Goal: Task Accomplishment & Management: Manage account settings

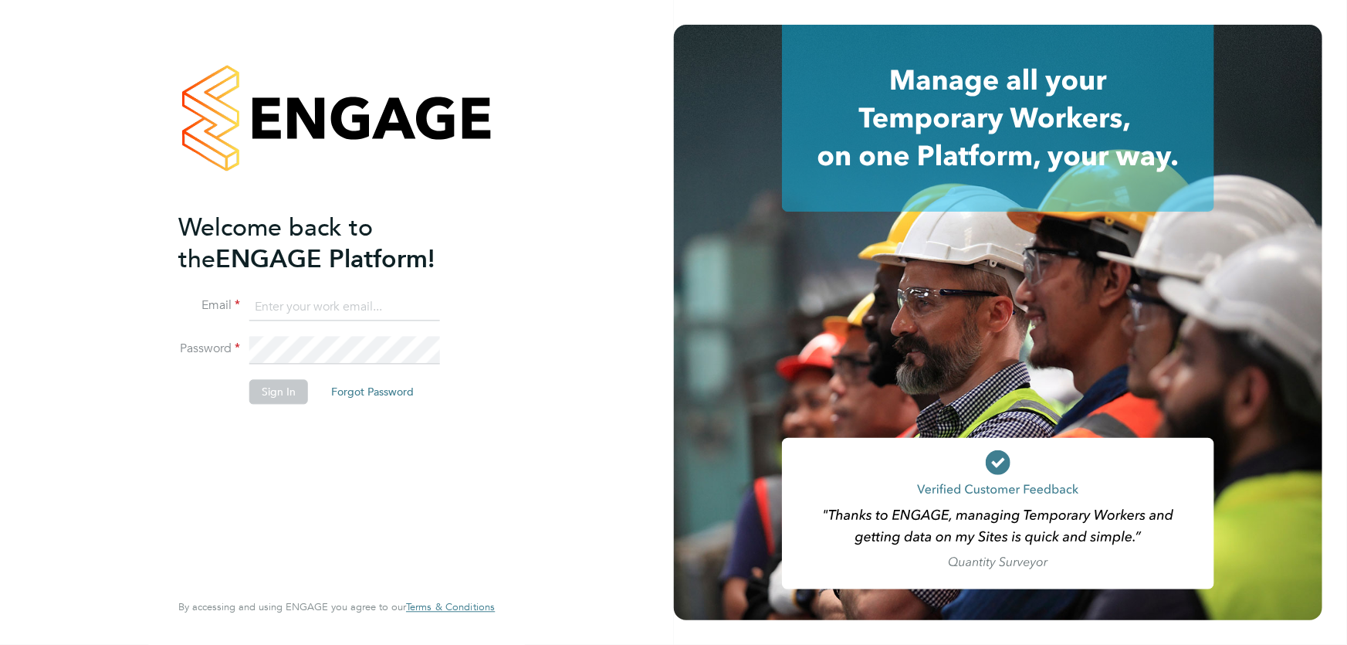
type input "akereisaite@fr-group.co.uk"
click at [475, 446] on div "Welcome back to the ENGAGE Platform! Email akereisaite@fr-group.co.uk Password …" at bounding box center [328, 400] width 301 height 376
click at [269, 385] on button "Sign In" at bounding box center [278, 391] width 59 height 25
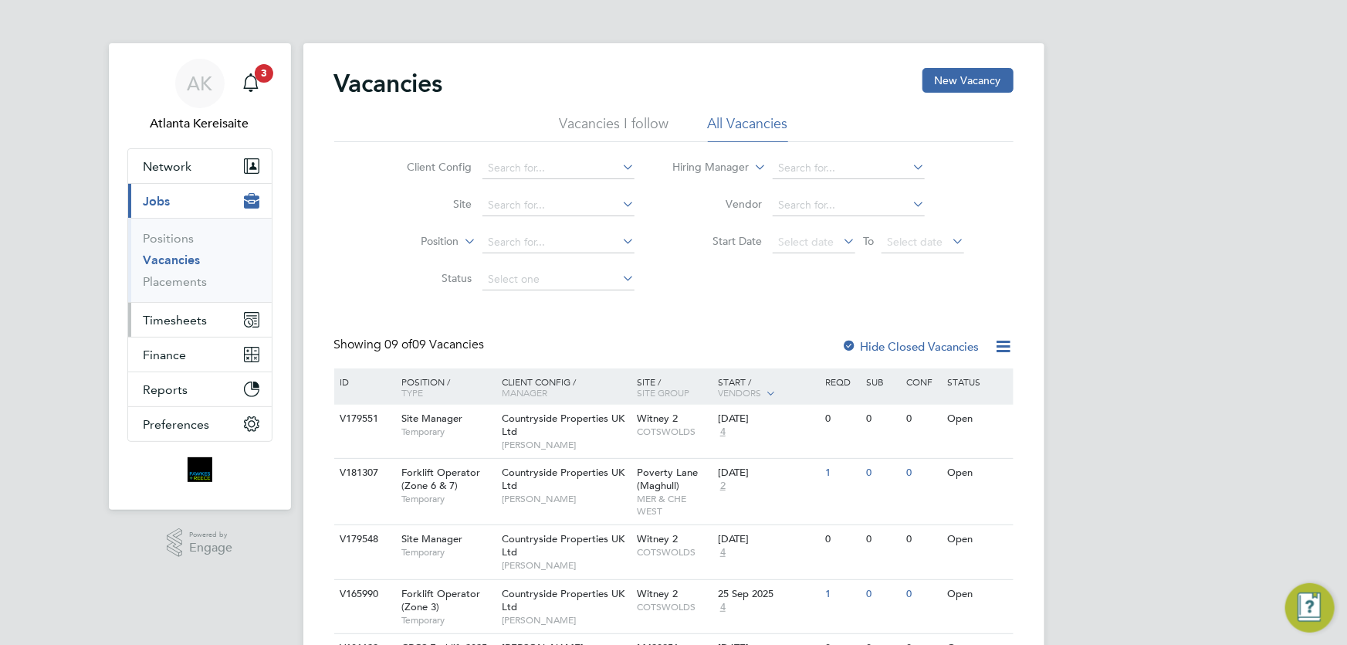
click at [202, 320] on span "Timesheets" at bounding box center [176, 320] width 64 height 15
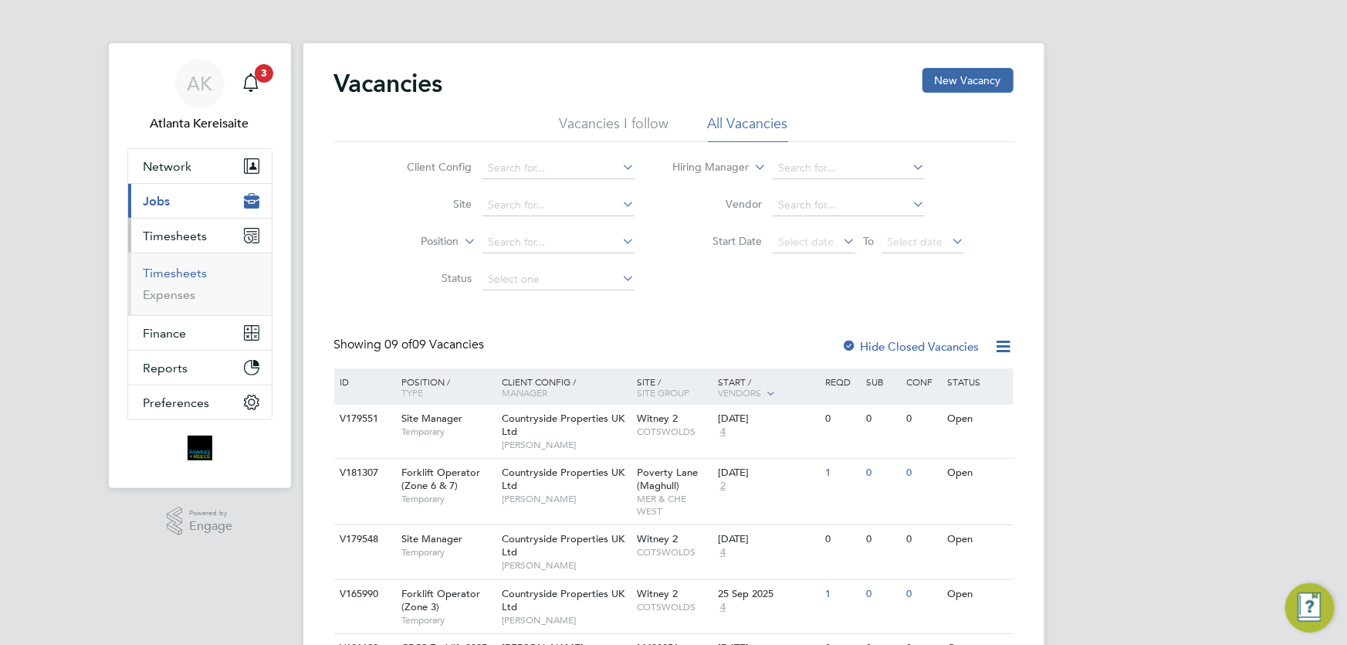
click at [182, 276] on link "Timesheets" at bounding box center [176, 273] width 64 height 15
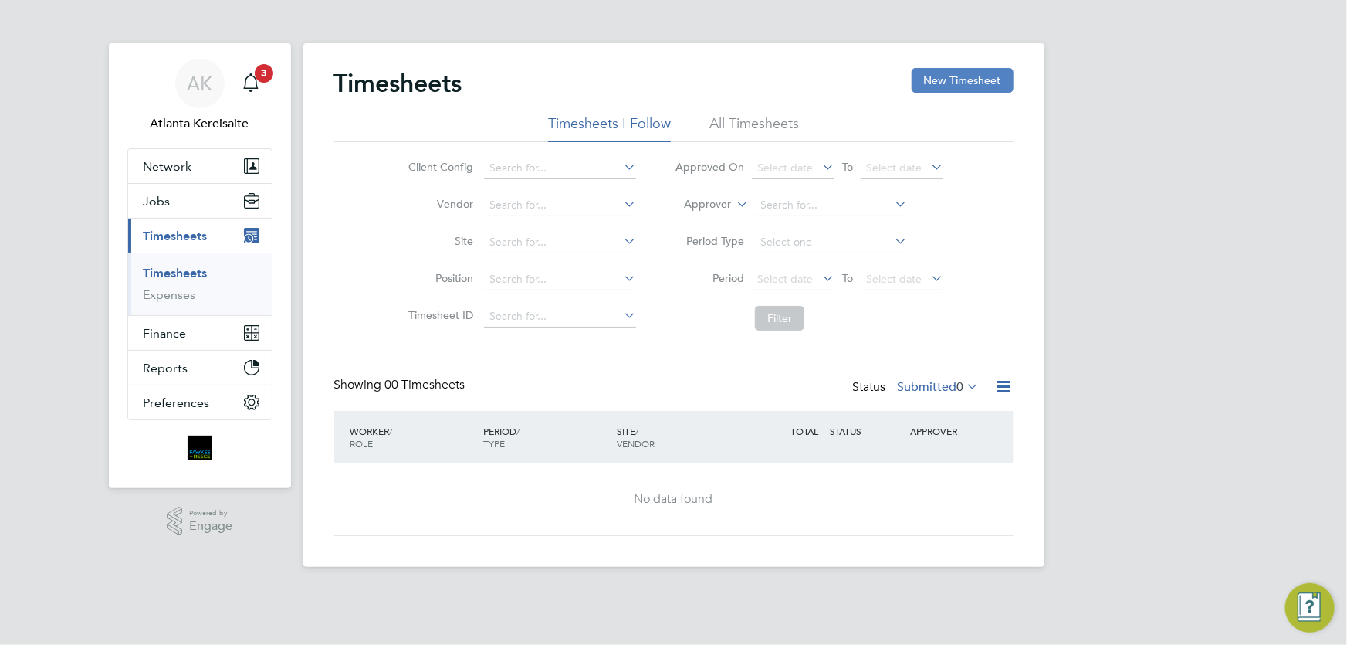
click at [988, 80] on button "New Timesheet" at bounding box center [963, 80] width 102 height 25
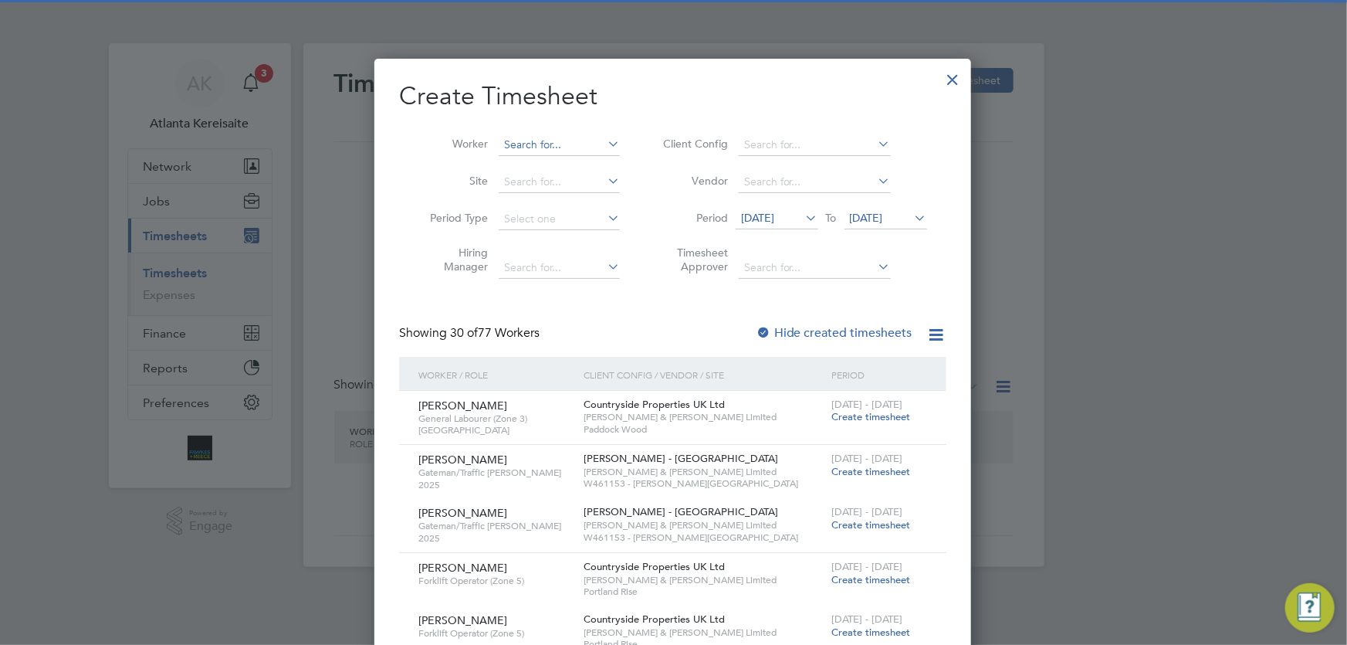
scroll to position [2166, 598]
click at [533, 134] on input at bounding box center [559, 145] width 121 height 22
click at [556, 166] on li "Julius Zaltauskas" at bounding box center [594, 165] width 191 height 21
type input "[PERSON_NAME]"
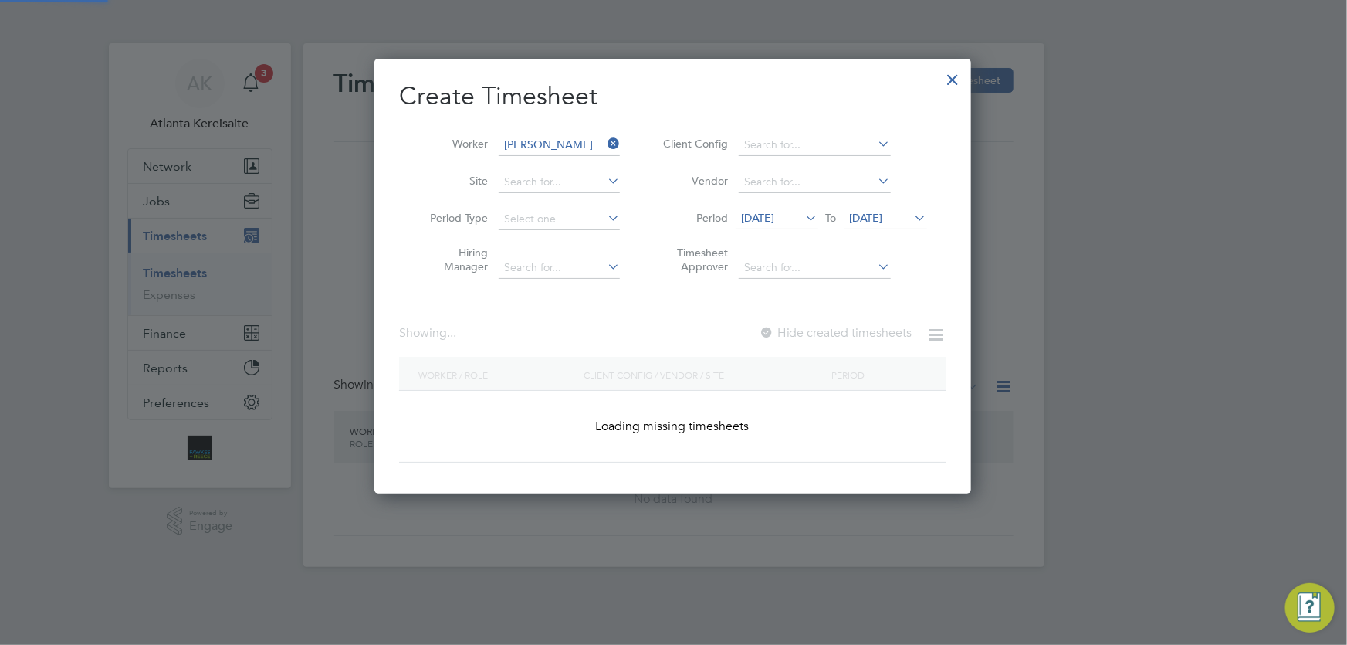
scroll to position [469, 598]
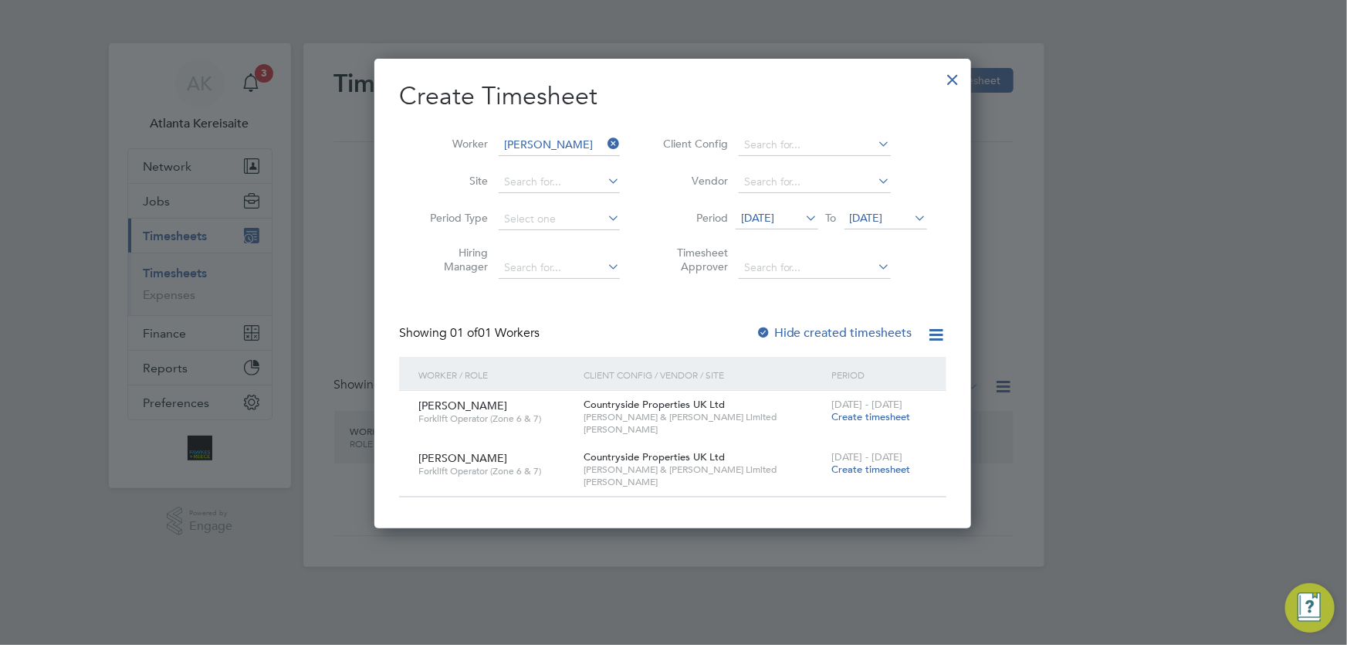
click at [869, 417] on span "Create timesheet" at bounding box center [871, 416] width 79 height 13
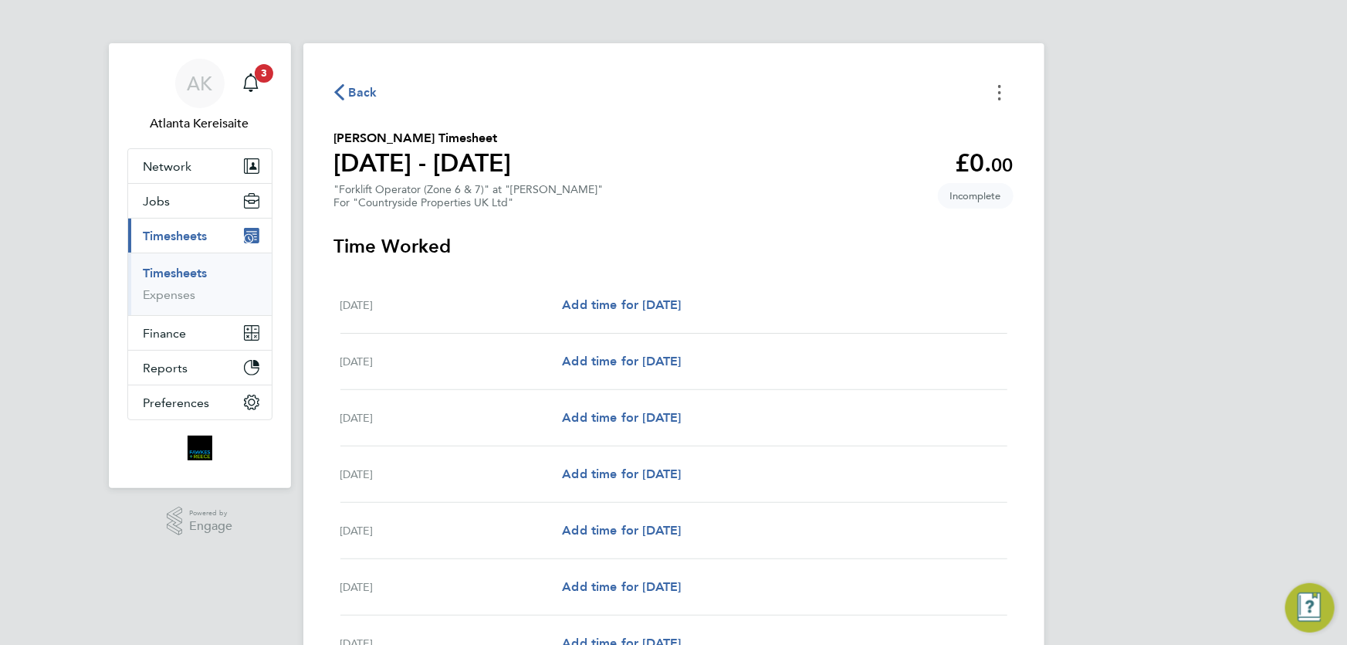
click at [1004, 100] on button "Timesheets Menu" at bounding box center [1000, 92] width 28 height 24
click at [920, 120] on button "Mark as absent" at bounding box center [920, 126] width 185 height 31
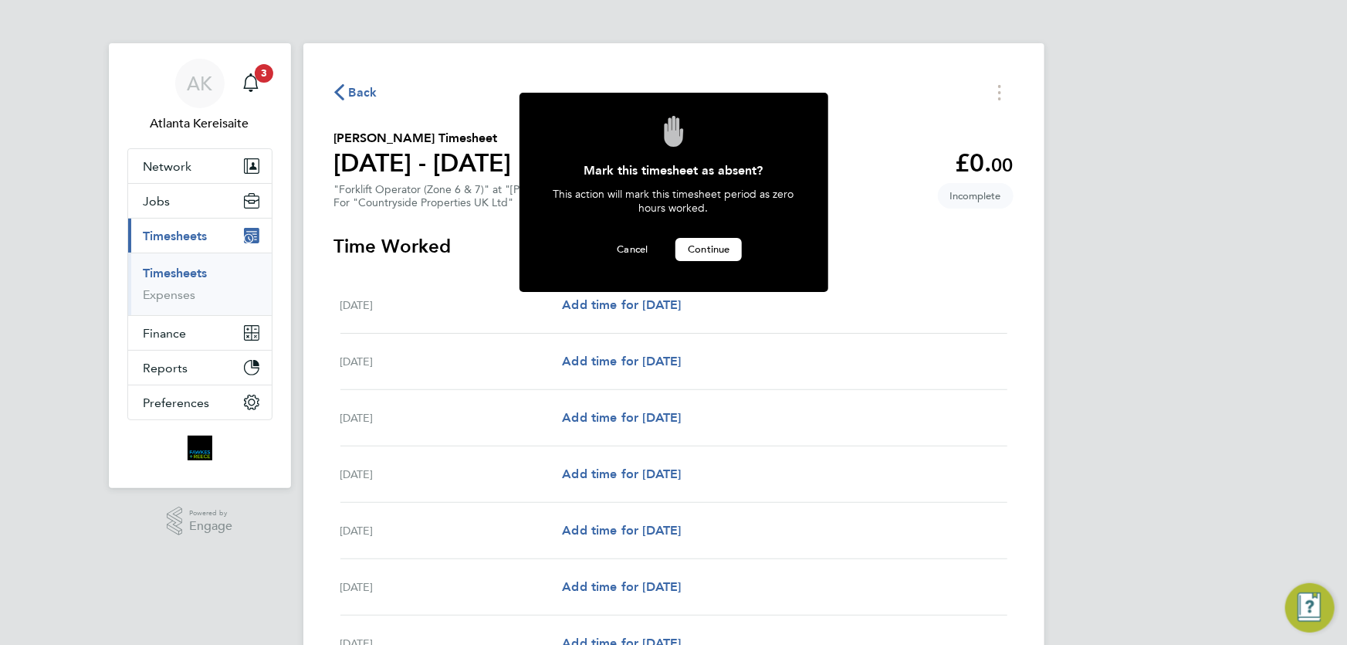
click at [710, 253] on button "Continue" at bounding box center [709, 249] width 66 height 23
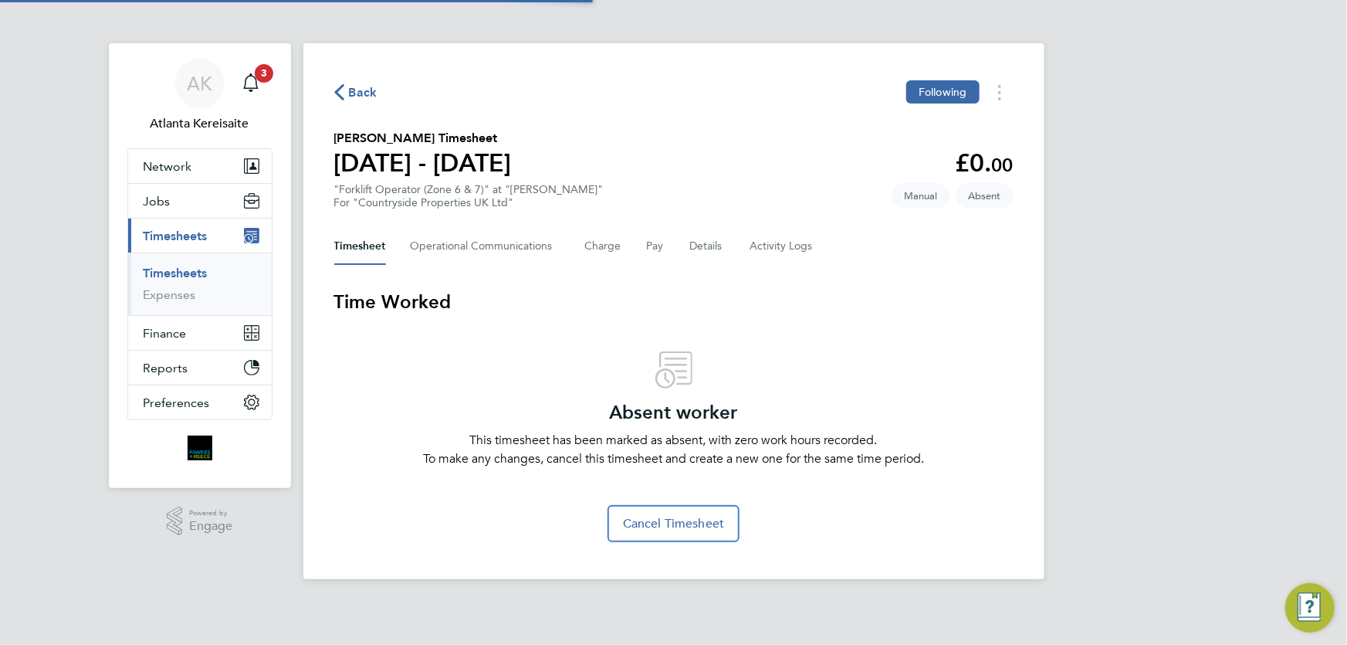
click at [360, 92] on span "Back" at bounding box center [363, 92] width 29 height 19
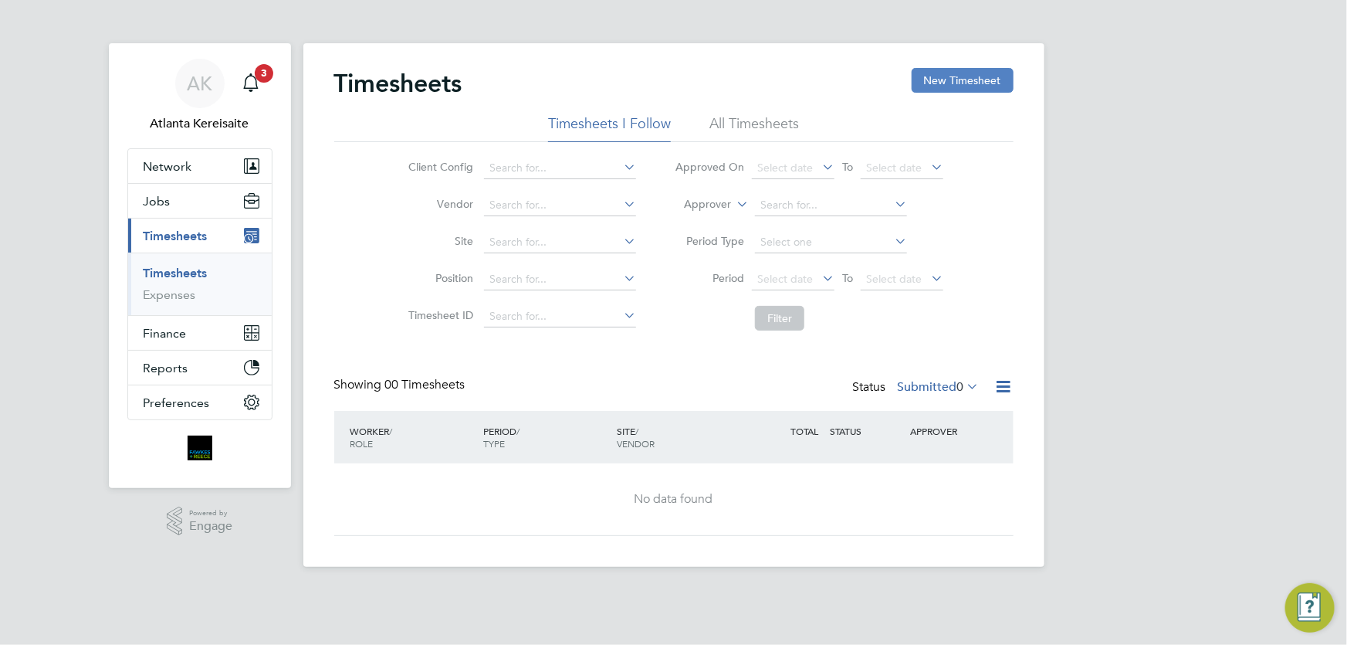
click at [975, 72] on button "New Timesheet" at bounding box center [963, 80] width 102 height 25
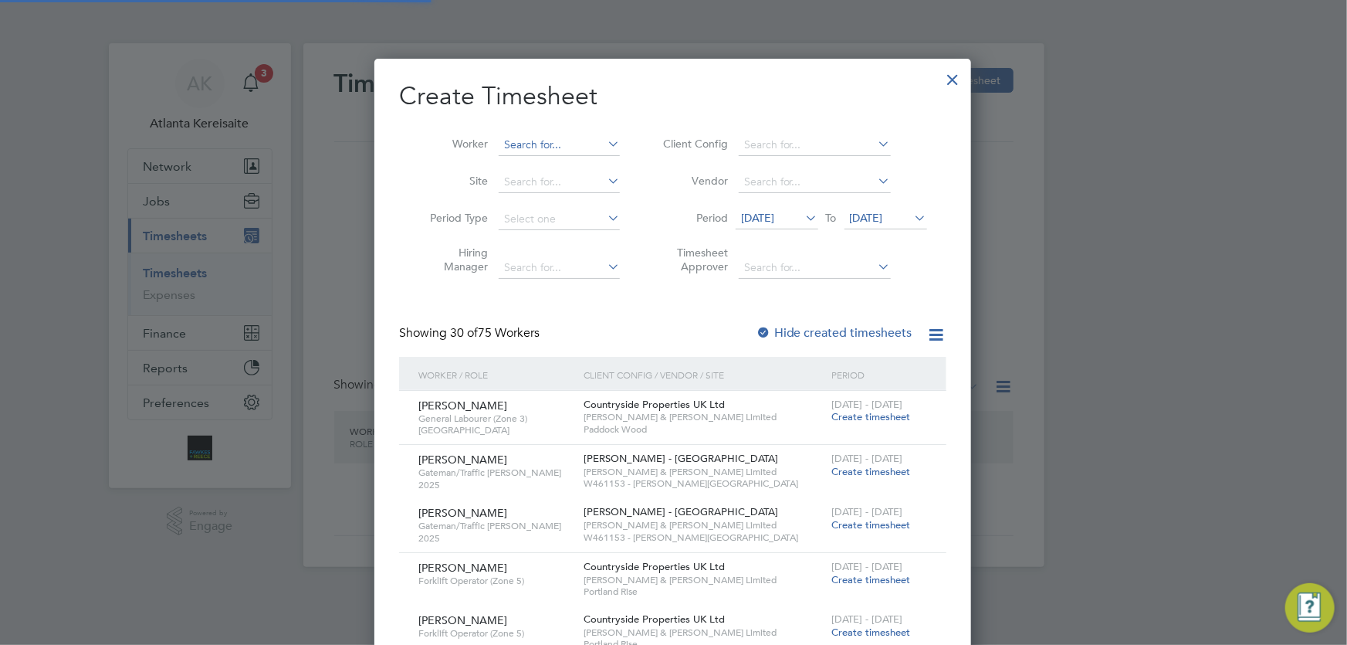
scroll to position [2166, 598]
click at [545, 140] on input at bounding box center [559, 145] width 121 height 22
click at [560, 161] on li "Julius Z altauskas" at bounding box center [599, 165] width 201 height 21
type input "[PERSON_NAME]"
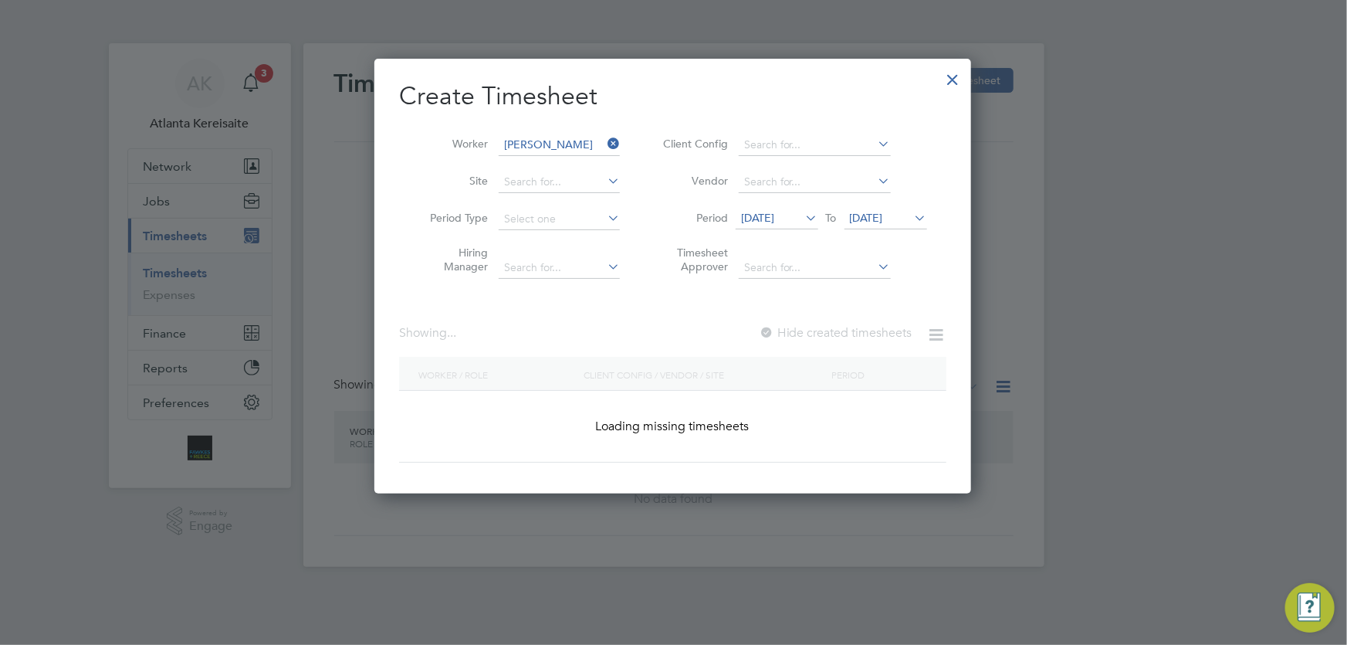
scroll to position [417, 598]
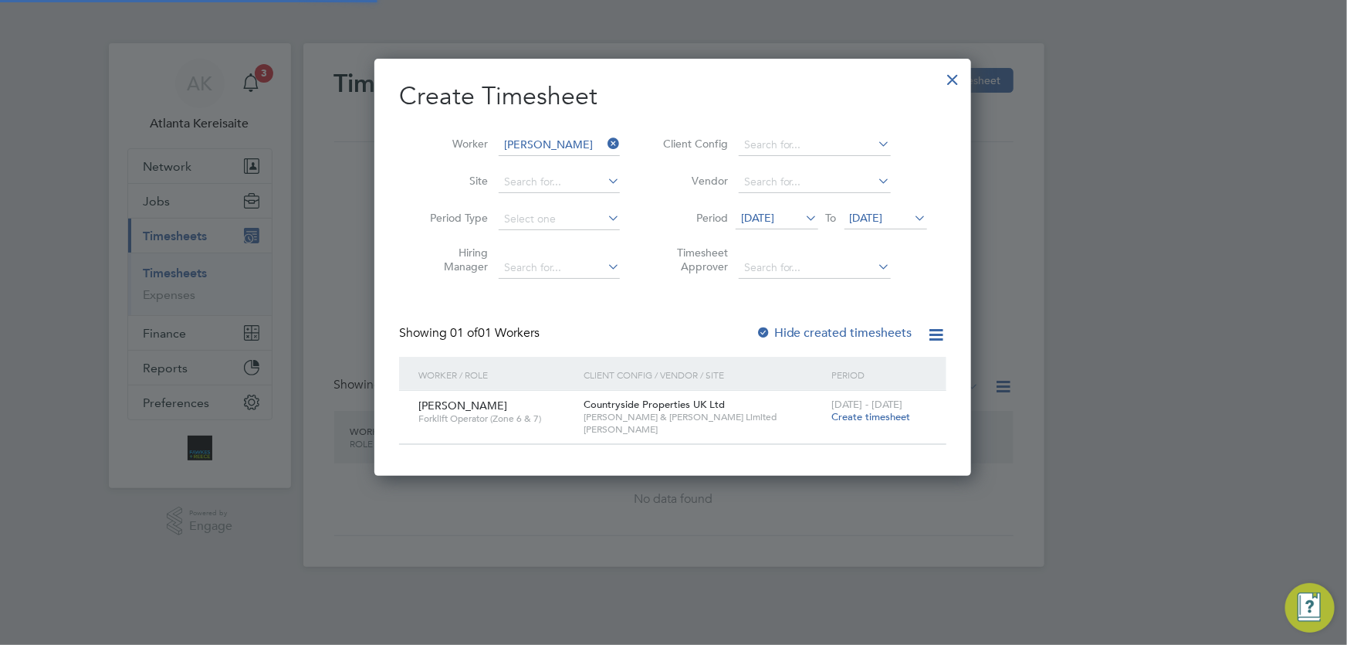
click at [857, 418] on span "Create timesheet" at bounding box center [871, 416] width 79 height 13
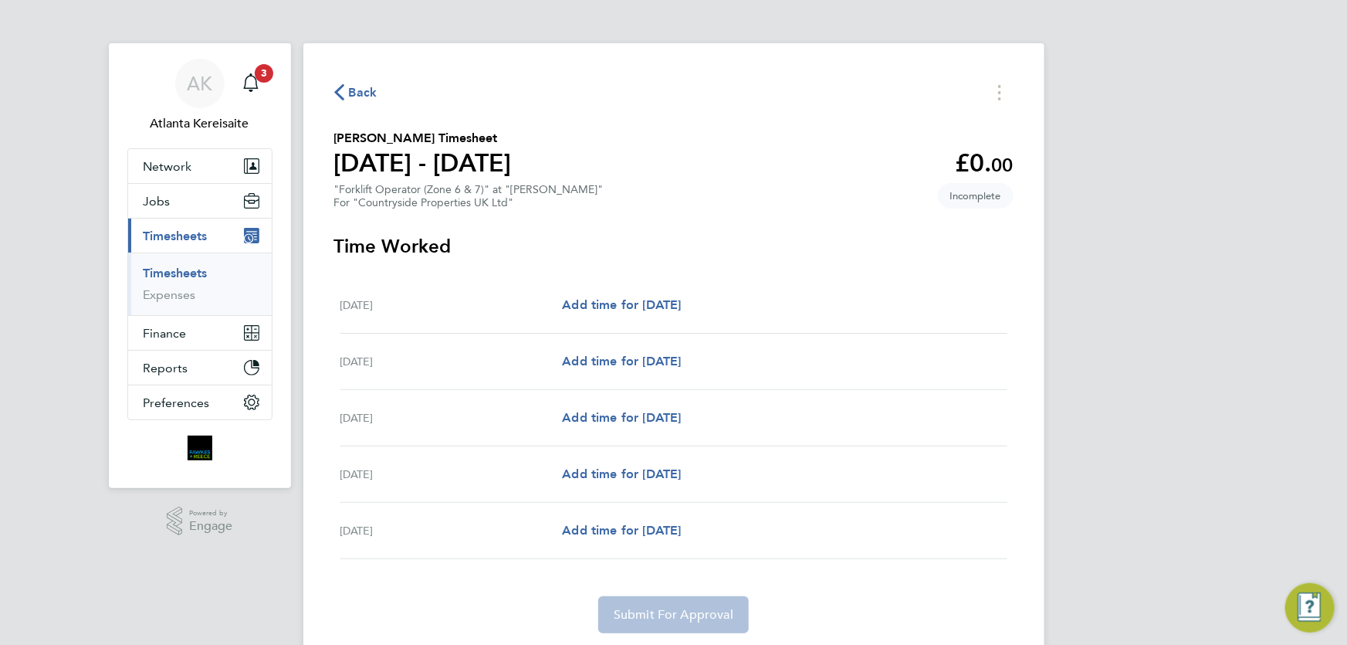
click at [357, 84] on span "Back" at bounding box center [363, 92] width 29 height 19
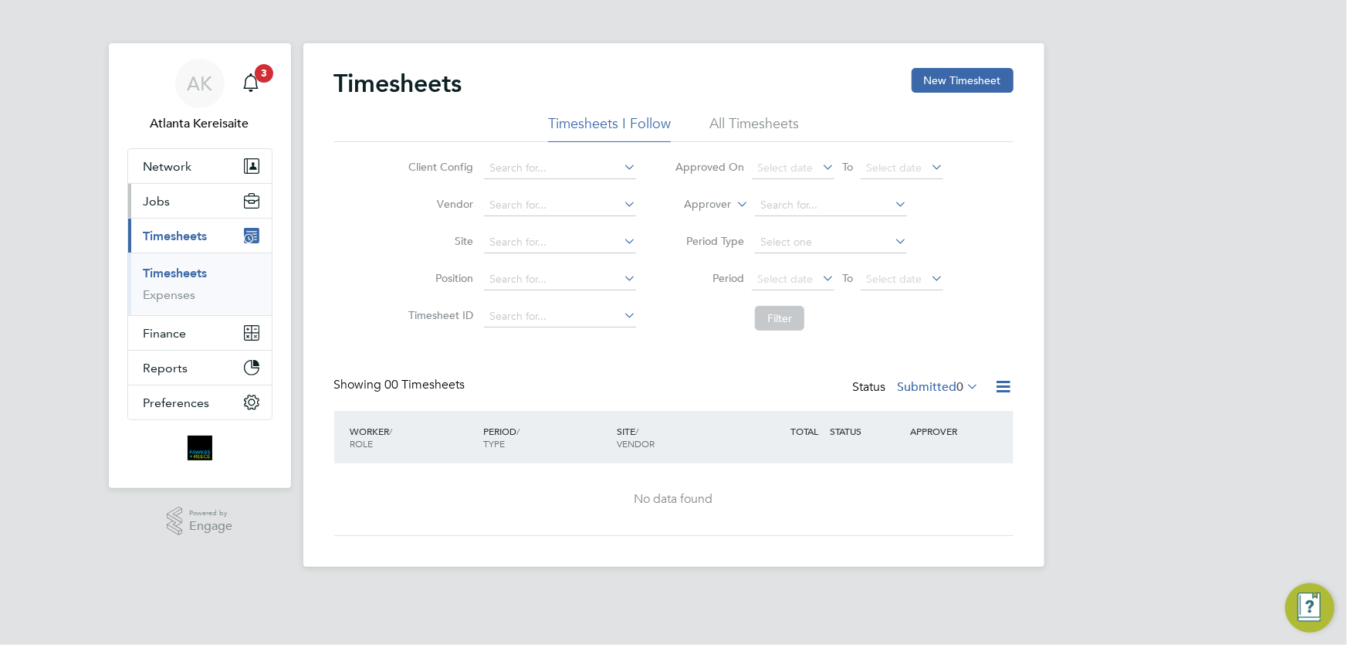
click at [189, 209] on button "Jobs" at bounding box center [200, 201] width 144 height 34
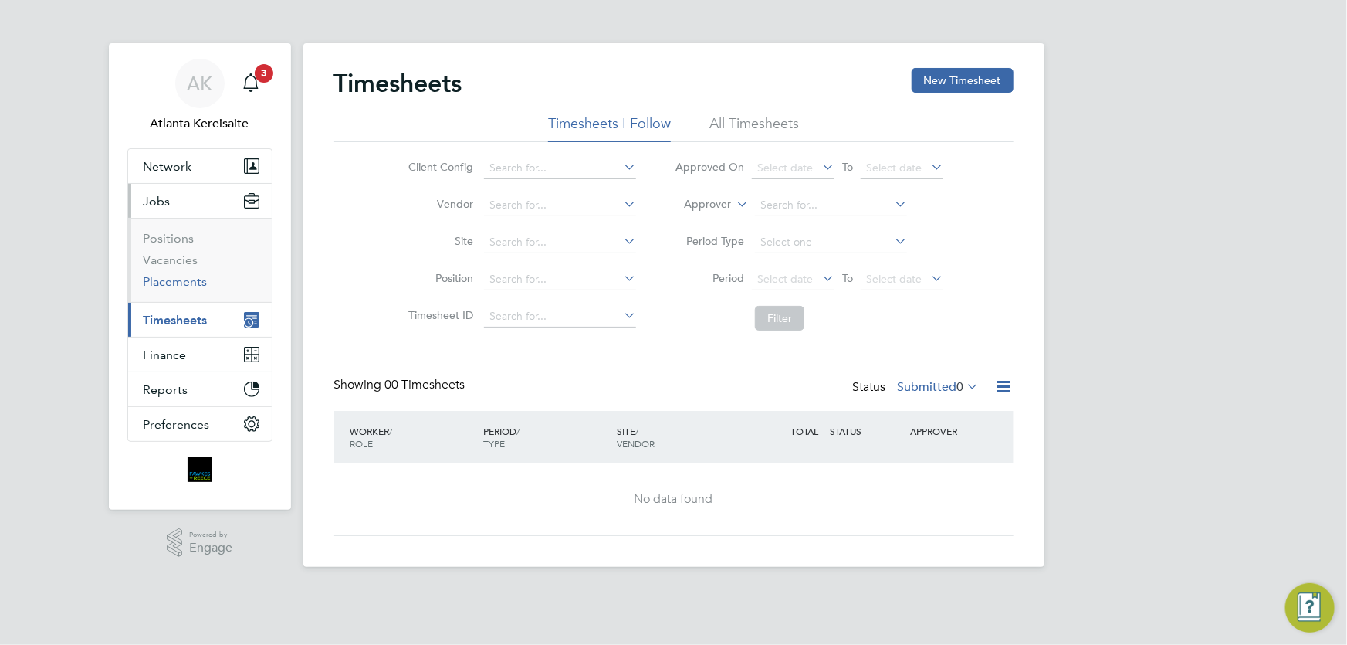
click at [181, 280] on link "Placements" at bounding box center [176, 281] width 64 height 15
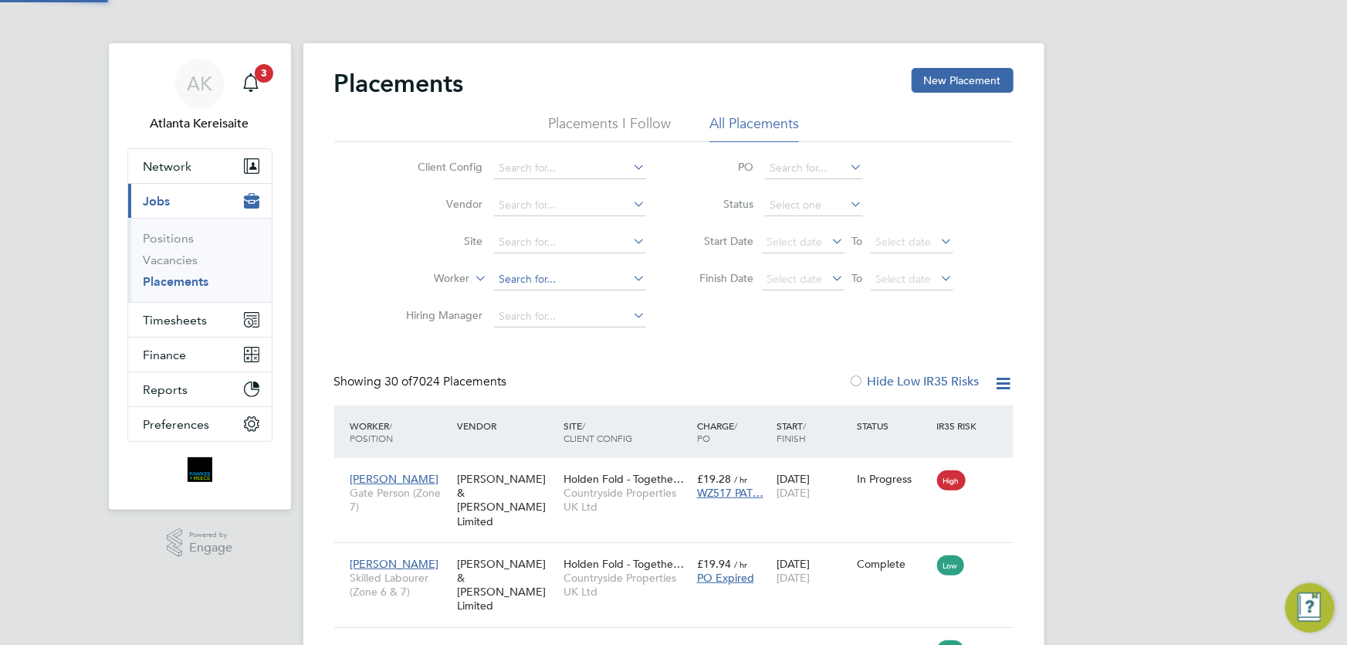
click at [534, 276] on input at bounding box center [570, 280] width 152 height 22
click at [557, 293] on li "Julius Z altauskas" at bounding box center [593, 300] width 201 height 21
type input "[PERSON_NAME]"
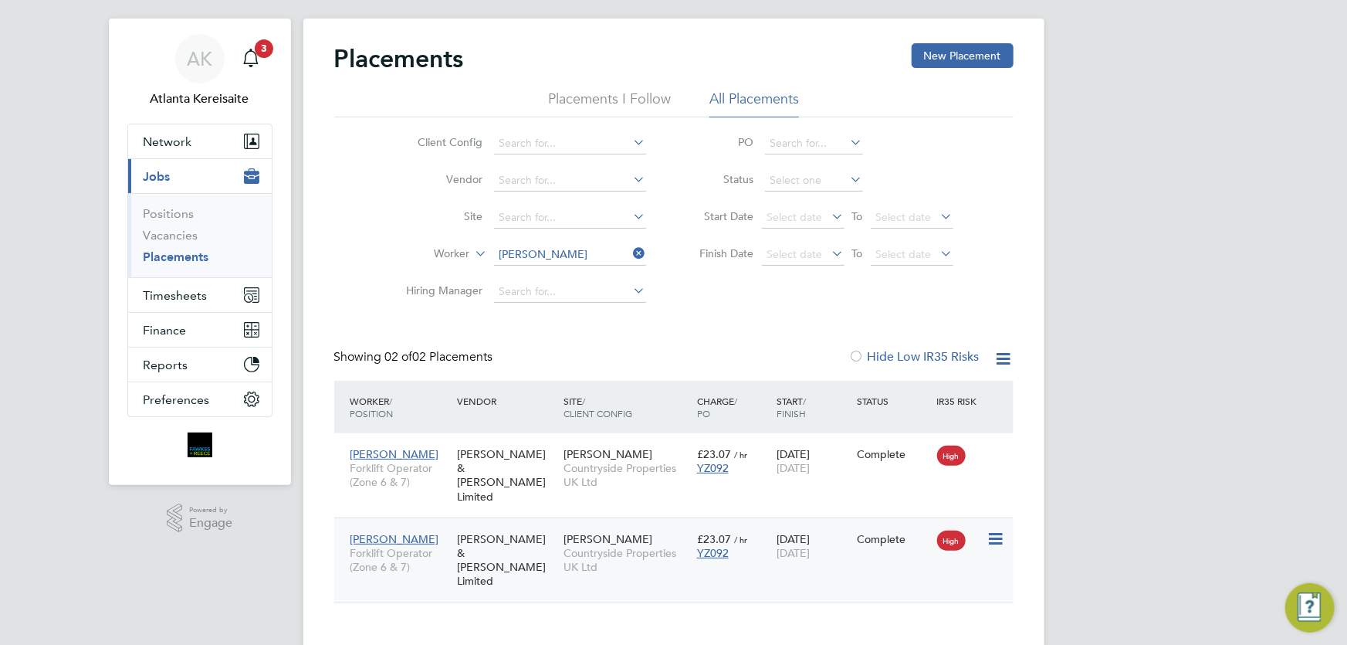
click at [862, 544] on div "Julius Zaltauskas Forklift Operator (Zone 6 & 7) Fawkes & Reece Limited Dean Be…" at bounding box center [673, 559] width 679 height 85
click at [743, 556] on div "Julius Zaltauskas Forklift Operator (Zone 6 & 7) Fawkes & Reece Limited Dean Be…" at bounding box center [673, 559] width 679 height 85
click at [656, 558] on span "Countryside Properties UK Ltd" at bounding box center [627, 560] width 126 height 28
click at [177, 306] on button "Timesheets" at bounding box center [200, 295] width 144 height 34
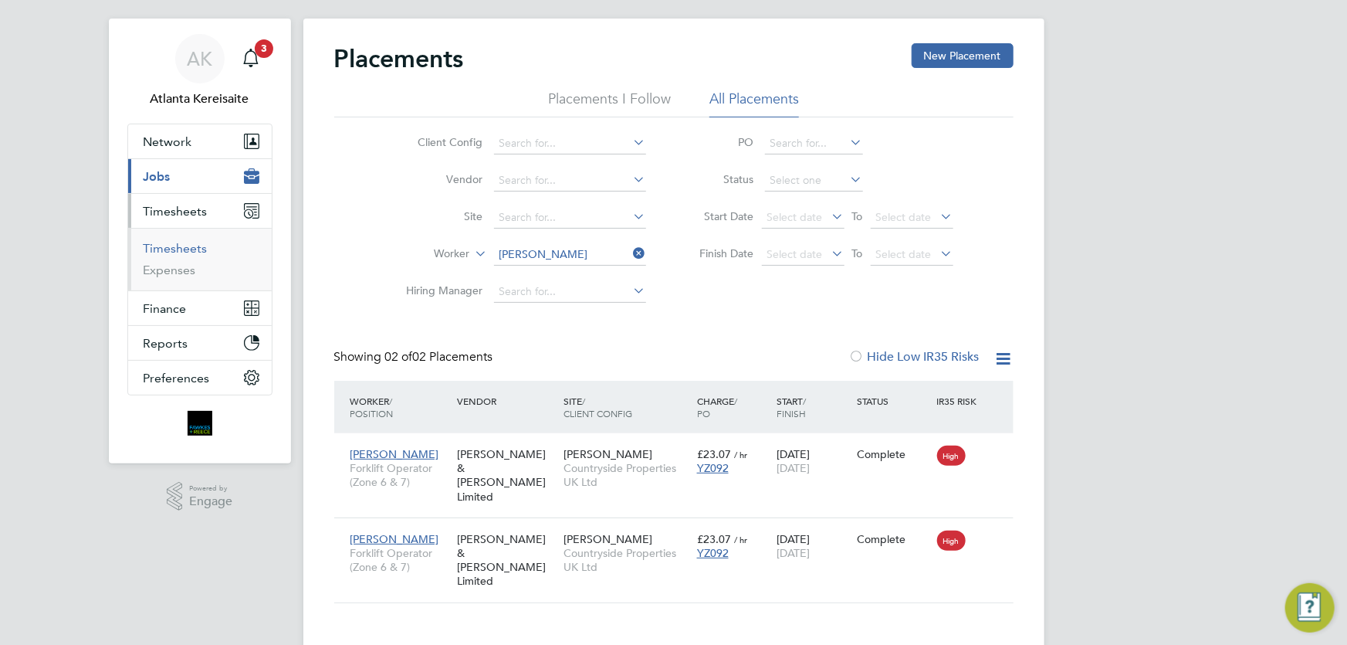
drag, startPoint x: 175, startPoint y: 249, endPoint x: 189, endPoint y: 251, distance: 14.8
click at [177, 249] on link "Timesheets" at bounding box center [176, 248] width 64 height 15
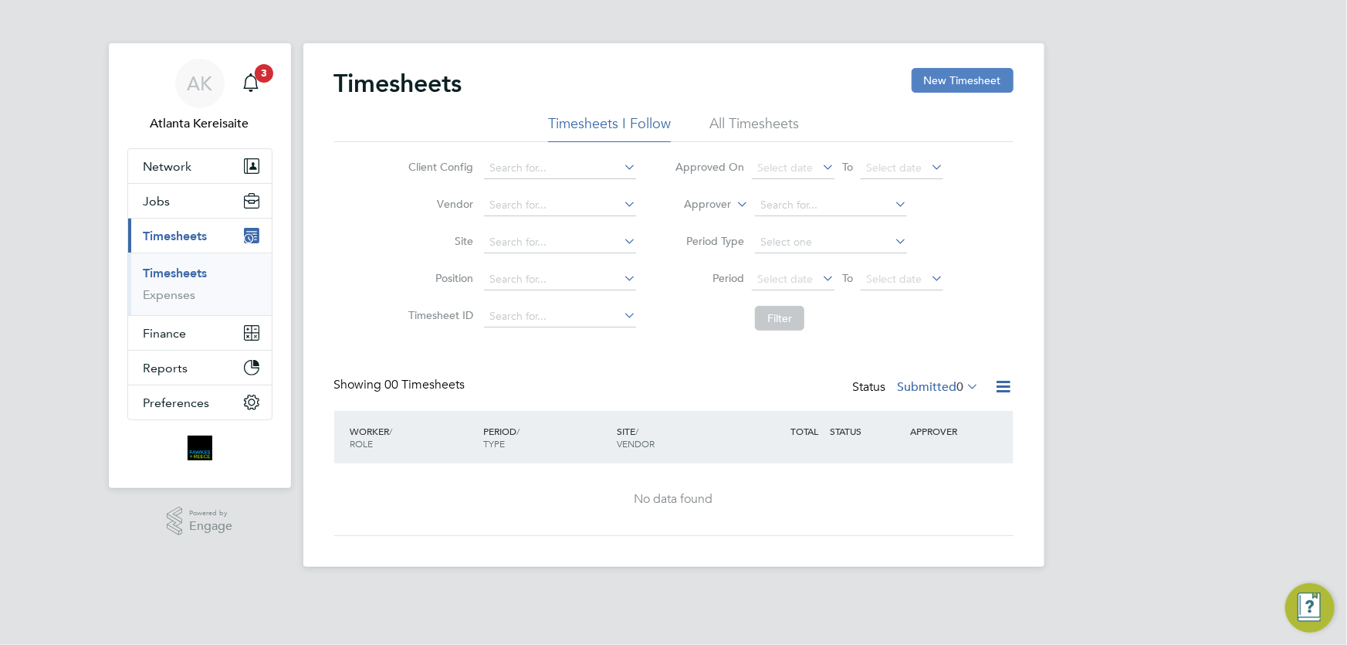
click at [989, 83] on button "New Timesheet" at bounding box center [963, 80] width 102 height 25
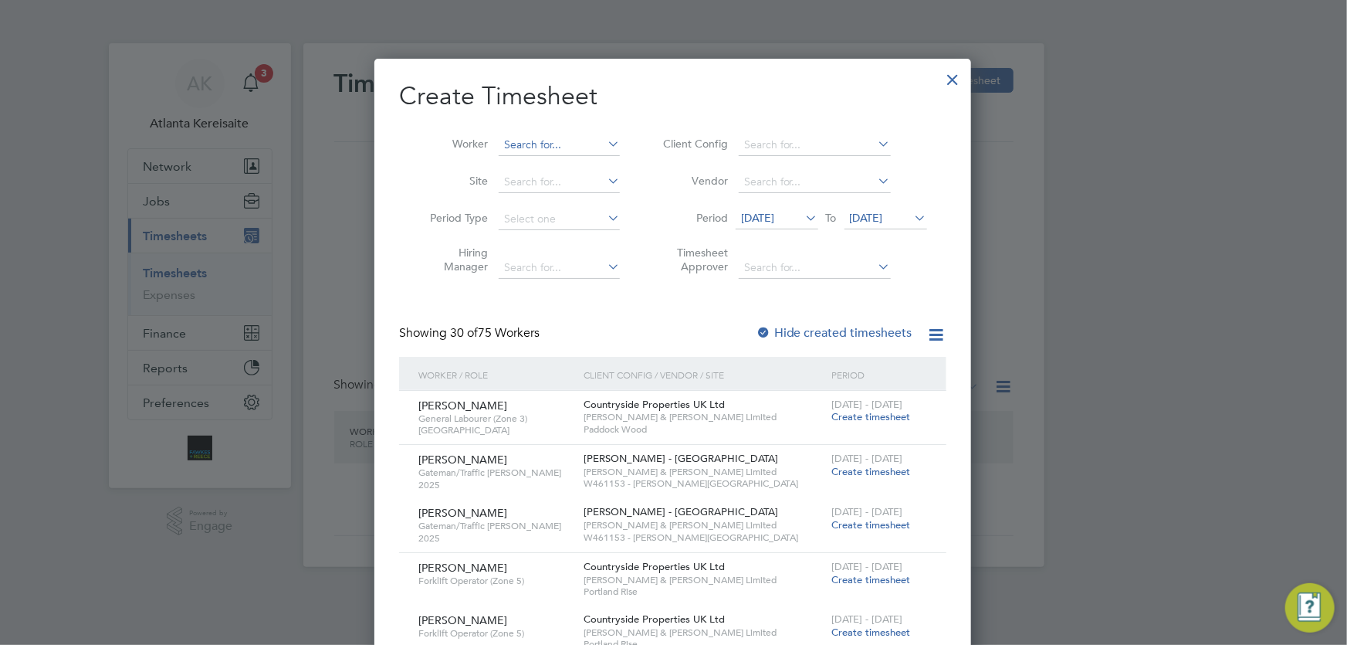
click at [519, 145] on input at bounding box center [559, 145] width 121 height 22
click at [550, 135] on input at bounding box center [559, 145] width 121 height 22
click at [556, 159] on li "Donatas Viciunas" at bounding box center [560, 165] width 122 height 21
type input "Donatas Viciunas"
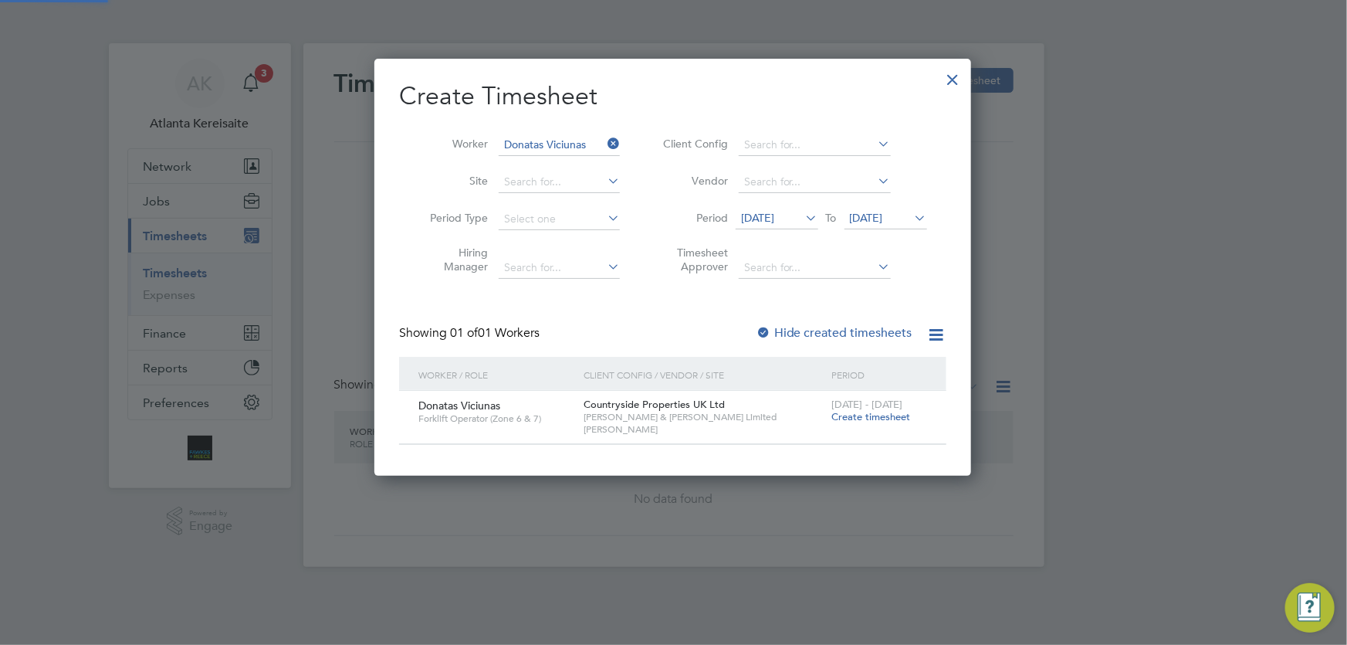
scroll to position [417, 598]
click at [838, 418] on span "Create timesheet" at bounding box center [871, 416] width 79 height 13
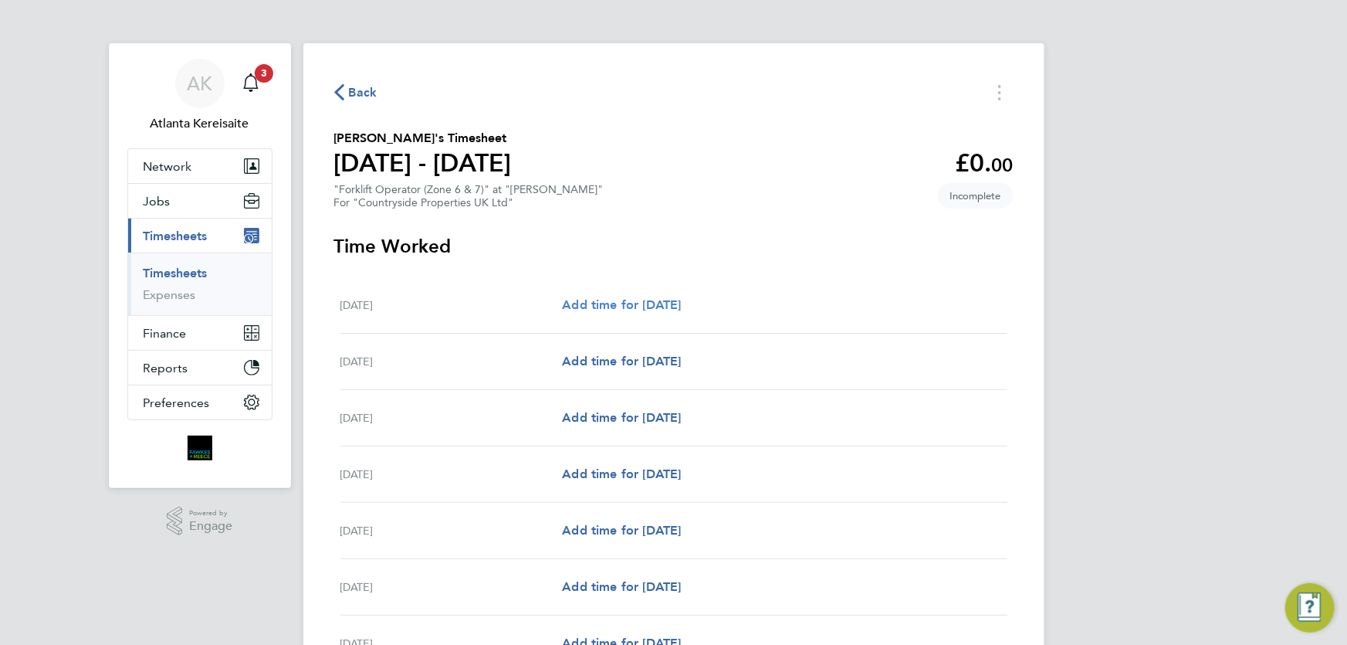
click at [663, 307] on span "Add time for [DATE]" at bounding box center [621, 304] width 119 height 15
select select "30"
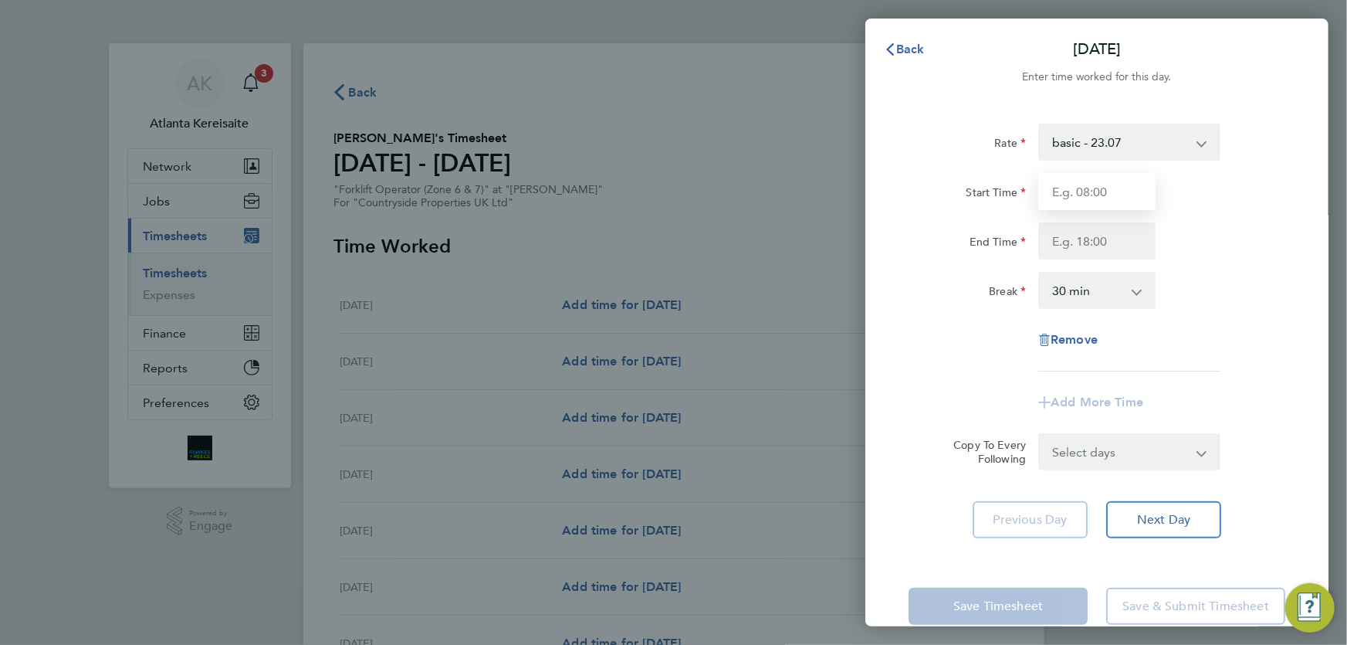
click at [1112, 188] on input "Start Time" at bounding box center [1097, 191] width 117 height 37
type input "07:30"
click at [1110, 245] on input "End Time" at bounding box center [1097, 240] width 117 height 37
click at [1096, 182] on input "07:30" at bounding box center [1097, 191] width 117 height 37
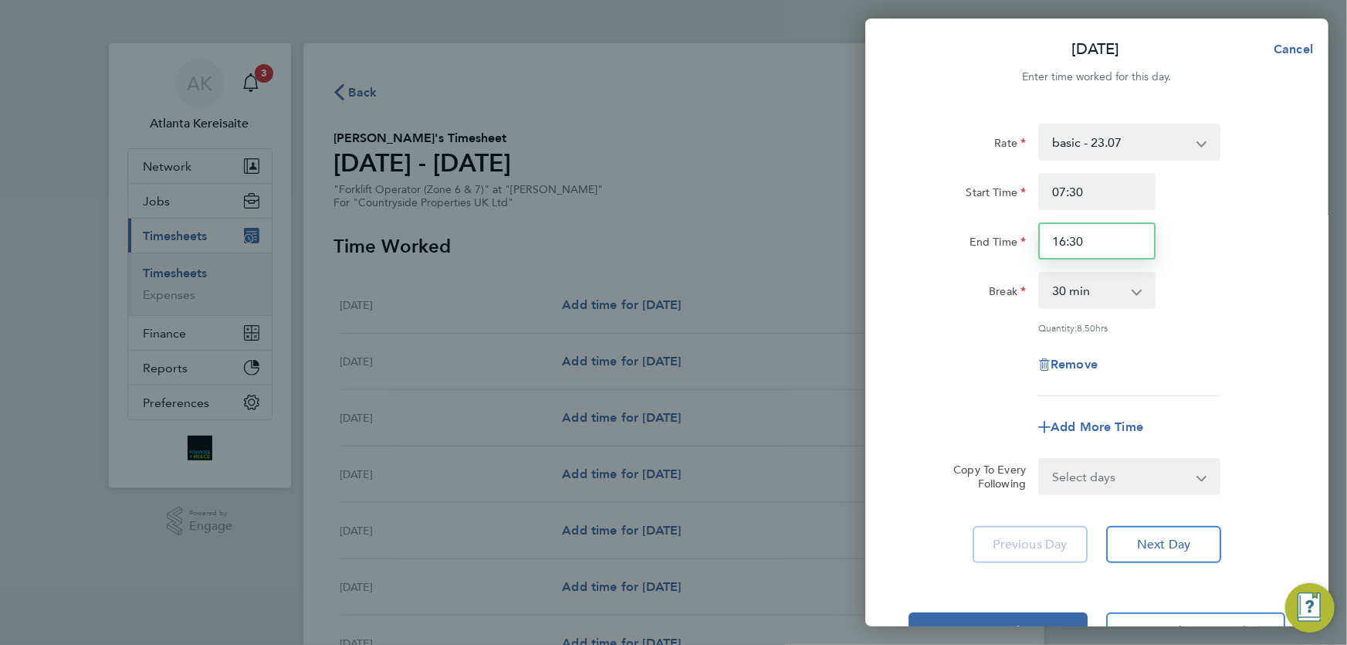
click at [1120, 244] on input "16:30" at bounding box center [1097, 240] width 117 height 37
drag, startPoint x: 1087, startPoint y: 239, endPoint x: 1059, endPoint y: 243, distance: 28.8
click at [1059, 242] on input "16:30" at bounding box center [1097, 240] width 117 height 37
type input "17:00"
click at [1123, 182] on input "07:30" at bounding box center [1097, 191] width 117 height 37
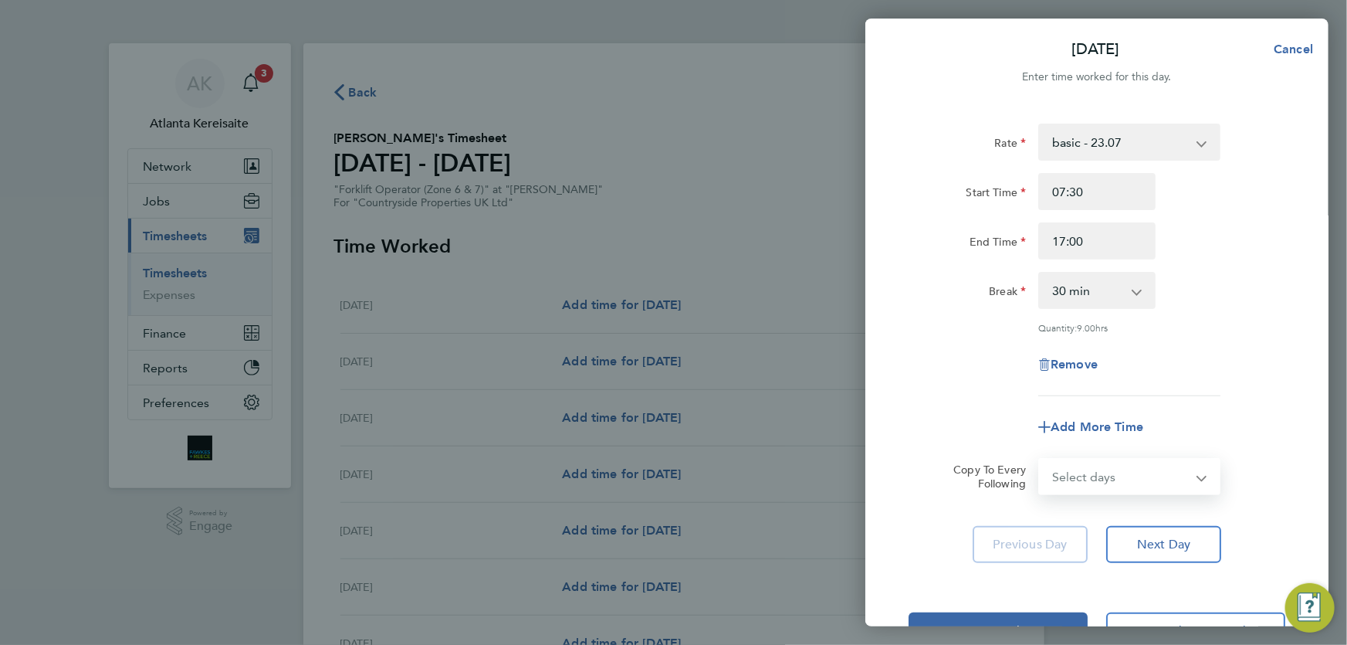
click at [1184, 471] on select "Select days Day Weekday (Mon-Fri) Weekend (Sat-Sun) Tuesday Wednesday Thursday …" at bounding box center [1121, 476] width 162 height 34
select select "WEEKDAY"
click at [1040, 459] on select "Select days Day Weekday (Mon-Fri) Weekend (Sat-Sun) Tuesday Wednesday Thursday …" at bounding box center [1121, 476] width 162 height 34
select select "2025-09-28"
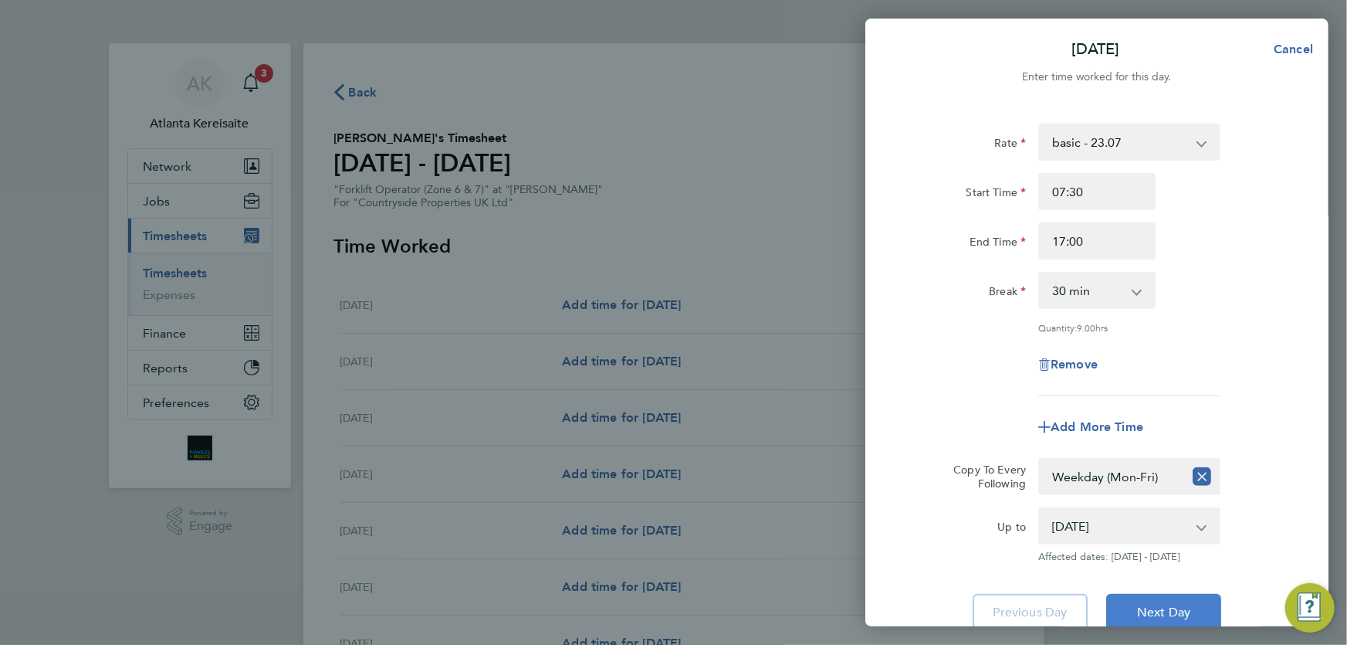
click at [1164, 605] on span "Next Day" at bounding box center [1163, 612] width 53 height 15
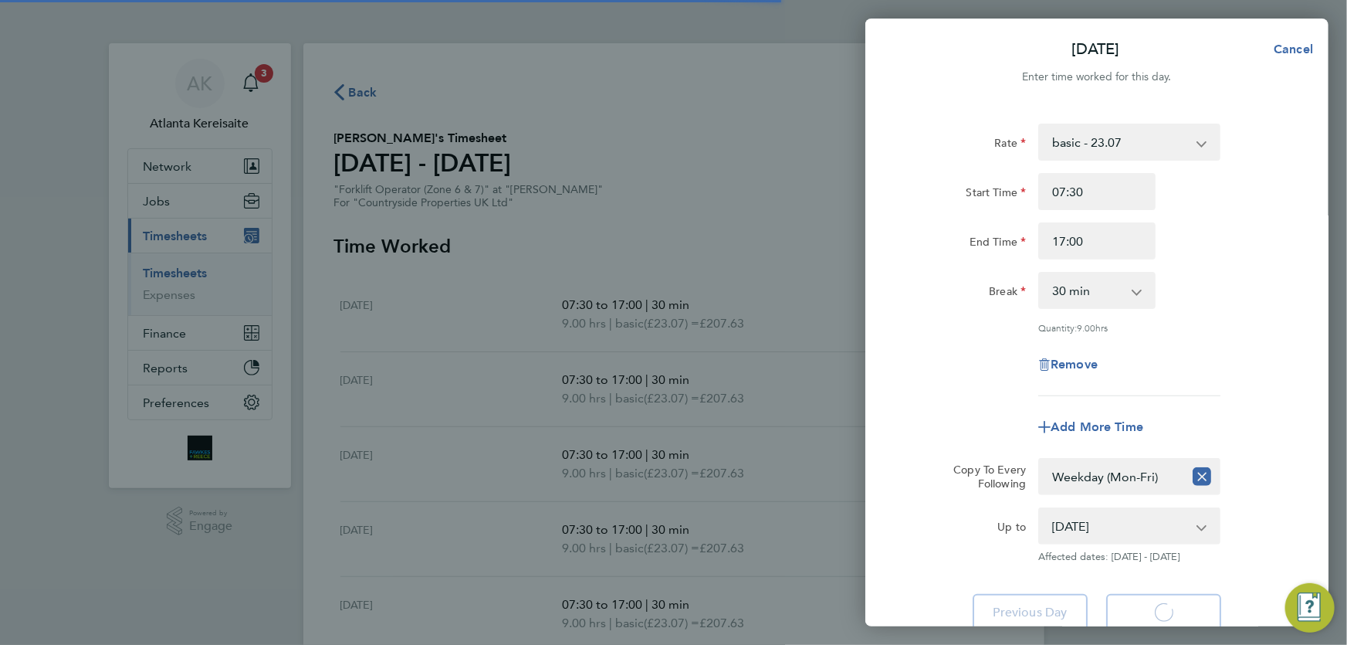
select select "30"
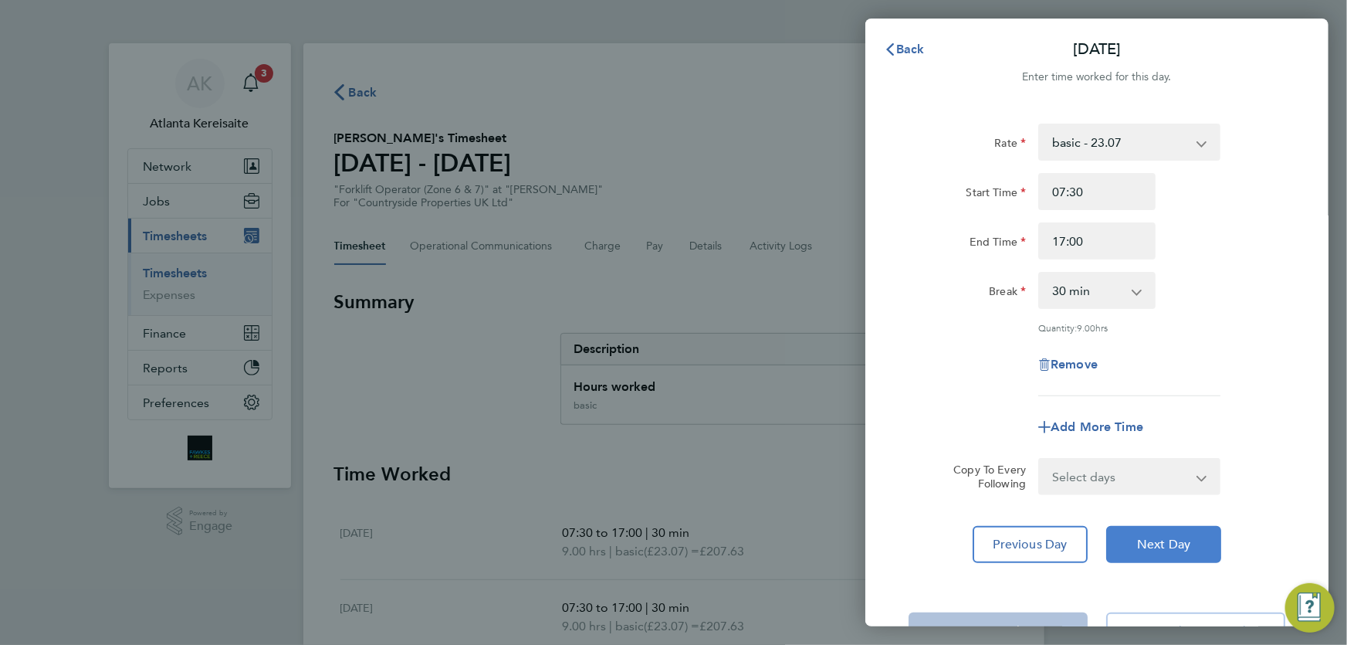
click at [1171, 547] on span "Next Day" at bounding box center [1163, 544] width 53 height 15
select select "30"
click at [1171, 547] on span "Next Day" at bounding box center [1163, 544] width 53 height 15
select select "30"
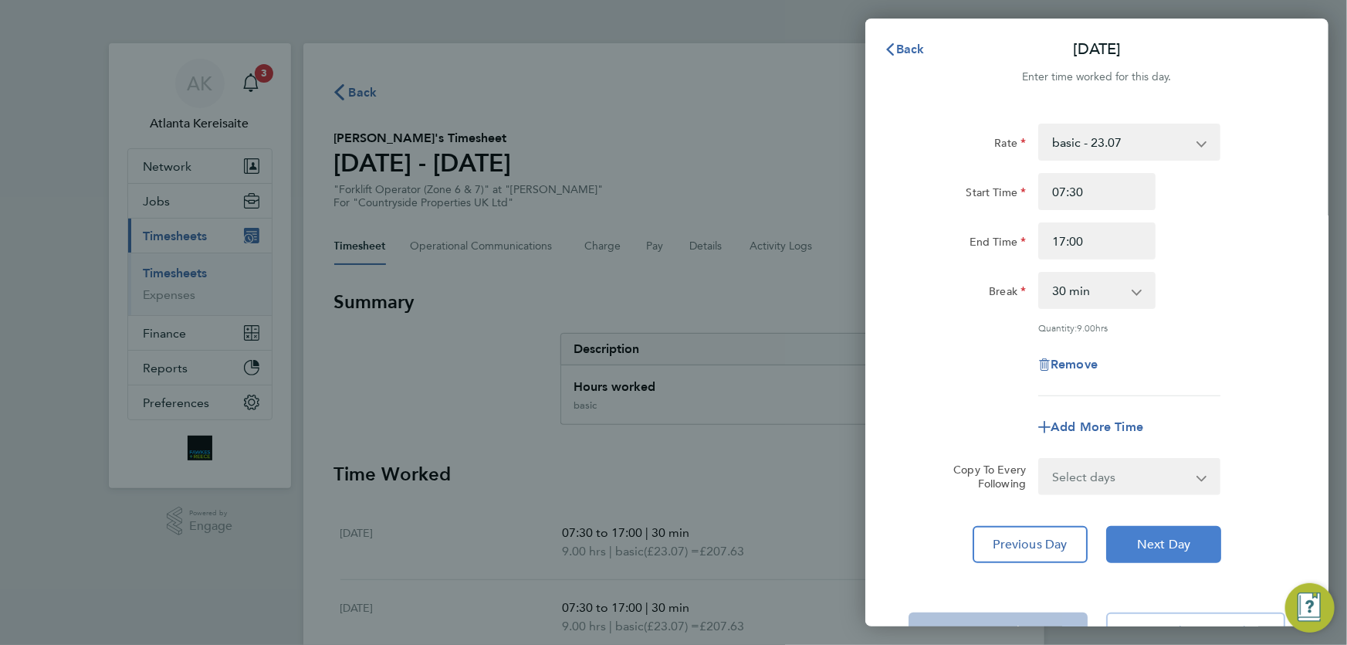
click at [1163, 537] on span "Next Day" at bounding box center [1163, 544] width 53 height 15
select select "30"
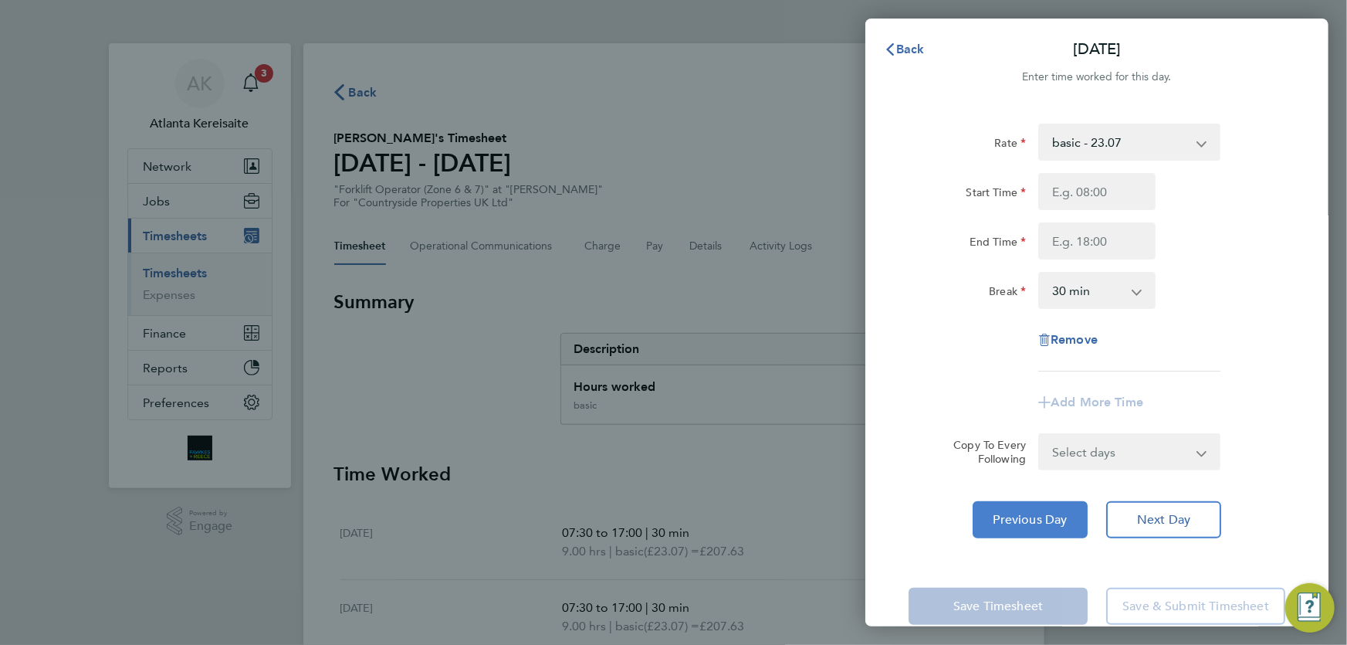
drag, startPoint x: 1022, startPoint y: 517, endPoint x: 1052, endPoint y: 488, distance: 42.0
click at [1023, 517] on span "Previous Day" at bounding box center [1031, 519] width 74 height 15
select select "30"
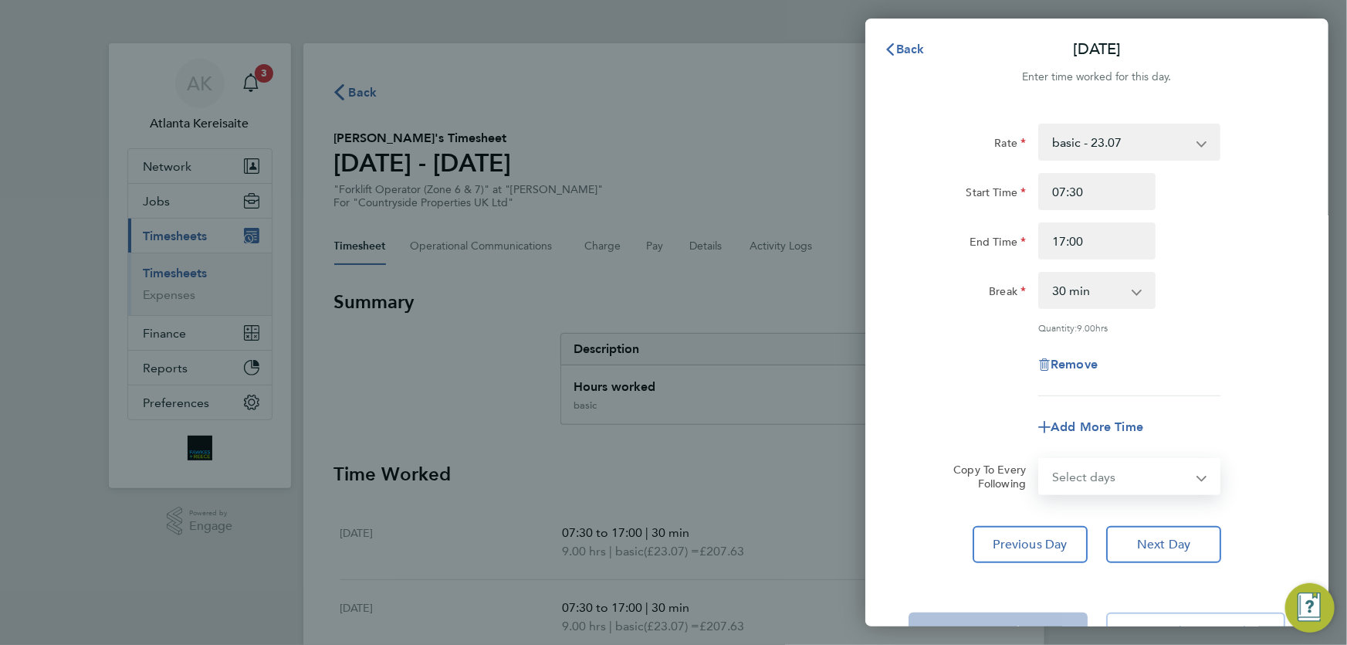
click at [1125, 474] on select "Select days Day Weekend (Sat-Sun) Saturday Sunday" at bounding box center [1121, 476] width 162 height 34
select select "SAT"
click at [1040, 459] on select "Select days Day Weekend (Sat-Sun) Saturday Sunday" at bounding box center [1121, 476] width 162 height 34
select select "2025-09-28"
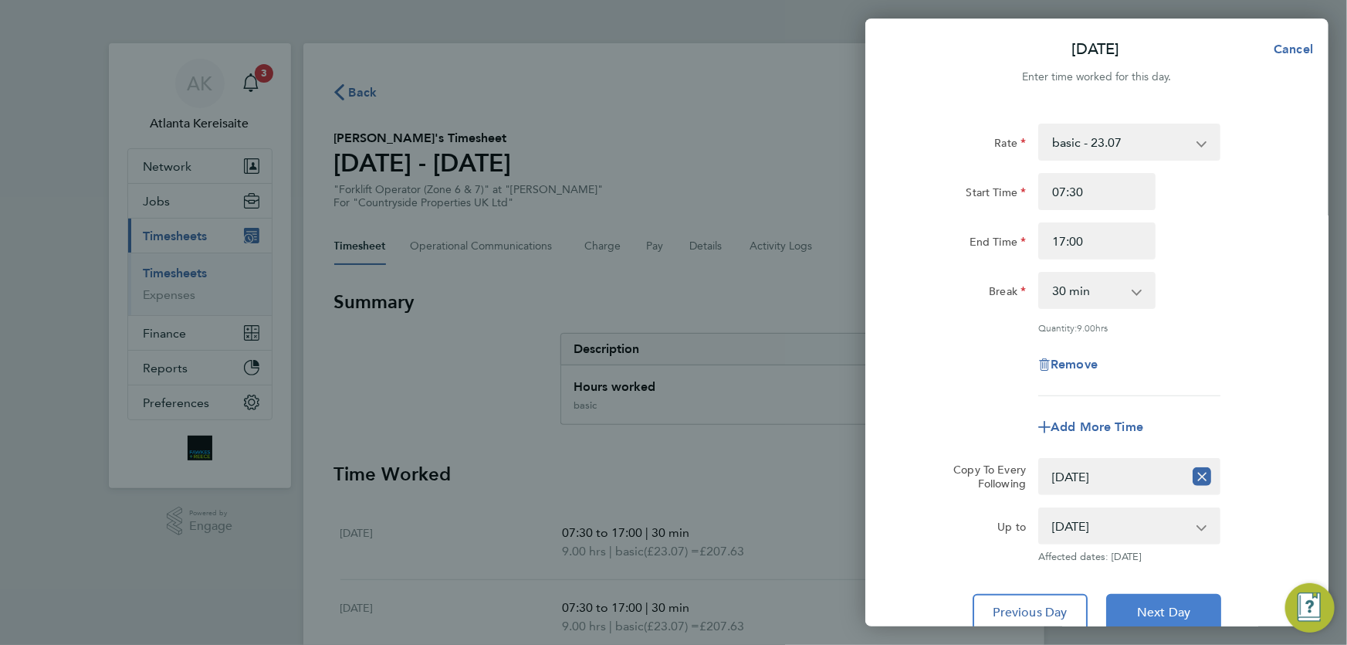
click at [1192, 605] on button "Next Day" at bounding box center [1163, 612] width 115 height 37
select select "0: null"
select select "30"
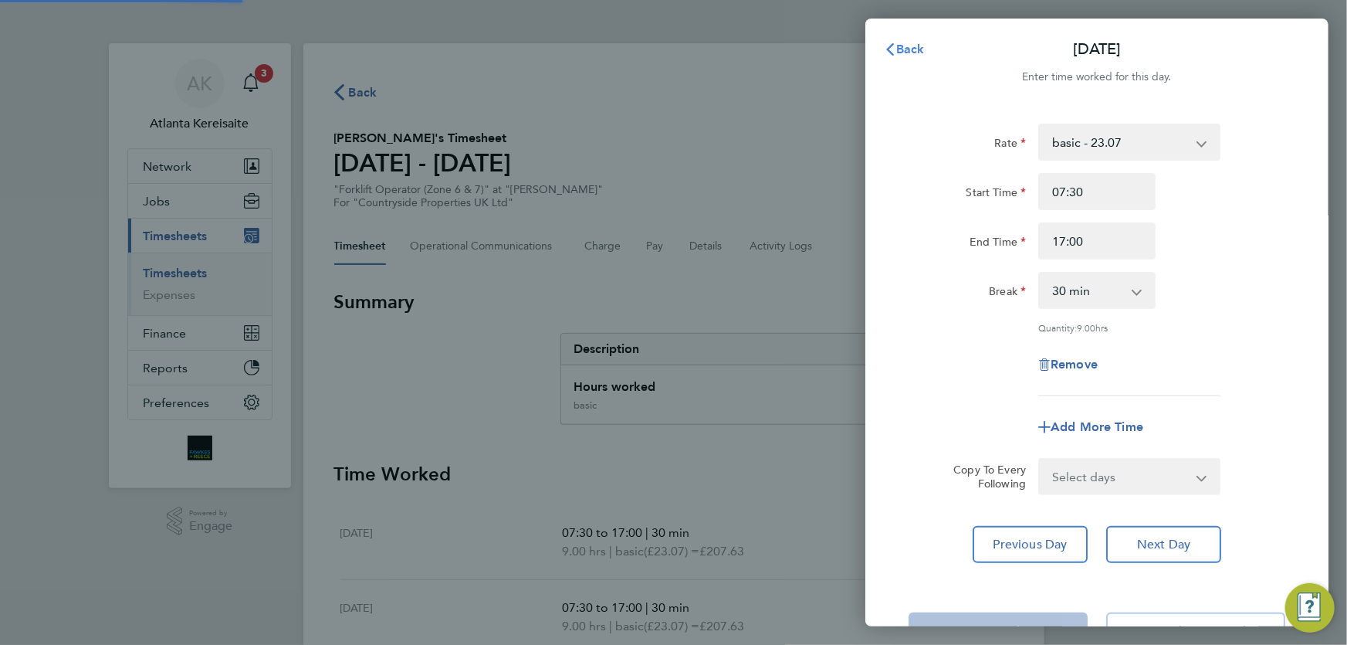
click at [895, 36] on button "Back" at bounding box center [905, 49] width 72 height 31
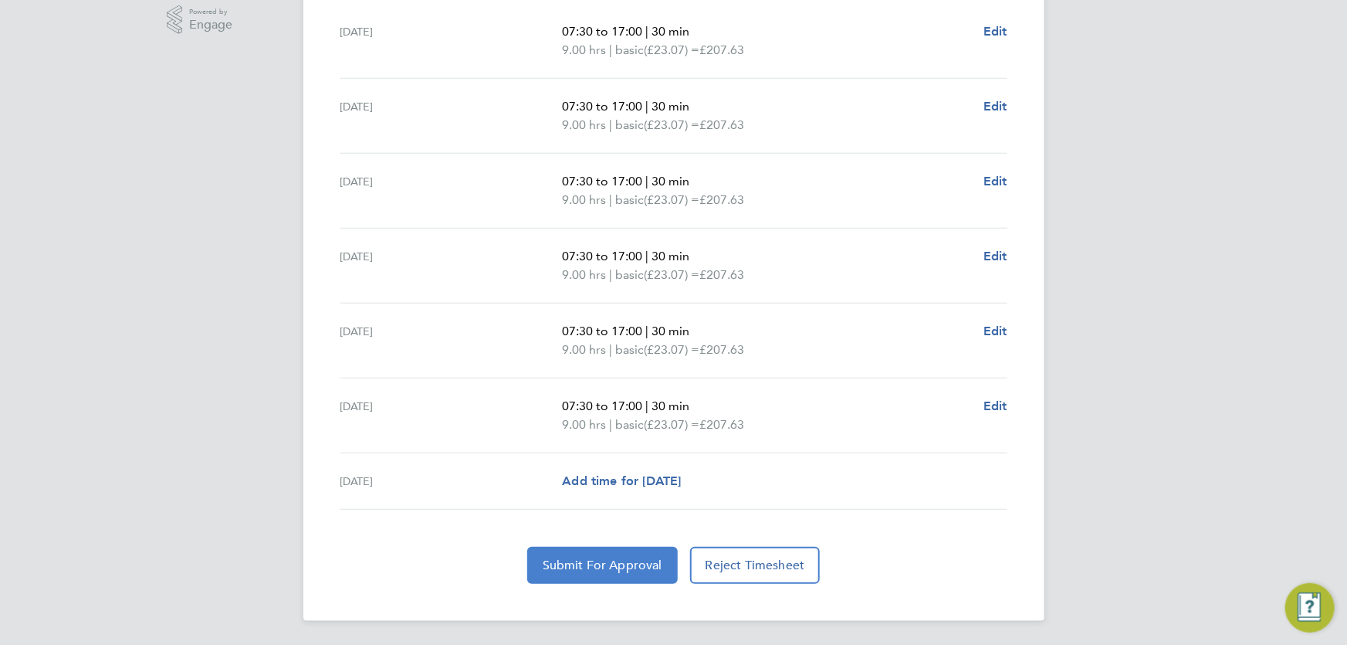
click at [605, 554] on button "Submit For Approval" at bounding box center [602, 565] width 151 height 37
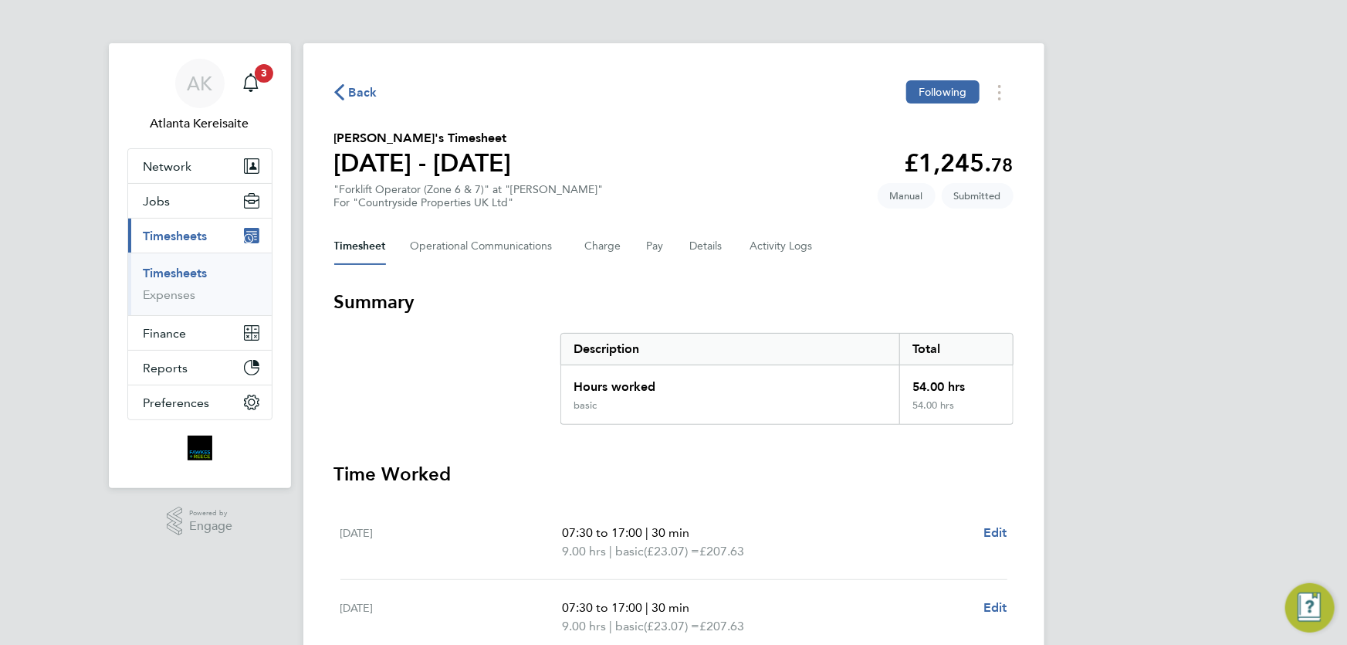
click at [359, 89] on span "Back" at bounding box center [363, 92] width 29 height 19
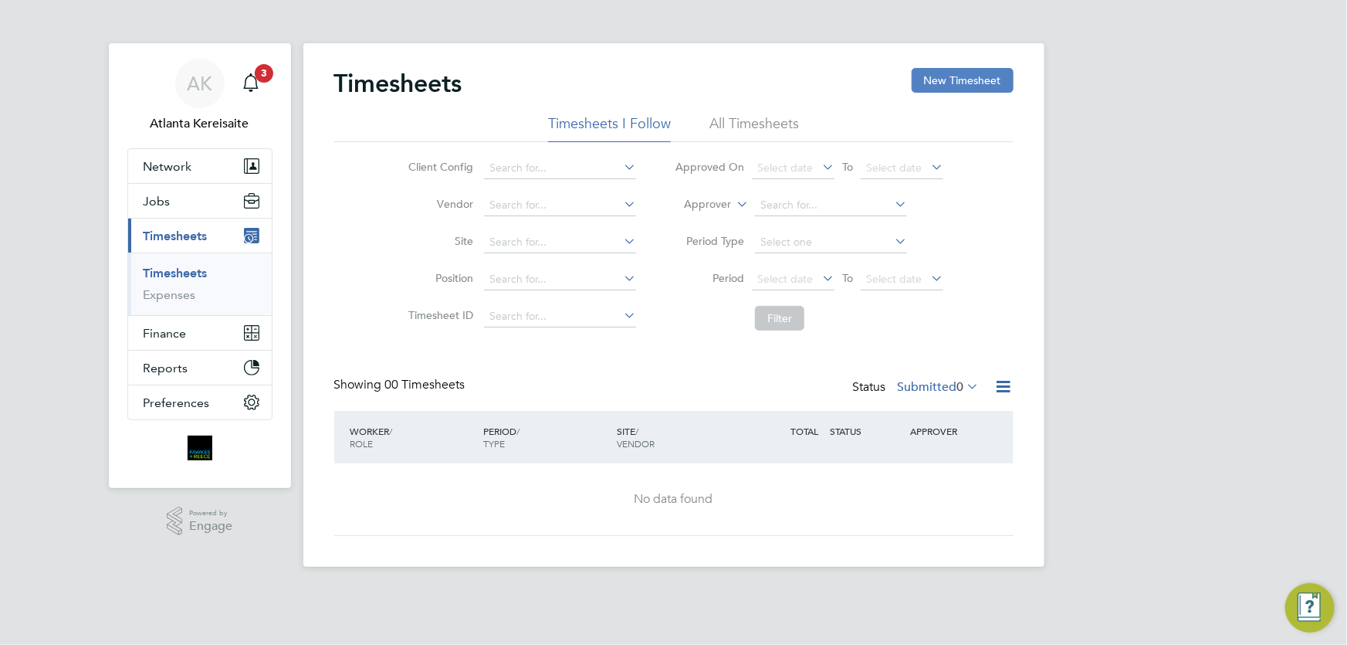
click at [928, 84] on button "New Timesheet" at bounding box center [963, 80] width 102 height 25
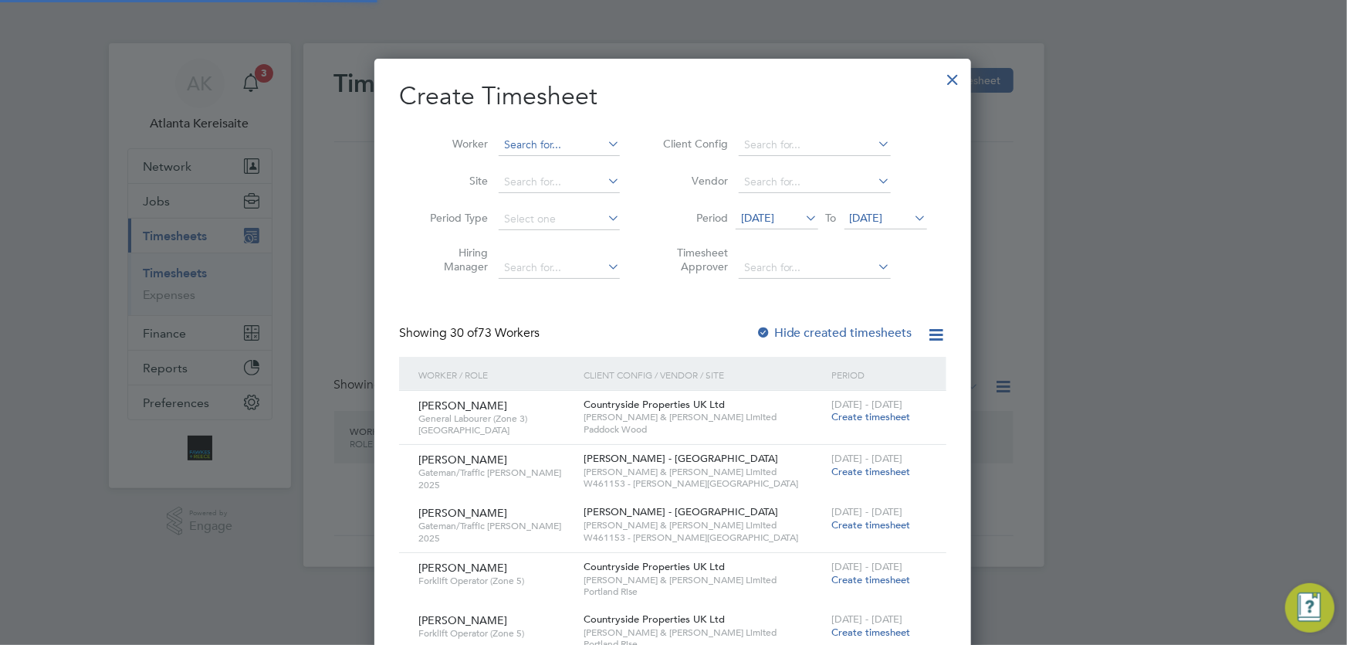
scroll to position [8, 7]
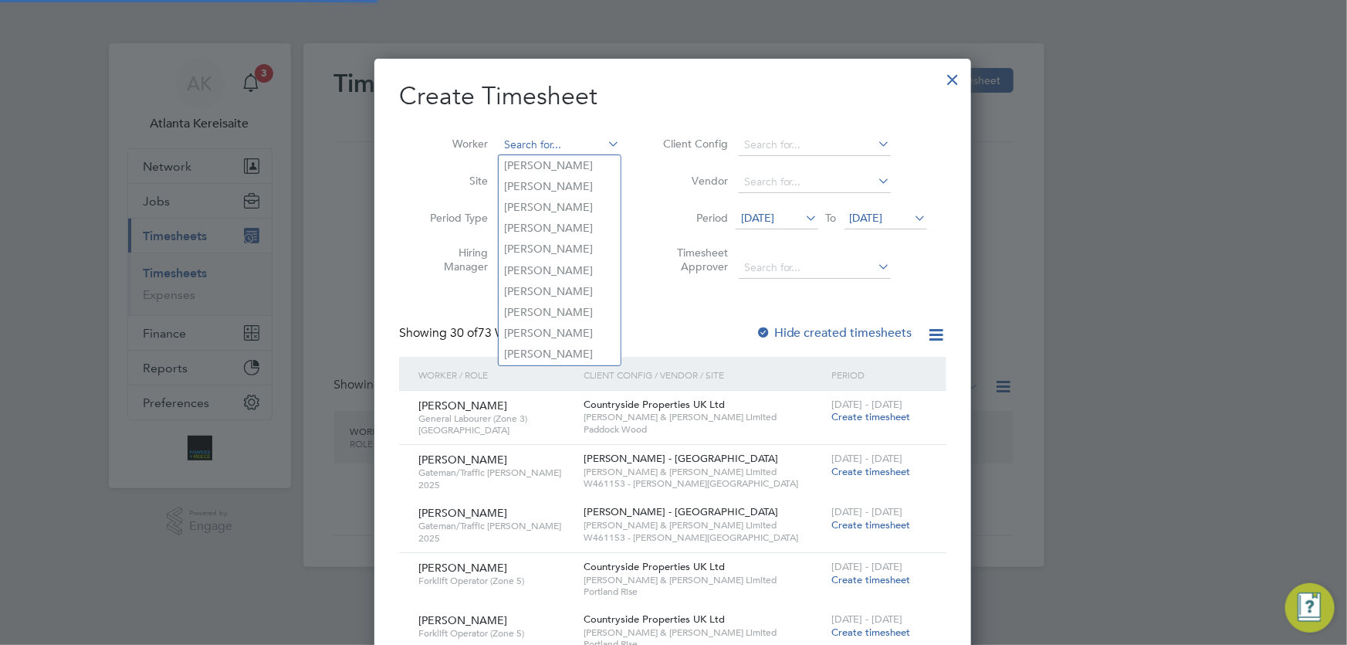
click at [530, 141] on input at bounding box center [559, 145] width 121 height 22
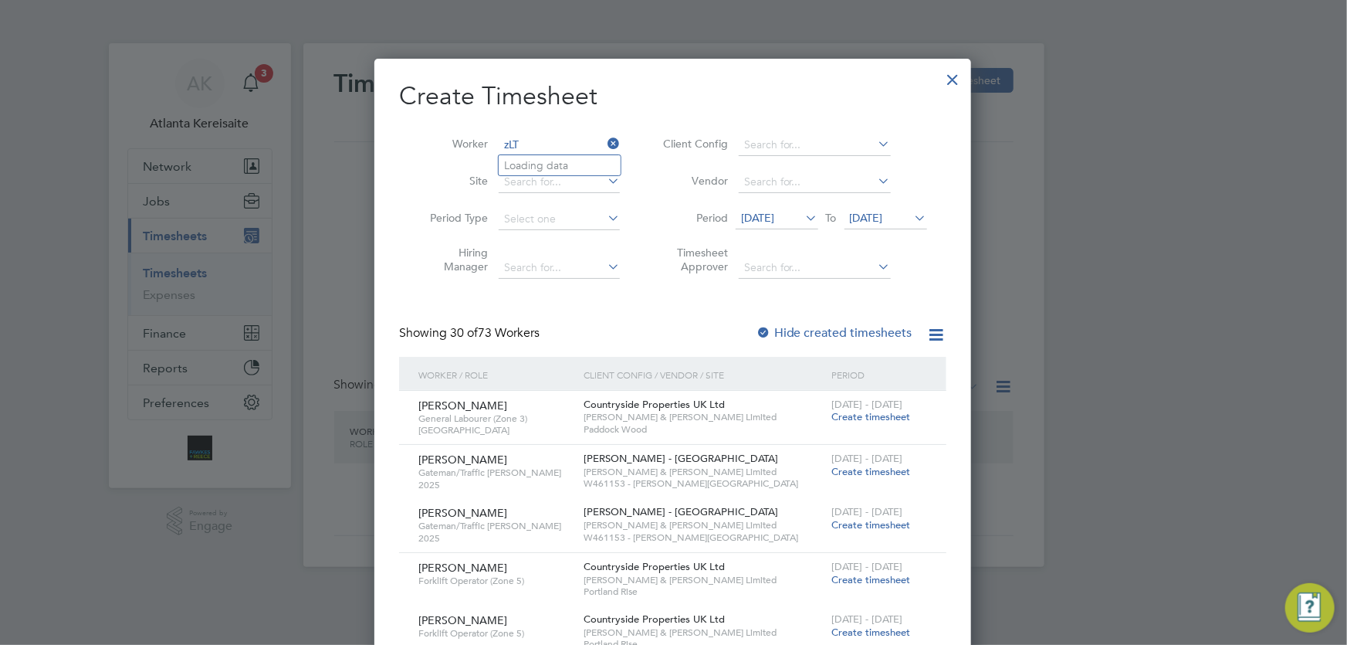
type input "zLT"
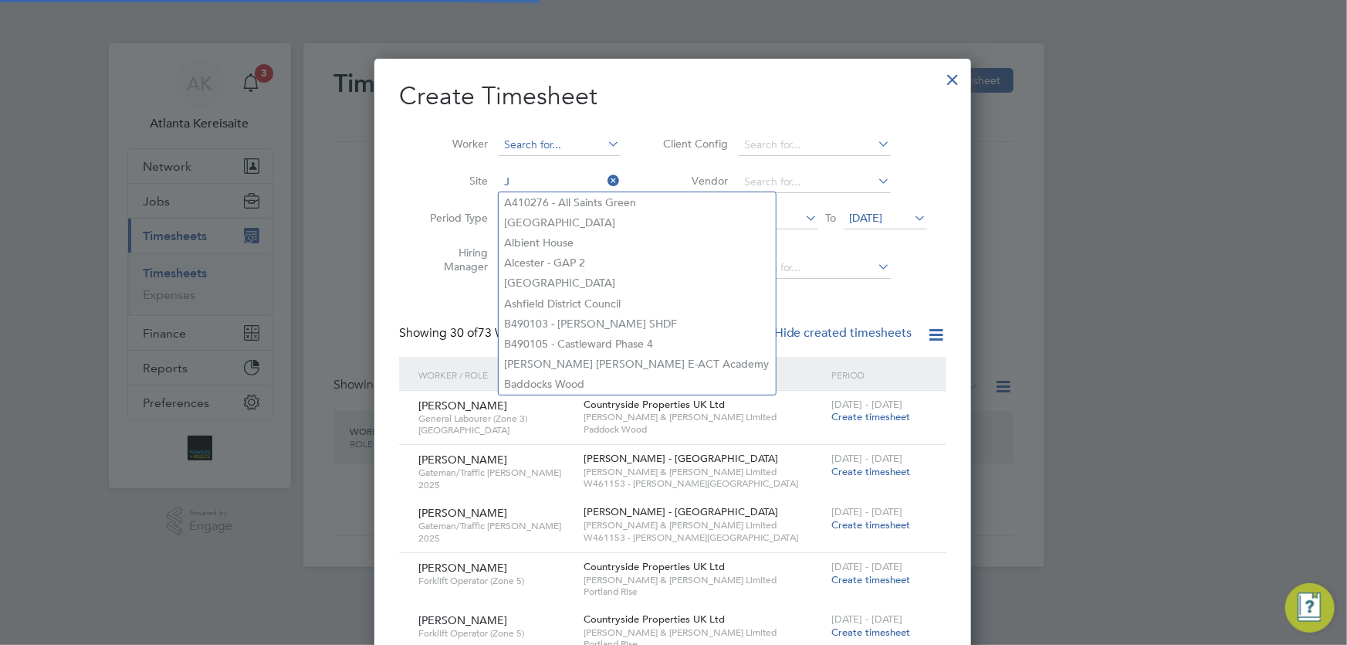
scroll to position [2166, 598]
type input "J"
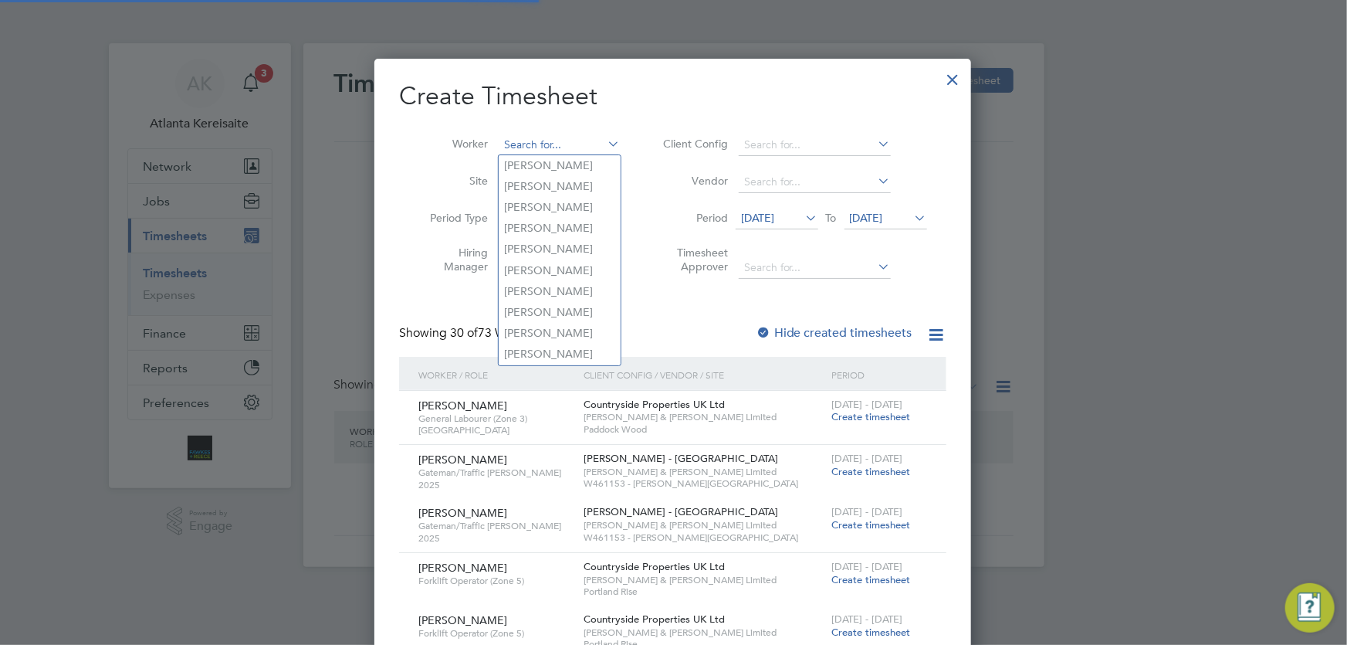
click at [557, 141] on input at bounding box center [559, 145] width 121 height 22
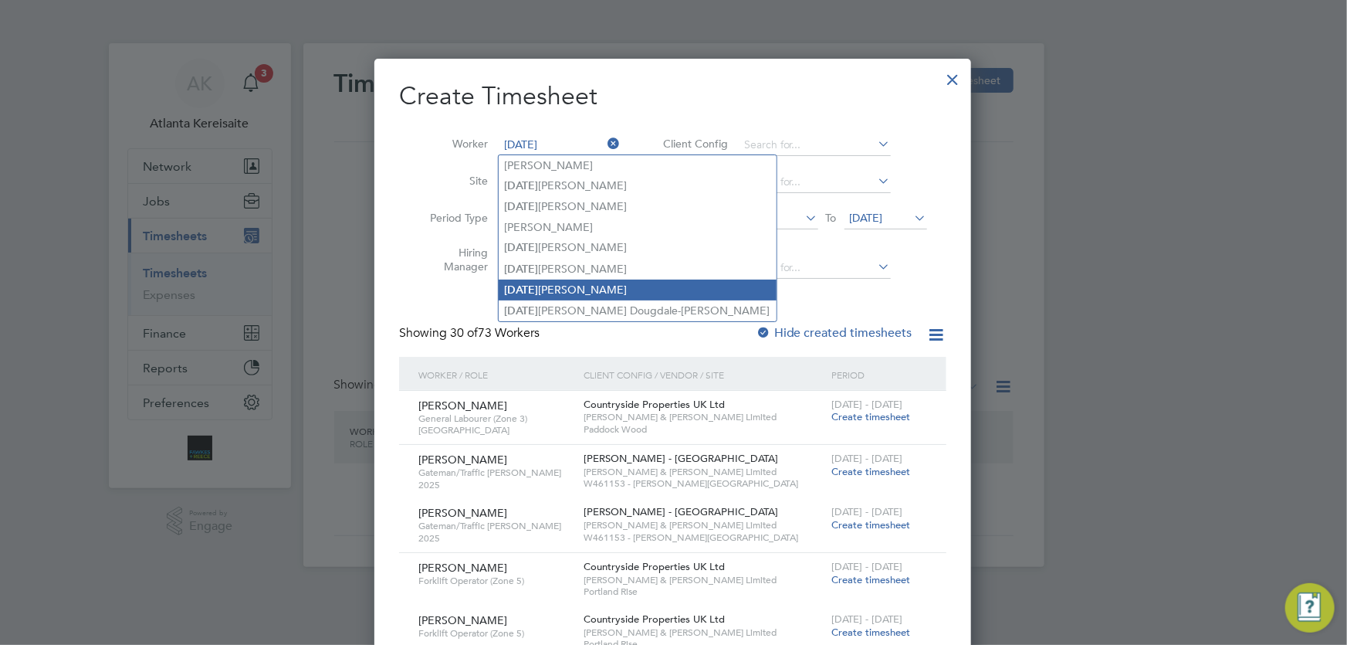
click at [570, 292] on li "Jul ius Zaltauskas" at bounding box center [638, 290] width 278 height 21
type input "[PERSON_NAME]"
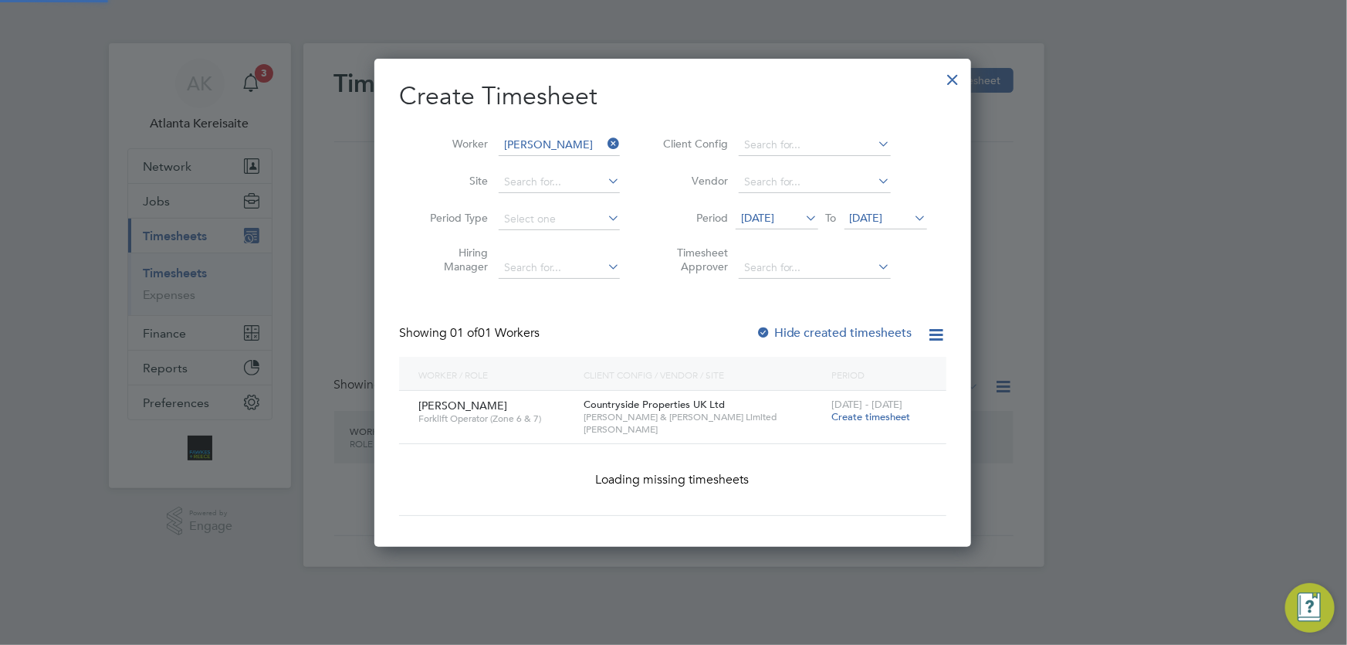
scroll to position [417, 598]
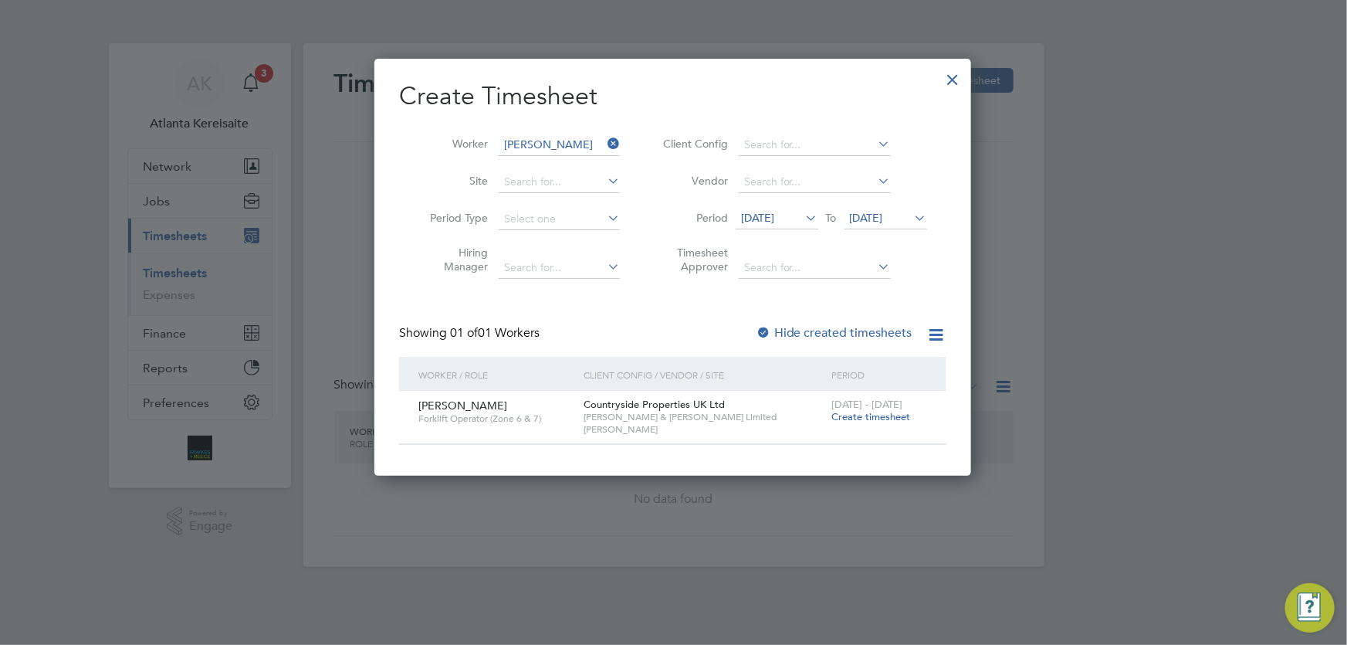
click at [865, 414] on span "Create timesheet" at bounding box center [871, 416] width 79 height 13
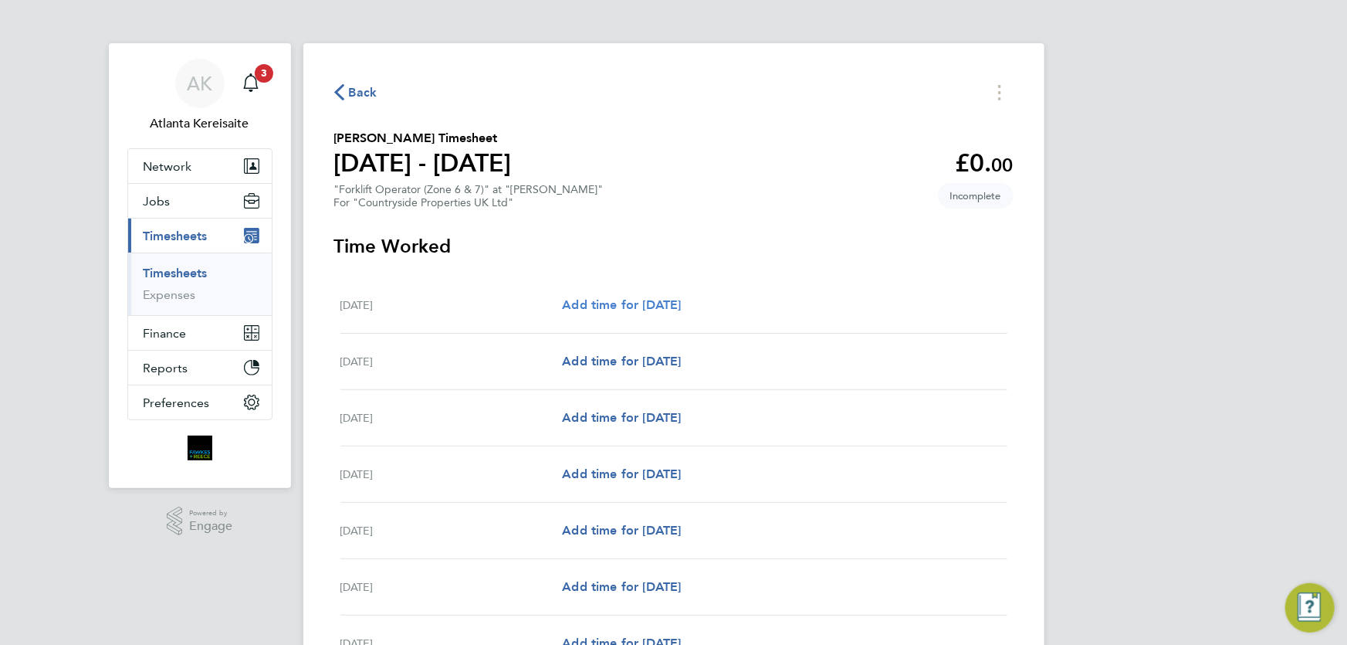
click at [633, 307] on span "Add time for [DATE]" at bounding box center [621, 304] width 119 height 15
select select "30"
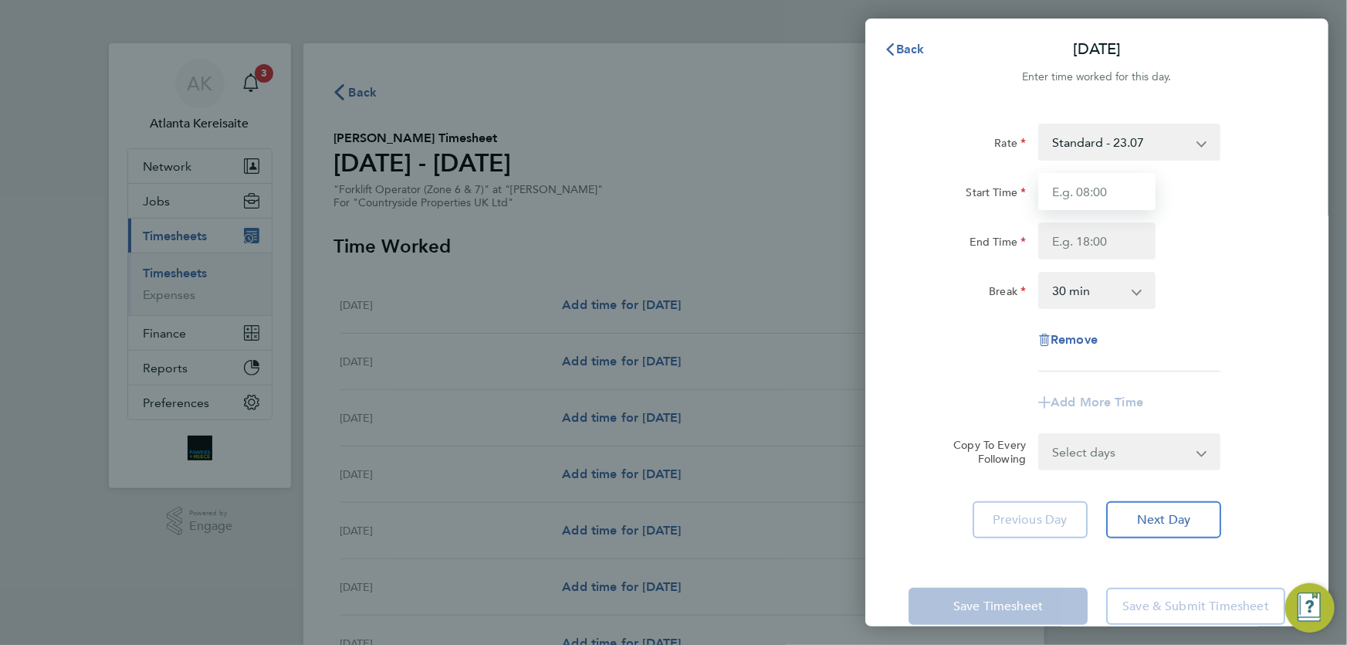
click at [1102, 192] on input "Start Time" at bounding box center [1097, 191] width 117 height 37
type input "07:30"
drag, startPoint x: 1112, startPoint y: 239, endPoint x: 1119, endPoint y: 252, distance: 14.9
click at [1112, 239] on input "End Time" at bounding box center [1097, 240] width 117 height 37
type input "17:00"
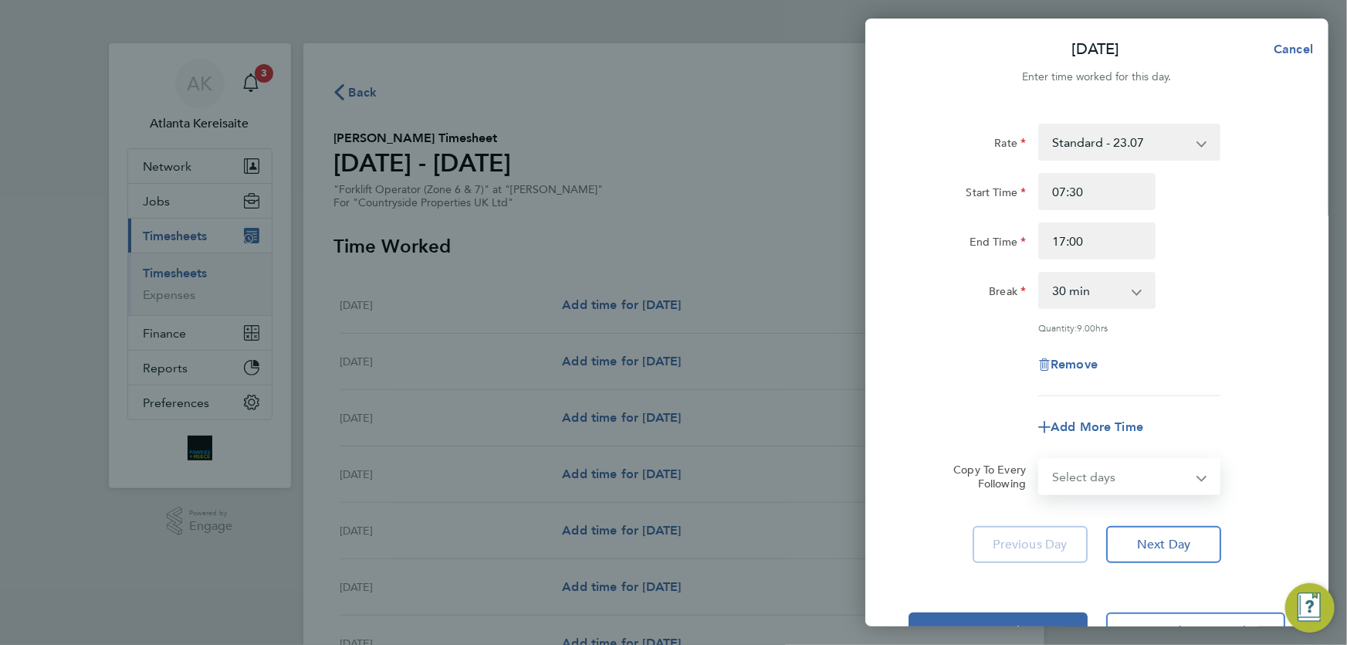
click at [1145, 458] on div "Select days Day Weekday (Mon-Fri) Weekend (Sat-Sun) Tuesday Wednesday Thursday …" at bounding box center [1130, 476] width 182 height 37
select select "WEEKDAY"
click at [1040, 459] on select "Select days Day Weekday (Mon-Fri) Weekend (Sat-Sun) Tuesday Wednesday Thursday …" at bounding box center [1121, 476] width 162 height 34
select select "2025-09-28"
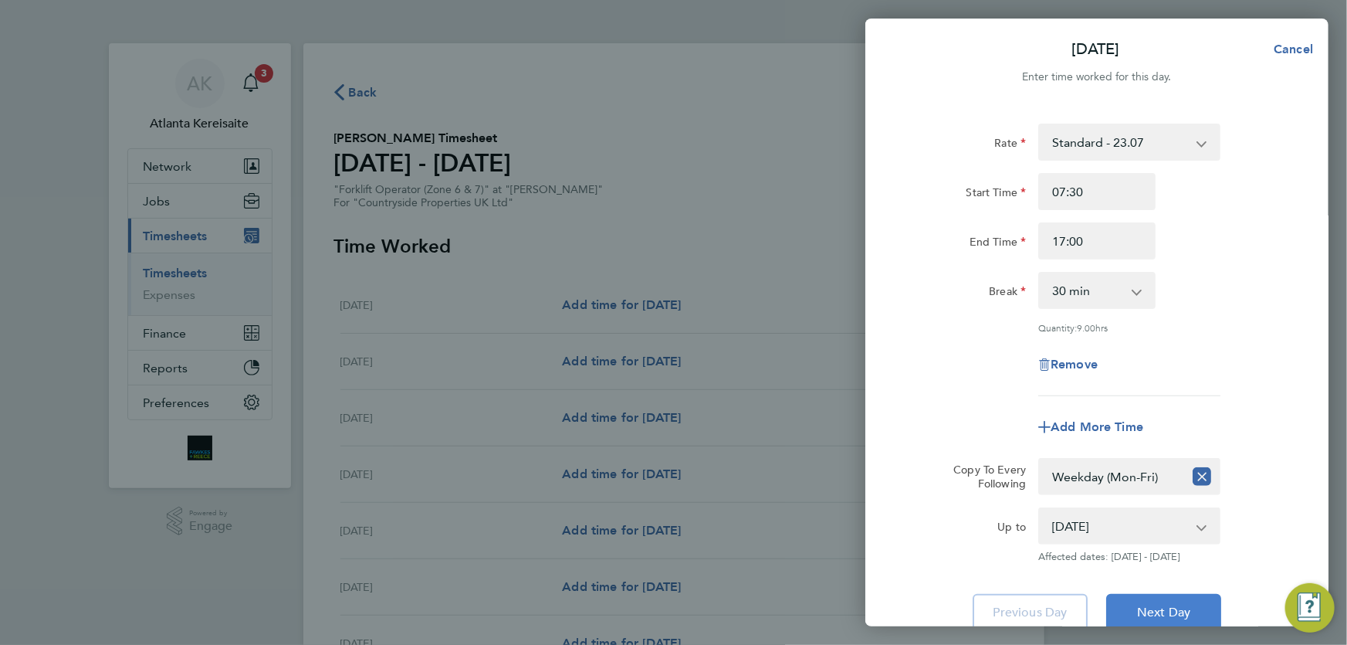
click at [1181, 605] on span "Next Day" at bounding box center [1163, 612] width 53 height 15
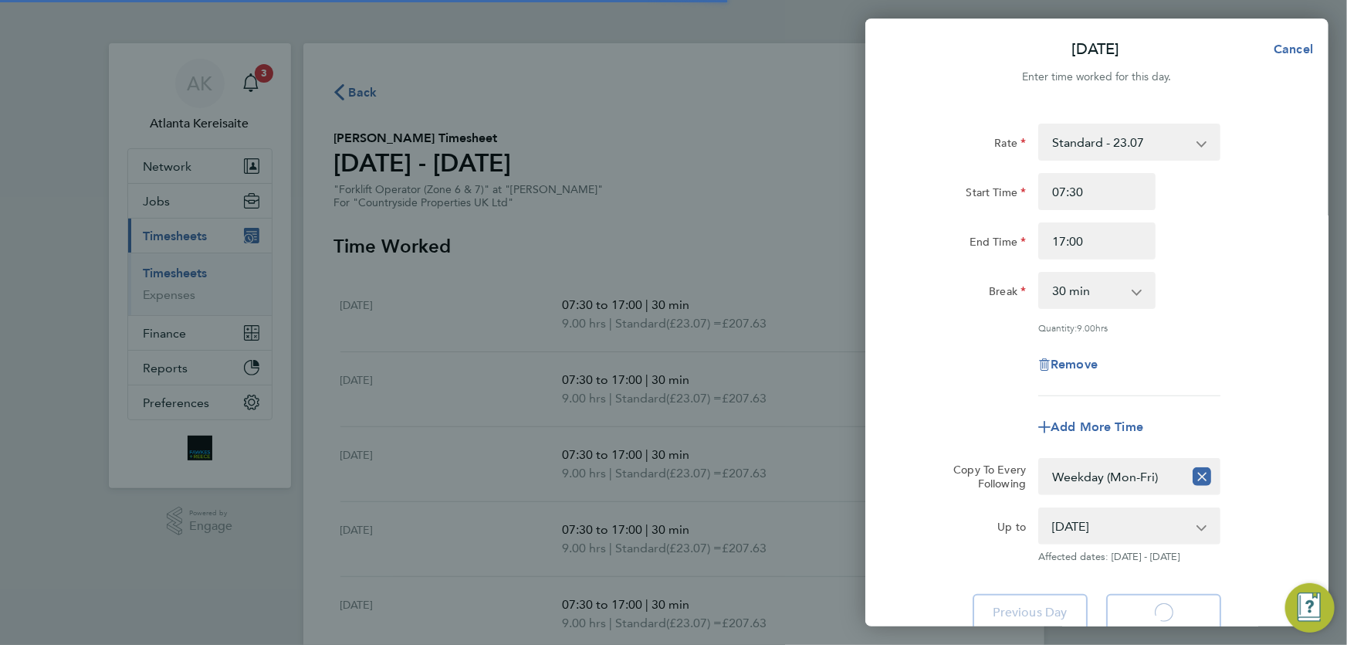
select select "30"
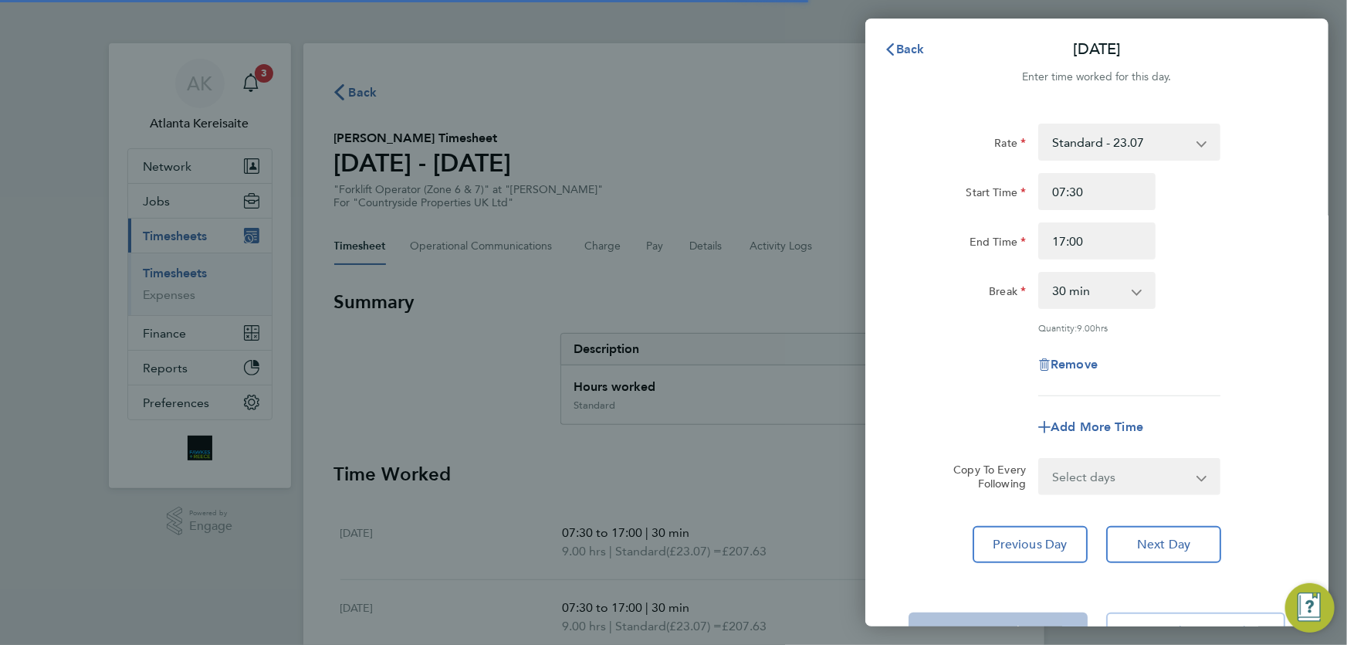
click at [1131, 477] on select "Select days Day Weekday (Mon-Fri) Weekend (Sat-Sun) Wednesday Thursday Friday S…" at bounding box center [1121, 476] width 162 height 34
select select "SAT"
click at [1040, 459] on select "Select days Day Weekday (Mon-Fri) Weekend (Sat-Sun) Wednesday Thursday Friday S…" at bounding box center [1121, 476] width 162 height 34
select select "2025-09-28"
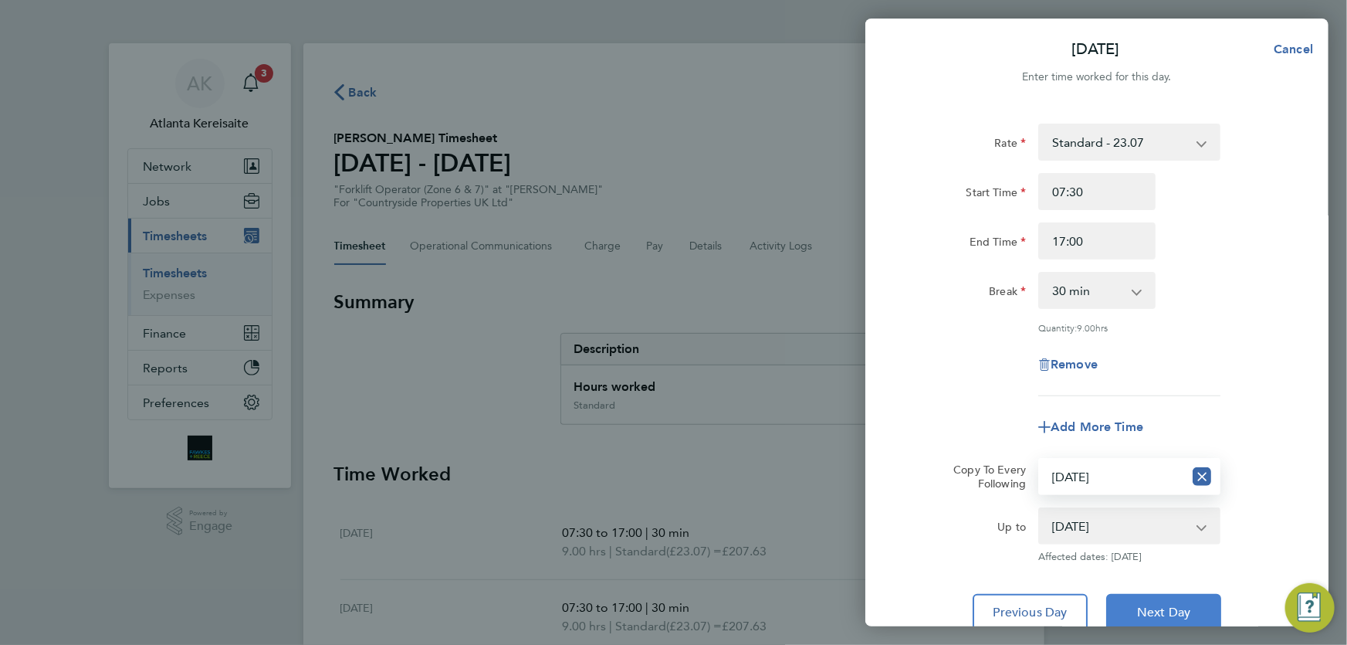
click at [1186, 613] on span "Next Day" at bounding box center [1163, 612] width 53 height 15
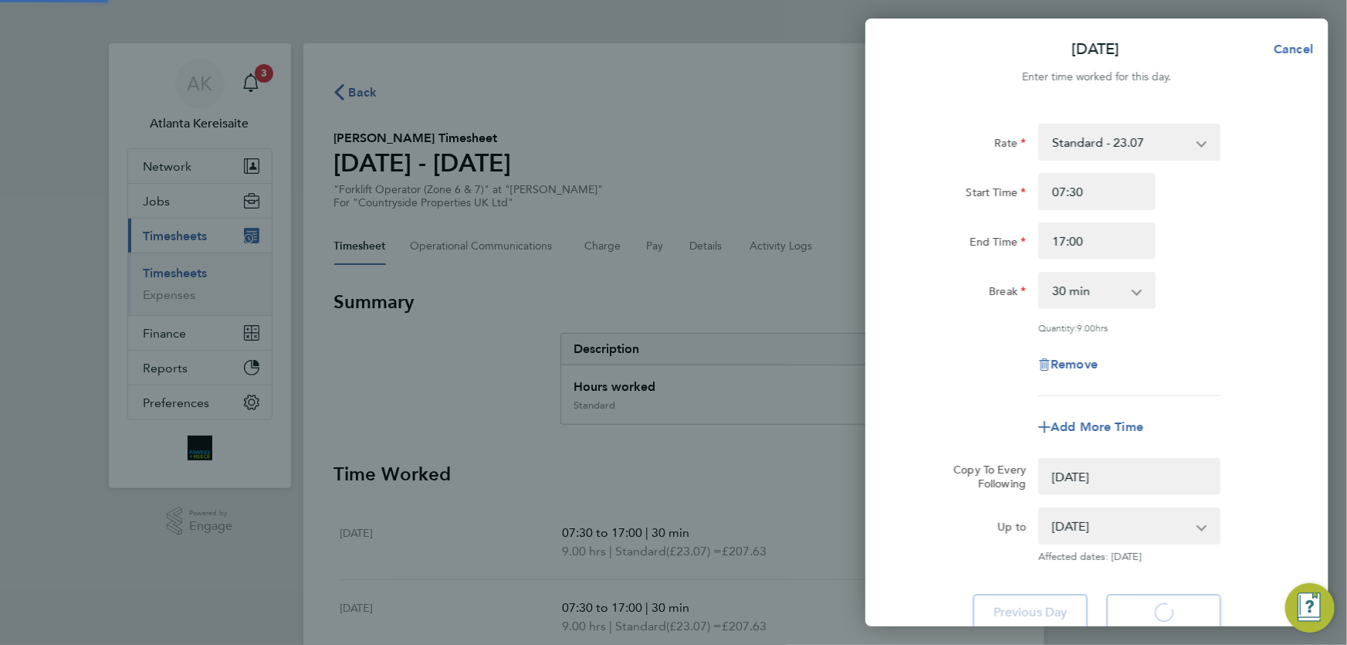
select select "0: null"
select select "30"
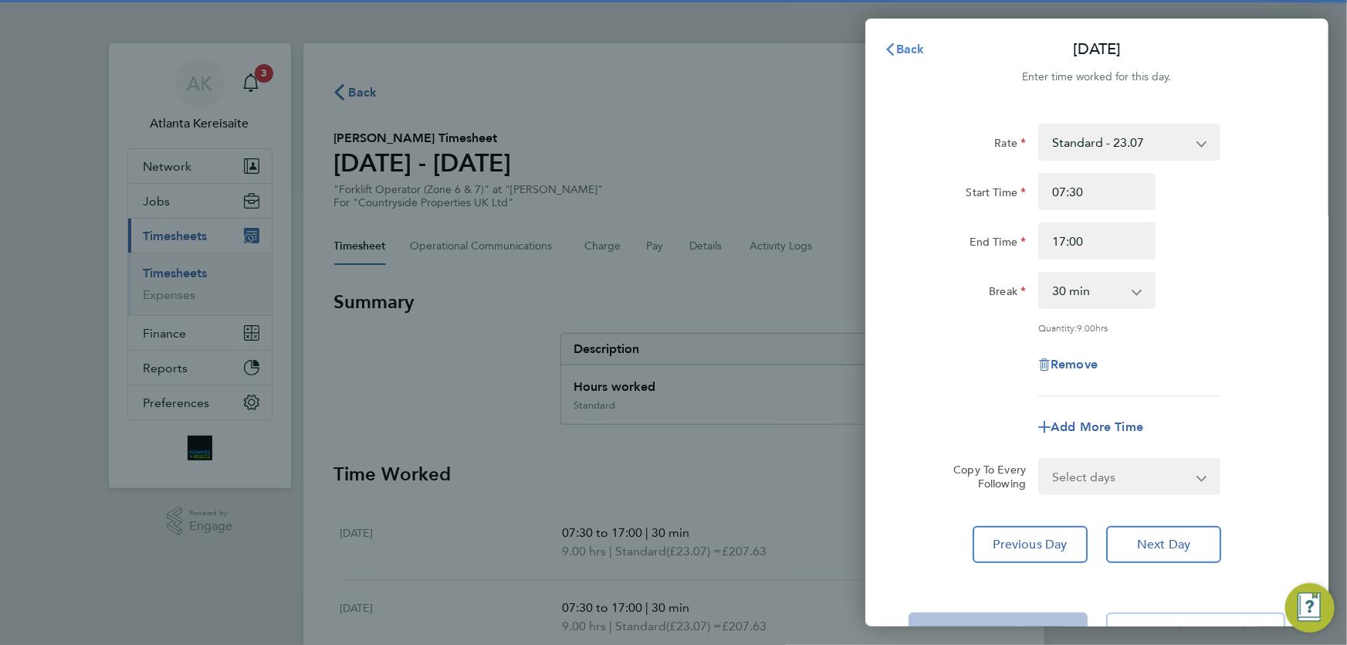
click at [918, 40] on button "Back" at bounding box center [905, 49] width 72 height 31
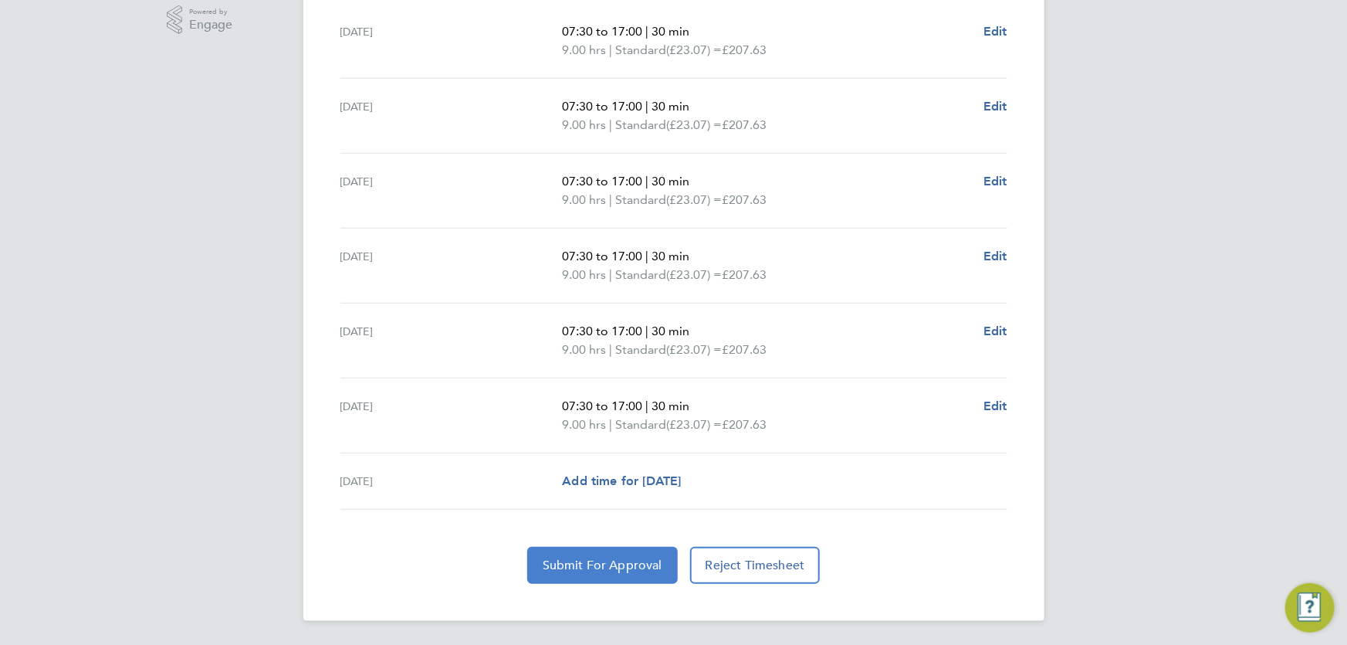
click at [598, 565] on span "Submit For Approval" at bounding box center [603, 564] width 120 height 15
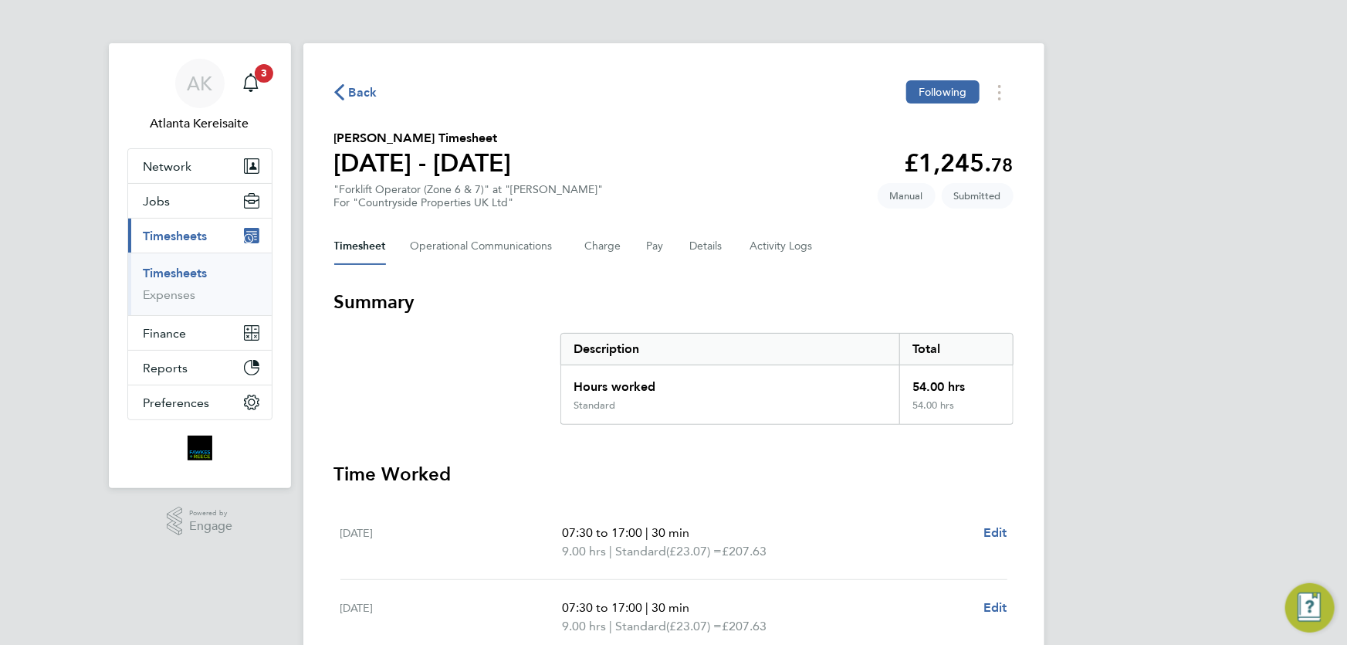
click at [358, 90] on span "Back" at bounding box center [363, 92] width 29 height 19
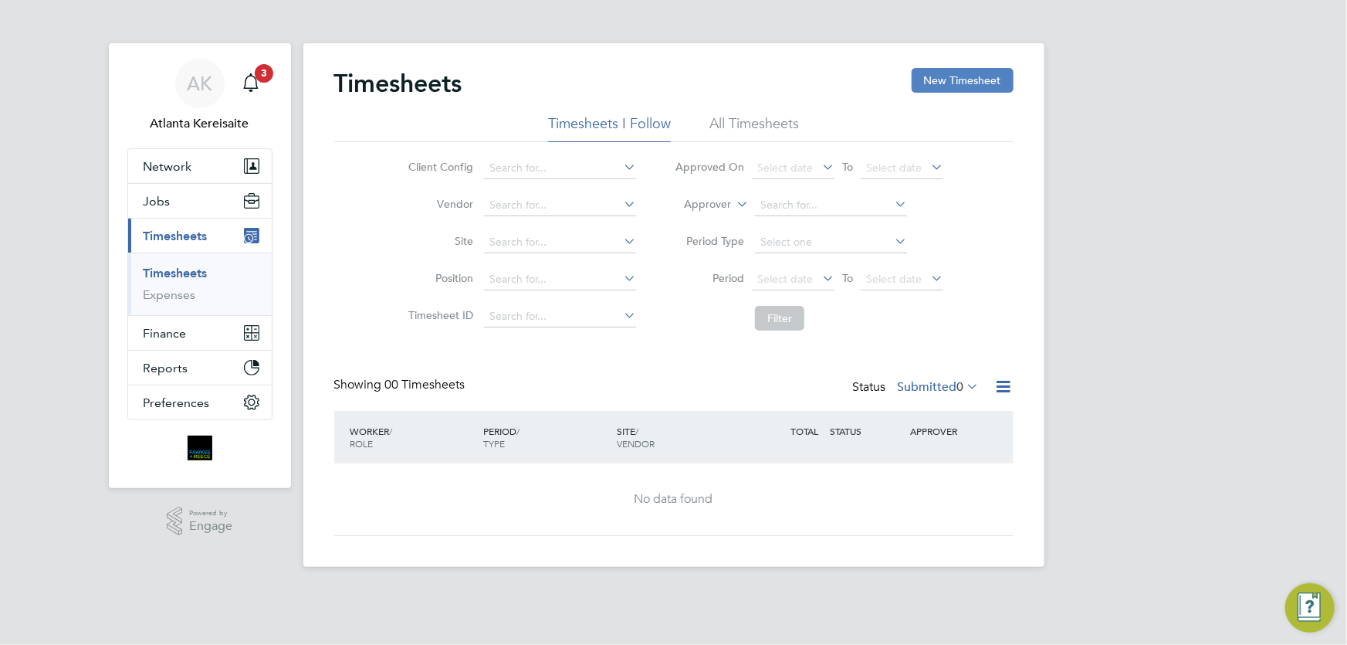
click at [950, 77] on button "New Timesheet" at bounding box center [963, 80] width 102 height 25
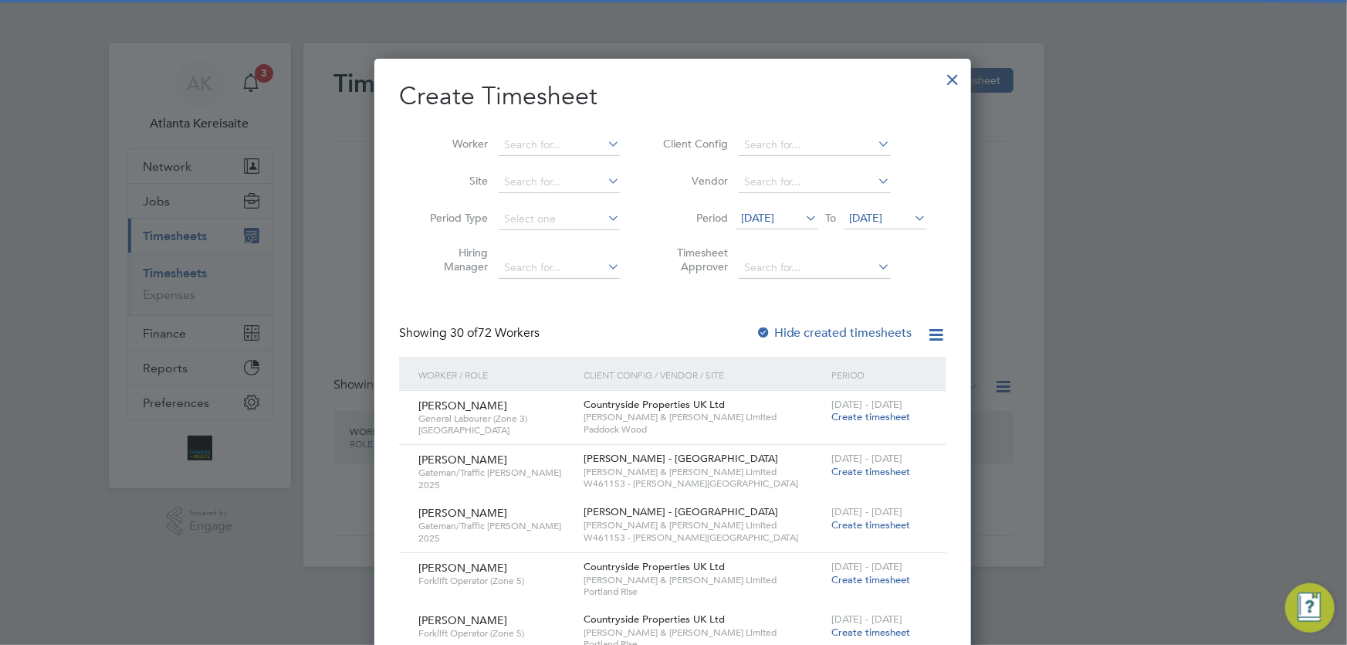
scroll to position [2166, 598]
click at [531, 147] on input at bounding box center [559, 145] width 121 height 22
click at [517, 147] on input "struart b" at bounding box center [559, 145] width 121 height 22
click at [564, 185] on li "Stuart B lackburn" at bounding box center [576, 186] width 155 height 21
type input "[PERSON_NAME]"
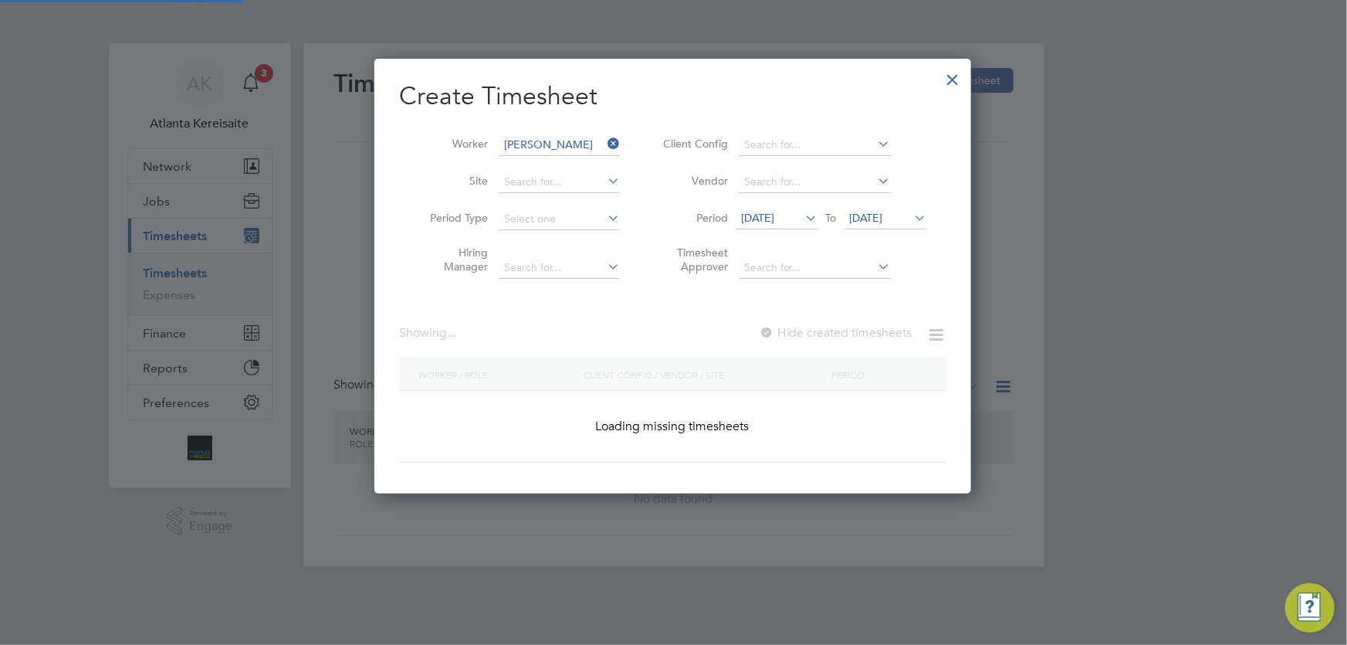
scroll to position [417, 598]
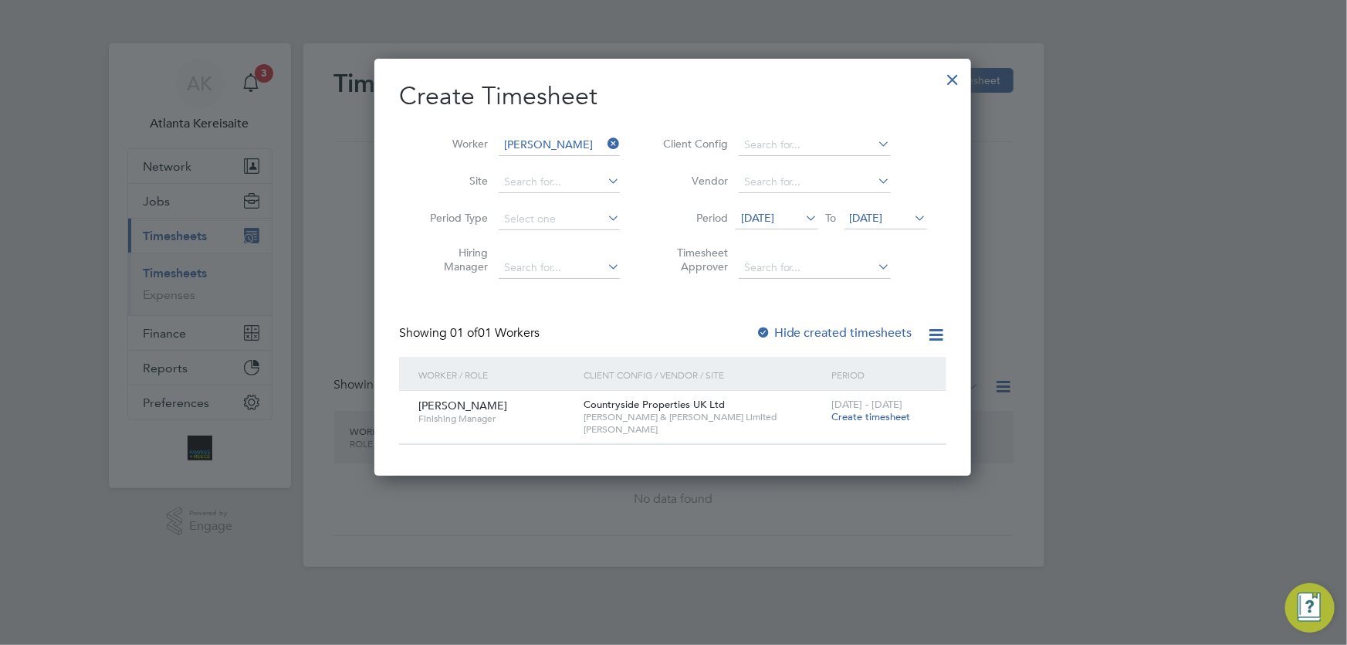
click at [879, 413] on span "Create timesheet" at bounding box center [871, 416] width 79 height 13
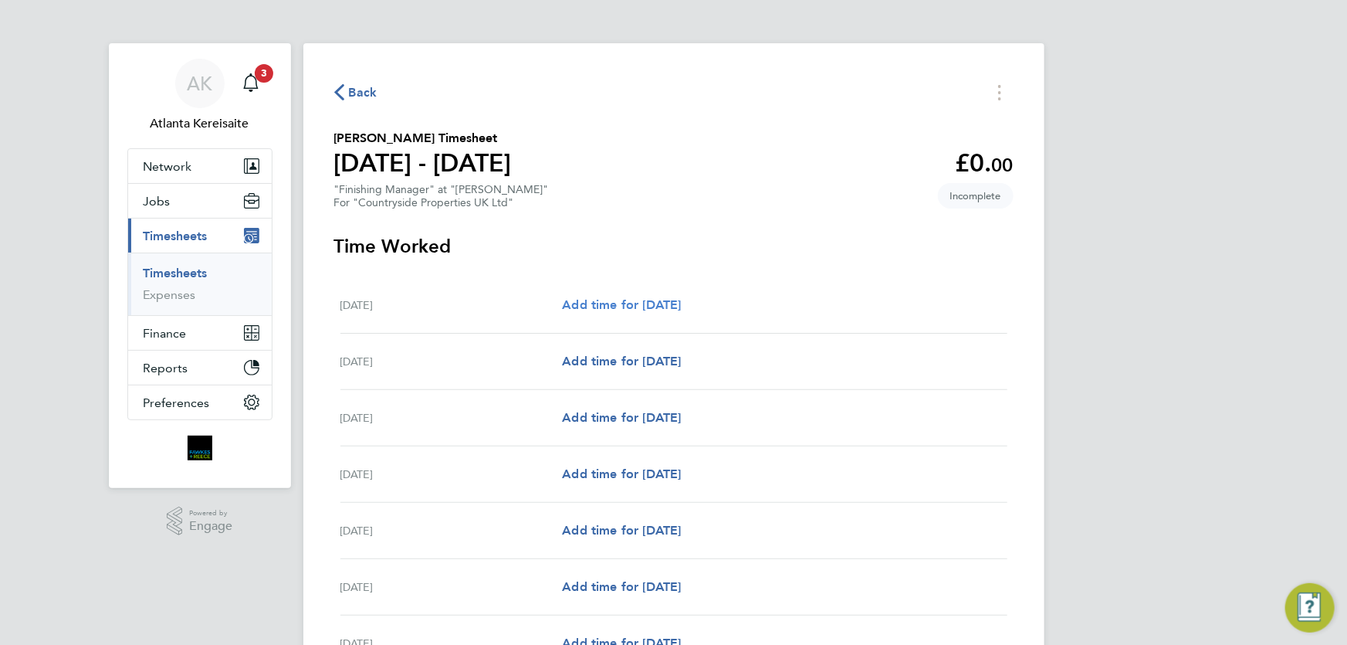
click at [659, 300] on span "Add time for [DATE]" at bounding box center [621, 304] width 119 height 15
select select "30"
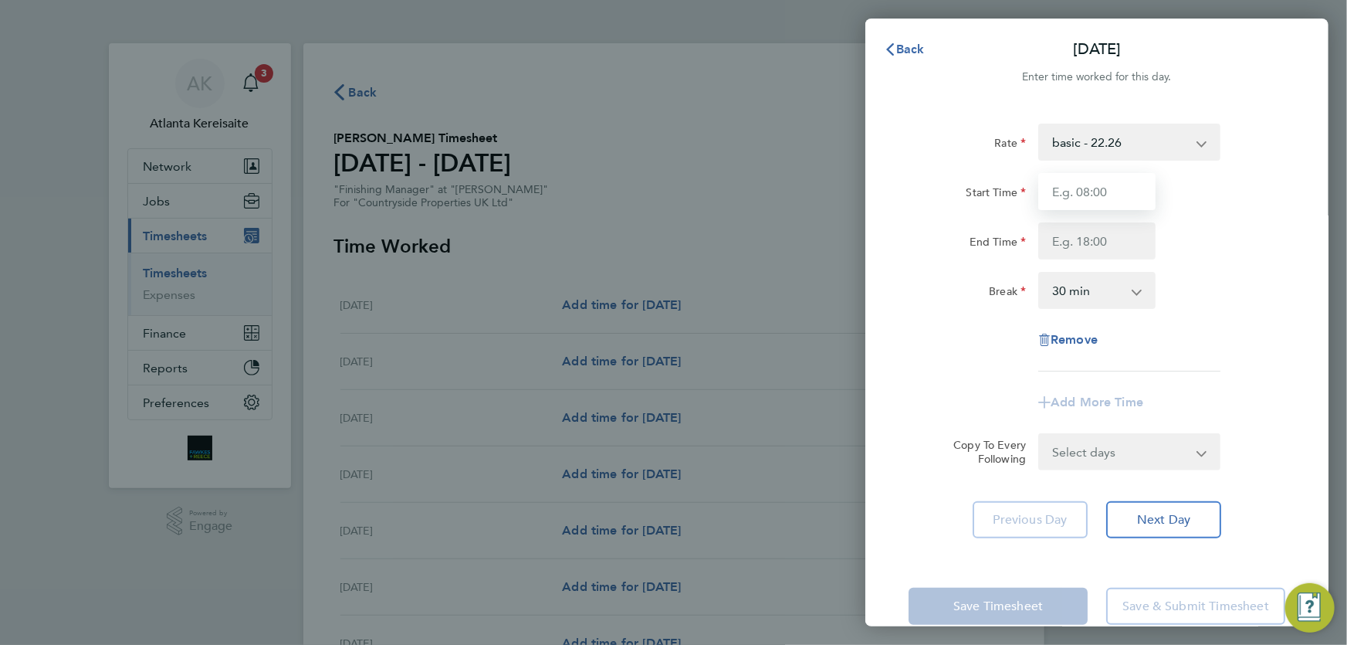
click at [1100, 187] on input "Start Time" at bounding box center [1097, 191] width 117 height 37
type input "07:30"
type input "17:00"
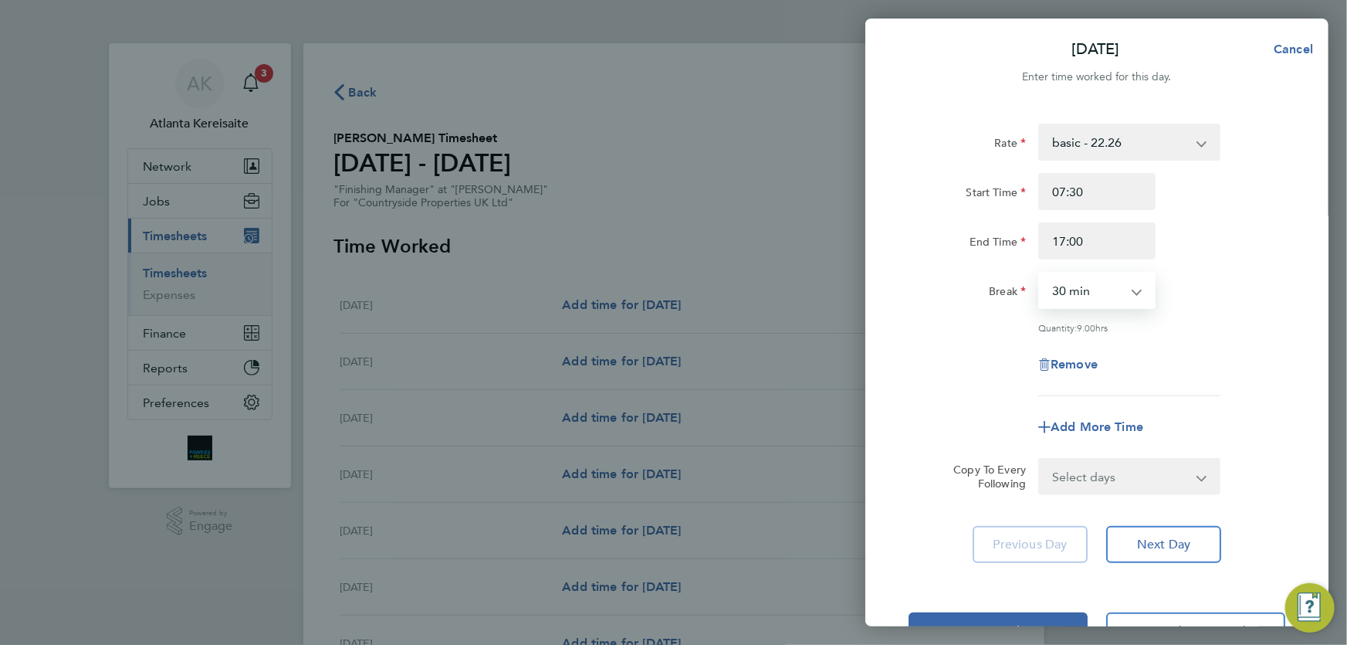
click at [1113, 476] on select "Select days Day Weekday (Mon-Fri) Weekend (Sat-Sun) Tuesday Wednesday Thursday …" at bounding box center [1121, 476] width 162 height 34
select select "WEEKDAY"
click at [1040, 459] on select "Select days Day Weekday (Mon-Fri) Weekend (Sat-Sun) Tuesday Wednesday Thursday …" at bounding box center [1121, 476] width 162 height 34
select select "2025-09-28"
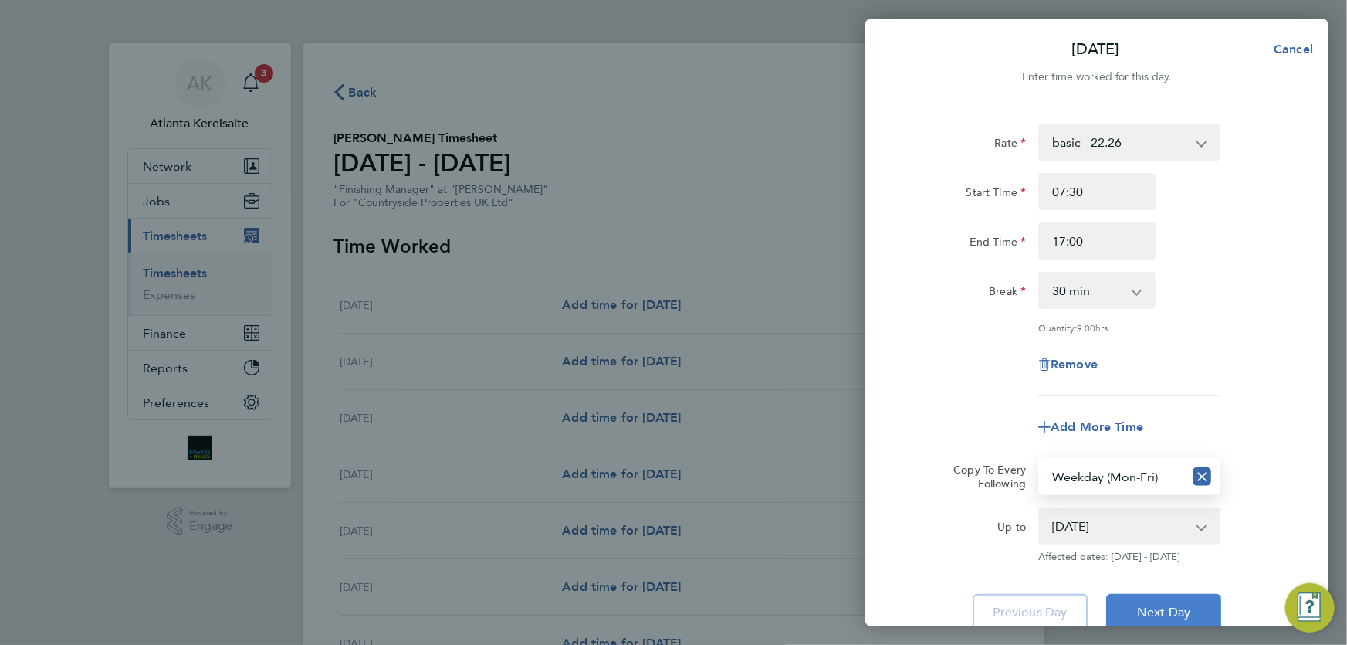
click at [1167, 600] on button "Next Day" at bounding box center [1163, 612] width 115 height 37
select select "30"
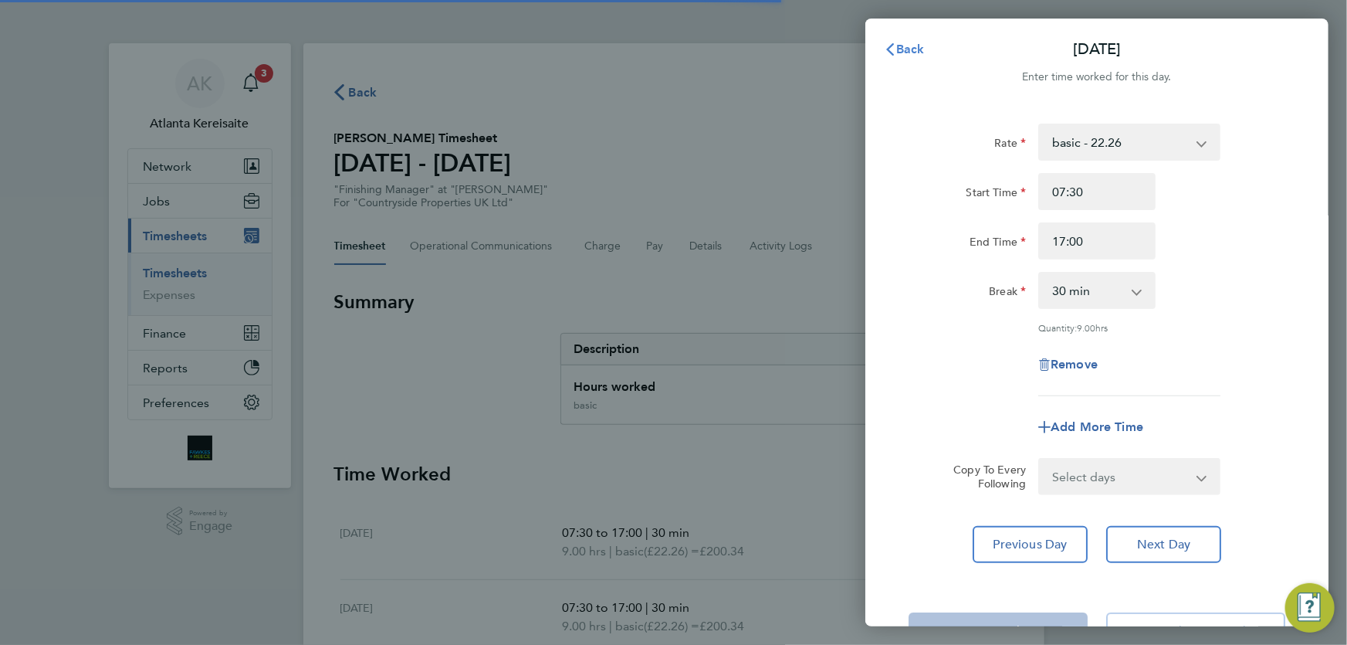
click at [908, 53] on span "Back" at bounding box center [910, 49] width 29 height 15
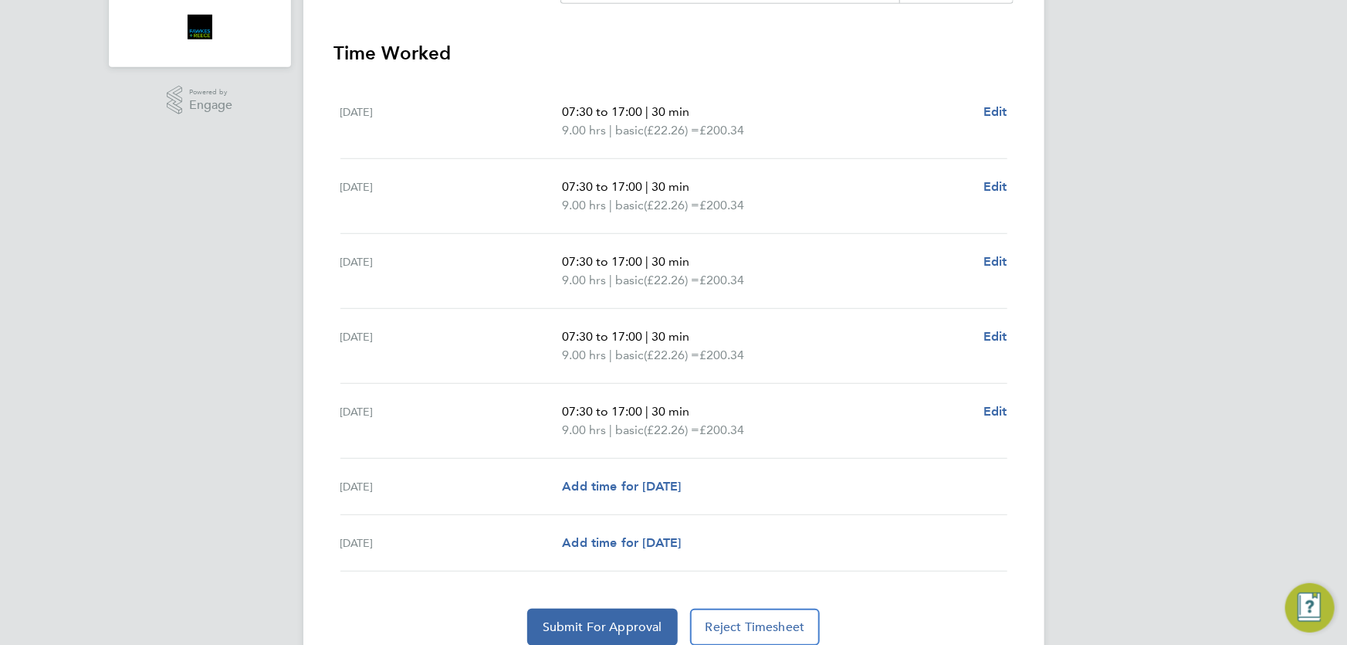
scroll to position [482, 0]
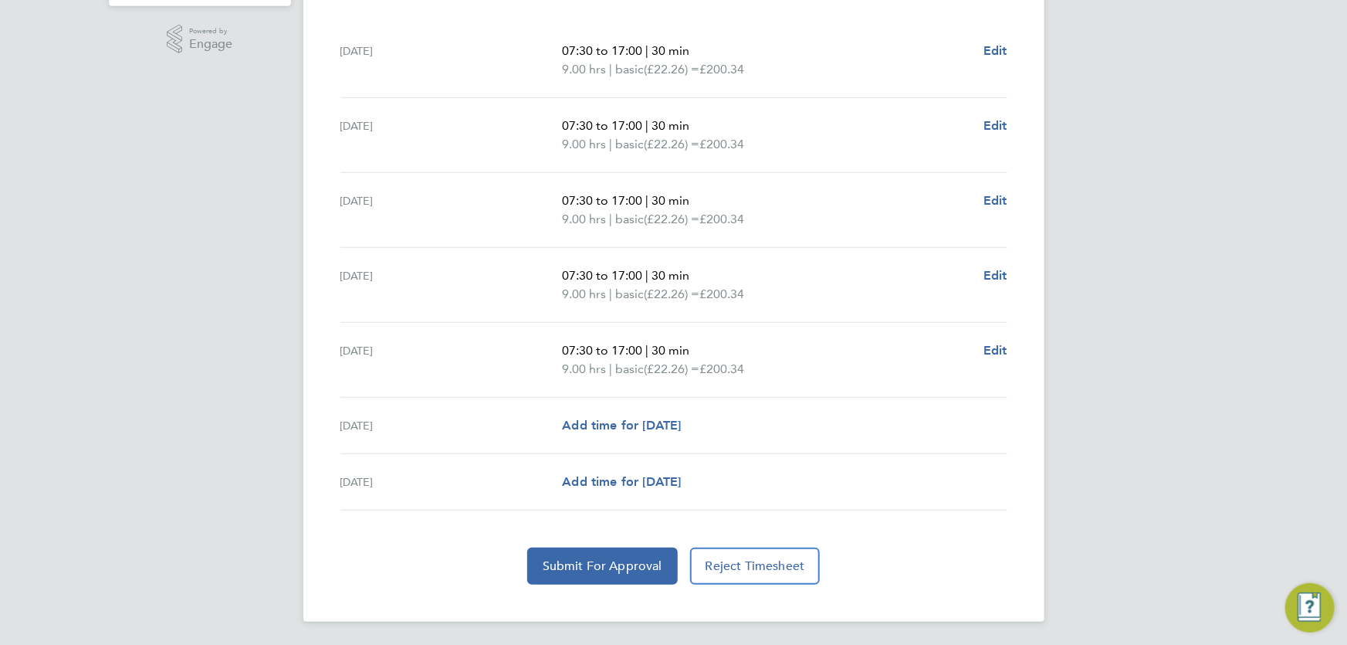
click at [605, 540] on section "Time Worked Mon 22 Sep 07:30 to 17:00 | 30 min 9.00 hrs | basic (£22.26) = £200…" at bounding box center [673, 282] width 679 height 605
drag, startPoint x: 610, startPoint y: 556, endPoint x: 588, endPoint y: 557, distance: 22.4
click at [610, 556] on button "Submit For Approval" at bounding box center [602, 565] width 151 height 37
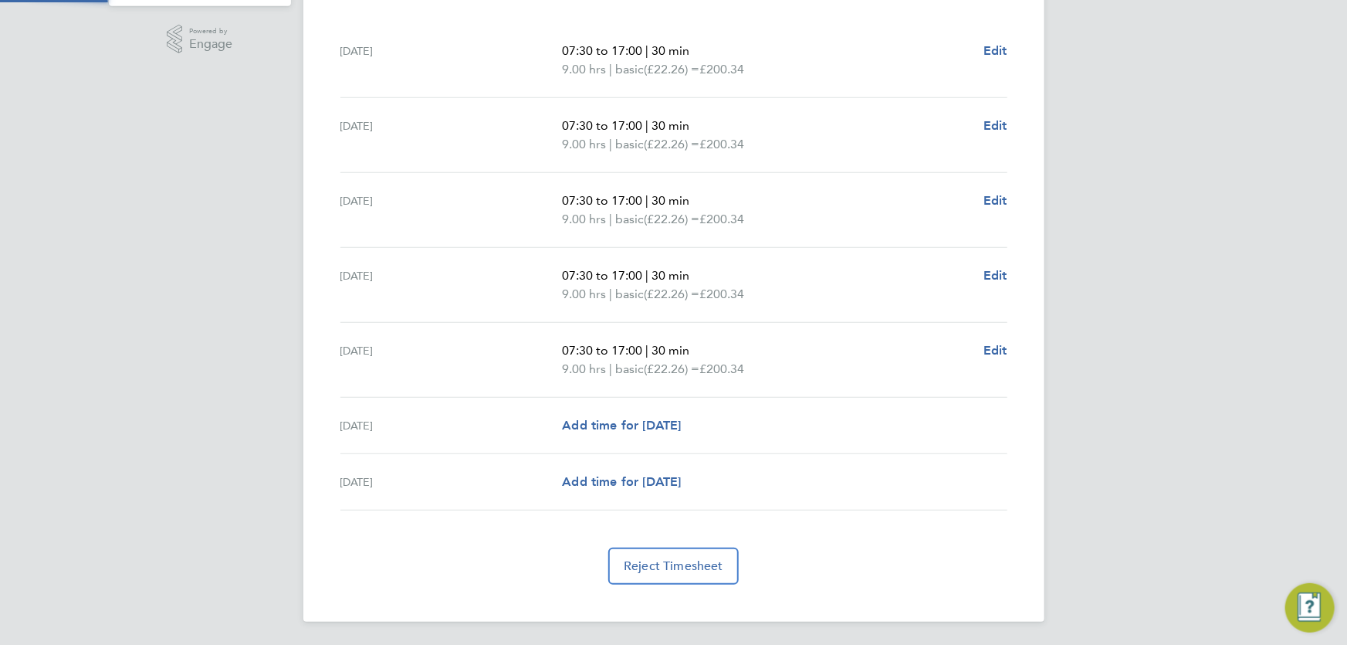
scroll to position [61, 0]
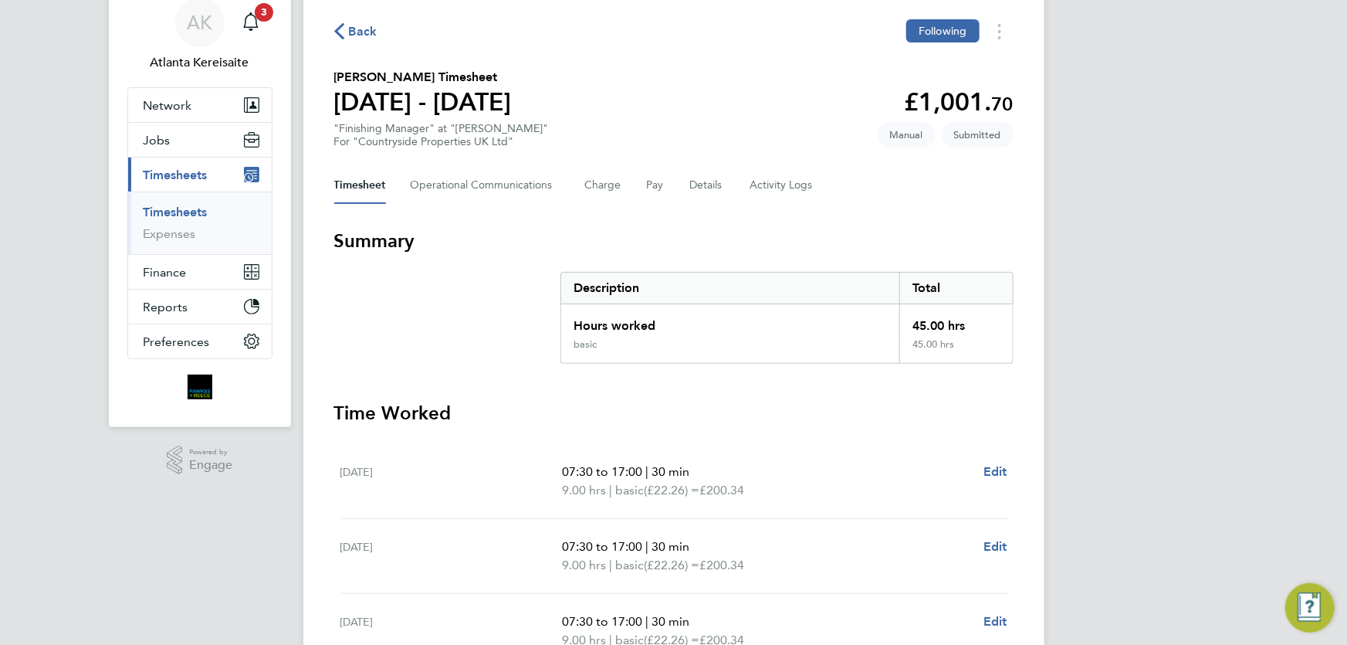
click at [358, 33] on span "Back" at bounding box center [363, 31] width 29 height 19
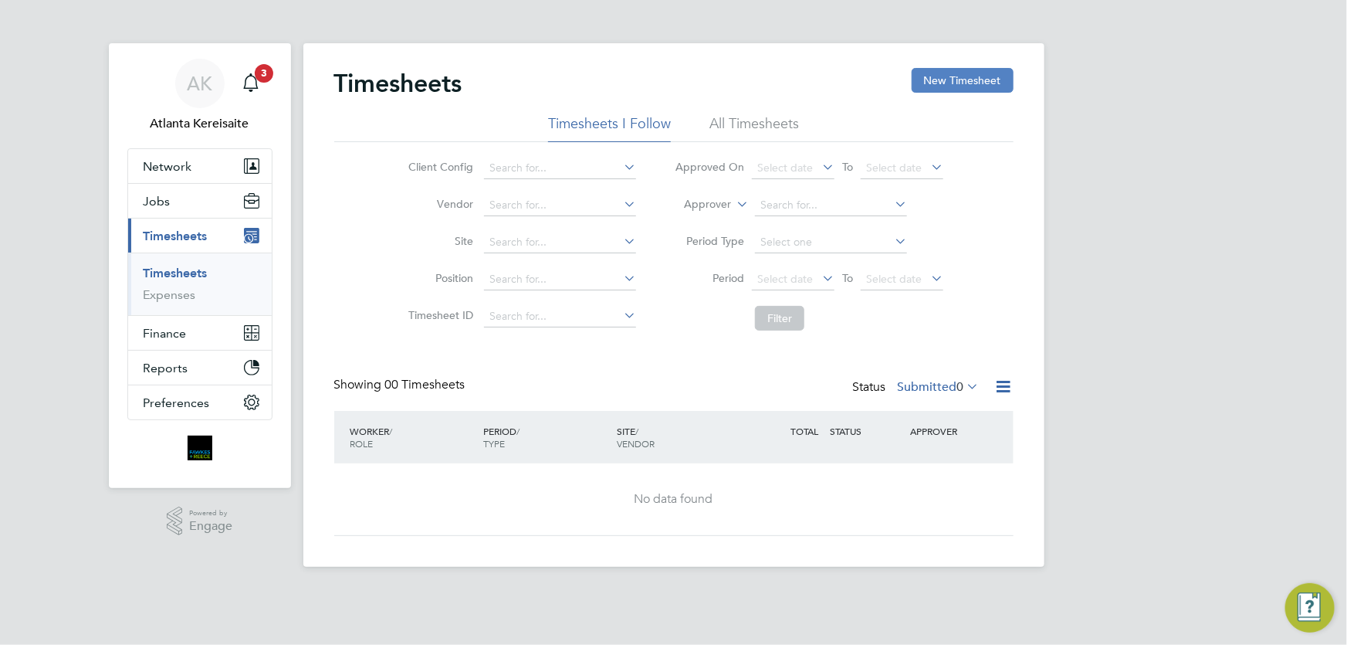
click at [952, 75] on button "New Timesheet" at bounding box center [963, 80] width 102 height 25
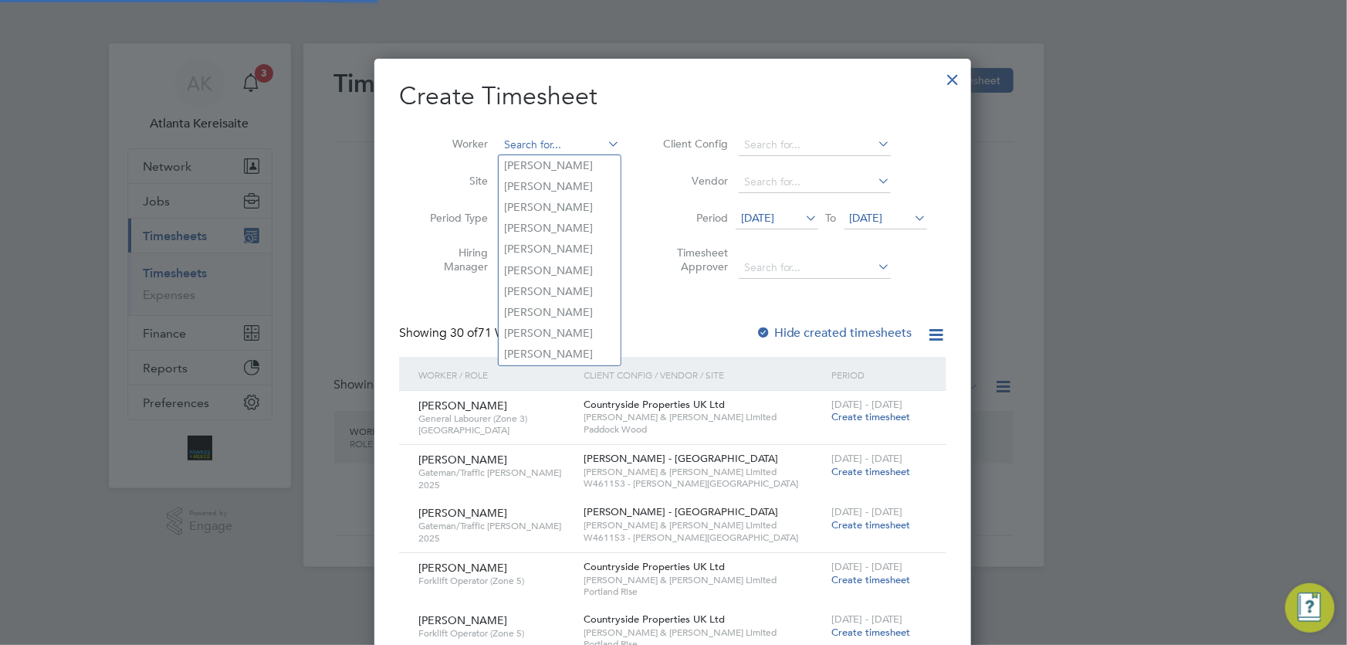
click at [522, 143] on input at bounding box center [559, 145] width 121 height 22
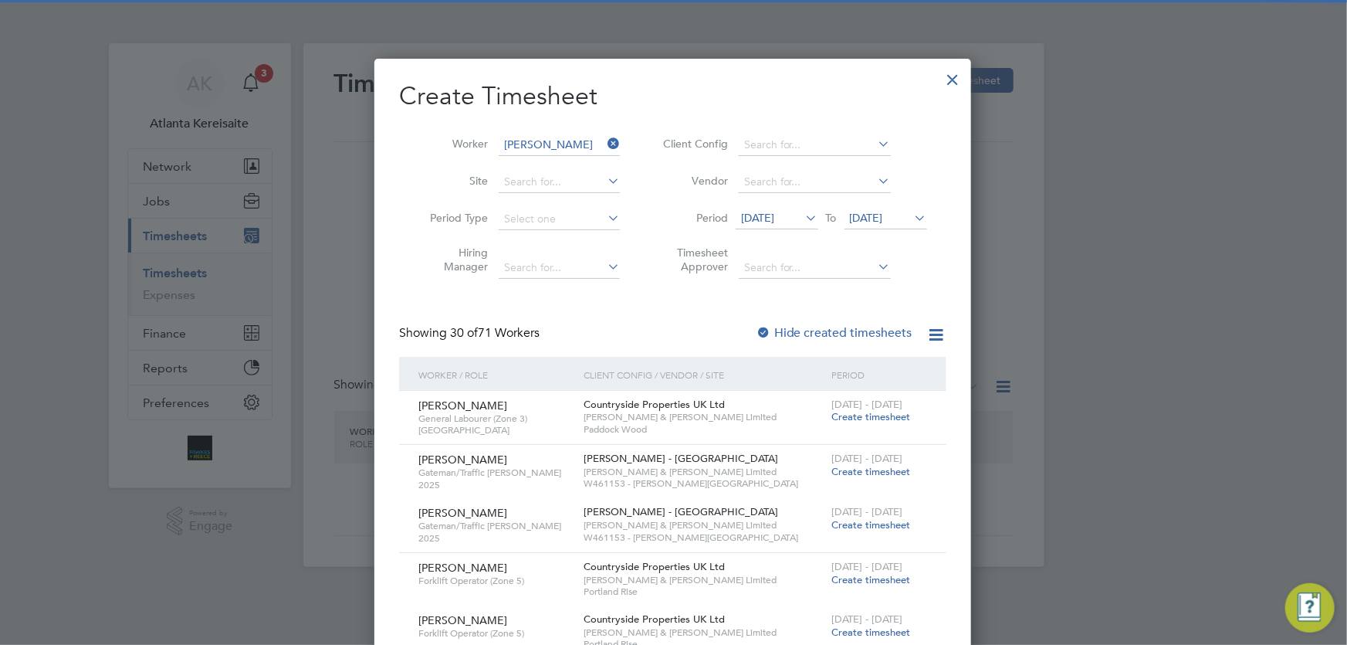
click at [551, 168] on li "Joe Fli nt" at bounding box center [562, 165] width 127 height 21
type input "Joe Flint"
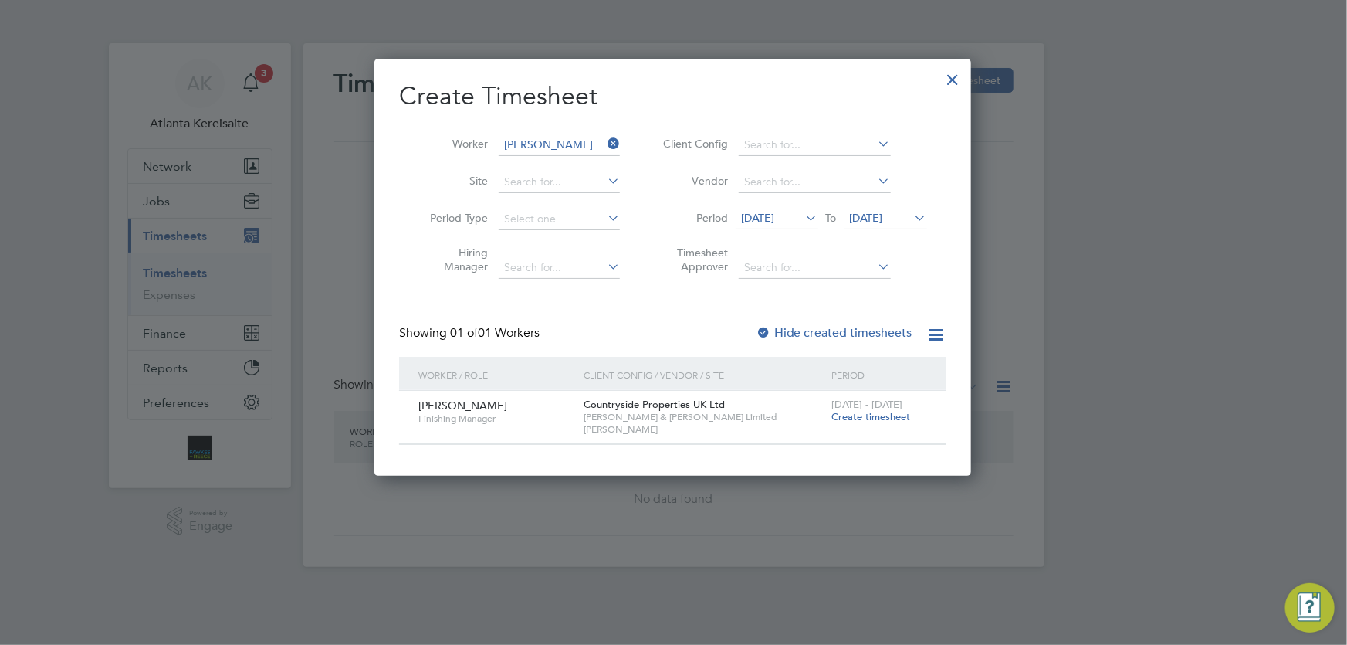
click at [882, 409] on span "[DATE] - [DATE]" at bounding box center [867, 404] width 71 height 13
click at [886, 411] on span "Create timesheet" at bounding box center [871, 416] width 79 height 13
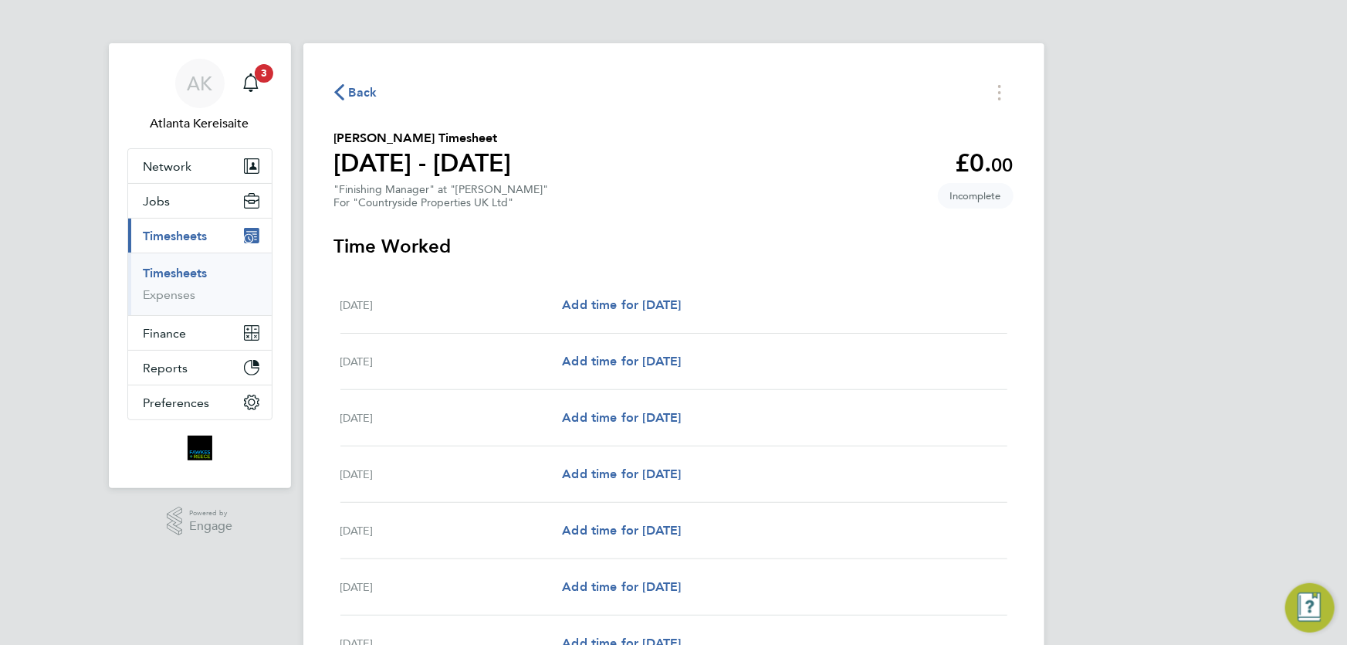
click at [618, 290] on div "Mon 22 Sep Add time for Mon 22 Sep Add time for Mon 22 Sep" at bounding box center [674, 305] width 667 height 56
click at [630, 296] on link "Add time for [DATE]" at bounding box center [621, 305] width 119 height 19
select select "30"
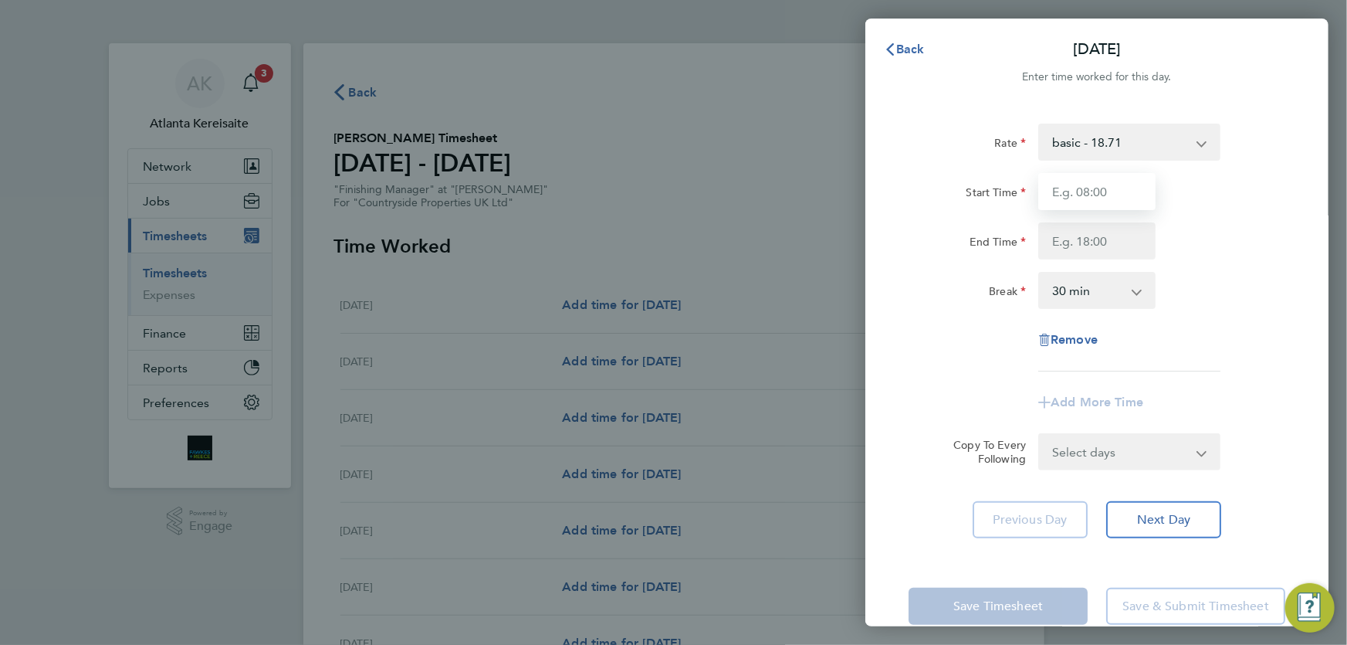
click at [1098, 188] on input "Start Time" at bounding box center [1097, 191] width 117 height 37
type input "07:30"
click at [1104, 239] on input "End Time" at bounding box center [1097, 240] width 117 height 37
type input "17:00"
drag, startPoint x: 1121, startPoint y: 192, endPoint x: 1126, endPoint y: 276, distance: 83.5
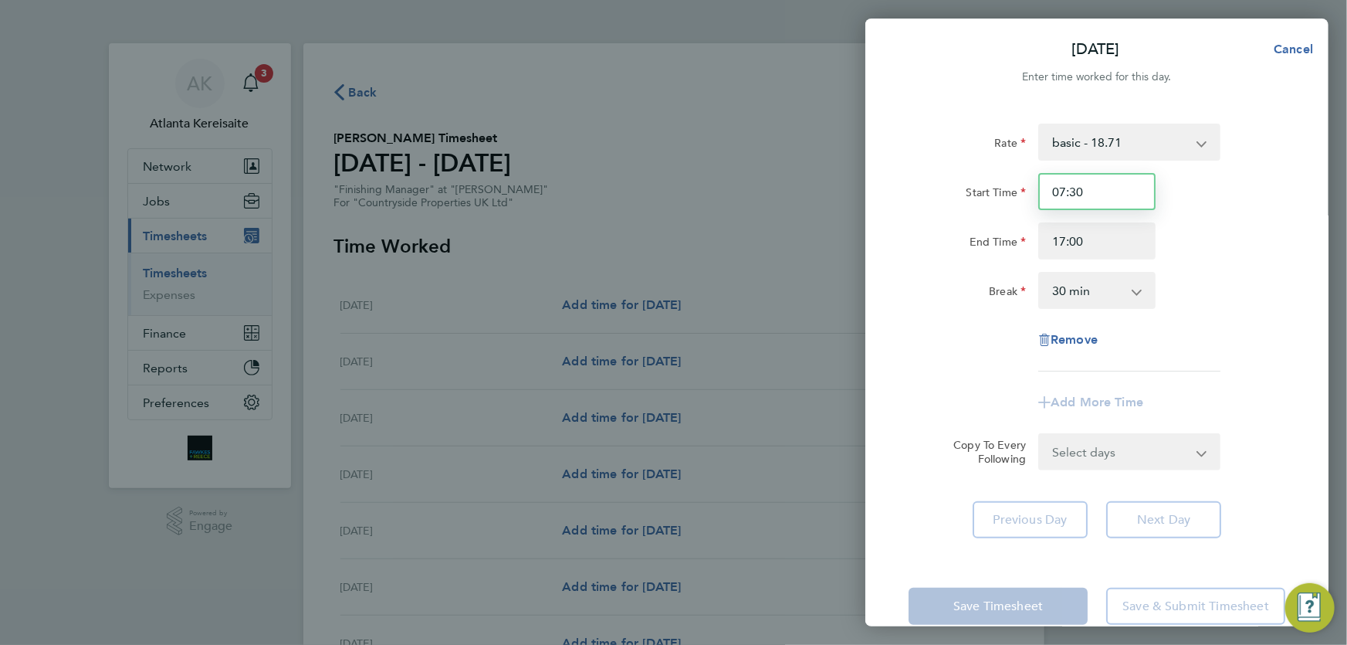
click at [1121, 195] on input "07:30" at bounding box center [1097, 191] width 117 height 37
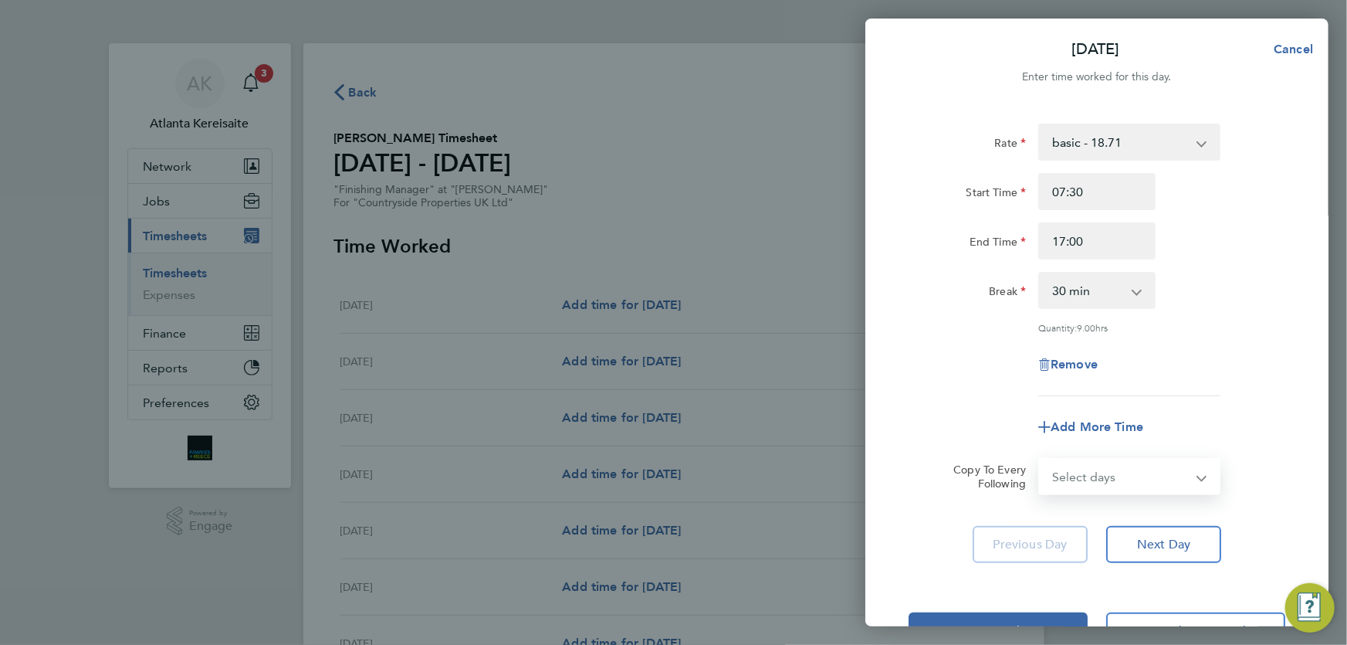
click at [1178, 475] on select "Select days Day Weekday (Mon-Fri) Weekend (Sat-Sun) Tuesday Wednesday Thursday …" at bounding box center [1121, 476] width 162 height 34
select select "WEEKDAY"
click at [1040, 459] on select "Select days Day Weekday (Mon-Fri) Weekend (Sat-Sun) Tuesday Wednesday Thursday …" at bounding box center [1121, 476] width 162 height 34
select select "2025-09-28"
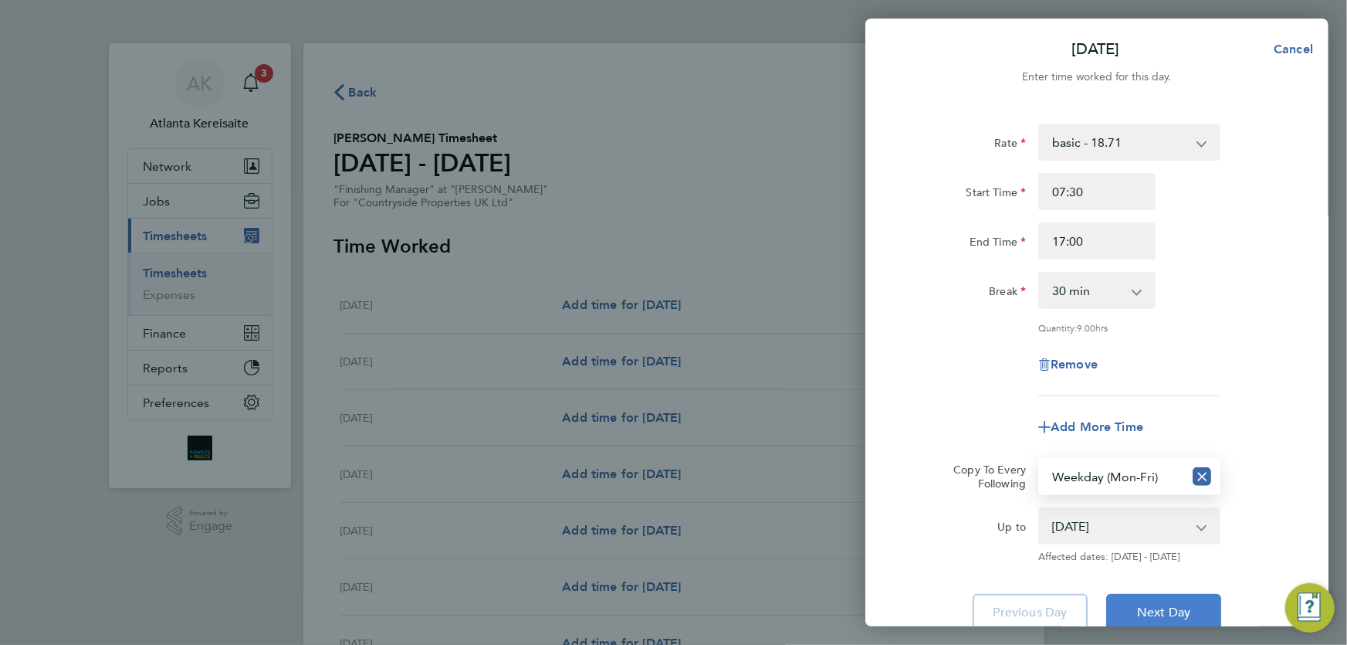
click at [1199, 612] on button "Next Day" at bounding box center [1163, 612] width 115 height 37
click at [1199, 612] on app-form-button "Next Day Loading" at bounding box center [1159, 612] width 124 height 37
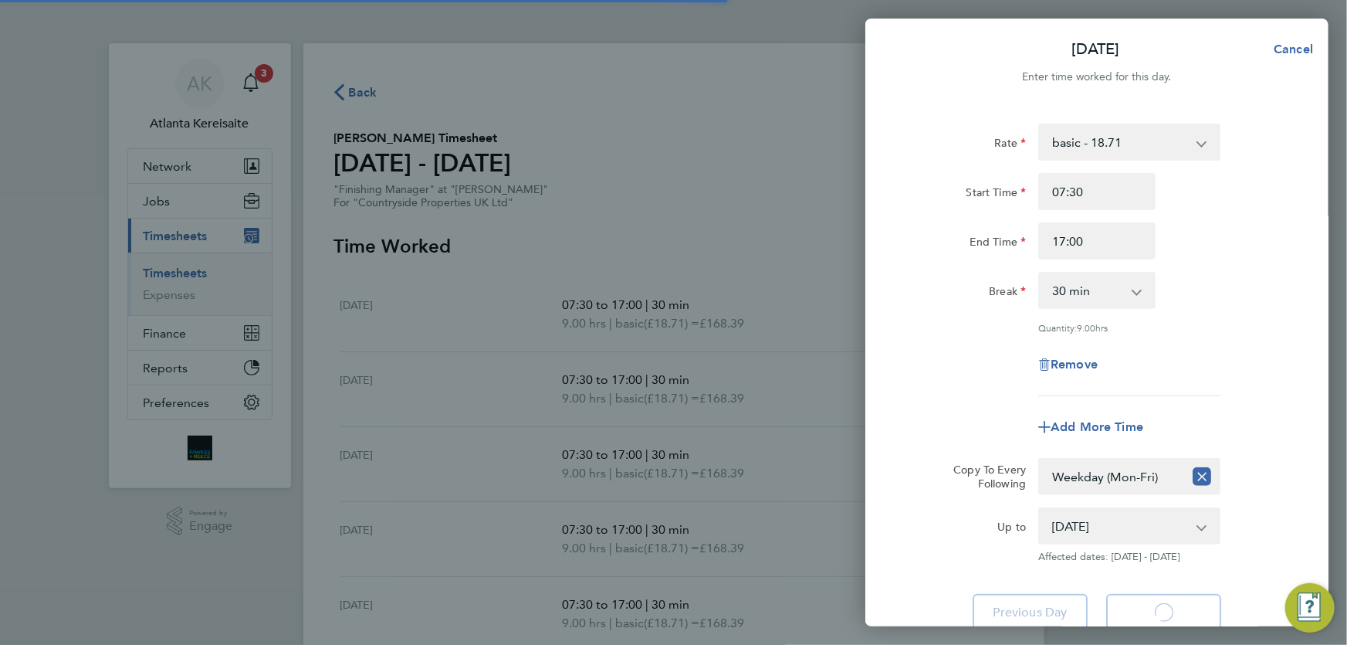
select select "30"
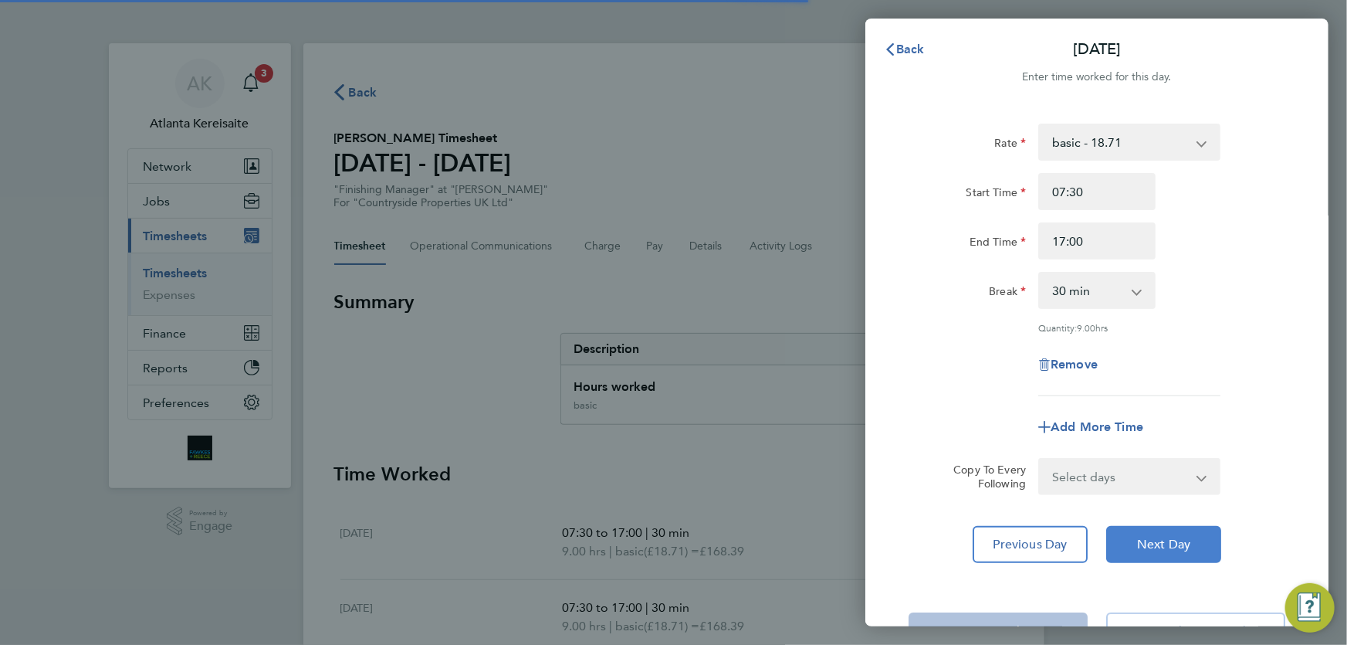
click at [1181, 558] on button "Next Day" at bounding box center [1163, 544] width 115 height 37
select select "30"
click at [1181, 550] on button "Next Day" at bounding box center [1163, 544] width 115 height 37
select select "30"
click at [1181, 550] on button "Next Day" at bounding box center [1163, 544] width 115 height 37
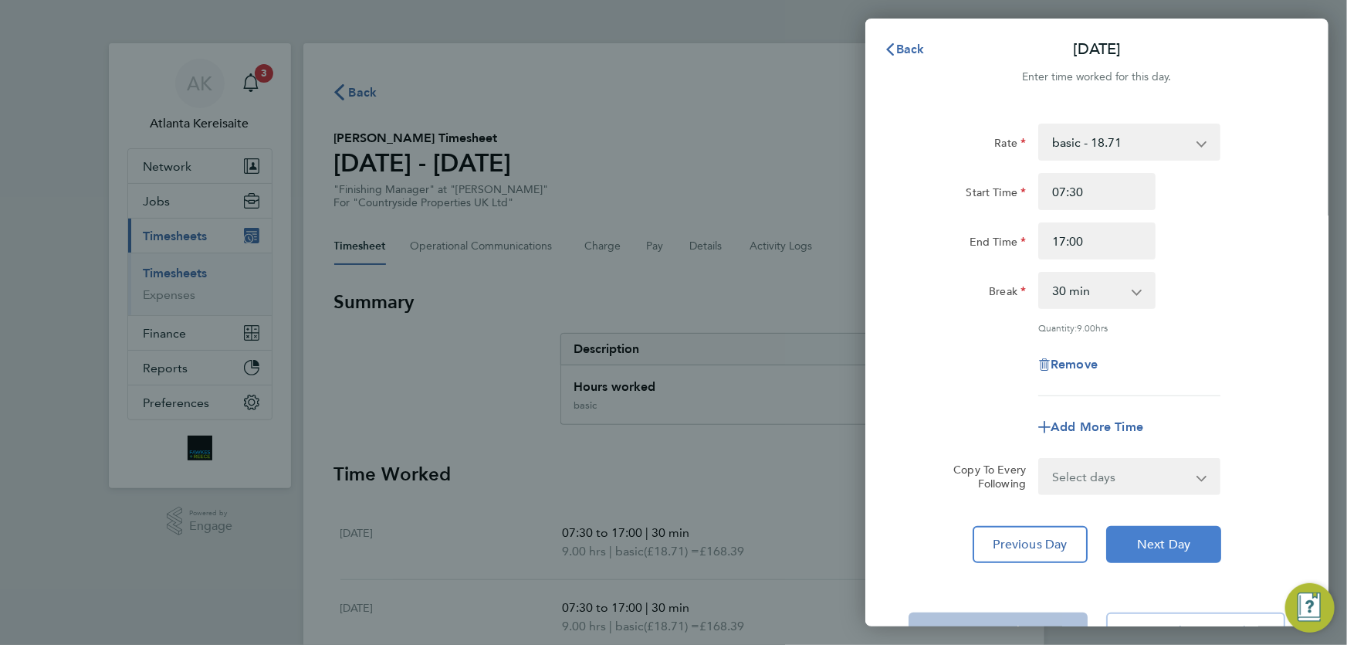
select select "30"
click at [1066, 241] on input "17:00" at bounding box center [1097, 240] width 117 height 37
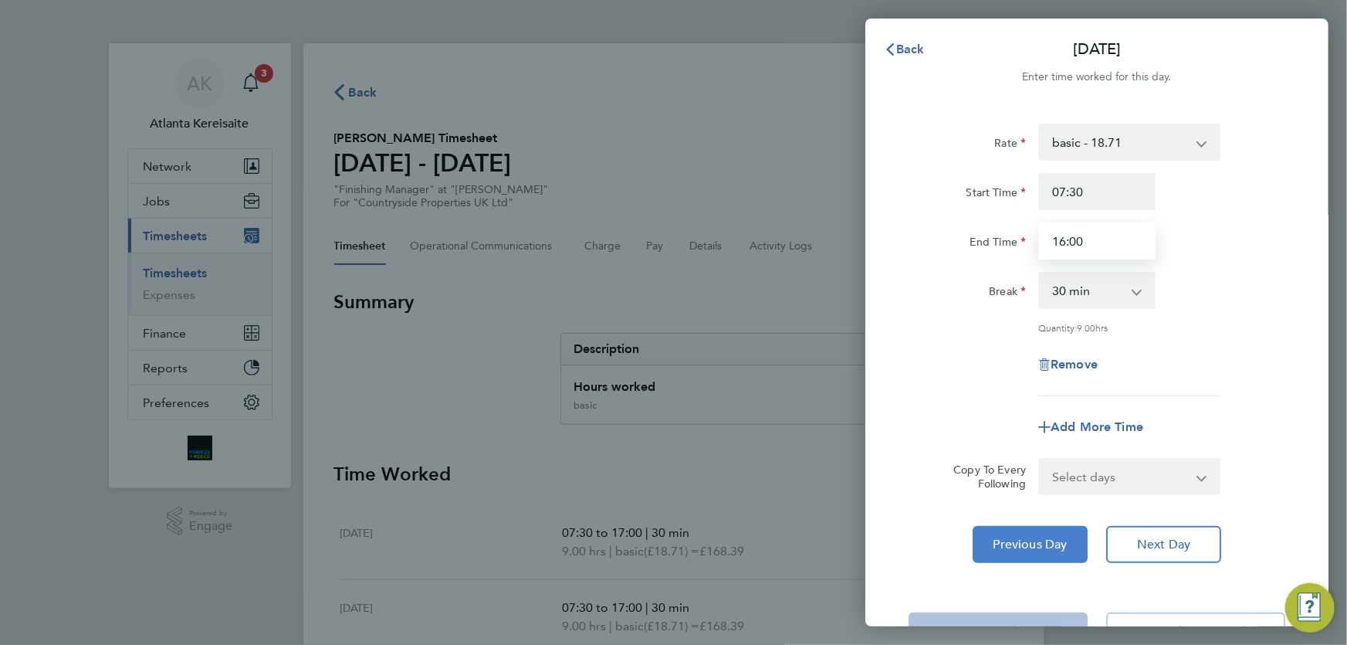
type input "16:00"
click at [1071, 547] on button "Previous Day" at bounding box center [1030, 544] width 115 height 37
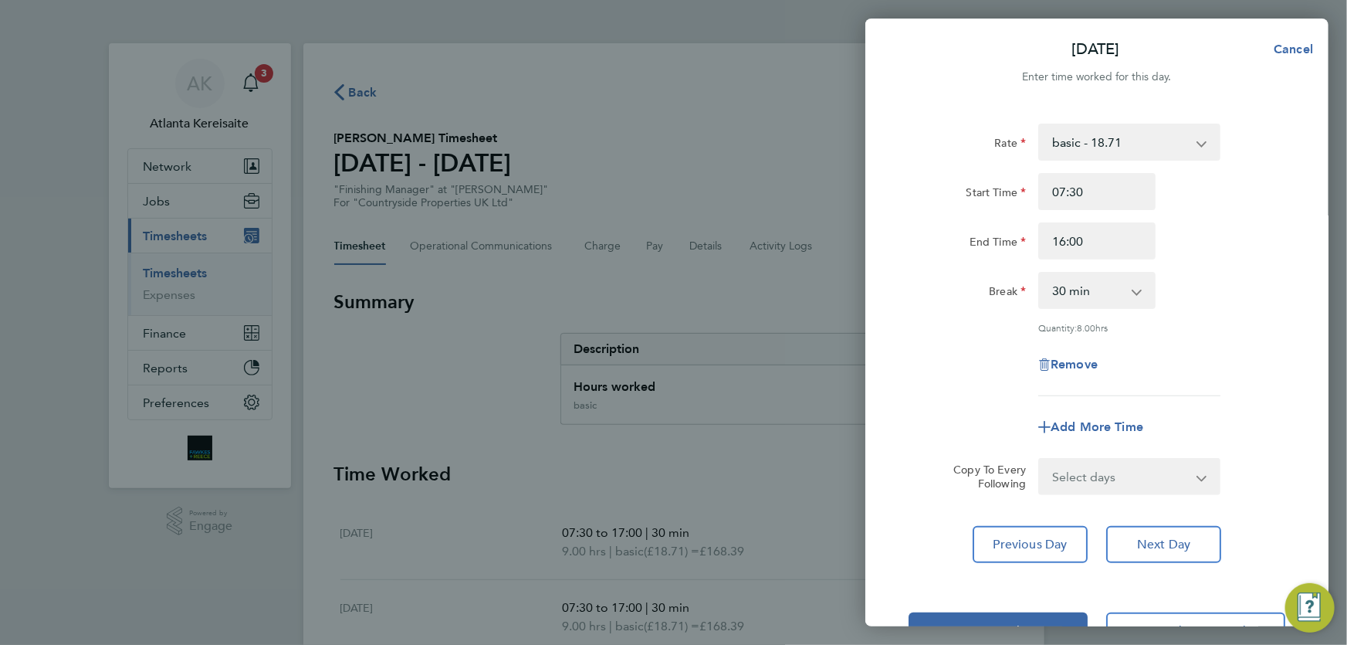
select select "30"
click at [917, 44] on span "Back" at bounding box center [910, 49] width 29 height 15
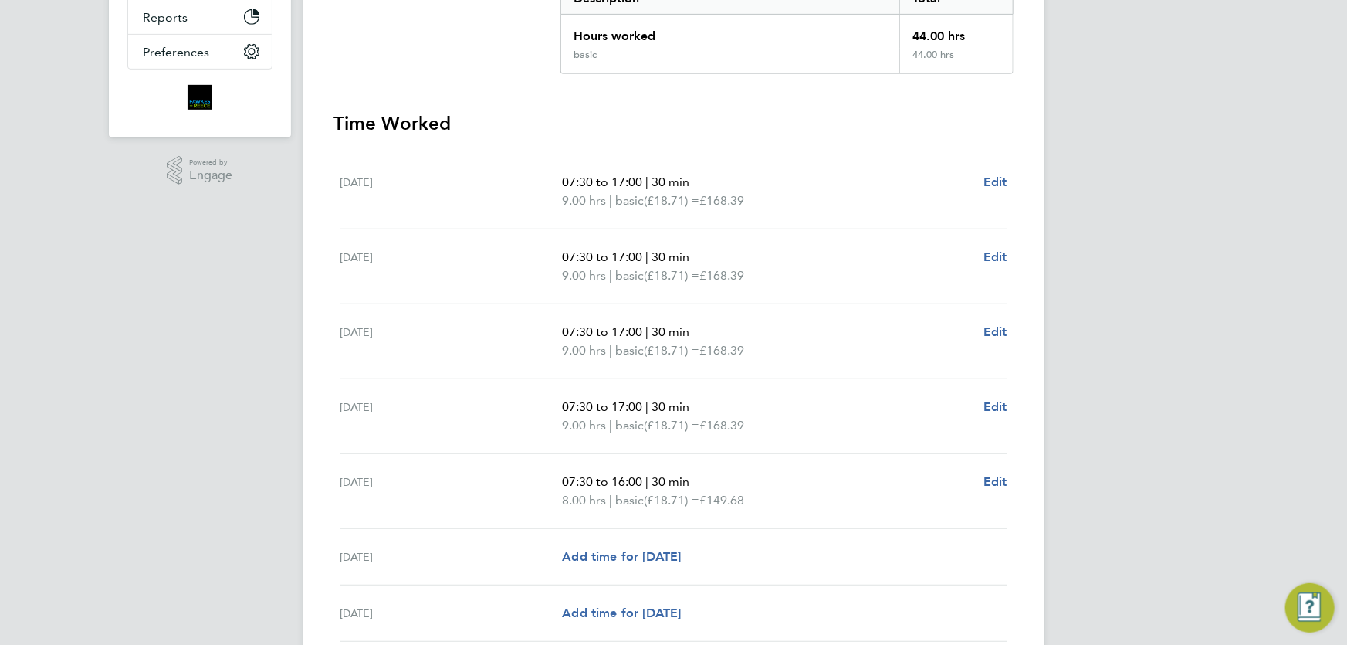
scroll to position [482, 0]
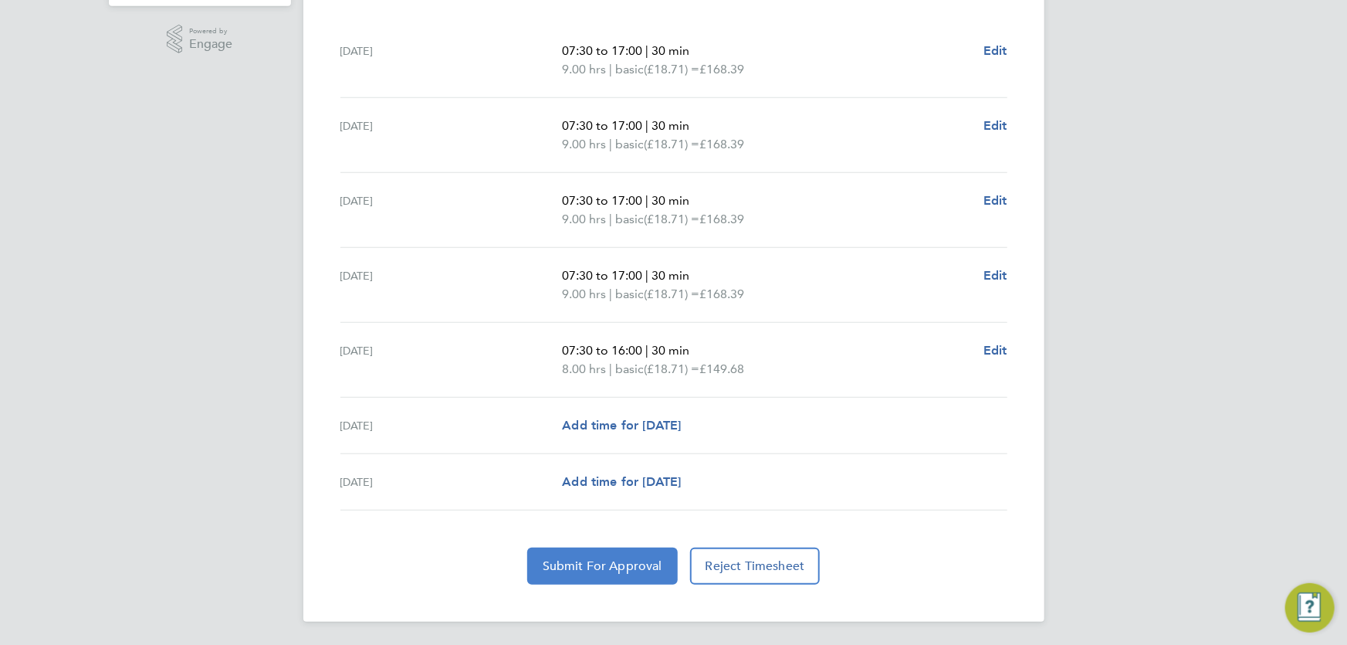
click at [626, 561] on span "Submit For Approval" at bounding box center [603, 565] width 120 height 15
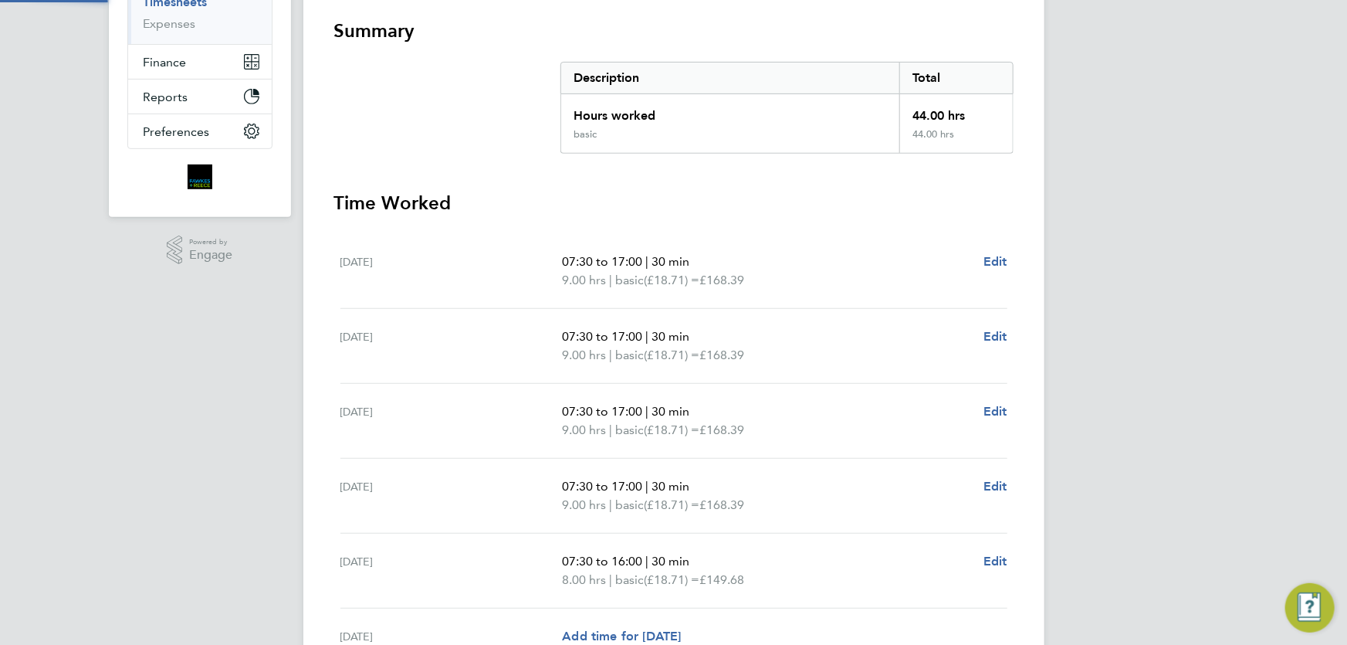
scroll to position [0, 0]
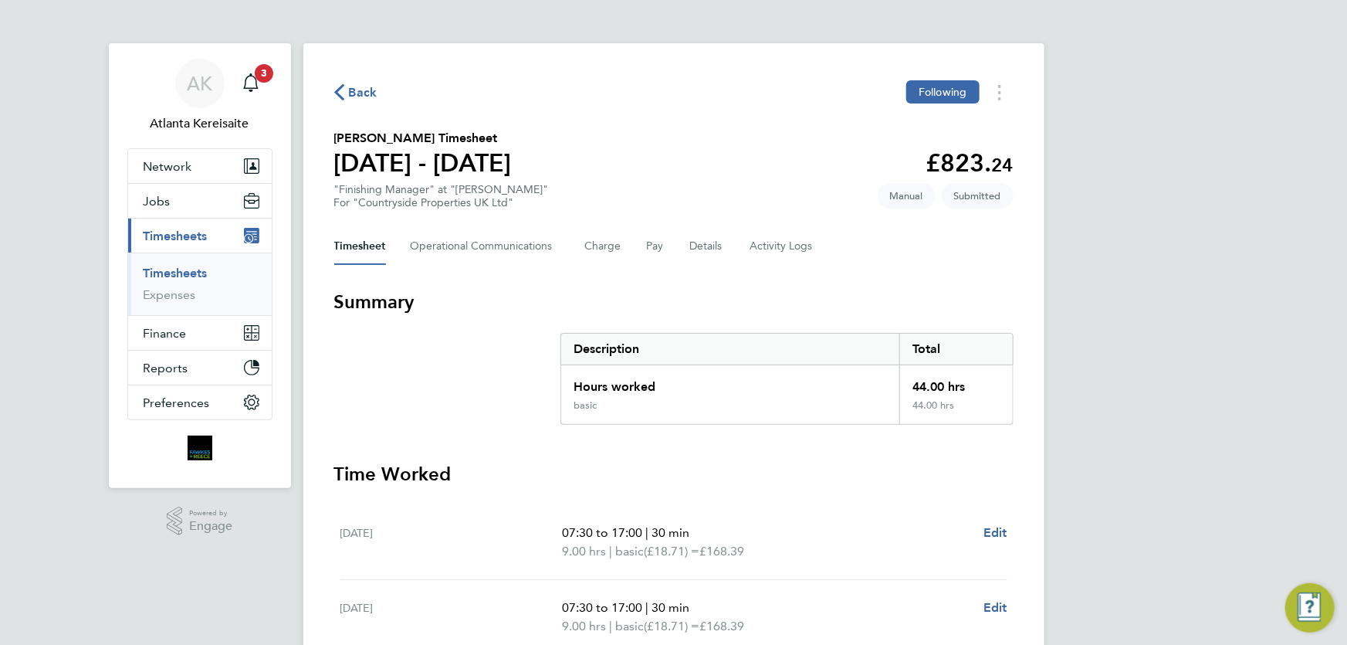
click at [349, 89] on span "Back" at bounding box center [363, 92] width 29 height 19
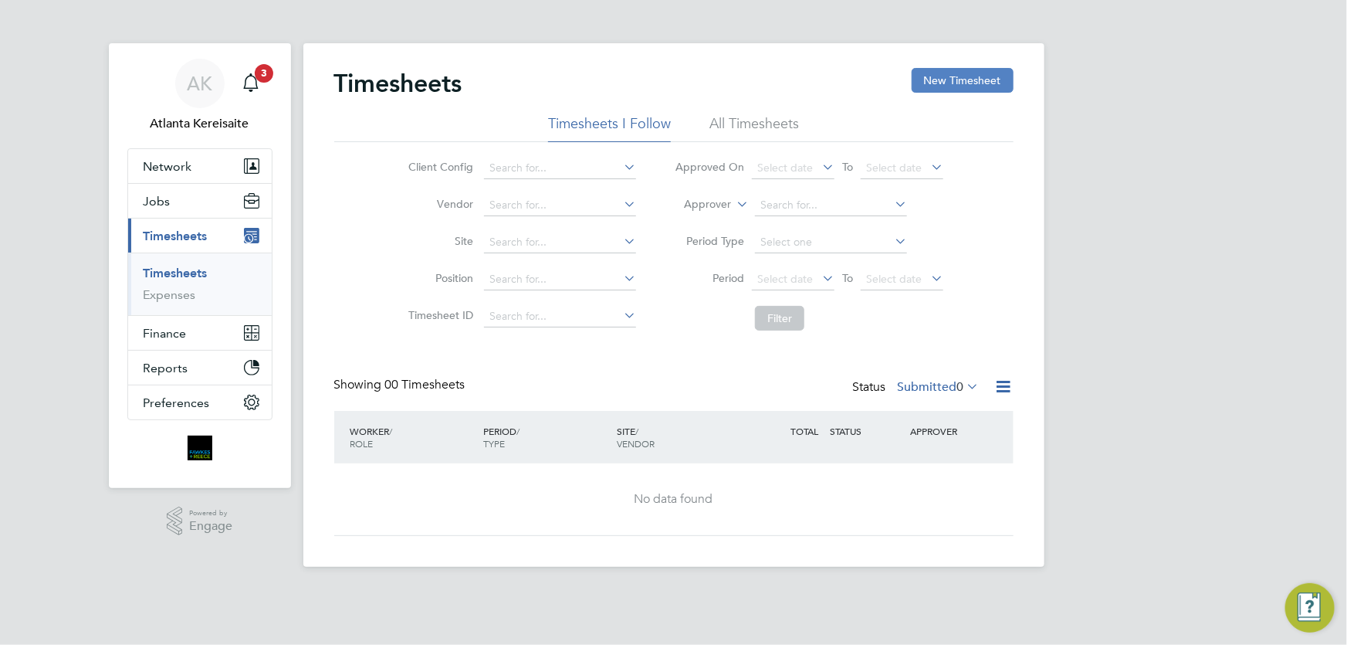
click at [993, 81] on button "New Timesheet" at bounding box center [963, 80] width 102 height 25
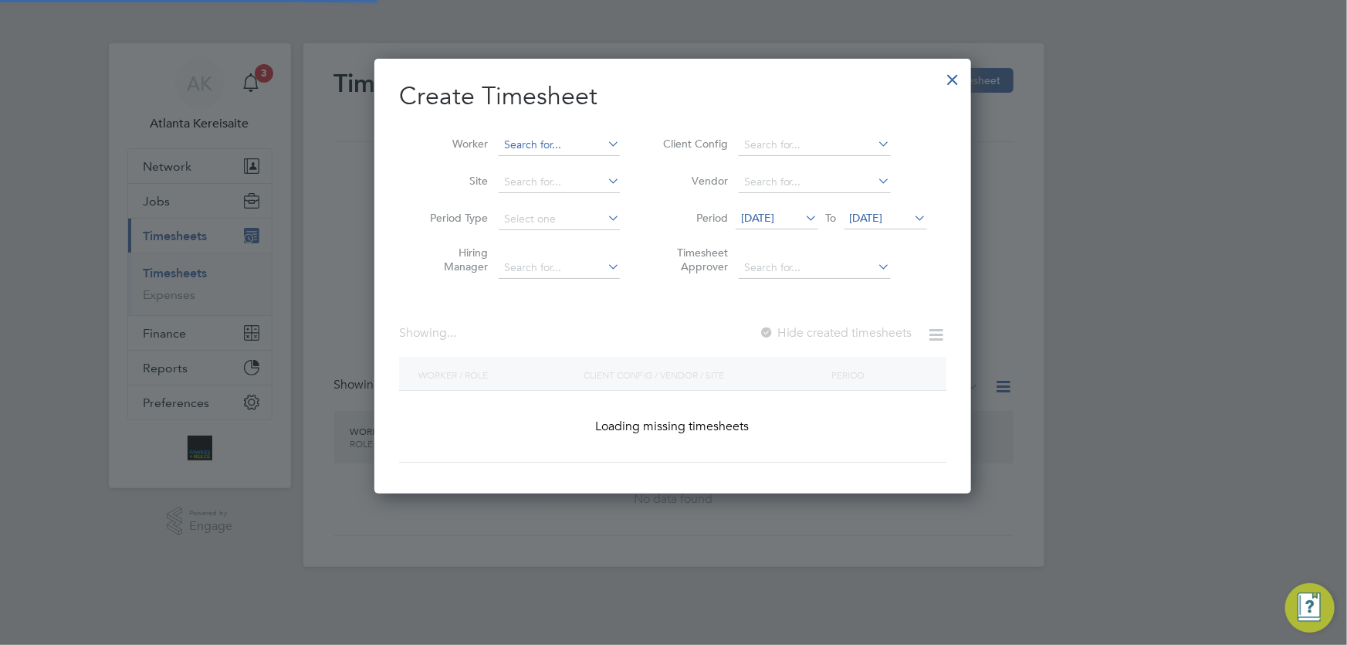
scroll to position [2166, 598]
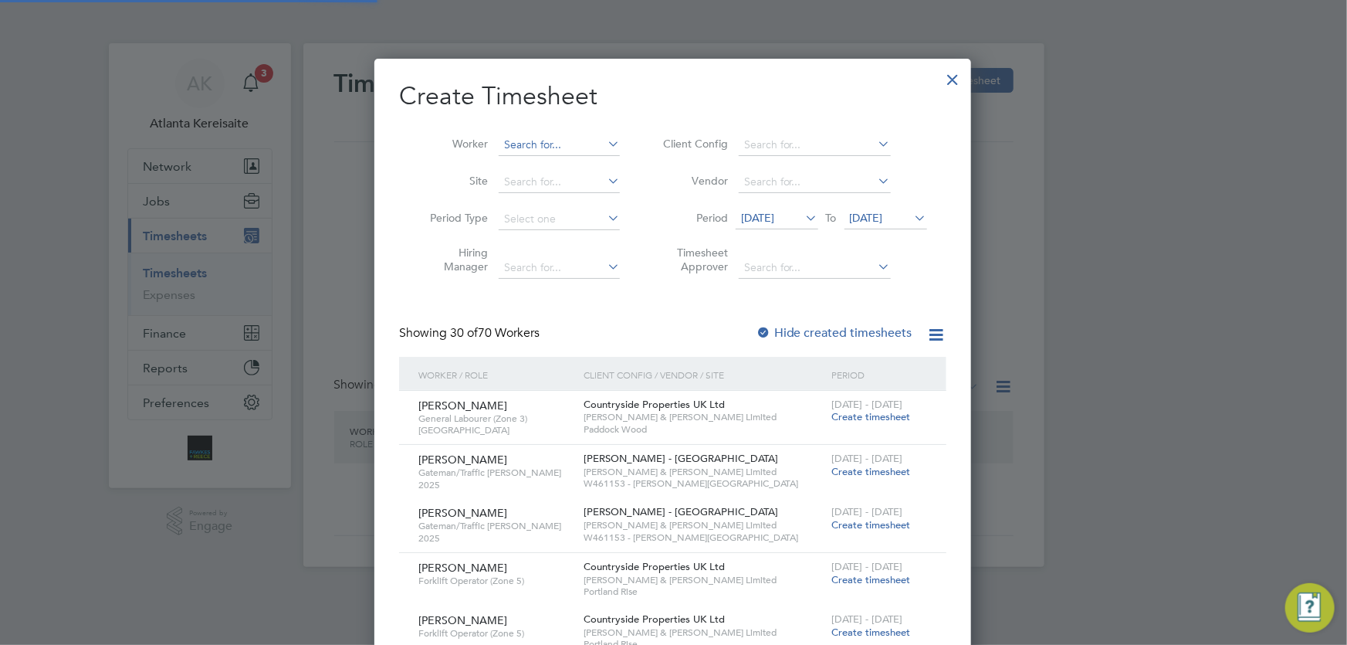
click at [519, 138] on input at bounding box center [559, 145] width 121 height 22
click at [577, 165] on li "Sandor Kiss" at bounding box center [560, 165] width 122 height 21
type input "Sandor Kiss"
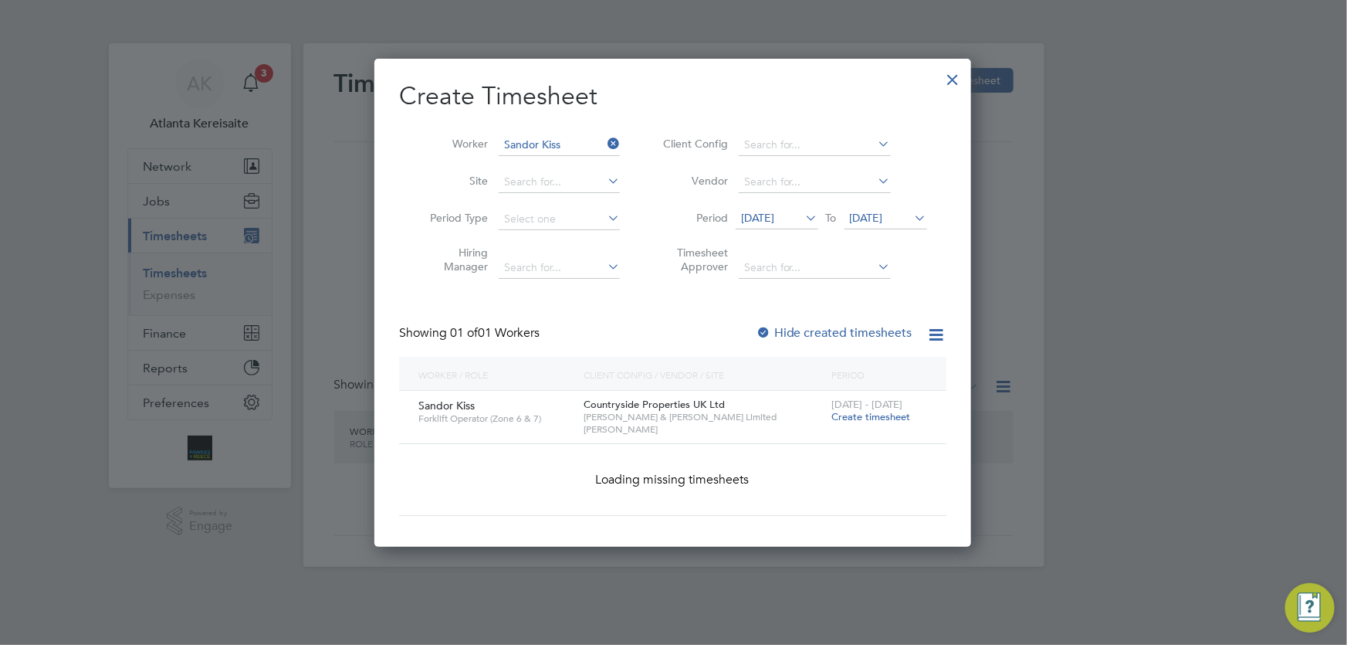
scroll to position [417, 598]
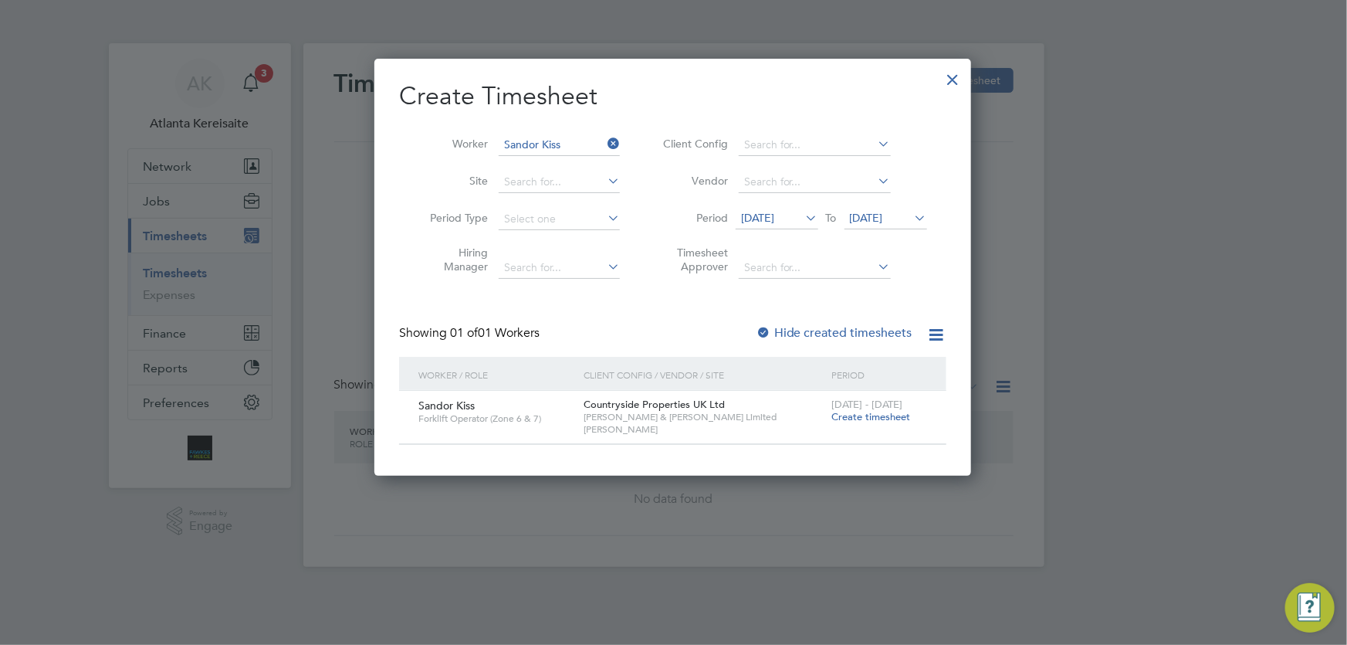
click at [889, 418] on span "Create timesheet" at bounding box center [871, 416] width 79 height 13
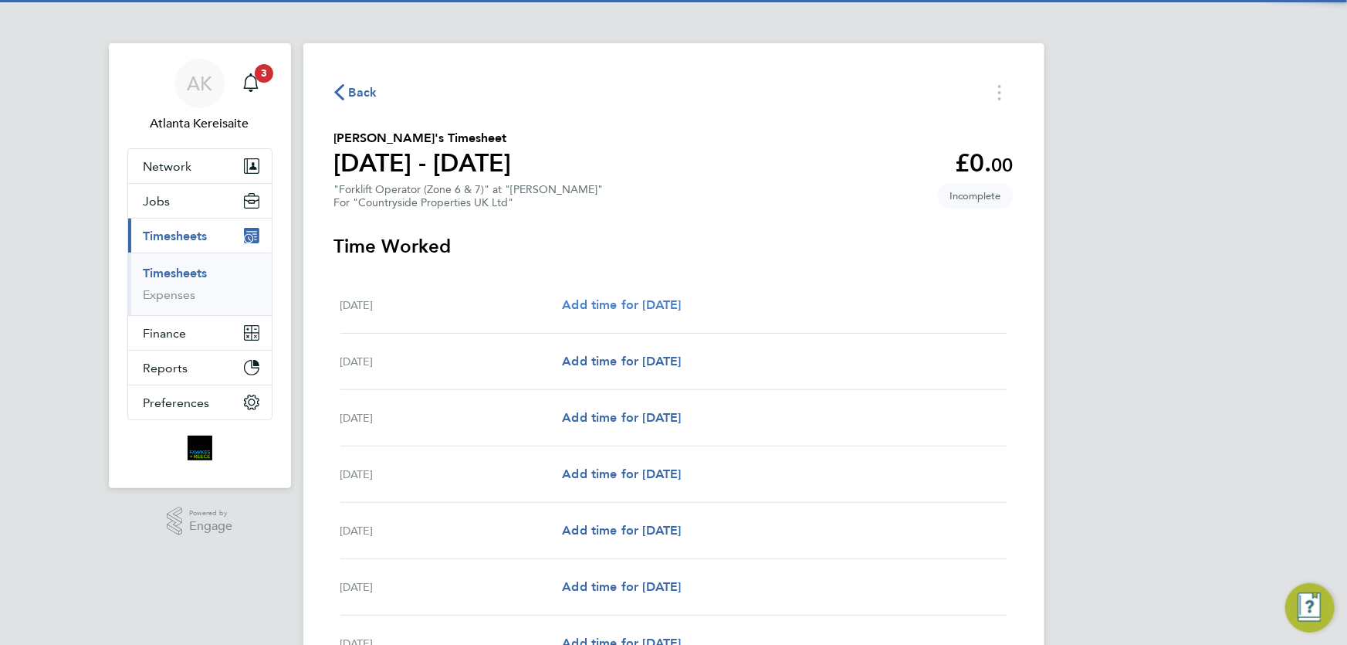
click at [612, 303] on span "Add time for [DATE]" at bounding box center [621, 304] width 119 height 15
select select "30"
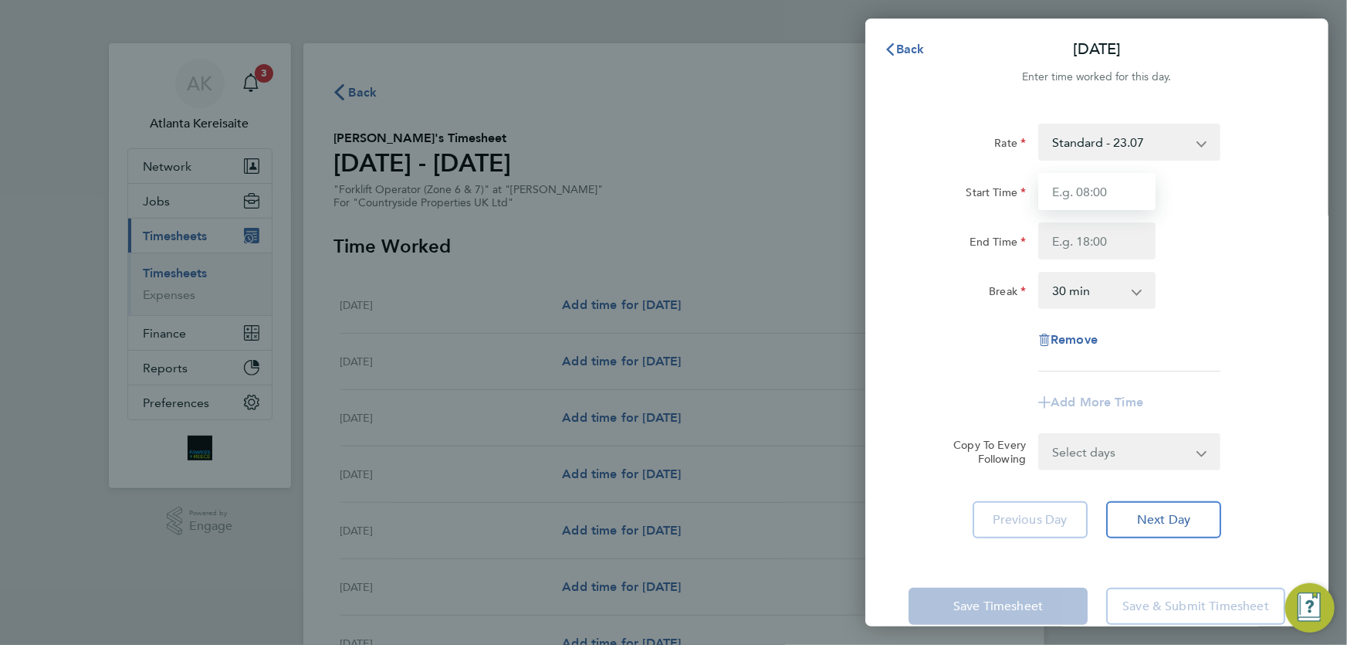
click at [1081, 185] on input "Start Time" at bounding box center [1097, 191] width 117 height 37
type input "07:30"
click at [1091, 241] on input "End Time" at bounding box center [1097, 240] width 117 height 37
type input "17:00"
click at [1127, 454] on form "Rate Standard - 23.07 Start Time 07:30 End Time 17:00 Break 0 min 15 min 30 min…" at bounding box center [1097, 297] width 377 height 347
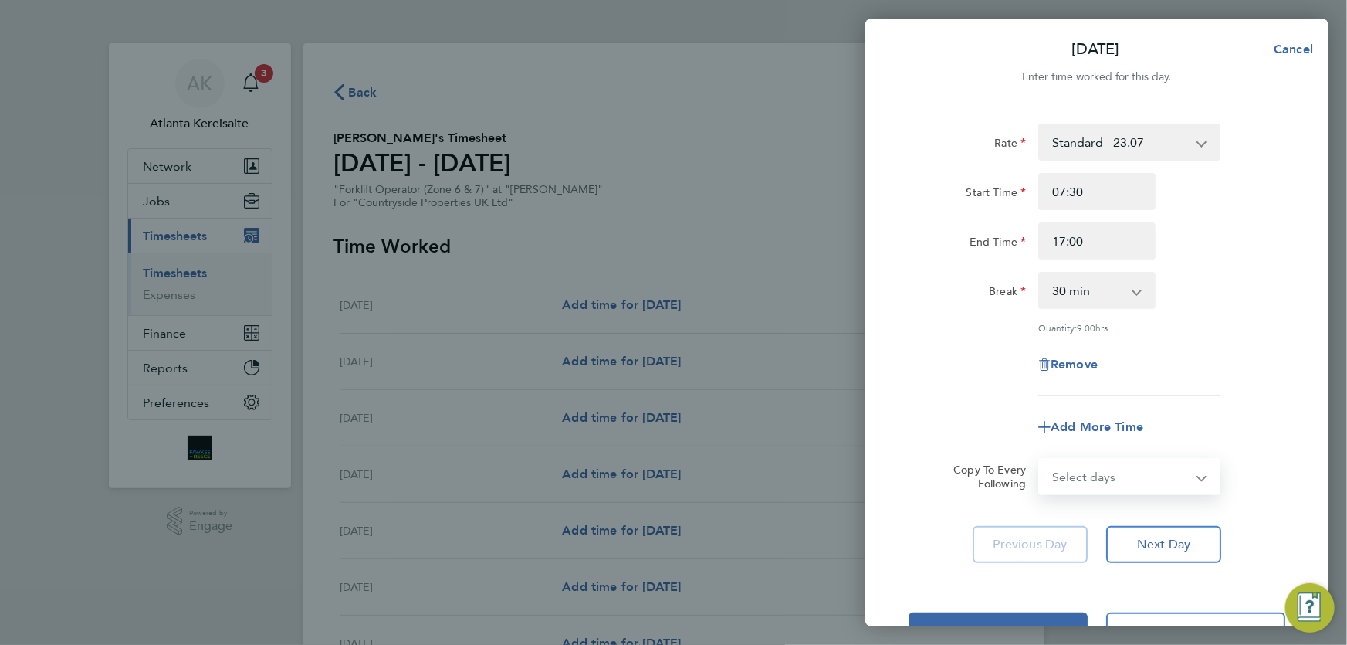
select select "DAY"
click at [1040, 459] on select "Select days Day Weekday (Mon-Fri) Weekend (Sat-Sun) Tuesday Wednesday Thursday …" at bounding box center [1121, 476] width 162 height 34
select select "2025-09-28"
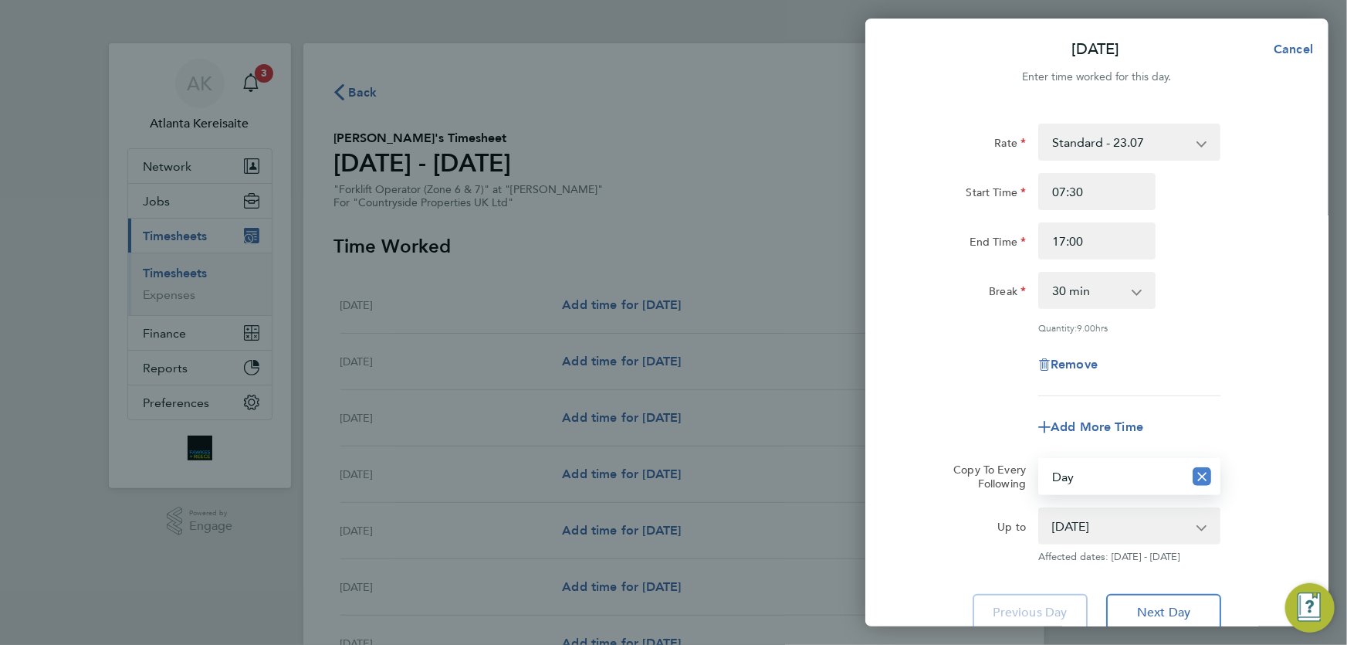
drag, startPoint x: 1208, startPoint y: 474, endPoint x: 1144, endPoint y: 475, distance: 64.1
click at [1205, 474] on icon "Reset selection" at bounding box center [1202, 476] width 19 height 19
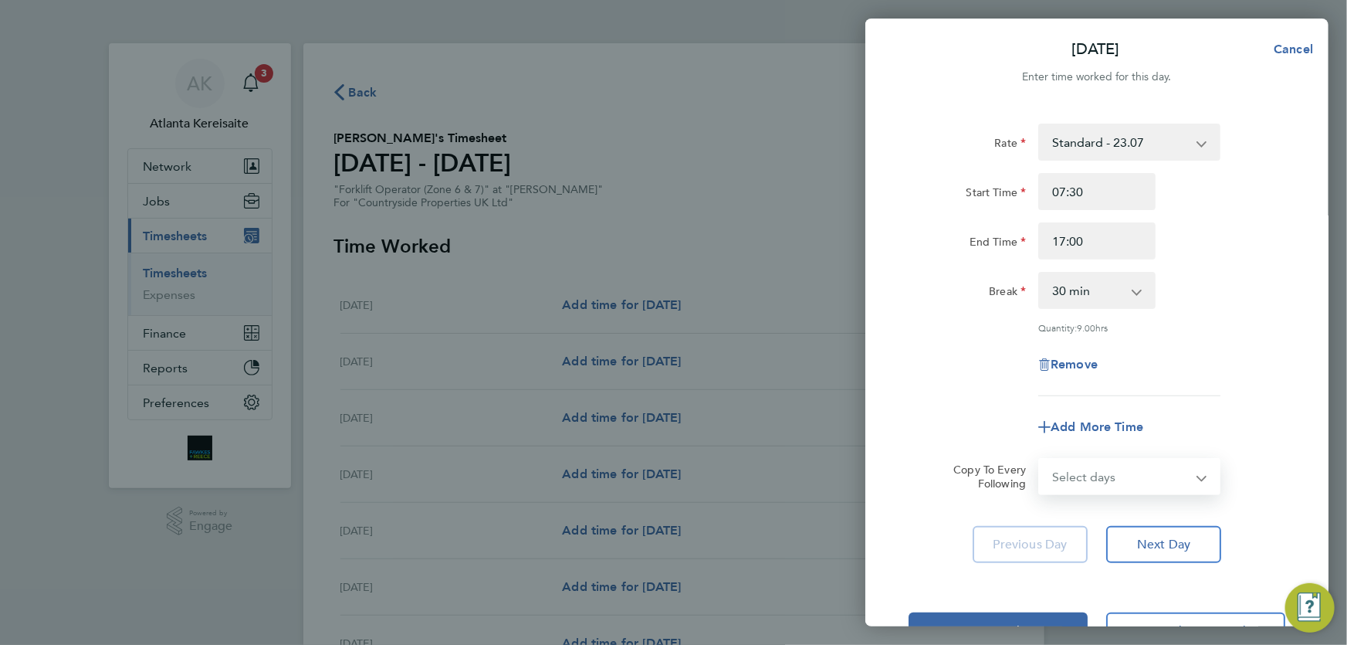
click at [1136, 479] on select "Select days Day Weekday (Mon-Fri) Weekend (Sat-Sun) Tuesday Wednesday Thursday …" at bounding box center [1121, 476] width 162 height 34
select select "WEEKDAY"
click at [1040, 459] on select "Select days Day Weekday (Mon-Fri) Weekend (Sat-Sun) Tuesday Wednesday Thursday …" at bounding box center [1121, 476] width 162 height 34
select select "2025-09-28"
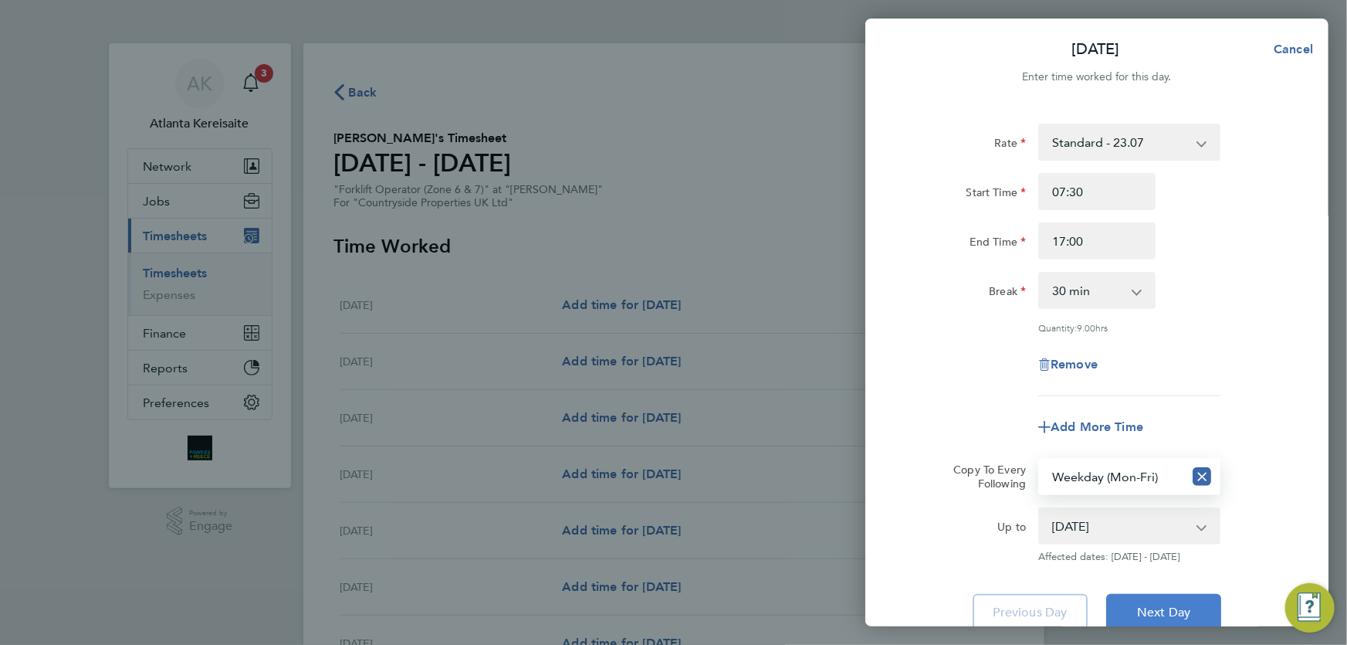
click at [1171, 616] on span "Next Day" at bounding box center [1163, 612] width 53 height 15
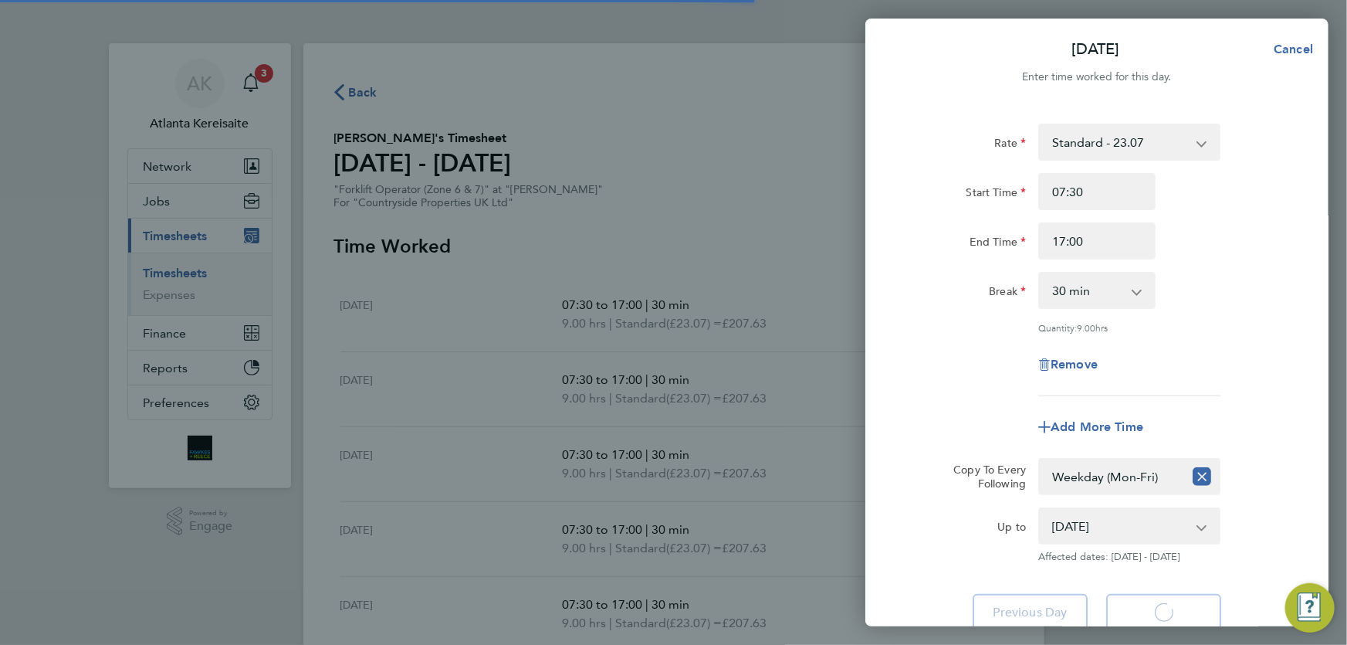
select select "30"
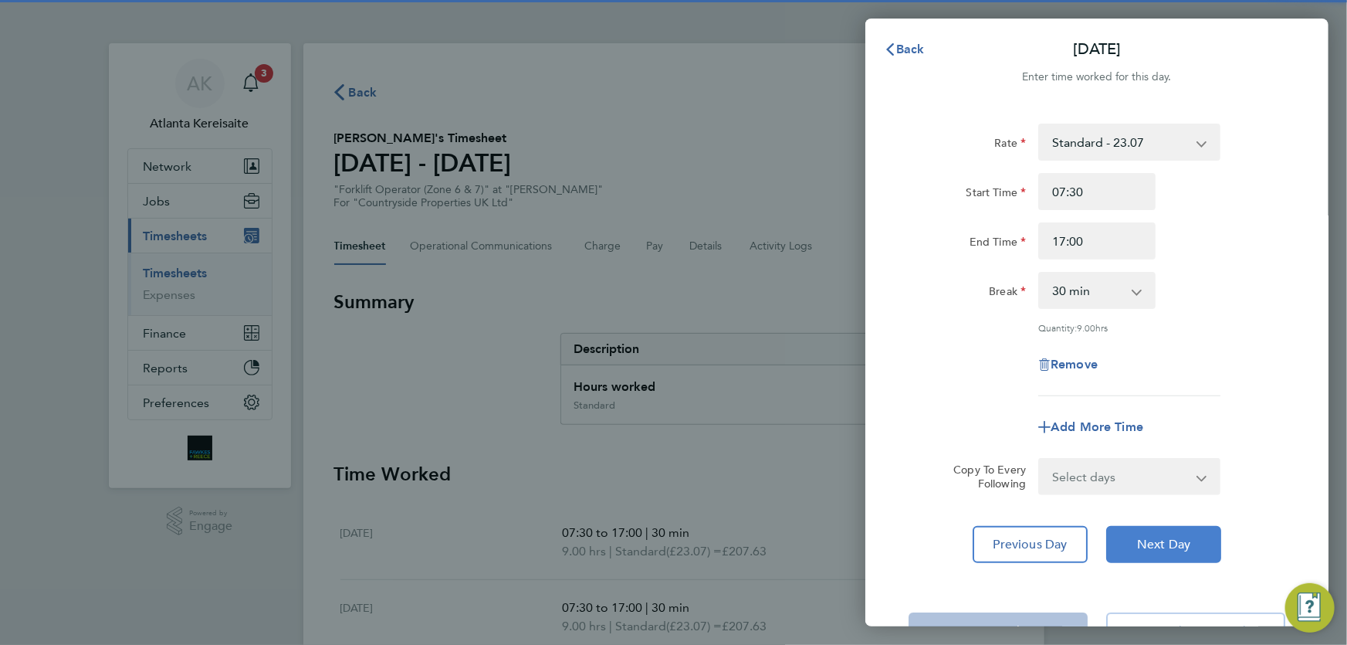
click at [1161, 531] on button "Next Day" at bounding box center [1163, 544] width 115 height 37
click at [1161, 533] on button "Next Day" at bounding box center [1163, 544] width 115 height 37
select select "30"
drag, startPoint x: 1161, startPoint y: 533, endPoint x: 1155, endPoint y: 486, distance: 46.6
click at [1157, 527] on button "Next Day" at bounding box center [1163, 544] width 115 height 37
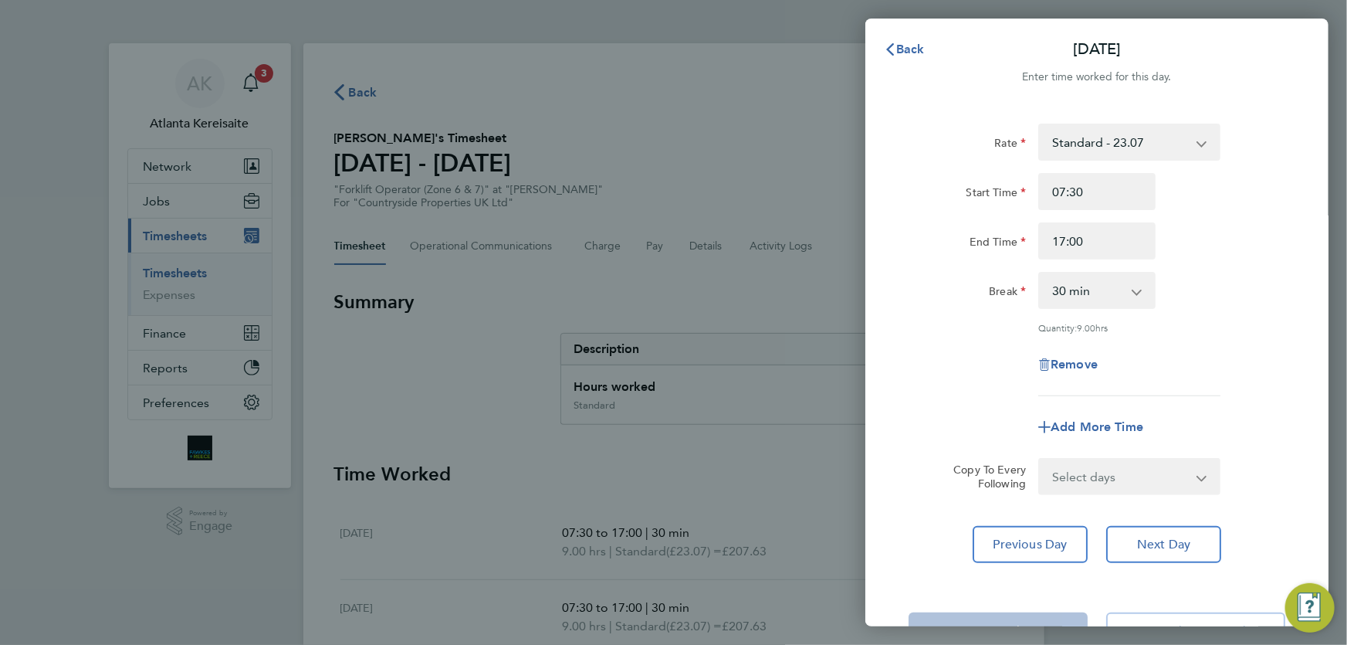
select select "30"
click at [1066, 241] on input "17:00" at bounding box center [1097, 240] width 117 height 37
type input "16:00"
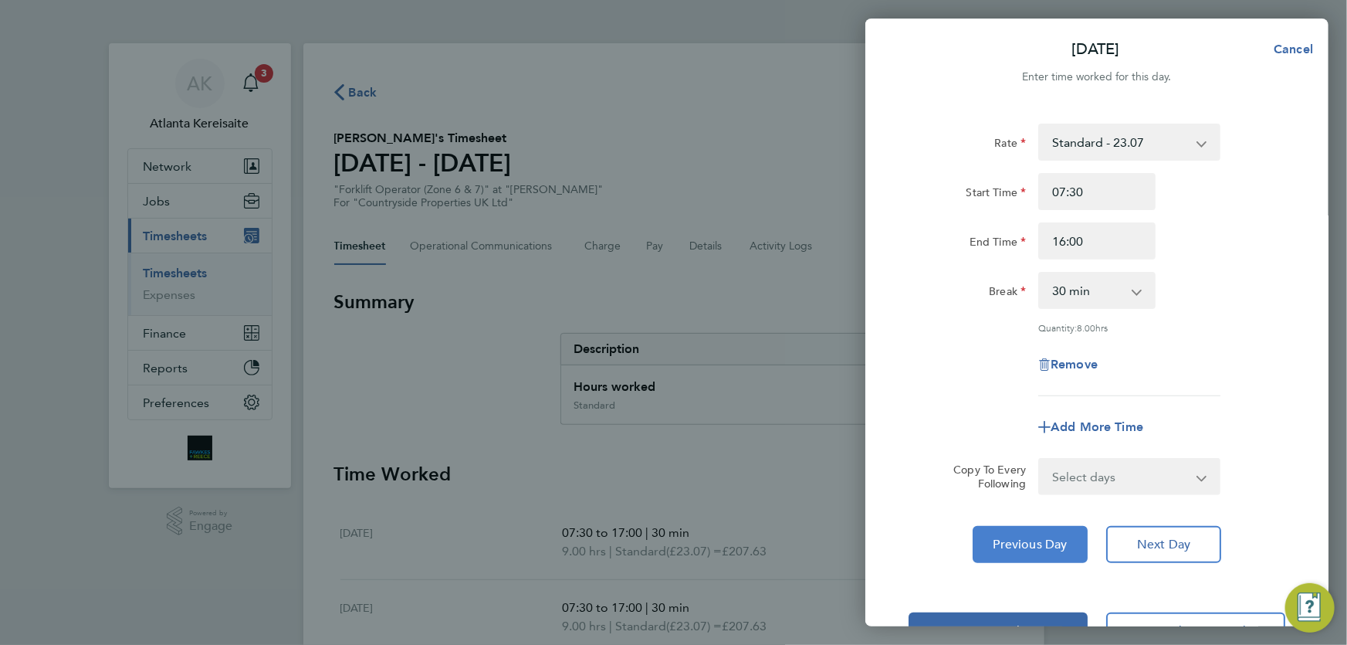
click at [1044, 550] on button "Previous Day" at bounding box center [1030, 544] width 115 height 37
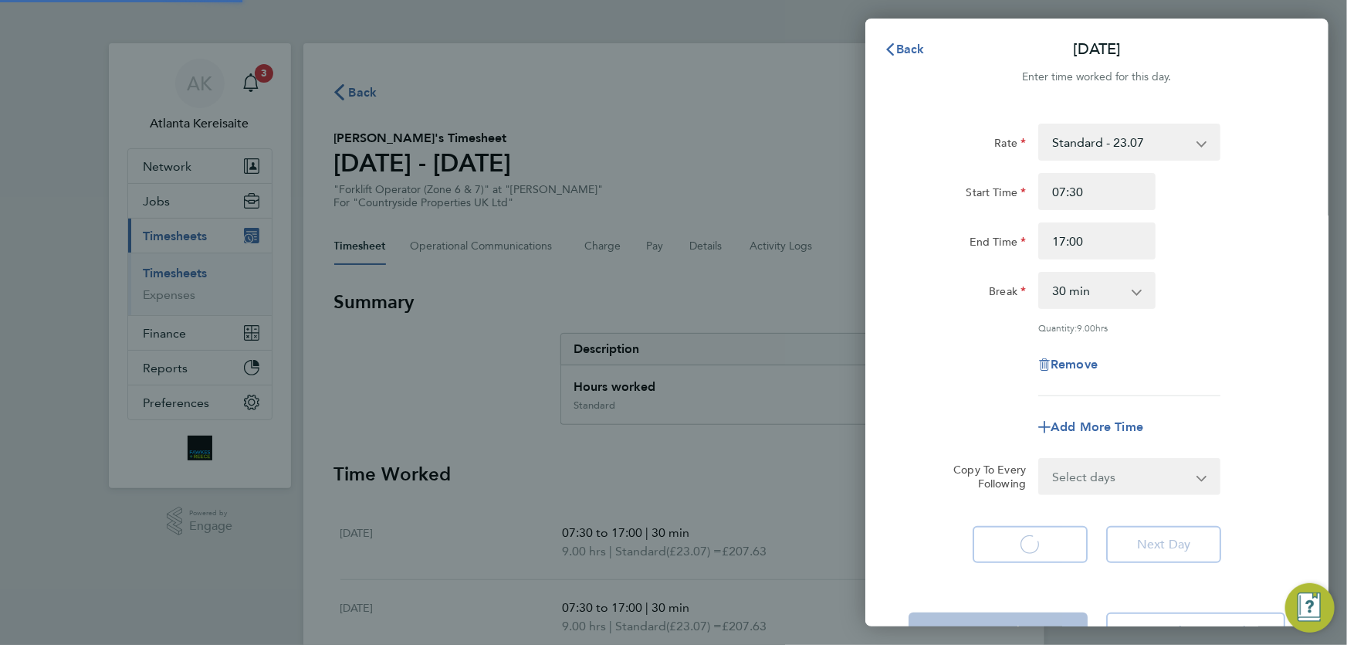
select select "30"
click at [1044, 554] on button "Previous Day" at bounding box center [1030, 544] width 115 height 37
select select "30"
click at [903, 44] on span "Back" at bounding box center [910, 49] width 29 height 15
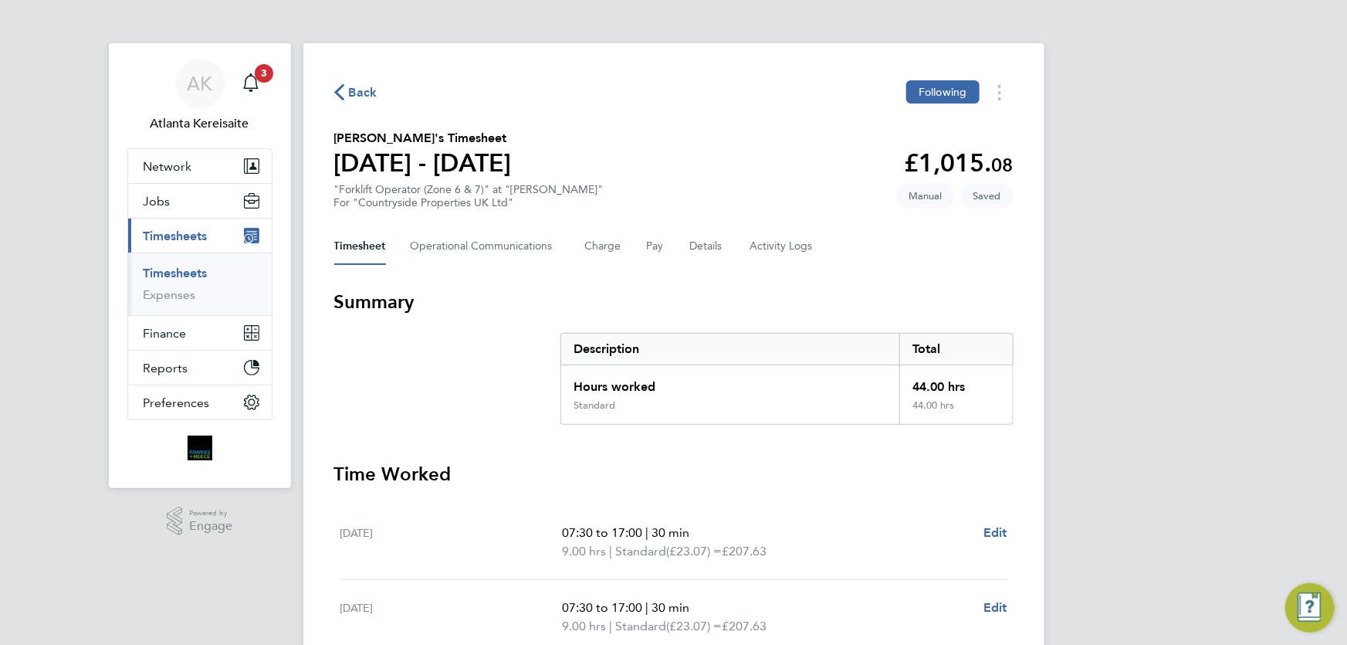
scroll to position [421, 0]
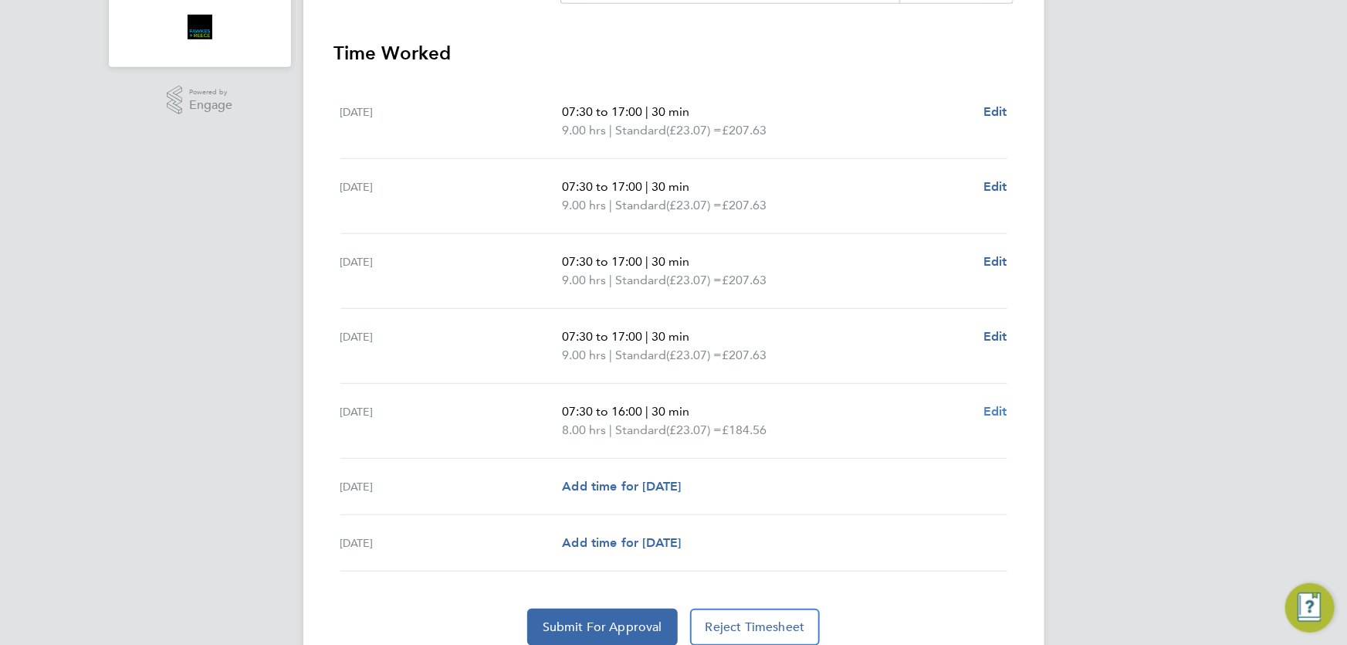
click at [998, 408] on span "Edit" at bounding box center [996, 411] width 24 height 15
select select "30"
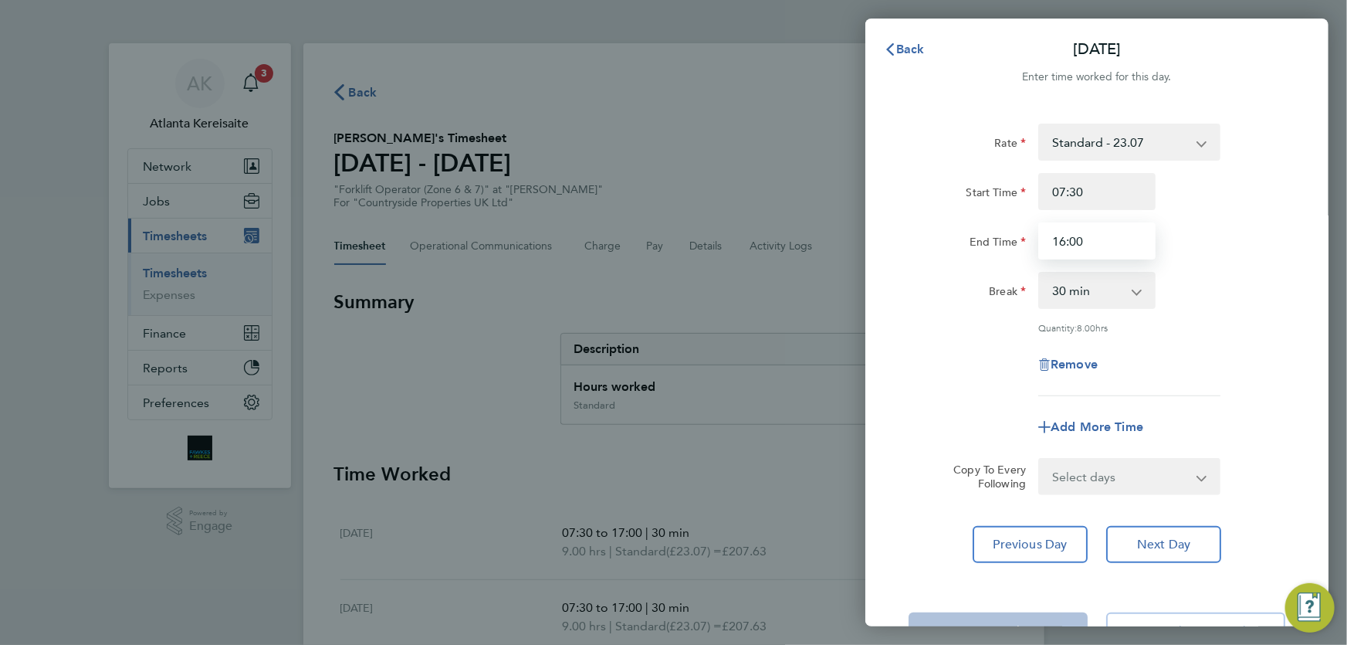
drag, startPoint x: 1075, startPoint y: 239, endPoint x: 1060, endPoint y: 240, distance: 14.7
click at [1060, 240] on input "16:00" at bounding box center [1097, 240] width 117 height 37
type input "17:00"
drag, startPoint x: 1062, startPoint y: 540, endPoint x: 1061, endPoint y: 501, distance: 39.4
click at [1063, 540] on span "Previous Day" at bounding box center [1031, 544] width 74 height 15
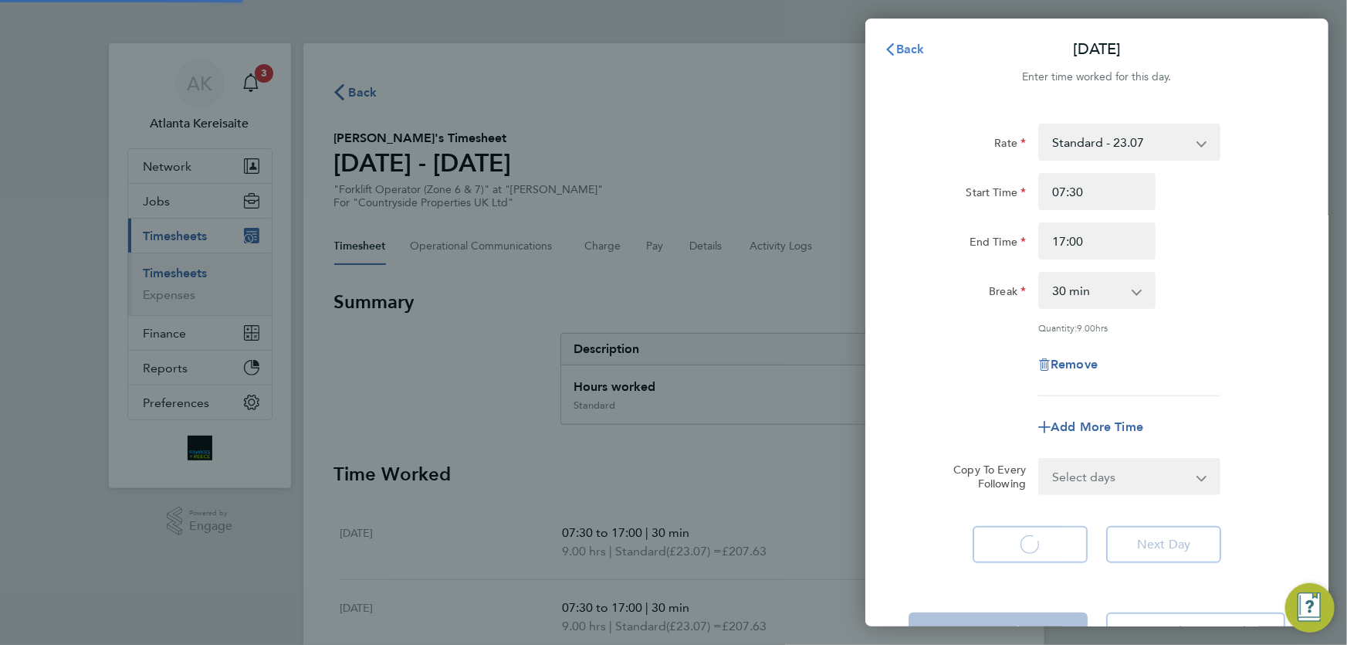
select select "30"
click at [909, 48] on span "Back" at bounding box center [910, 49] width 29 height 15
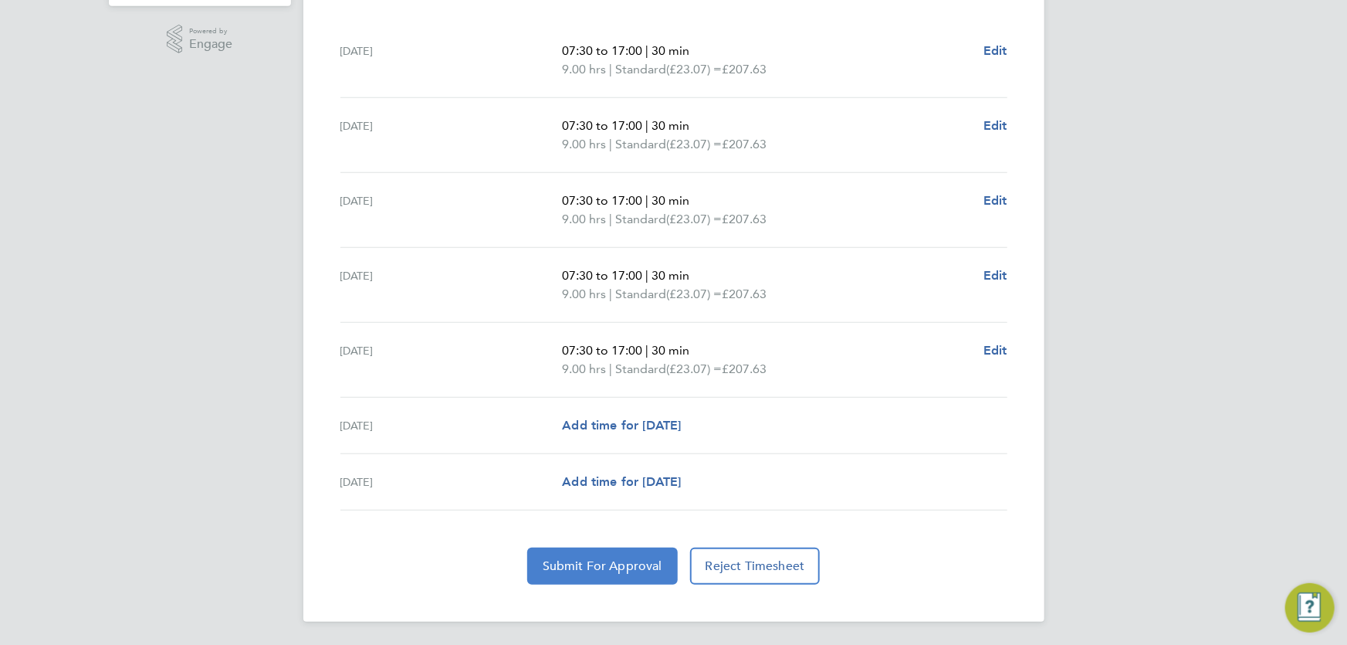
click at [616, 556] on button "Submit For Approval" at bounding box center [602, 565] width 151 height 37
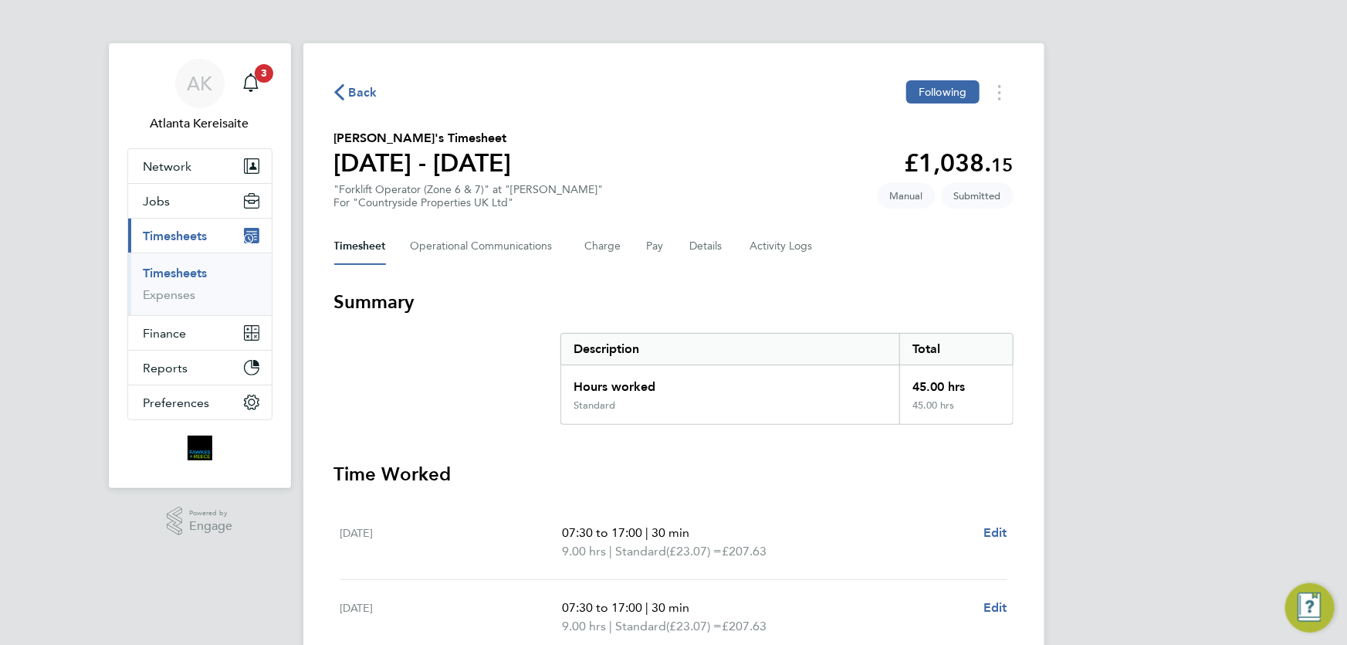
click at [361, 81] on div "Back Following" at bounding box center [673, 92] width 679 height 24
click at [361, 86] on span "Back" at bounding box center [363, 92] width 29 height 19
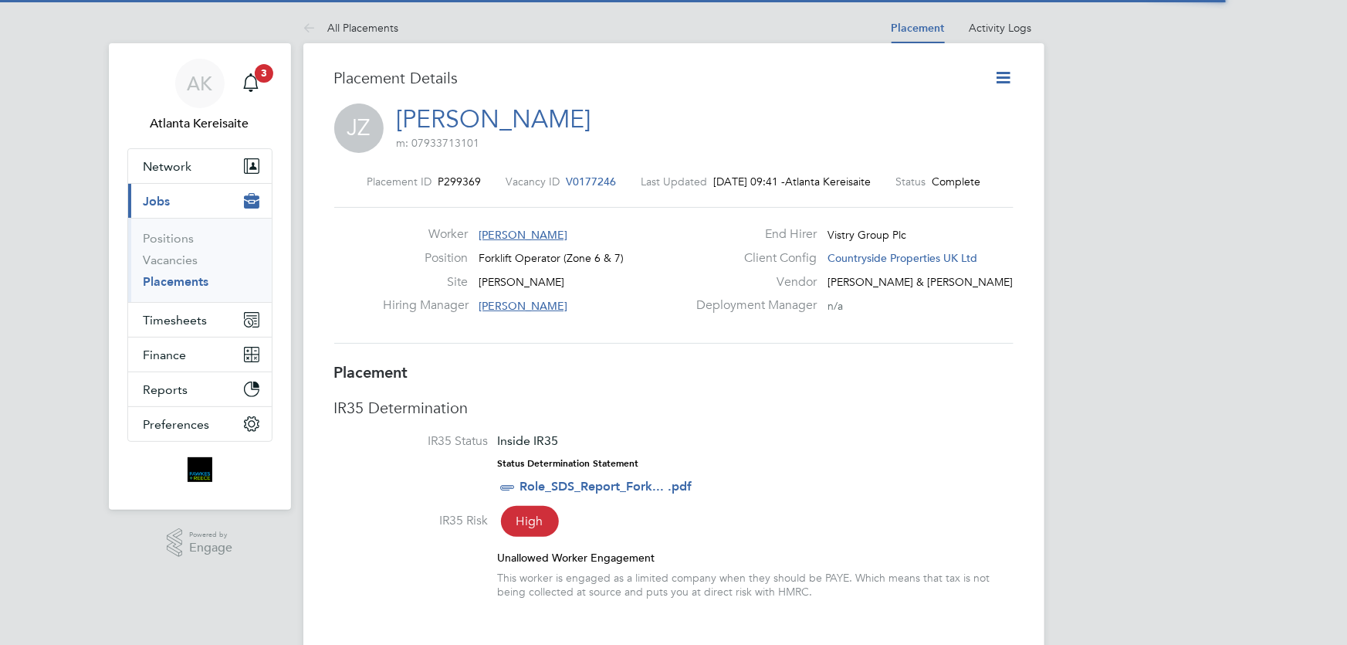
click at [1005, 75] on icon at bounding box center [1004, 77] width 19 height 19
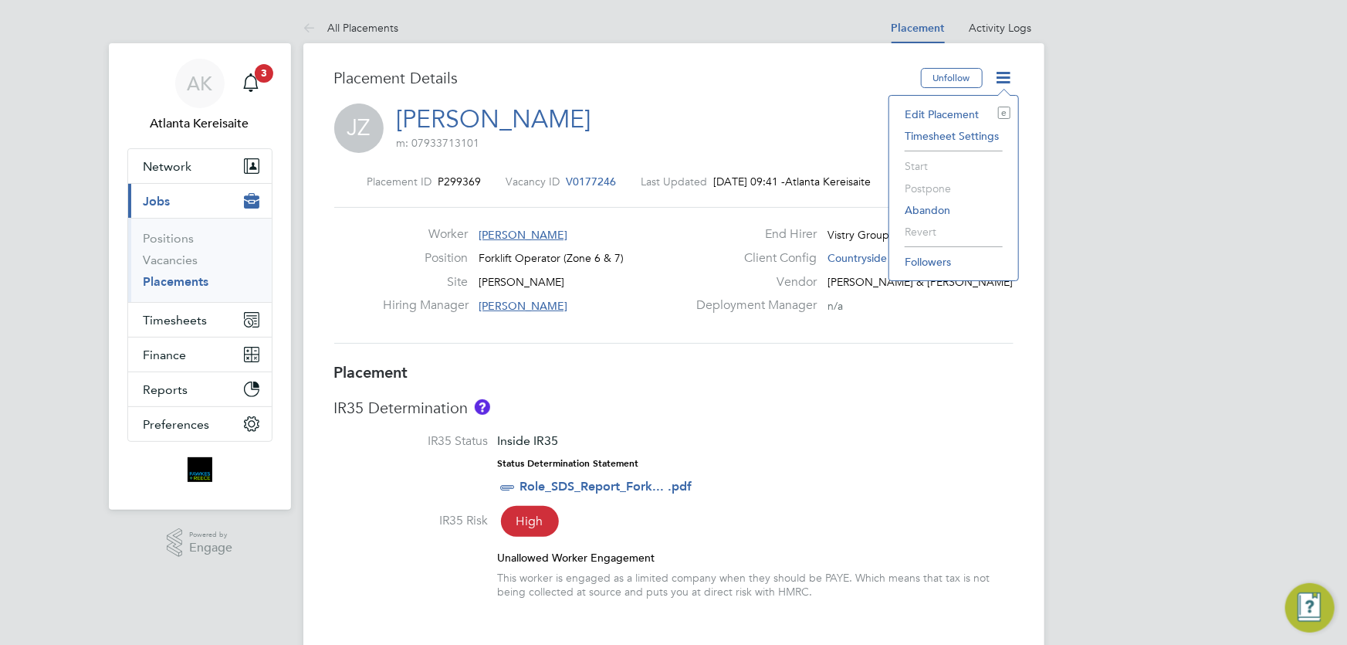
click at [952, 113] on li "Edit Placement e" at bounding box center [954, 114] width 114 height 22
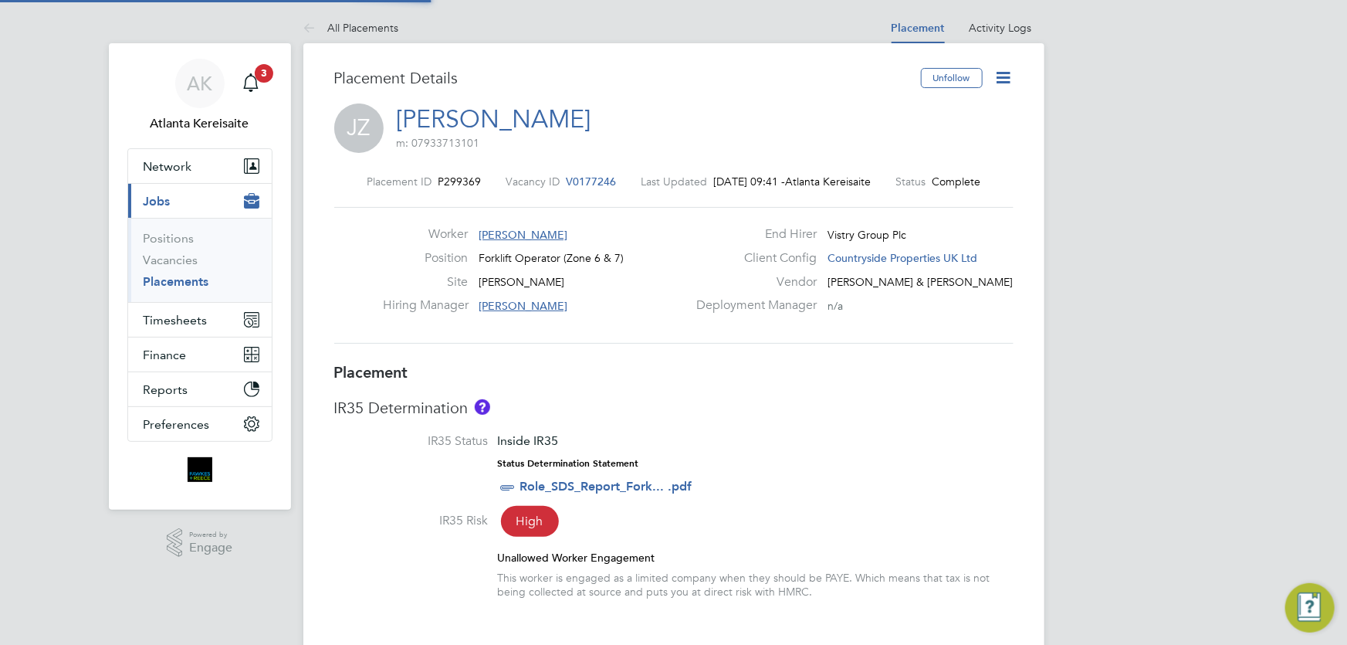
type input "Rob Pollard"
type input "[DATE]"
type input "07:30"
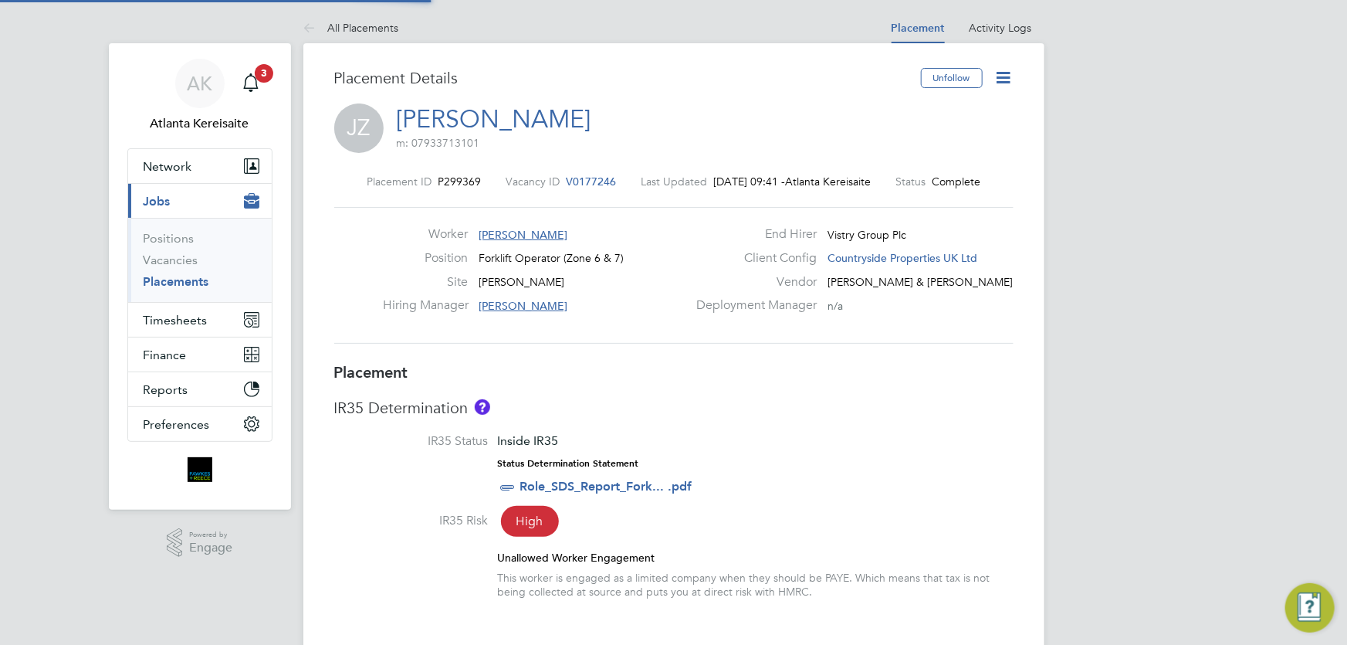
type input "16:30"
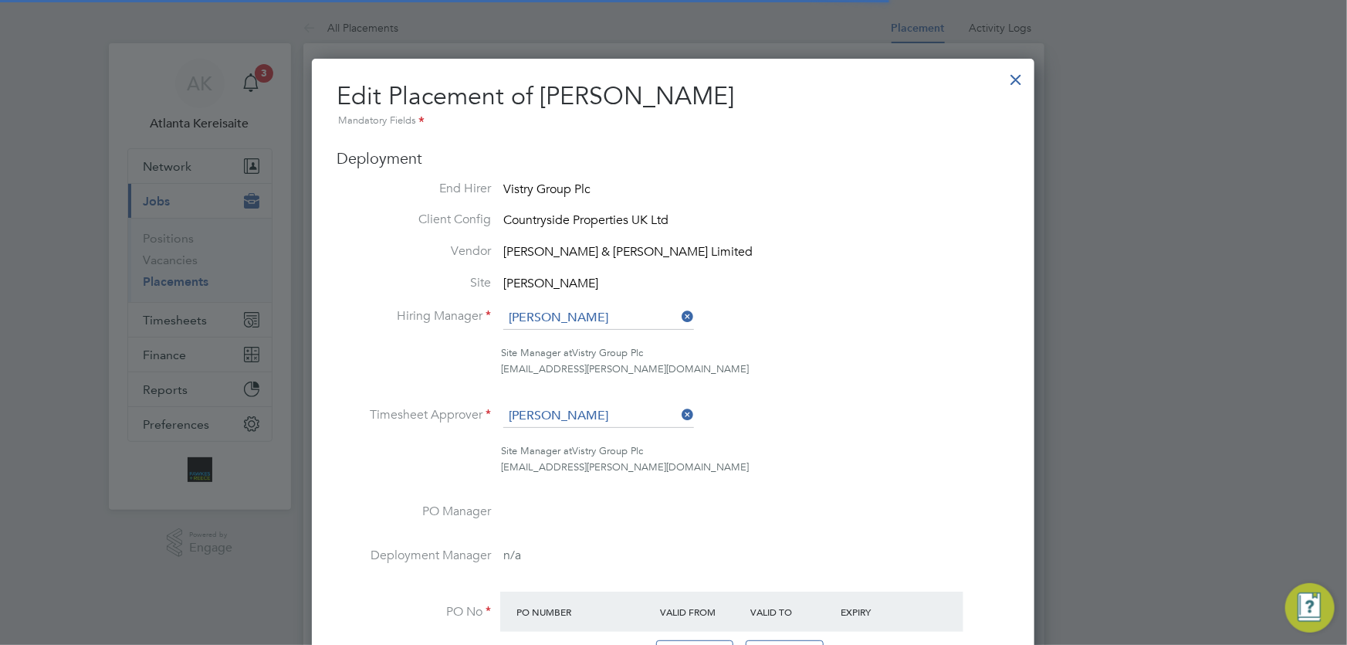
scroll to position [8, 8]
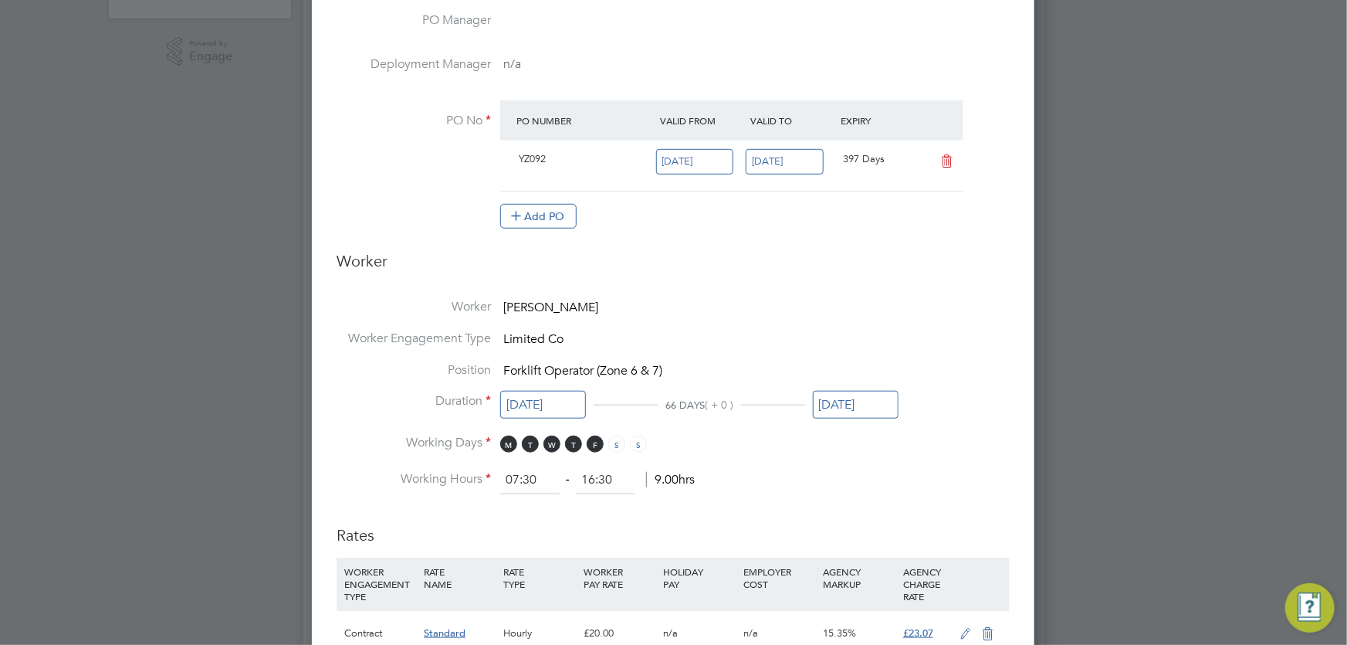
click at [877, 398] on input "[DATE]" at bounding box center [856, 405] width 86 height 29
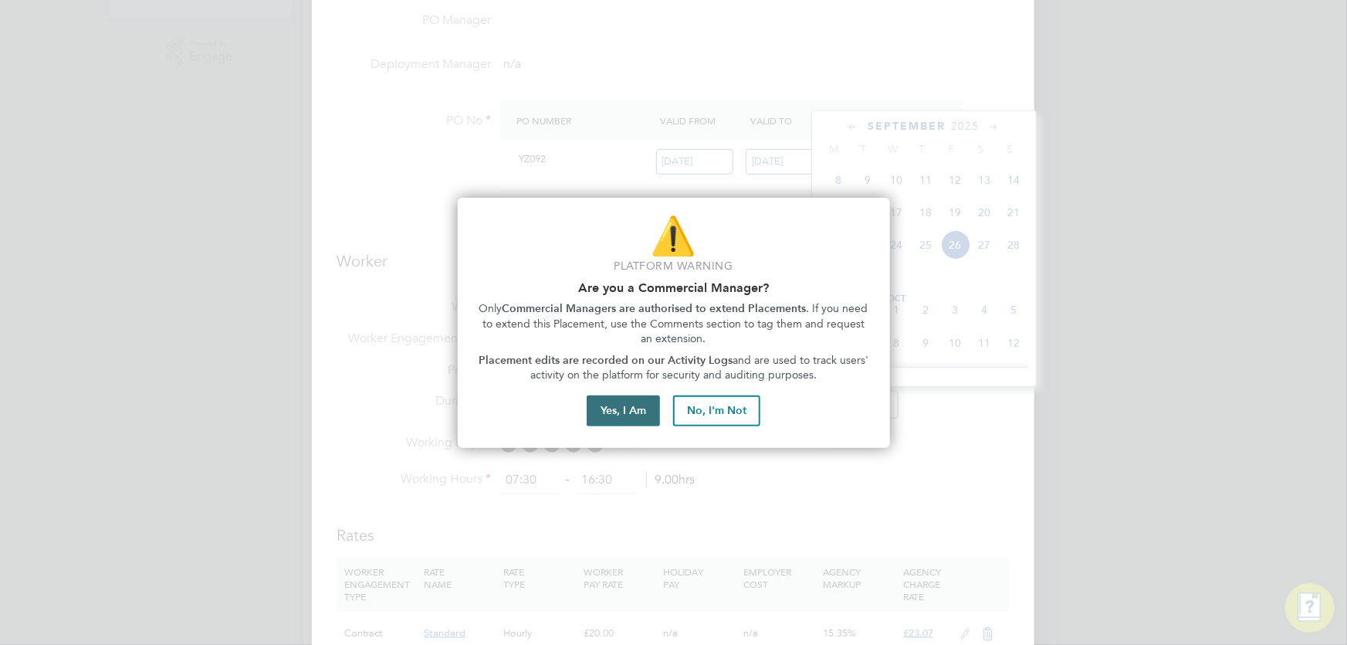
click at [638, 402] on button "Yes, I Am" at bounding box center [623, 410] width 73 height 31
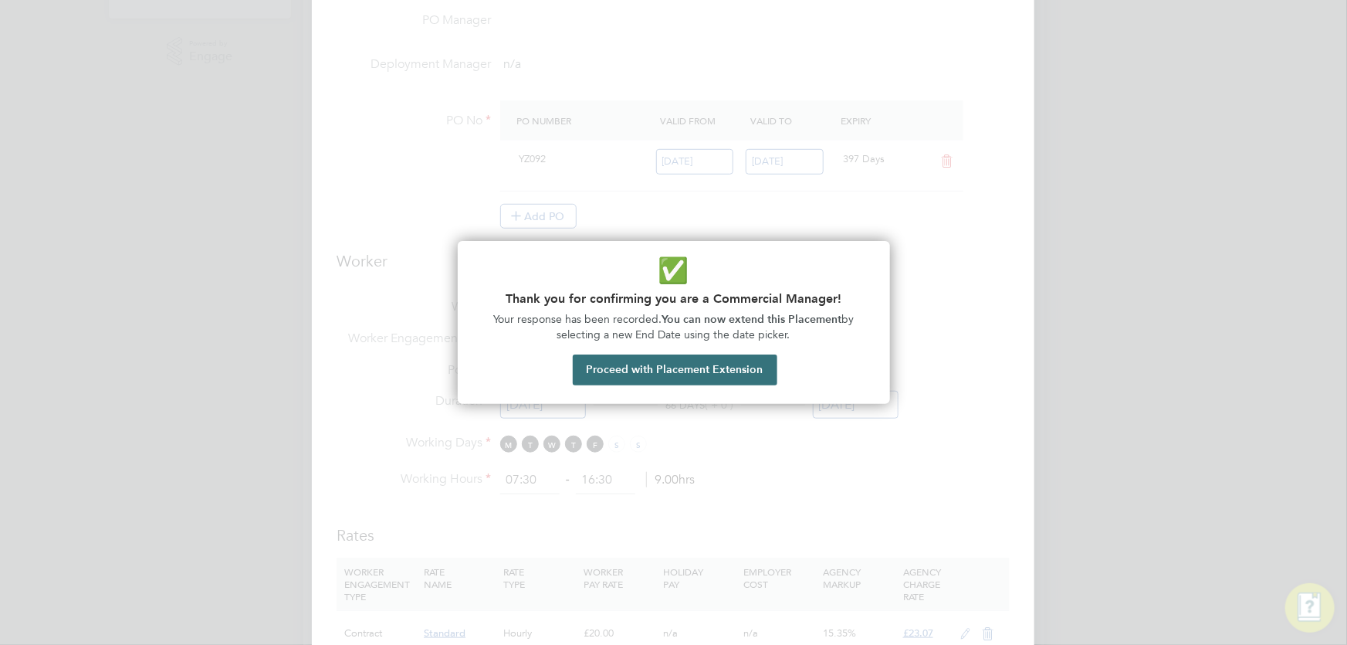
click at [744, 377] on button "Proceed with Placement Extension" at bounding box center [675, 369] width 205 height 31
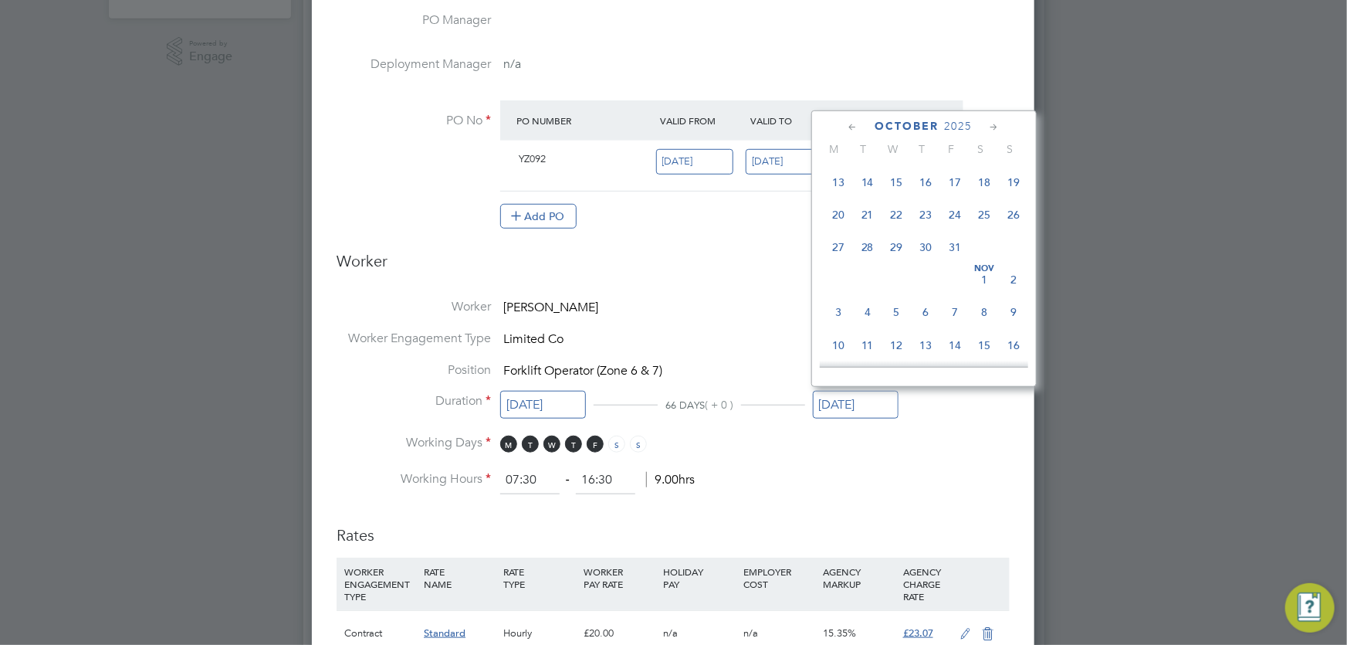
click at [1021, 221] on span "26" at bounding box center [1014, 214] width 29 height 29
type input "26 Oct 2025"
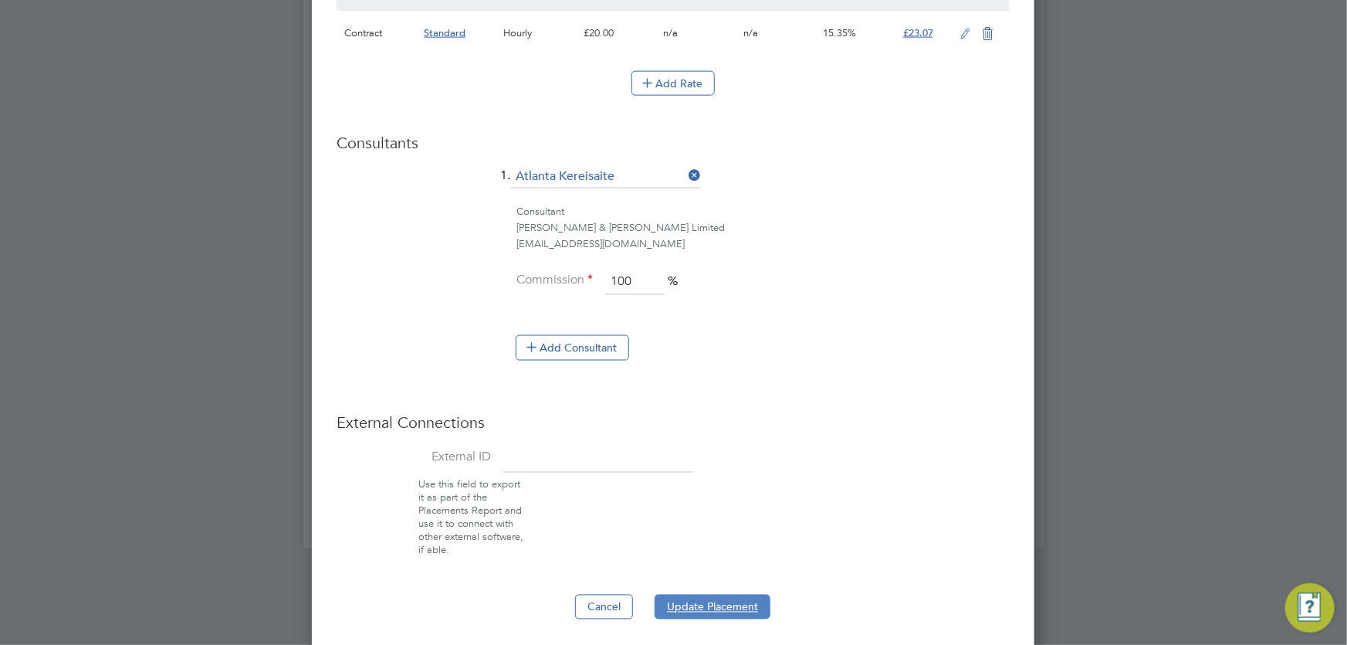
click at [730, 595] on button "Update Placement" at bounding box center [713, 607] width 116 height 25
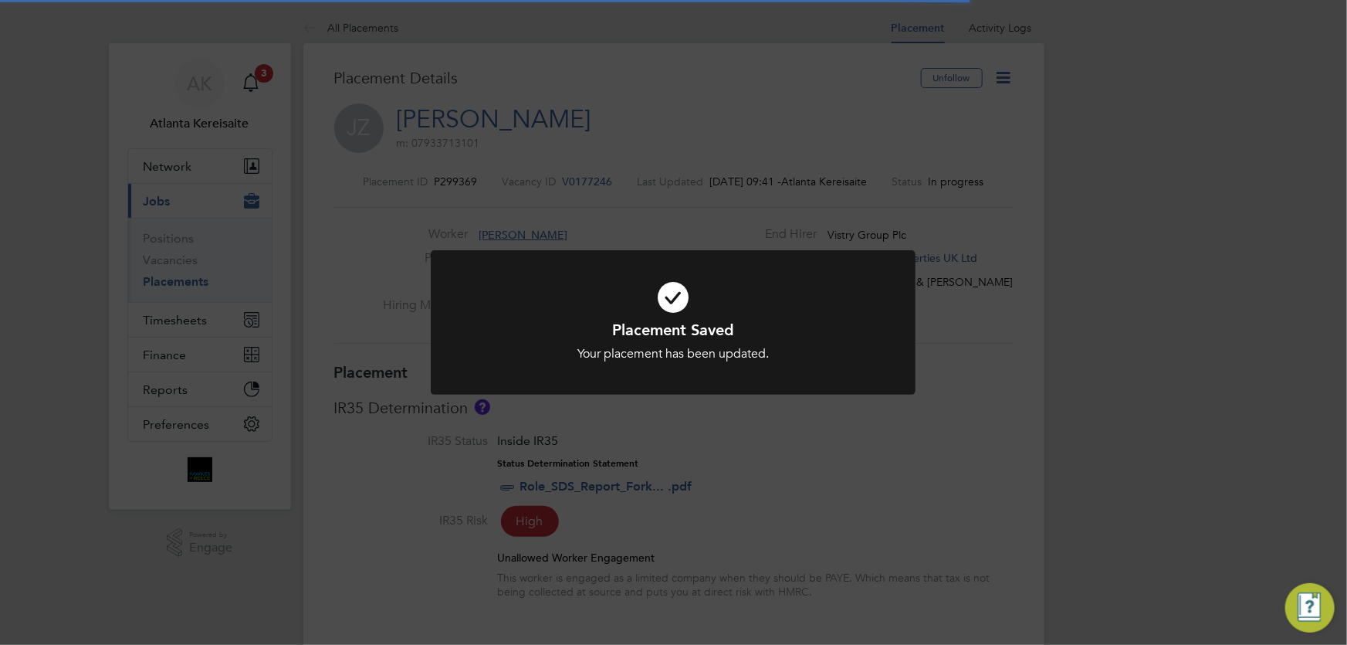
drag, startPoint x: 914, startPoint y: 191, endPoint x: 902, endPoint y: 190, distance: 12.5
click at [910, 191] on div "Placement Saved Your placement has been updated. Cancel Okay" at bounding box center [673, 322] width 1347 height 645
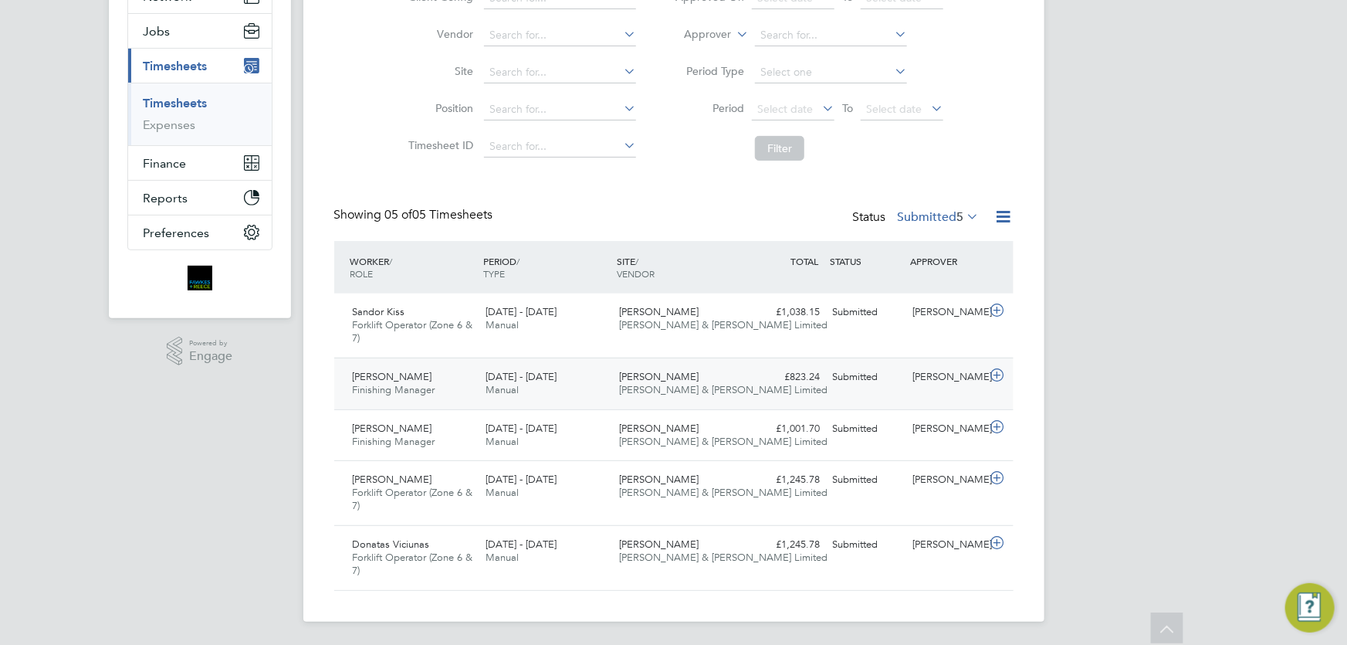
click at [435, 386] on div "Joe Flint Finishing Manager 22 - 28 Sep 2025" at bounding box center [414, 383] width 134 height 39
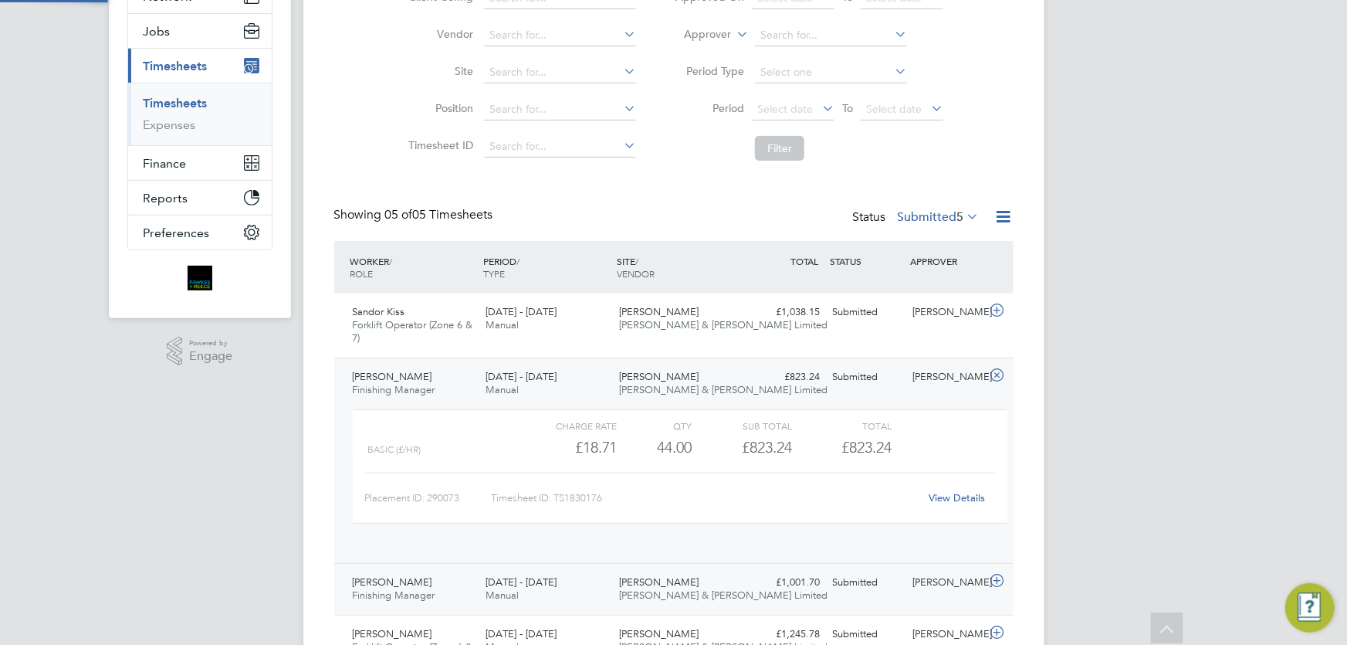
scroll to position [26, 151]
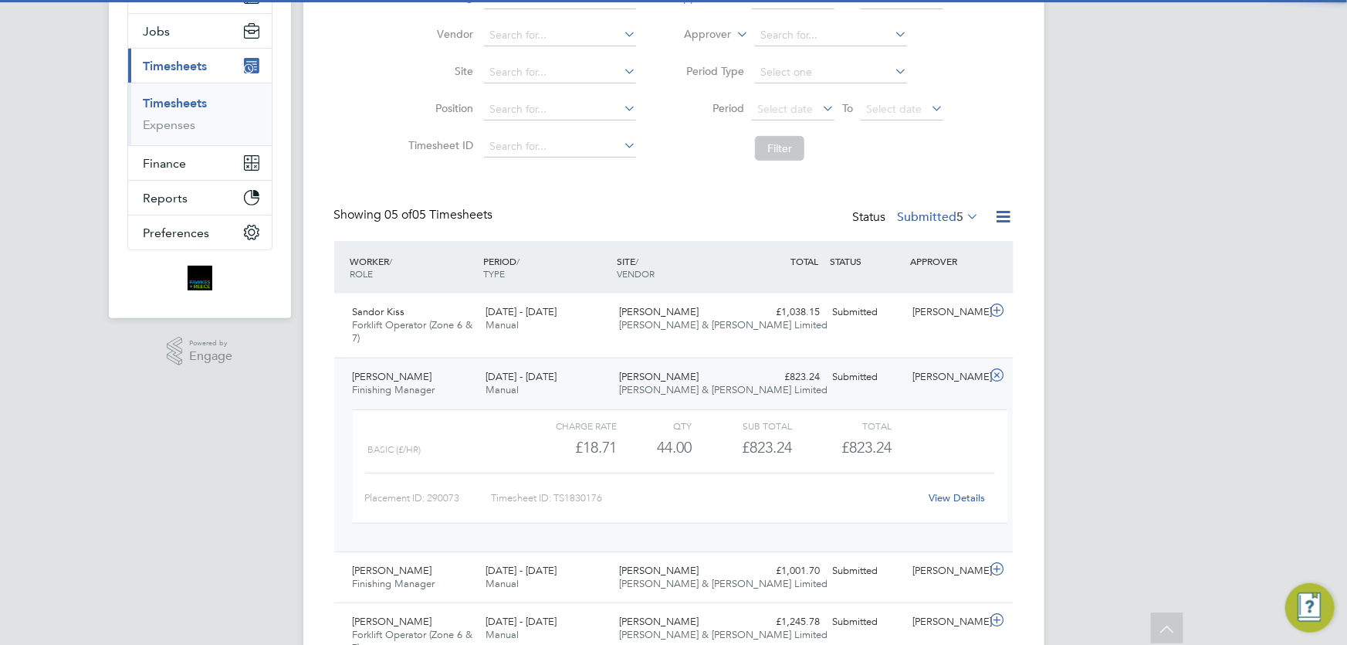
click at [957, 503] on div "View Details" at bounding box center [958, 498] width 76 height 25
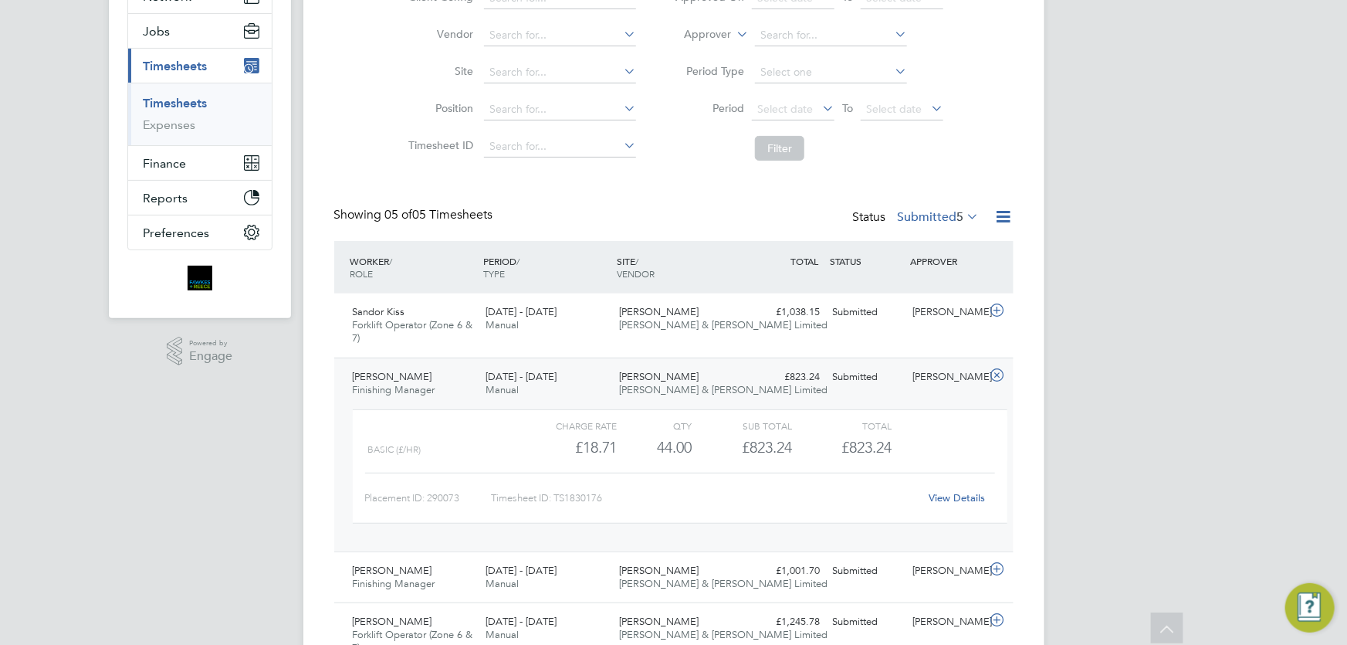
click at [967, 491] on link "View Details" at bounding box center [957, 497] width 56 height 13
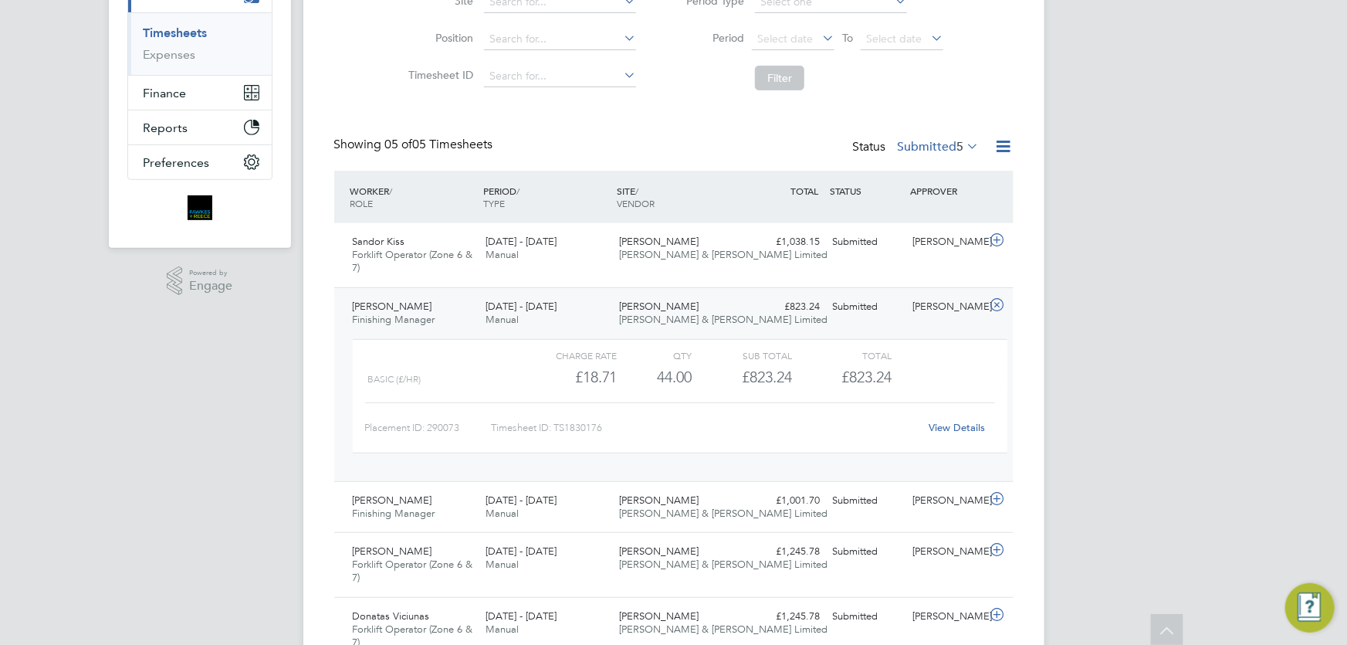
scroll to position [0, 0]
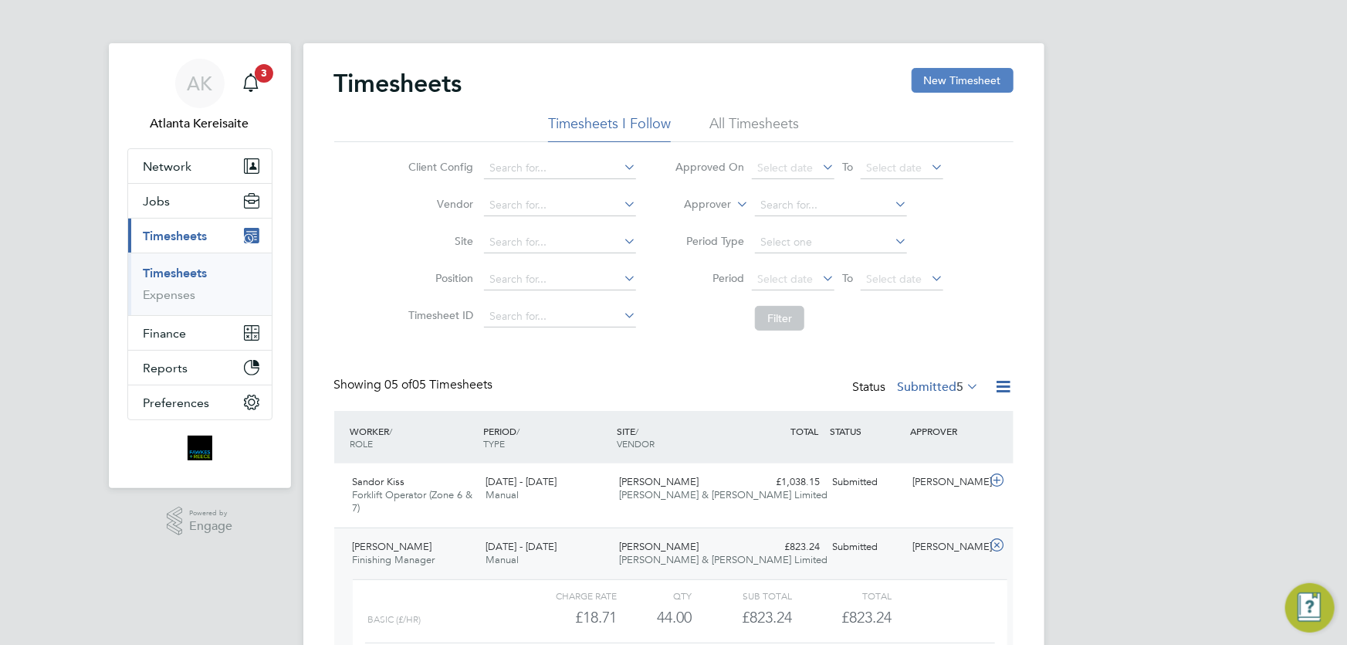
click at [970, 69] on button "New Timesheet" at bounding box center [963, 80] width 102 height 25
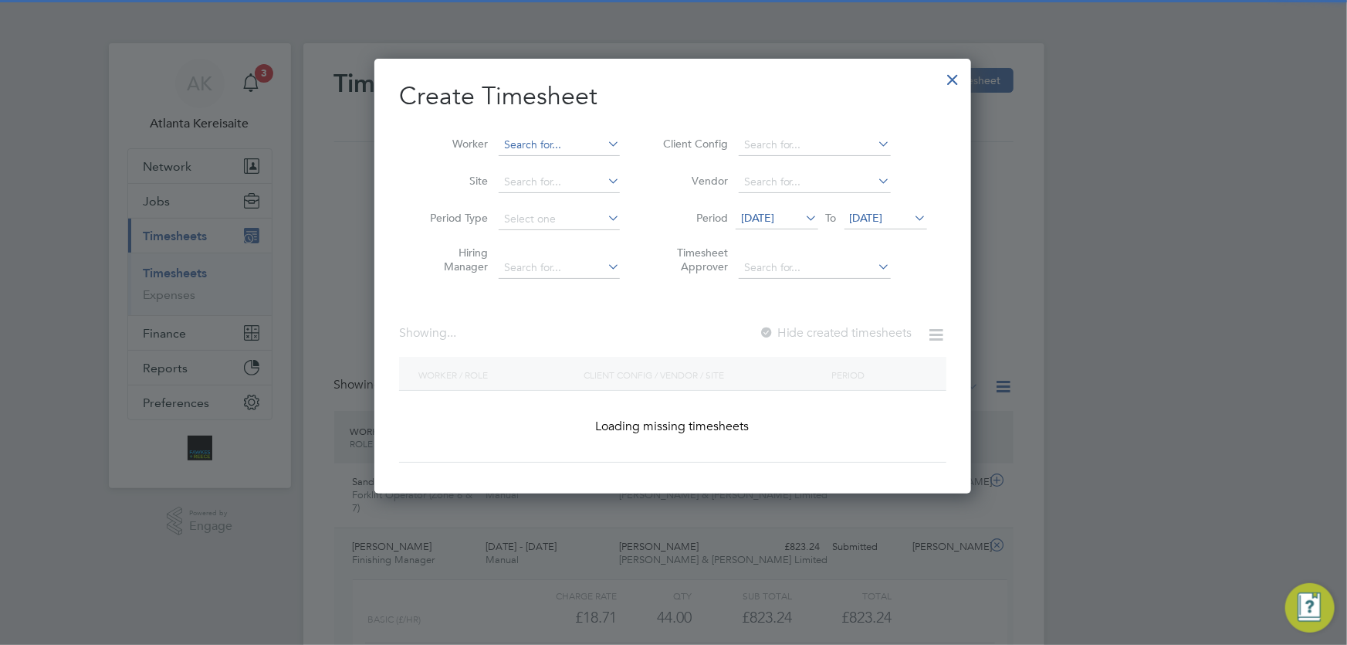
scroll to position [2166, 598]
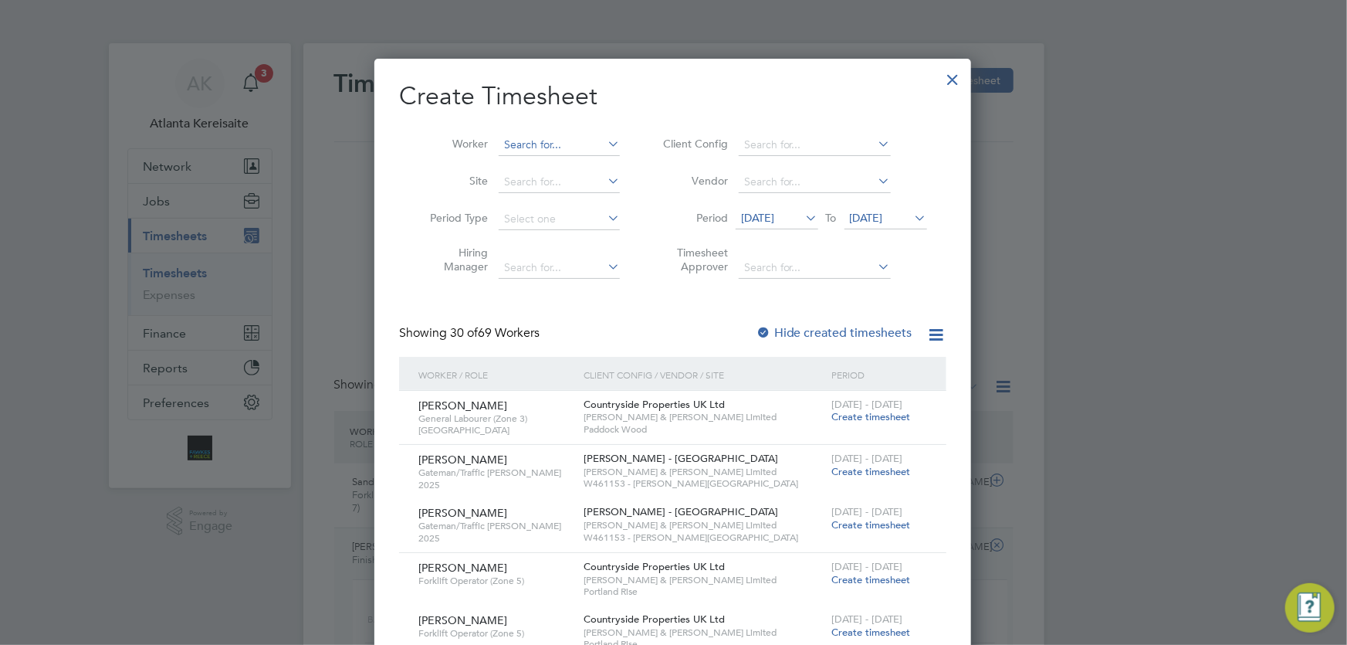
click at [533, 135] on input at bounding box center [559, 145] width 121 height 22
click at [546, 165] on li "Unsal Lale" at bounding box center [560, 165] width 122 height 21
type input "Unsal Lale"
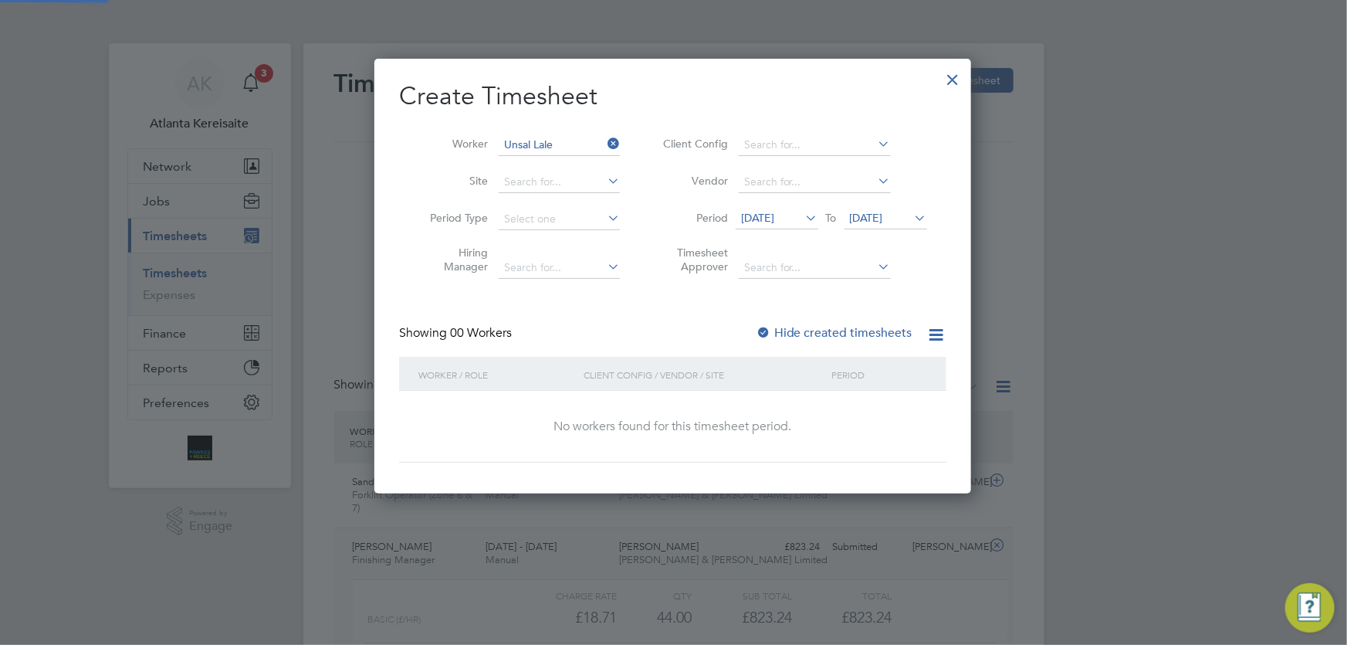
scroll to position [435, 598]
click at [828, 327] on label "Hide created timesheets" at bounding box center [834, 332] width 157 height 15
click at [814, 330] on label "Hide created timesheets" at bounding box center [834, 332] width 157 height 15
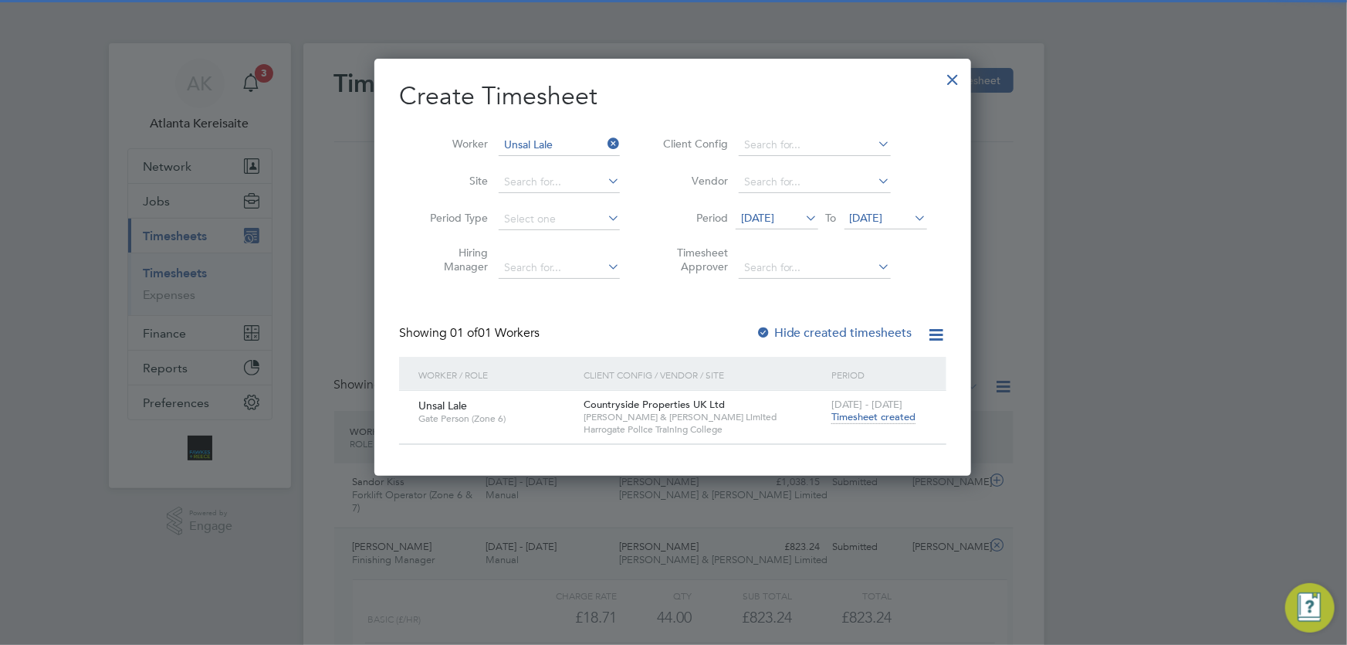
scroll to position [8, 7]
click at [774, 215] on span "[DATE]" at bounding box center [757, 218] width 33 height 14
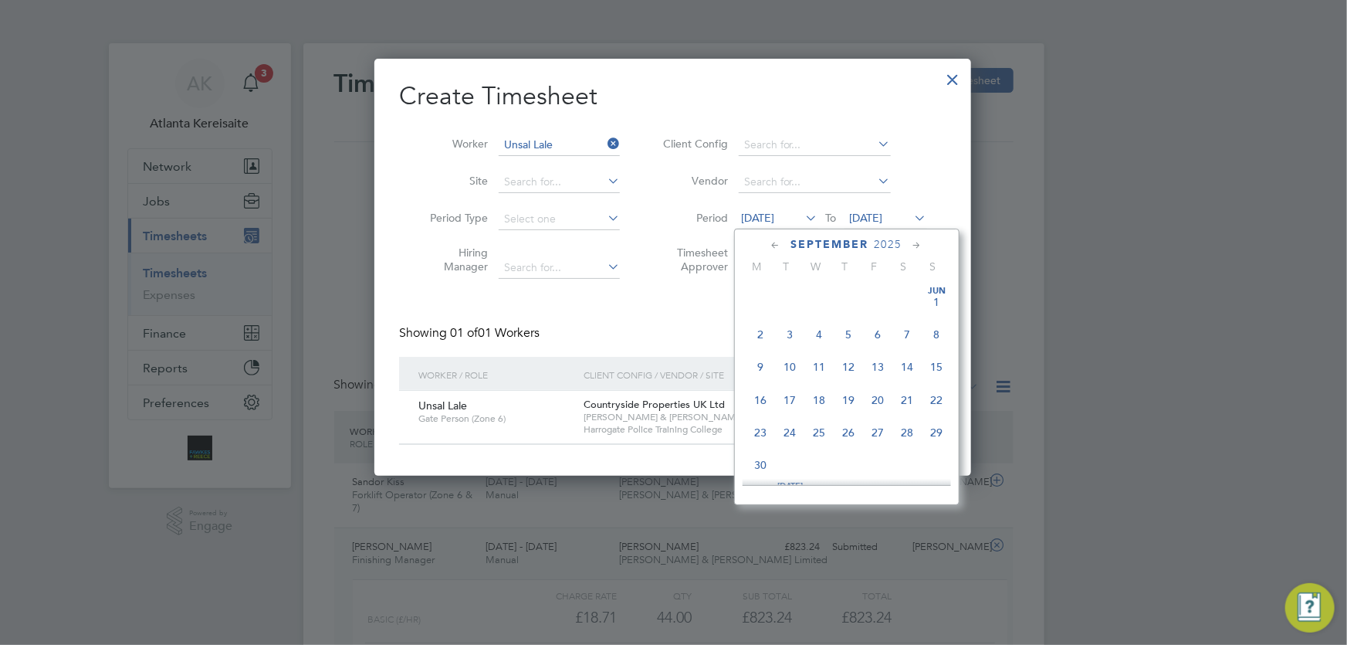
scroll to position [525, 0]
click at [662, 312] on div "Create Timesheet Worker Unsal Lale Site Period Type Hiring Manager Client Confi…" at bounding box center [672, 262] width 547 height 364
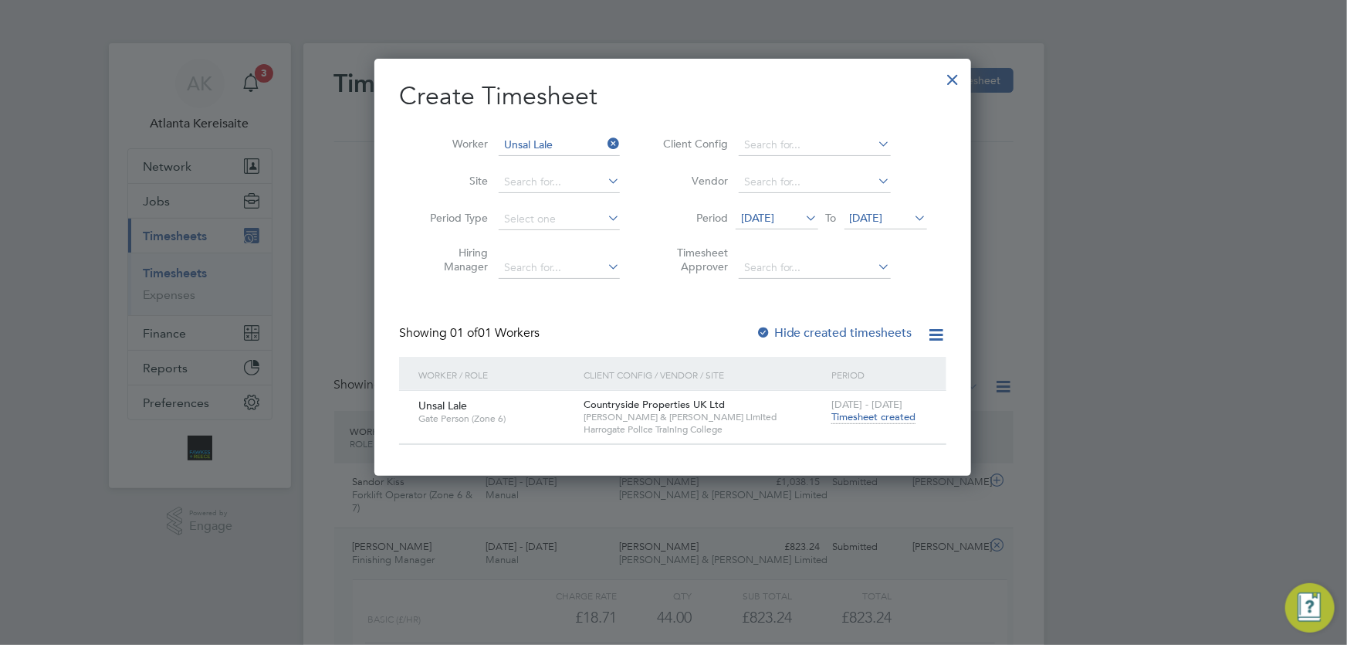
click at [884, 419] on span "Timesheet created" at bounding box center [874, 417] width 84 height 14
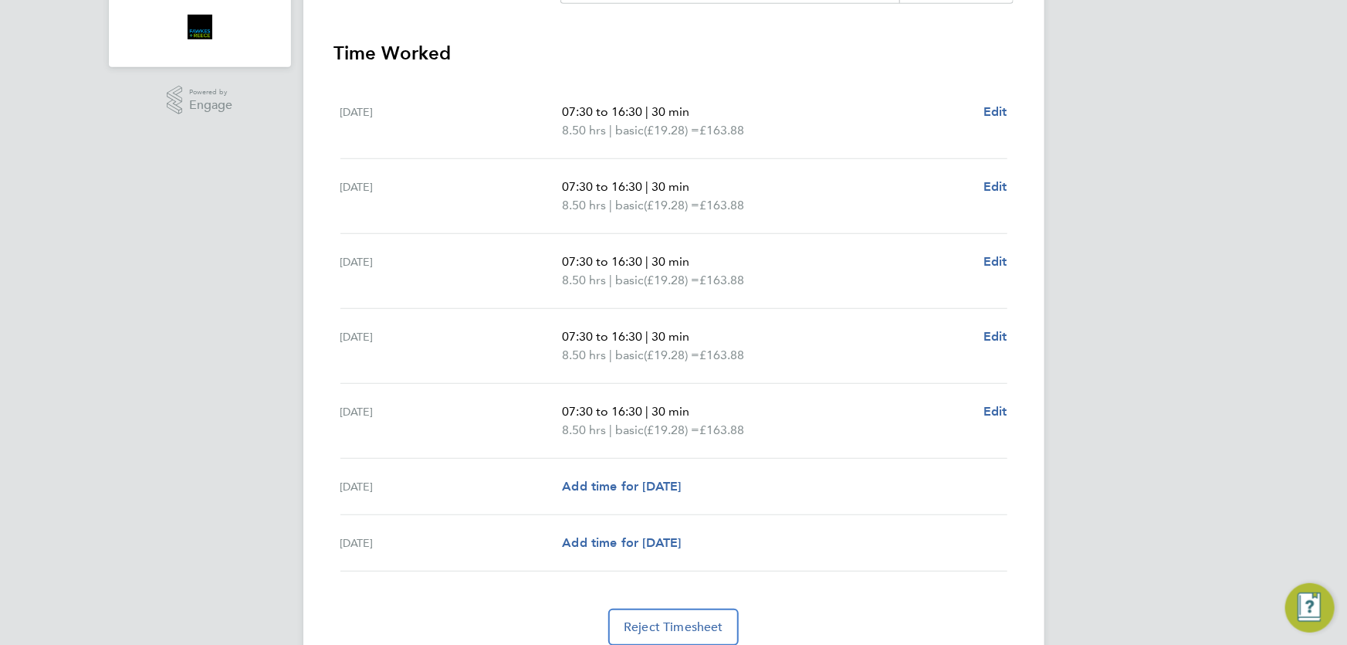
scroll to position [482, 0]
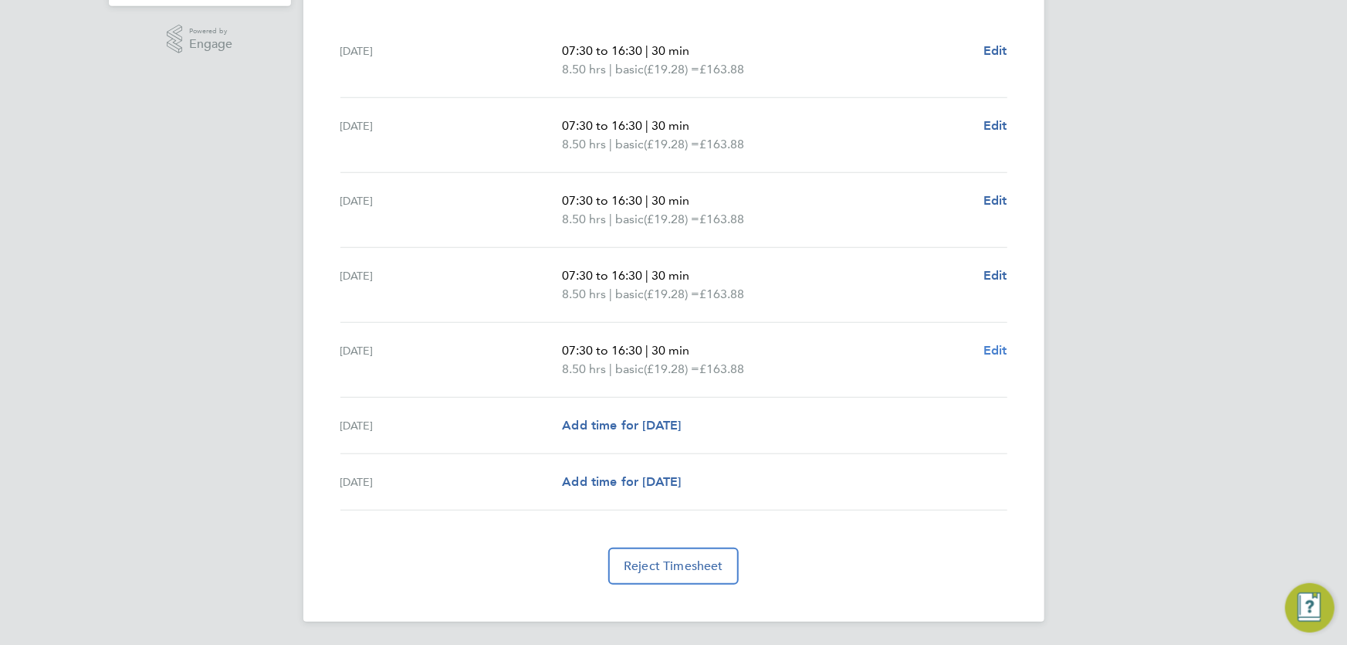
click at [1002, 349] on span "Edit" at bounding box center [996, 350] width 24 height 15
select select "30"
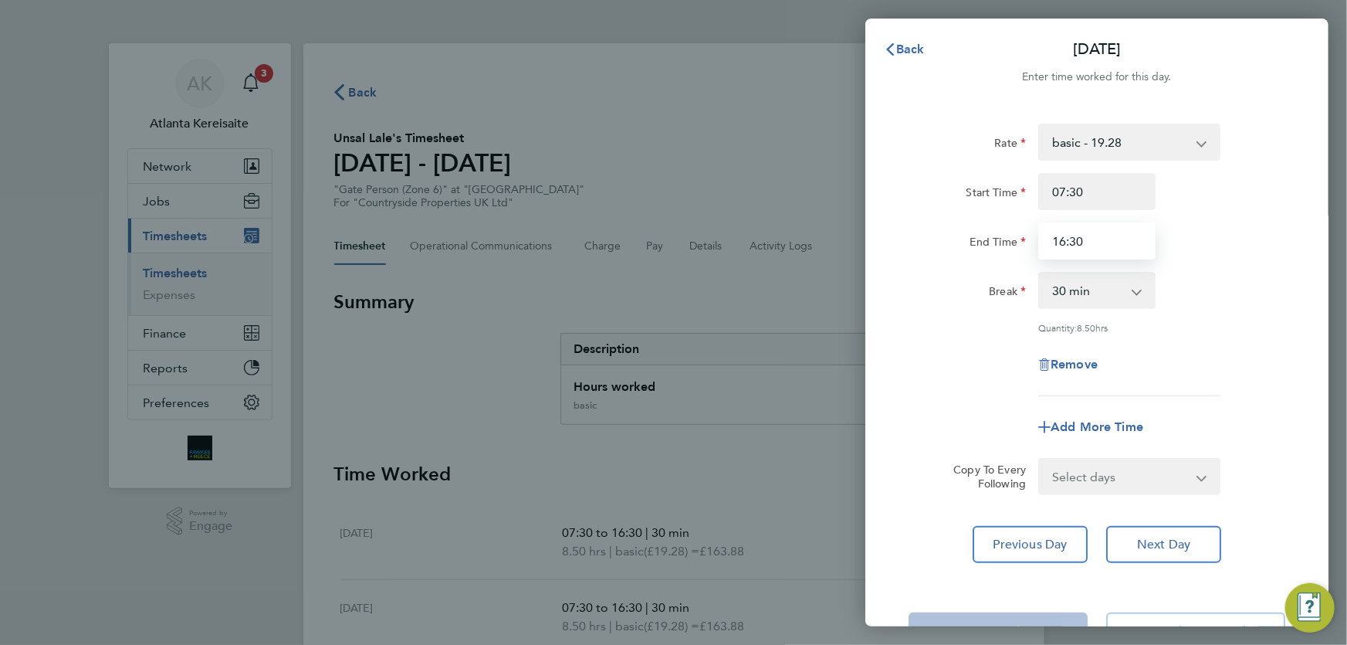
click at [1065, 242] on input "16:30" at bounding box center [1097, 240] width 117 height 37
type input "15:30"
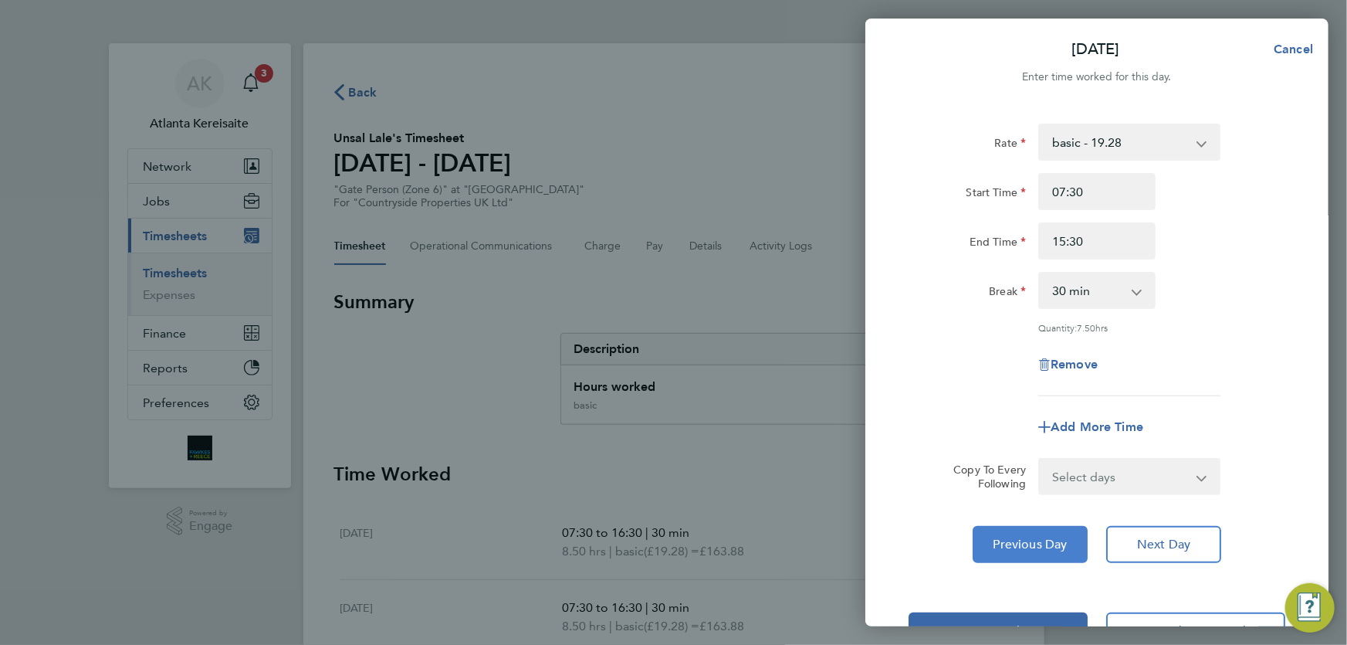
click at [1022, 548] on span "Previous Day" at bounding box center [1031, 544] width 74 height 15
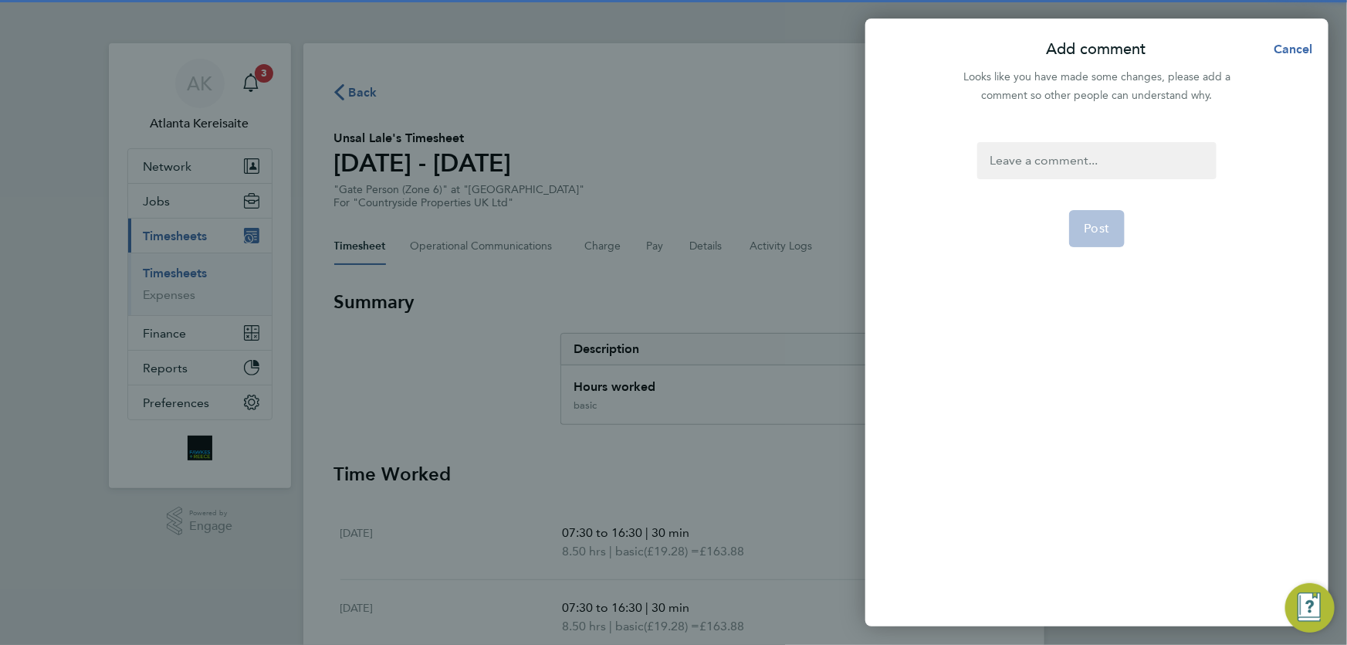
click at [1106, 161] on div at bounding box center [1097, 160] width 239 height 37
click at [1111, 177] on div at bounding box center [1097, 160] width 239 height 37
click at [1110, 224] on button "Post" at bounding box center [1097, 228] width 56 height 37
select select "30"
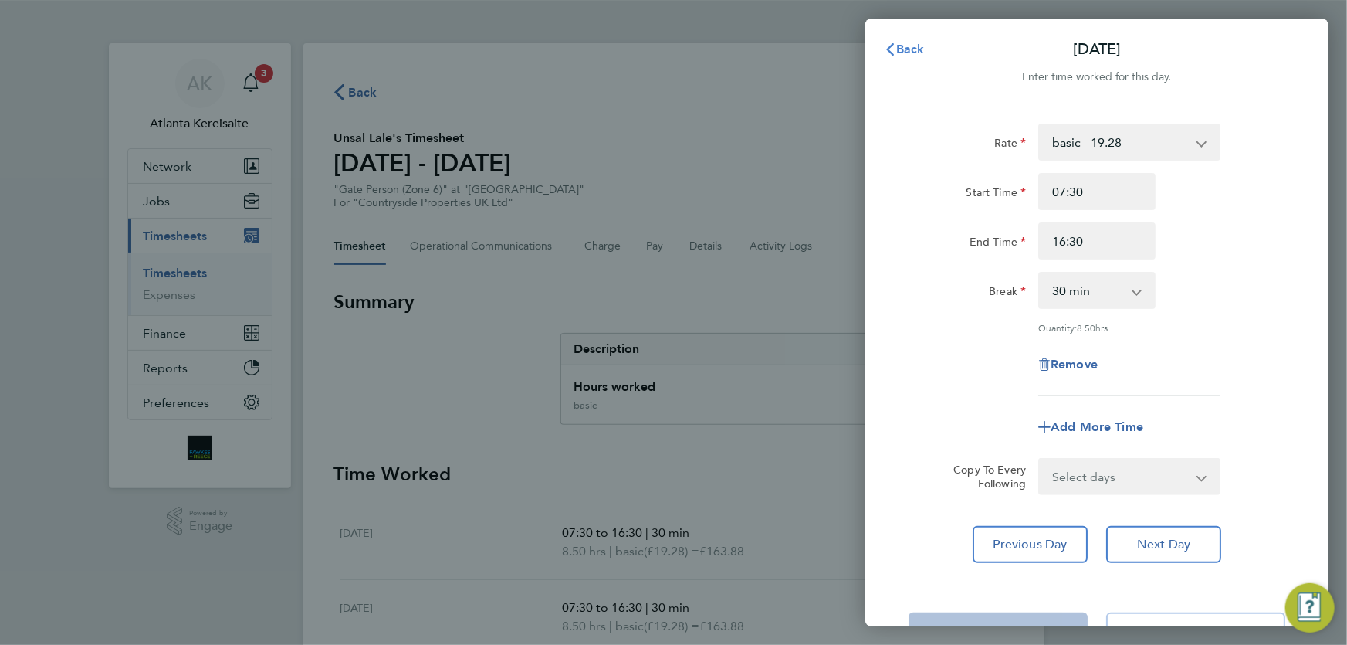
click at [917, 50] on span "Back" at bounding box center [910, 49] width 29 height 15
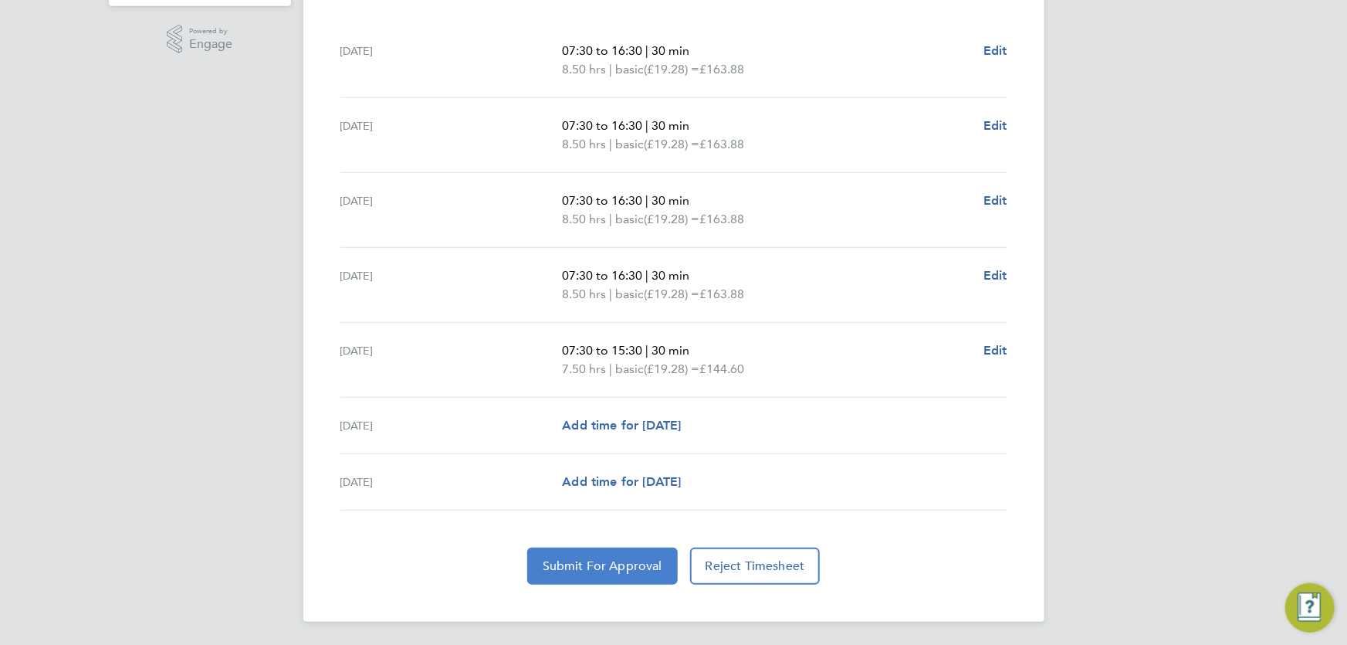
click at [600, 563] on span "Submit For Approval" at bounding box center [603, 565] width 120 height 15
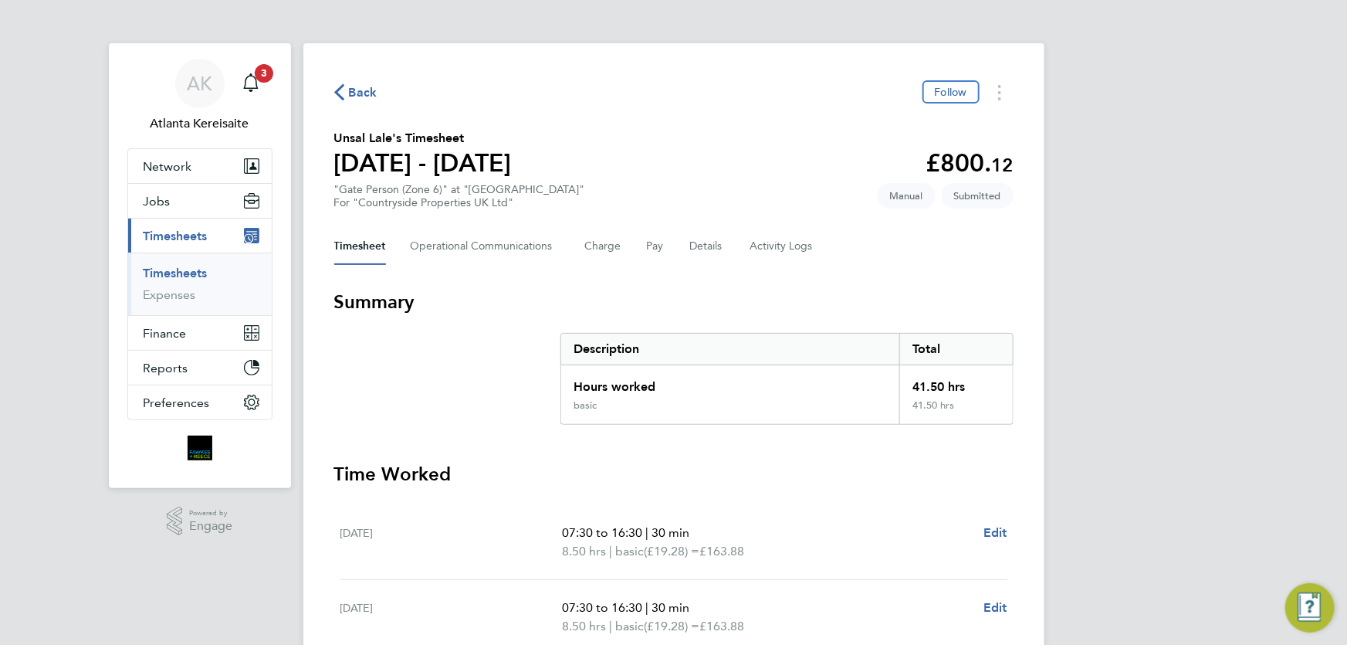
click at [372, 83] on button "Back" at bounding box center [355, 92] width 43 height 19
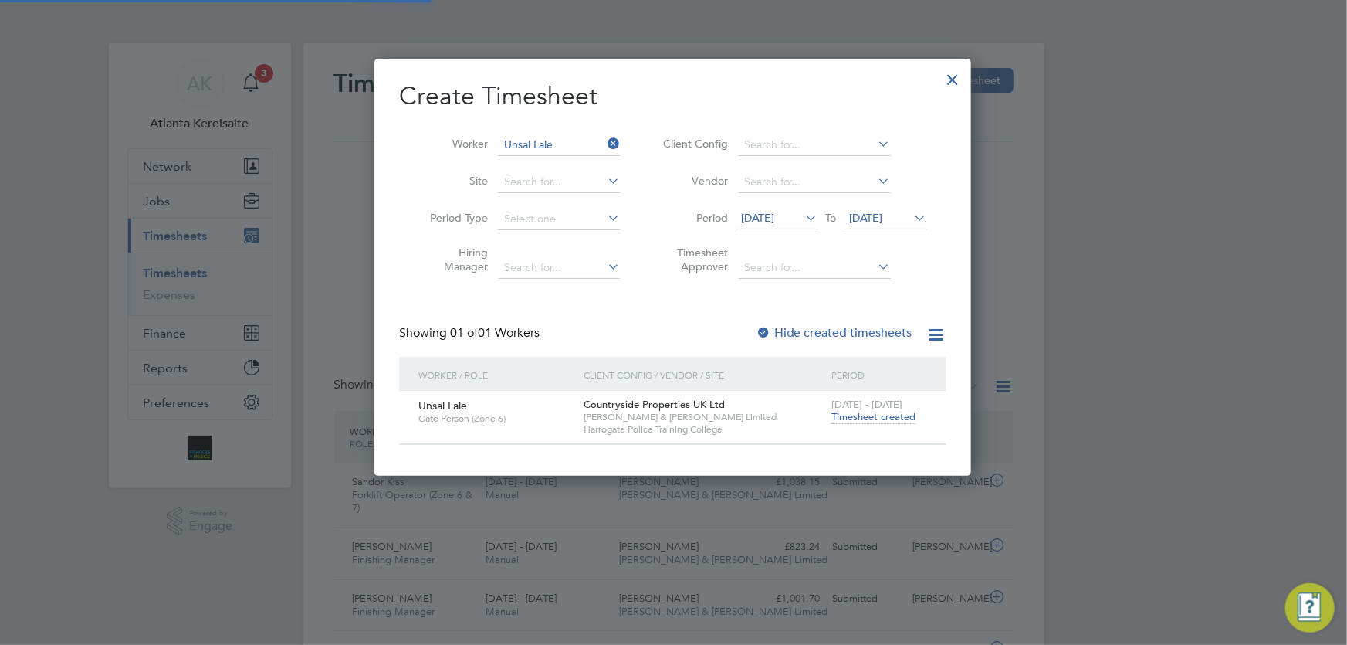
scroll to position [39, 134]
click at [953, 79] on div at bounding box center [954, 76] width 28 height 28
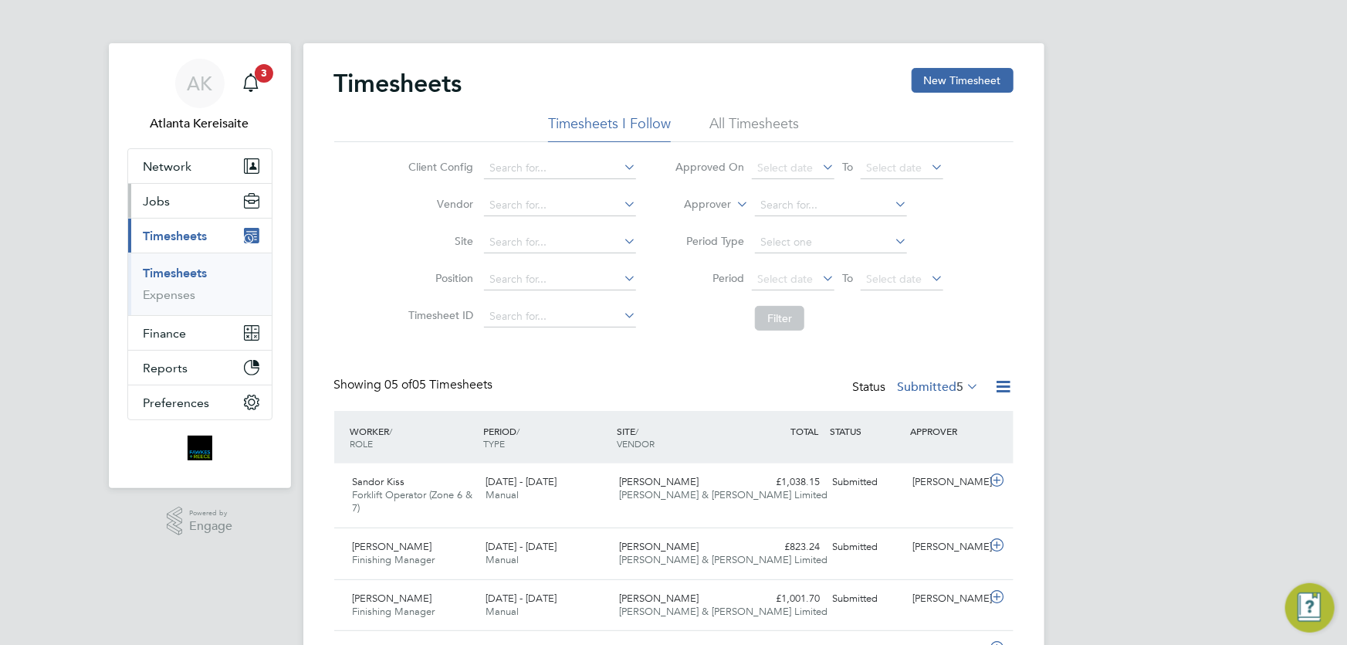
click at [186, 203] on button "Jobs" at bounding box center [200, 201] width 144 height 34
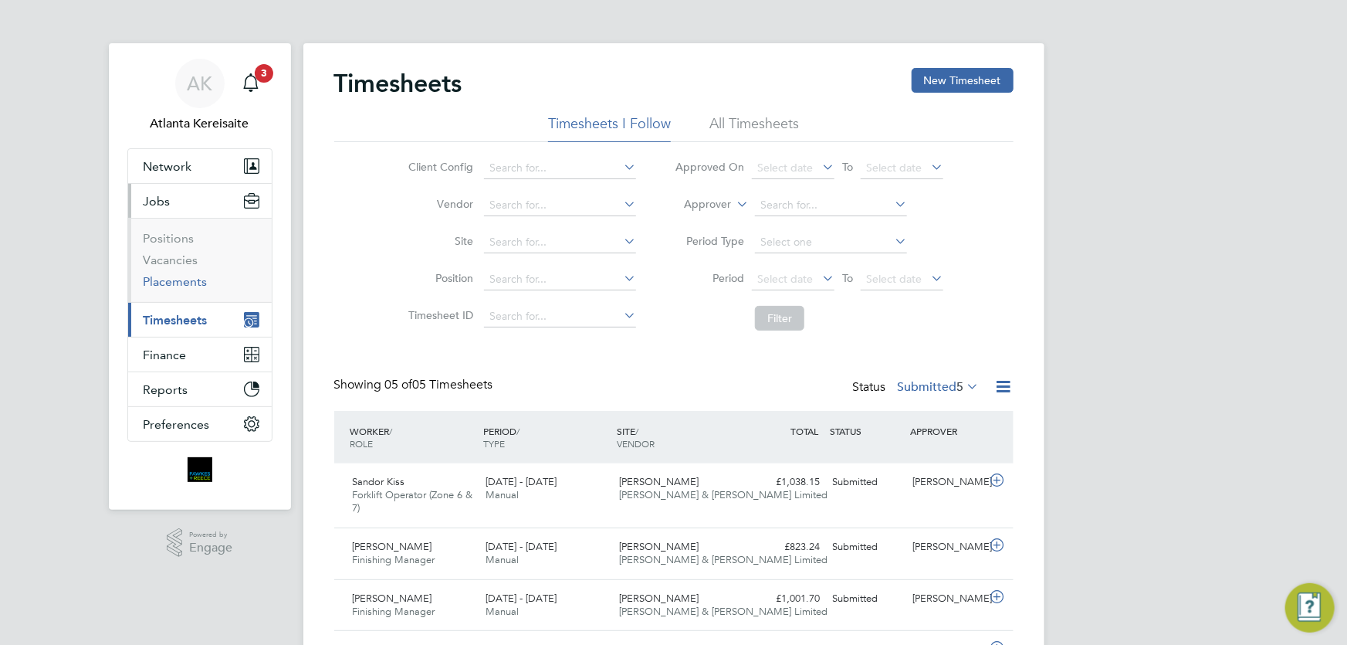
click at [174, 284] on link "Placements" at bounding box center [176, 281] width 64 height 15
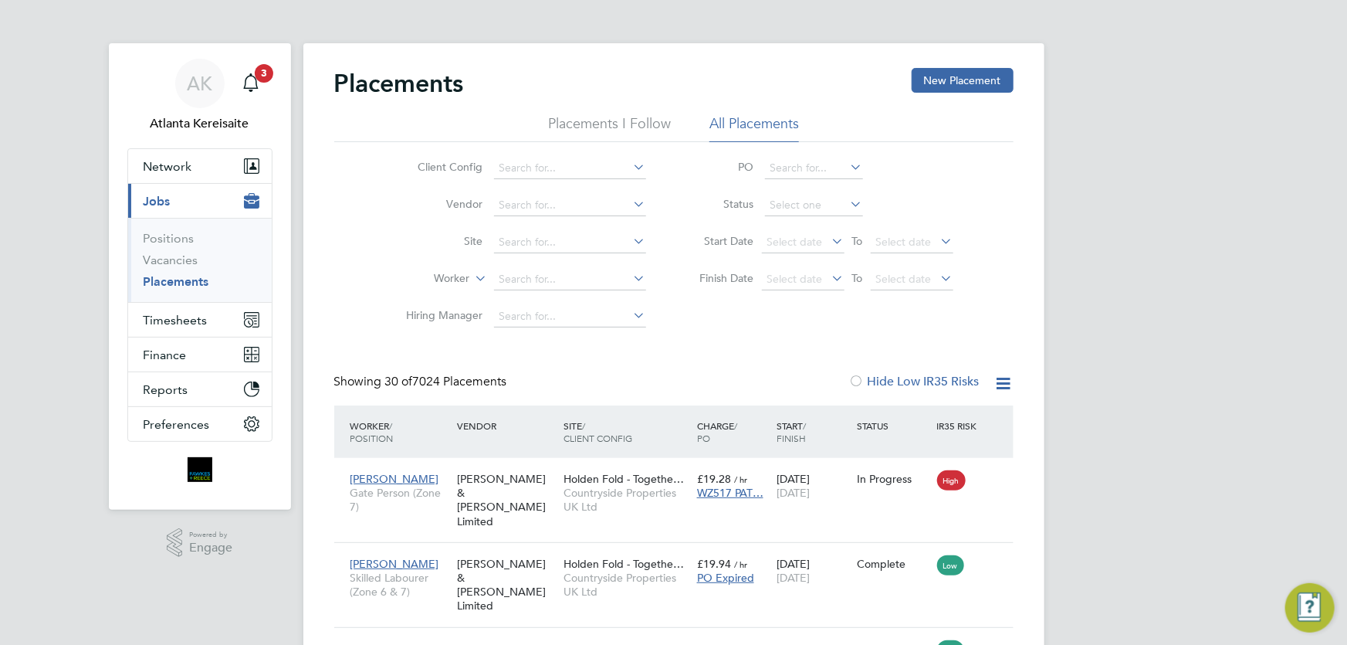
scroll to position [58, 134]
click at [192, 306] on button "Timesheets" at bounding box center [200, 320] width 144 height 34
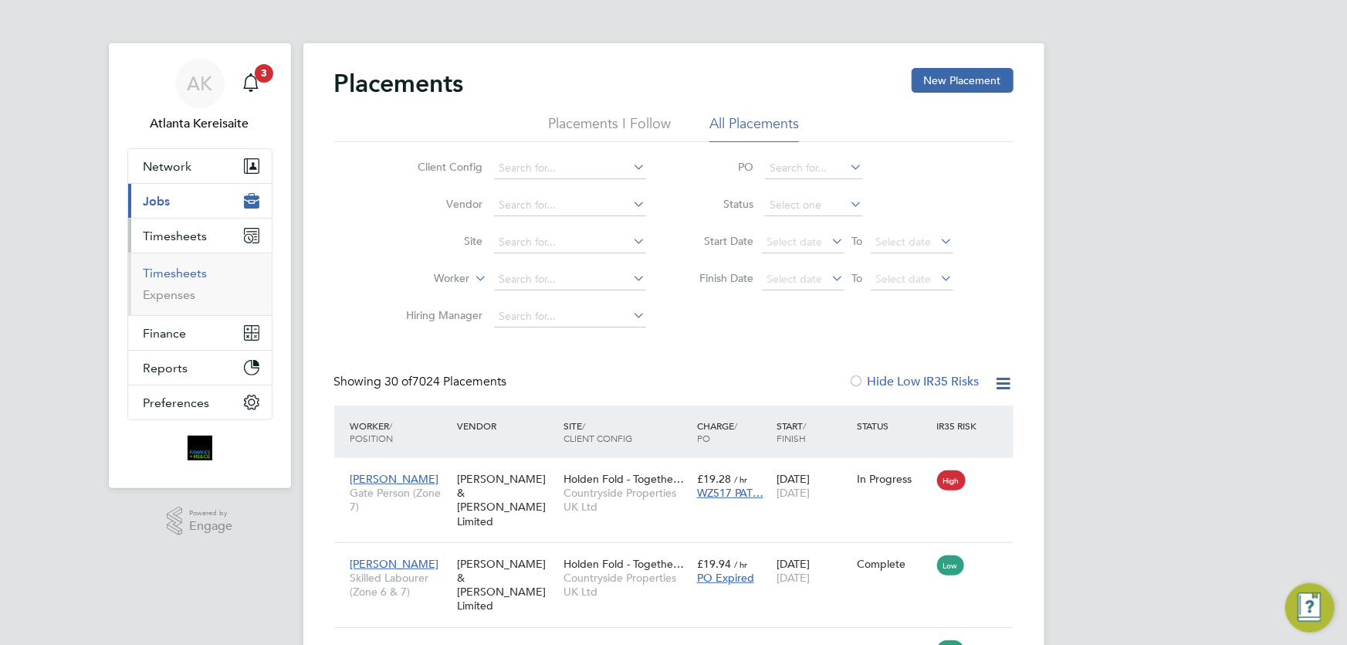
click at [182, 270] on link "Timesheets" at bounding box center [176, 273] width 64 height 15
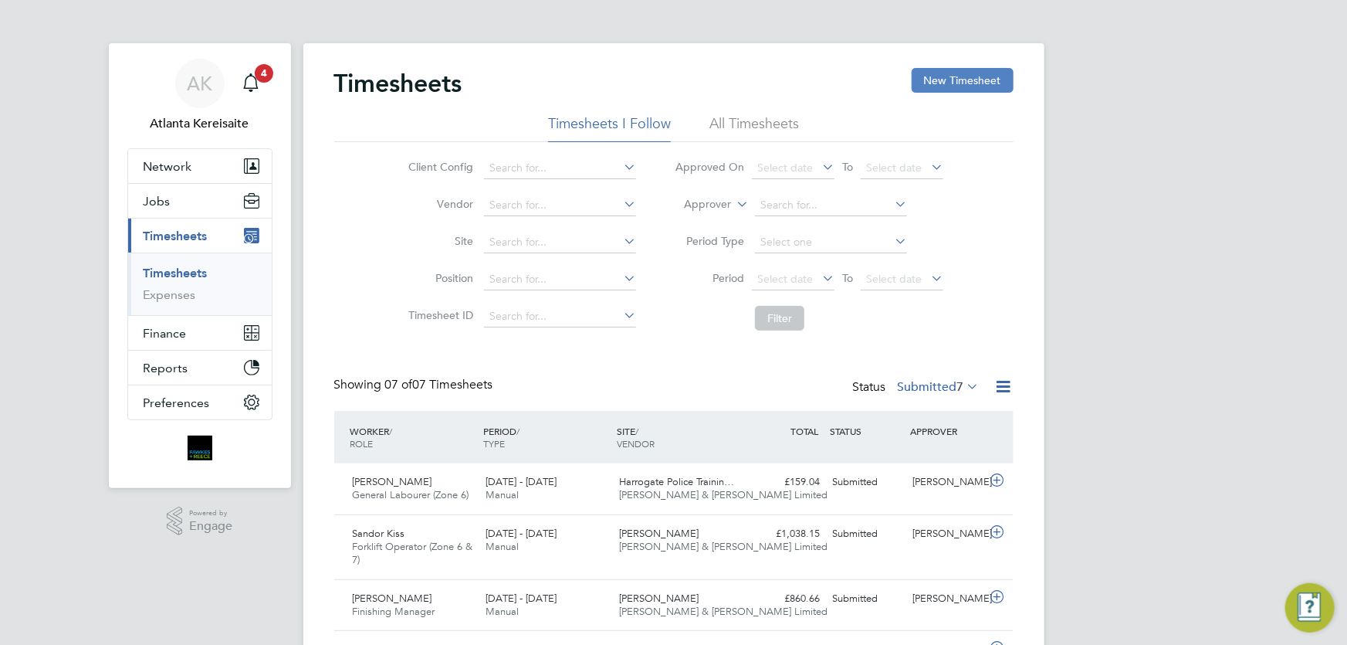
click at [952, 90] on button "New Timesheet" at bounding box center [963, 80] width 102 height 25
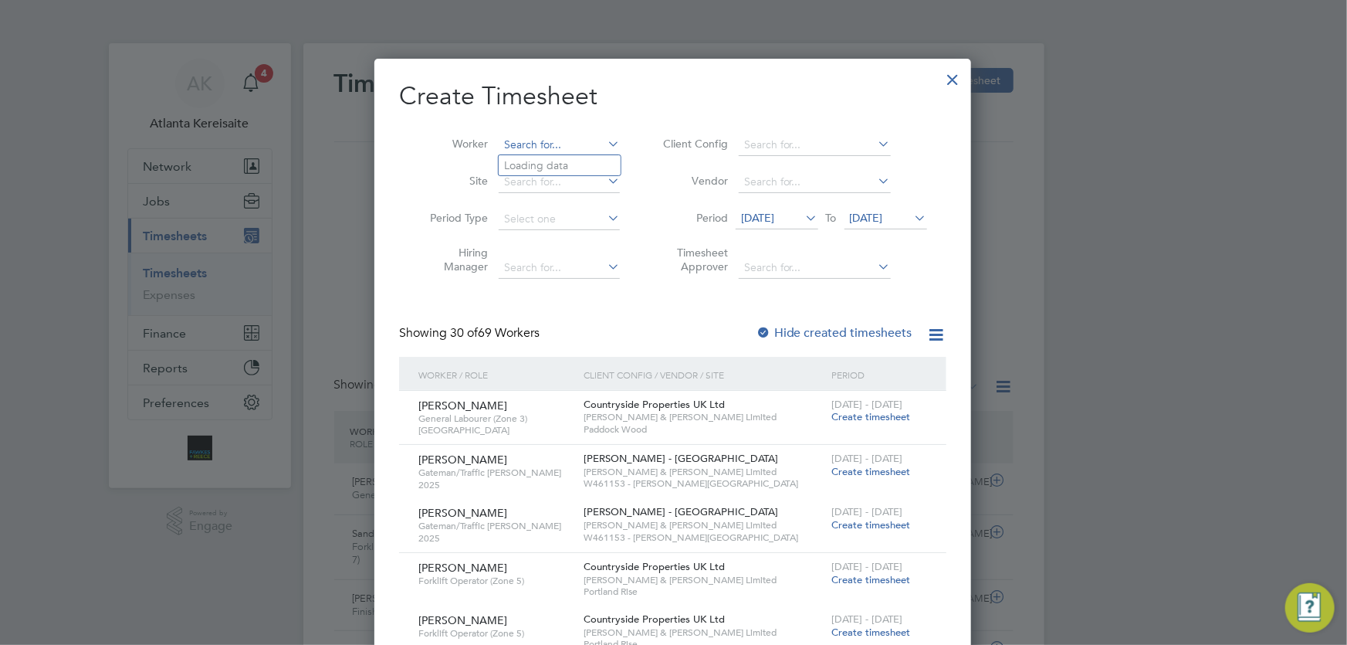
click at [530, 146] on input at bounding box center [559, 145] width 121 height 22
click at [561, 168] on li "Os k ar King" at bounding box center [560, 165] width 122 height 21
type input "Oskar King"
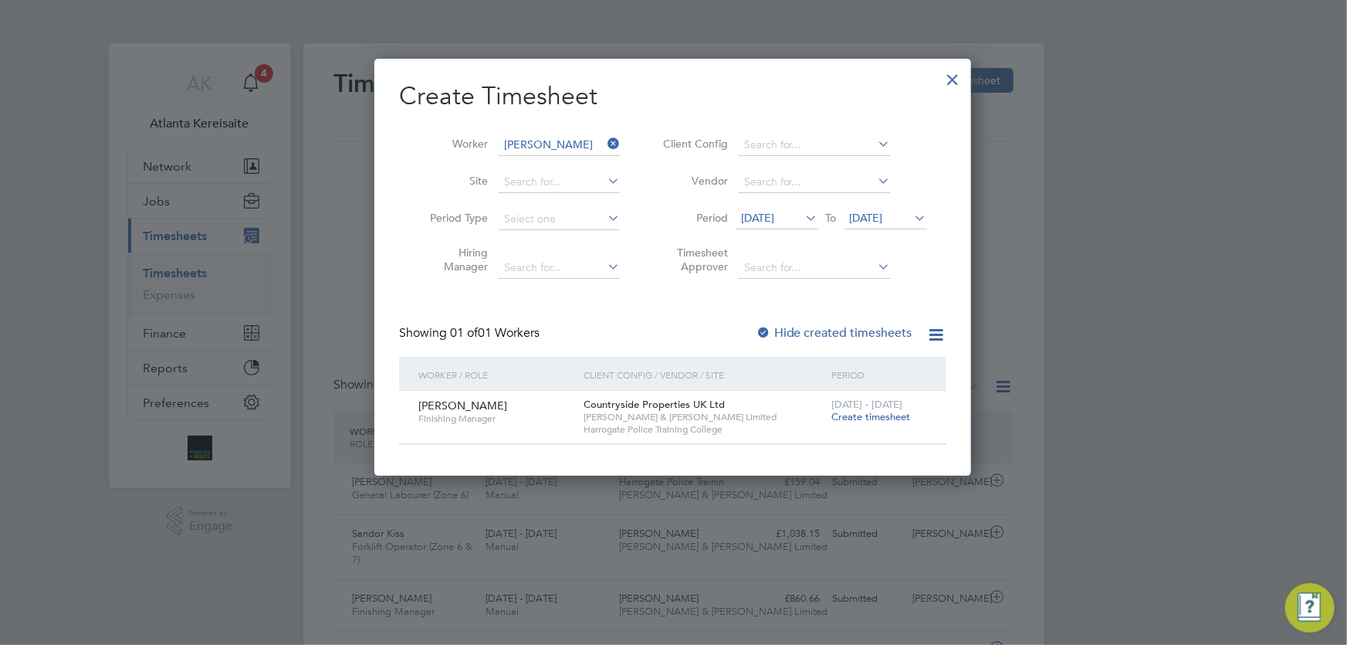
click at [863, 409] on span "22 - 28 Sep 2025" at bounding box center [867, 404] width 71 height 13
click at [859, 412] on span "Create timesheet" at bounding box center [871, 416] width 79 height 13
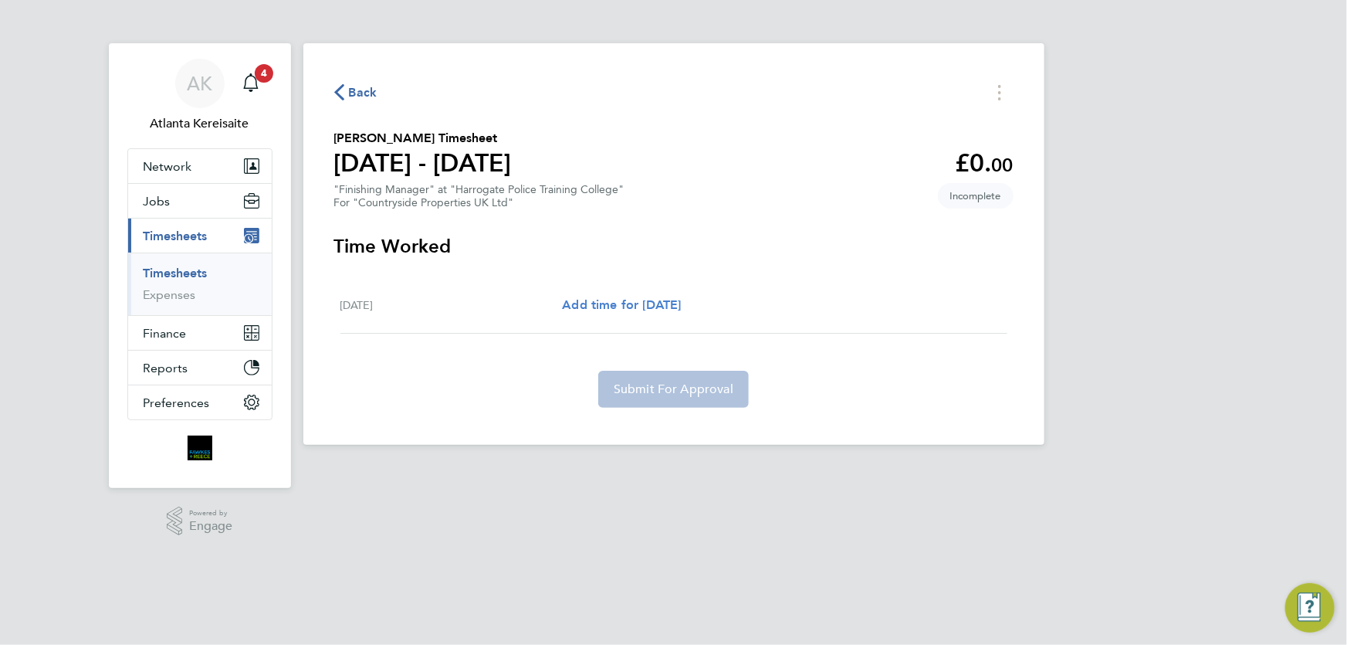
click at [649, 306] on span "Add time for Mon 22 Sep" at bounding box center [621, 304] width 119 height 15
select select "30"
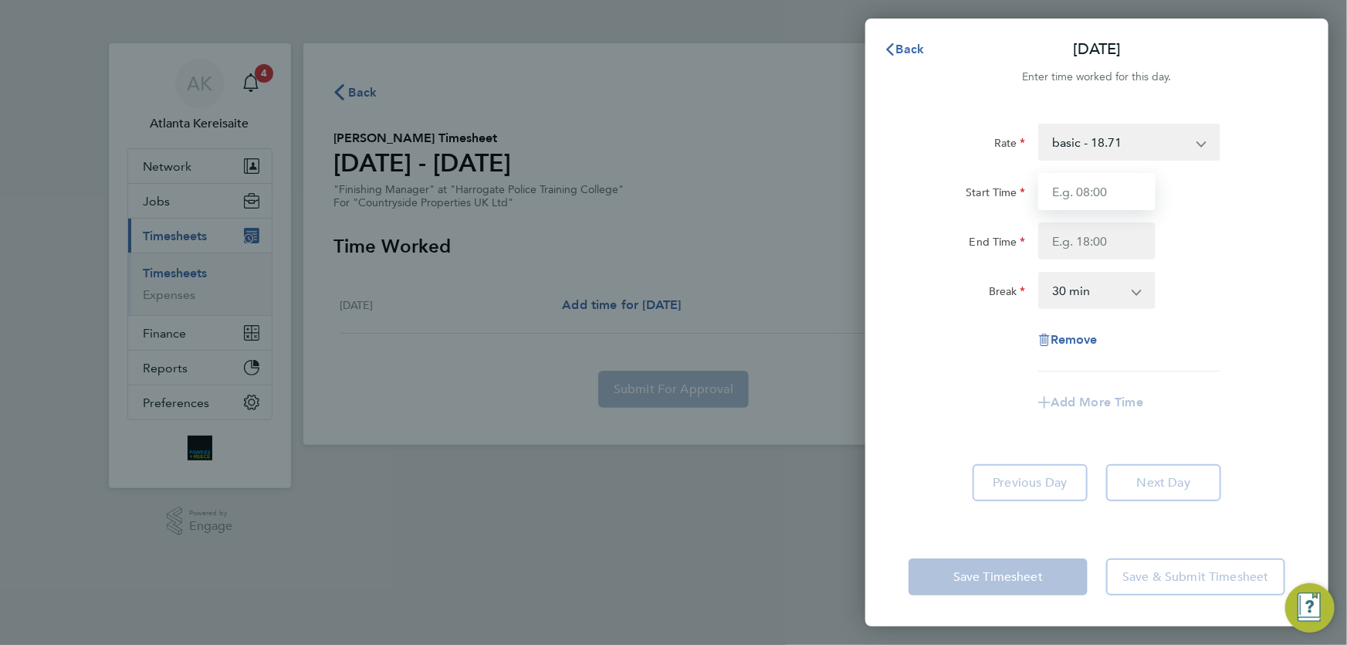
click at [1097, 191] on input "Start Time" at bounding box center [1097, 191] width 117 height 37
type input "07:30"
click at [1103, 239] on input "End Time" at bounding box center [1097, 240] width 117 height 37
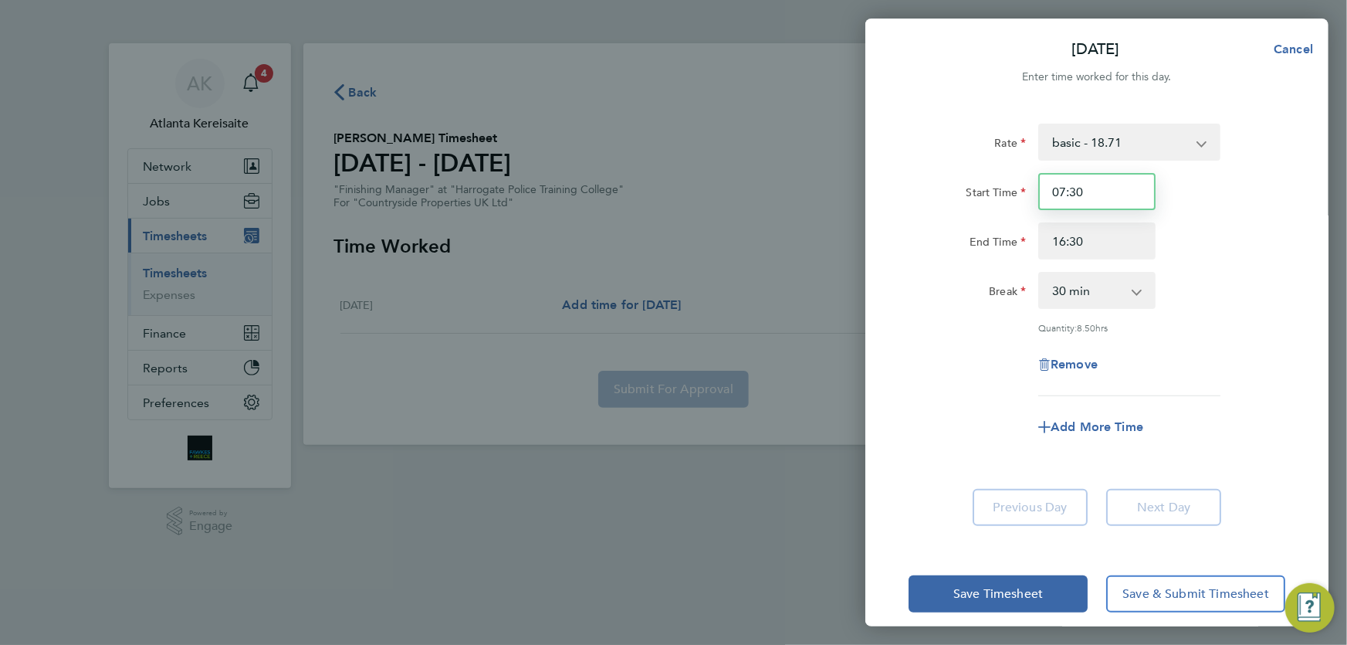
click at [1103, 188] on input "07:30" at bounding box center [1097, 191] width 117 height 37
drag, startPoint x: 1094, startPoint y: 243, endPoint x: 1072, endPoint y: 246, distance: 22.5
click at [1072, 246] on input "16:30" at bounding box center [1097, 240] width 117 height 37
type input "16:00"
click at [1104, 198] on input "07:30" at bounding box center [1097, 191] width 117 height 37
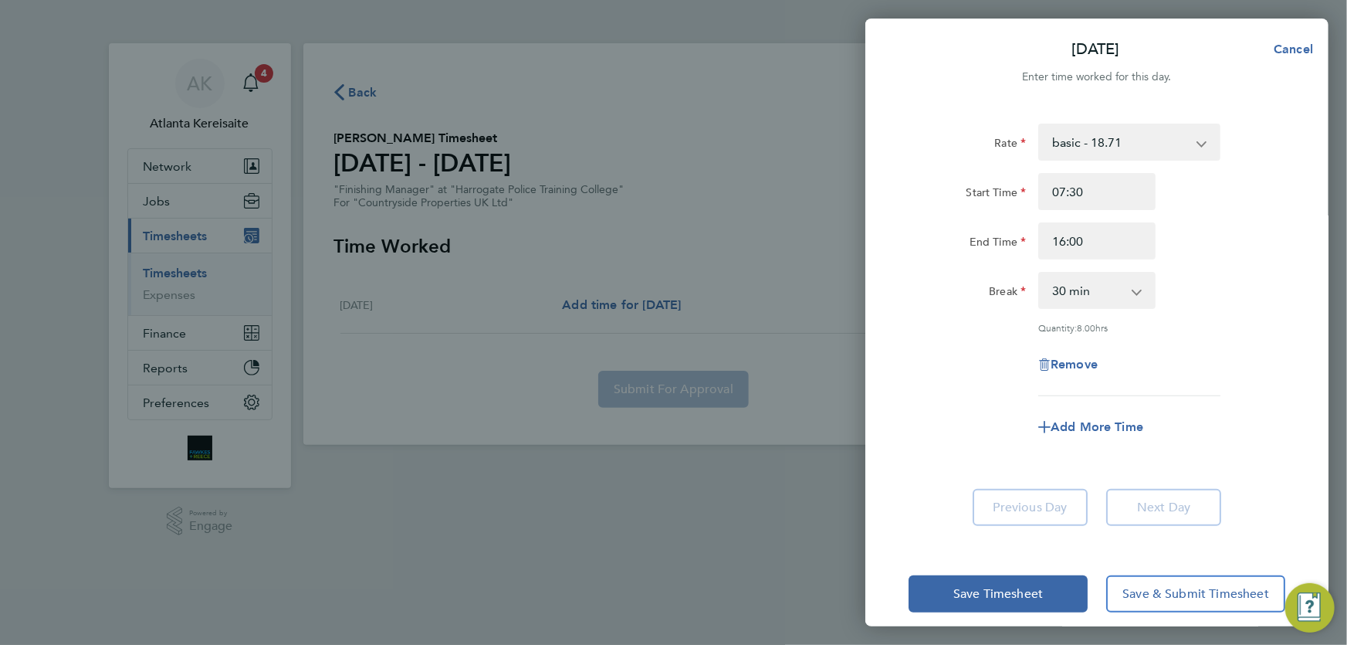
click at [1150, 502] on app-form-button "Next Day" at bounding box center [1159, 507] width 124 height 37
click at [1201, 593] on span "Save & Submit Timesheet" at bounding box center [1196, 593] width 147 height 15
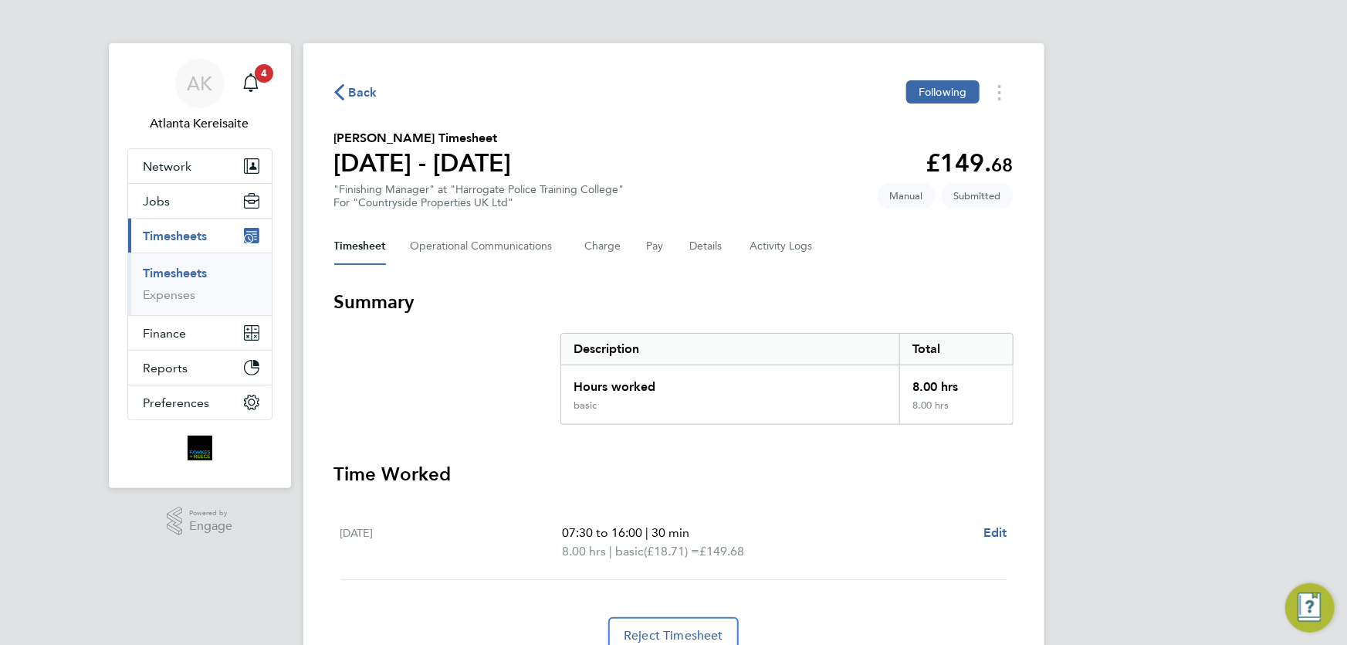
click at [367, 100] on span "Back" at bounding box center [363, 92] width 29 height 19
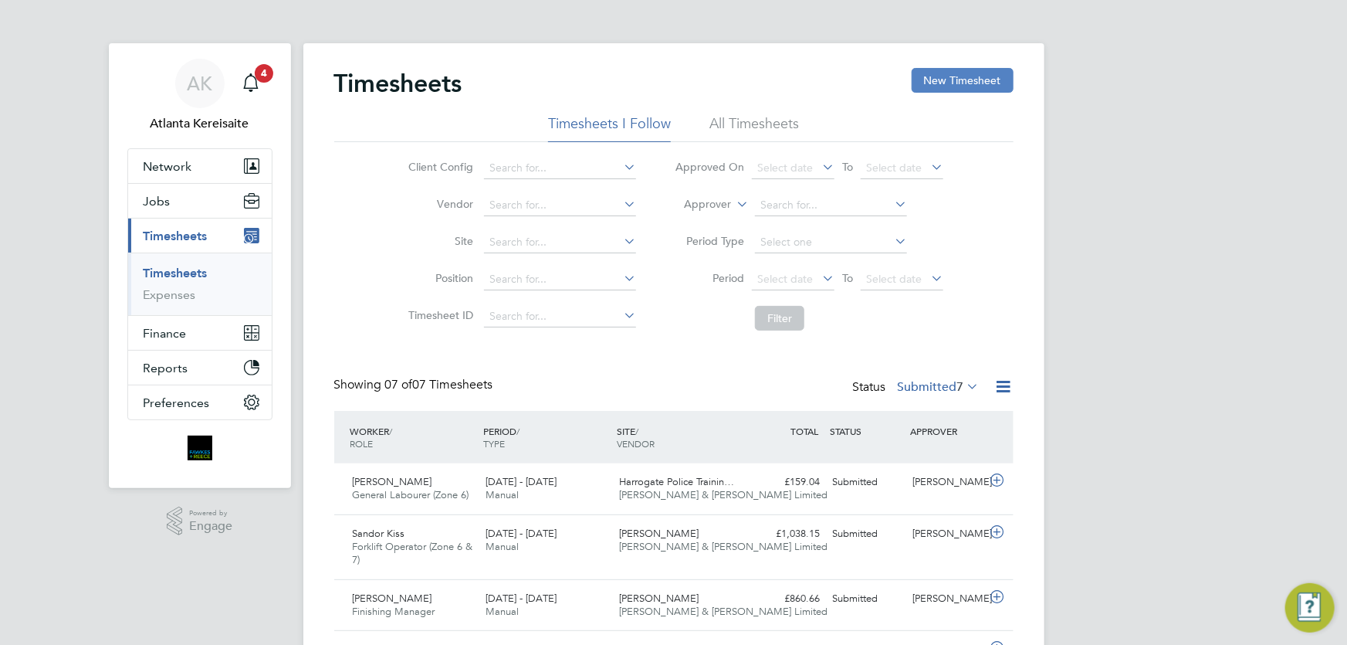
click at [978, 78] on button "New Timesheet" at bounding box center [963, 80] width 102 height 25
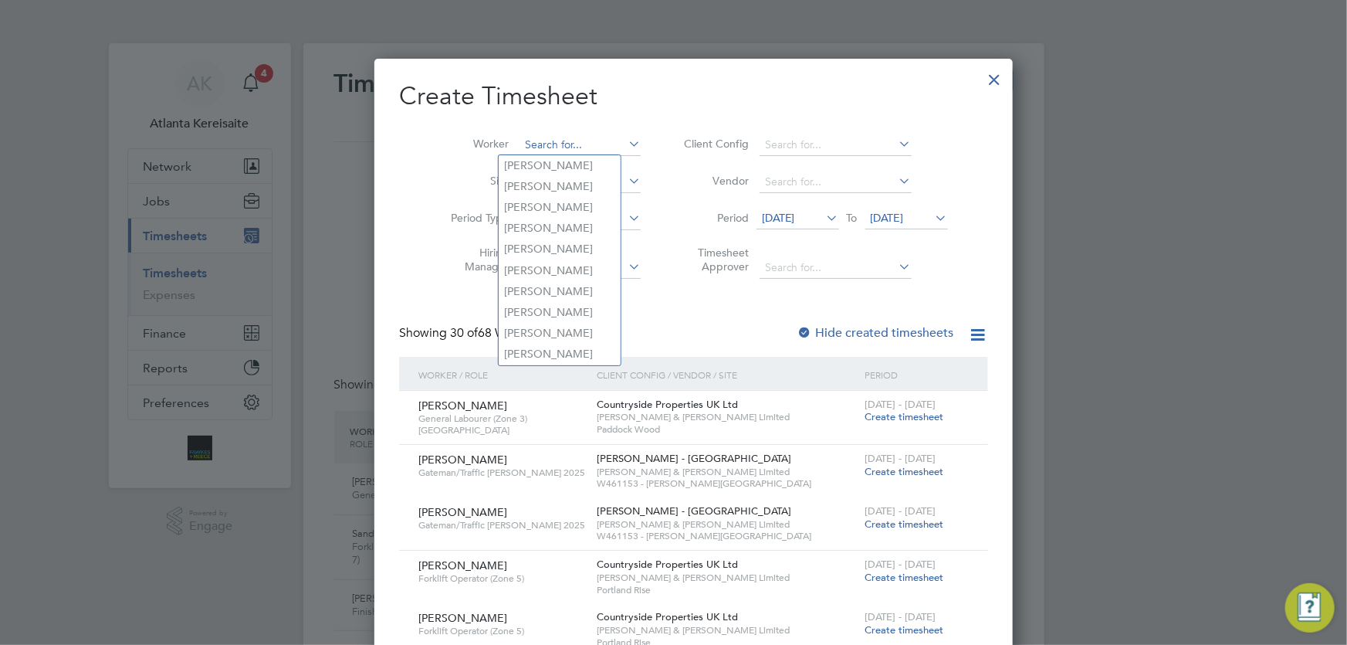
click at [524, 141] on input at bounding box center [580, 145] width 121 height 22
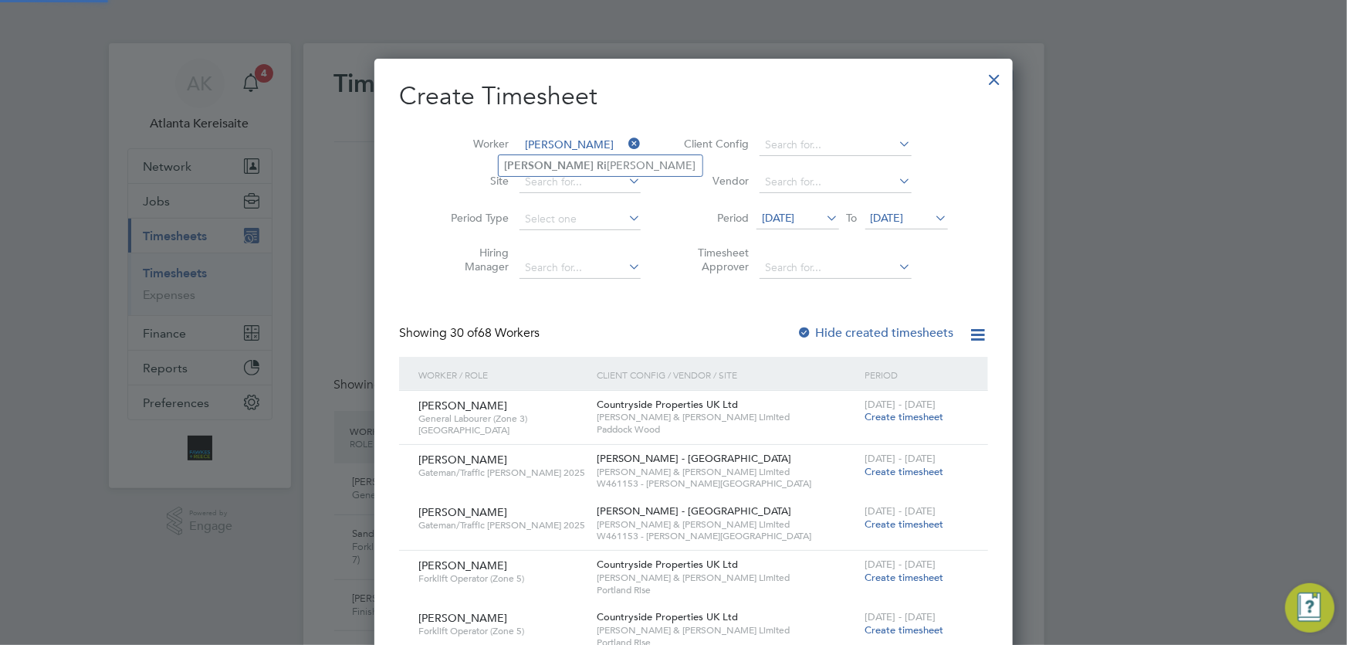
type input "kevin ri"
drag, startPoint x: 574, startPoint y: 175, endPoint x: 574, endPoint y: 167, distance: 8.5
click at [574, 175] on ul "Kevin Ri chardson" at bounding box center [600, 165] width 205 height 22
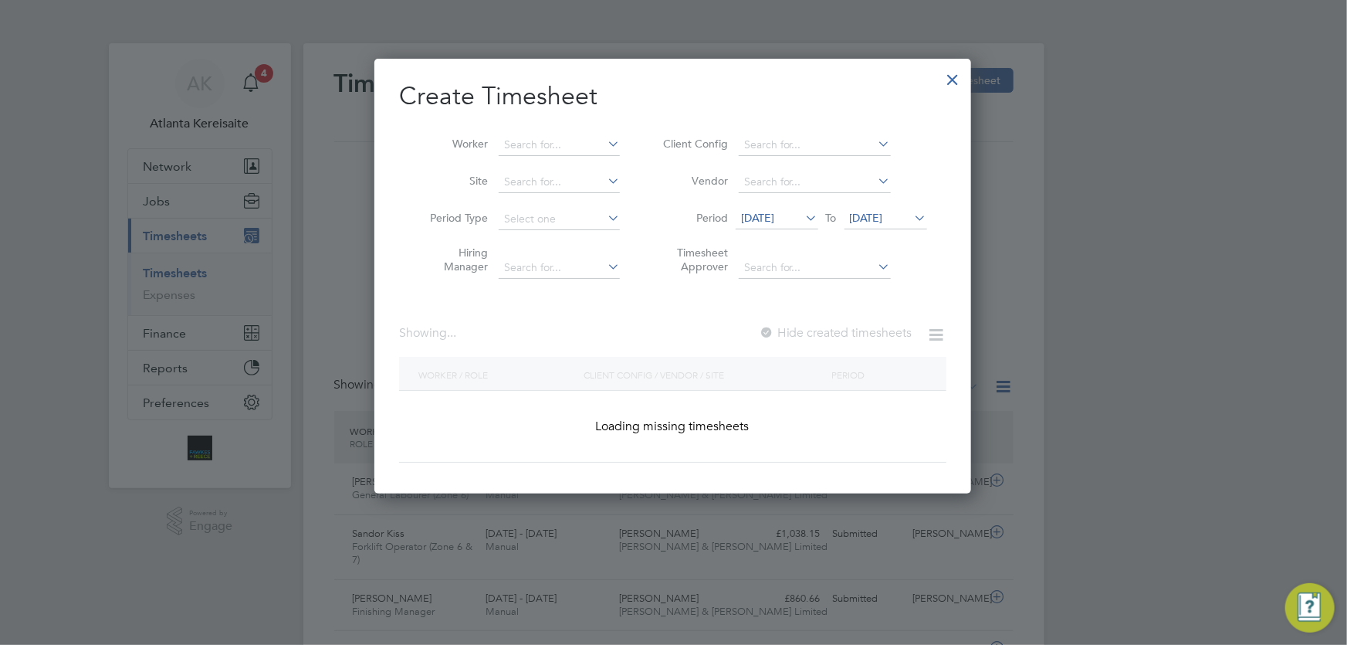
click at [574, 167] on div "Timesheets New Timesheet Timesheets I Follow All Timesheets Client Config Vendo…" at bounding box center [673, 468] width 741 height 851
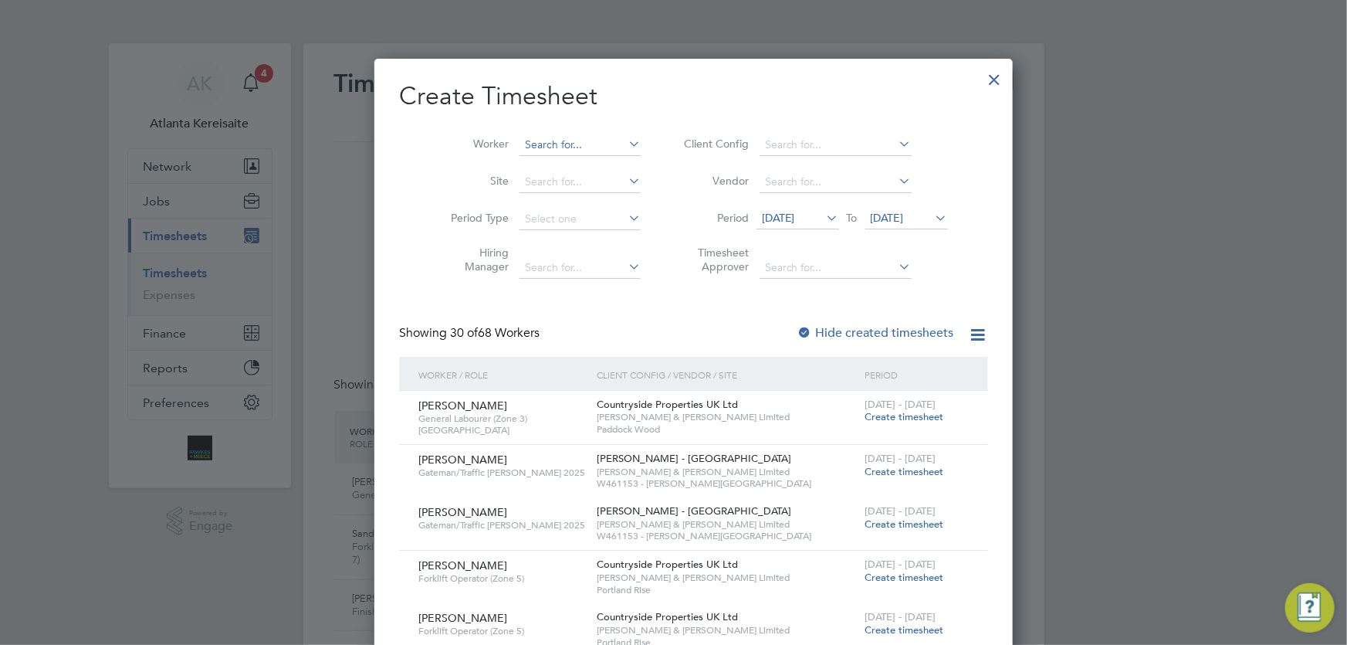
click at [564, 140] on input at bounding box center [580, 145] width 121 height 22
click at [581, 162] on li "Kevin Ri chardson" at bounding box center [601, 165] width 204 height 21
type input "Kevin Richardson"
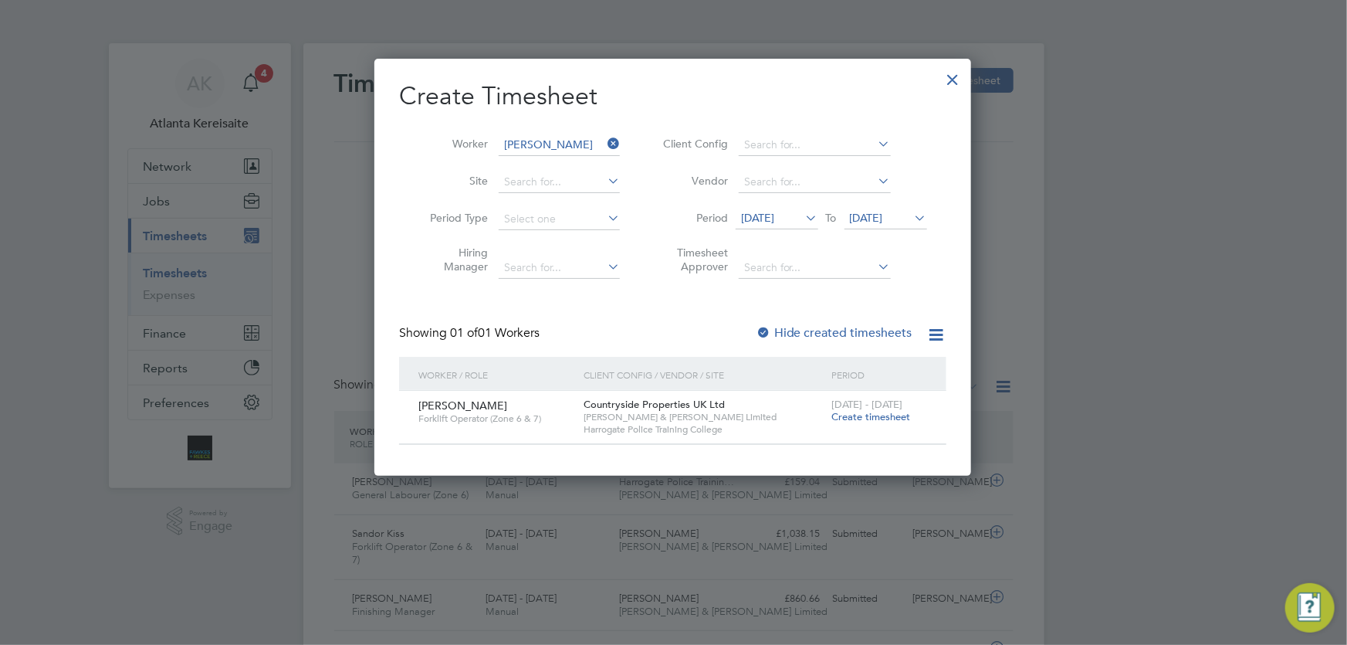
click at [865, 415] on span "Create timesheet" at bounding box center [871, 416] width 79 height 13
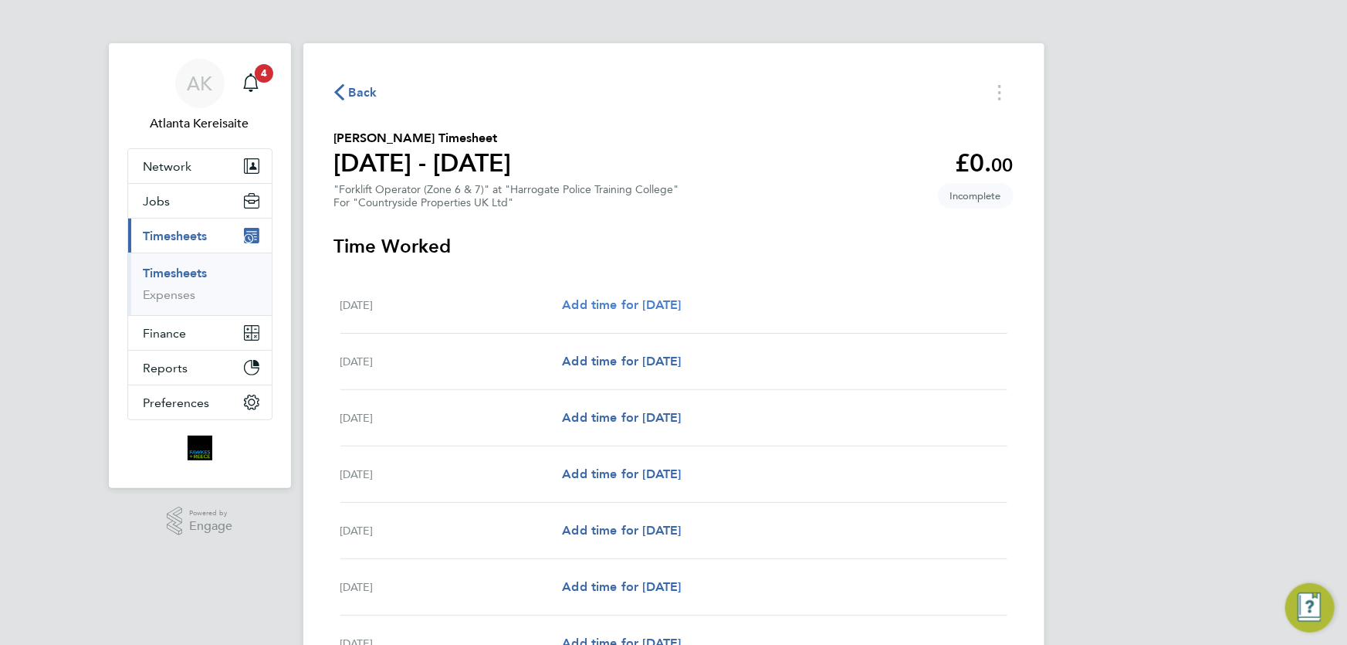
click at [662, 310] on span "Add time for Mon 22 Sep" at bounding box center [621, 304] width 119 height 15
select select "30"
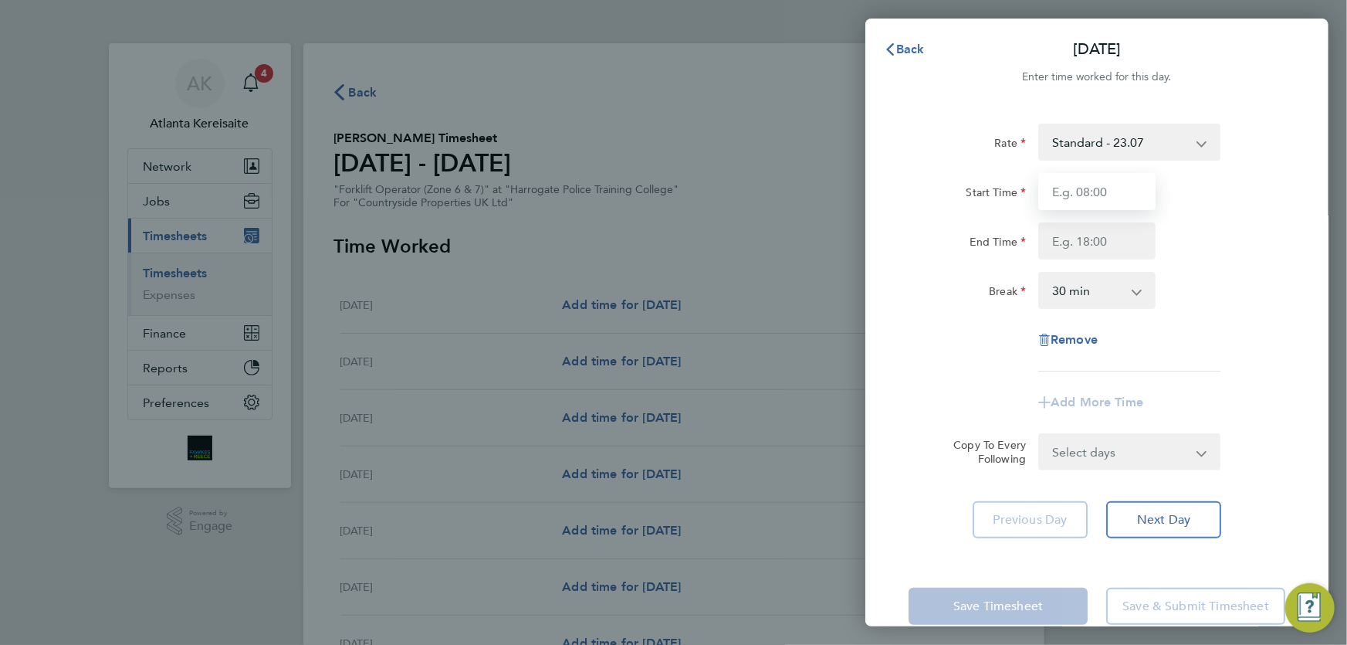
click at [1092, 180] on input "Start Time" at bounding box center [1097, 191] width 117 height 37
type input "07:30"
click at [1104, 245] on input "End Time" at bounding box center [1097, 240] width 117 height 37
drag, startPoint x: 1104, startPoint y: 231, endPoint x: 1060, endPoint y: 242, distance: 45.5
click at [1060, 242] on input "16:30" at bounding box center [1097, 240] width 117 height 37
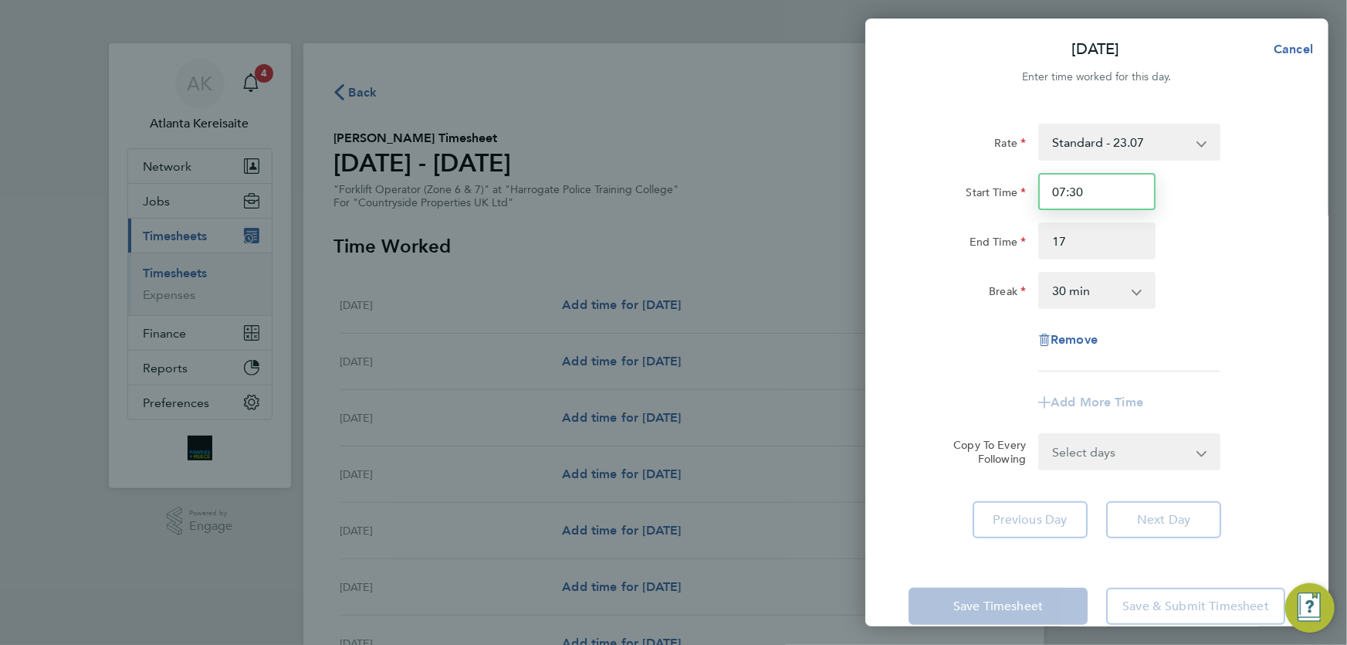
type input "17:00"
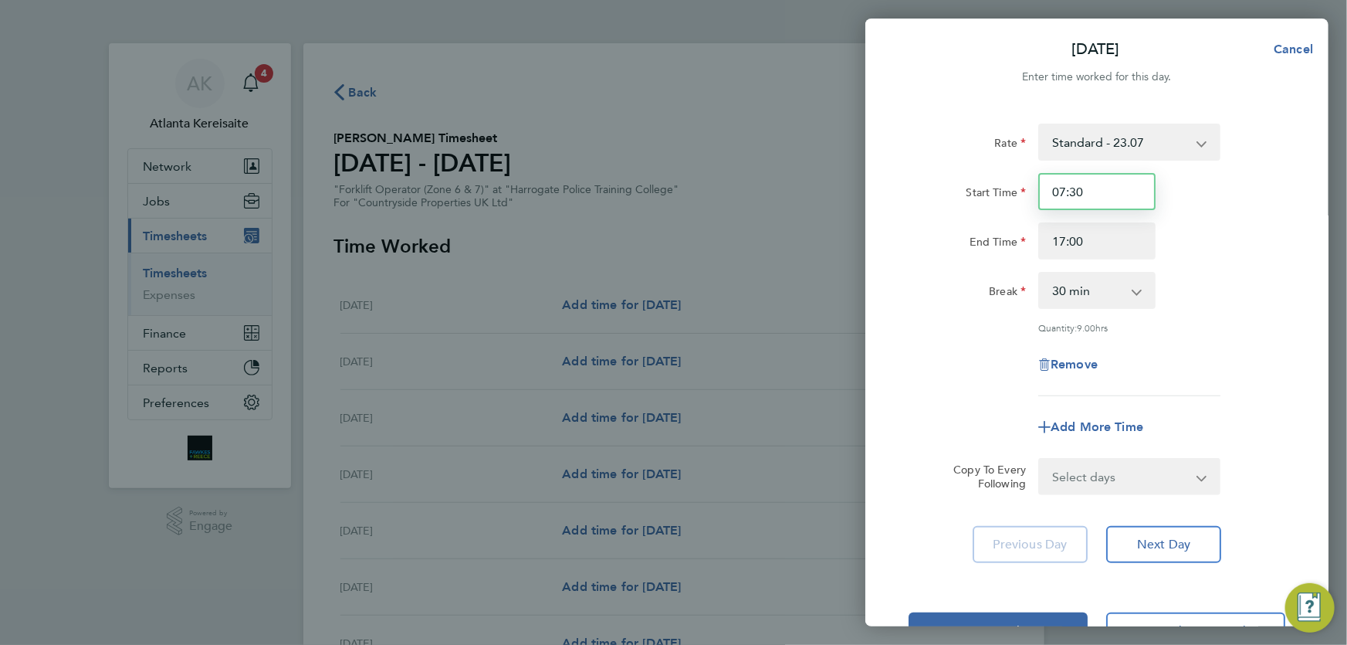
click at [1117, 199] on input "07:30" at bounding box center [1097, 191] width 117 height 37
click at [1154, 461] on select "Select days Day Weekday (Mon-Fri) Weekend (Sat-Sun) Tuesday Wednesday Thursday …" at bounding box center [1121, 476] width 162 height 34
select select "WEEKDAY"
click at [1040, 459] on select "Select days Day Weekday (Mon-Fri) Weekend (Sat-Sun) Tuesday Wednesday Thursday …" at bounding box center [1121, 476] width 162 height 34
select select "2025-09-28"
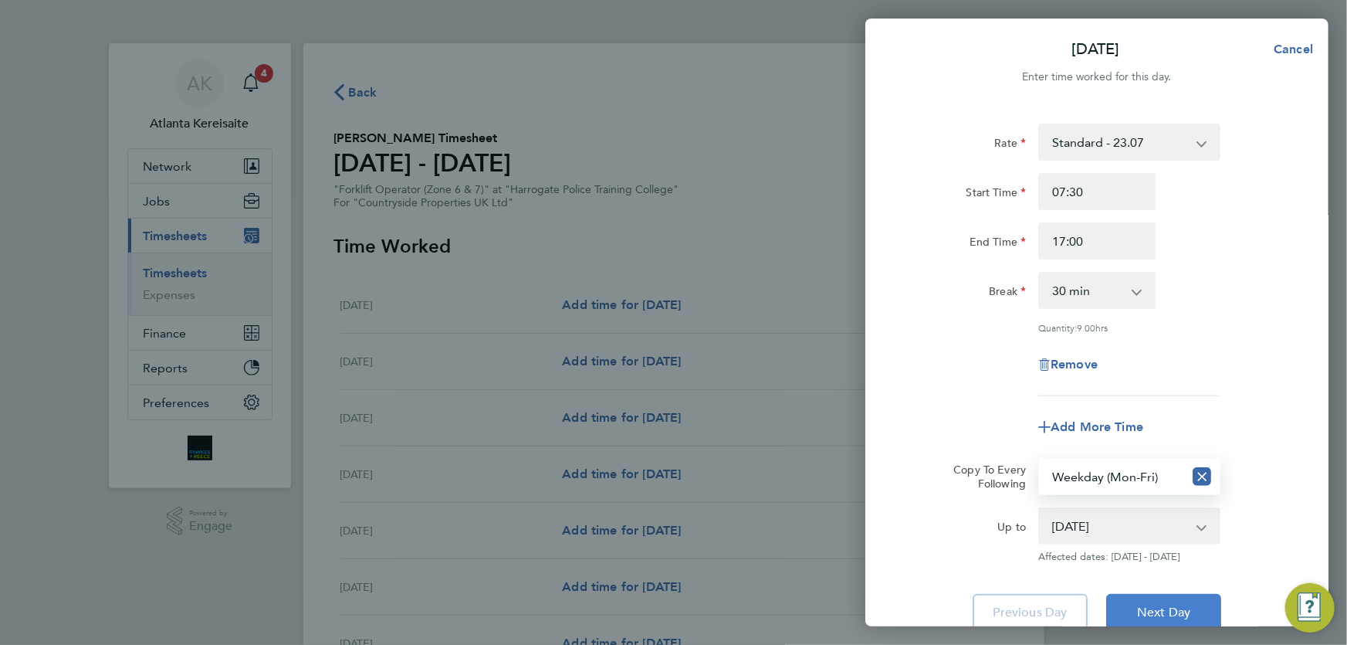
click at [1166, 607] on span "Next Day" at bounding box center [1163, 612] width 53 height 15
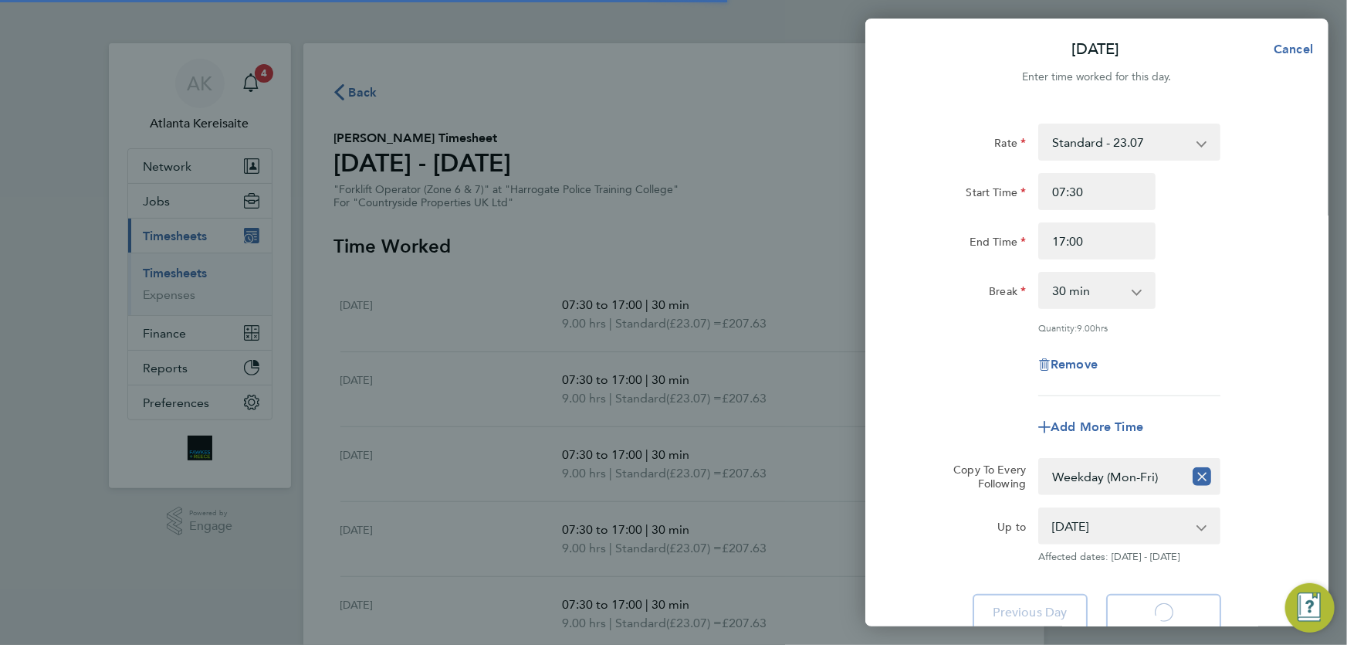
select select "30"
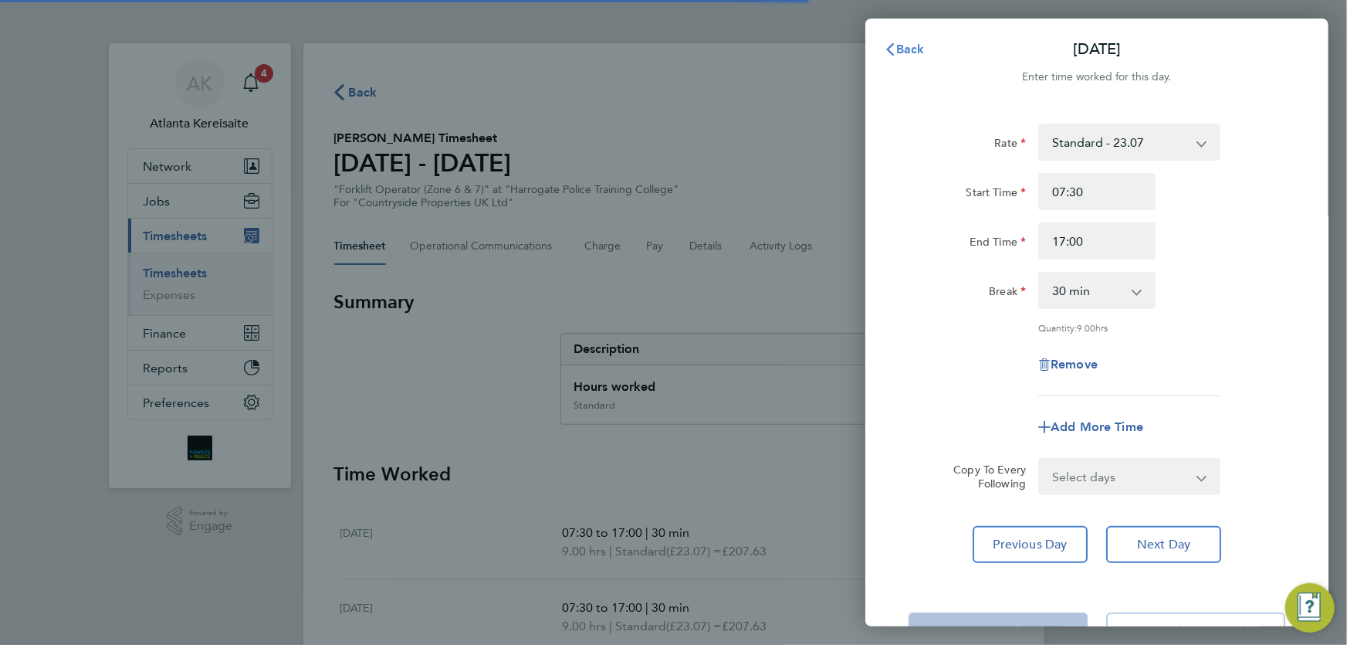
click at [898, 49] on span "Back" at bounding box center [910, 49] width 29 height 15
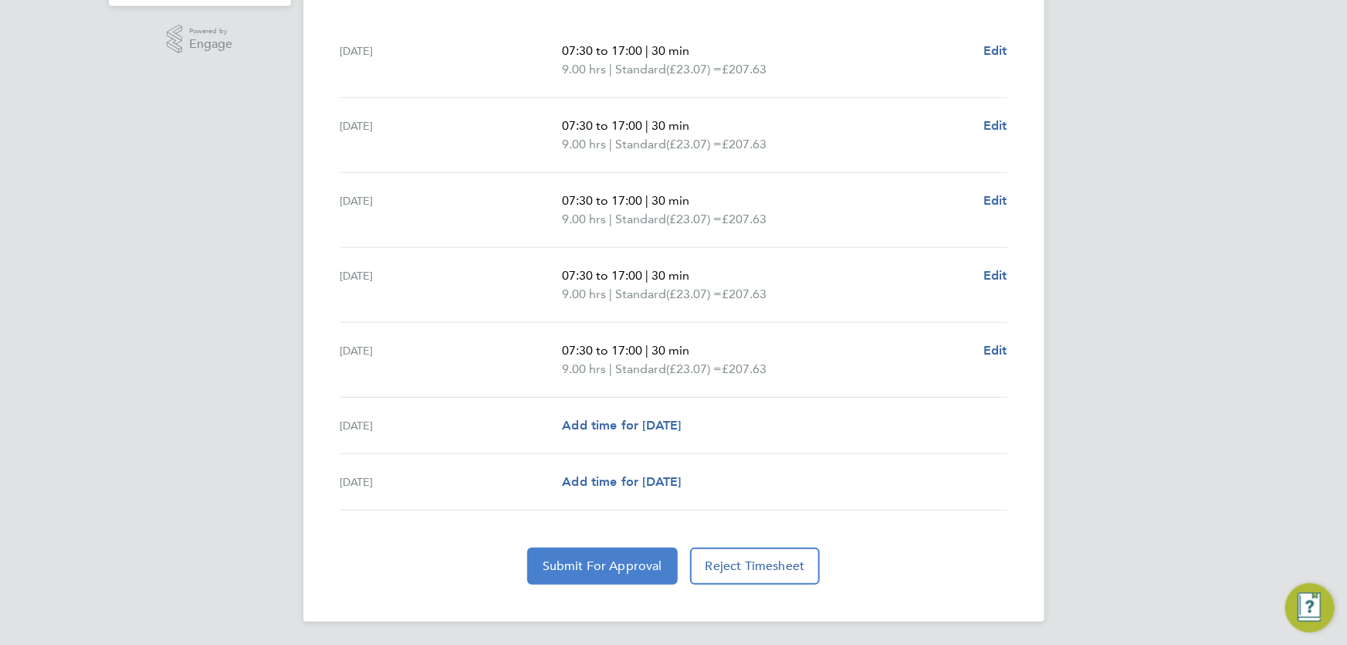
click at [618, 561] on span "Submit For Approval" at bounding box center [603, 565] width 120 height 15
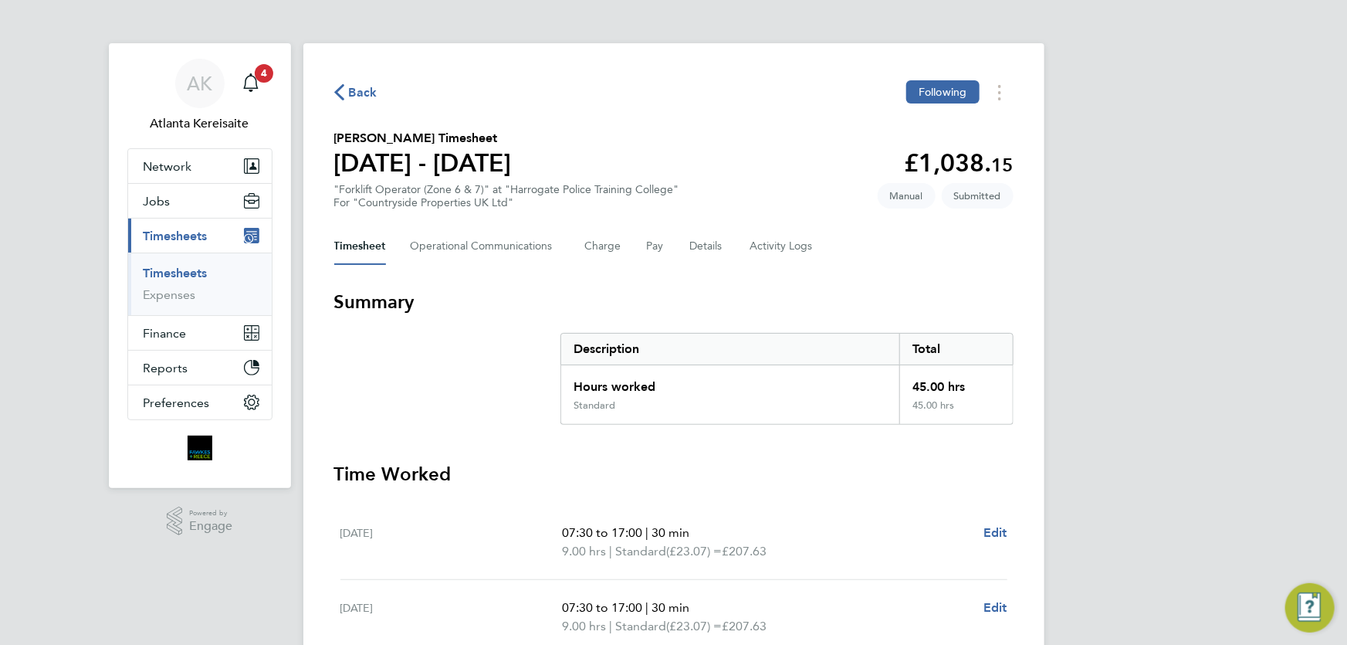
click at [337, 90] on icon "button" at bounding box center [339, 92] width 10 height 16
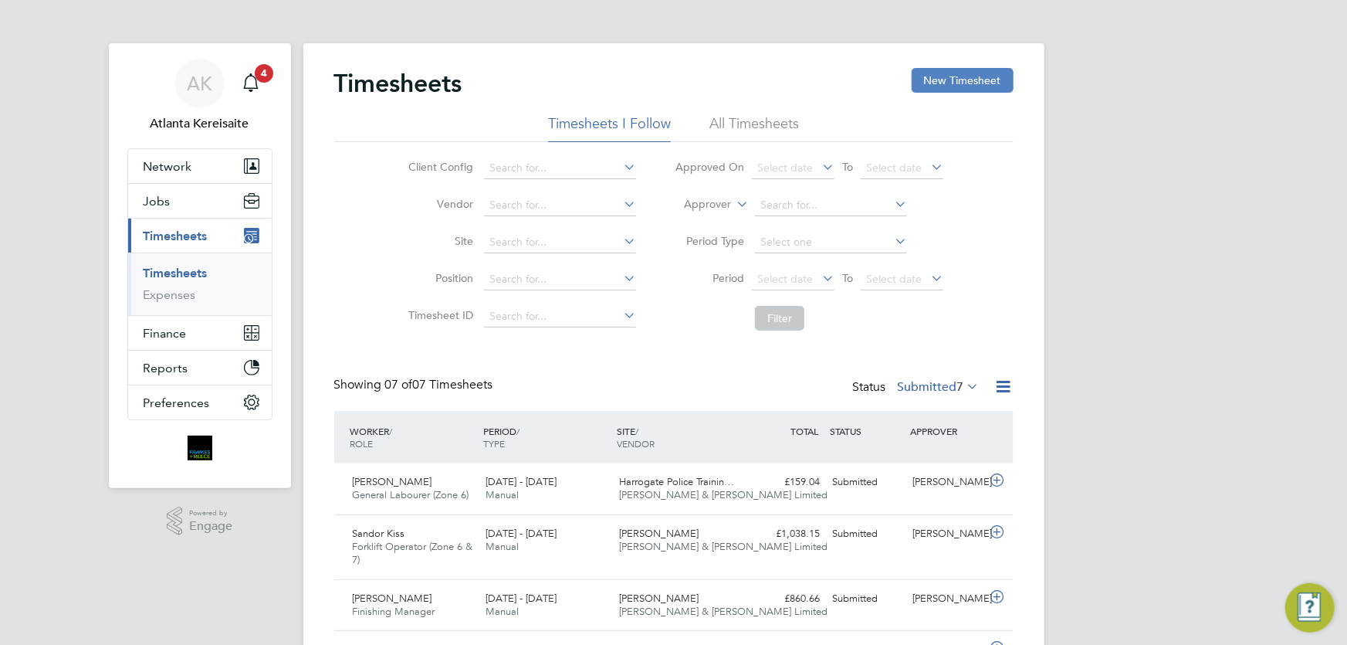
click at [931, 77] on button "New Timesheet" at bounding box center [963, 80] width 102 height 25
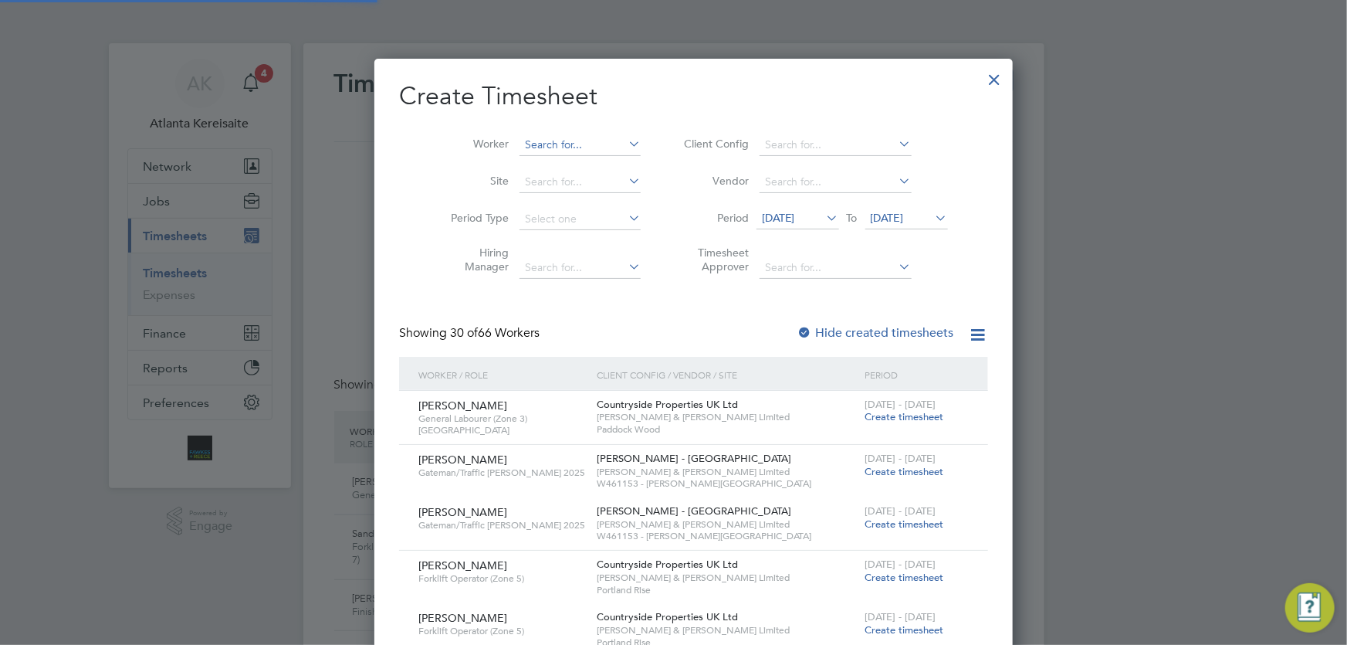
click at [525, 144] on input at bounding box center [580, 145] width 121 height 22
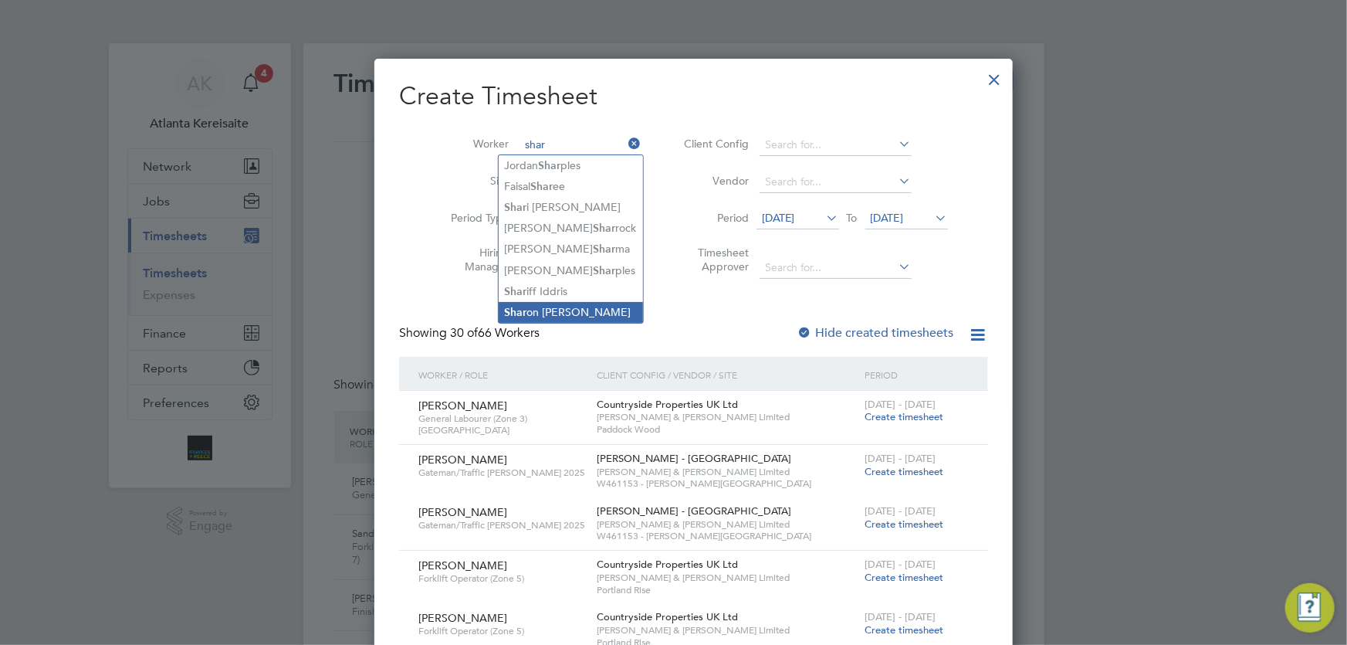
click at [530, 302] on li "Shar on Tatum" at bounding box center [571, 312] width 144 height 21
type input "Sharon Tatum"
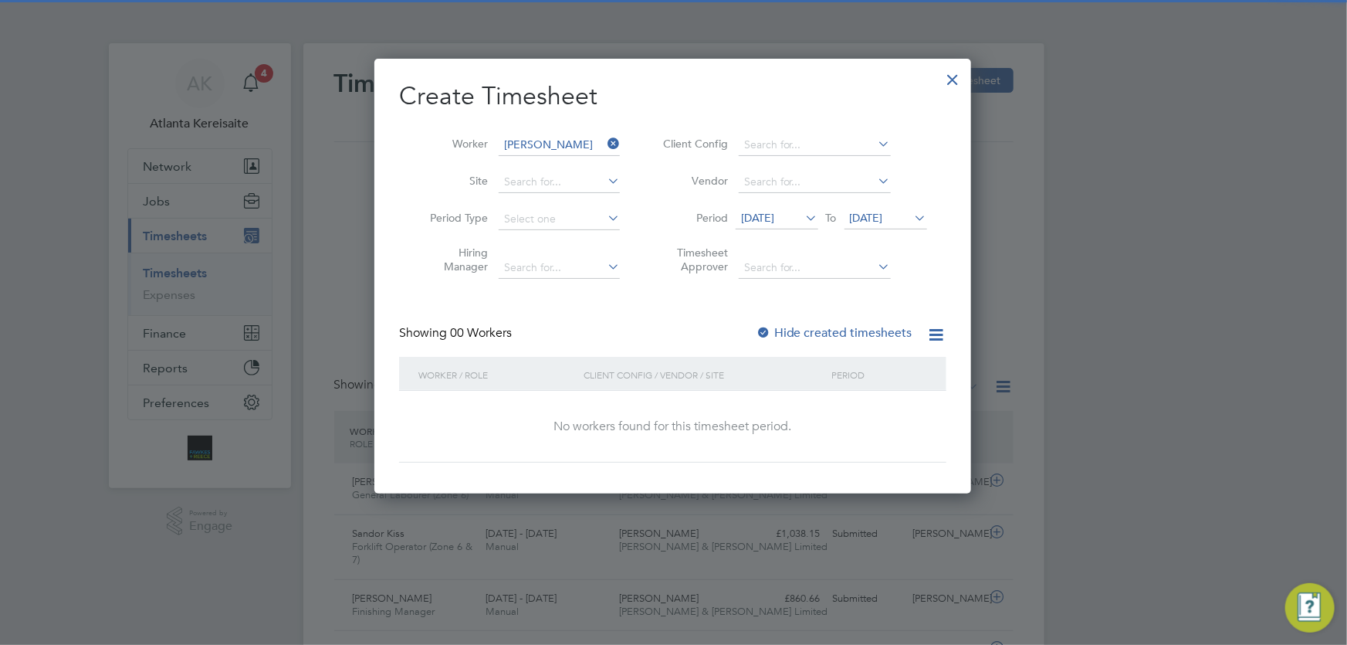
click at [828, 322] on div "Create Timesheet Worker Sharon Tatum Site Period Type Hiring Manager Client Con…" at bounding box center [672, 271] width 547 height 382
click at [820, 331] on label "Hide created timesheets" at bounding box center [834, 332] width 157 height 15
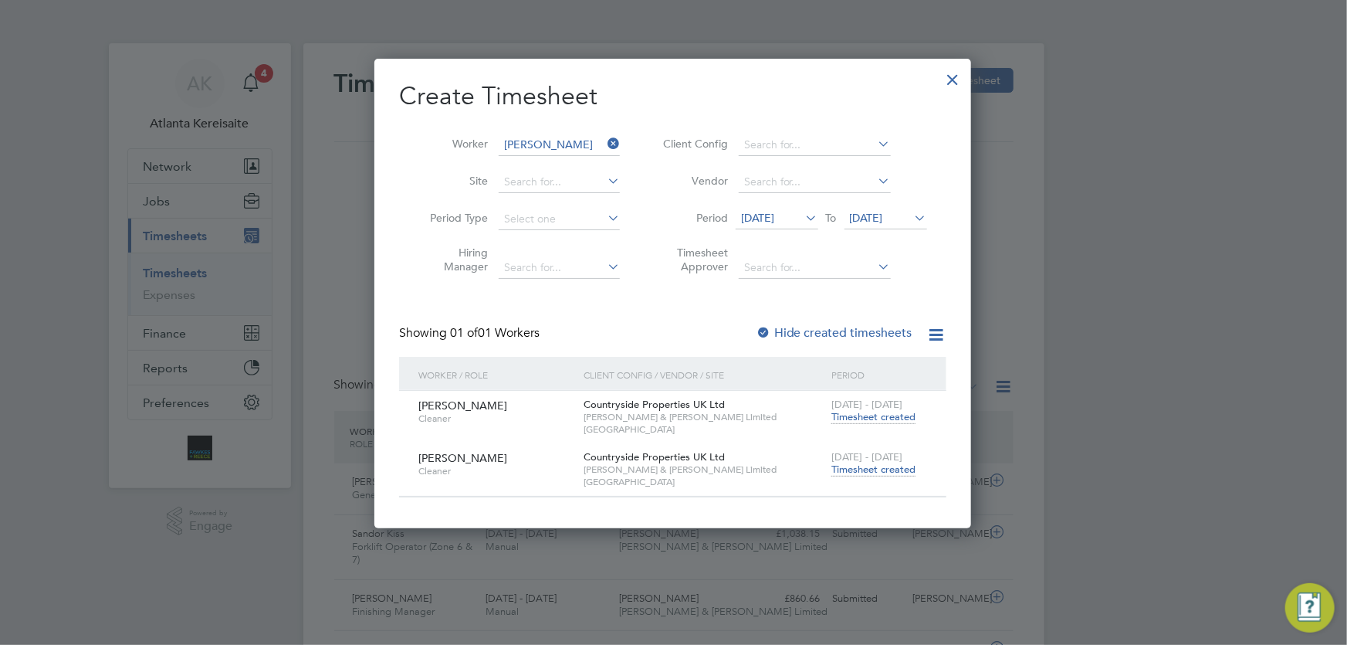
click at [881, 466] on span "Timesheet created" at bounding box center [874, 470] width 84 height 14
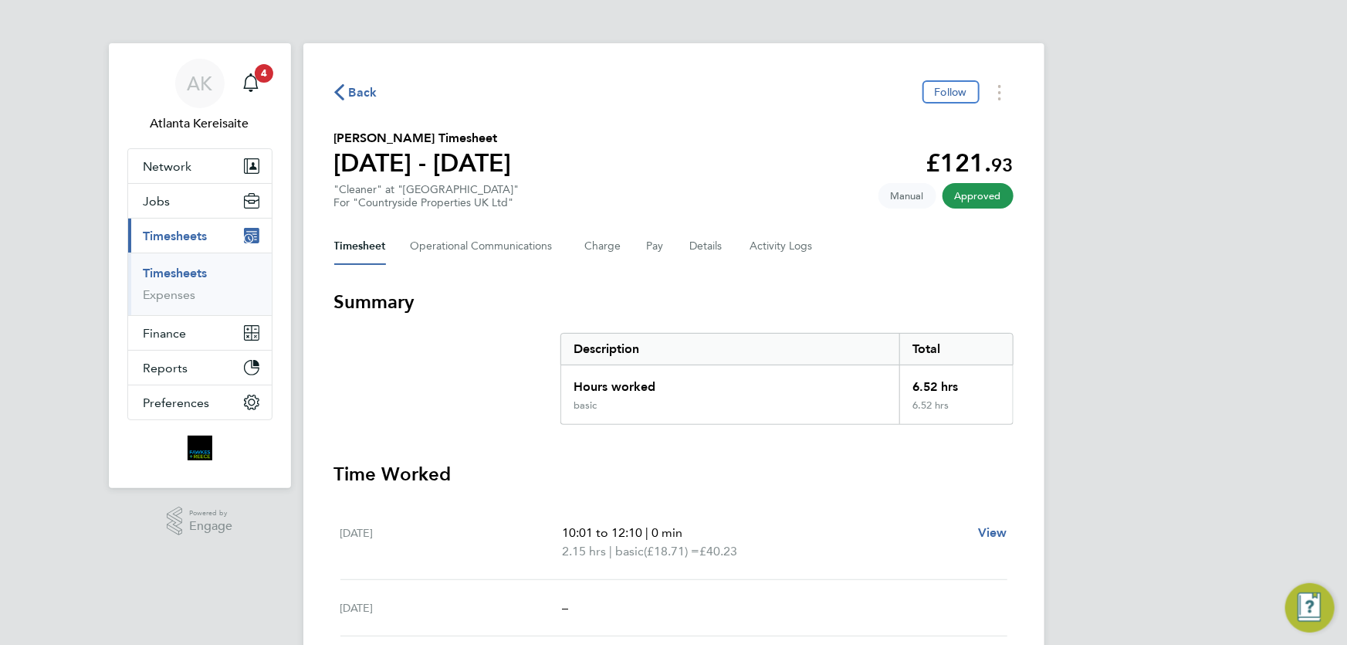
click at [349, 97] on span "Back" at bounding box center [363, 92] width 29 height 19
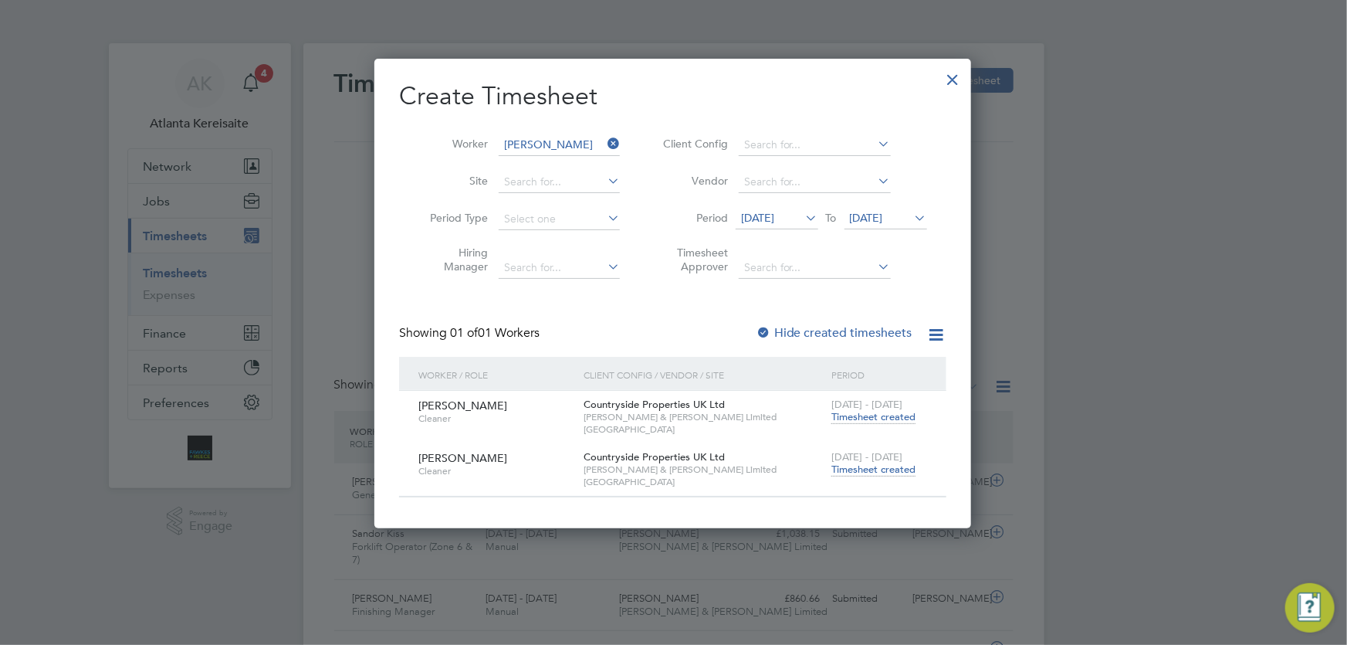
drag, startPoint x: 608, startPoint y: 140, endPoint x: 587, endPoint y: 140, distance: 21.6
click at [605, 140] on icon at bounding box center [605, 144] width 0 height 22
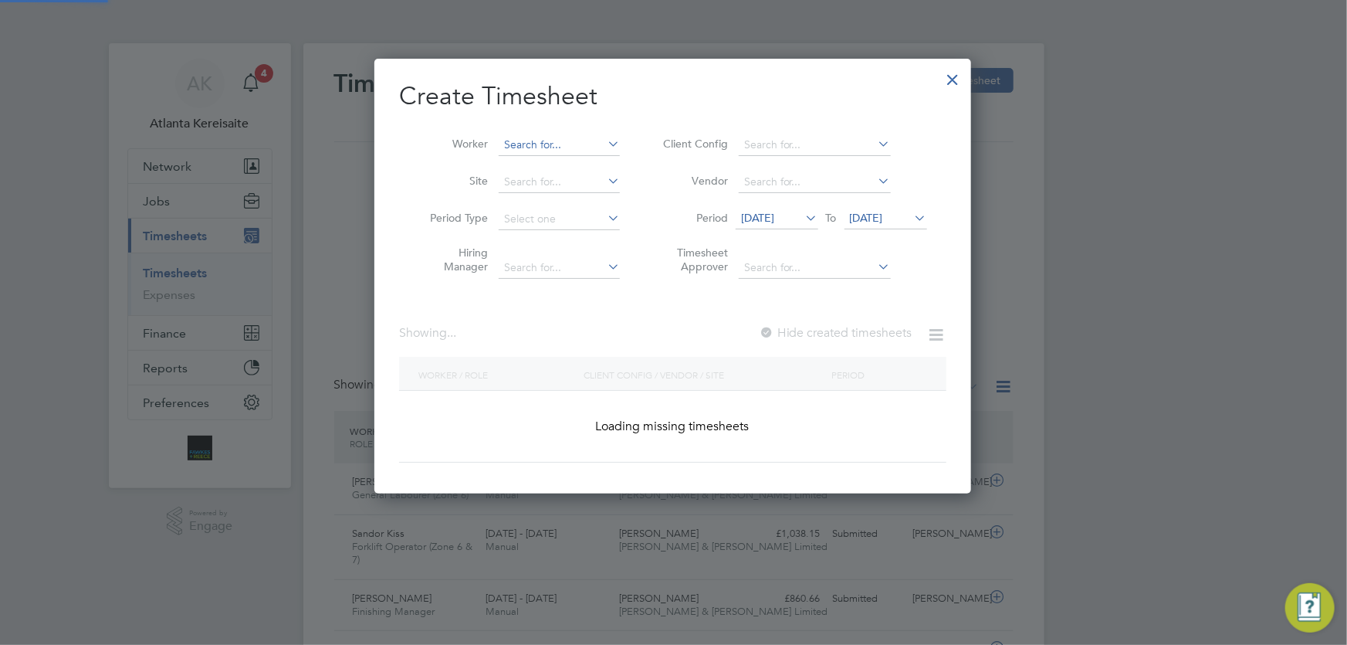
click at [527, 139] on input at bounding box center [559, 145] width 121 height 22
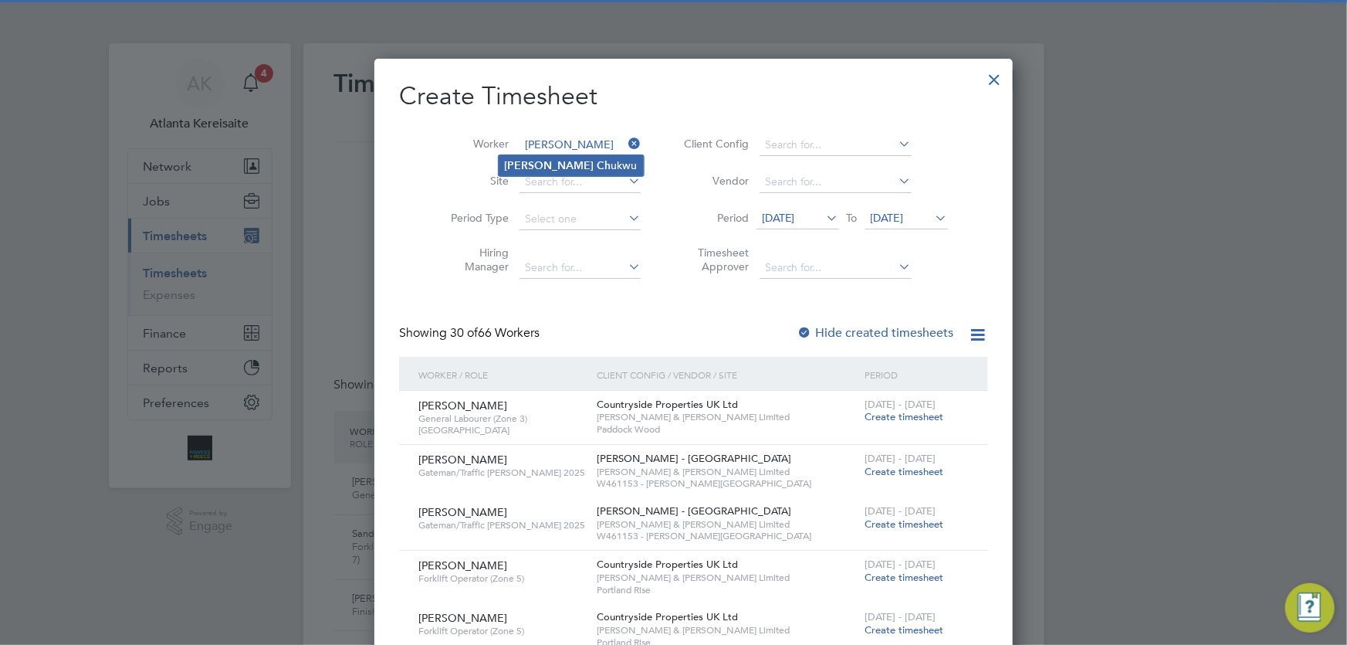
click at [564, 168] on li "Julian Ch ukwu" at bounding box center [571, 165] width 145 height 21
type input "Julian Chukwu"
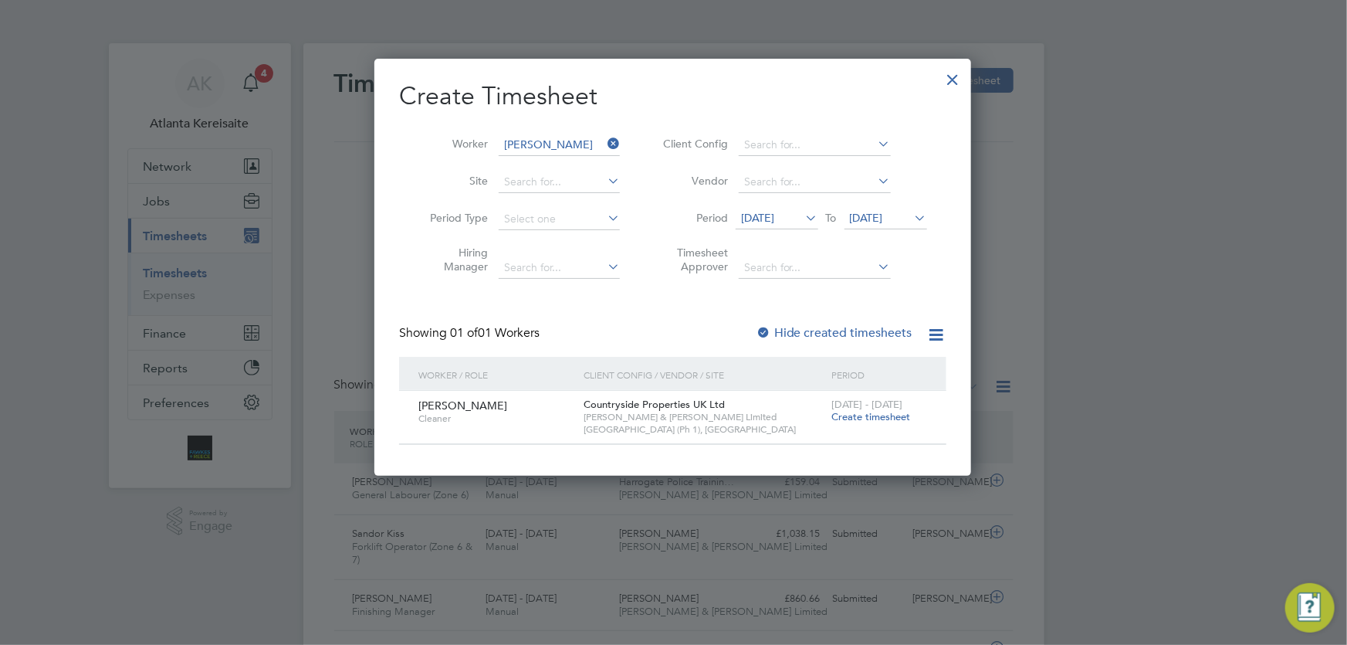
click at [867, 418] on span "Create timesheet" at bounding box center [871, 416] width 79 height 13
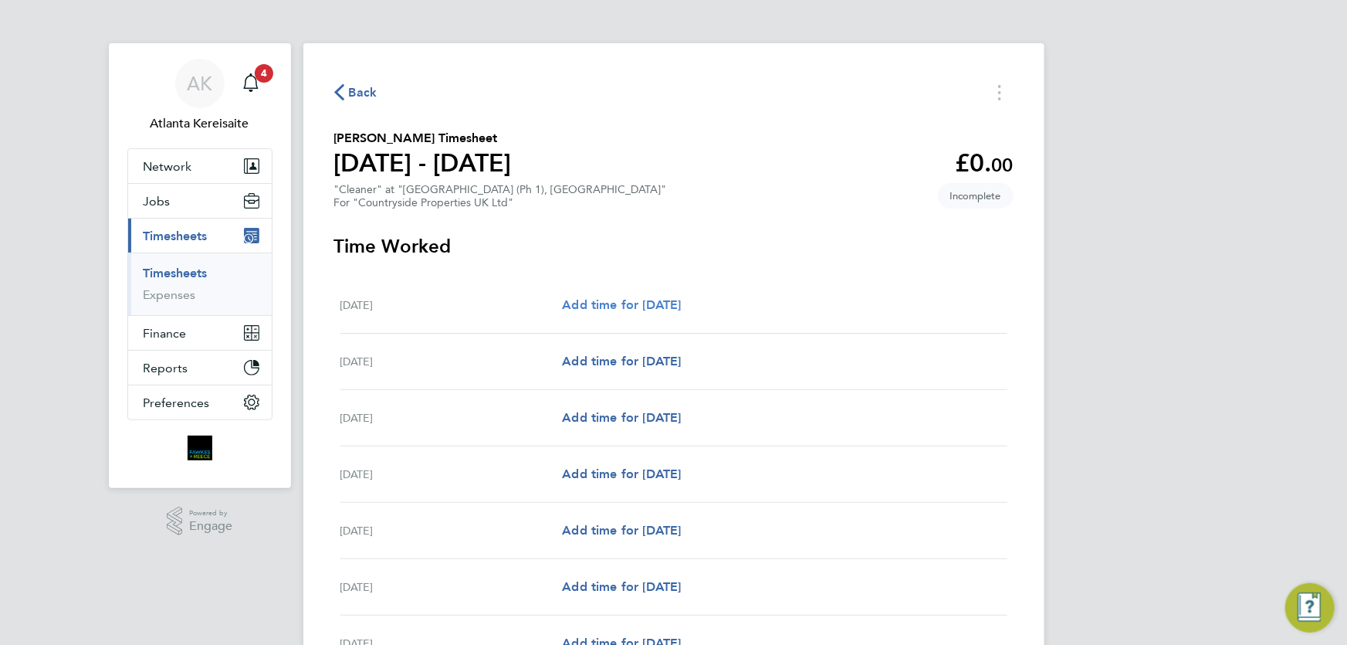
click at [669, 303] on span "Add time for Mon 22 Sep" at bounding box center [621, 304] width 119 height 15
select select "30"
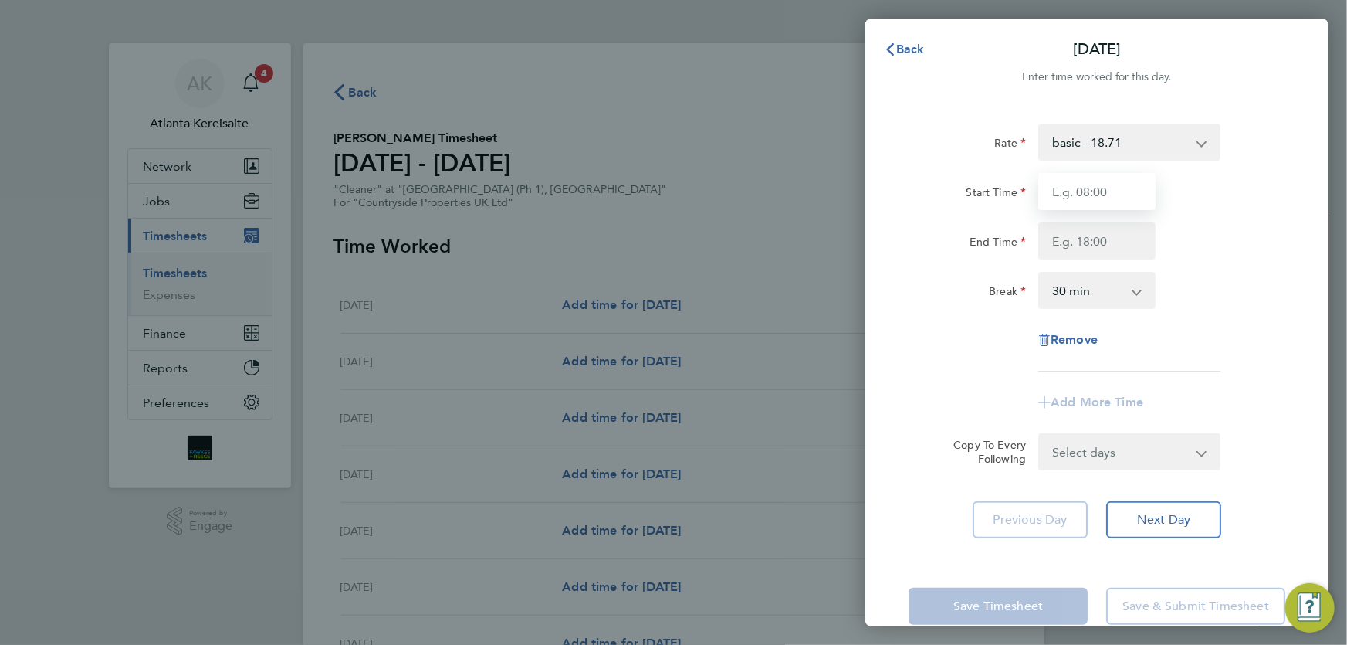
click at [1101, 186] on input "Start Time" at bounding box center [1097, 191] width 117 height 37
click at [1100, 248] on input "End Time" at bounding box center [1097, 240] width 117 height 37
drag, startPoint x: 1103, startPoint y: 183, endPoint x: 989, endPoint y: 192, distance: 114.7
click at [989, 192] on div "Start Time 07:30" at bounding box center [1097, 191] width 389 height 37
type input "0"
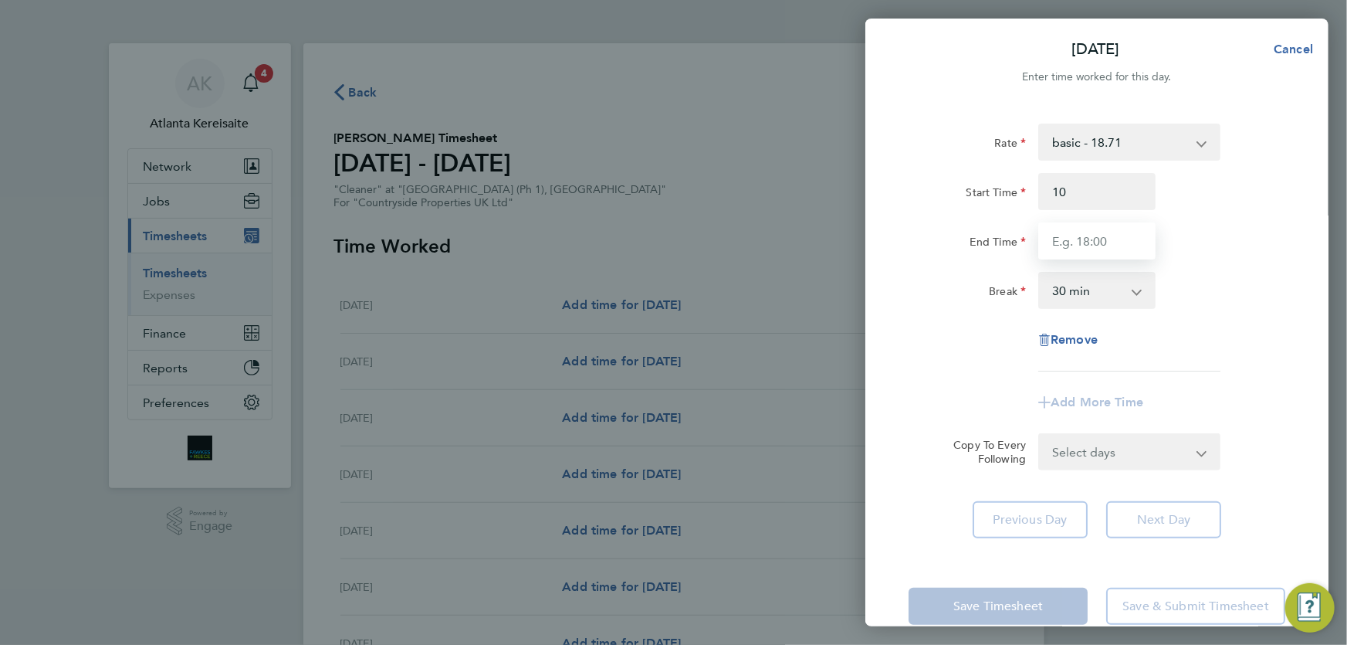
type input "10:00"
type input "12:00"
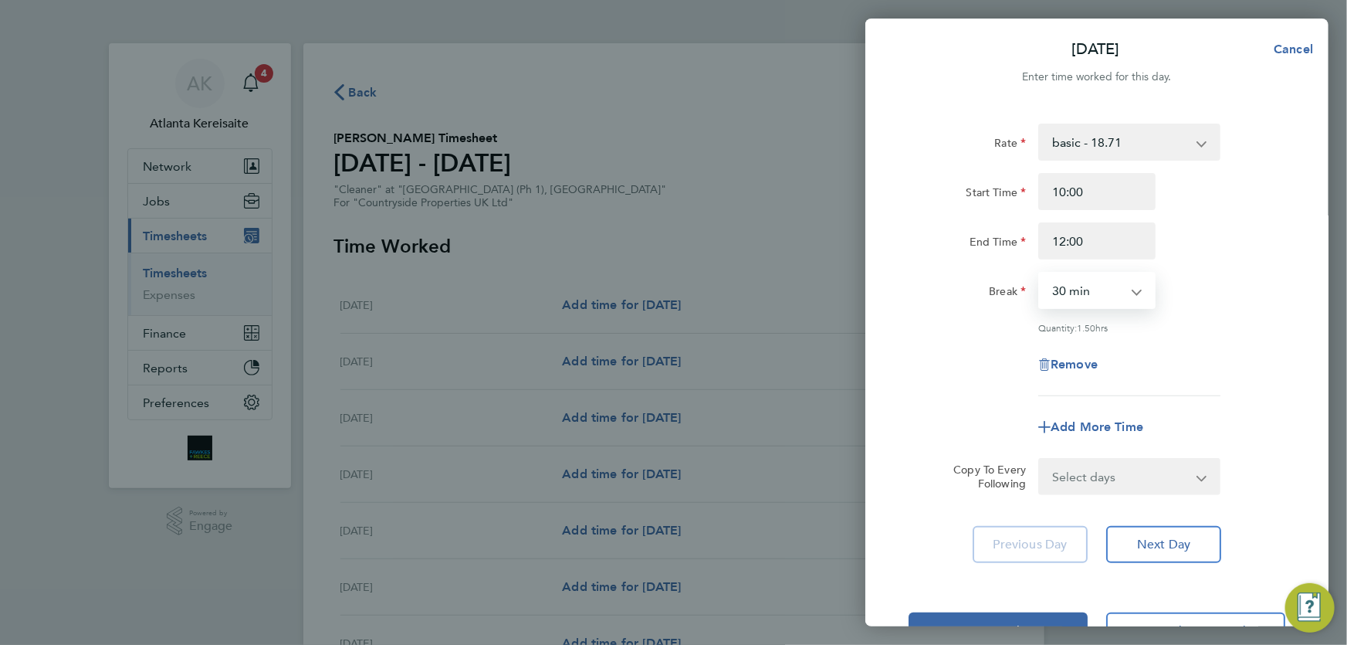
select select "0"
drag, startPoint x: 1151, startPoint y: 471, endPoint x: 1188, endPoint y: 461, distance: 37.7
click at [1152, 472] on select "Select days Day Weekday (Mon-Fri) Weekend (Sat-Sun) Tuesday Wednesday Thursday …" at bounding box center [1121, 476] width 162 height 34
select select "WED"
click at [1040, 459] on select "Select days Day Weekday (Mon-Fri) Weekend (Sat-Sun) Tuesday Wednesday Thursday …" at bounding box center [1121, 476] width 162 height 34
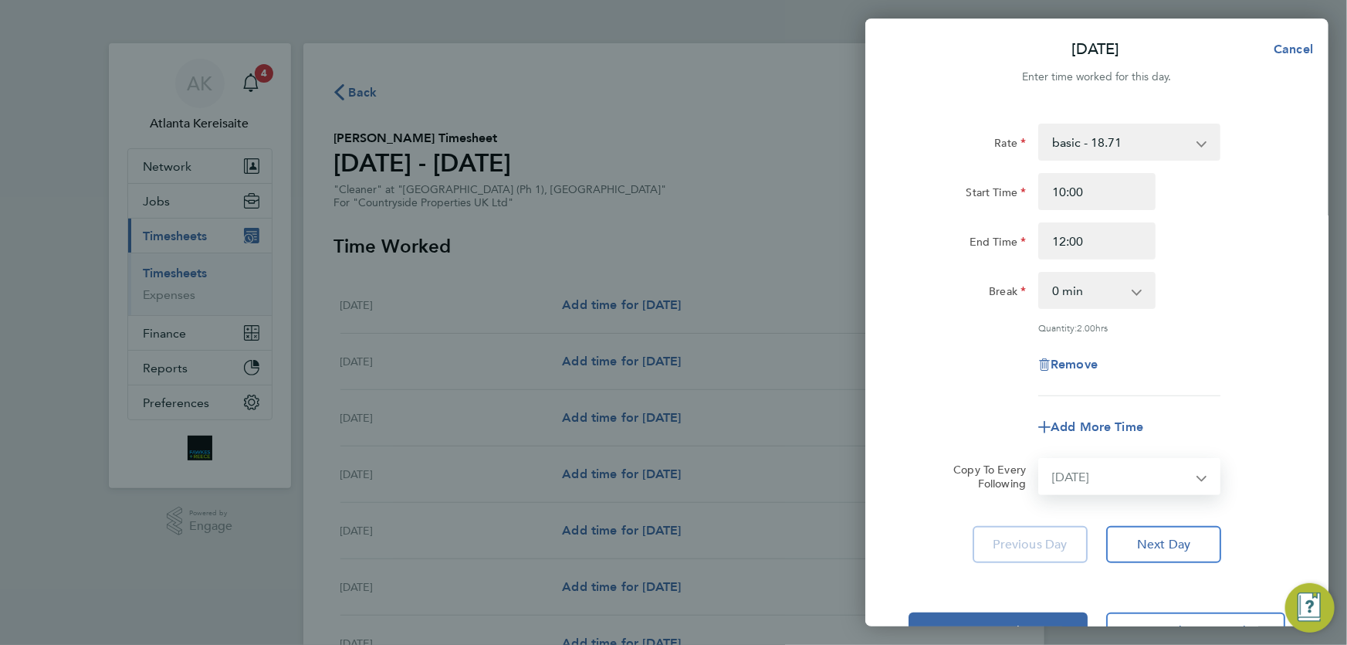
select select "2025-09-28"
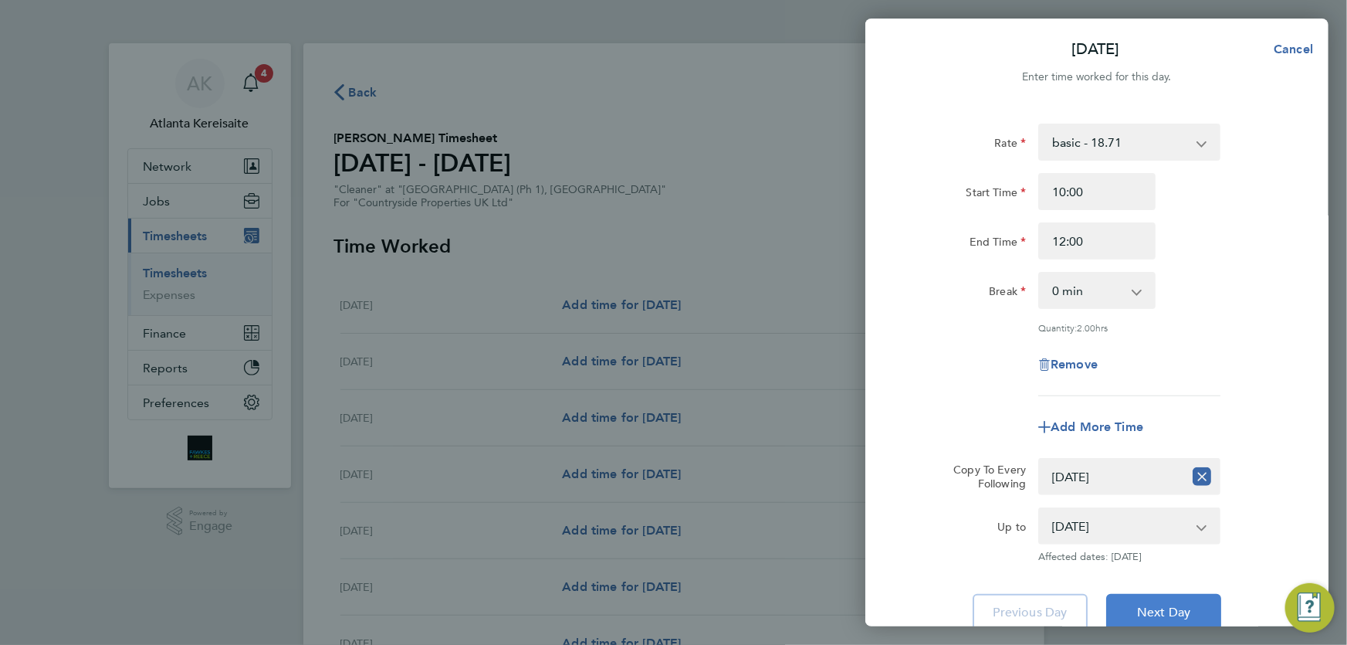
click at [1164, 608] on span "Next Day" at bounding box center [1163, 612] width 53 height 15
select select "30"
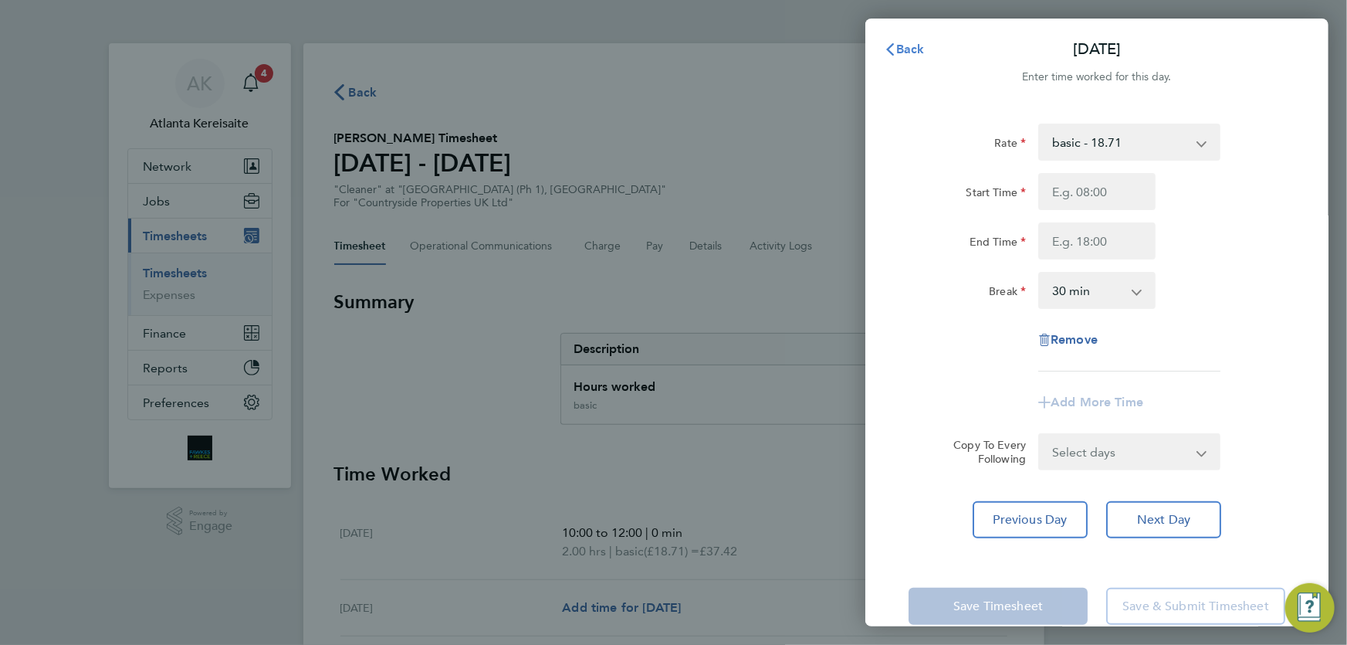
click at [886, 52] on icon "button" at bounding box center [890, 49] width 12 height 12
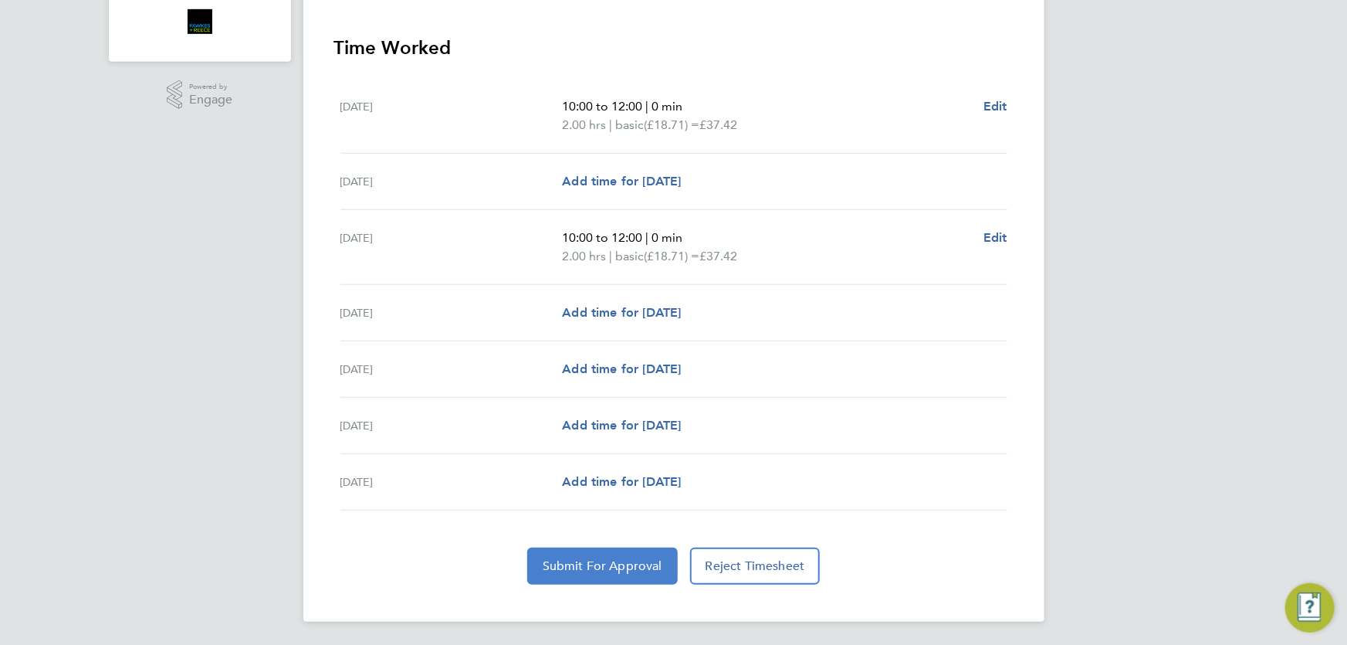
click at [568, 558] on span "Submit For Approval" at bounding box center [603, 565] width 120 height 15
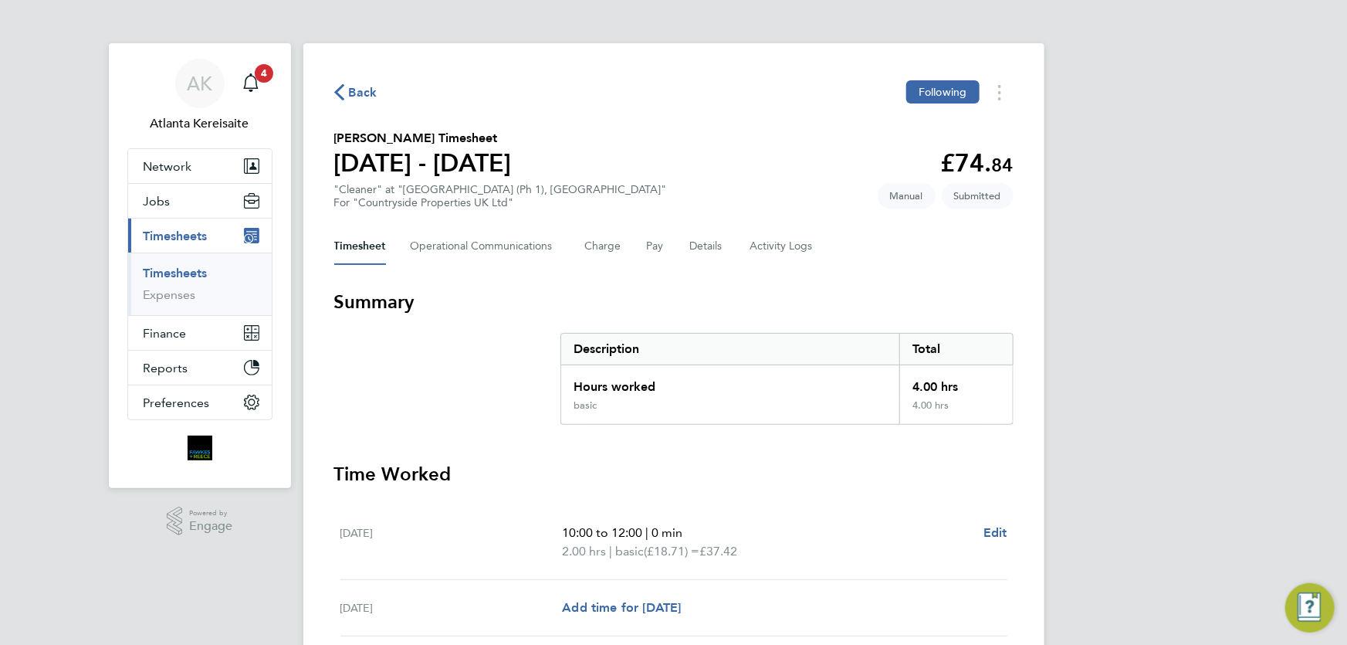
click at [334, 90] on icon "button" at bounding box center [339, 92] width 10 height 16
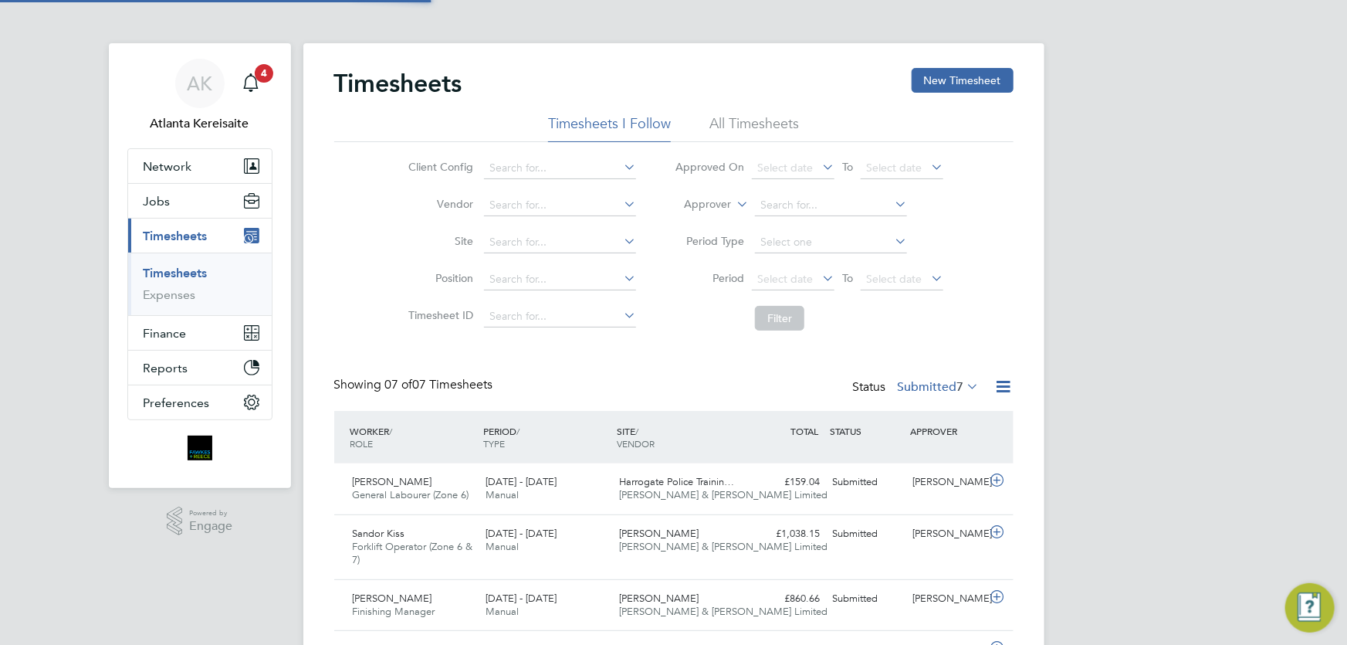
scroll to position [39, 134]
click at [999, 64] on div "Timesheets New Timesheet Timesheets I Follow All Timesheets Client Config Vendo…" at bounding box center [673, 468] width 741 height 851
click at [998, 77] on button "New Timesheet" at bounding box center [963, 80] width 102 height 25
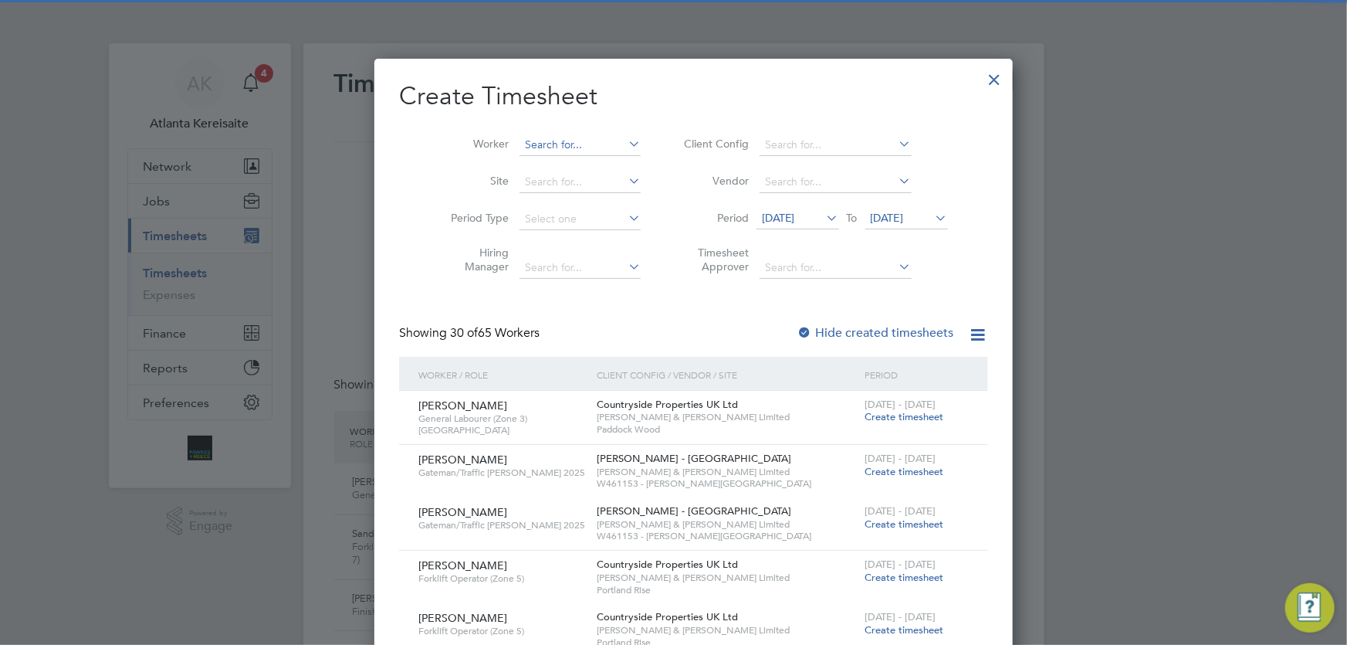
scroll to position [2166, 598]
click at [528, 151] on input at bounding box center [580, 145] width 121 height 22
click at [556, 164] on b "Aul" at bounding box center [549, 165] width 17 height 13
type input "[PERSON_NAME]"
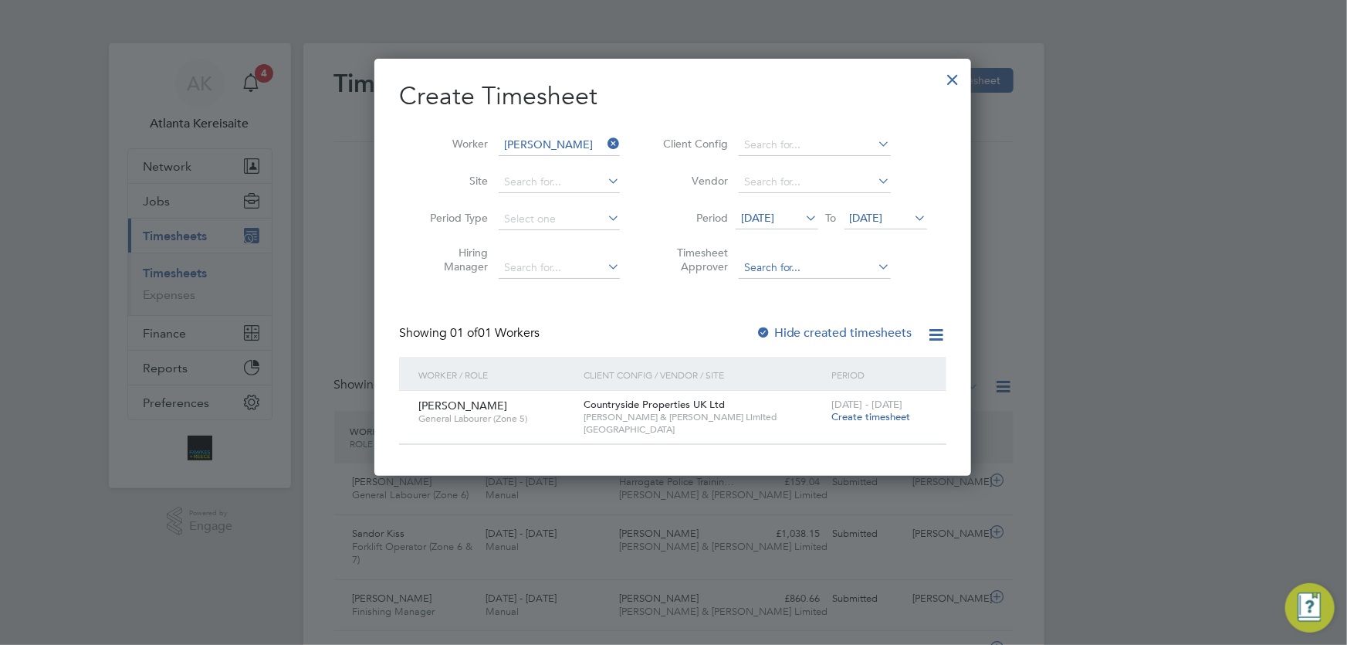
scroll to position [417, 598]
click at [863, 416] on span "Create timesheet" at bounding box center [871, 416] width 79 height 13
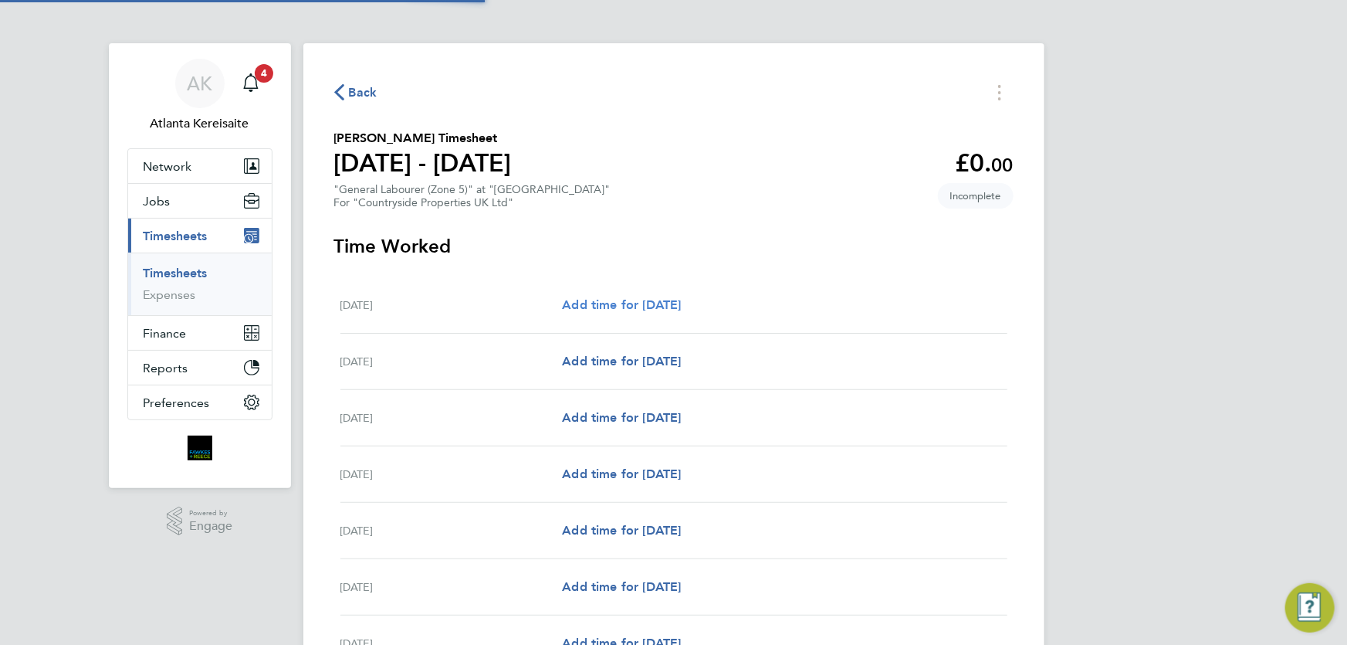
click at [648, 310] on span "Add time for [DATE]" at bounding box center [621, 304] width 119 height 15
select select "30"
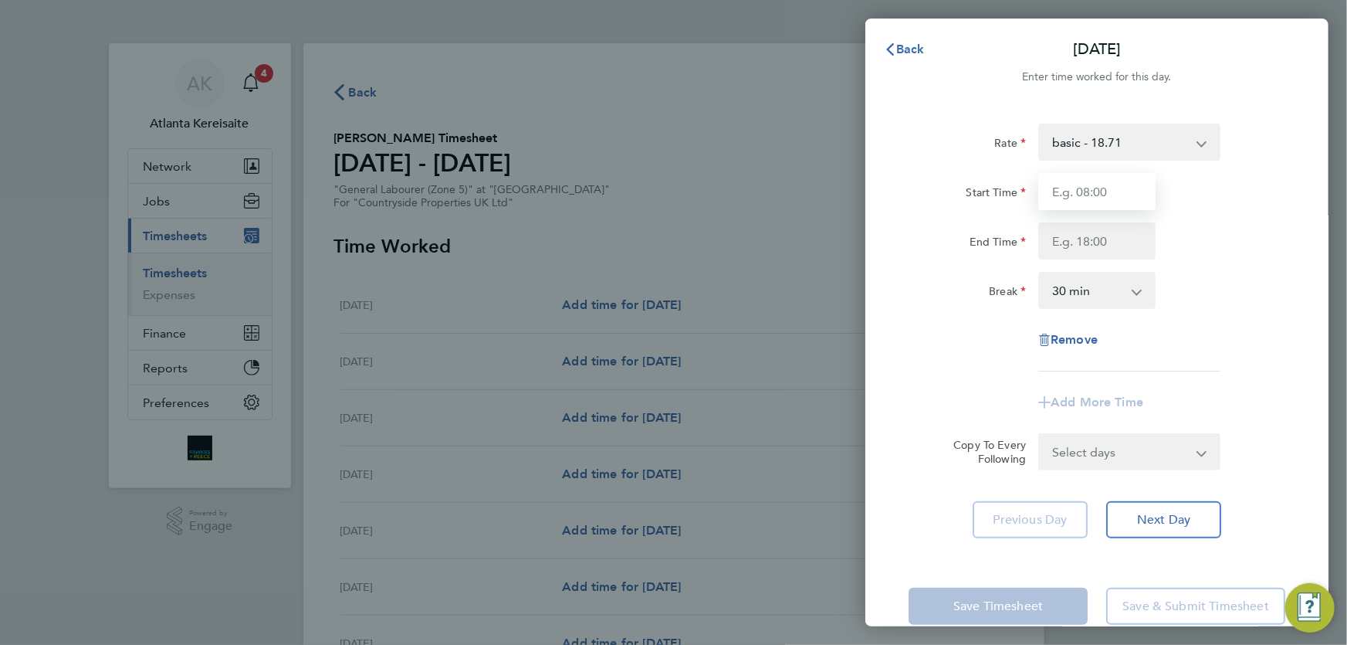
click at [1086, 175] on input "Start Time" at bounding box center [1097, 191] width 117 height 37
type input "07:30"
click at [1105, 242] on input "End Time" at bounding box center [1097, 240] width 117 height 37
type input "17:00"
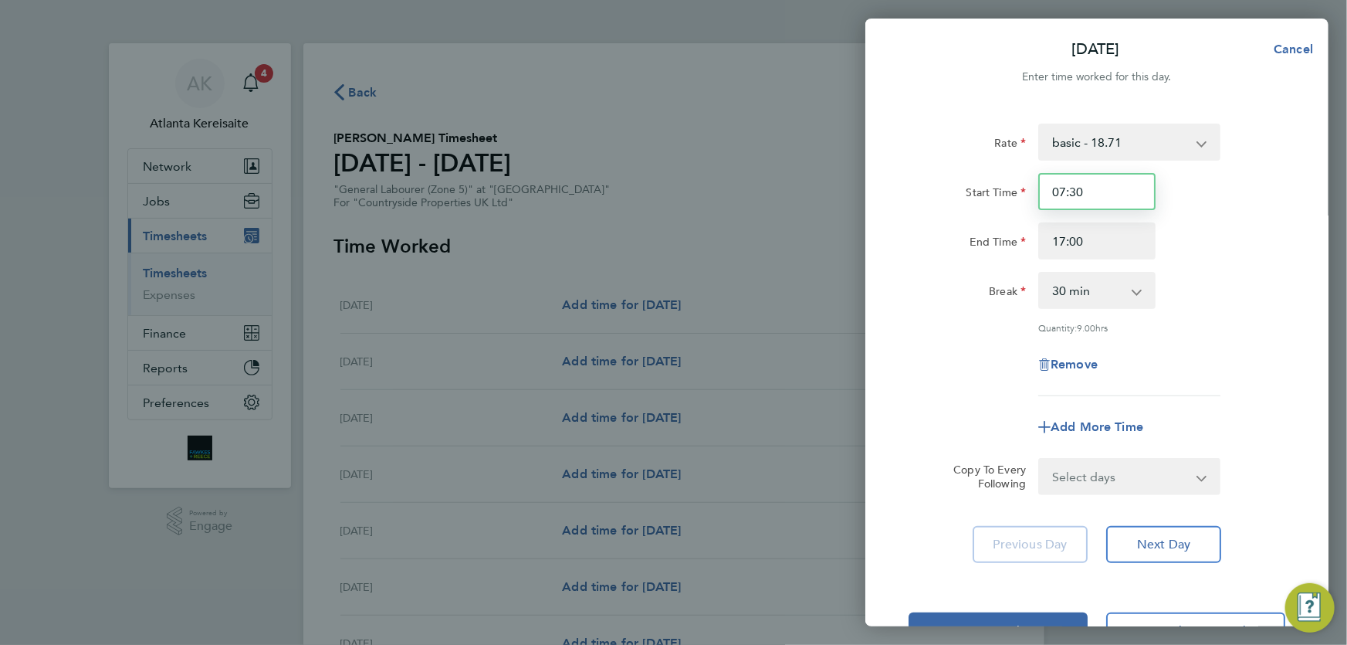
click at [1120, 182] on input "07:30" at bounding box center [1097, 191] width 117 height 37
click at [1176, 487] on select "Select days Day Weekday (Mon-Fri) Weekend (Sat-Sun) Tuesday Wednesday Thursday …" at bounding box center [1121, 476] width 162 height 34
click at [1102, 206] on input "07:30" at bounding box center [1097, 191] width 117 height 37
drag, startPoint x: 1089, startPoint y: 192, endPoint x: 1071, endPoint y: 192, distance: 17.8
click at [1071, 192] on input "07:30" at bounding box center [1097, 191] width 117 height 37
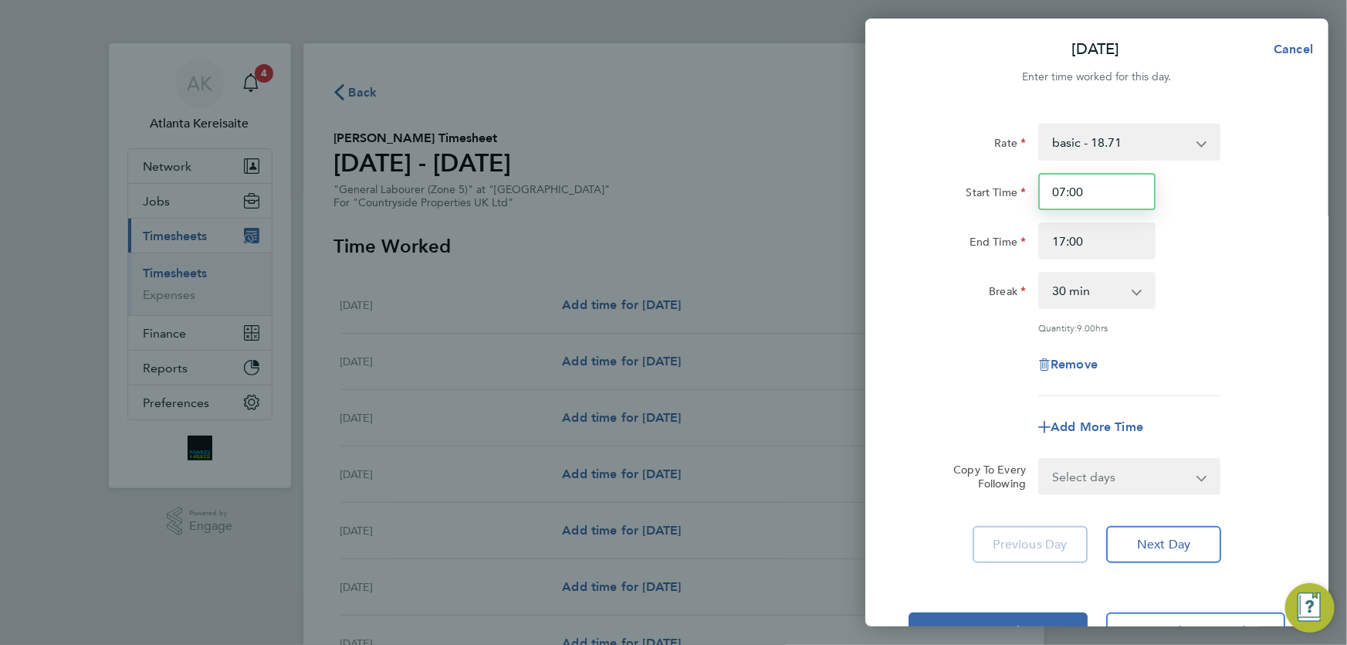
type input "07:00"
click at [1127, 237] on input "17:00" at bounding box center [1097, 240] width 117 height 37
click at [1130, 189] on input "07:00" at bounding box center [1097, 191] width 117 height 37
drag, startPoint x: 1088, startPoint y: 242, endPoint x: 1071, endPoint y: 242, distance: 17.0
click at [1071, 242] on input "17:00" at bounding box center [1097, 240] width 117 height 37
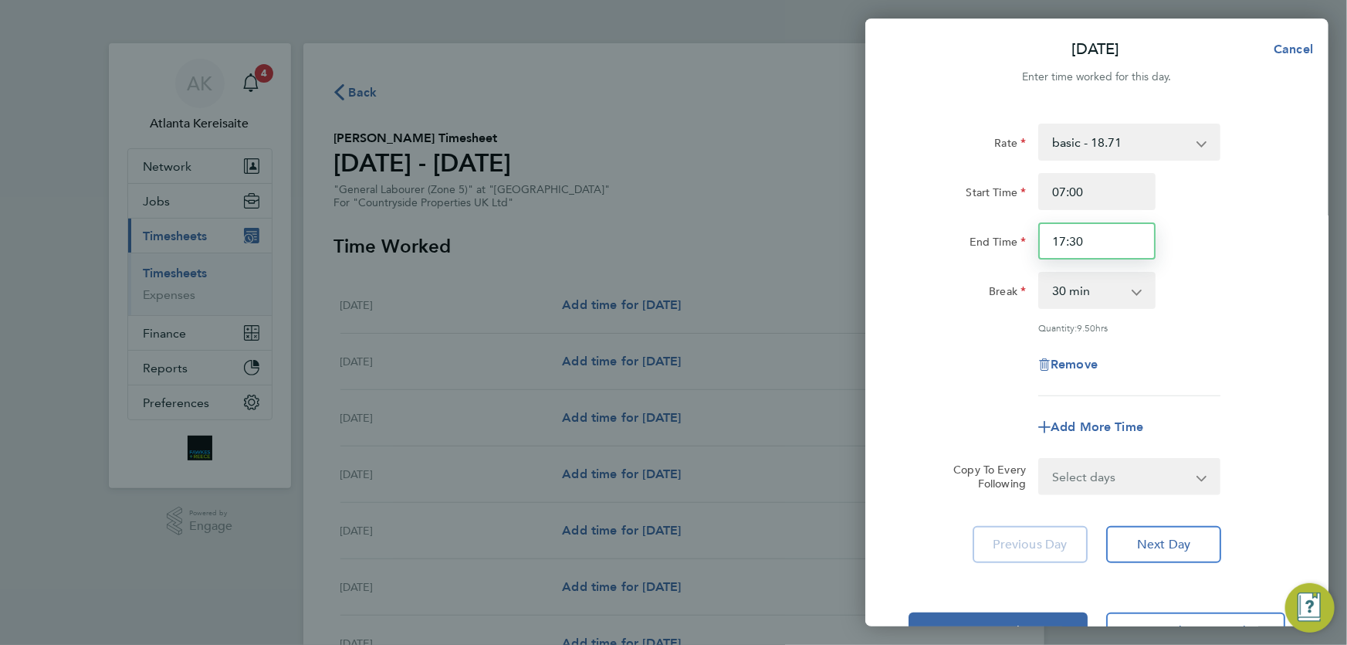
type input "17:30"
click at [1111, 195] on input "07:00" at bounding box center [1097, 191] width 117 height 37
click at [1119, 239] on input "17:30" at bounding box center [1097, 240] width 117 height 37
click at [1177, 486] on select "Select days Day Weekday (Mon-Fri) Weekend (Sat-Sun) Tuesday Wednesday Thursday …" at bounding box center [1121, 476] width 162 height 34
select select "WEEKDAY"
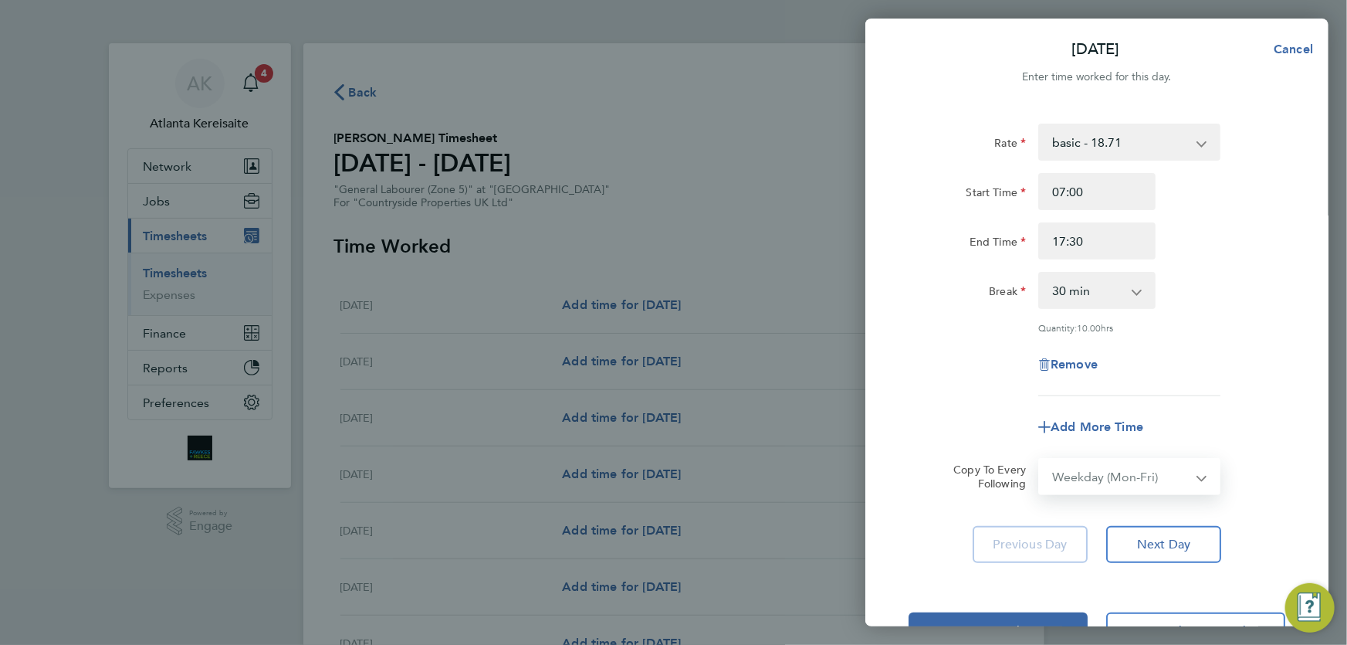
click at [1040, 459] on select "Select days Day Weekday (Mon-Fri) Weekend (Sat-Sun) Tuesday Wednesday Thursday …" at bounding box center [1121, 476] width 162 height 34
select select "2025-09-28"
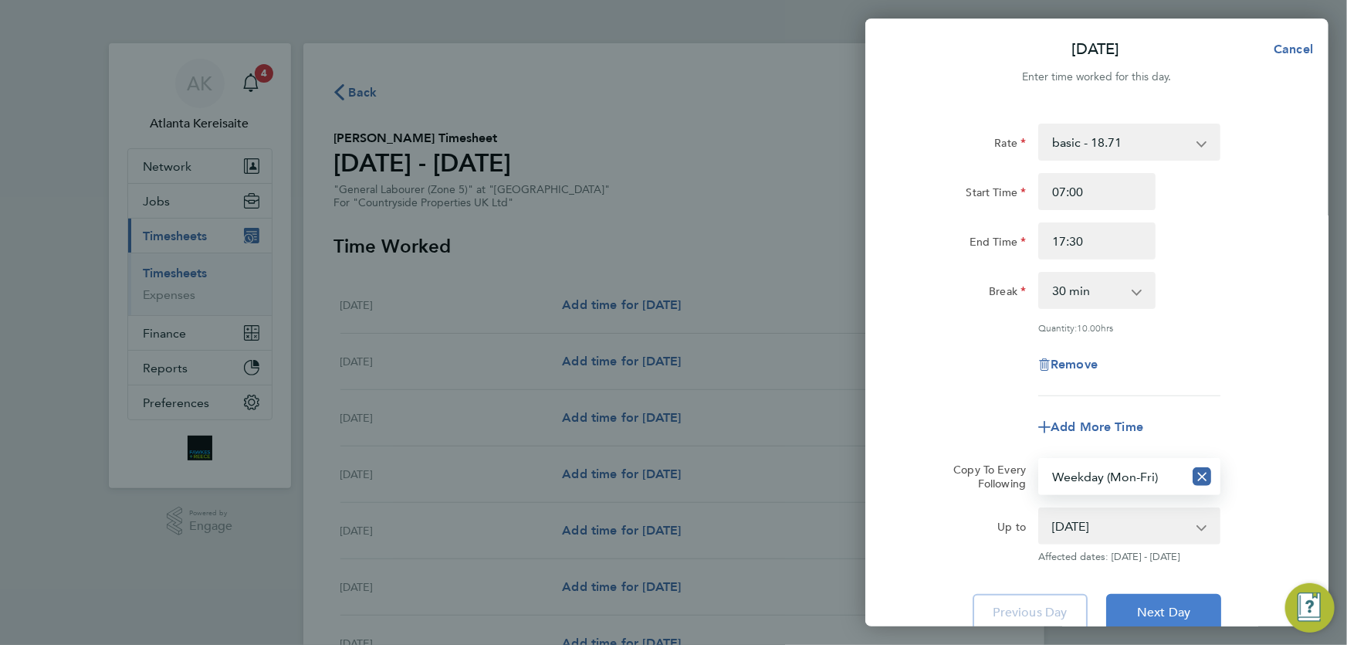
click at [1185, 607] on span "Next Day" at bounding box center [1163, 612] width 53 height 15
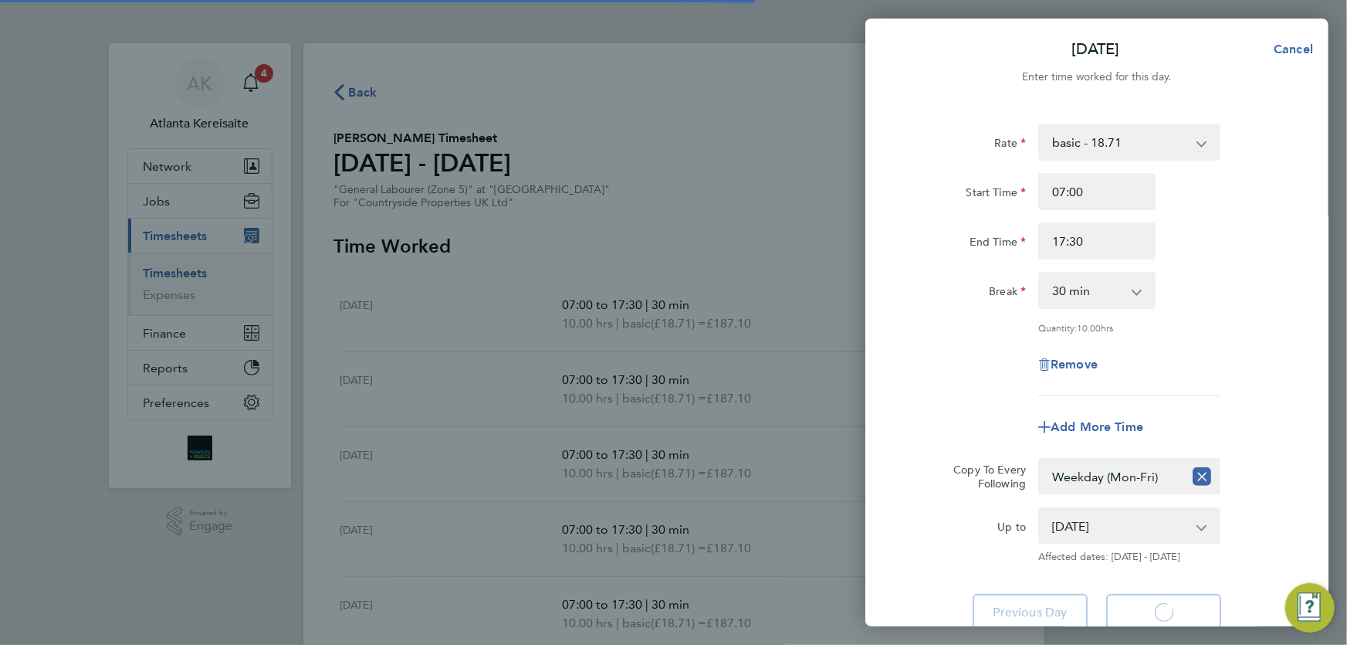
select select "30"
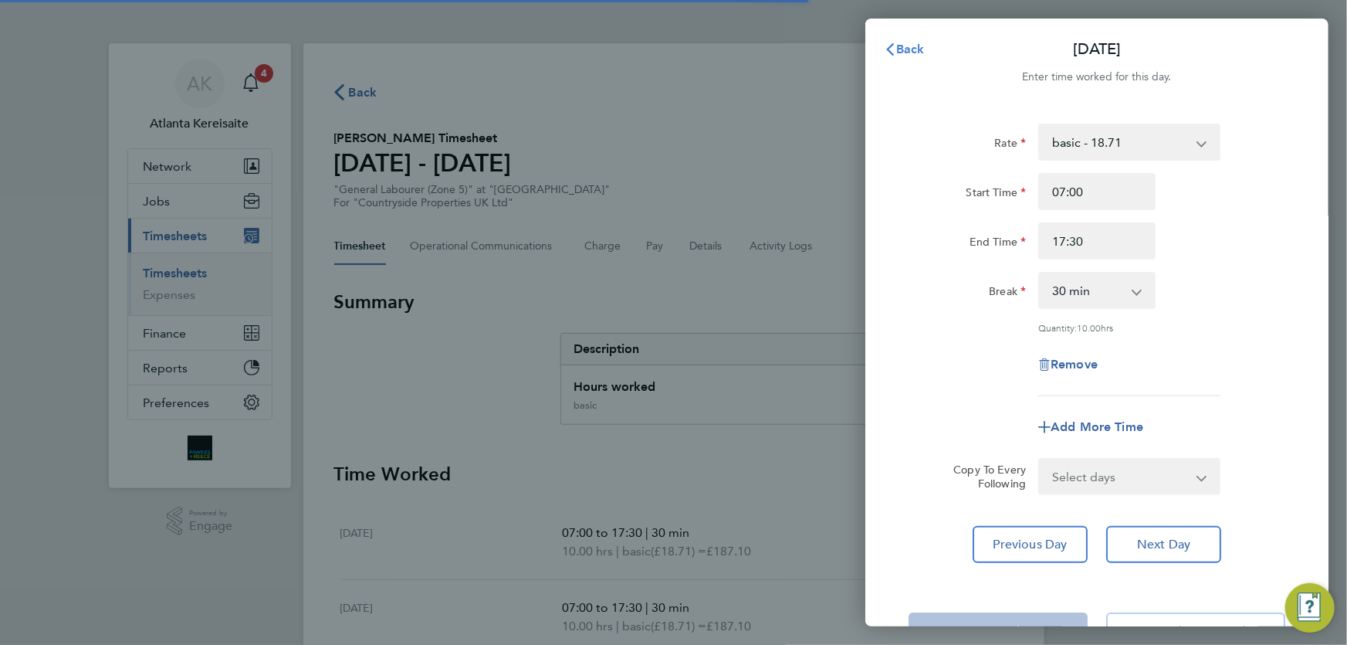
drag, startPoint x: 903, startPoint y: 42, endPoint x: 831, endPoint y: 187, distance: 161.6
click at [903, 43] on span "Back" at bounding box center [910, 49] width 29 height 15
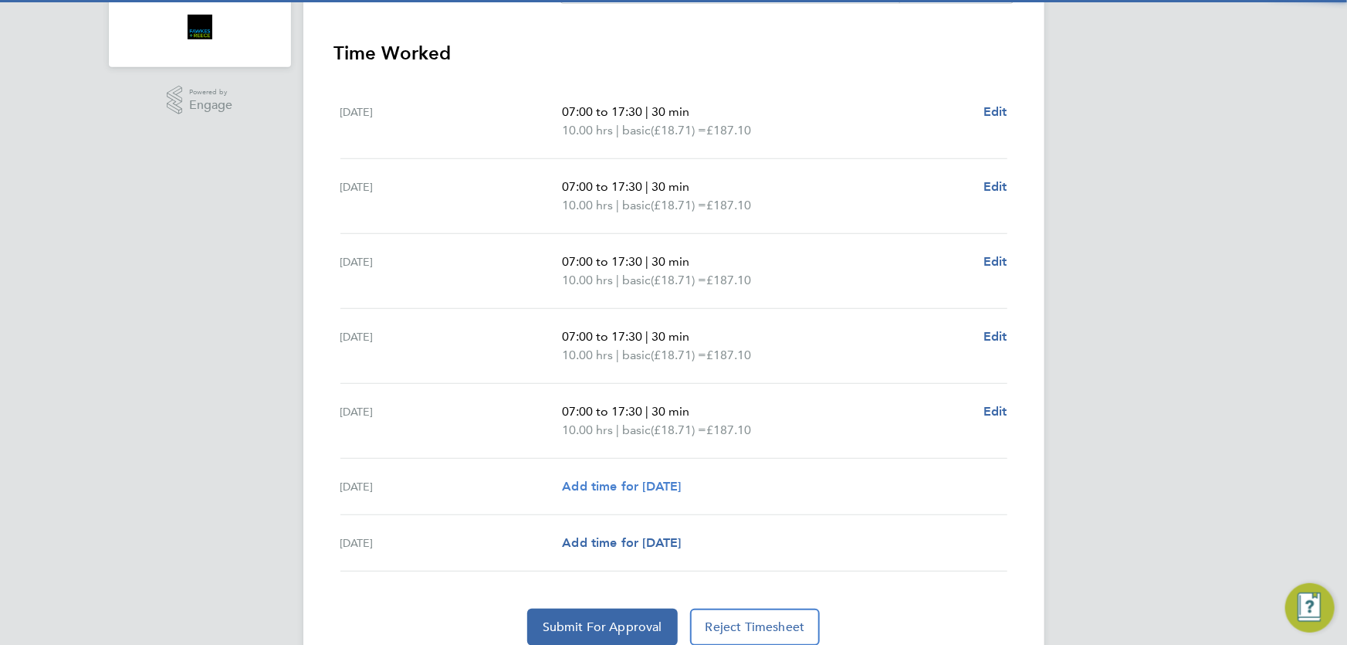
scroll to position [482, 0]
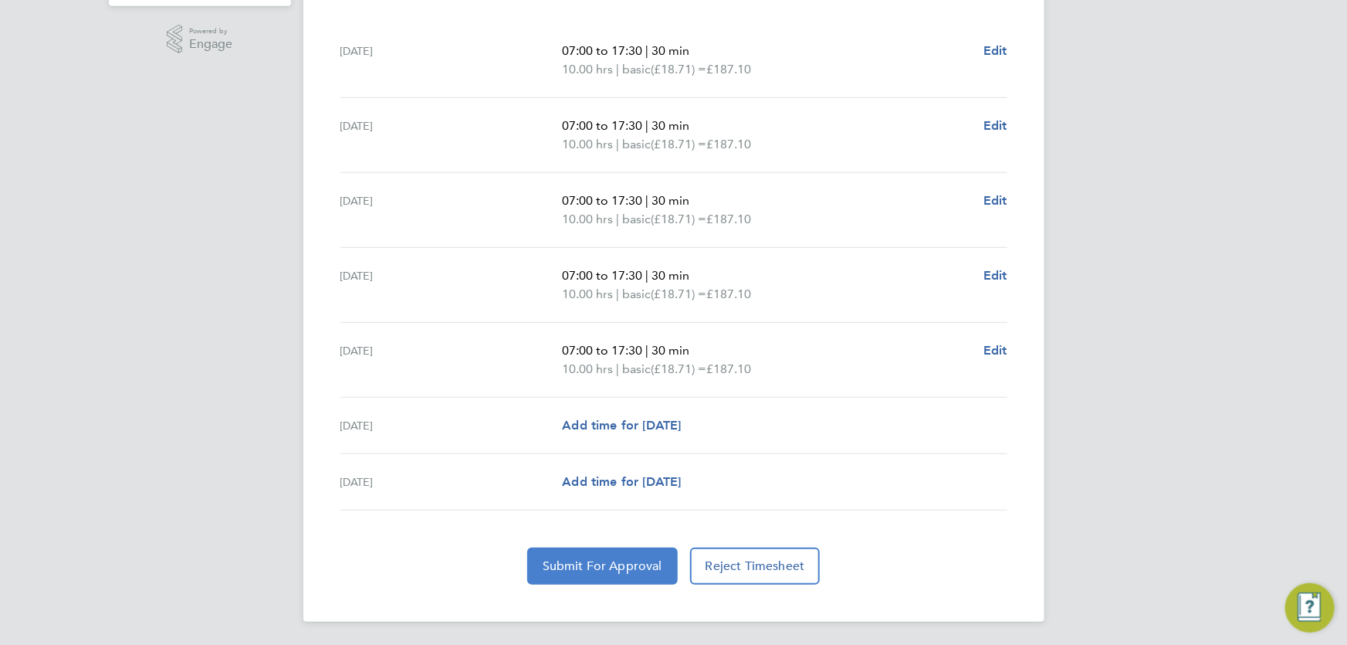
click at [618, 561] on span "Submit For Approval" at bounding box center [603, 565] width 120 height 15
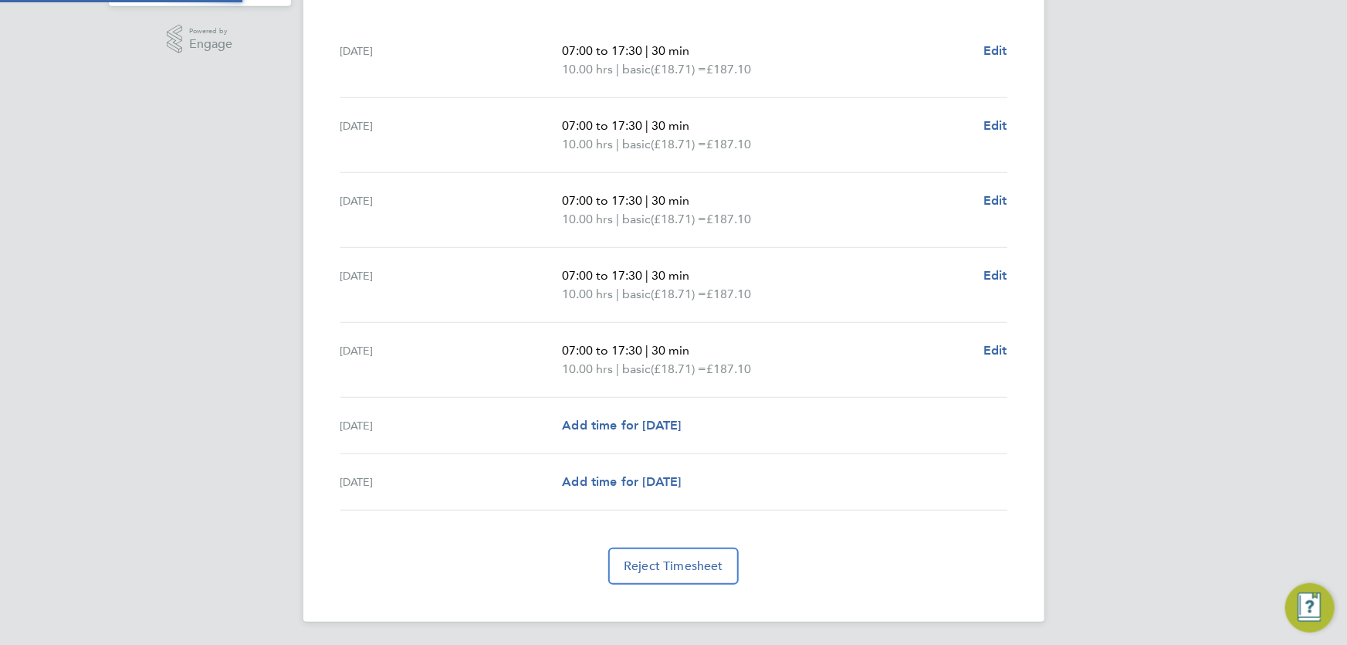
scroll to position [0, 0]
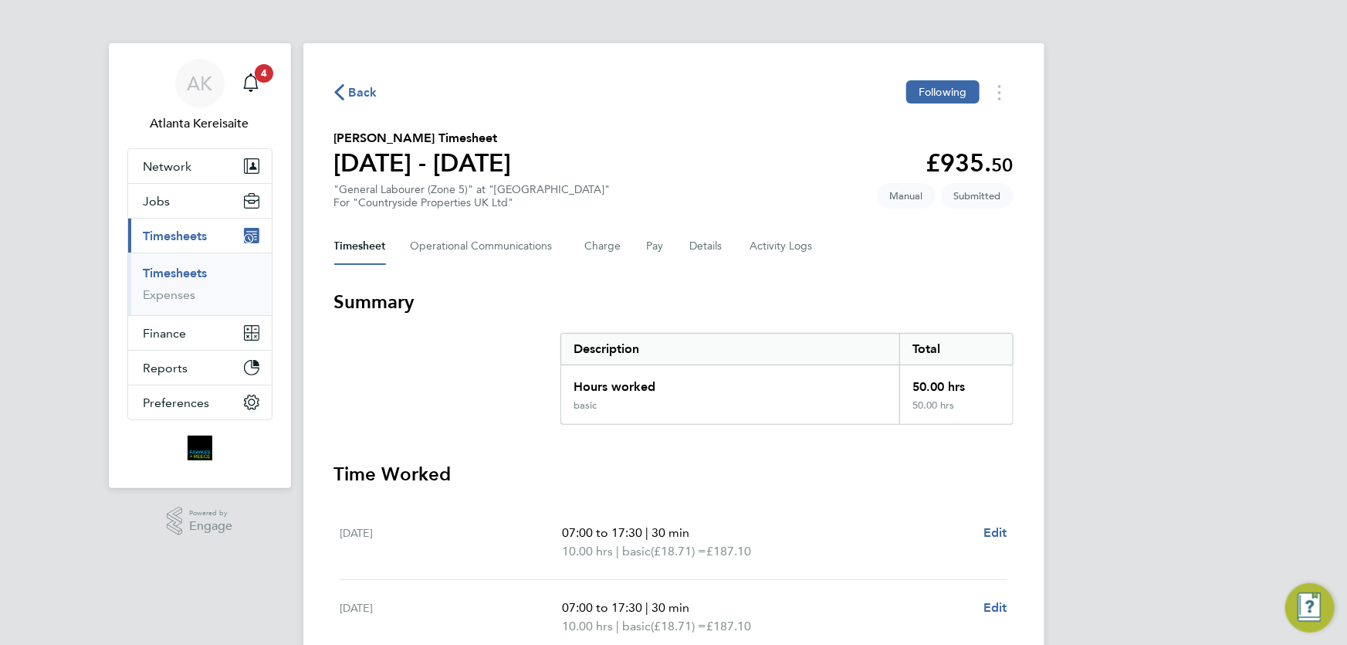
click at [354, 86] on span "Back" at bounding box center [363, 92] width 29 height 19
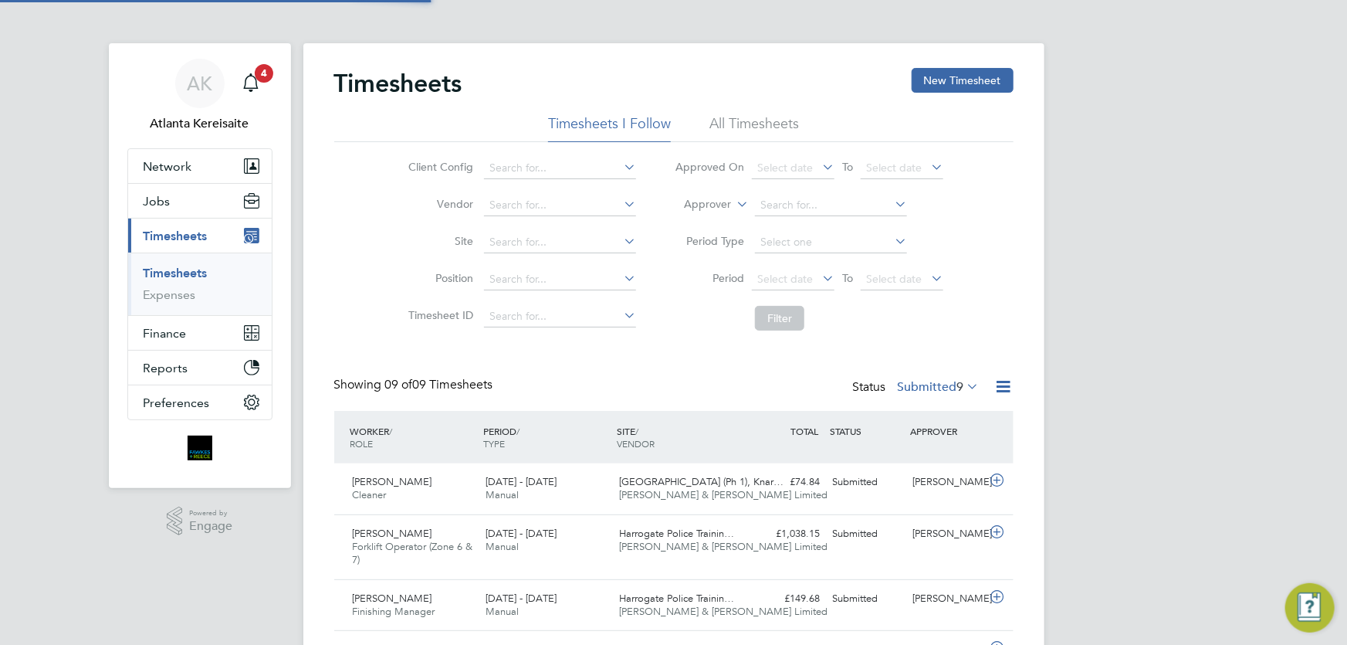
scroll to position [39, 134]
click at [960, 73] on button "New Timesheet" at bounding box center [963, 80] width 102 height 25
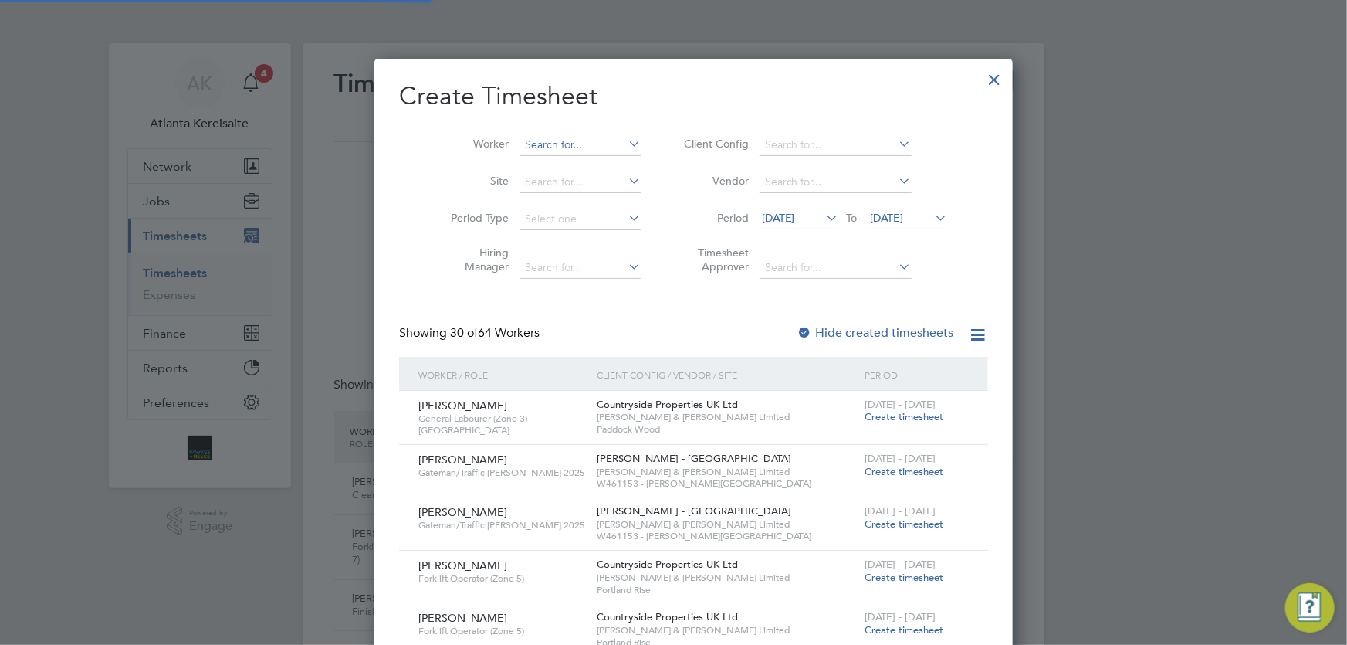
click at [537, 143] on input at bounding box center [580, 145] width 121 height 22
click at [598, 161] on b "Camp" at bounding box center [613, 165] width 30 height 13
type input "[PERSON_NAME]"
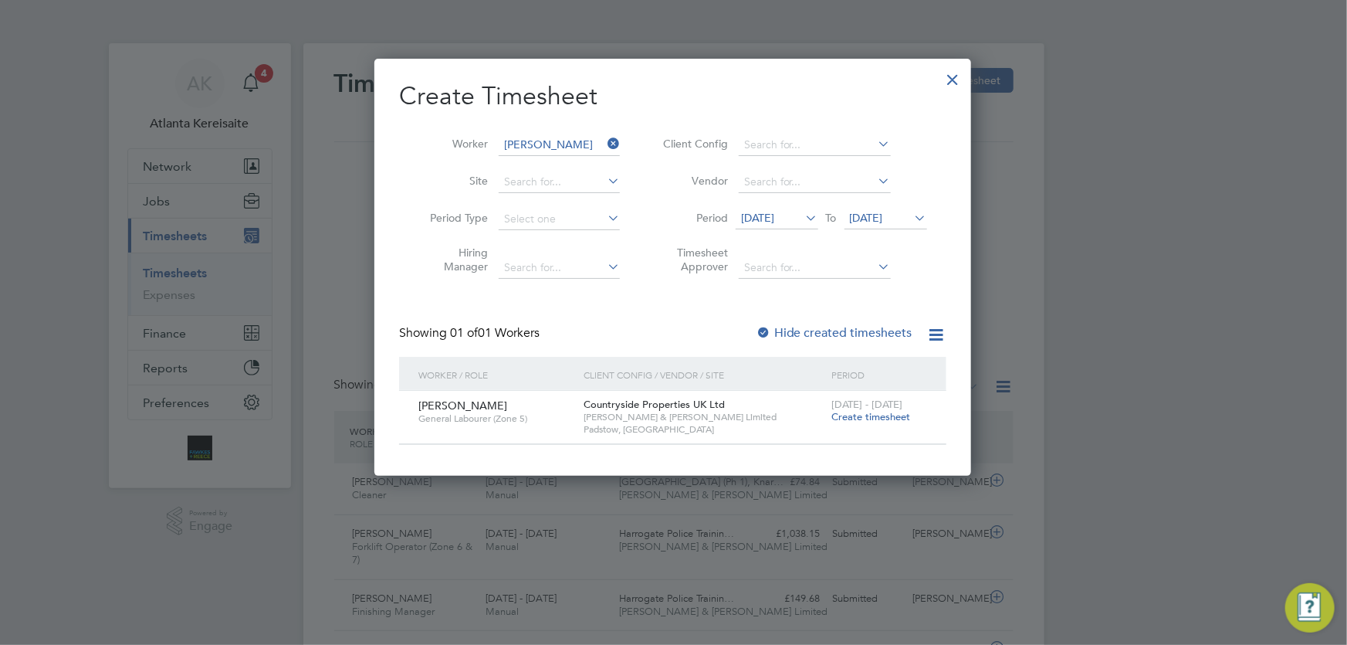
click at [787, 333] on label "Hide created timesheets" at bounding box center [834, 332] width 157 height 15
click at [849, 343] on div "Showing 01 of 01 Workers Hide created timesheets" at bounding box center [672, 341] width 547 height 32
drag, startPoint x: 851, startPoint y: 334, endPoint x: 883, endPoint y: 354, distance: 37.9
click at [851, 334] on label "Hide created timesheets" at bounding box center [834, 332] width 157 height 15
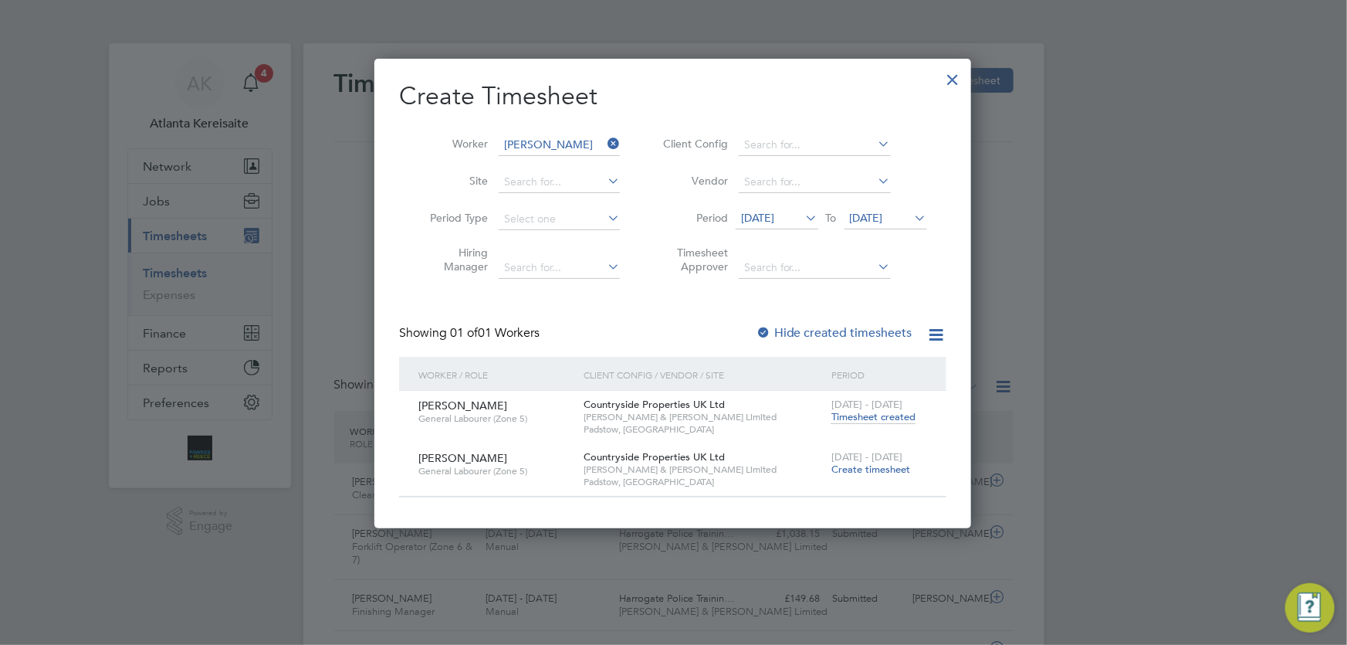
click at [879, 412] on span "Timesheet created" at bounding box center [874, 417] width 84 height 14
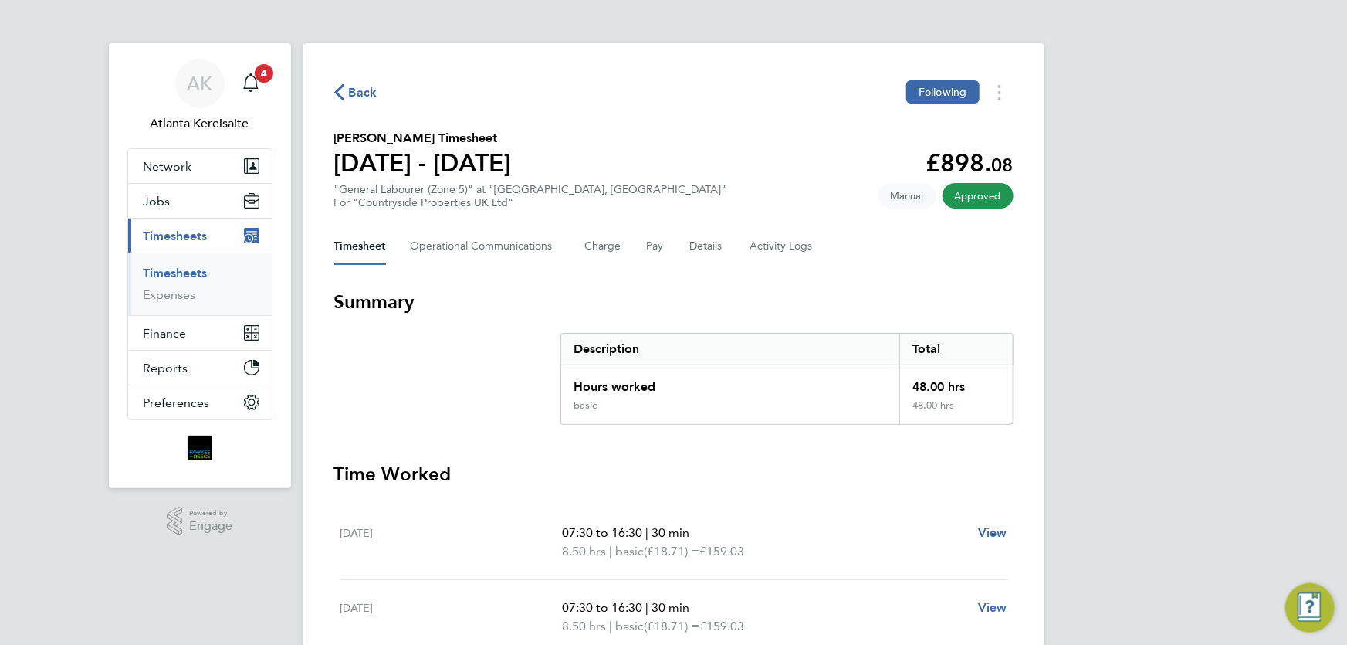
click at [357, 90] on span "Back" at bounding box center [363, 92] width 29 height 19
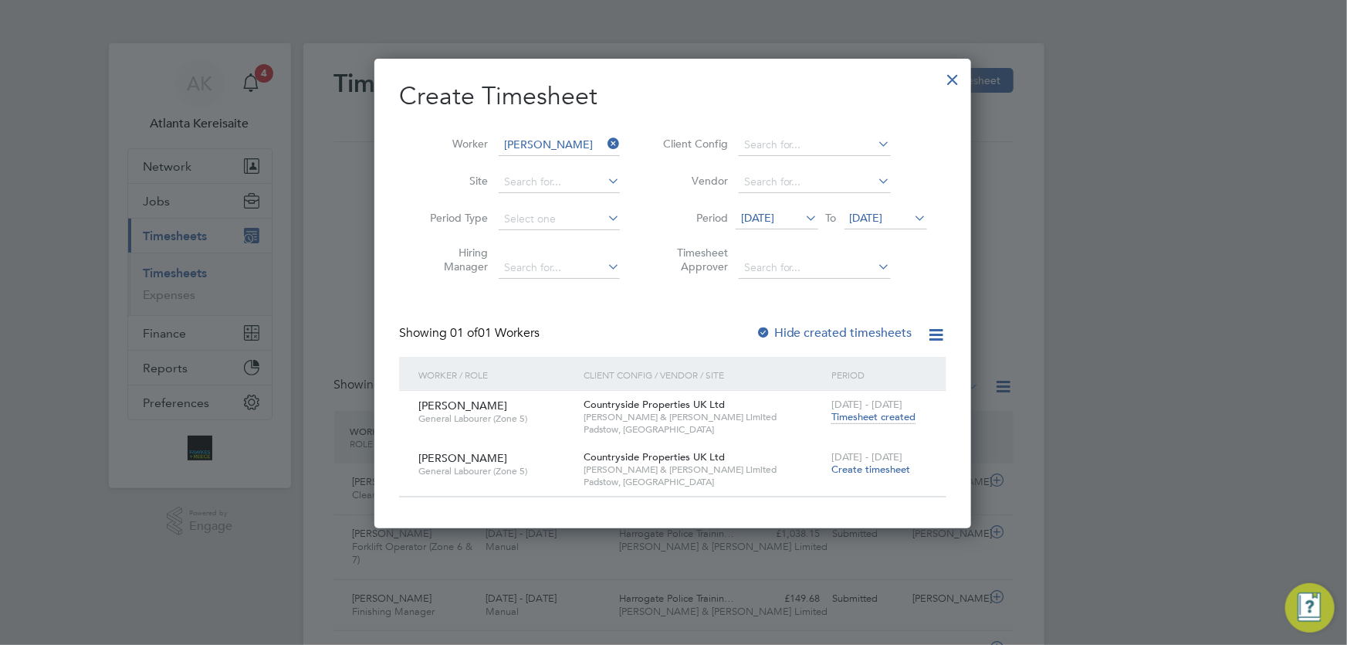
click at [860, 469] on span "Create timesheet" at bounding box center [871, 469] width 79 height 13
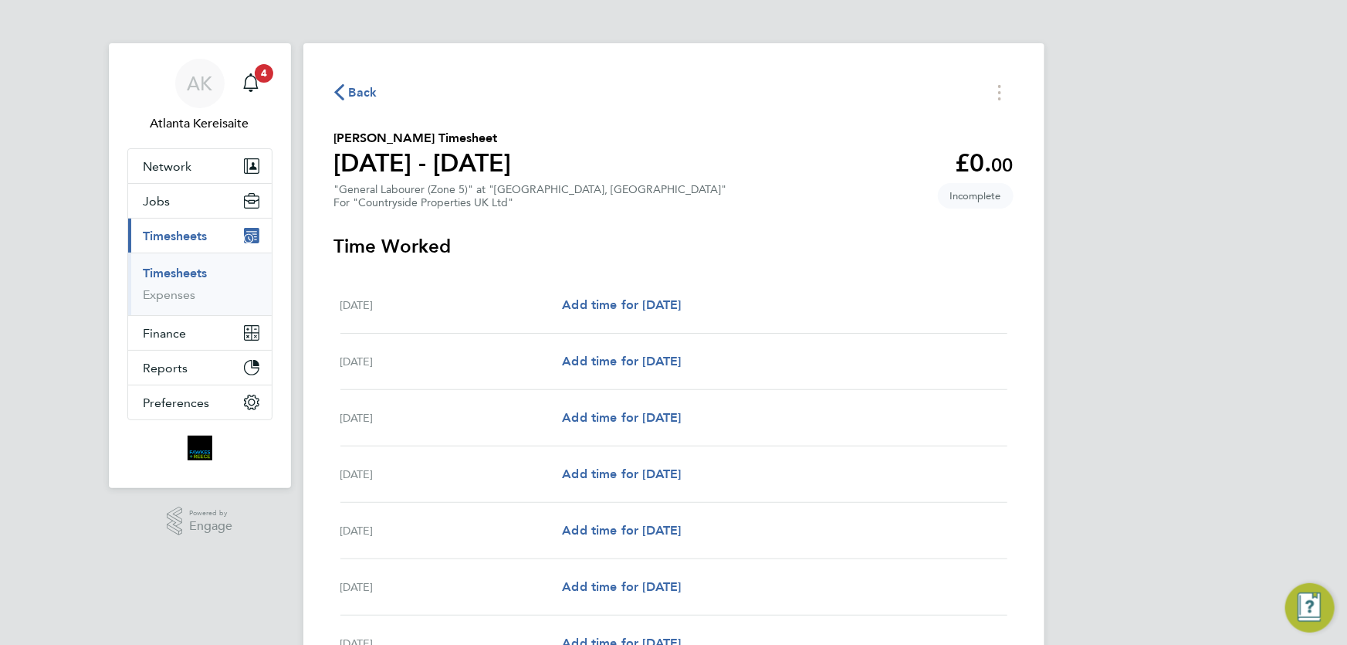
click at [649, 294] on div "Mon 22 Sep Add time for Mon 22 Sep Add time for Mon 22 Sep" at bounding box center [674, 305] width 667 height 56
click at [659, 307] on span "Add time for [DATE]" at bounding box center [621, 304] width 119 height 15
select select "30"
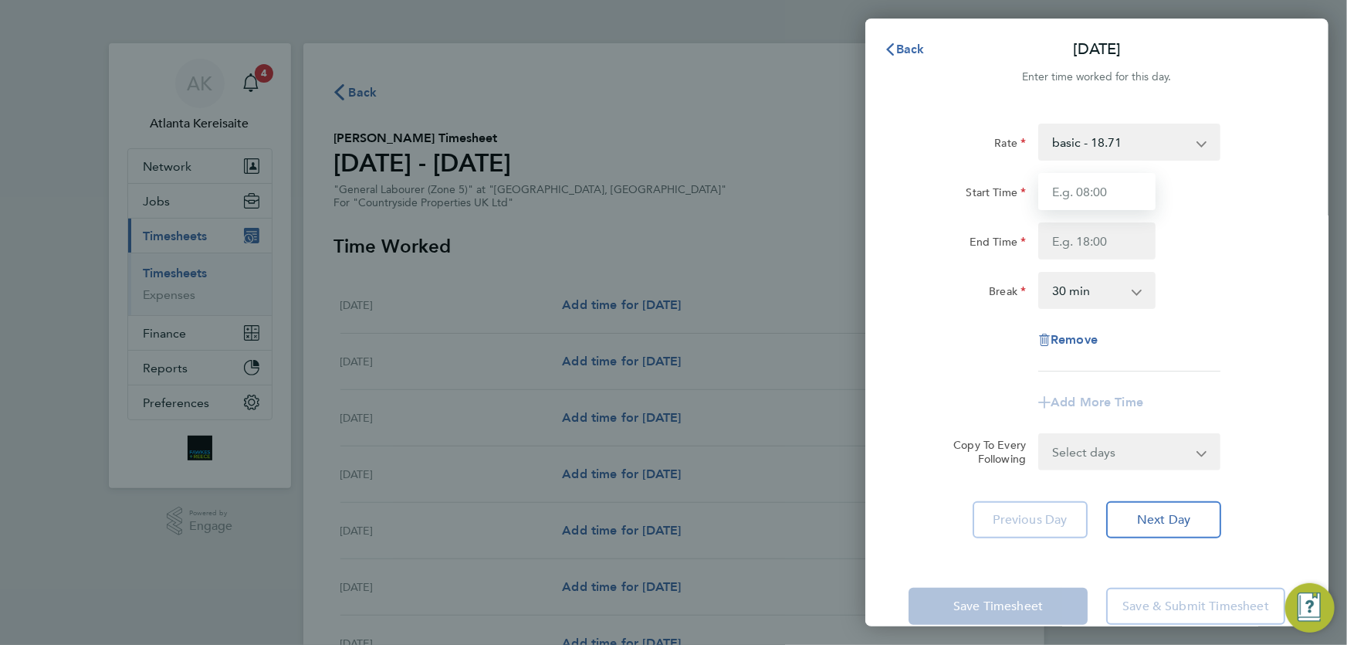
click at [1091, 197] on input "Start Time" at bounding box center [1097, 191] width 117 height 37
type input "07:30"
click at [1117, 239] on input "End Time" at bounding box center [1097, 240] width 117 height 37
type input "16:30"
drag, startPoint x: 1118, startPoint y: 179, endPoint x: 1127, endPoint y: 230, distance: 51.7
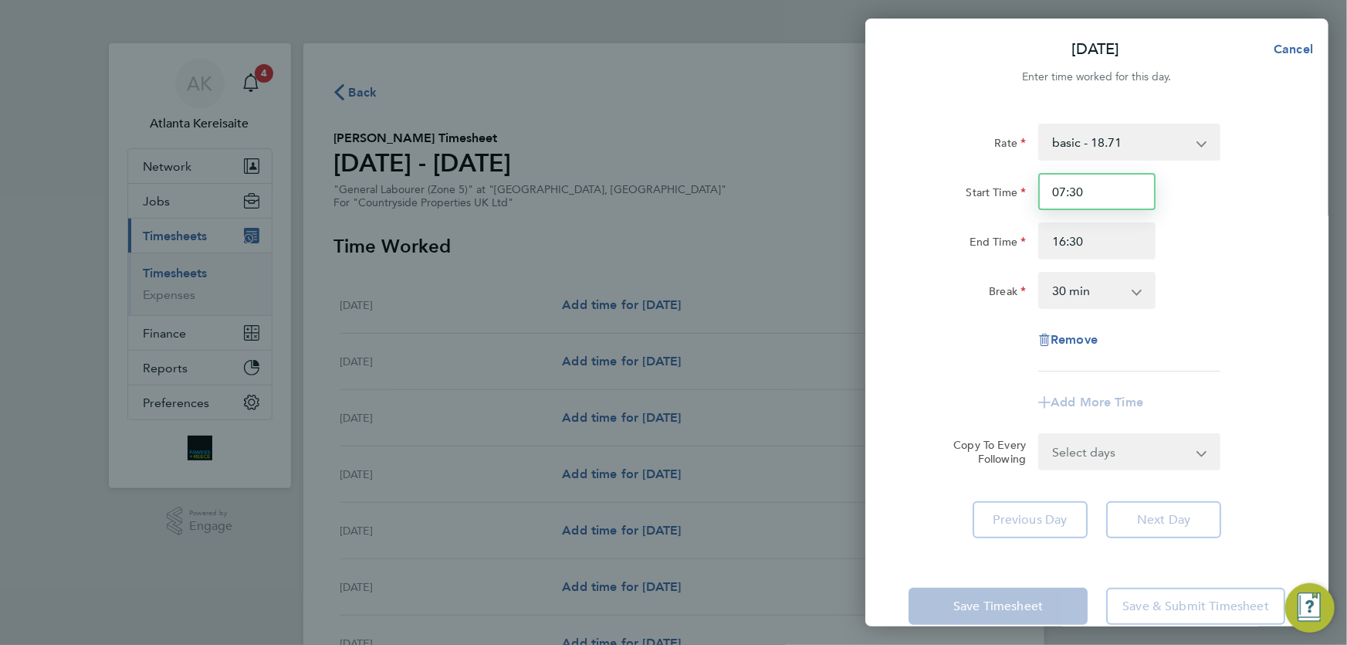
click at [1118, 188] on input "07:30" at bounding box center [1097, 191] width 117 height 37
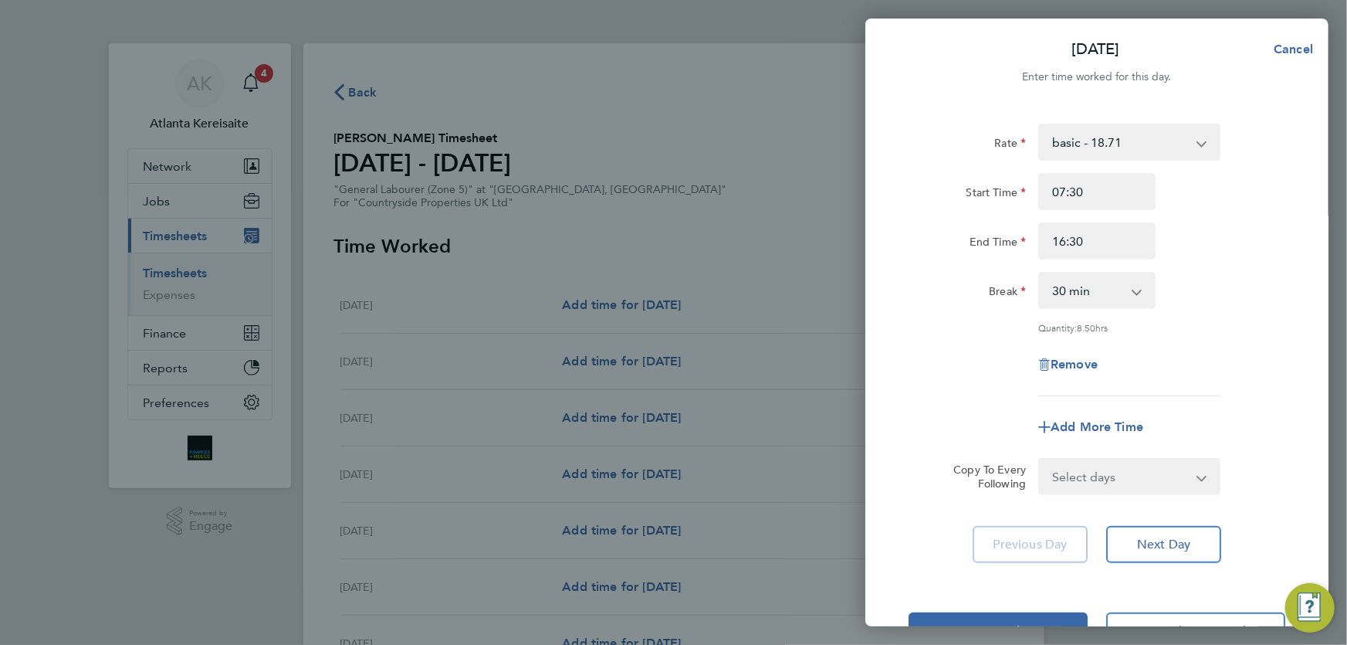
click at [1138, 264] on div "Rate basic - 18.71 Start Time 07:30 End Time 16:30 Break 0 min 15 min 30 min 45…" at bounding box center [1097, 260] width 377 height 273
drag, startPoint x: 1191, startPoint y: 471, endPoint x: 1191, endPoint y: 460, distance: 10.8
click at [1191, 468] on select "Select days Day Weekday (Mon-Fri) Weekend (Sat-Sun) Tuesday Wednesday Thursday …" at bounding box center [1121, 476] width 162 height 34
select select "WEEKDAY"
click at [1040, 459] on select "Select days Day Weekday (Mon-Fri) Weekend (Sat-Sun) Tuesday Wednesday Thursday …" at bounding box center [1121, 476] width 162 height 34
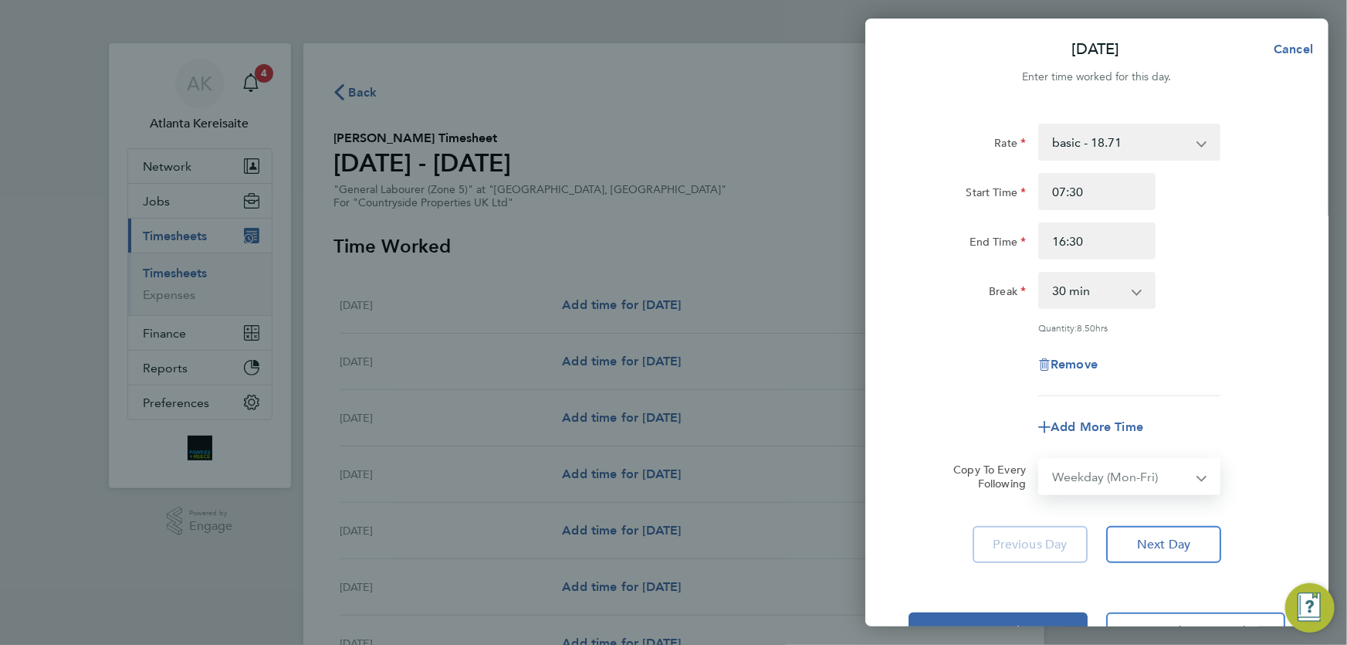
select select "2025-09-28"
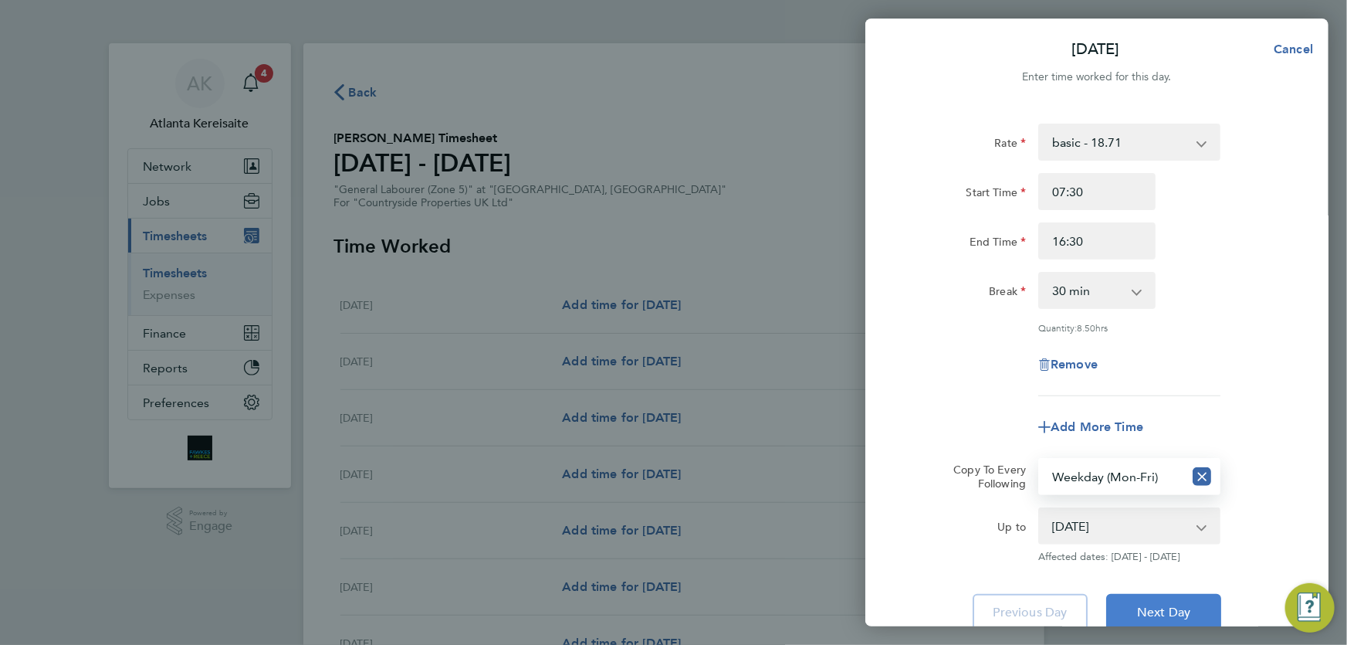
click at [1191, 614] on span "Next Day" at bounding box center [1163, 612] width 53 height 15
select select "30"
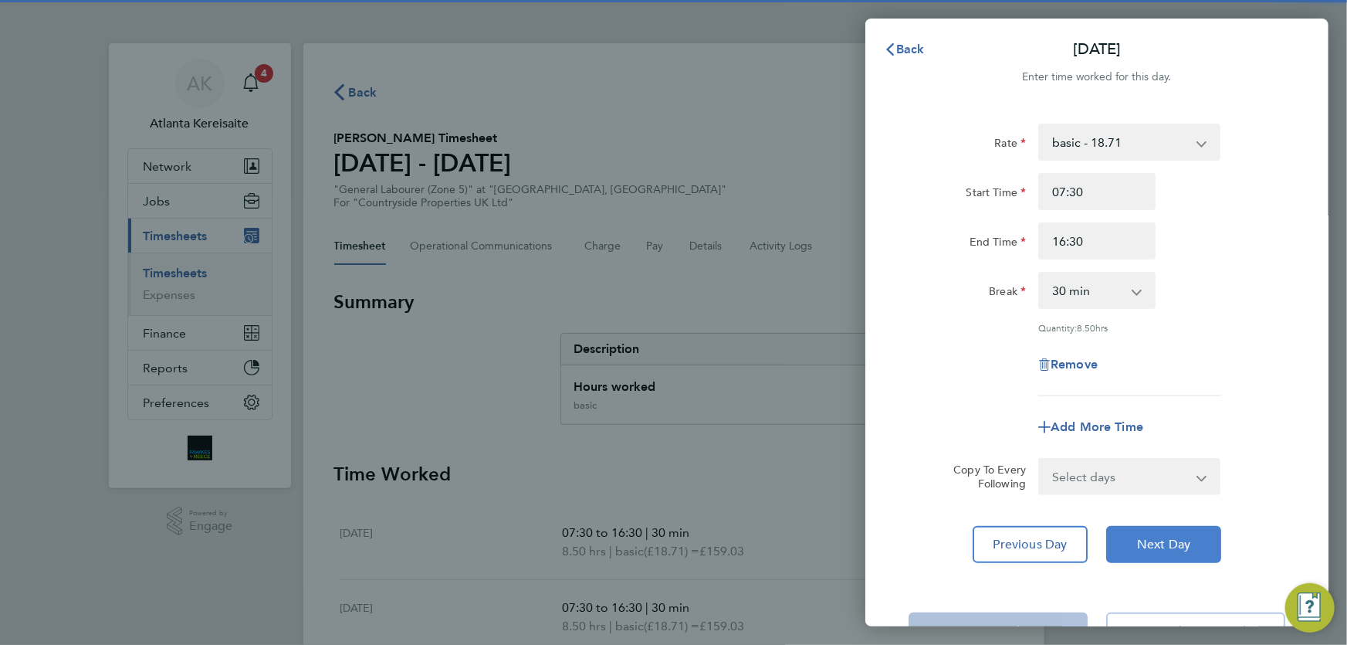
click at [1190, 538] on span "Next Day" at bounding box center [1163, 544] width 53 height 15
select select "30"
click at [1190, 538] on span "Next Day" at bounding box center [1163, 544] width 53 height 15
select select "30"
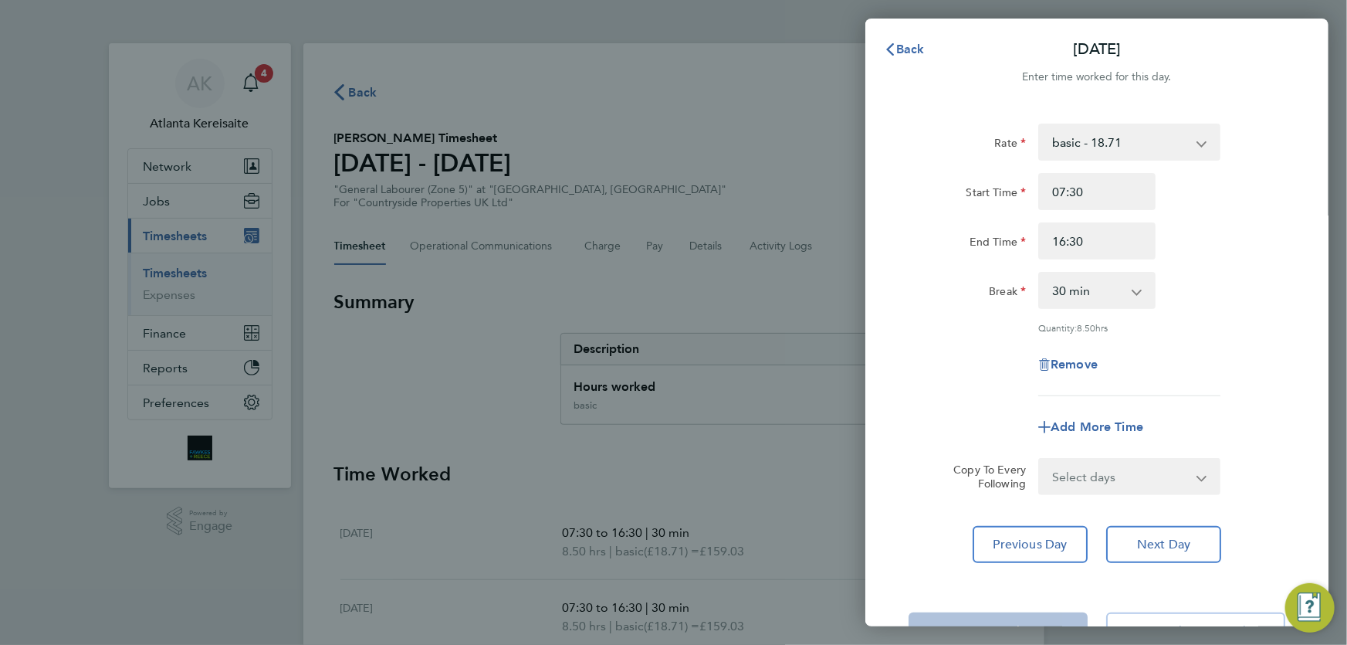
click at [1139, 476] on select "Select days Day Weekend (Sat-Sun) Saturday Sunday" at bounding box center [1121, 476] width 162 height 34
select select "SAT"
click at [1040, 459] on select "Select days Day Weekend (Sat-Sun) Saturday Sunday" at bounding box center [1121, 476] width 162 height 34
select select "2025-09-28"
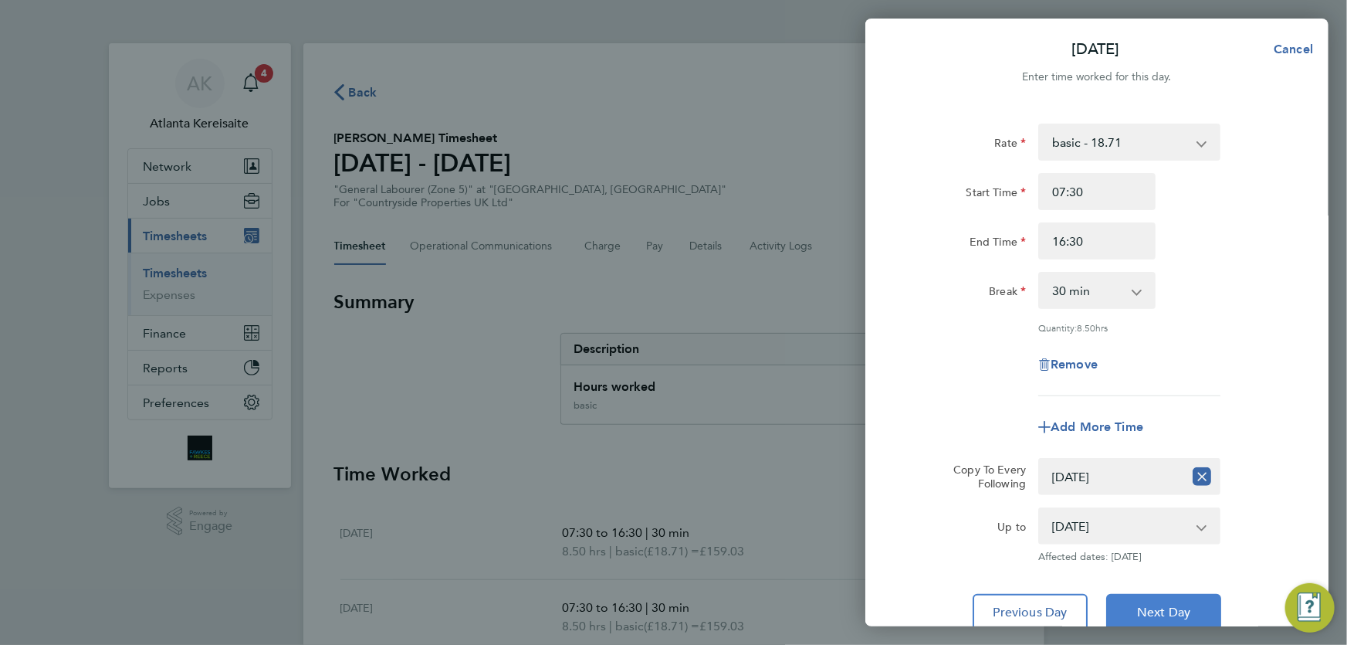
click at [1178, 610] on span "Next Day" at bounding box center [1163, 612] width 53 height 15
select select "0: null"
select select "30"
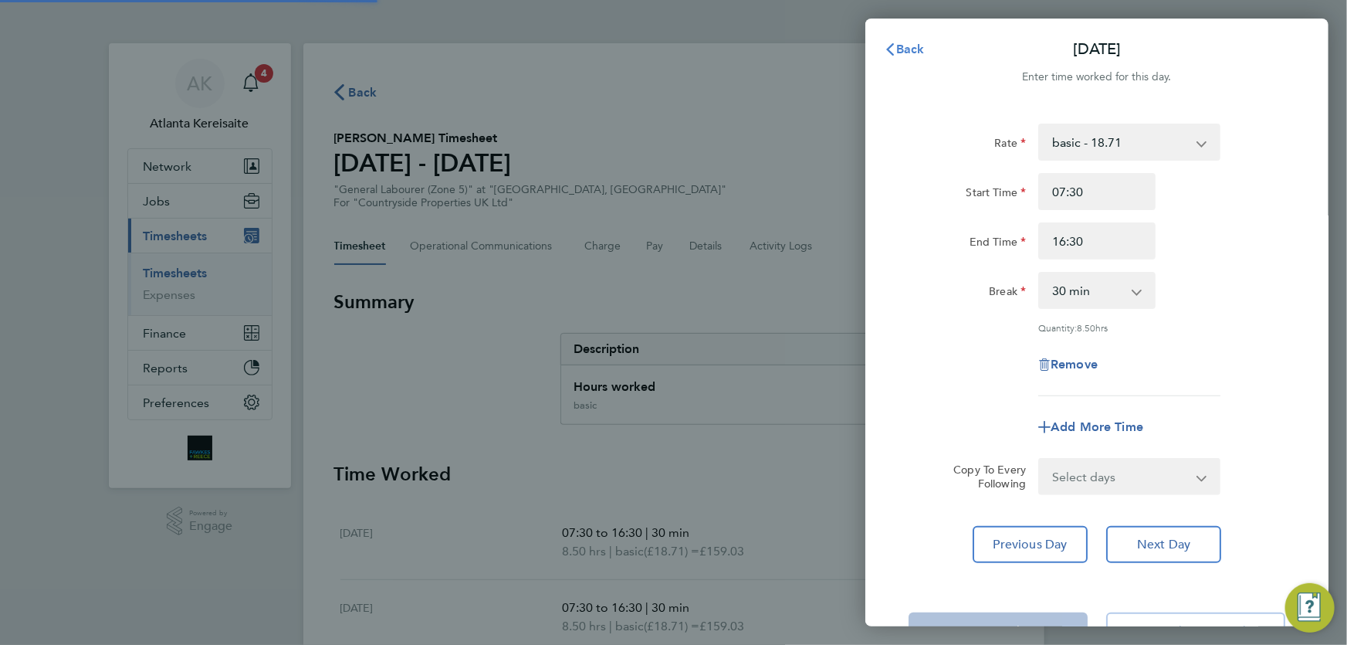
click at [908, 54] on span "Back" at bounding box center [910, 49] width 29 height 15
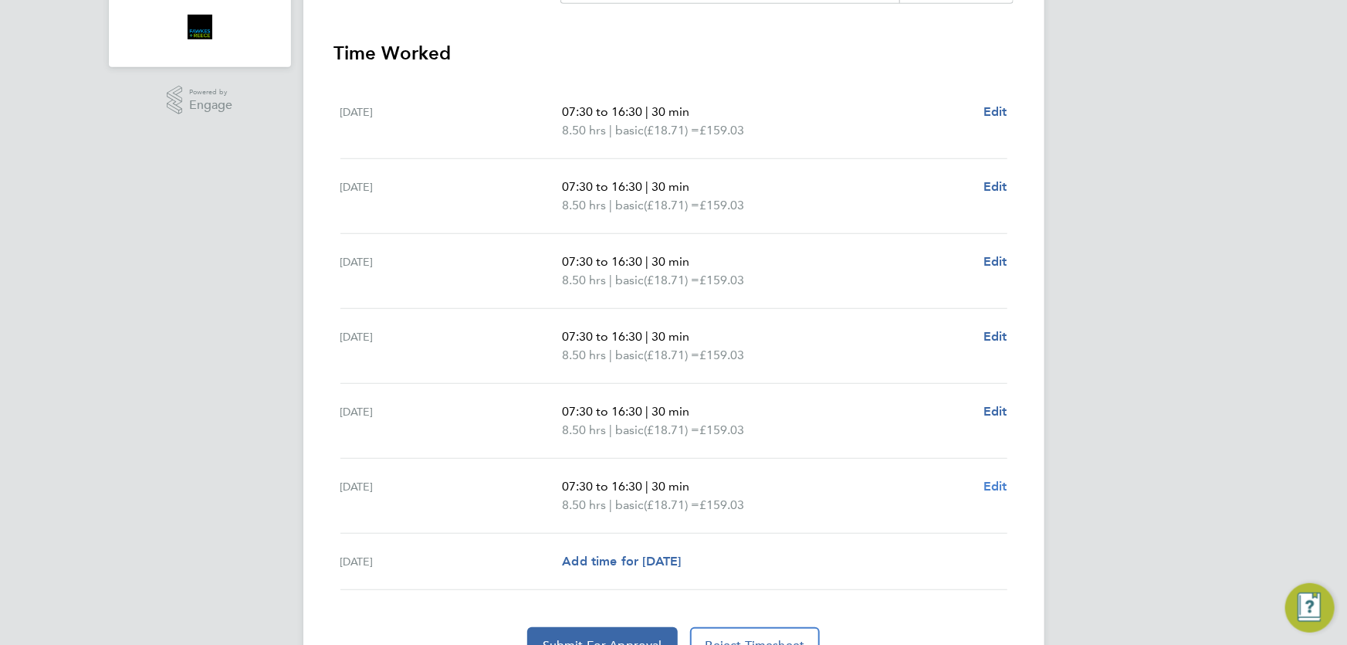
click at [1004, 480] on span "Edit" at bounding box center [996, 486] width 24 height 15
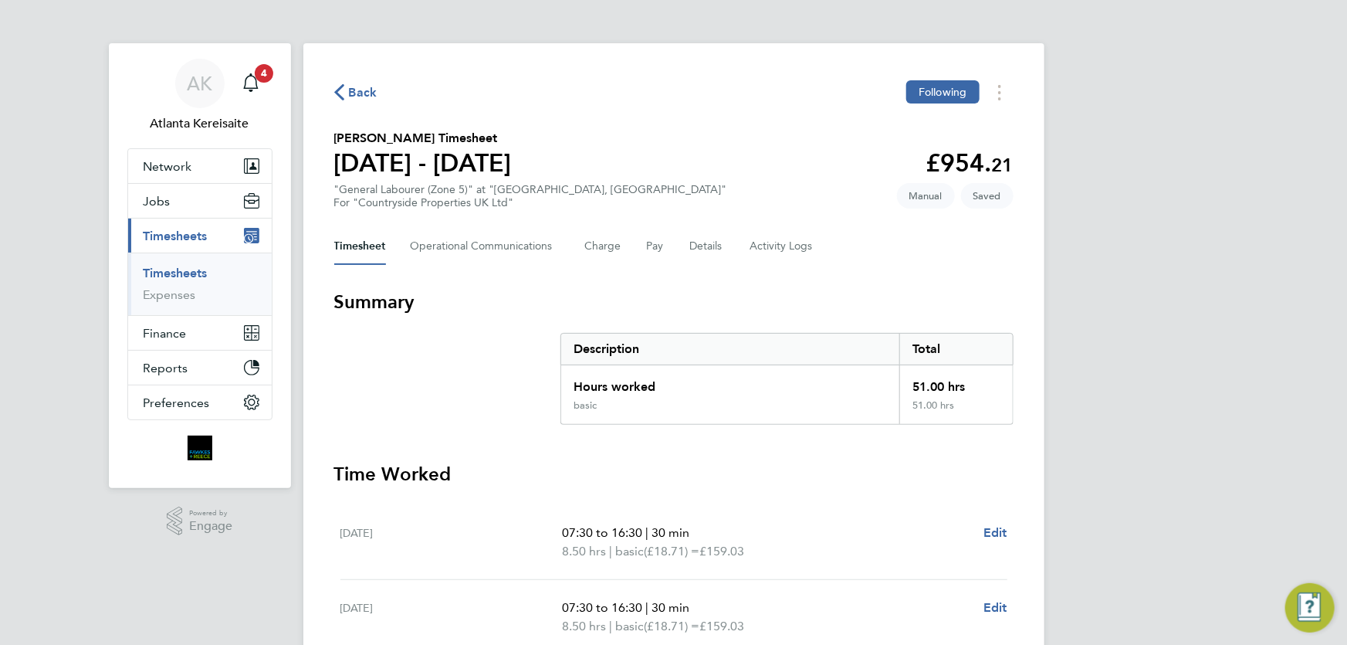
select select "30"
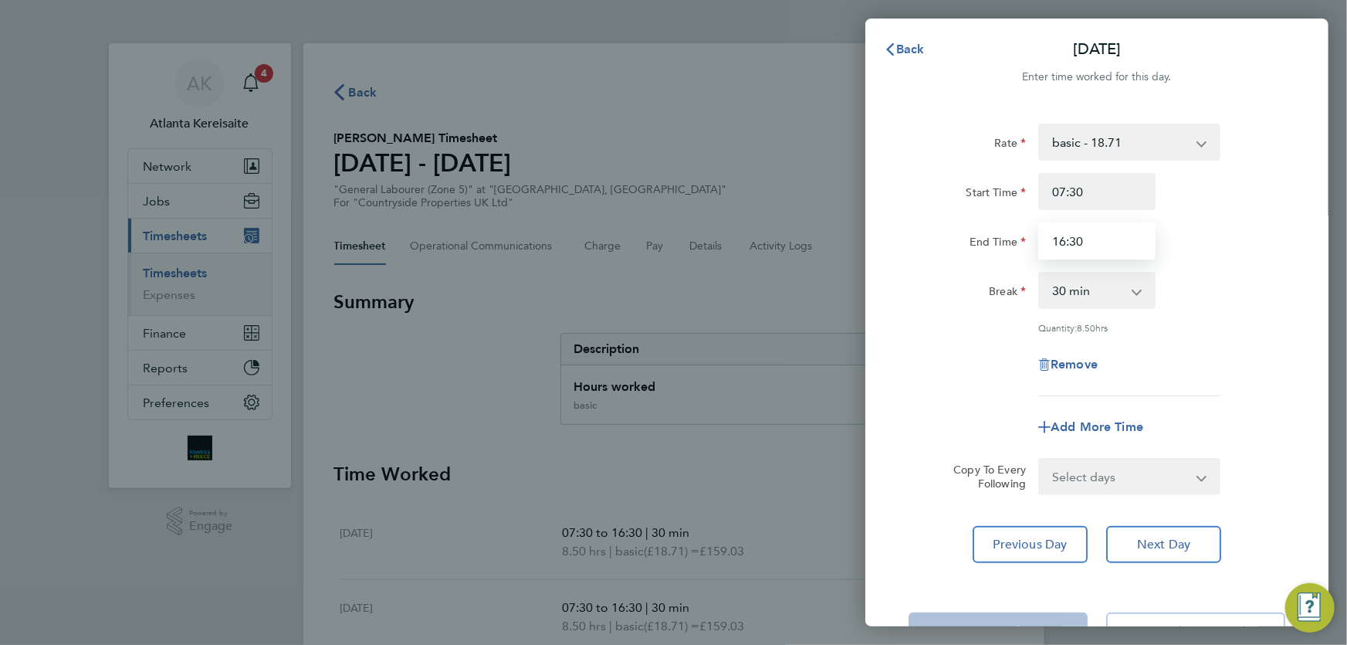
drag, startPoint x: 1102, startPoint y: 237, endPoint x: 1062, endPoint y: 243, distance: 40.6
click at [1062, 243] on input "16:30" at bounding box center [1097, 240] width 117 height 37
type input "15:00"
click at [1039, 541] on span "Previous Day" at bounding box center [1031, 544] width 74 height 15
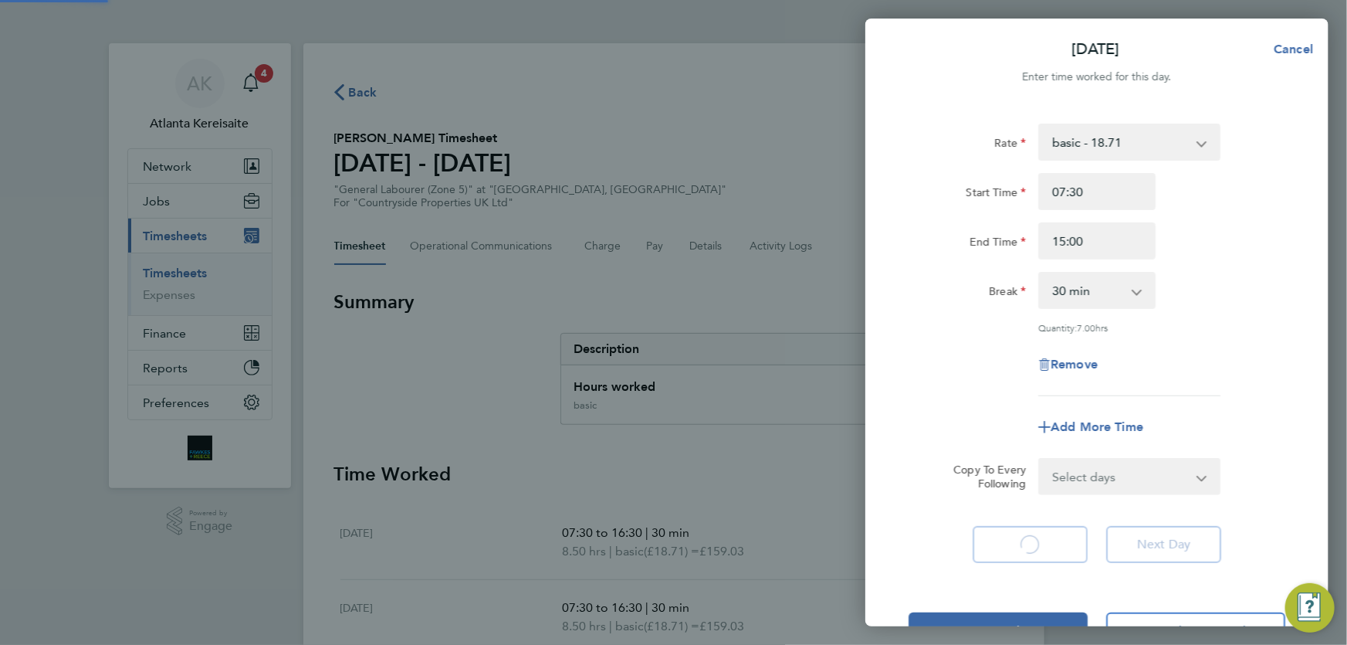
select select "30"
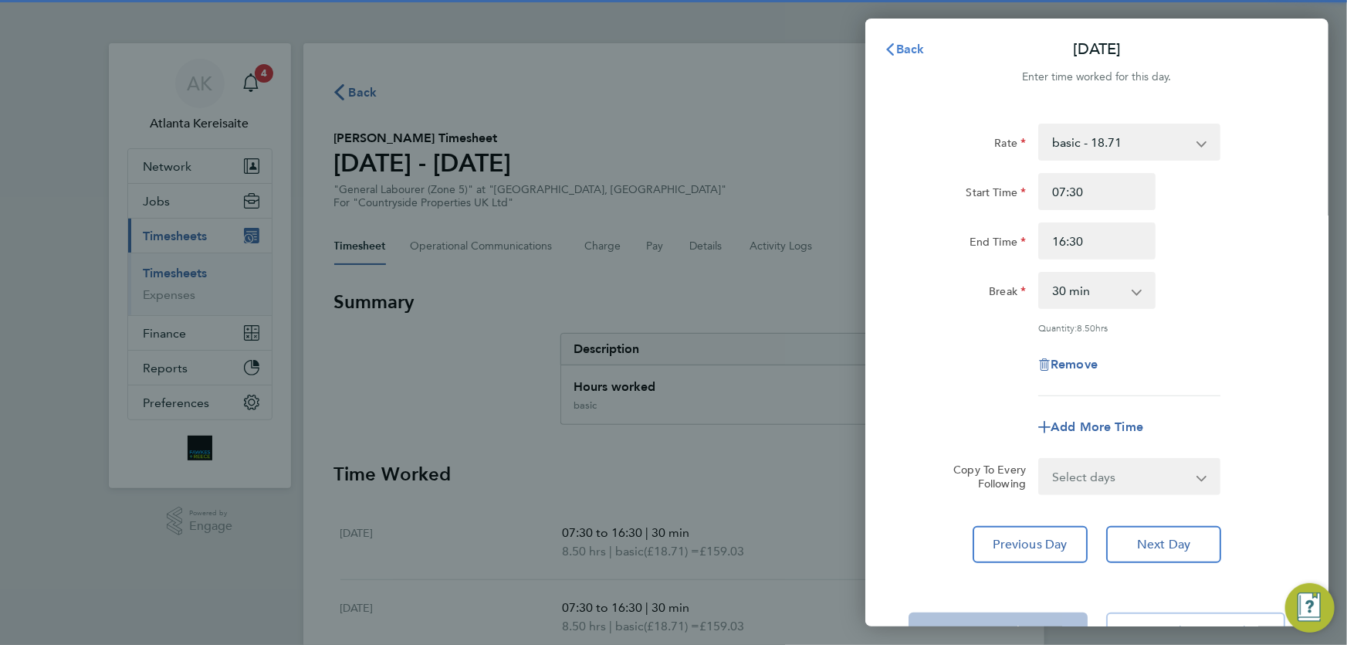
click at [897, 48] on span "Back" at bounding box center [910, 49] width 29 height 15
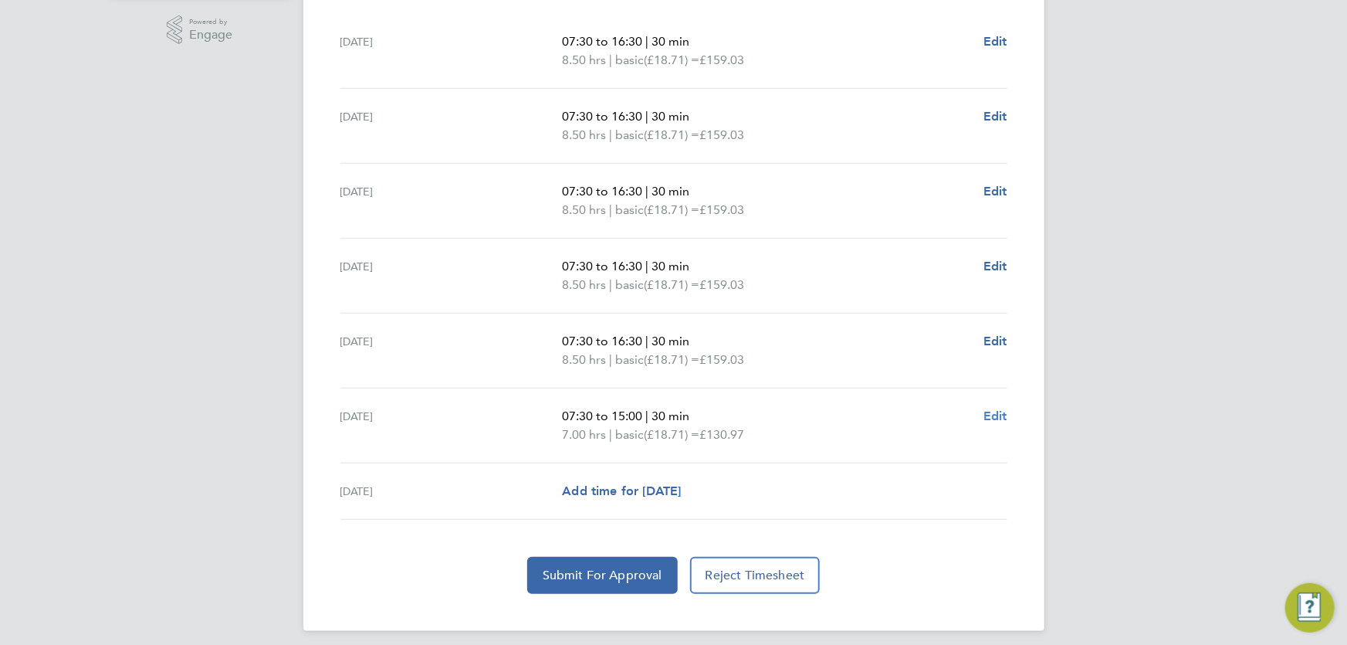
click at [988, 409] on span "Edit" at bounding box center [996, 415] width 24 height 15
select select "30"
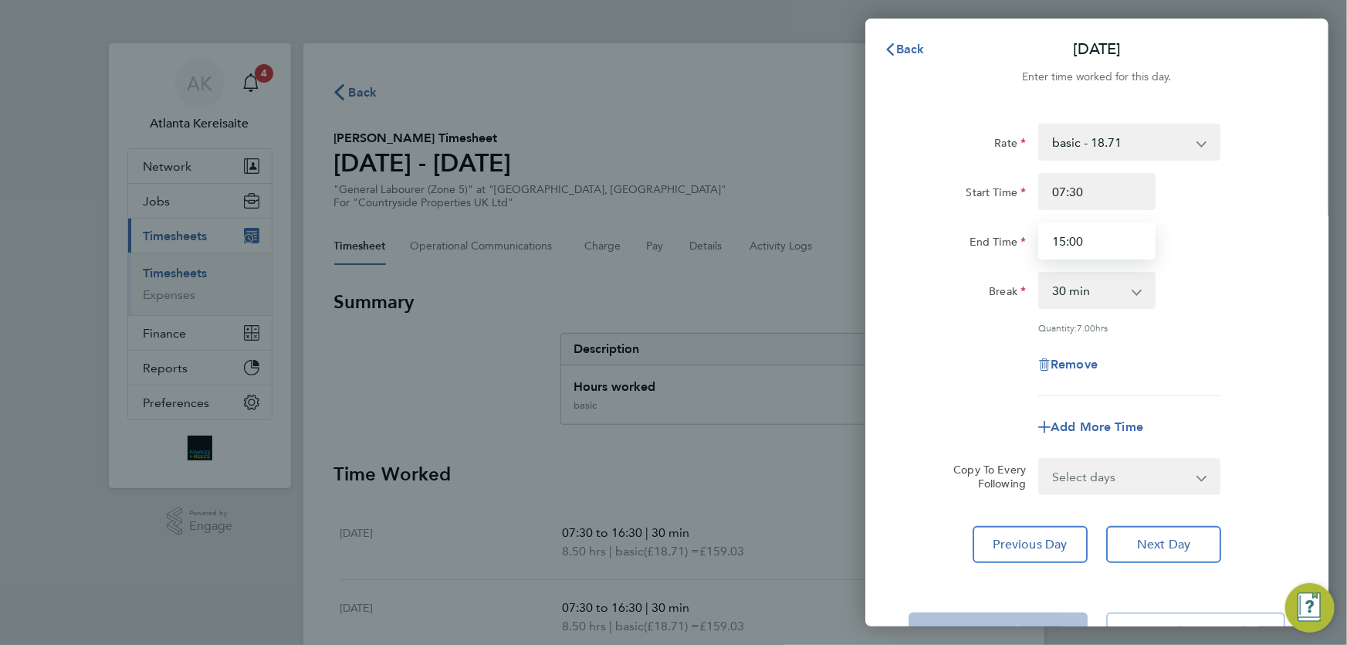
drag, startPoint x: 1096, startPoint y: 239, endPoint x: 1058, endPoint y: 239, distance: 37.8
click at [1058, 239] on input "15:00" at bounding box center [1097, 240] width 117 height 37
drag, startPoint x: 1083, startPoint y: 190, endPoint x: 1059, endPoint y: 192, distance: 24.8
click at [1059, 192] on input "07:30" at bounding box center [1097, 191] width 117 height 37
type input "09:00"
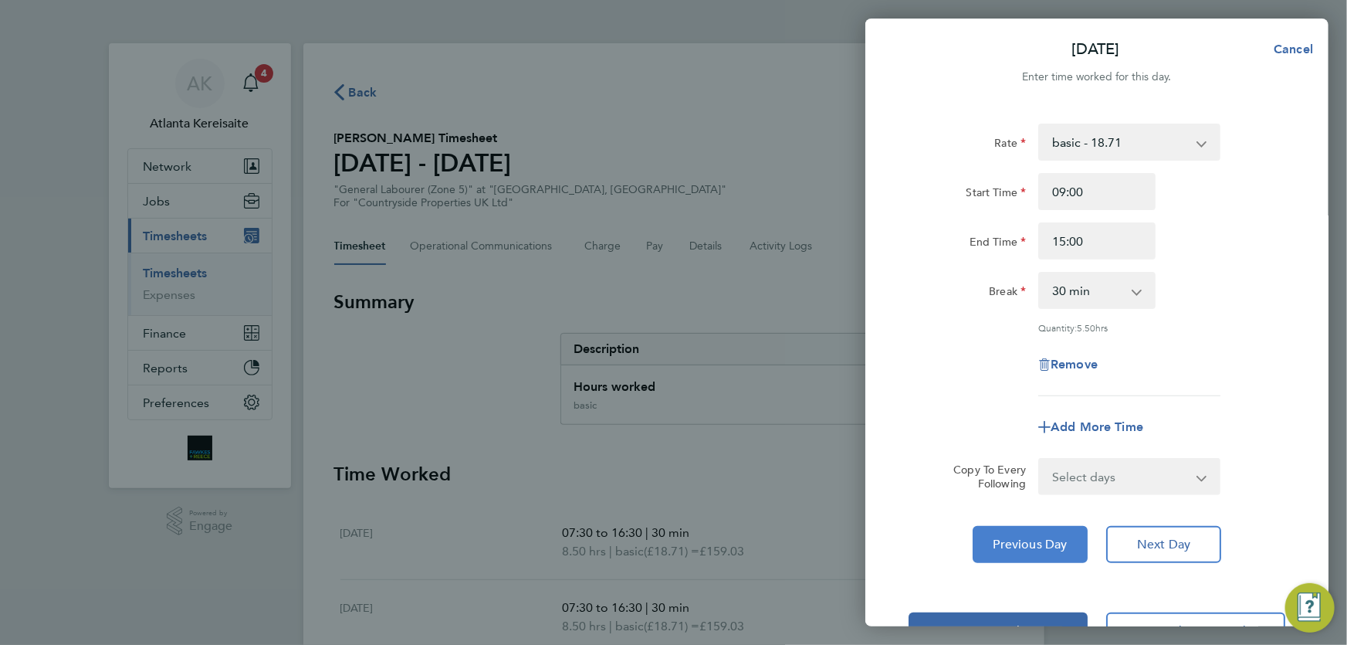
click at [1035, 537] on span "Previous Day" at bounding box center [1031, 544] width 74 height 15
select select "30"
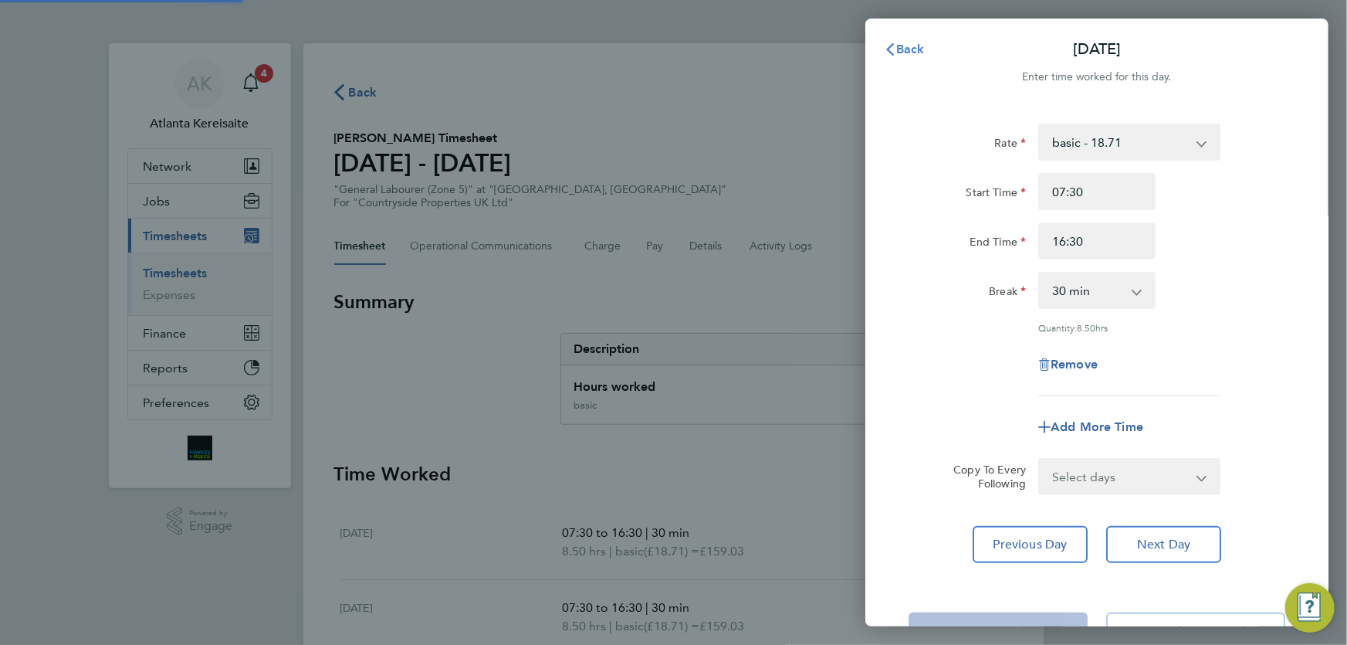
click at [902, 45] on span "Back" at bounding box center [910, 49] width 29 height 15
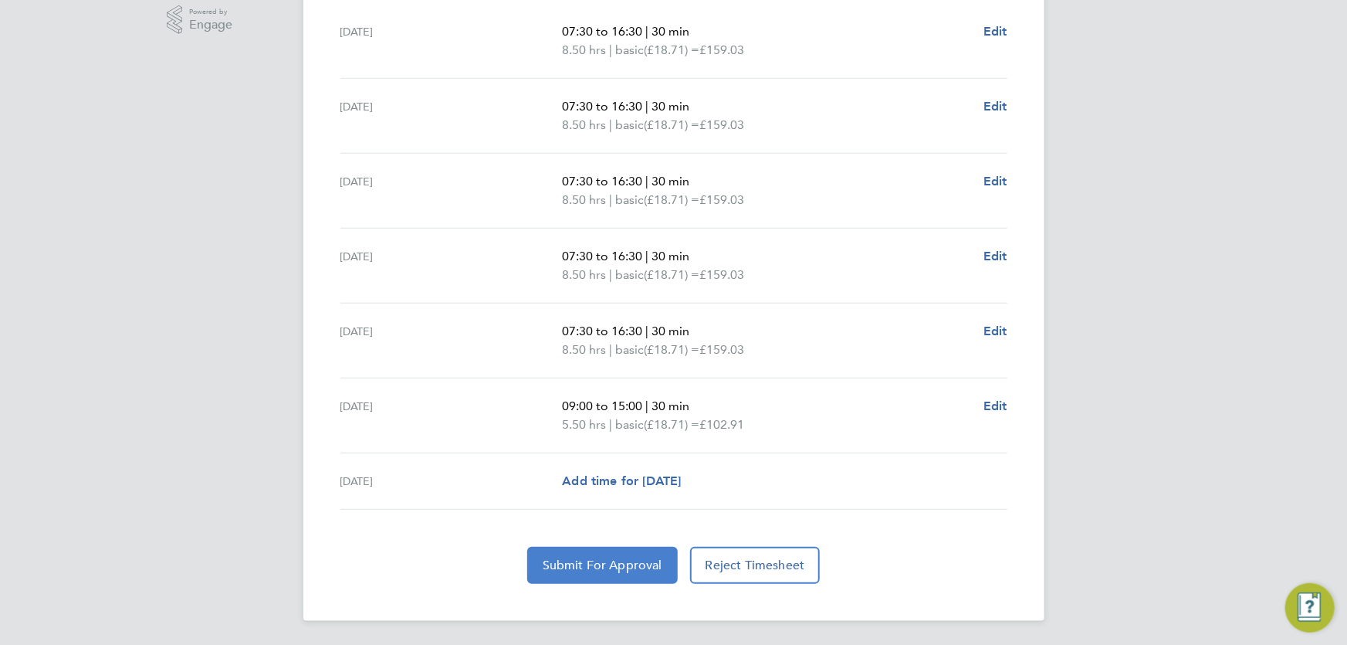
click at [603, 566] on span "Submit For Approval" at bounding box center [603, 564] width 120 height 15
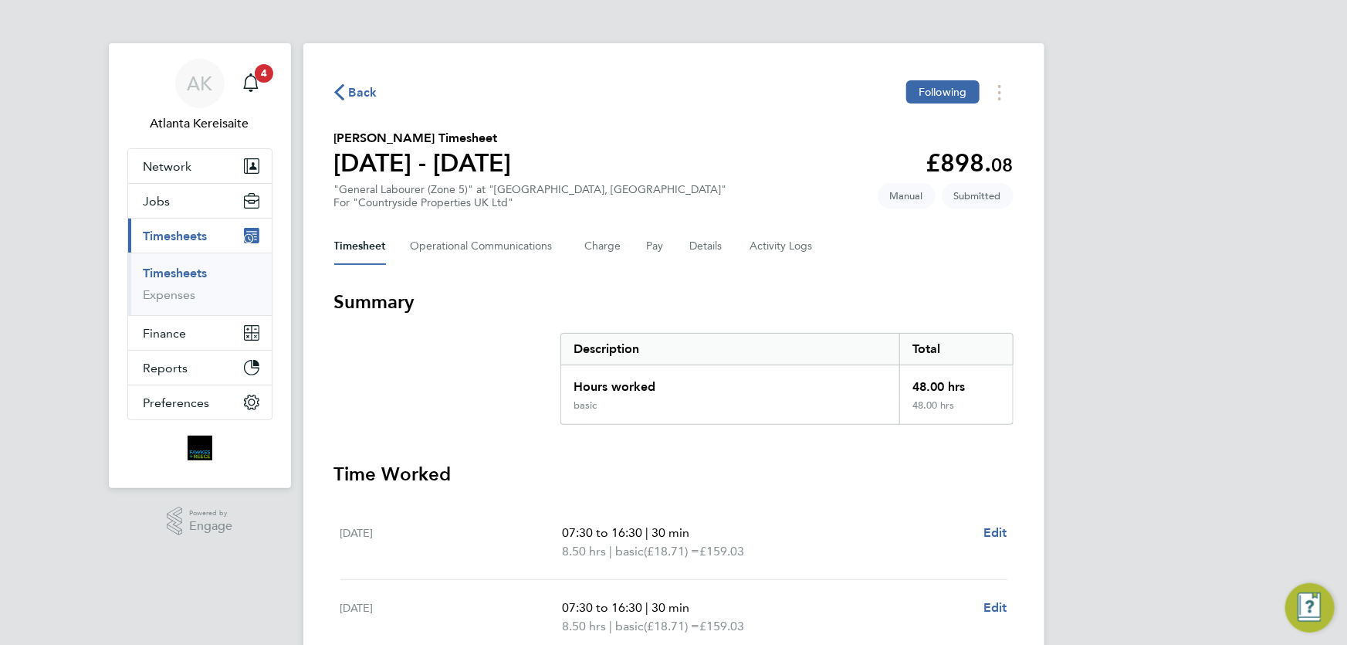
click at [362, 90] on span "Back" at bounding box center [363, 92] width 29 height 19
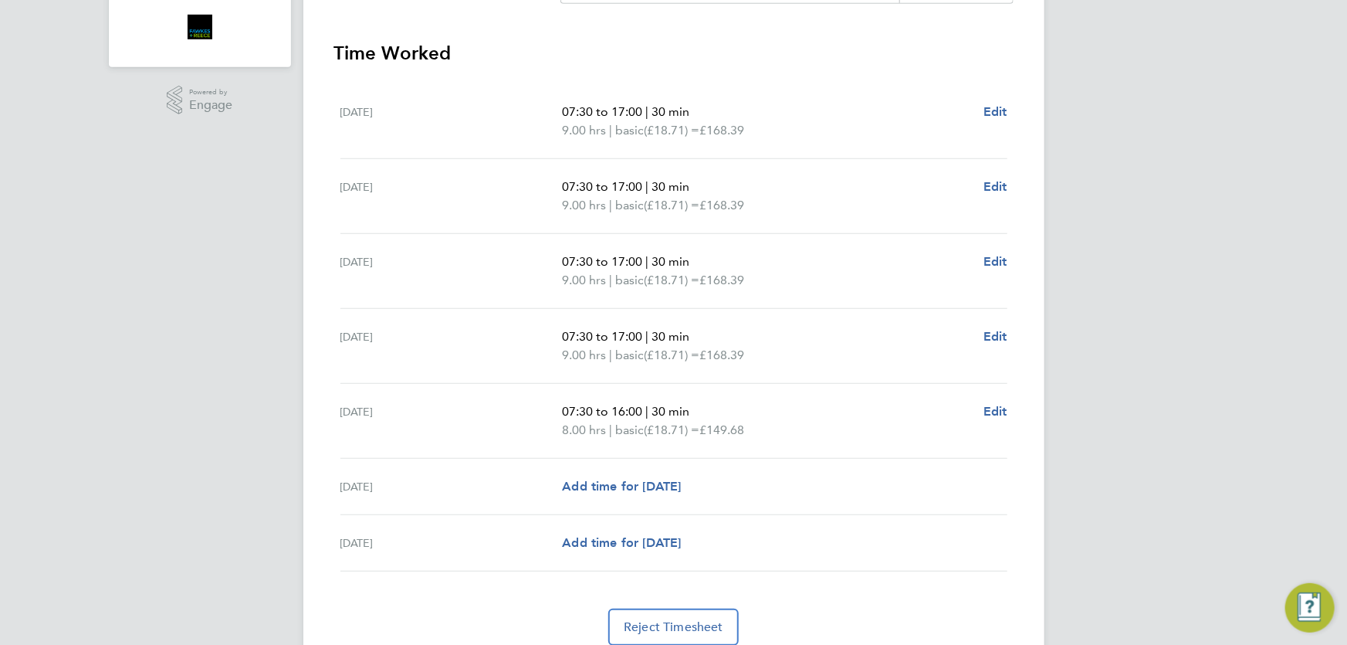
scroll to position [482, 0]
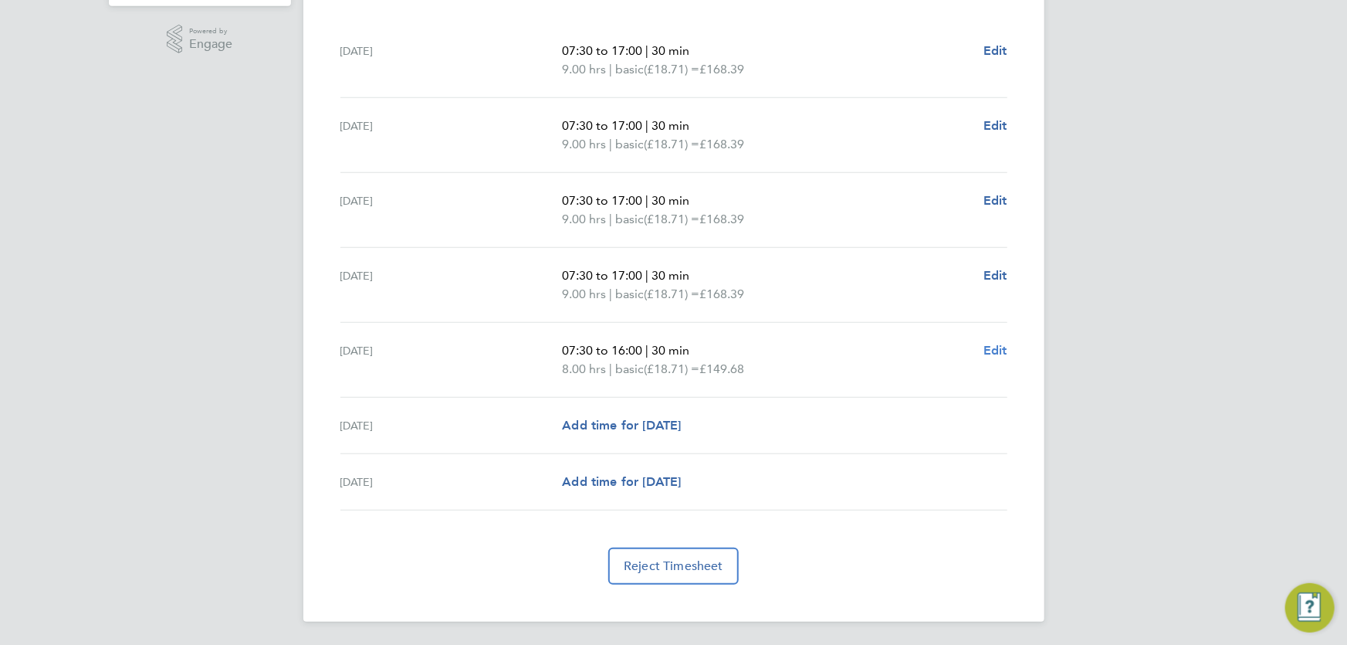
click at [1005, 351] on span "Edit" at bounding box center [996, 350] width 24 height 15
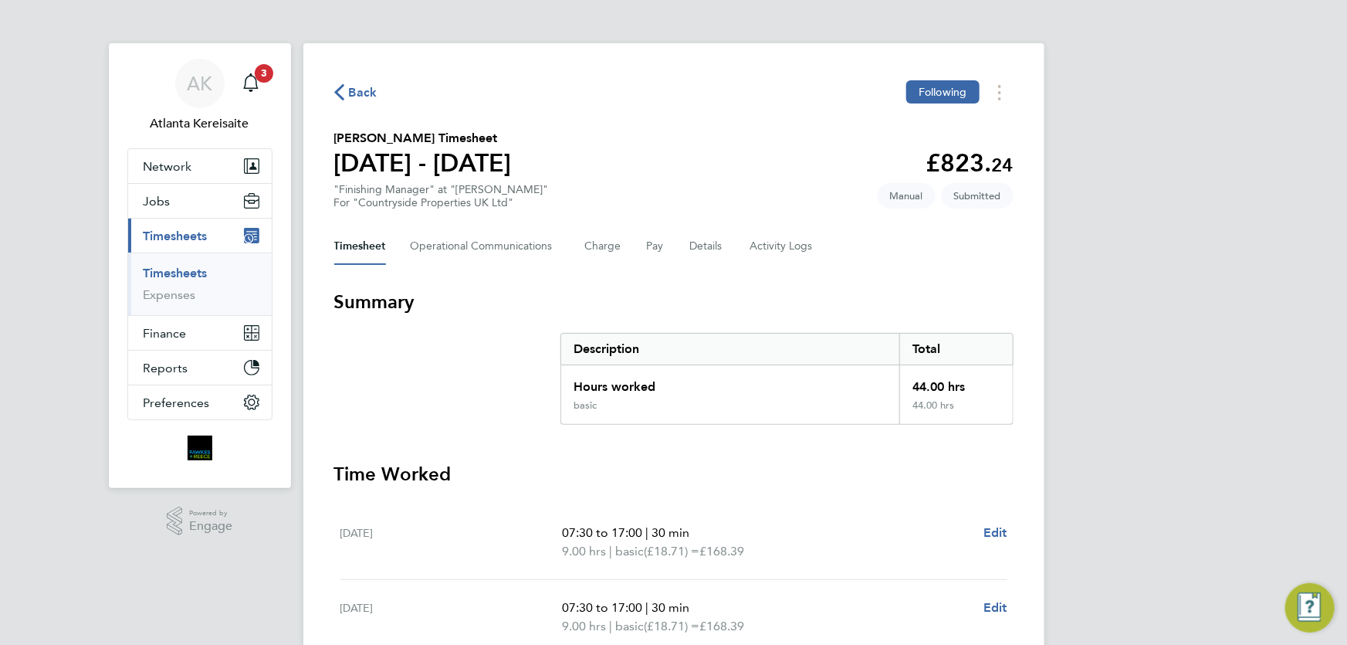
select select "30"
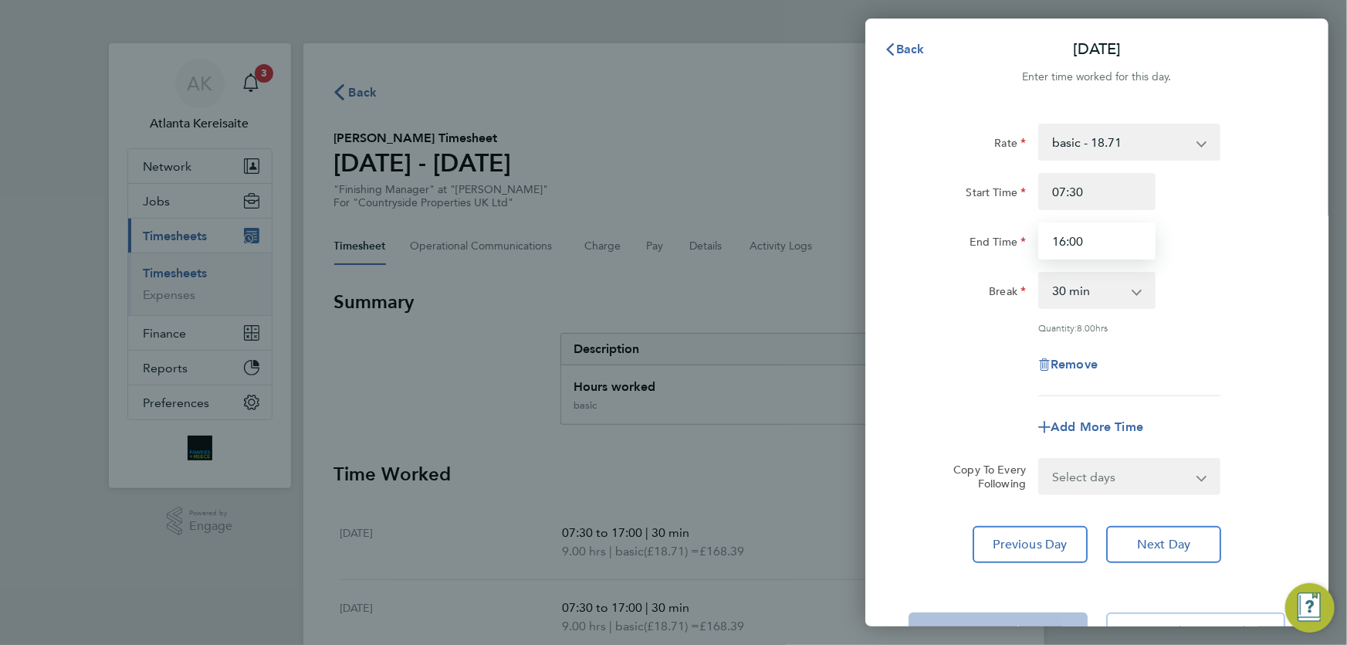
drag, startPoint x: 1083, startPoint y: 239, endPoint x: 1059, endPoint y: 239, distance: 24.7
click at [1059, 239] on input "16:00" at bounding box center [1097, 240] width 117 height 37
type input "18:00"
click at [1047, 540] on span "Previous Day" at bounding box center [1031, 544] width 74 height 15
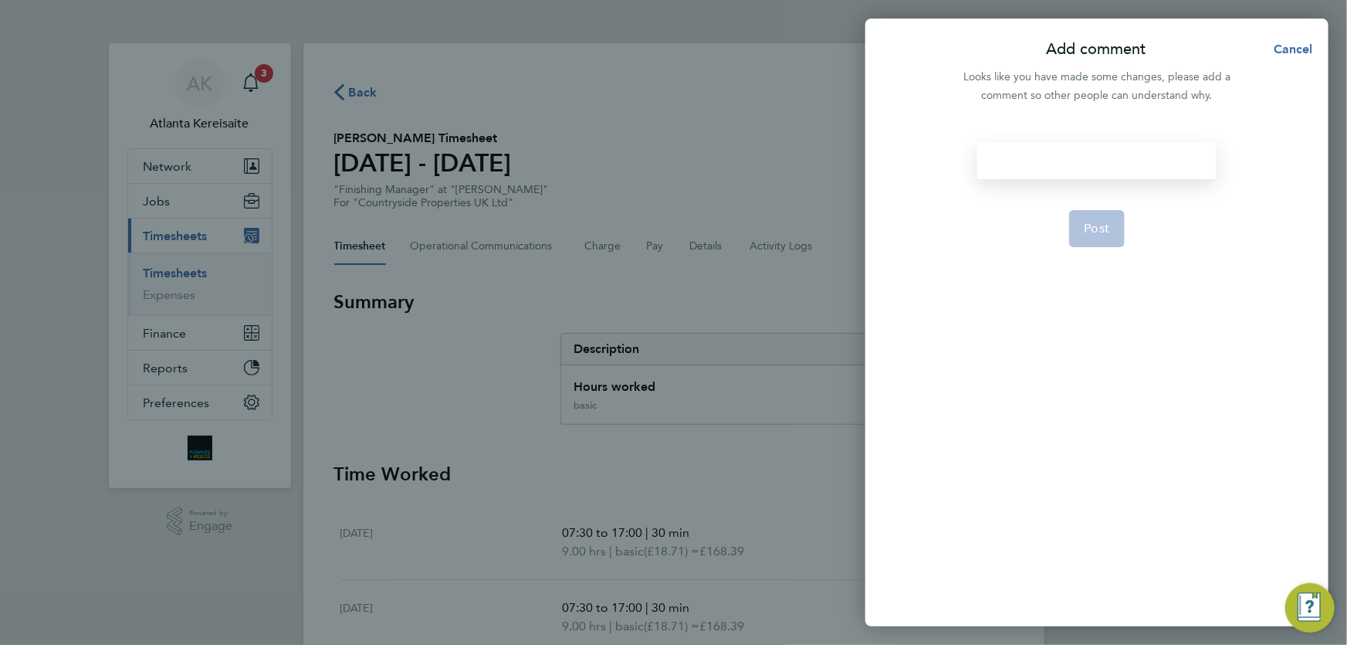
click at [1057, 153] on div at bounding box center [1097, 160] width 239 height 37
click at [1031, 158] on div at bounding box center [1097, 160] width 239 height 37
click at [1101, 234] on span "Post" at bounding box center [1097, 228] width 25 height 15
select select "30"
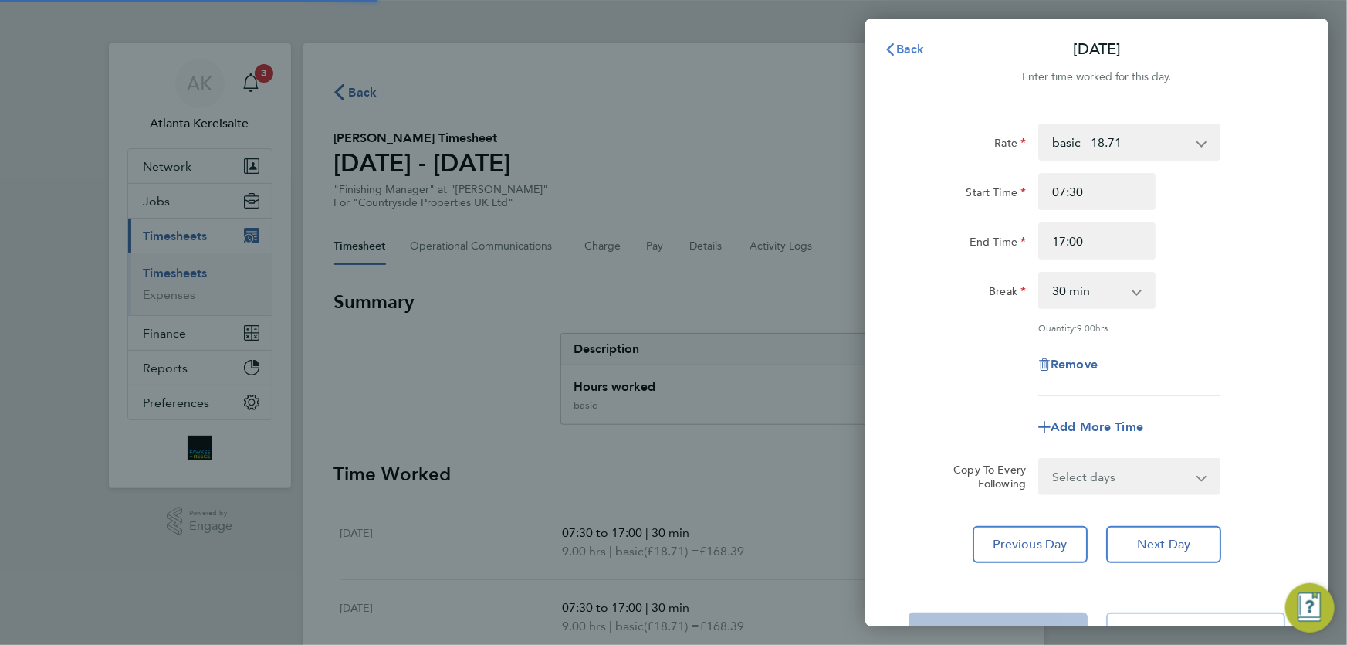
click at [909, 45] on span "Back" at bounding box center [910, 49] width 29 height 15
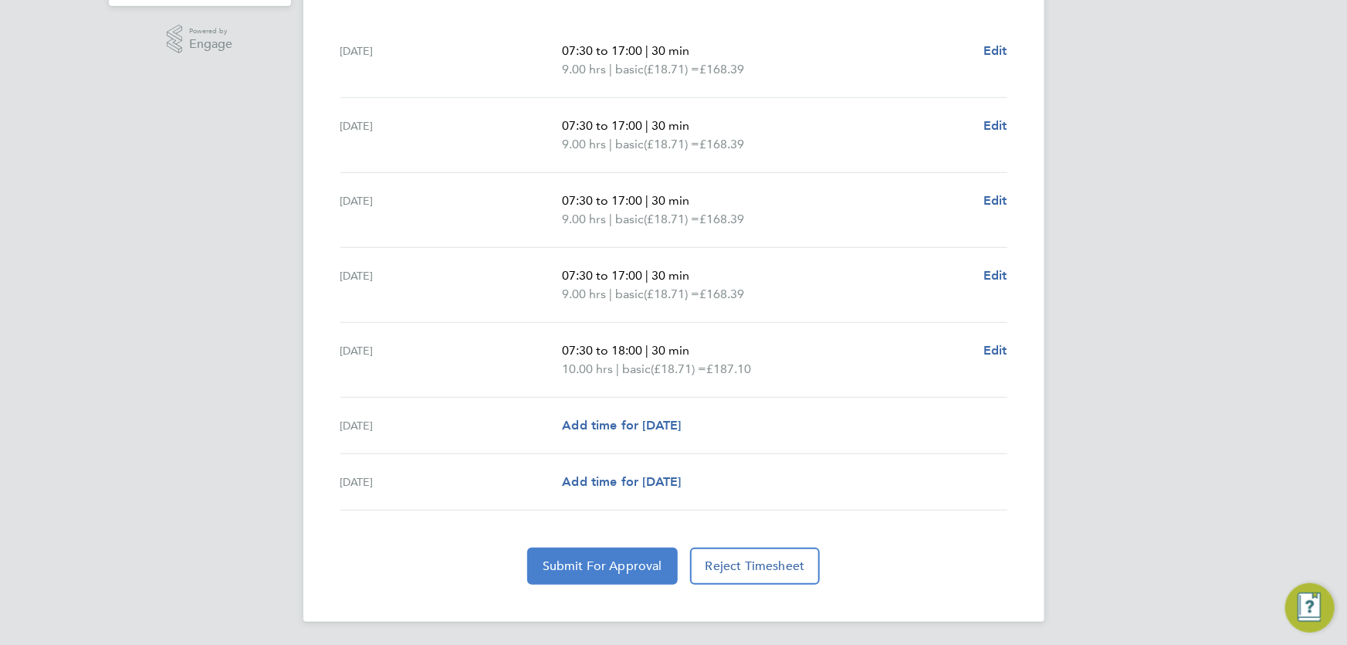
click at [606, 560] on span "Submit For Approval" at bounding box center [603, 565] width 120 height 15
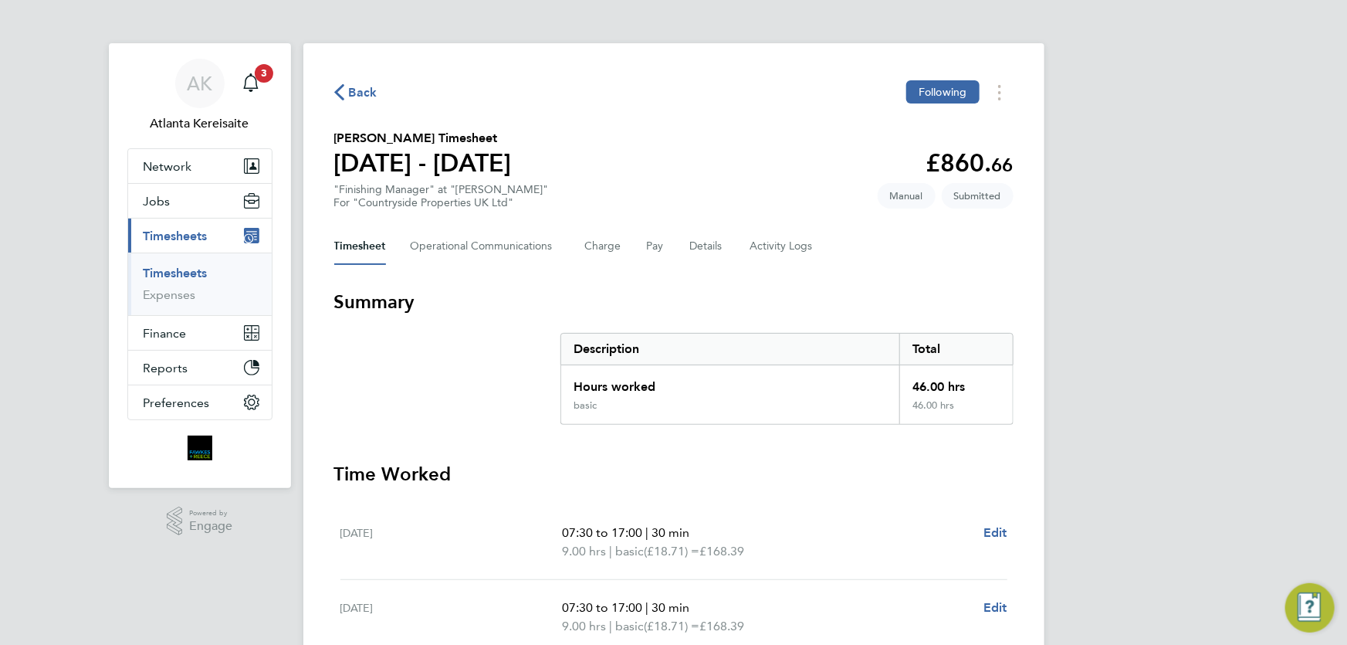
click at [362, 87] on span "Back" at bounding box center [363, 92] width 29 height 19
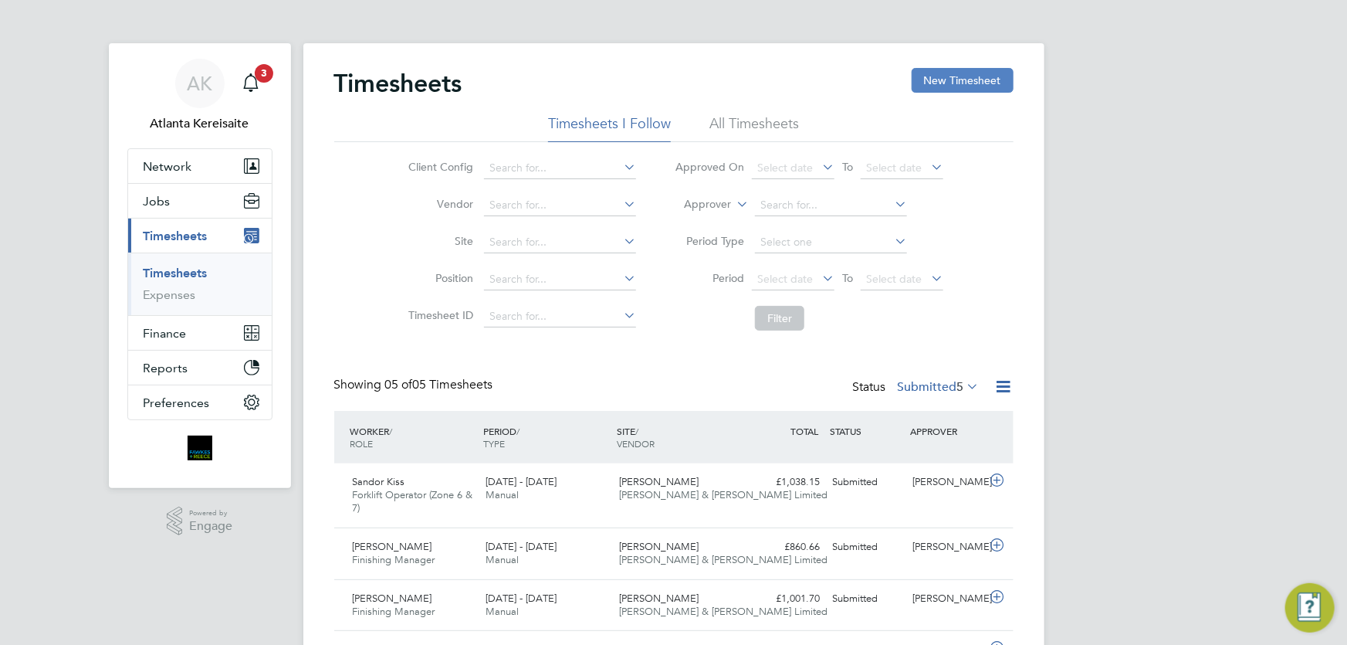
click at [954, 80] on button "New Timesheet" at bounding box center [963, 80] width 102 height 25
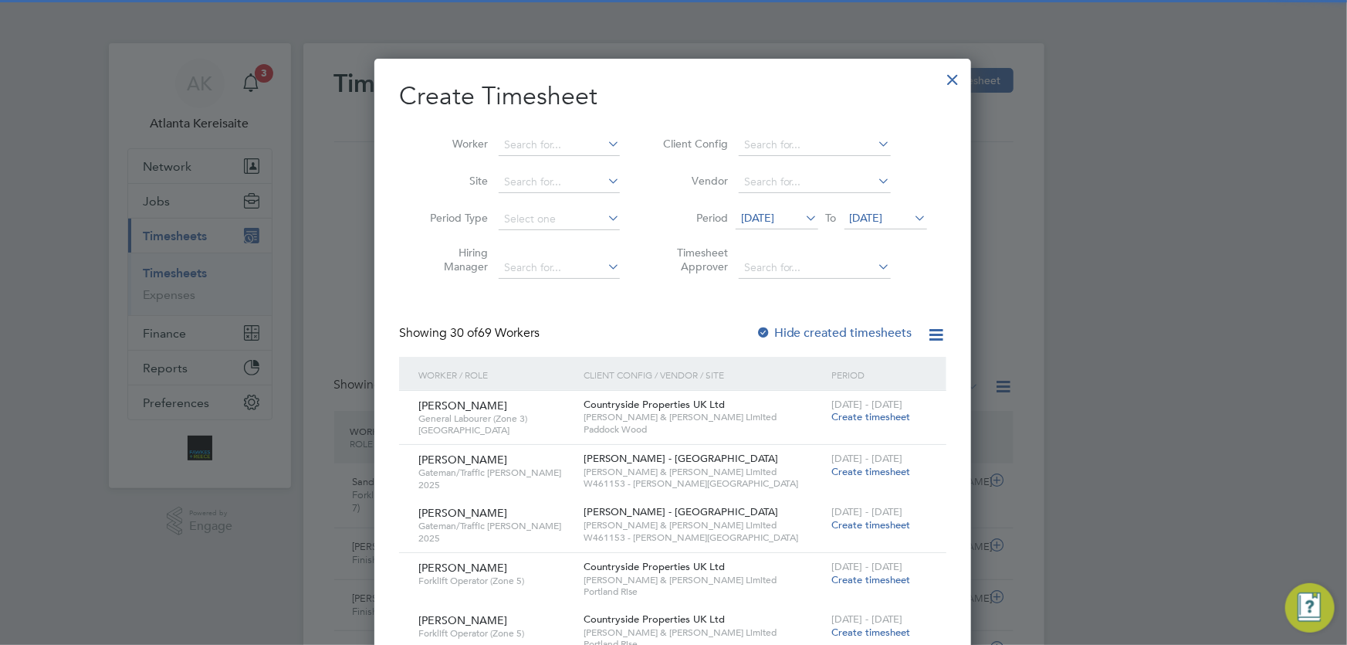
scroll to position [2166, 598]
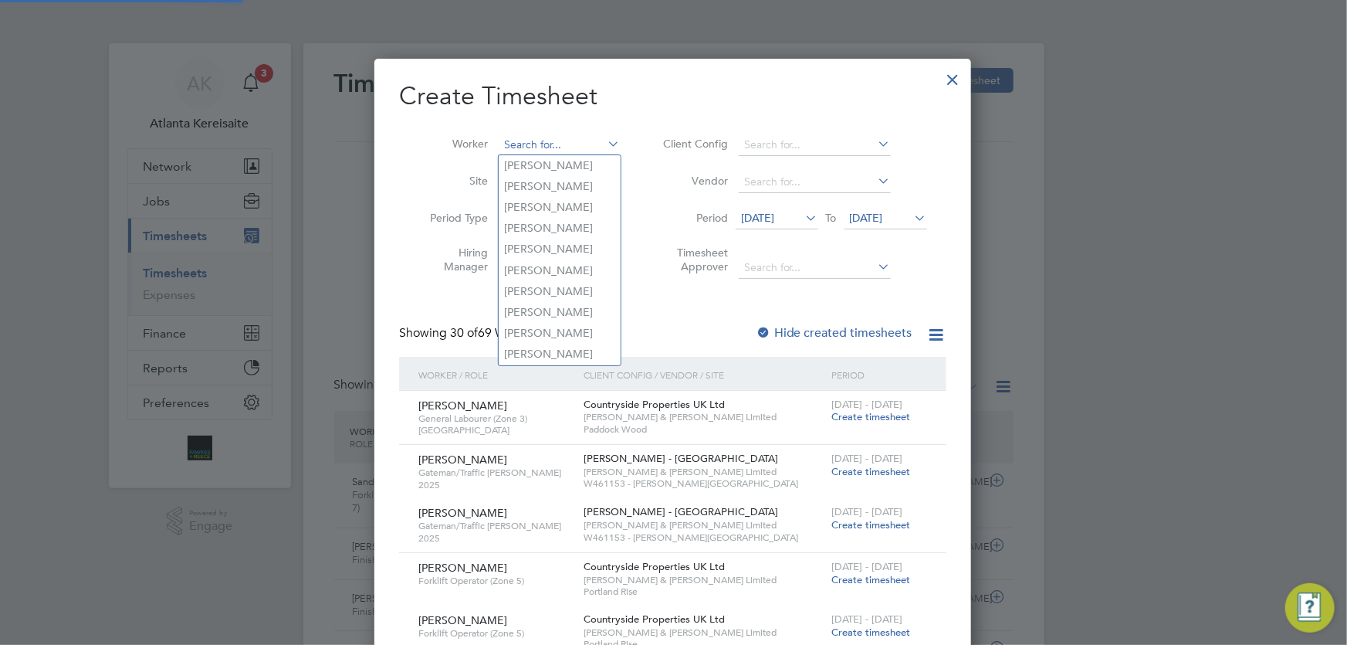
click at [527, 140] on input at bounding box center [559, 145] width 121 height 22
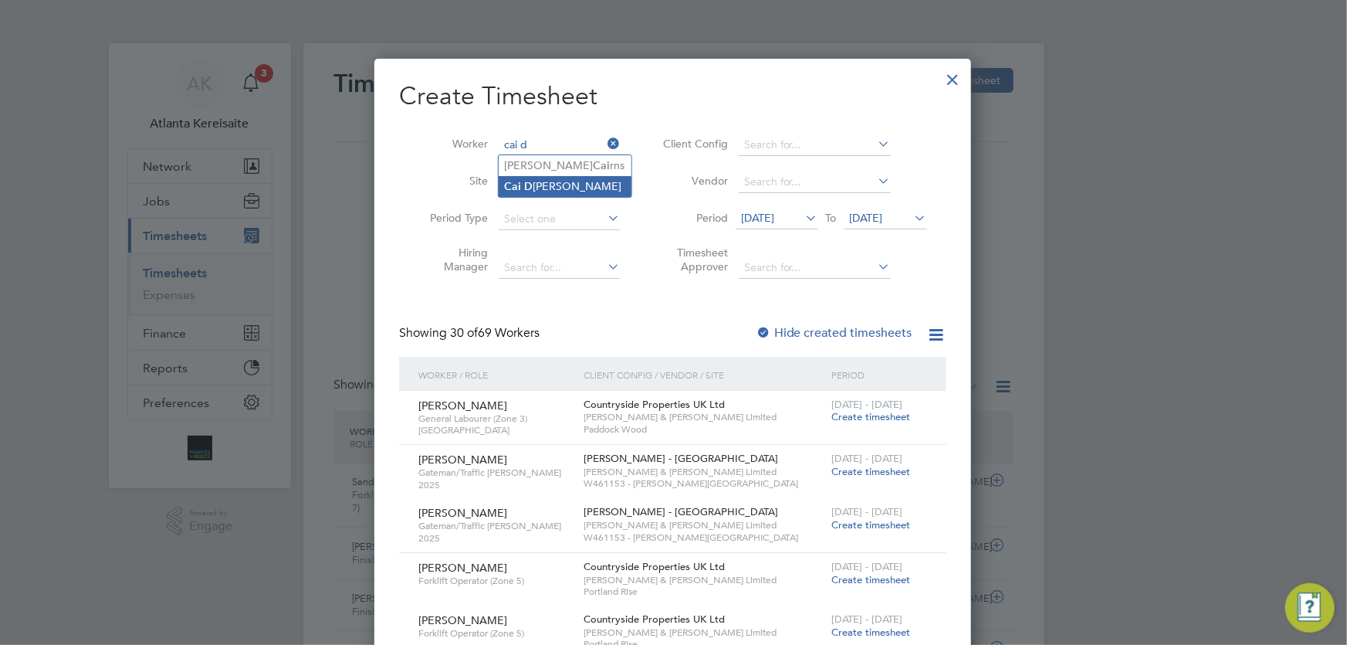
click at [548, 185] on li "Cai D avey" at bounding box center [565, 186] width 133 height 21
type input "Cai Davey"
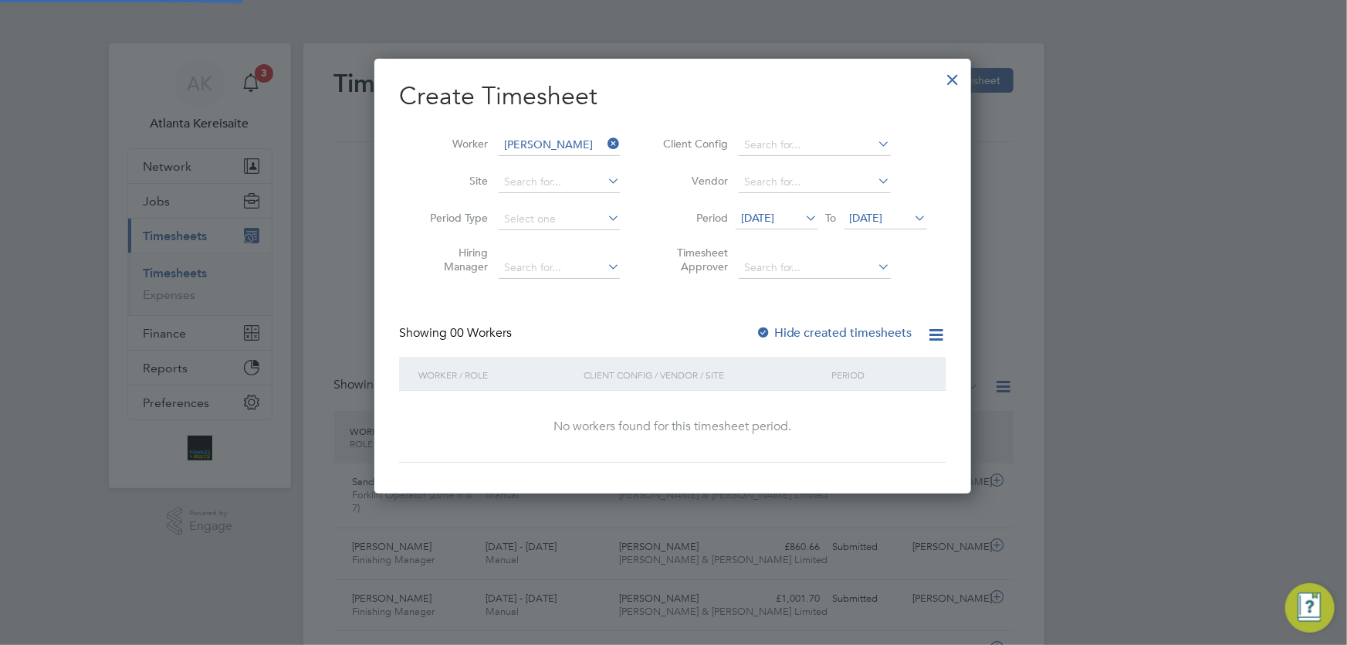
scroll to position [8, 7]
click at [774, 217] on span "15 Sep 2025" at bounding box center [757, 218] width 33 height 14
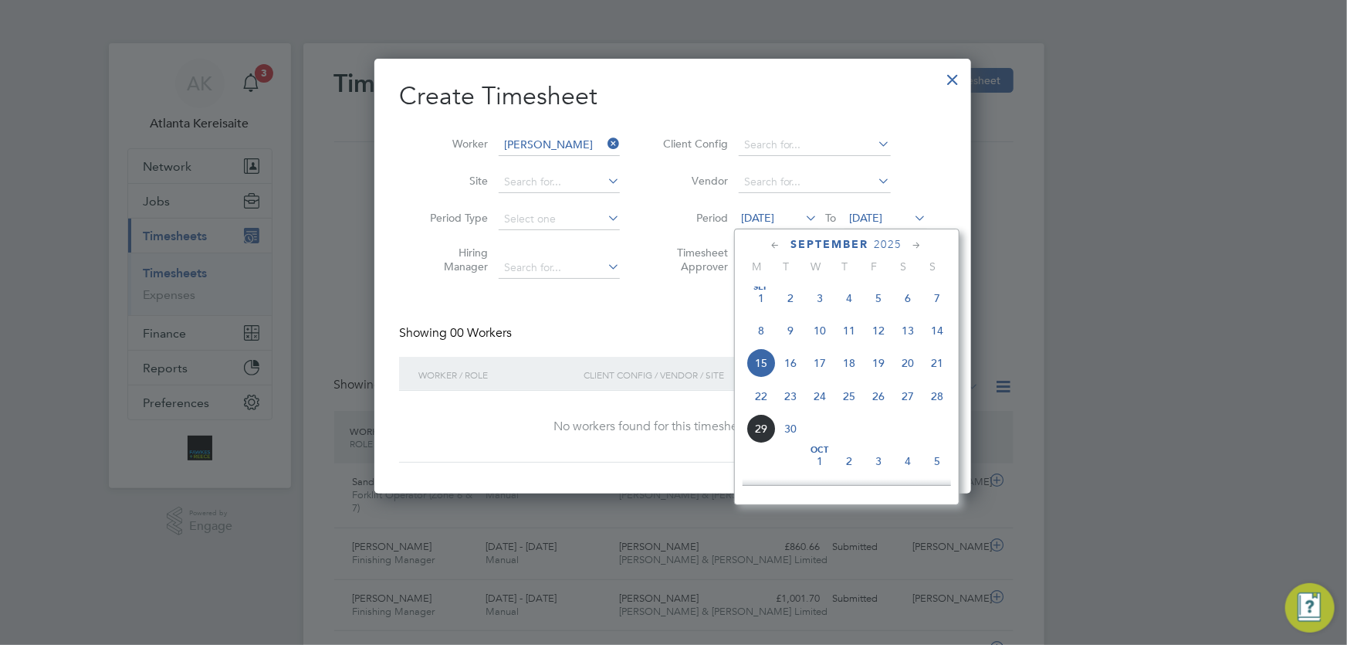
click at [761, 404] on span "22" at bounding box center [761, 395] width 29 height 29
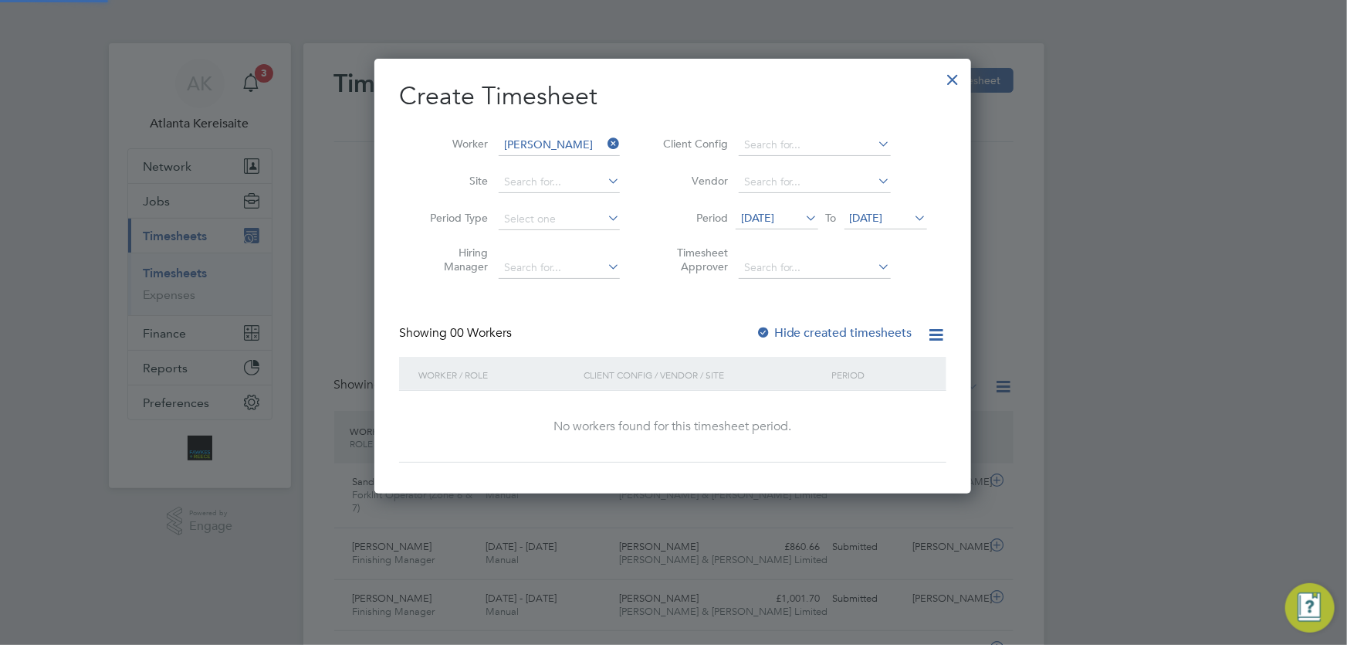
drag, startPoint x: 896, startPoint y: 211, endPoint x: 1007, endPoint y: 270, distance: 126.1
click at [883, 212] on span "[DATE]" at bounding box center [866, 218] width 33 height 14
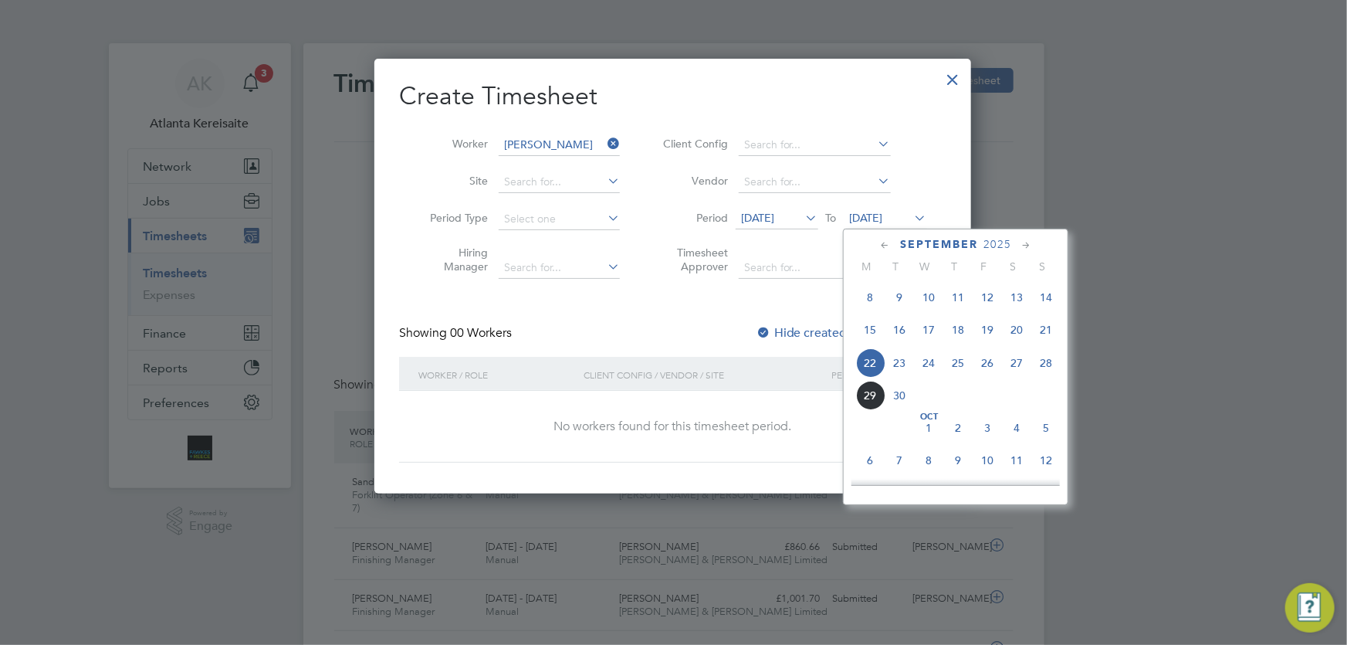
click at [1048, 363] on span "28" at bounding box center [1046, 362] width 29 height 29
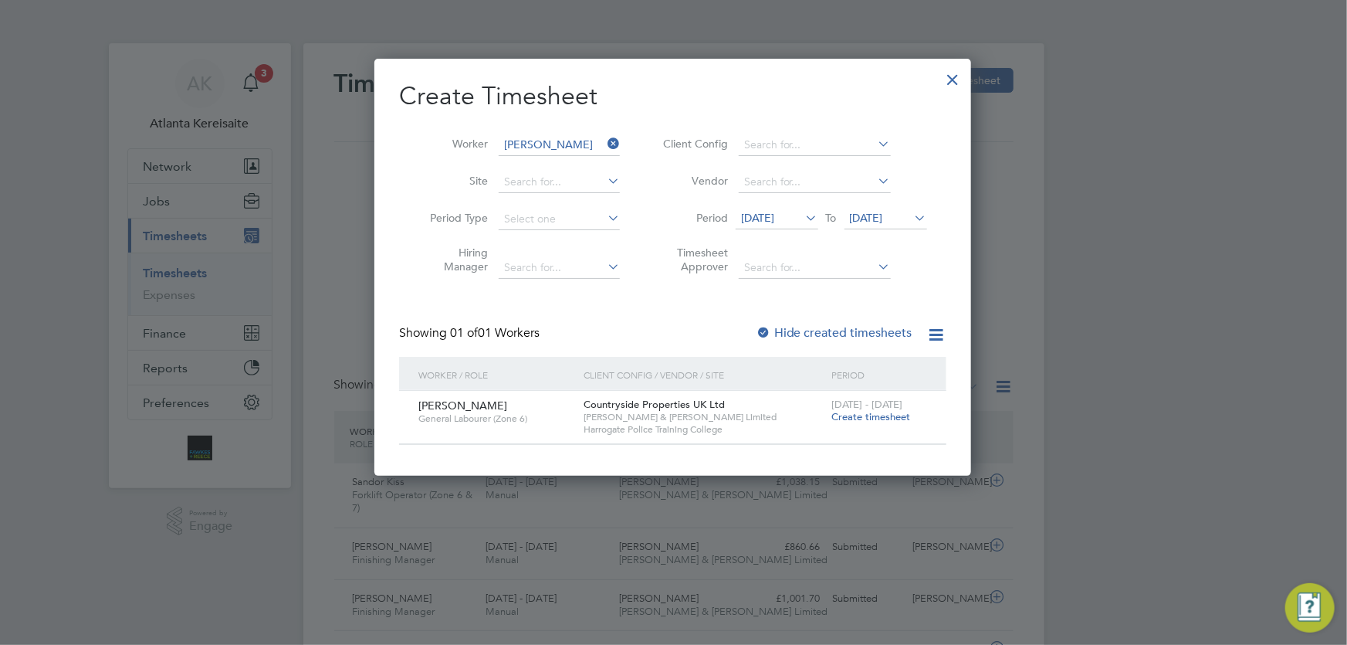
click at [877, 415] on span "Create timesheet" at bounding box center [871, 416] width 79 height 13
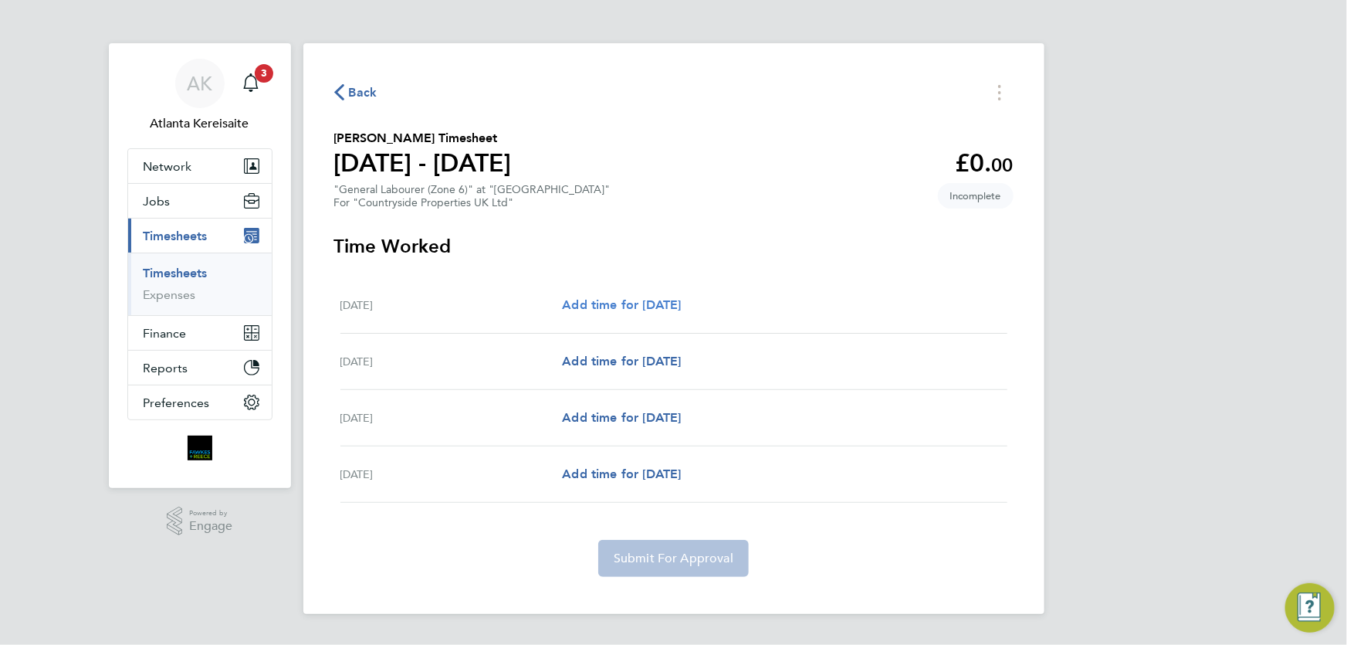
click at [608, 302] on span "Add time for Thu 25 Sep" at bounding box center [621, 304] width 119 height 15
select select "30"
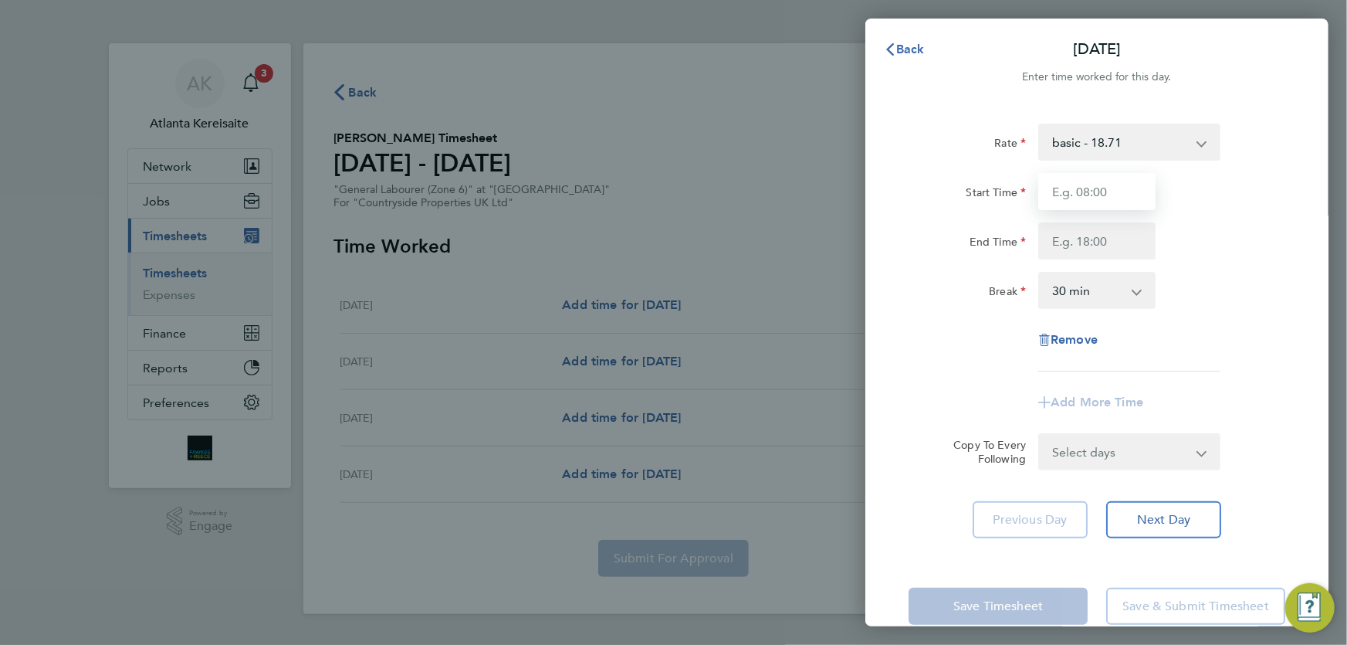
click at [1115, 200] on input "Start Time" at bounding box center [1097, 191] width 117 height 37
type input "07:30"
click at [1099, 239] on input "End Time" at bounding box center [1097, 240] width 117 height 37
type input "16:30"
click at [1115, 179] on input "07:30" at bounding box center [1097, 191] width 117 height 37
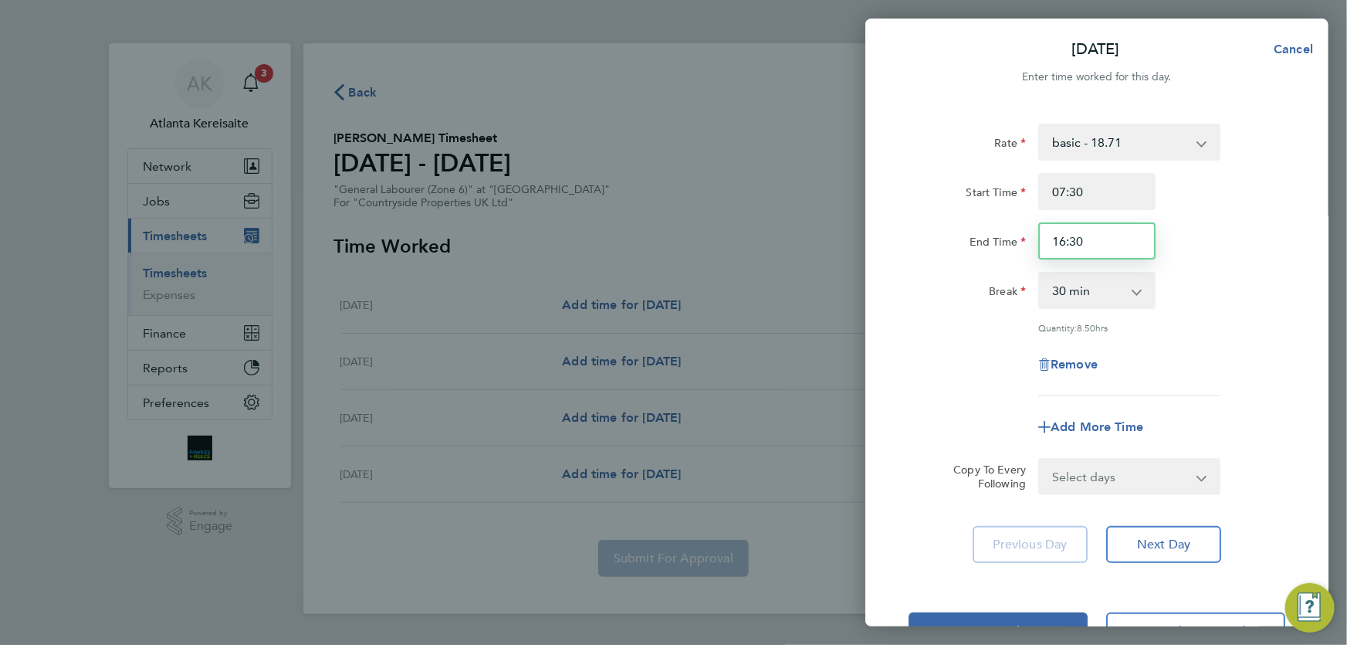
click at [1116, 242] on input "16:30" at bounding box center [1097, 240] width 117 height 37
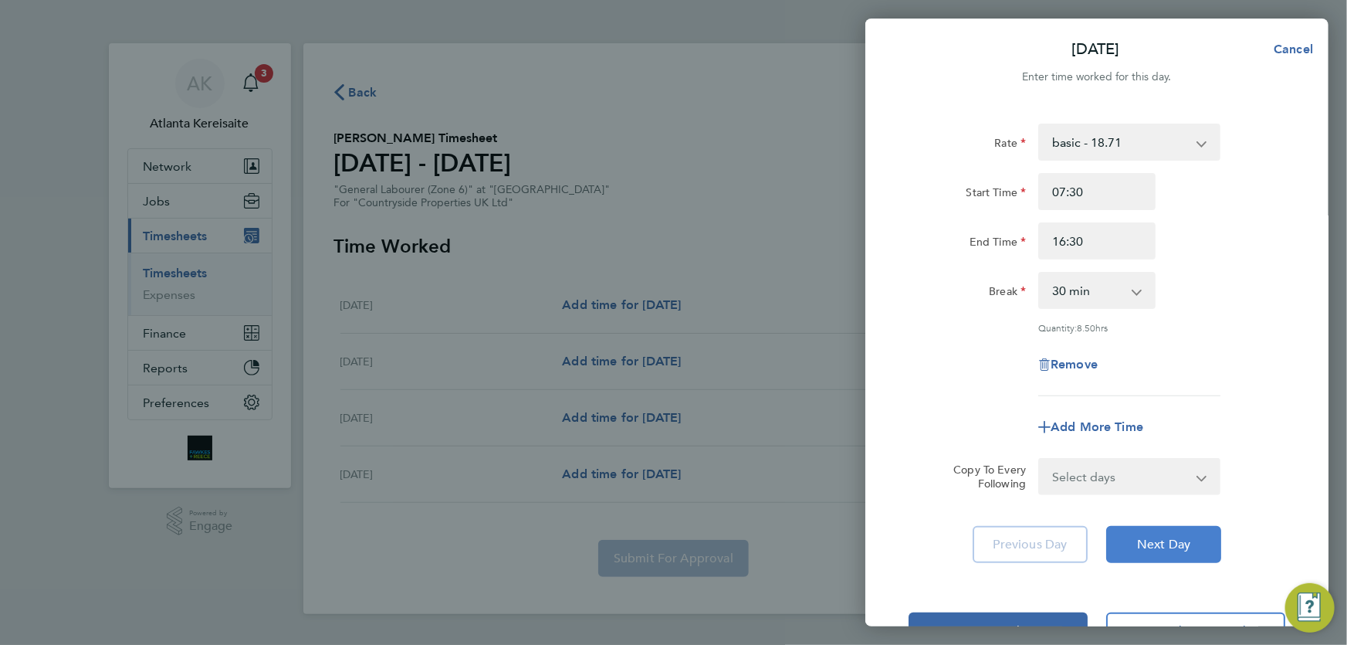
click at [1162, 548] on span "Next Day" at bounding box center [1163, 544] width 53 height 15
select select "30"
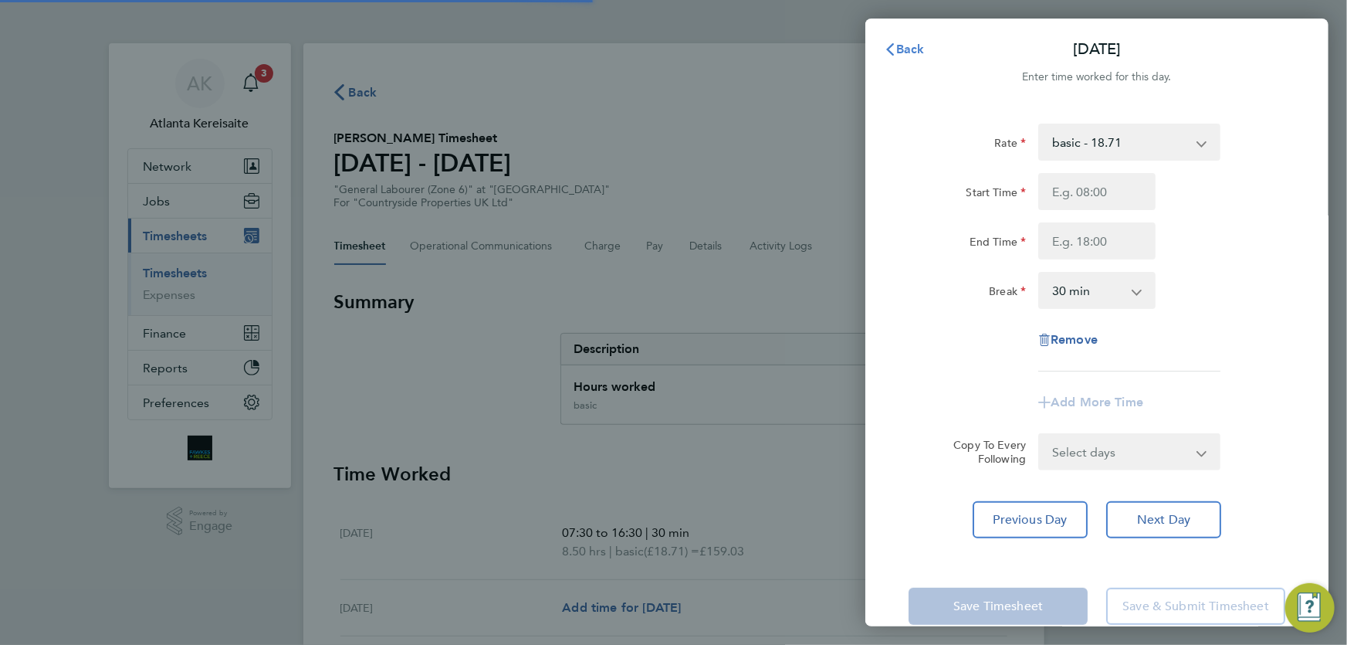
click at [914, 42] on span "Back" at bounding box center [910, 49] width 29 height 15
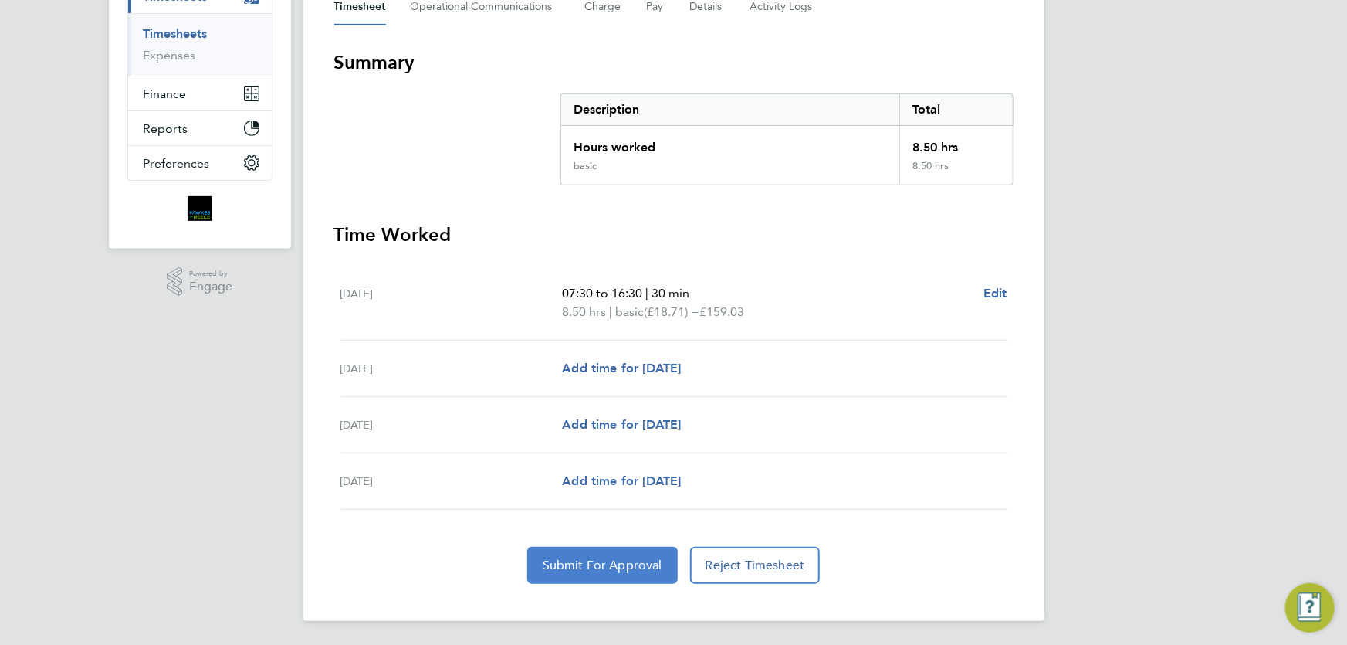
click at [558, 547] on button "Submit For Approval" at bounding box center [602, 565] width 151 height 37
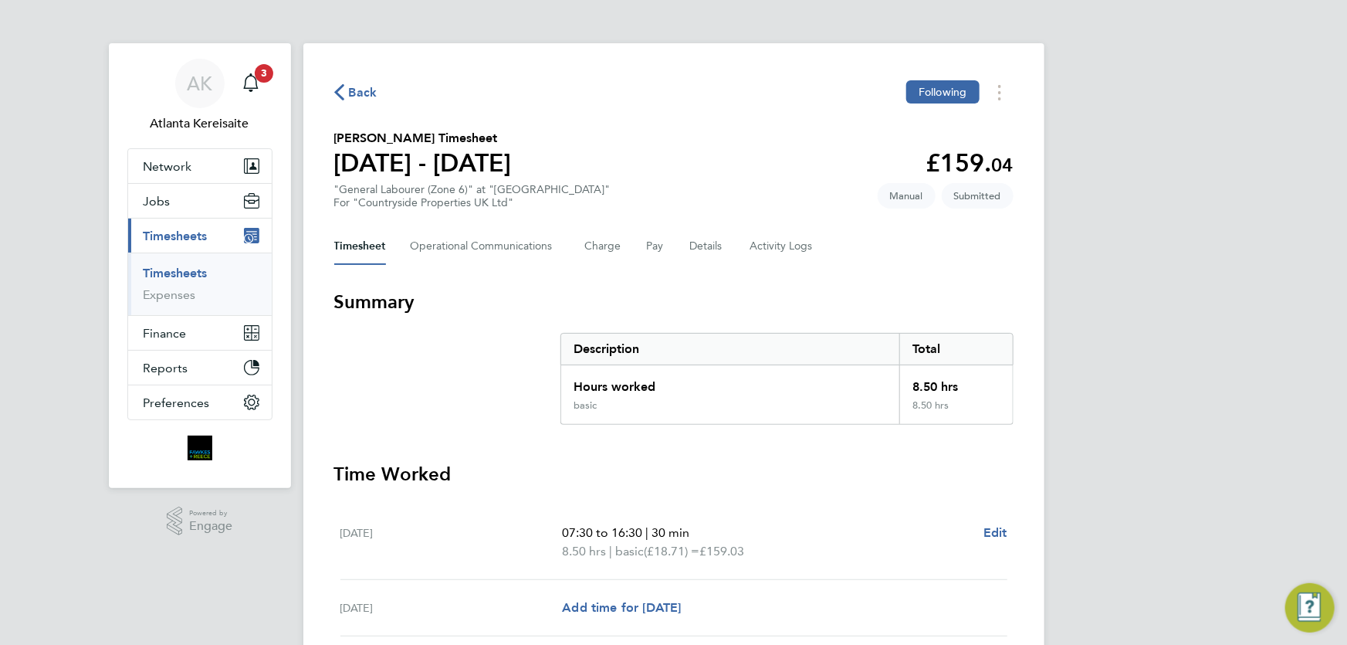
click at [353, 93] on span "Back" at bounding box center [363, 92] width 29 height 19
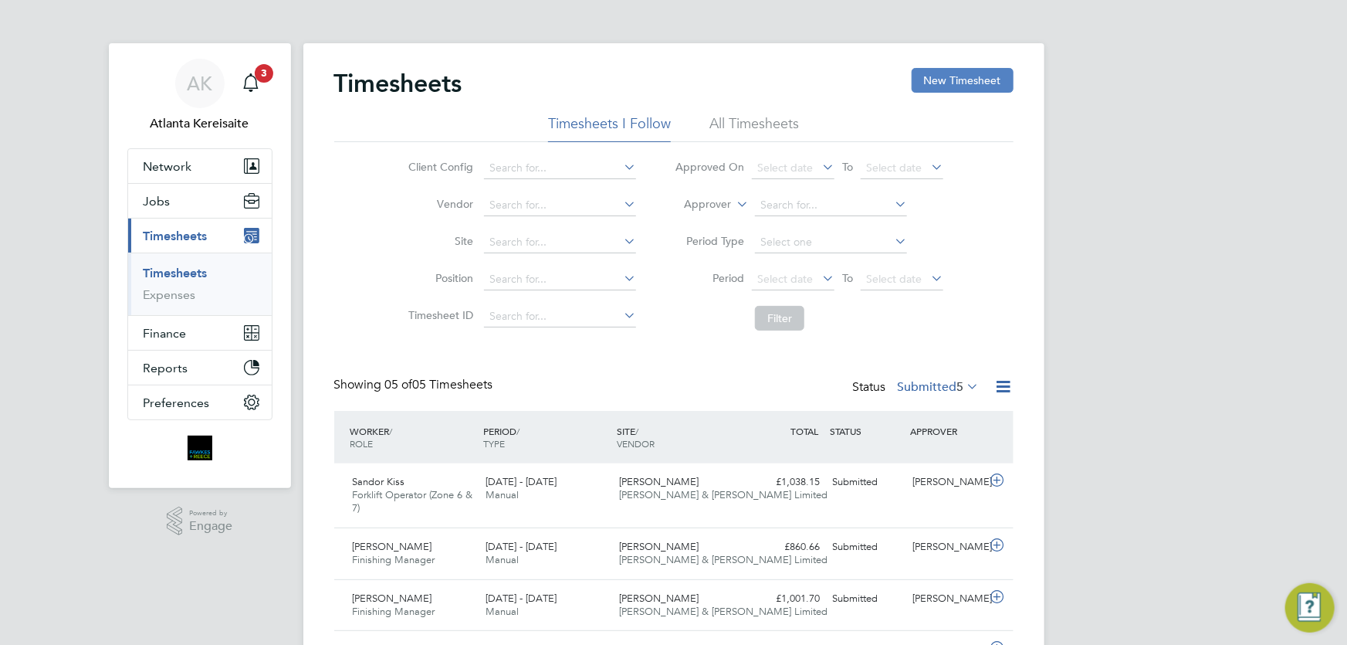
click at [953, 76] on button "New Timesheet" at bounding box center [963, 80] width 102 height 25
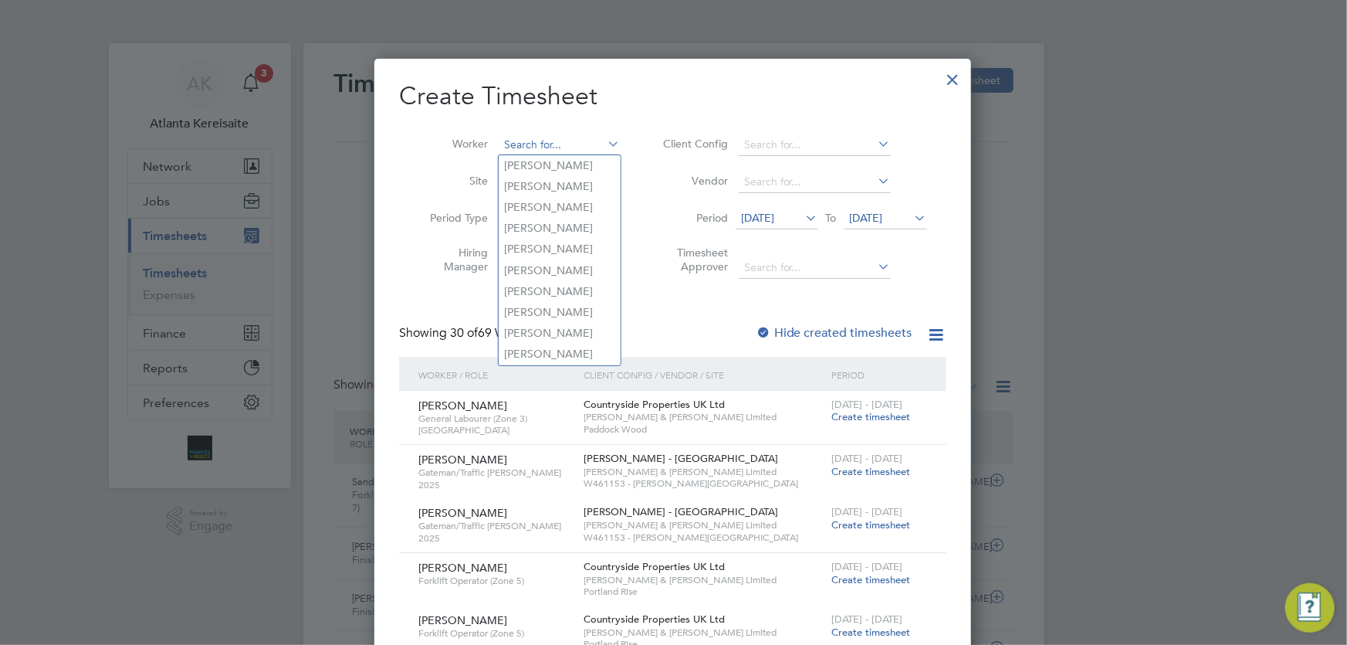
click at [522, 145] on input at bounding box center [559, 145] width 121 height 22
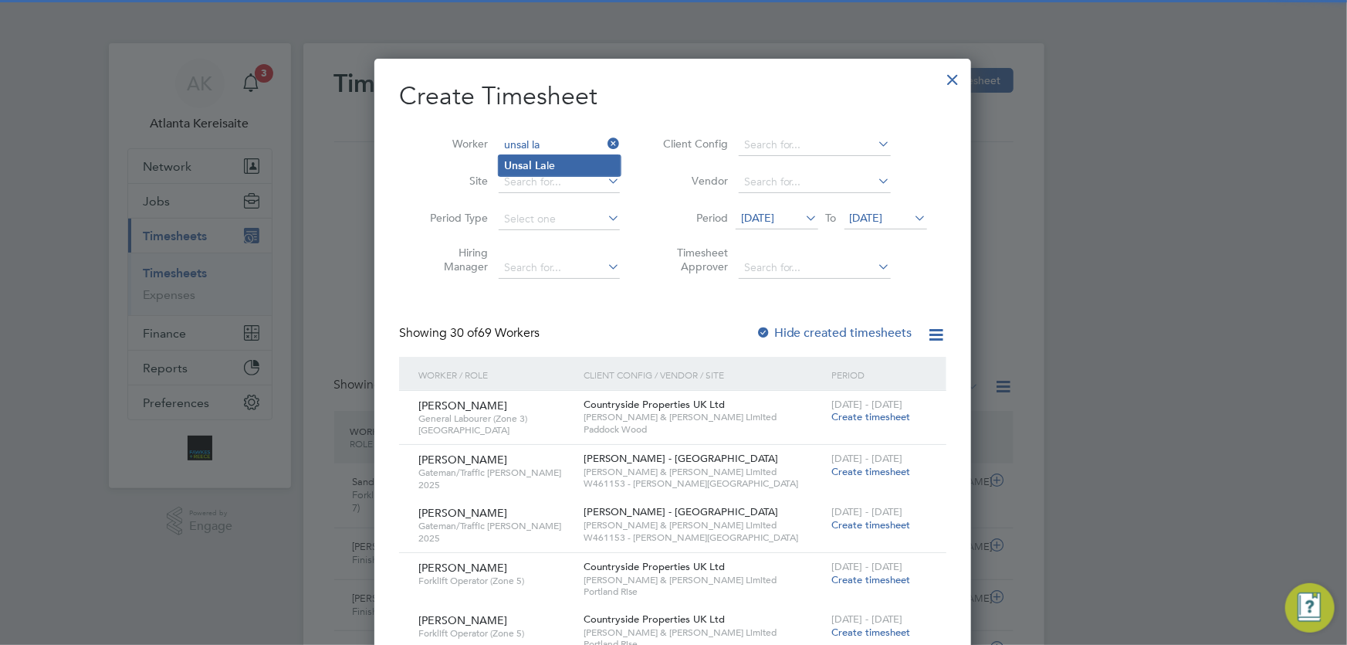
click at [524, 166] on b "Unsal" at bounding box center [519, 165] width 28 height 13
type input "Unsal Lale"
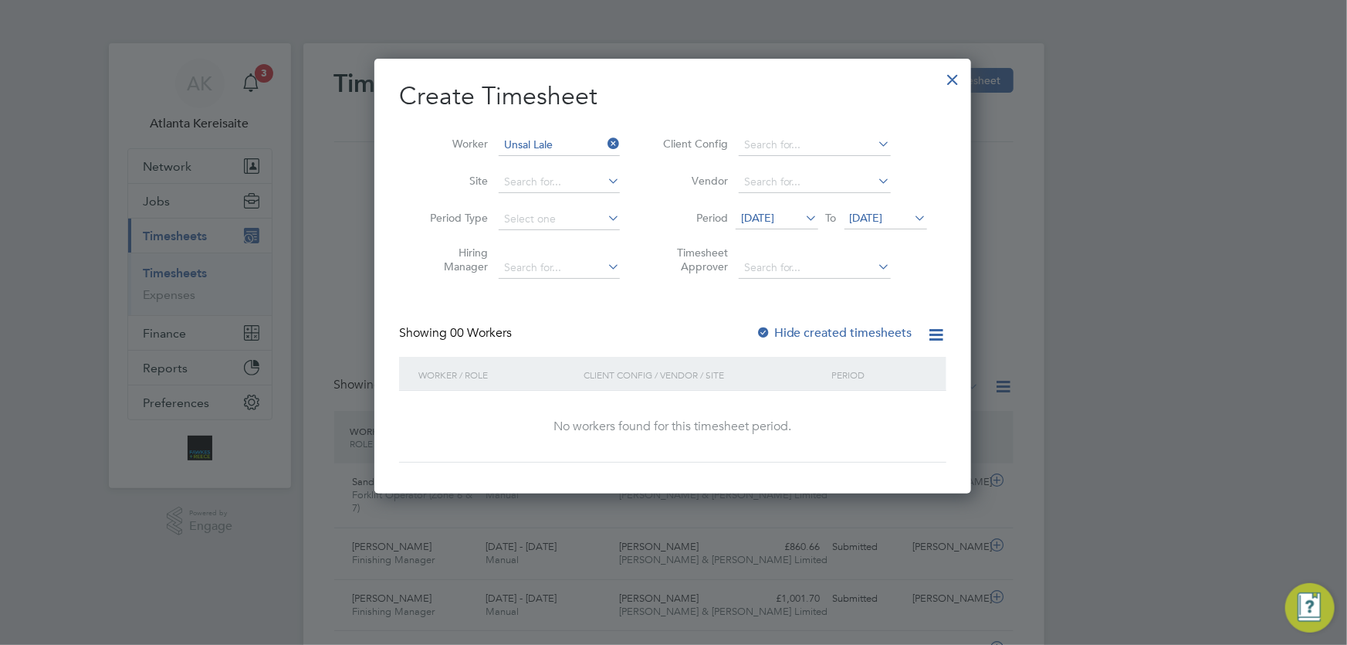
click at [785, 224] on span "15 Sep 2025" at bounding box center [777, 218] width 83 height 21
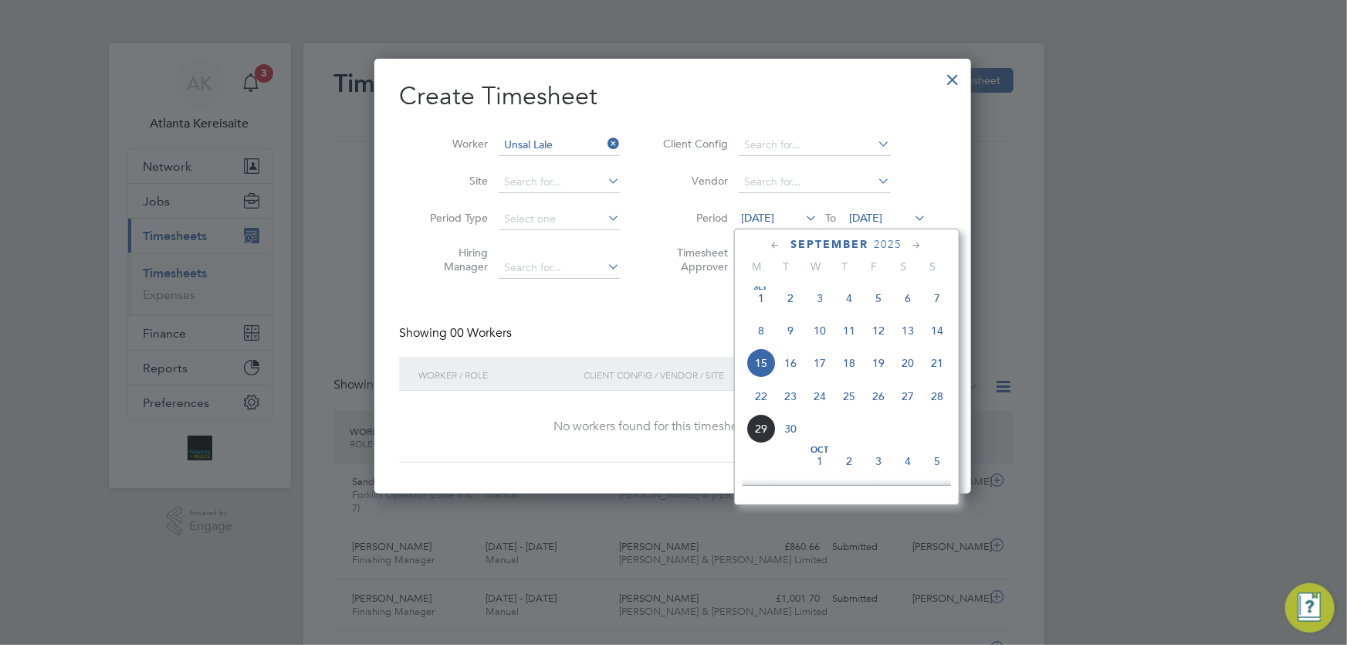
click at [768, 394] on span "22" at bounding box center [761, 395] width 29 height 29
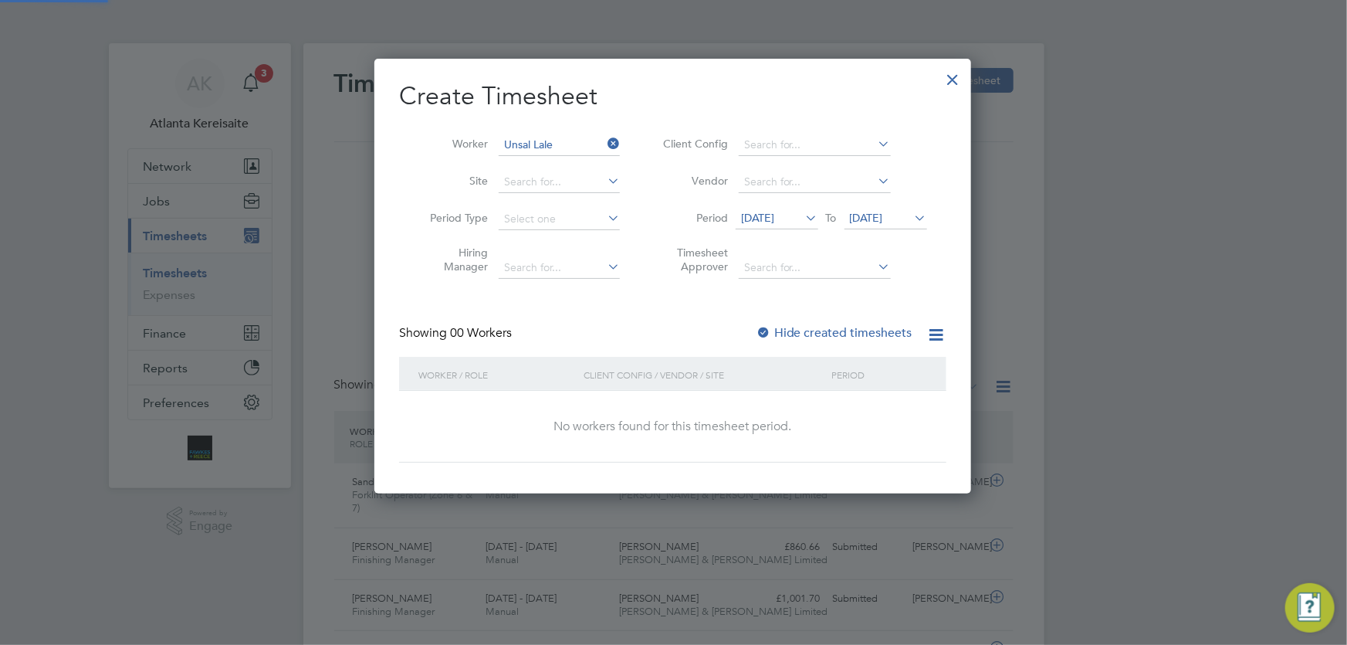
drag, startPoint x: 882, startPoint y: 212, endPoint x: 889, endPoint y: 219, distance: 9.8
click at [882, 214] on span "[DATE]" at bounding box center [866, 218] width 33 height 14
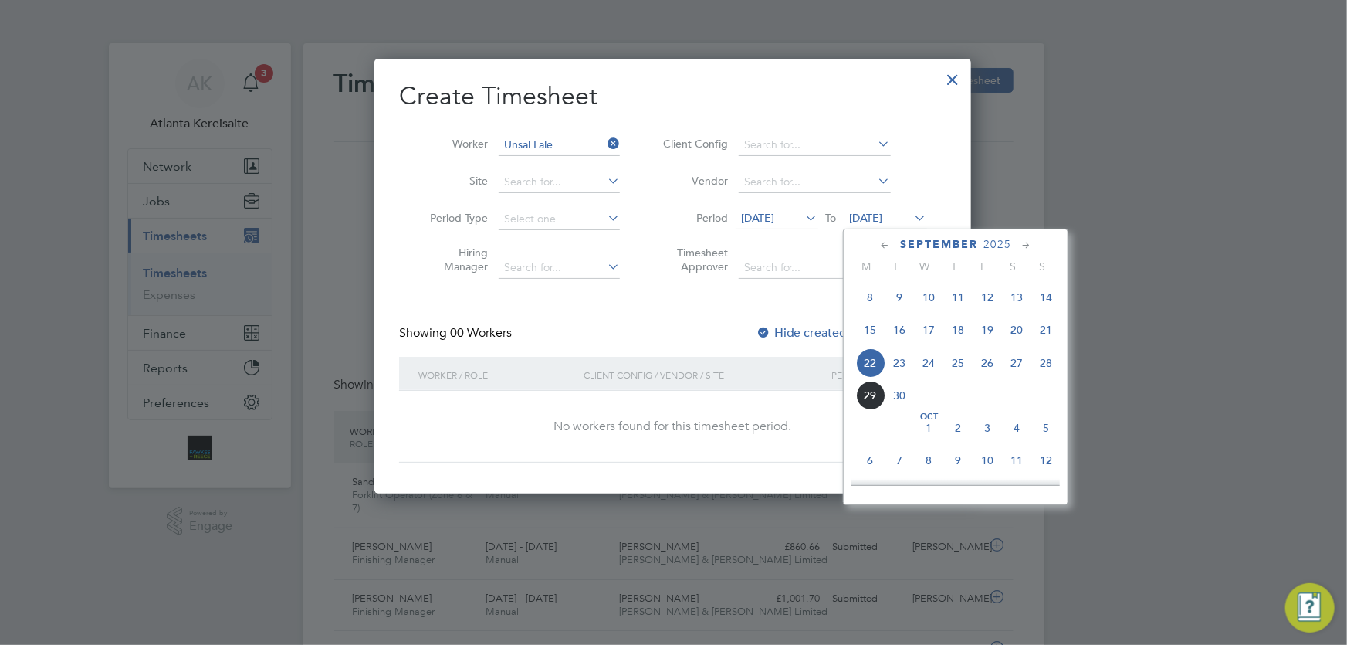
click at [1046, 370] on span "28" at bounding box center [1046, 362] width 29 height 29
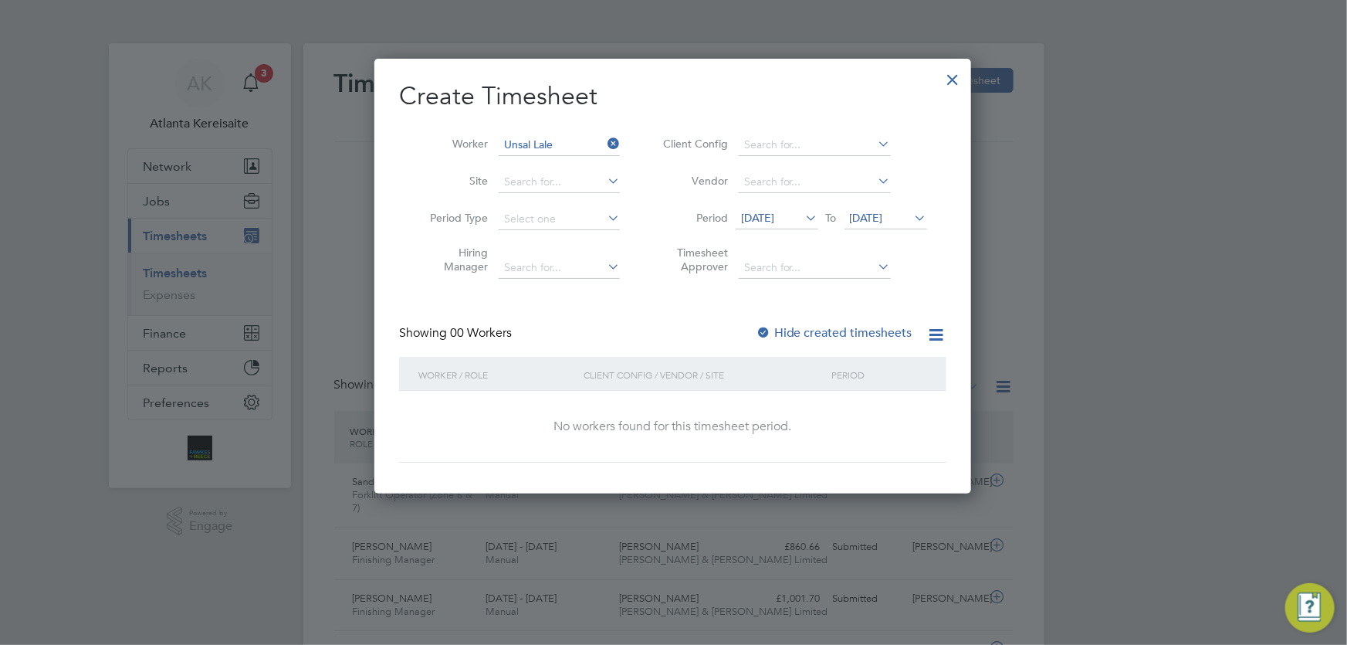
click at [957, 76] on div at bounding box center [954, 76] width 28 height 28
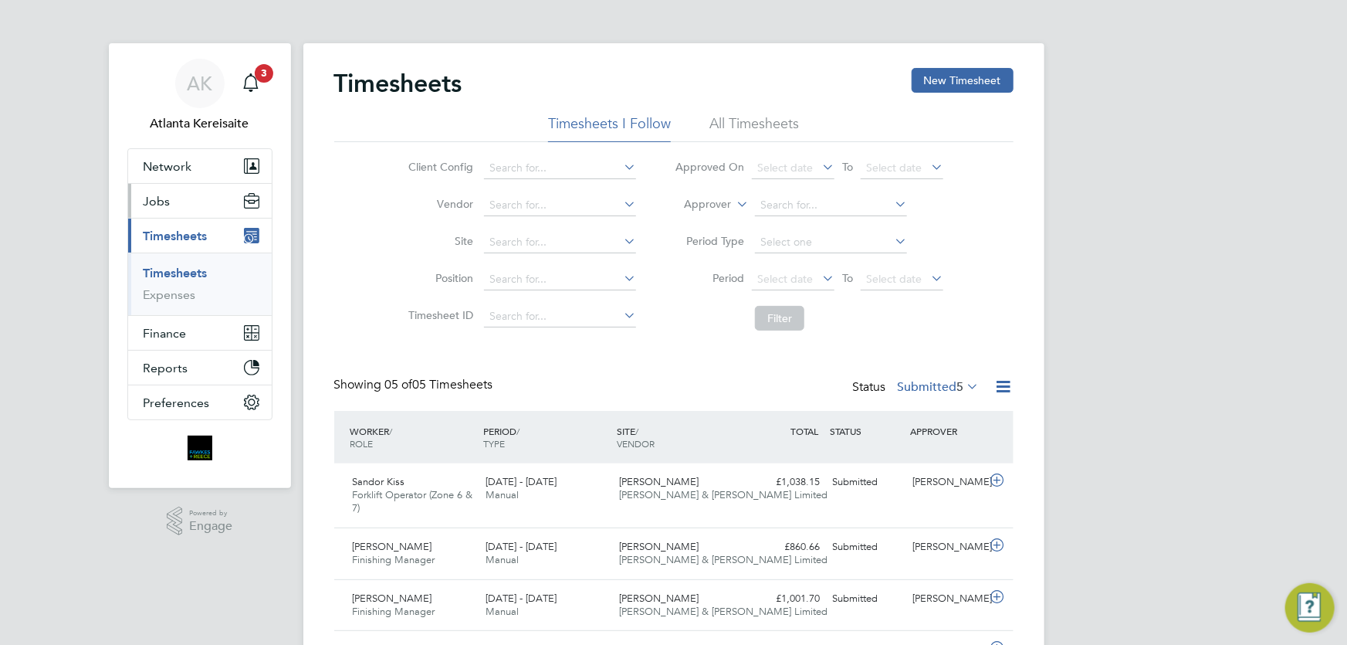
click at [186, 207] on button "Jobs" at bounding box center [200, 201] width 144 height 34
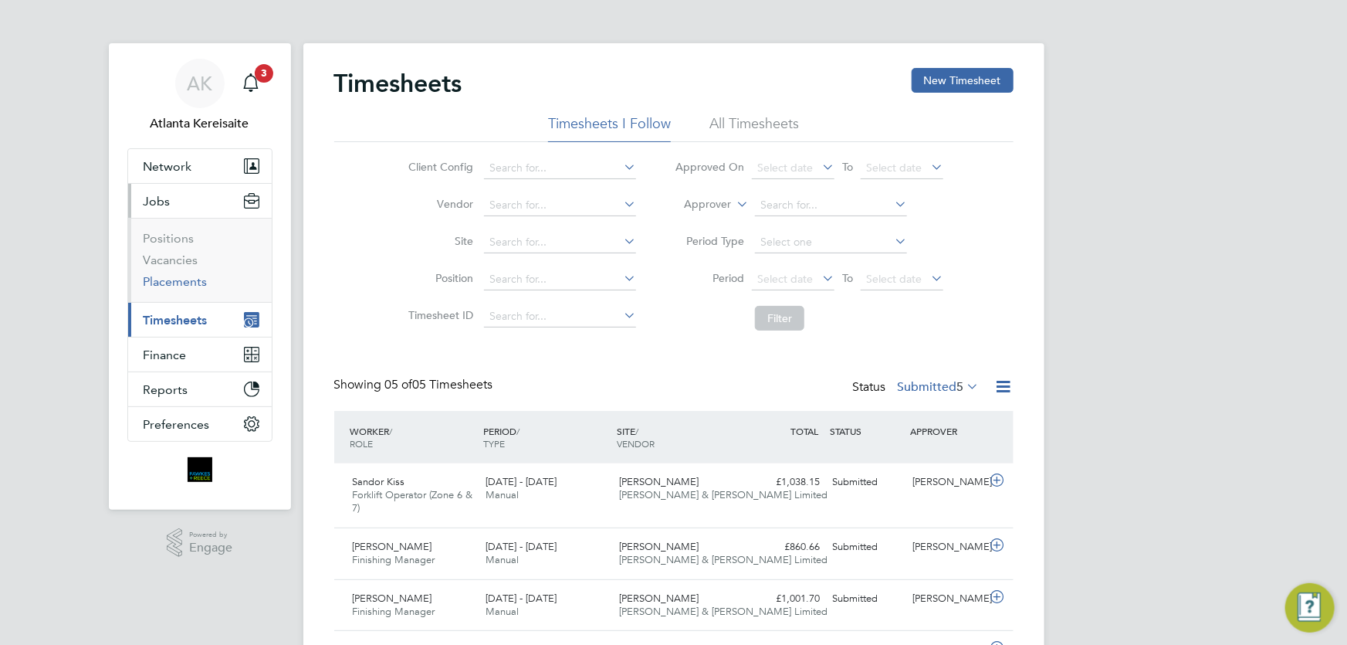
click at [176, 282] on link "Placements" at bounding box center [176, 281] width 64 height 15
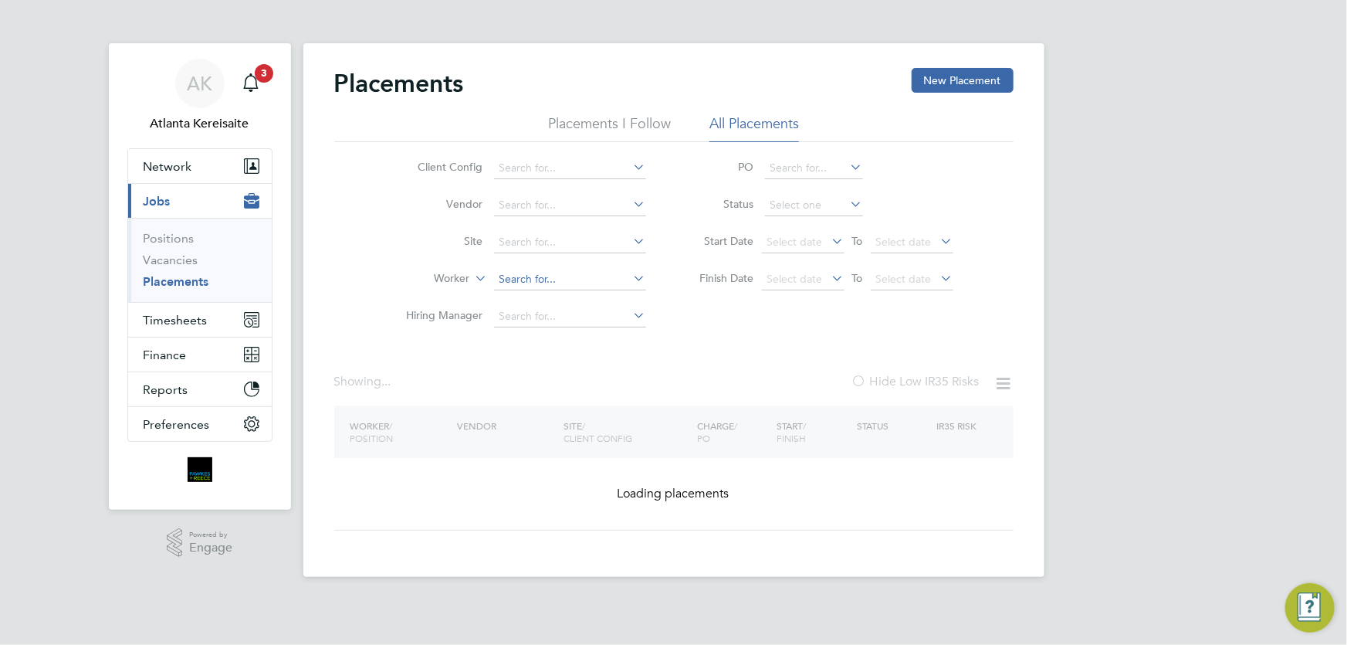
click at [520, 278] on input at bounding box center [570, 280] width 152 height 22
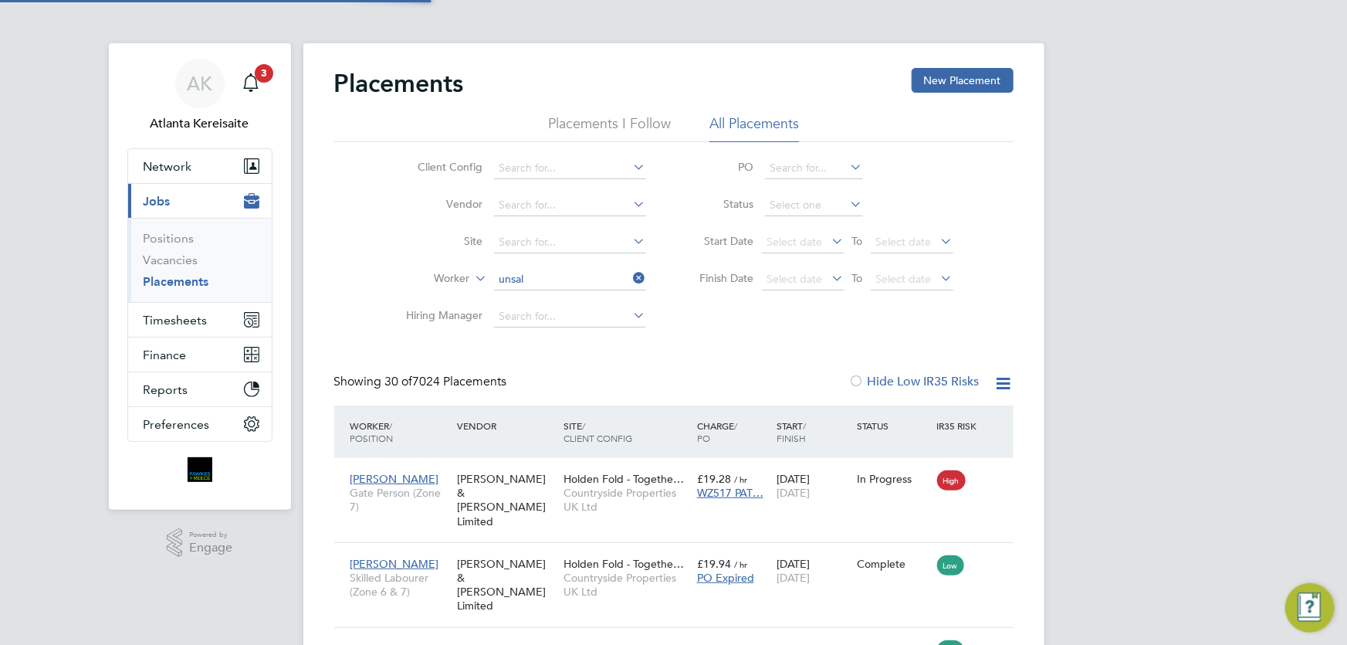
click at [559, 302] on li "Unsa l Lale" at bounding box center [569, 300] width 153 height 21
type input "Unsal Lale"
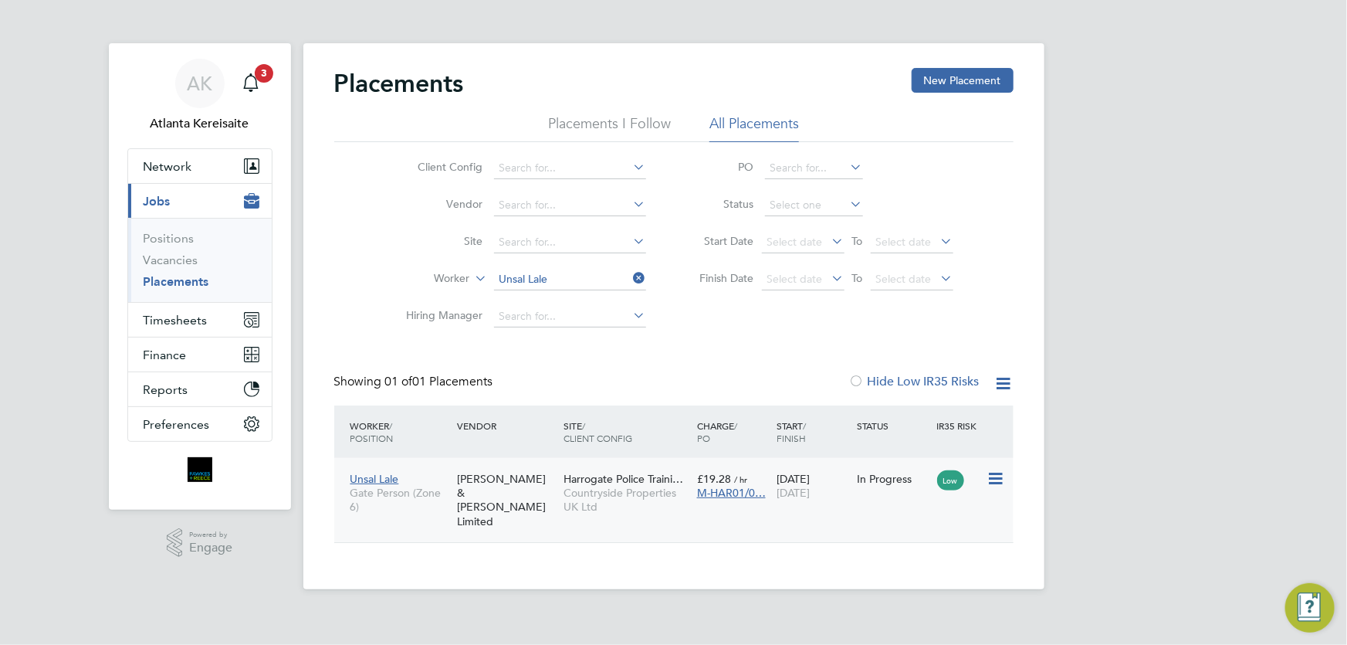
click at [996, 477] on icon at bounding box center [994, 478] width 15 height 19
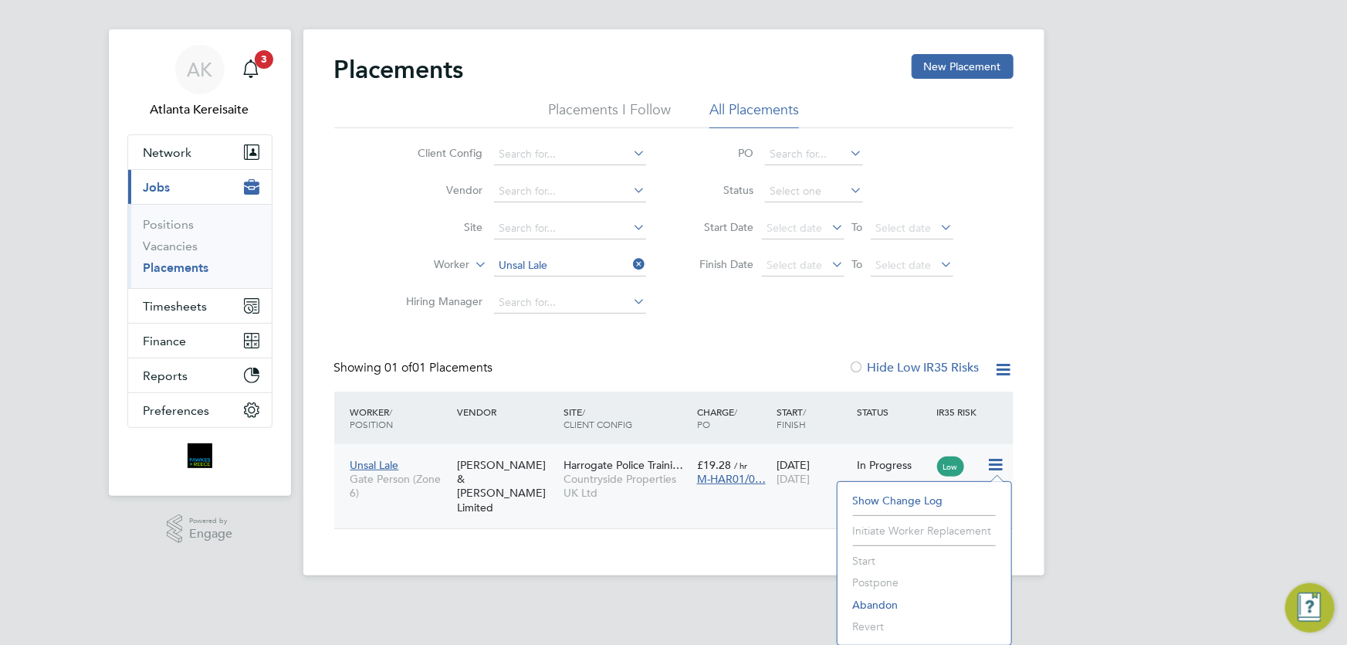
click at [810, 503] on div "Unsal Lale Gate Person (Zone 6) Fawkes & Reece Limited Harrogate Police Traini……" at bounding box center [673, 486] width 679 height 84
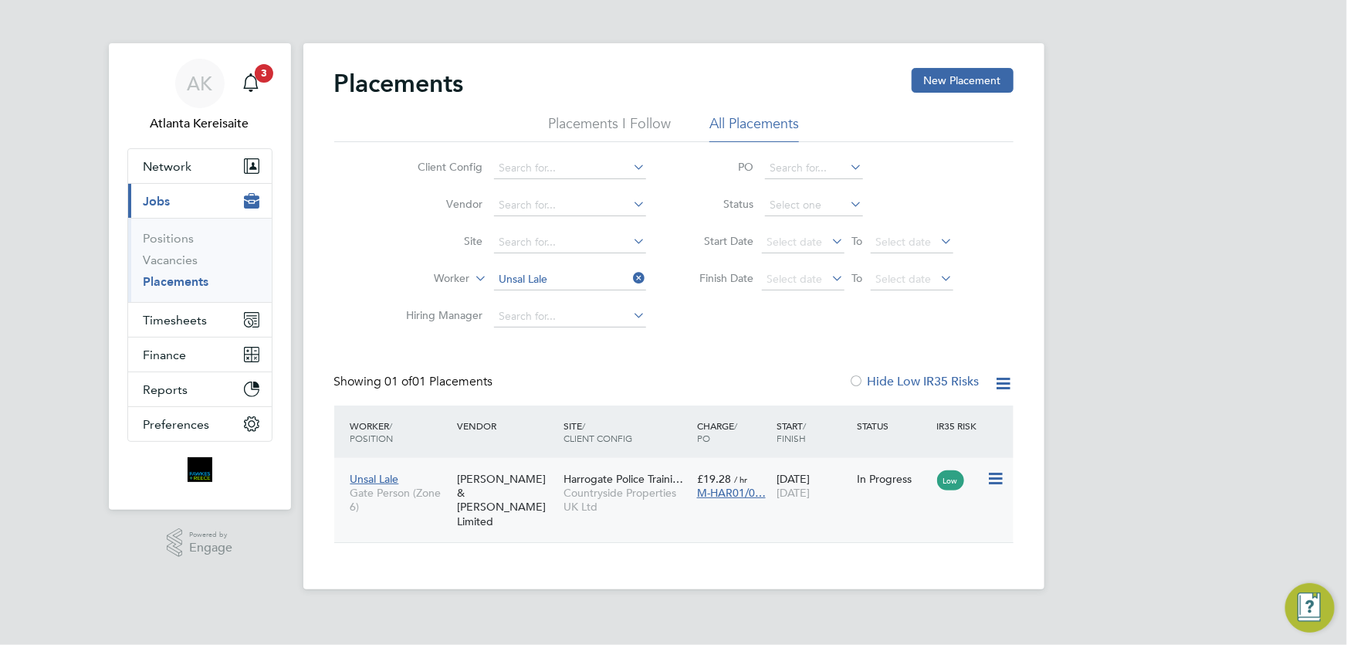
click at [883, 479] on div "In Progress" at bounding box center [893, 479] width 73 height 14
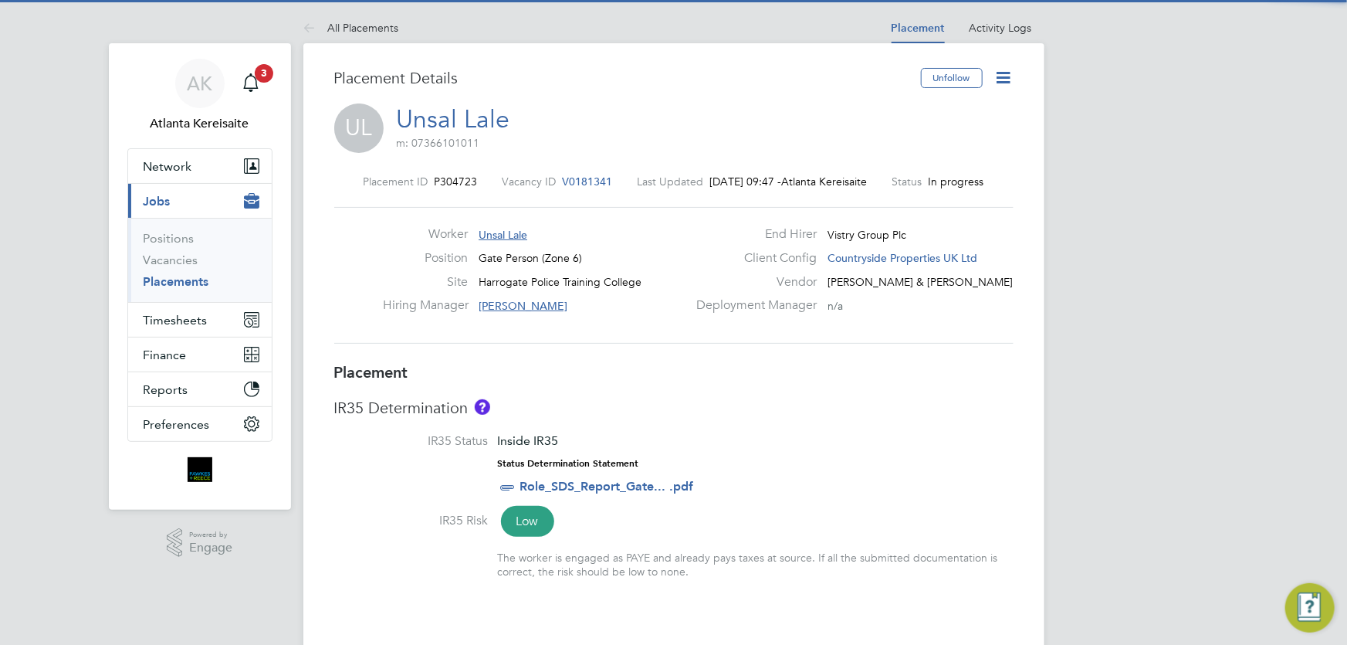
click at [1001, 79] on icon at bounding box center [1004, 77] width 19 height 19
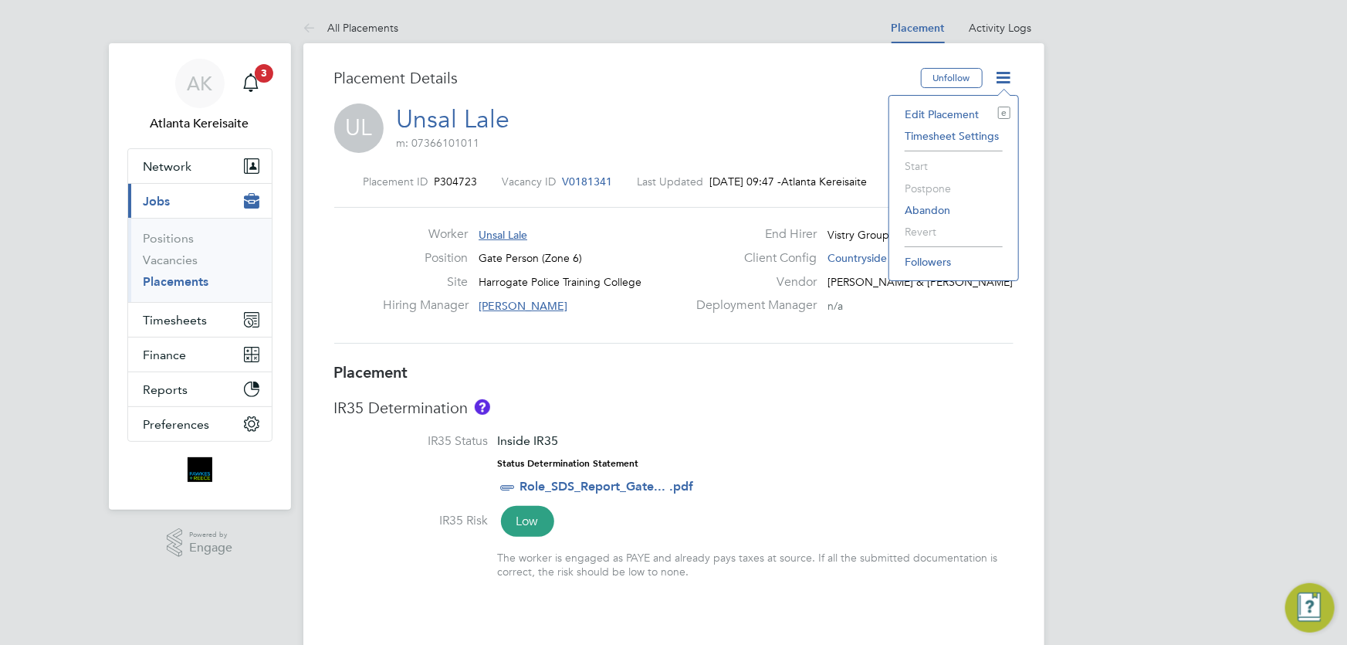
click at [940, 115] on li "Edit Placement e" at bounding box center [954, 114] width 114 height 22
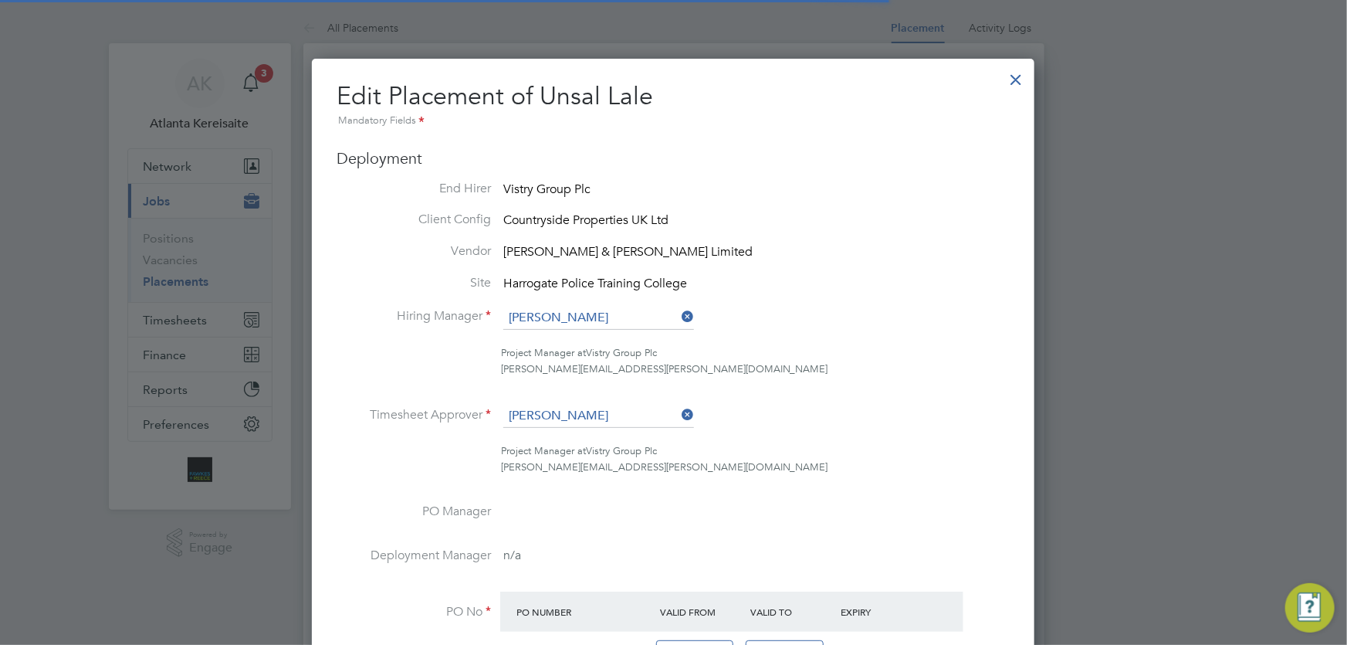
scroll to position [8, 8]
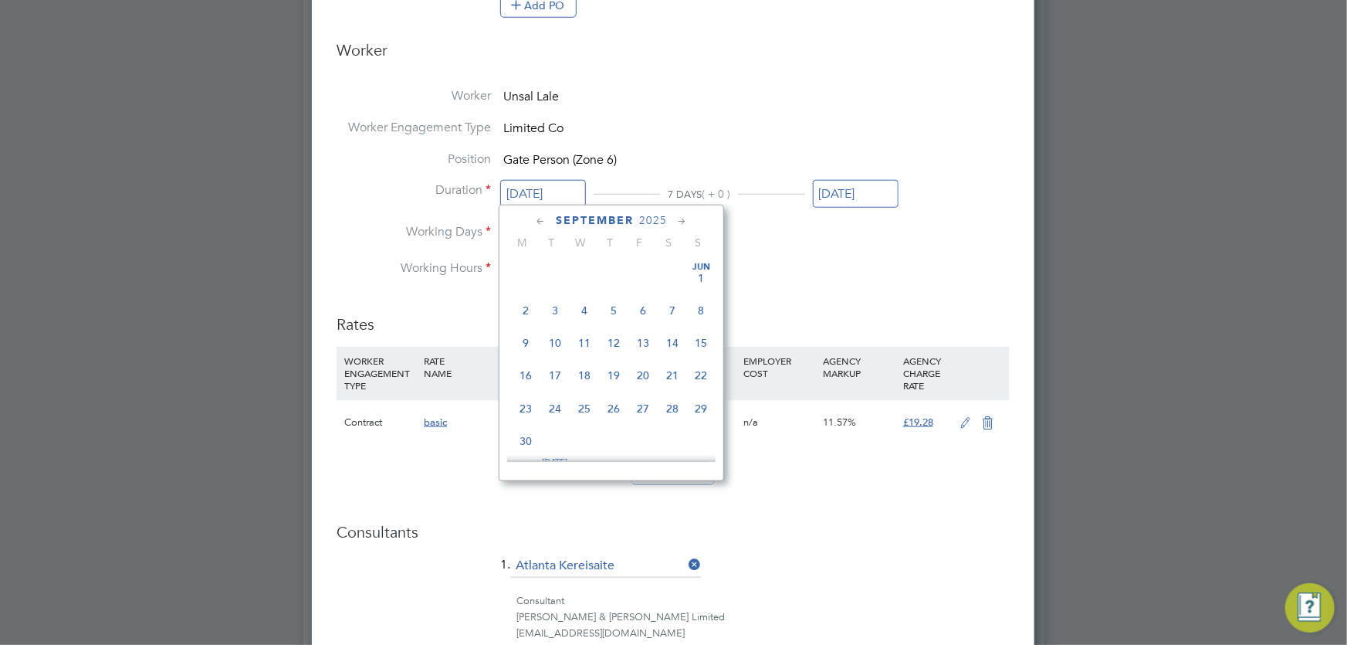
click at [546, 188] on input "[DATE]" at bounding box center [543, 194] width 86 height 29
click at [919, 284] on ng-form "Deployment End Hirer Vistry Group Plc Client Config Countryside Properties UK L…" at bounding box center [673, 227] width 673 height 1562
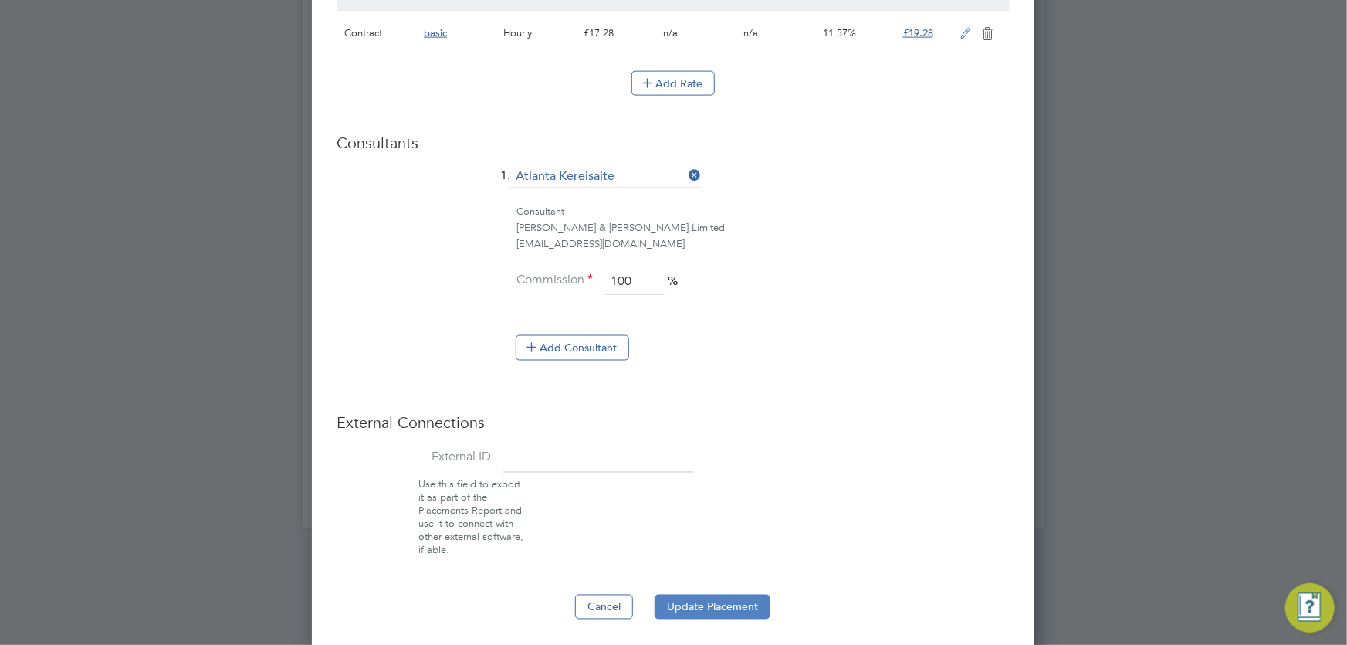
click at [751, 605] on button "Update Placement" at bounding box center [713, 607] width 116 height 25
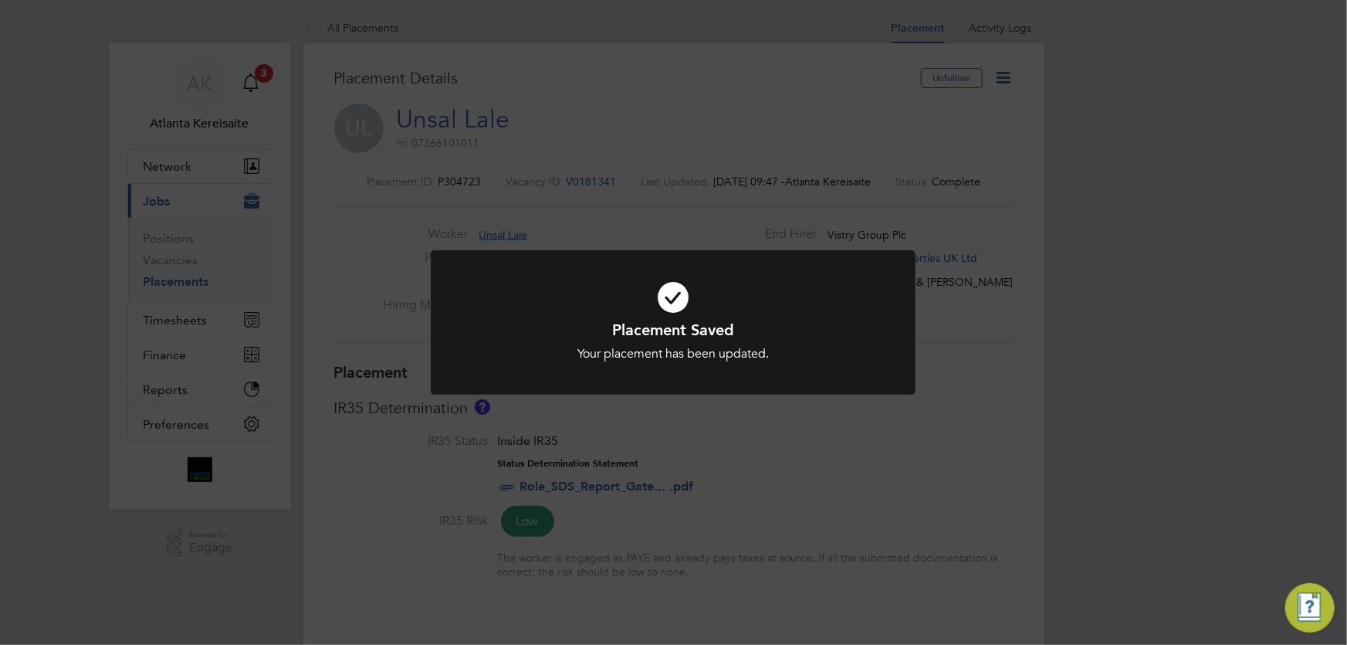
drag, startPoint x: 961, startPoint y: 456, endPoint x: 897, endPoint y: 443, distance: 65.3
click at [961, 455] on div "Placement Saved Your placement has been updated. Cancel Okay" at bounding box center [673, 322] width 1347 height 645
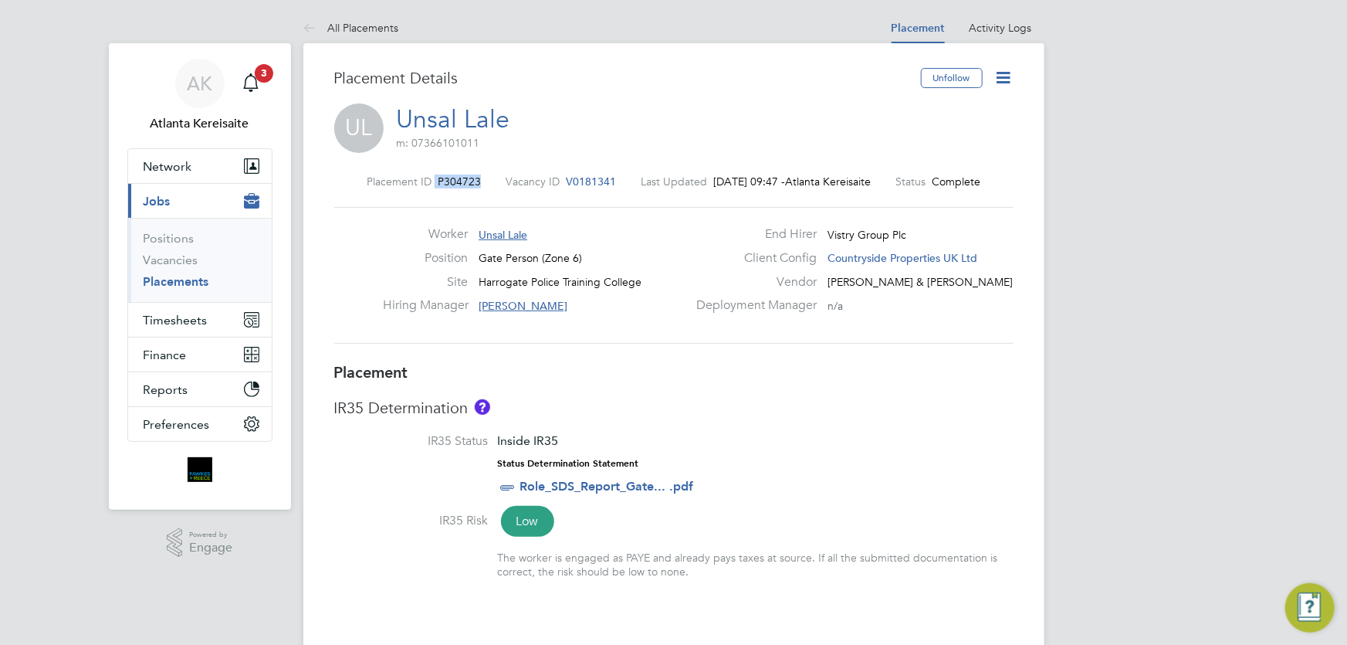
drag, startPoint x: 424, startPoint y: 179, endPoint x: 465, endPoint y: 182, distance: 41.0
click at [465, 182] on div "Placement ID P304723" at bounding box center [424, 182] width 114 height 14
click at [367, 178] on label "Placement ID" at bounding box center [399, 182] width 65 height 14
click at [367, 181] on label "Placement ID" at bounding box center [399, 182] width 65 height 14
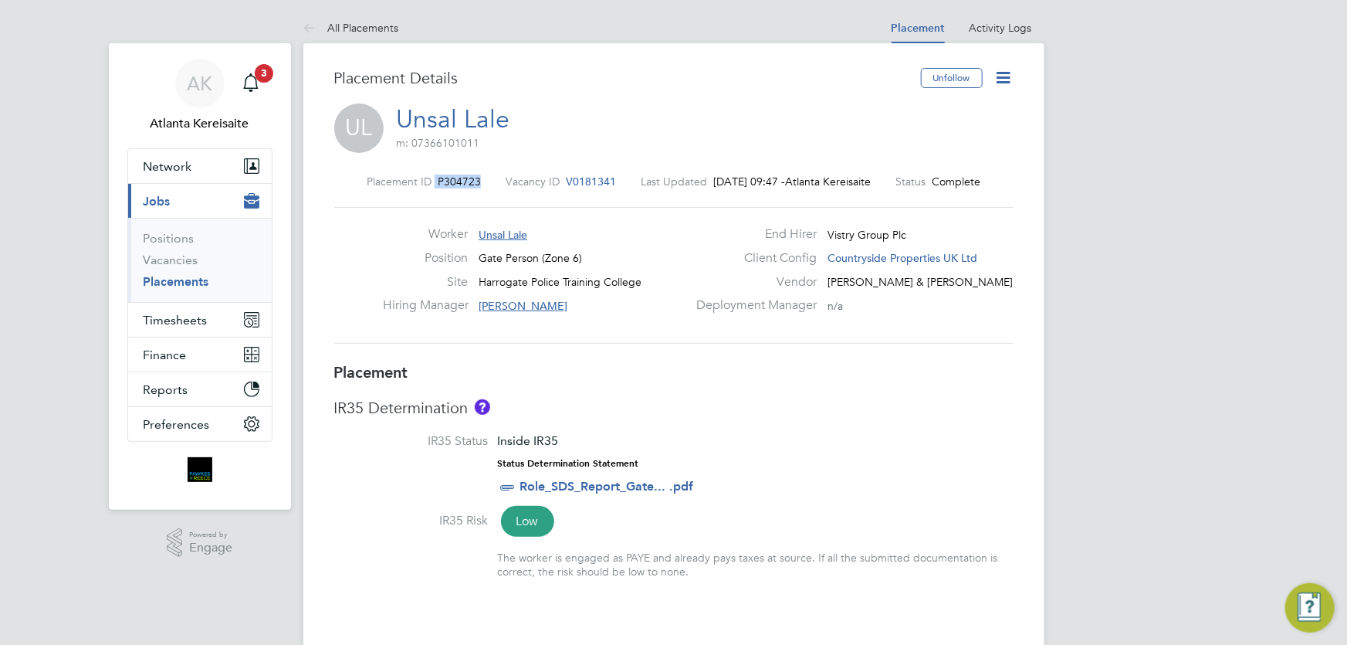
click at [367, 181] on label "Placement ID" at bounding box center [399, 182] width 65 height 14
drag, startPoint x: 356, startPoint y: 181, endPoint x: 484, endPoint y: 178, distance: 128.2
click at [484, 178] on div "Placement ID P304723 Vacancy ID V0181341 Last Updated 29 Sep 2025, 09:47 - Atla…" at bounding box center [673, 182] width 679 height 14
click at [476, 179] on div "Placement ID P304723 Vacancy ID V0181341 Last Updated 29 Sep 2025, 09:47 - Atla…" at bounding box center [673, 182] width 679 height 14
drag, startPoint x: 466, startPoint y: 179, endPoint x: 321, endPoint y: 180, distance: 145.2
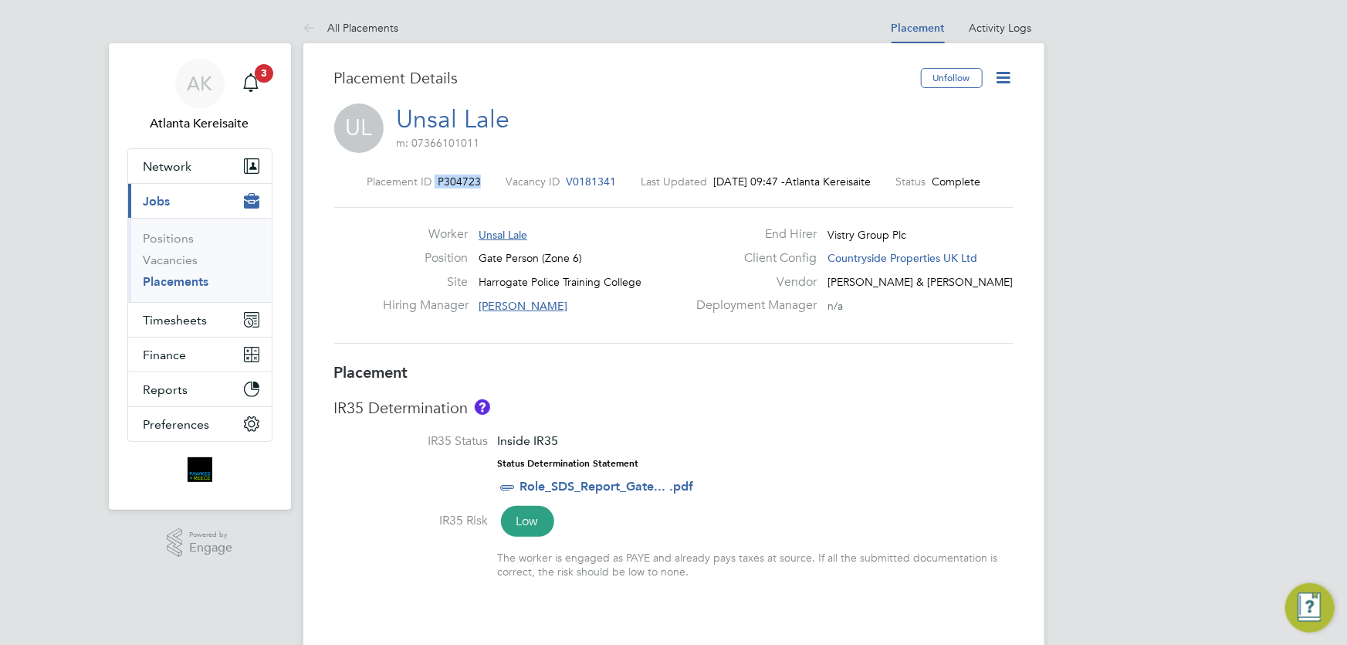
copy div "P304723"
click at [856, 444] on li "IR35 Status Inside IR35 Status Determination Statement Role_SDS_Report_Gate... …" at bounding box center [673, 472] width 679 height 79
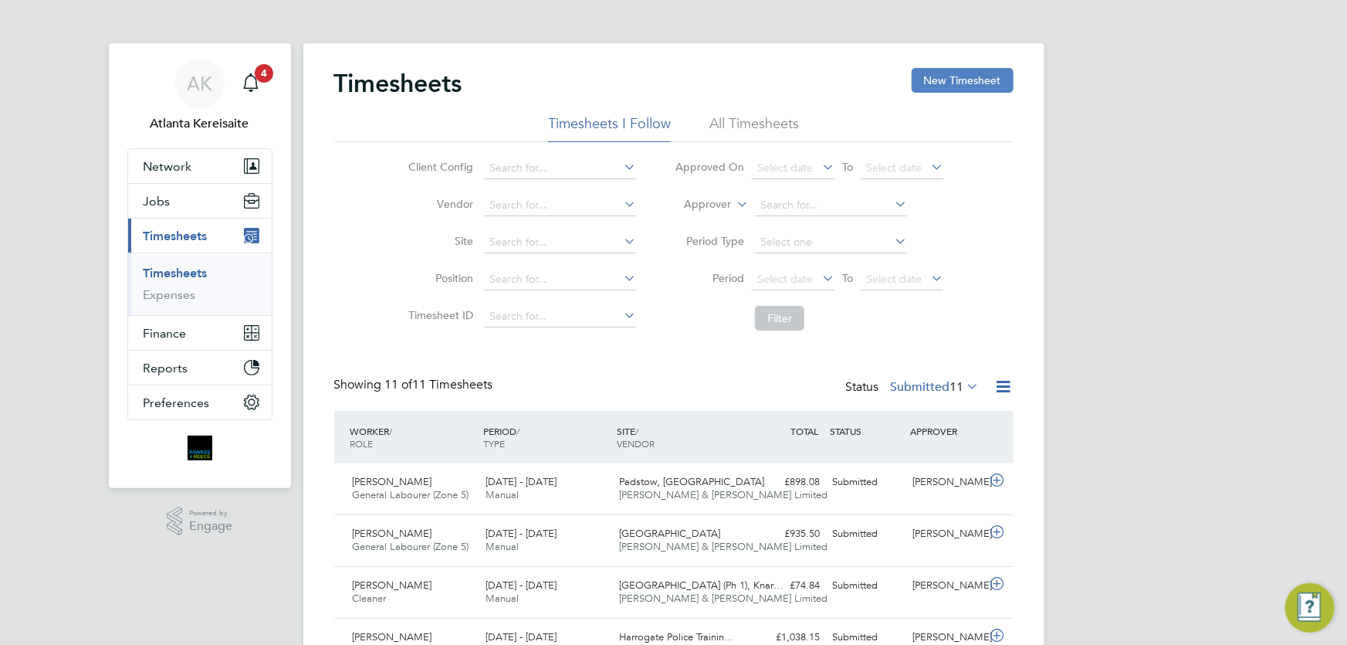
click at [960, 80] on button "New Timesheet" at bounding box center [963, 80] width 102 height 25
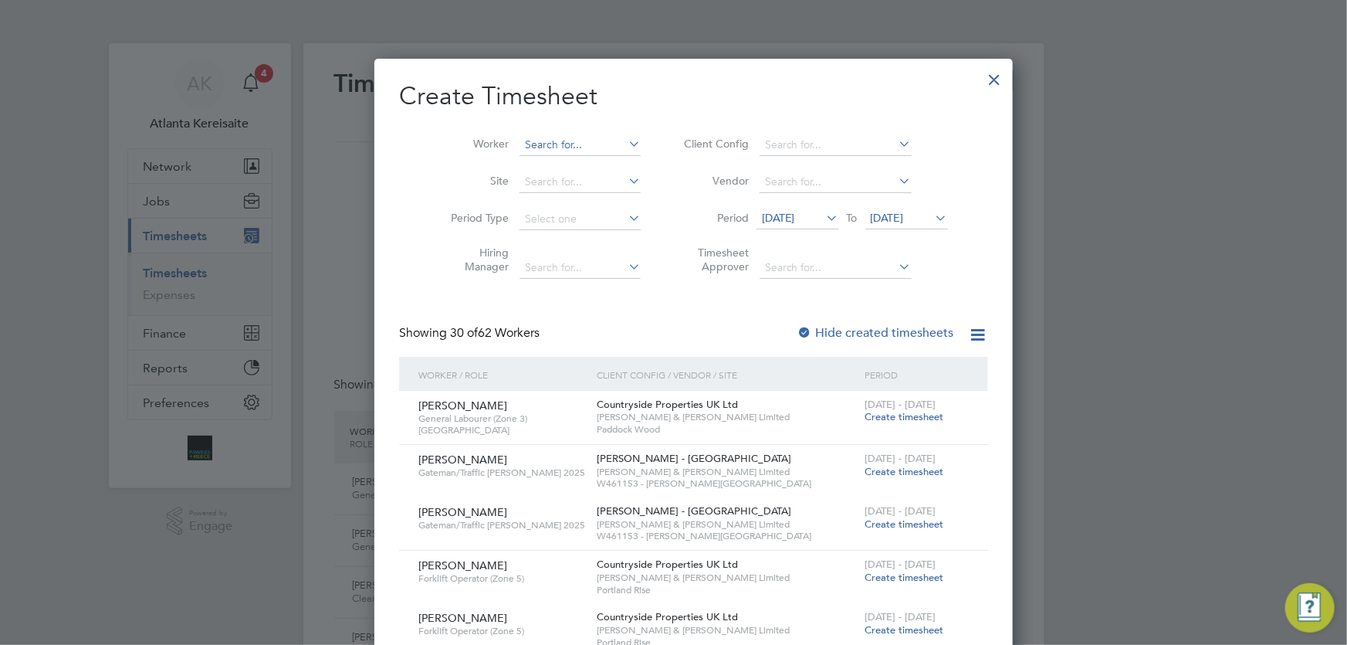
click at [528, 139] on input at bounding box center [580, 145] width 121 height 22
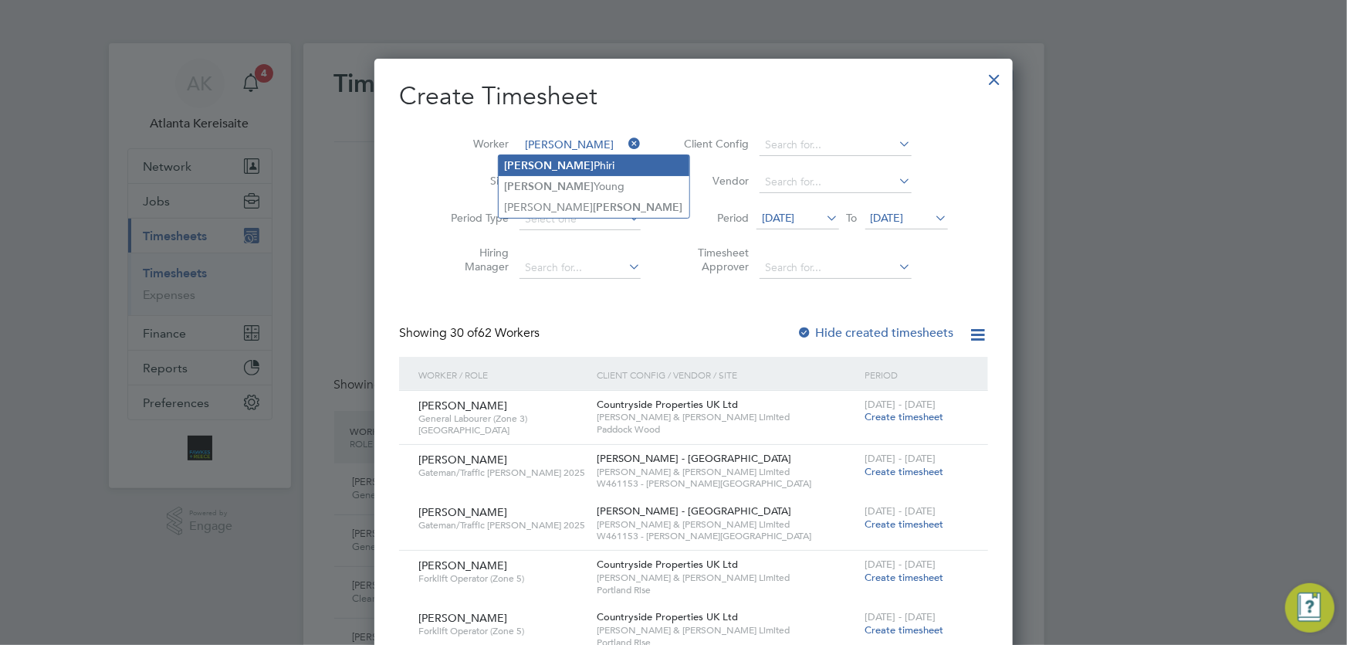
click at [586, 155] on li "[PERSON_NAME]" at bounding box center [594, 165] width 191 height 21
type input "[PERSON_NAME]"
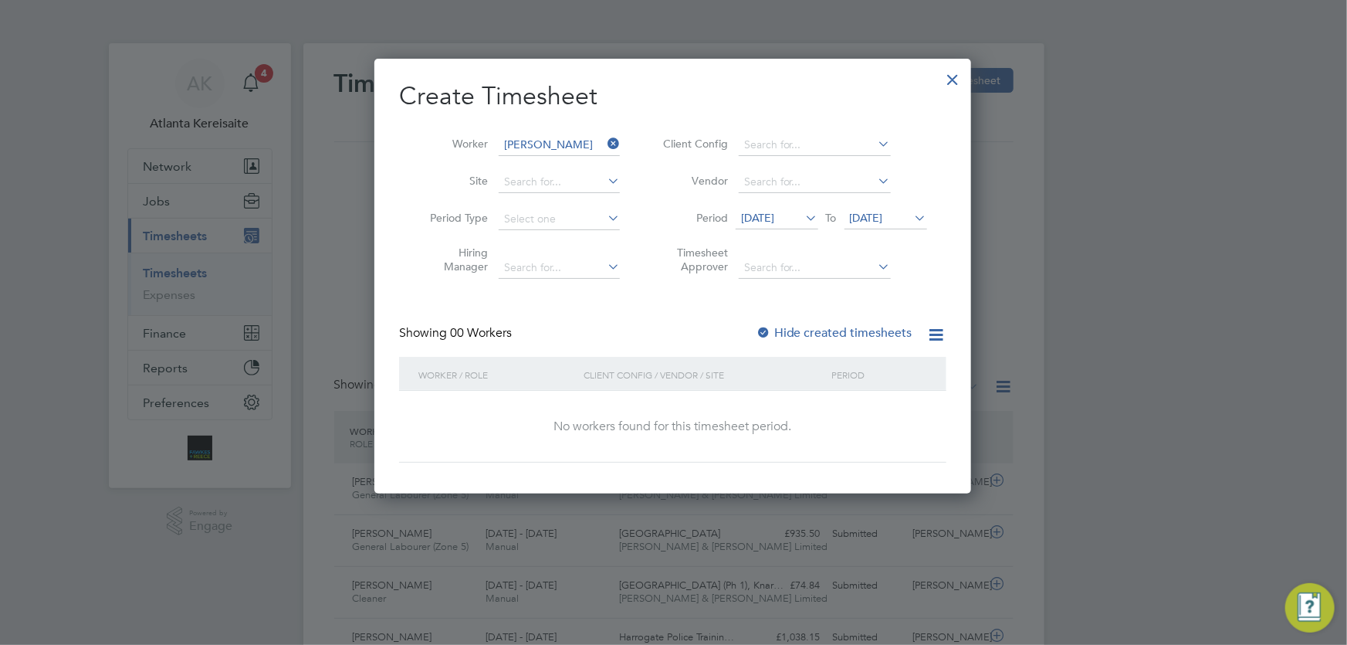
click at [955, 79] on div at bounding box center [954, 76] width 28 height 28
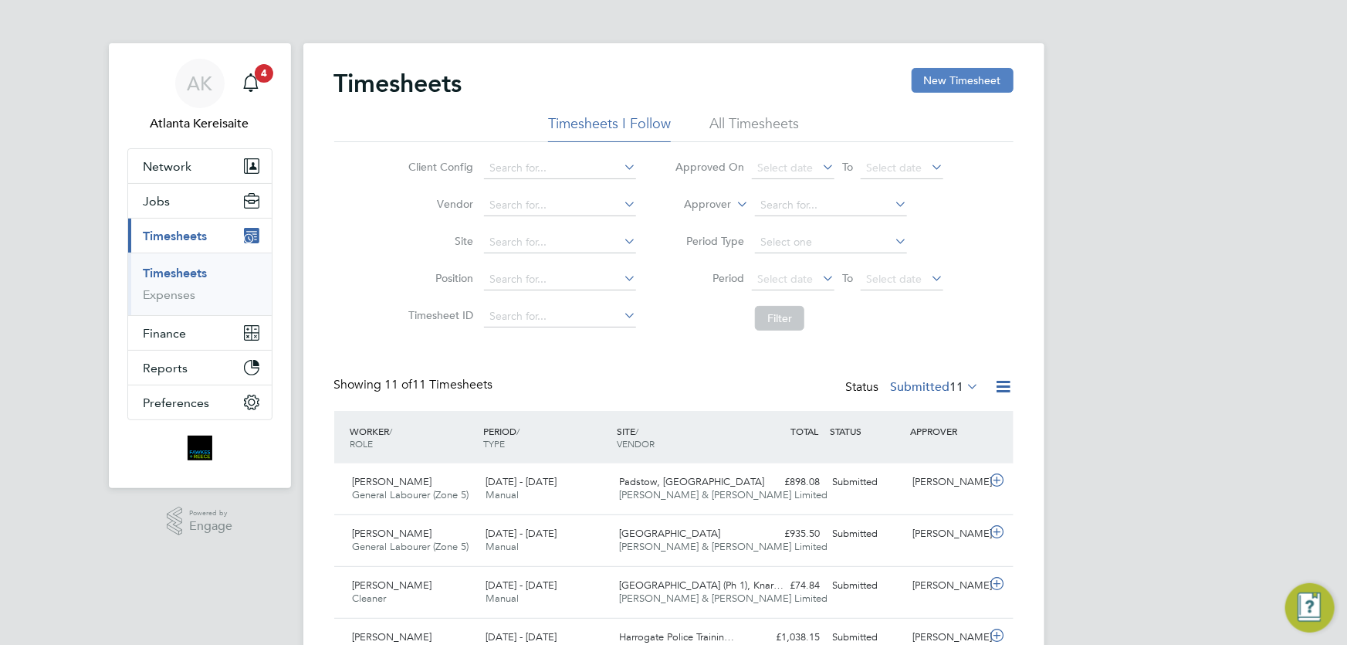
click at [969, 77] on button "New Timesheet" at bounding box center [963, 80] width 102 height 25
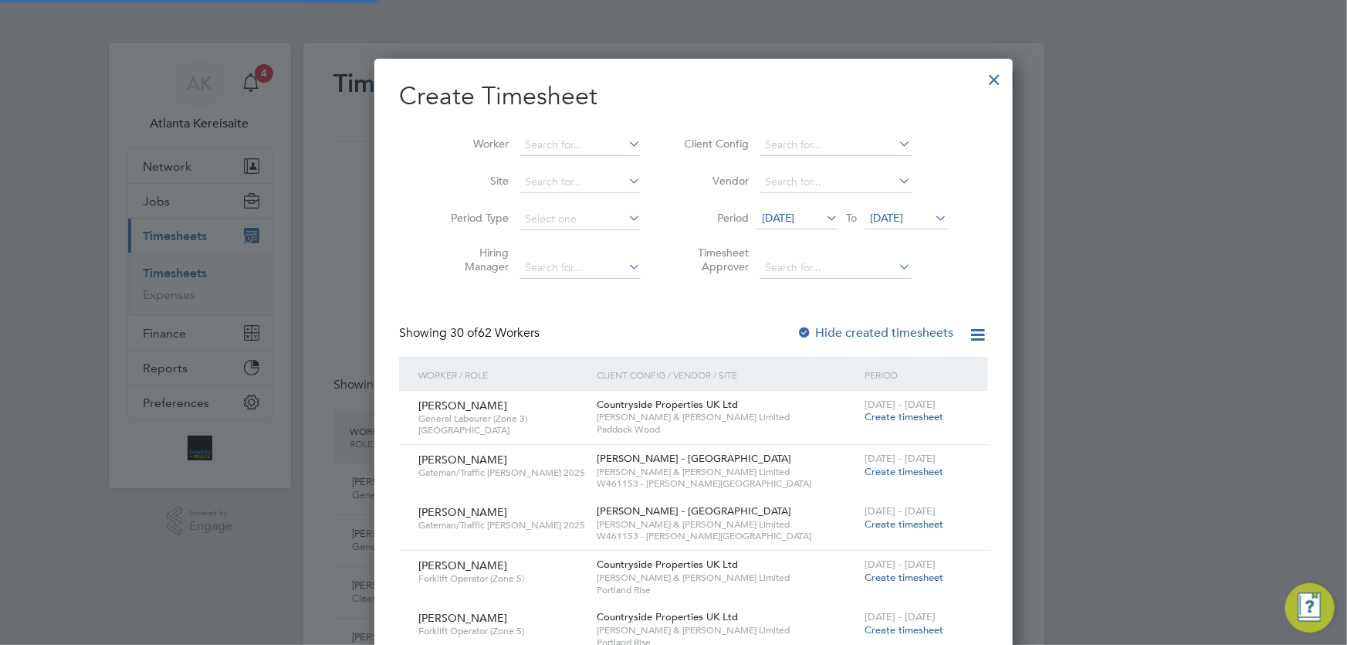
scroll to position [2166, 598]
click at [523, 137] on input at bounding box center [580, 145] width 121 height 22
click at [540, 164] on b "[PERSON_NAME]" at bounding box center [550, 165] width 90 height 13
type input "[PERSON_NAME]"
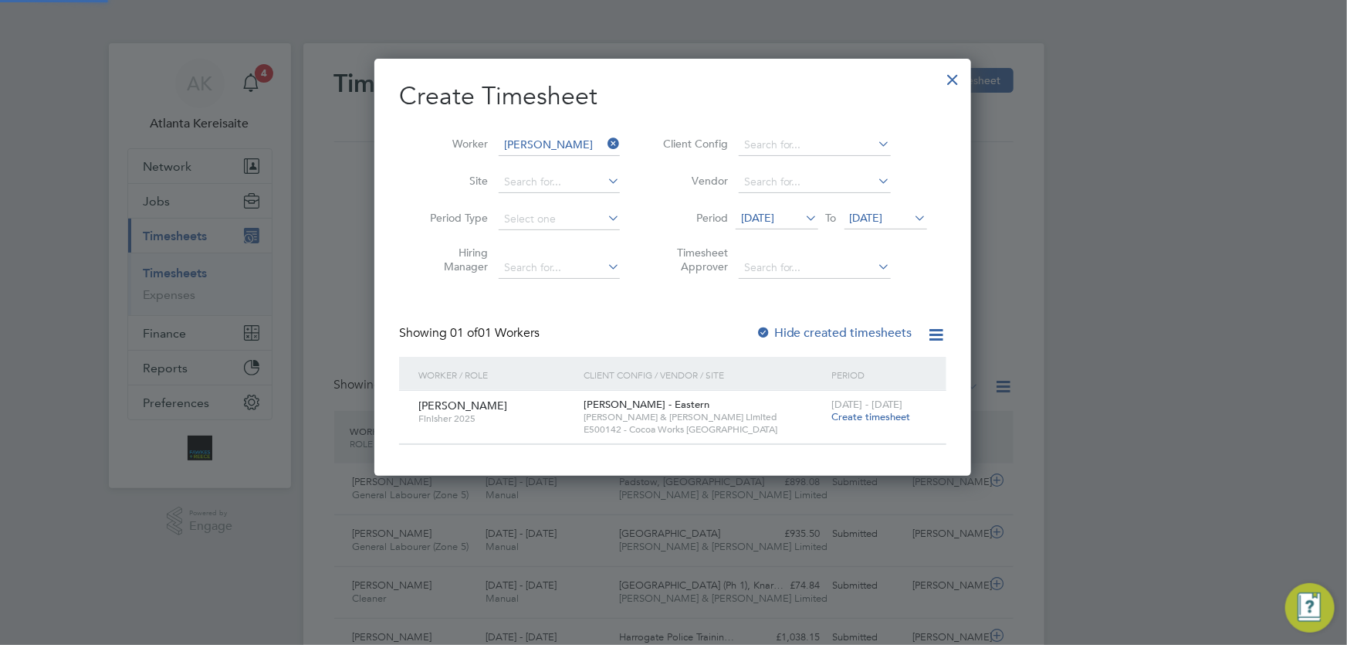
scroll to position [417, 598]
click at [882, 421] on span "Create timesheet" at bounding box center [871, 416] width 79 height 13
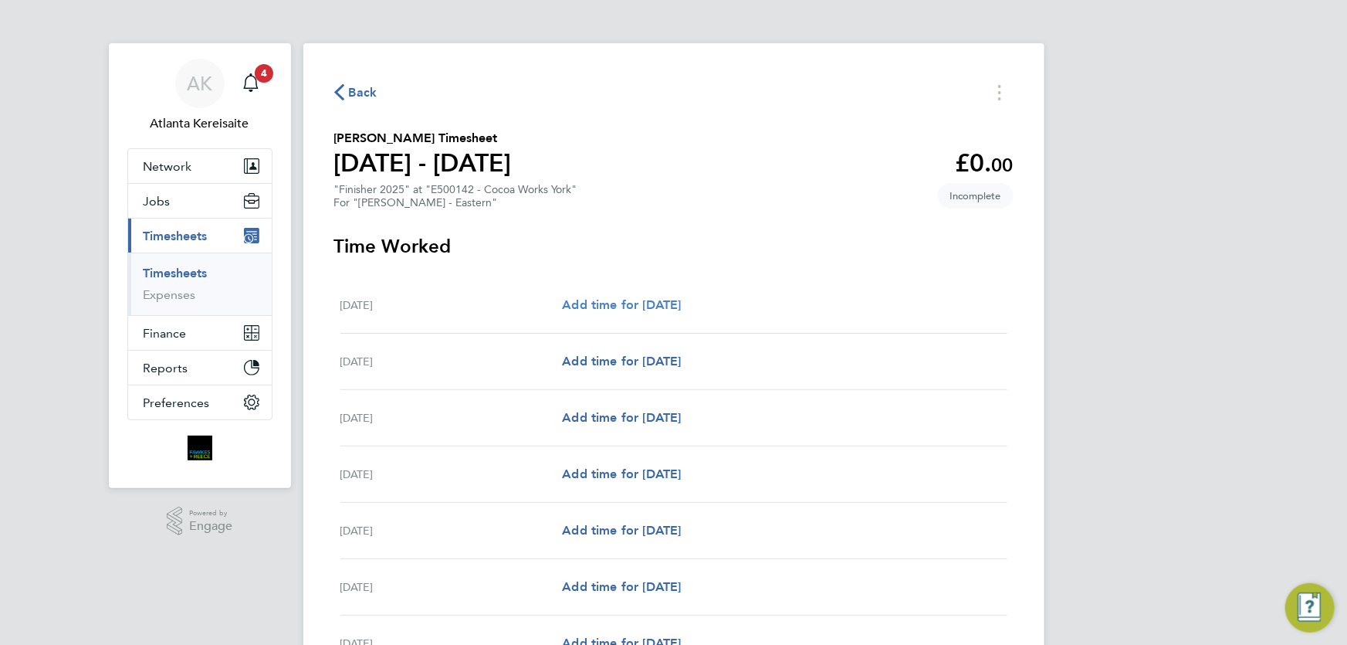
click at [656, 307] on span "Add time for [DATE]" at bounding box center [621, 304] width 119 height 15
select select "60"
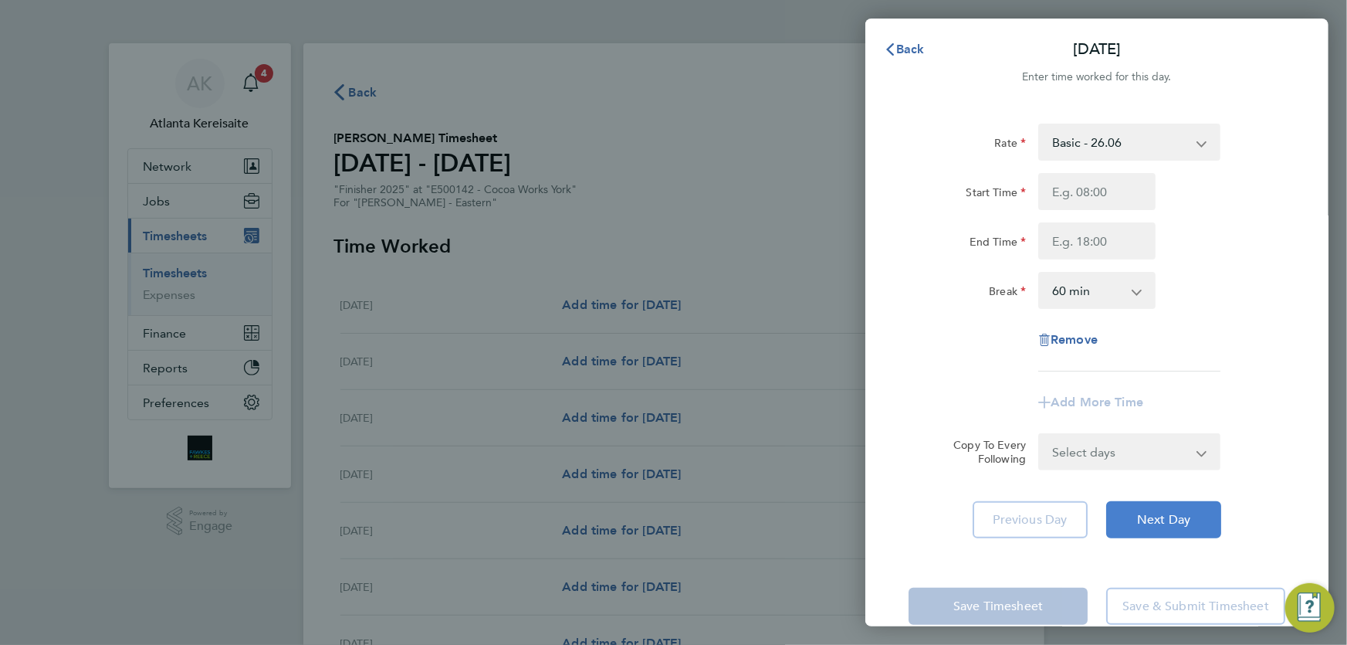
click at [1183, 516] on span "Next Day" at bounding box center [1163, 519] width 53 height 15
drag, startPoint x: 1183, startPoint y: 516, endPoint x: 1183, endPoint y: 455, distance: 61.0
click at [1184, 512] on span "Next Day" at bounding box center [1163, 519] width 53 height 15
select select "60"
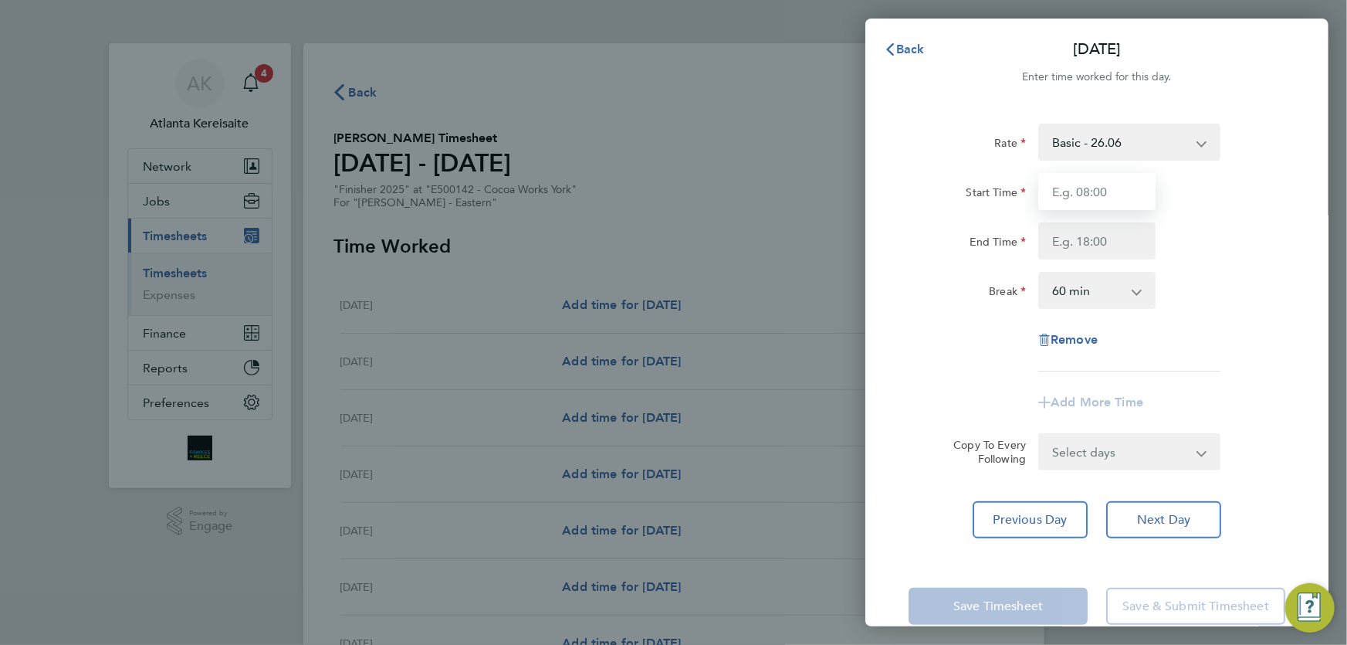
click at [1092, 192] on input "Start Time" at bounding box center [1097, 191] width 117 height 37
type input "07:30"
click at [1109, 236] on input "End Time" at bounding box center [1097, 240] width 117 height 37
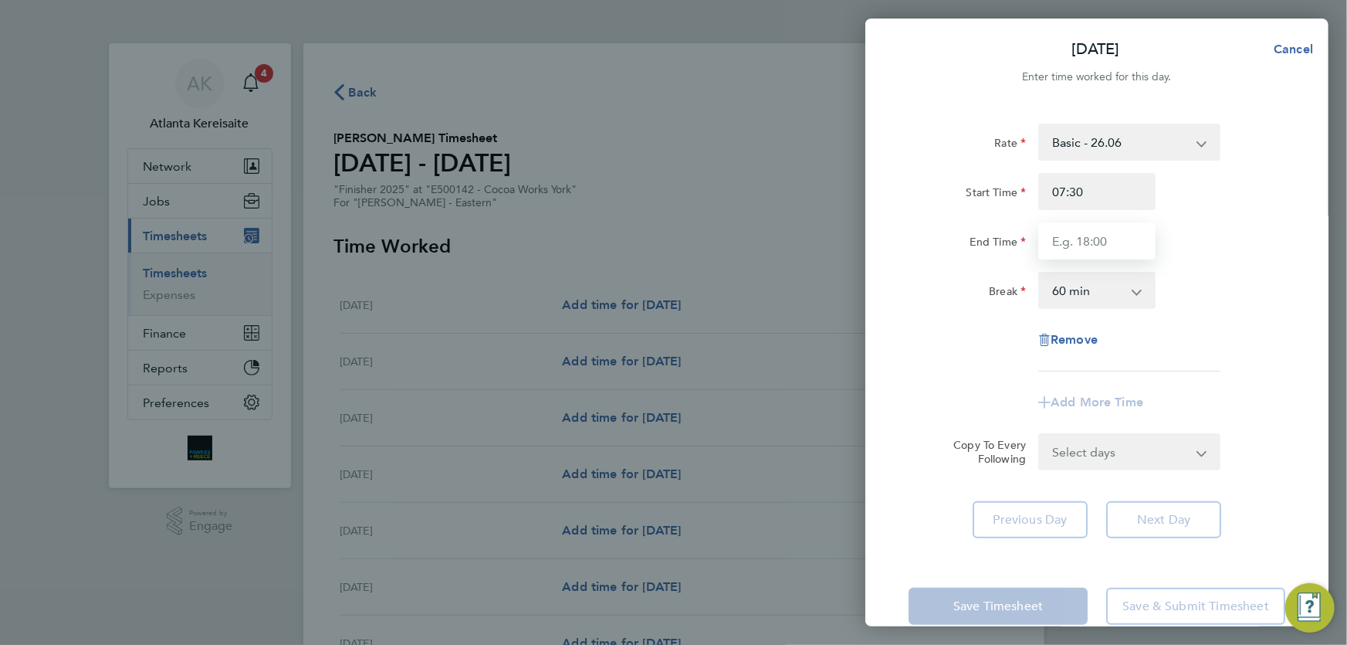
type input "16:00"
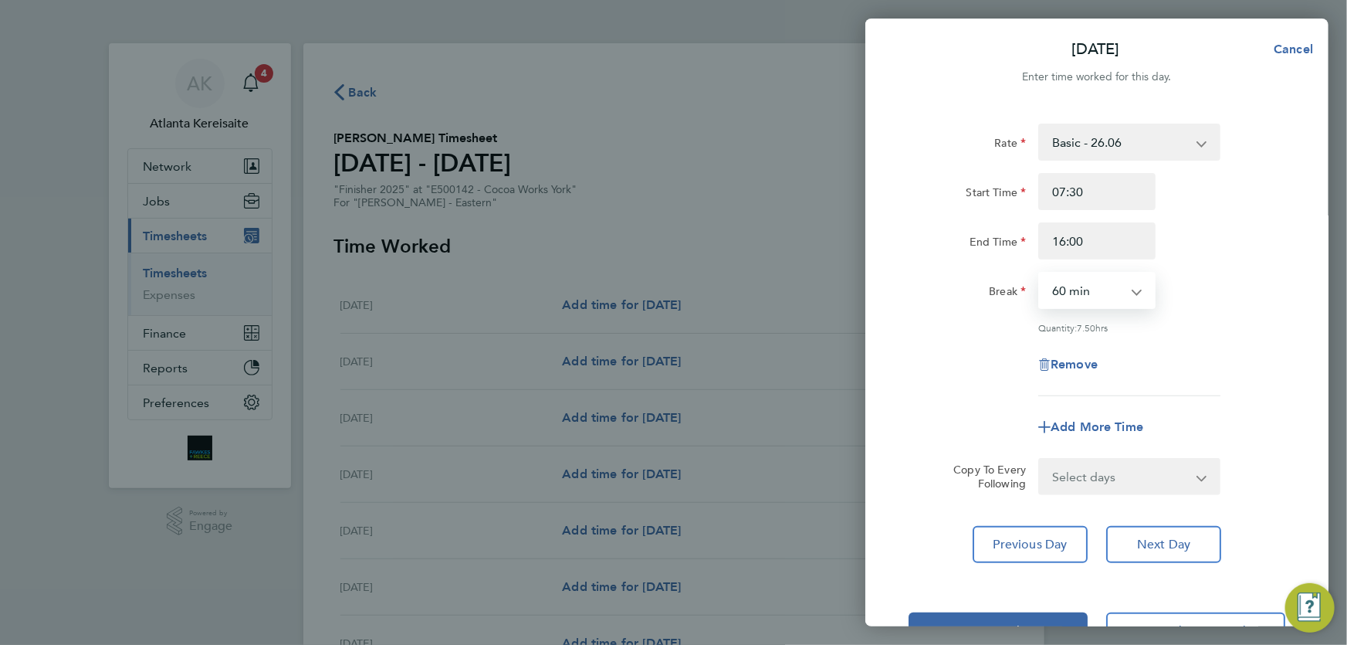
click at [1109, 290] on select "0 min 15 min 30 min 45 min 60 min 75 min 90 min" at bounding box center [1088, 290] width 96 height 34
select select "30"
click at [1040, 273] on select "0 min 15 min 30 min 45 min 60 min 75 min 90 min" at bounding box center [1088, 290] width 96 height 34
click at [1110, 243] on input "16:00" at bounding box center [1097, 240] width 117 height 37
click at [1112, 178] on input "07:30" at bounding box center [1097, 191] width 117 height 37
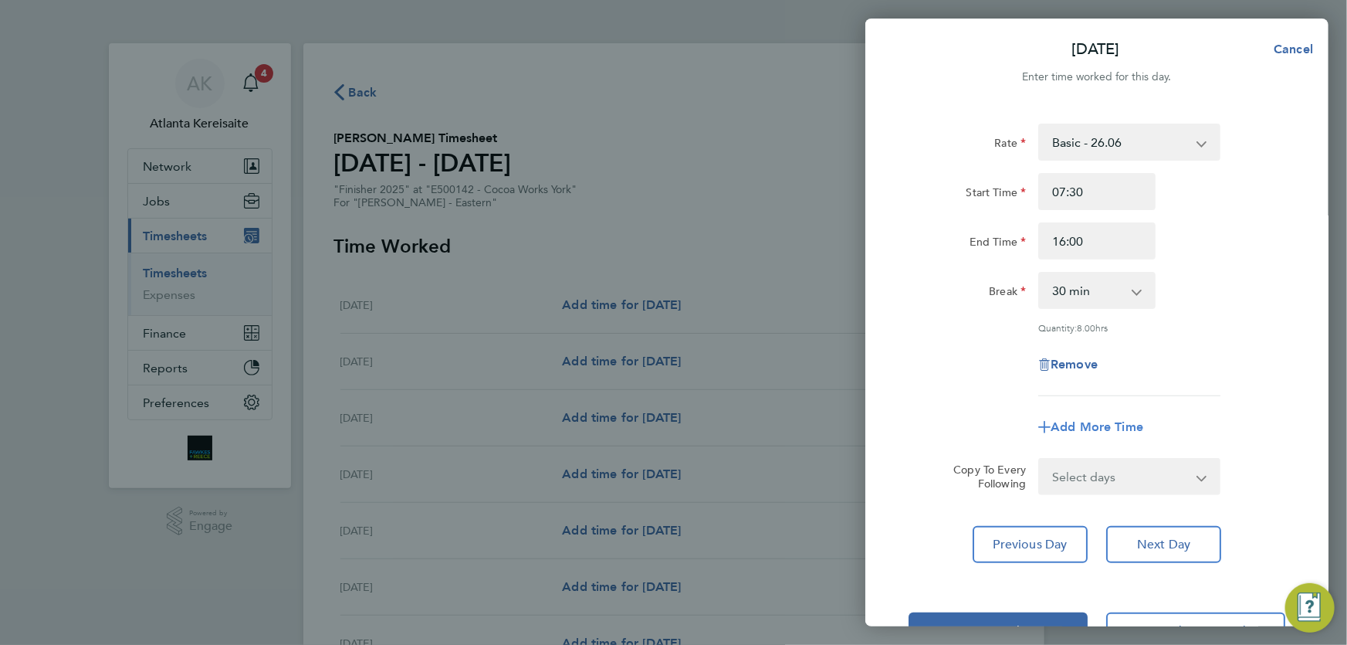
click at [1088, 424] on span "Add More Time" at bounding box center [1097, 426] width 93 height 15
select select "null"
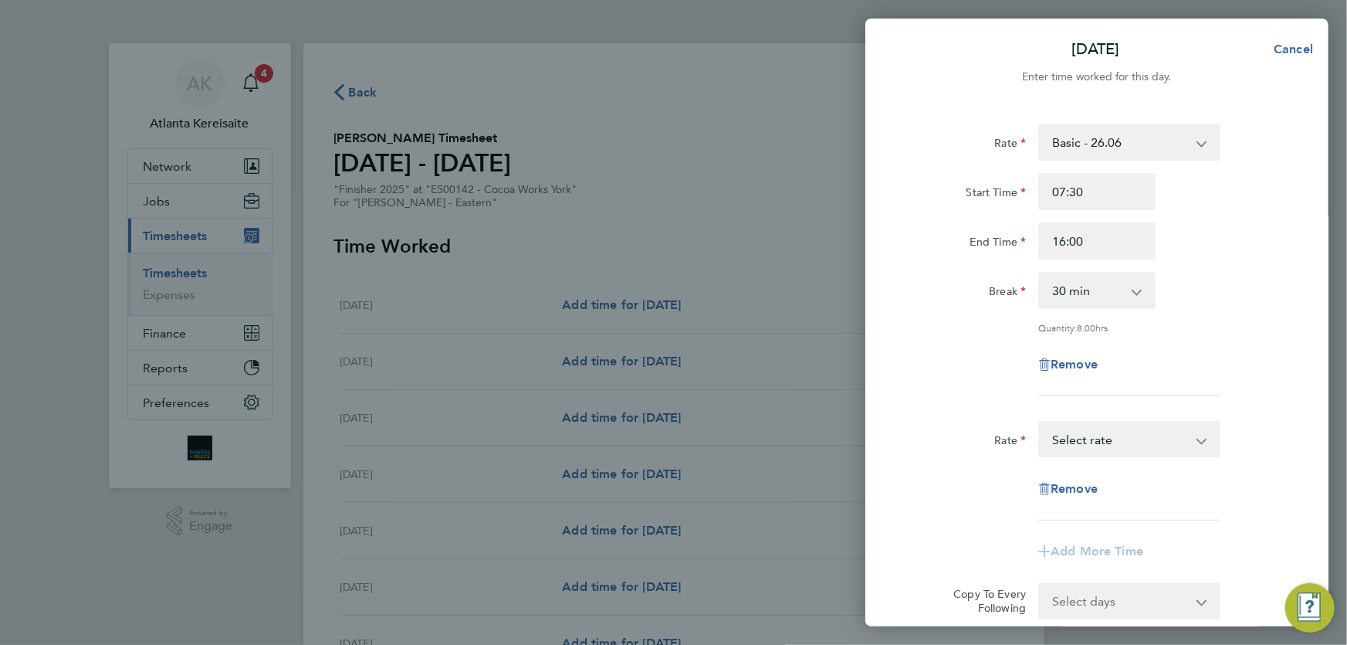
click at [1104, 425] on select "Basic - 26.06 Overtime - 37.94 Overtime 2 - 49.83 Select rate" at bounding box center [1120, 439] width 161 height 34
select select "60"
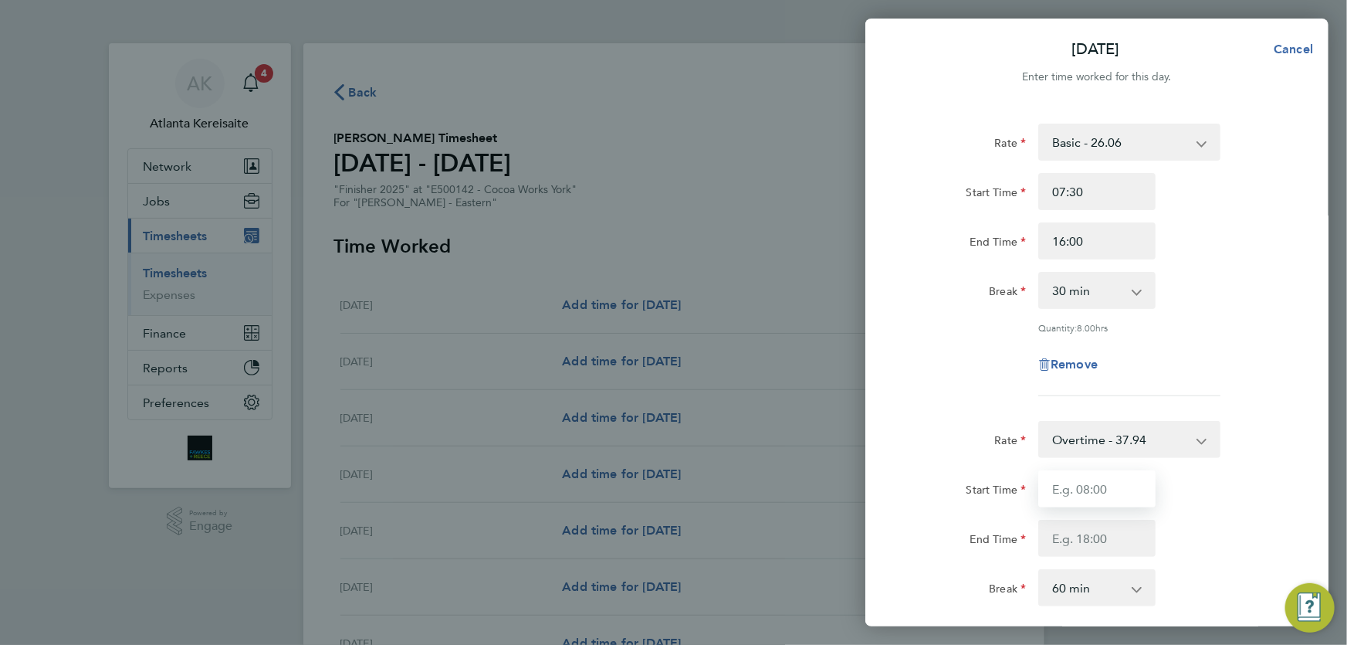
click at [1095, 481] on input "Start Time" at bounding box center [1097, 488] width 117 height 37
type input "16:00"
type input "17:00"
select select "0"
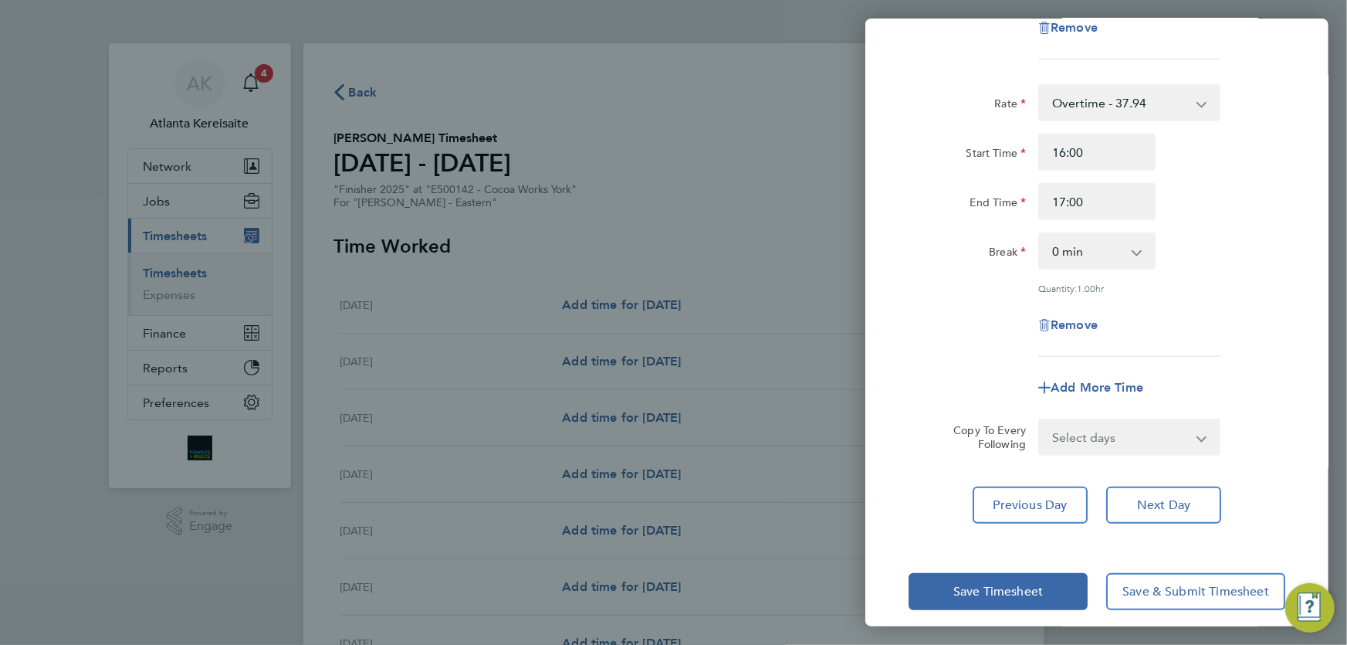
click at [1151, 437] on select "Select days Day [DATE] [DATE] [DATE] [DATE]" at bounding box center [1121, 437] width 162 height 34
select select "TUE"
click at [1040, 420] on select "Select days Day [DATE] [DATE] [DATE] [DATE]" at bounding box center [1121, 437] width 162 height 34
select select "[DATE]"
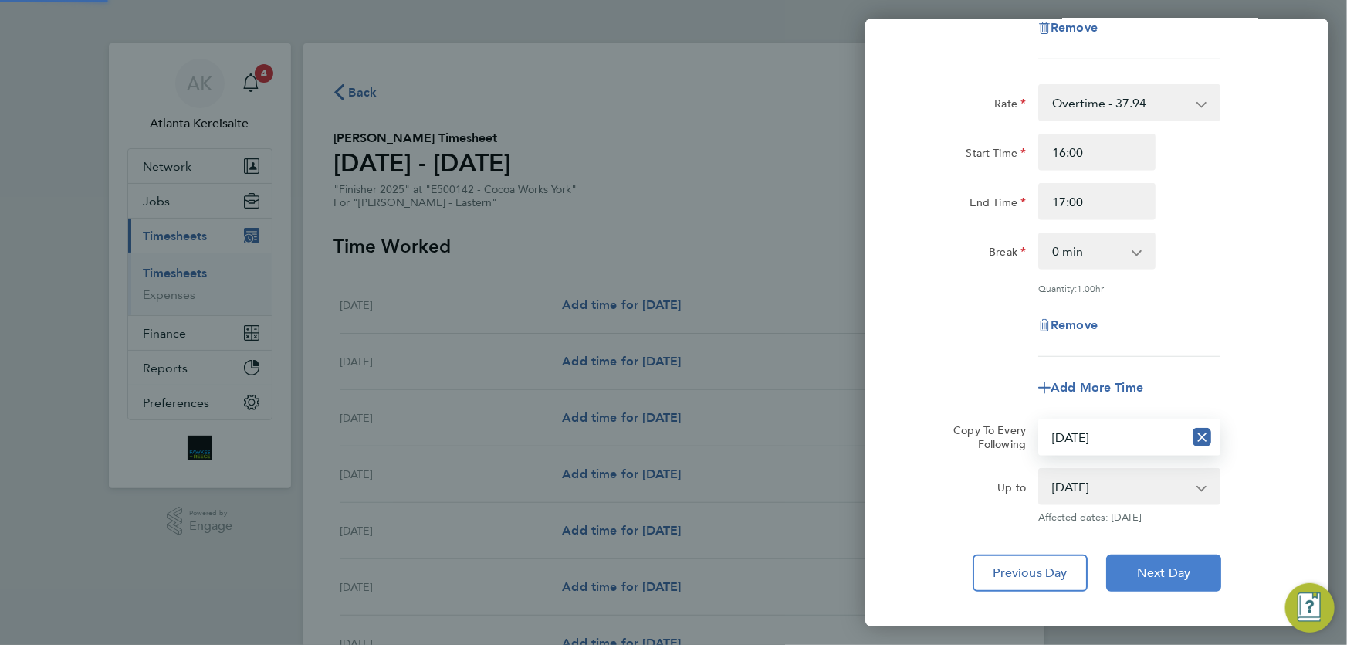
click at [1166, 571] on span "Next Day" at bounding box center [1163, 572] width 53 height 15
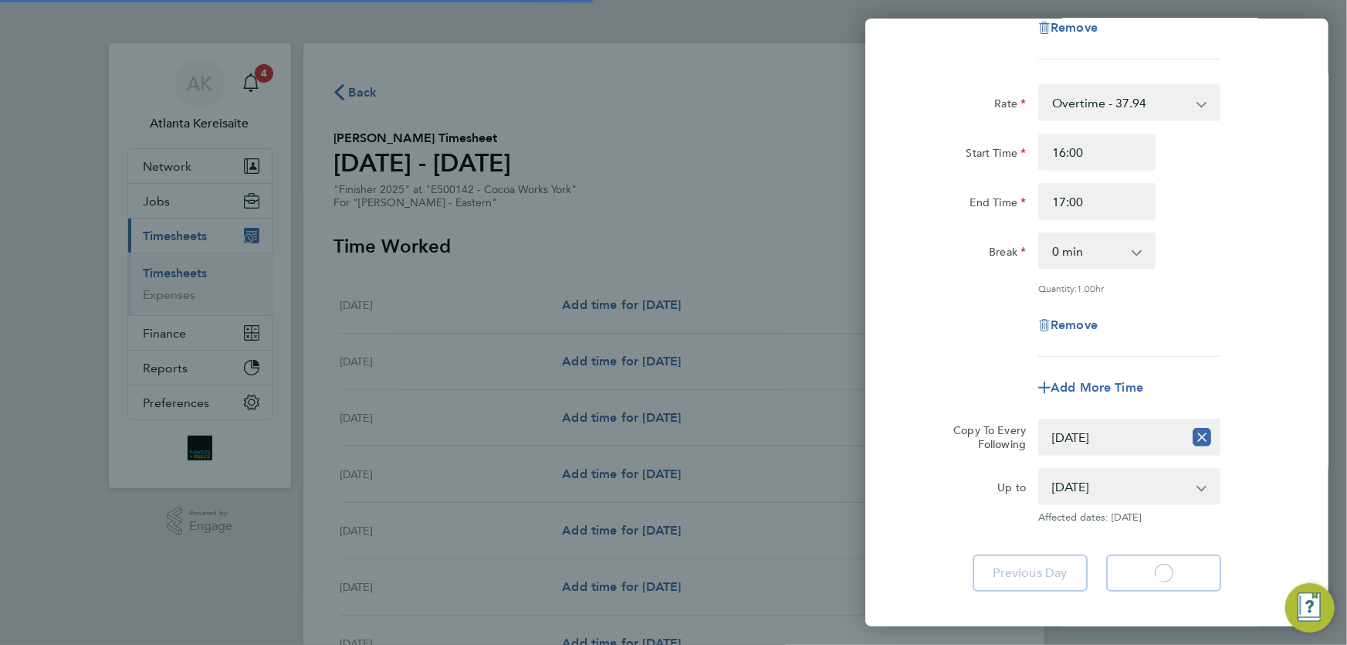
select select "30"
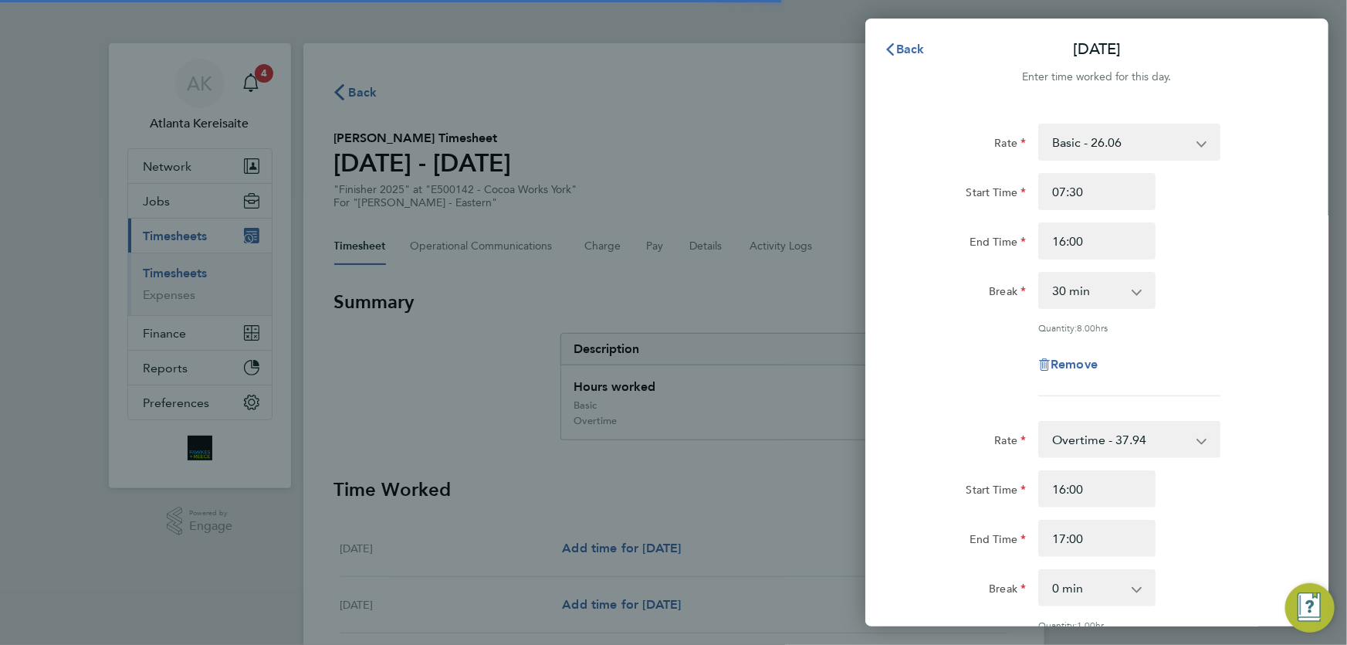
click at [1130, 440] on select "Overtime - 37.94 Basic - 26.06 Overtime 2 - 49.83" at bounding box center [1120, 439] width 161 height 34
drag, startPoint x: 1344, startPoint y: 451, endPoint x: 1323, endPoint y: 456, distance: 21.4
click at [1343, 451] on div "Back [DATE] Enter time worked for this day. Rate Basic - 26.06 Overtime - 37.94…" at bounding box center [673, 322] width 1347 height 645
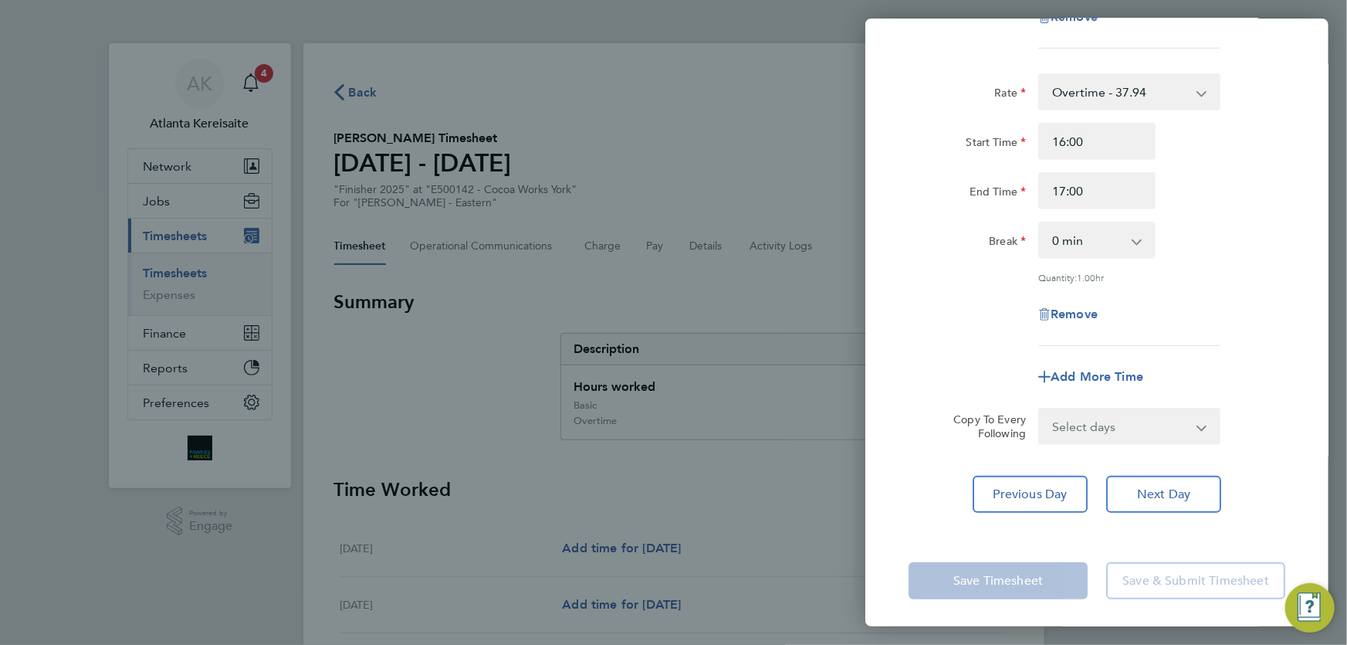
click at [1140, 425] on select "Select days Day [DATE] [DATE] [DATE]" at bounding box center [1121, 426] width 162 height 34
select select "WED"
click at [1040, 409] on select "Select days Day [DATE] [DATE] [DATE]" at bounding box center [1121, 426] width 162 height 34
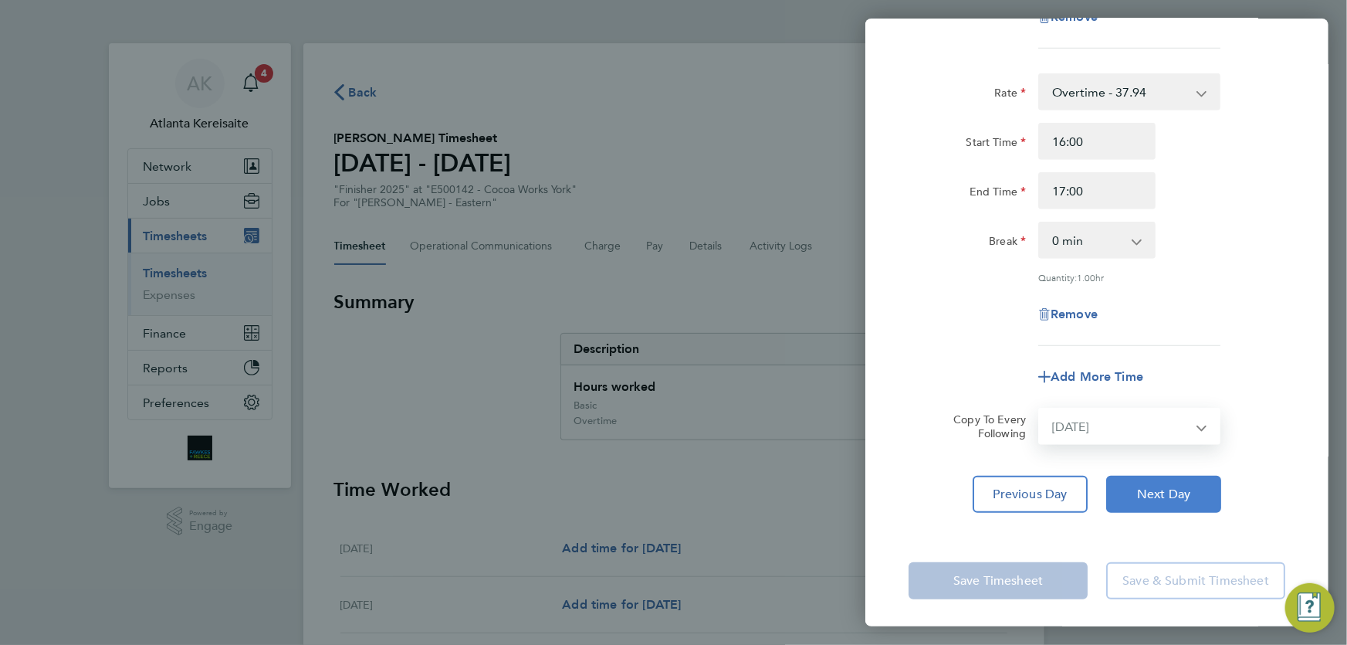
select select "[DATE]"
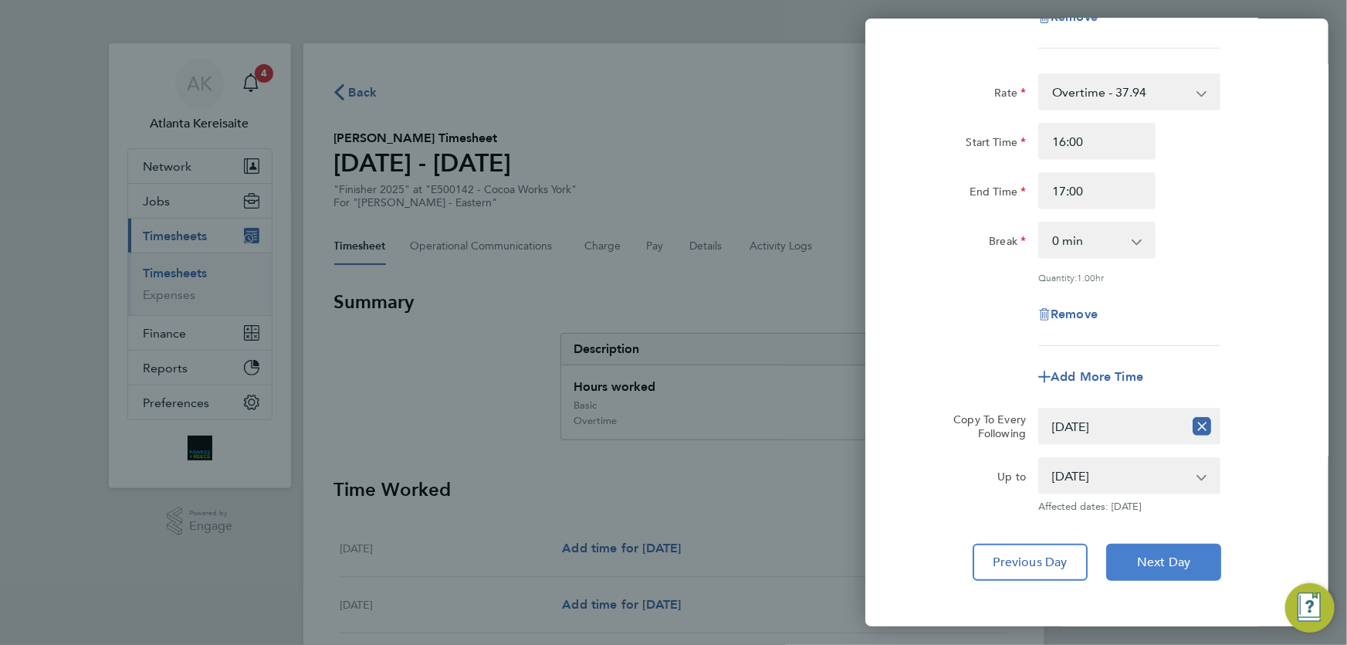
click at [1176, 556] on span "Next Day" at bounding box center [1163, 561] width 53 height 15
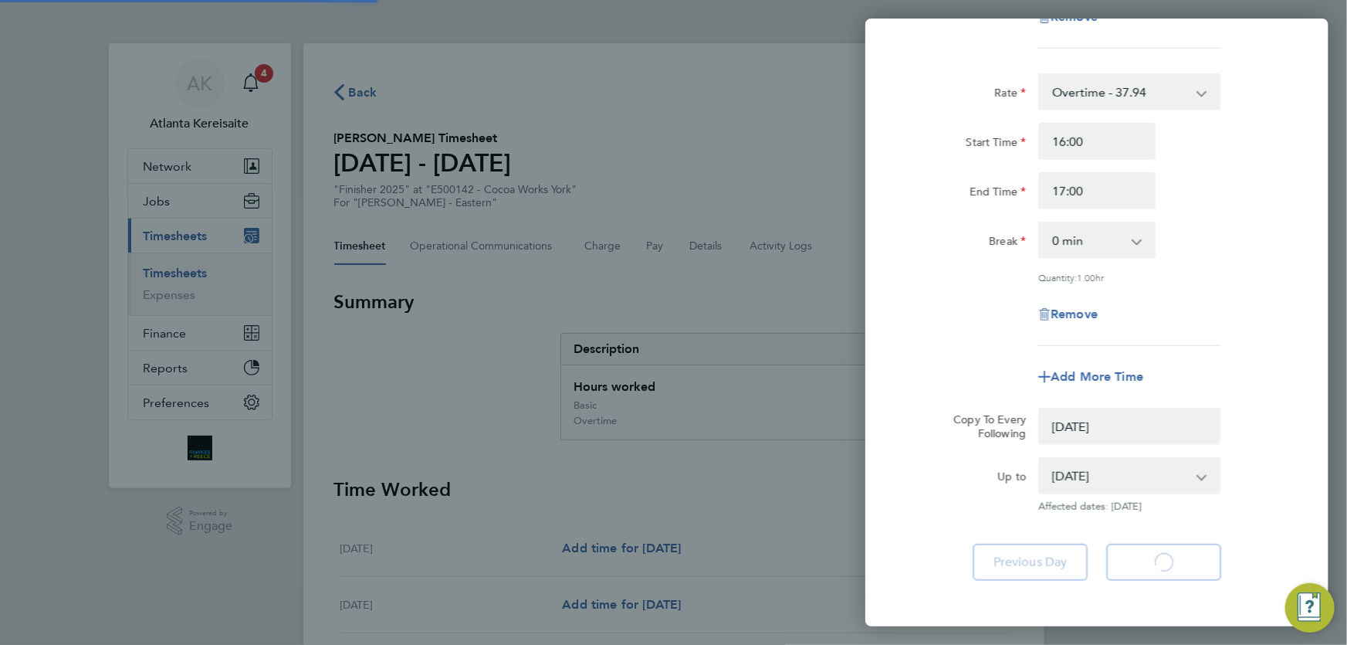
select select "0: null"
select select "30"
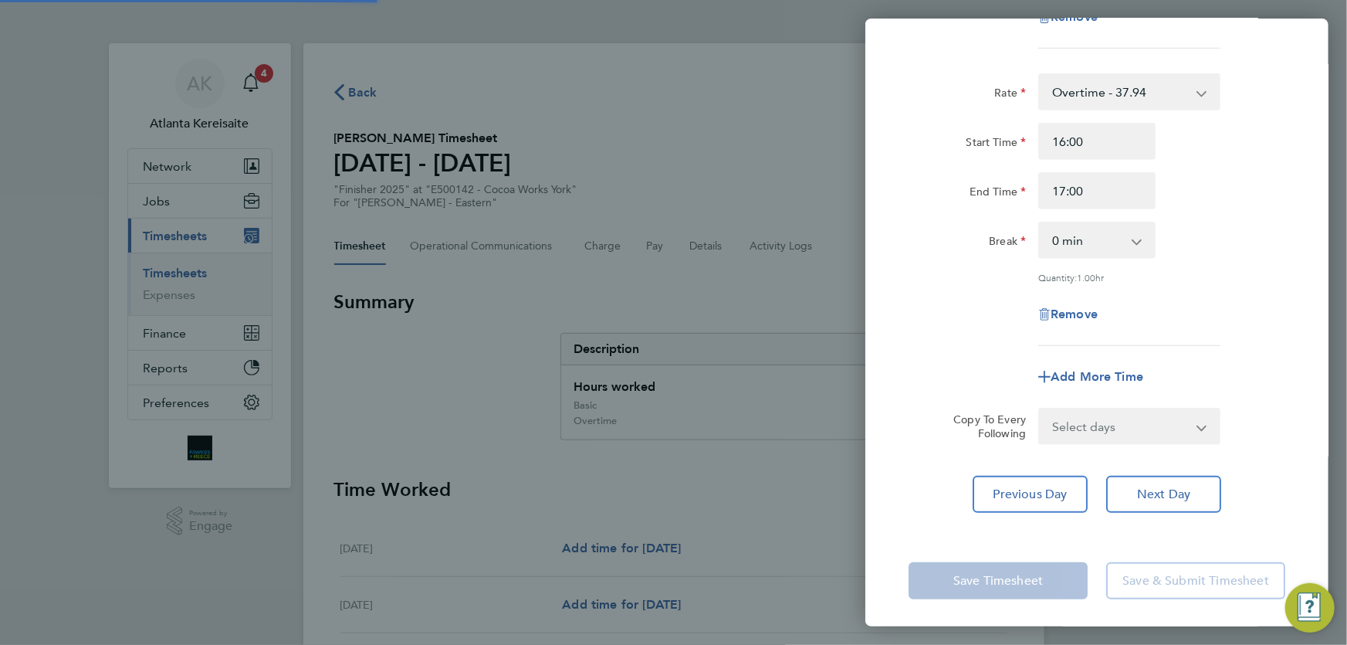
click at [1125, 423] on select "Select days Day [DATE] [DATE]" at bounding box center [1121, 426] width 162 height 34
select select "THU"
click at [1040, 409] on select "Select days Day [DATE] [DATE]" at bounding box center [1121, 426] width 162 height 34
select select "[DATE]"
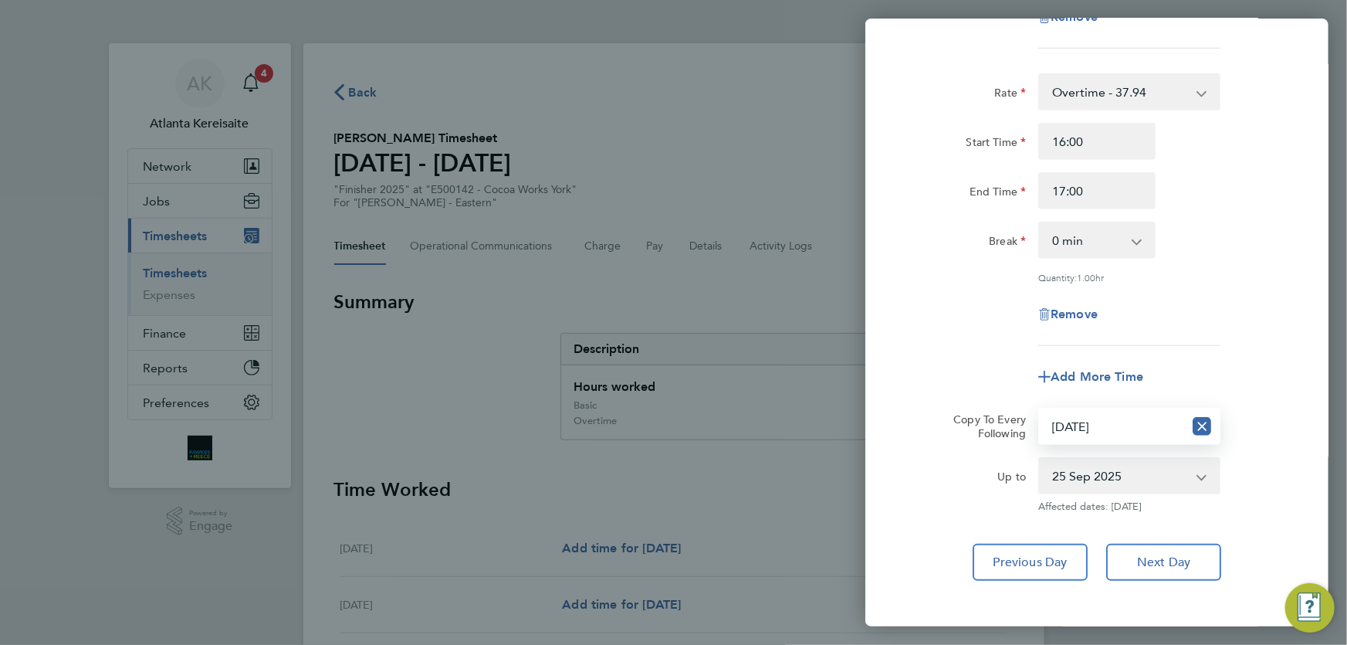
click at [1187, 534] on div "Rate Basic - 26.06 Overtime - 37.94 Overtime 2 - 49.83 Start Time 07:30 End Tim…" at bounding box center [1097, 179] width 463 height 842
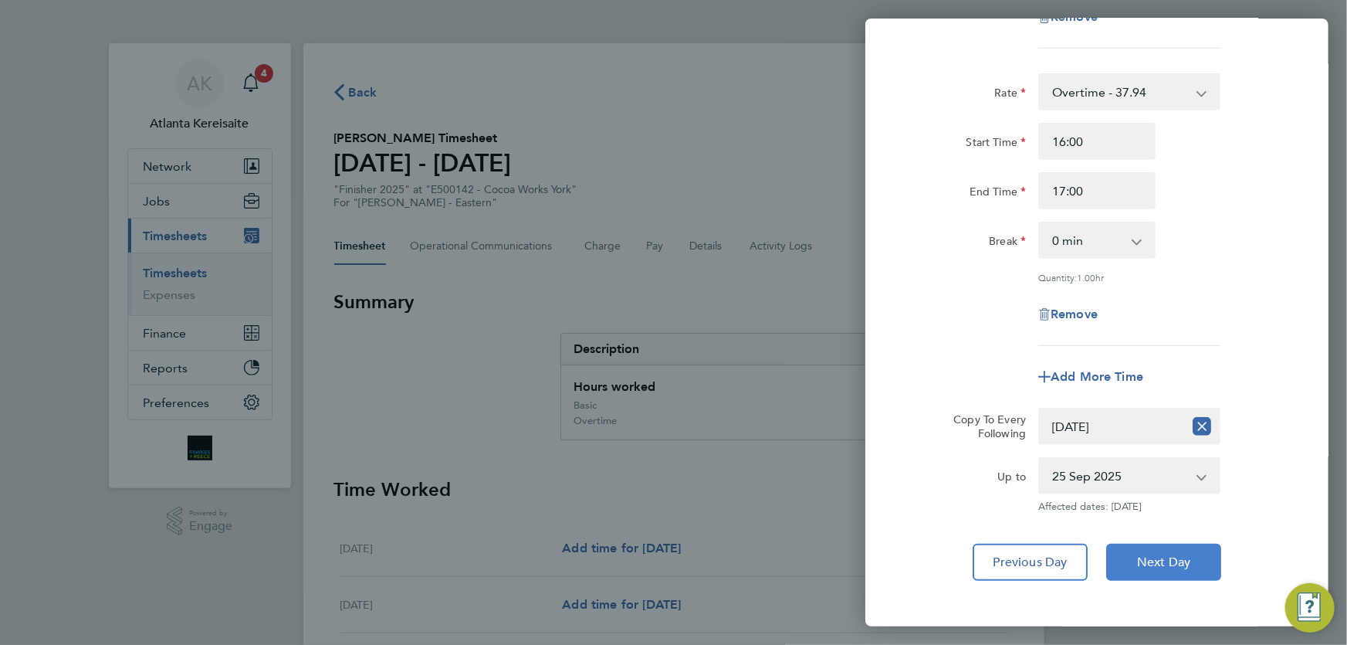
click at [1191, 554] on span "Next Day" at bounding box center [1163, 561] width 53 height 15
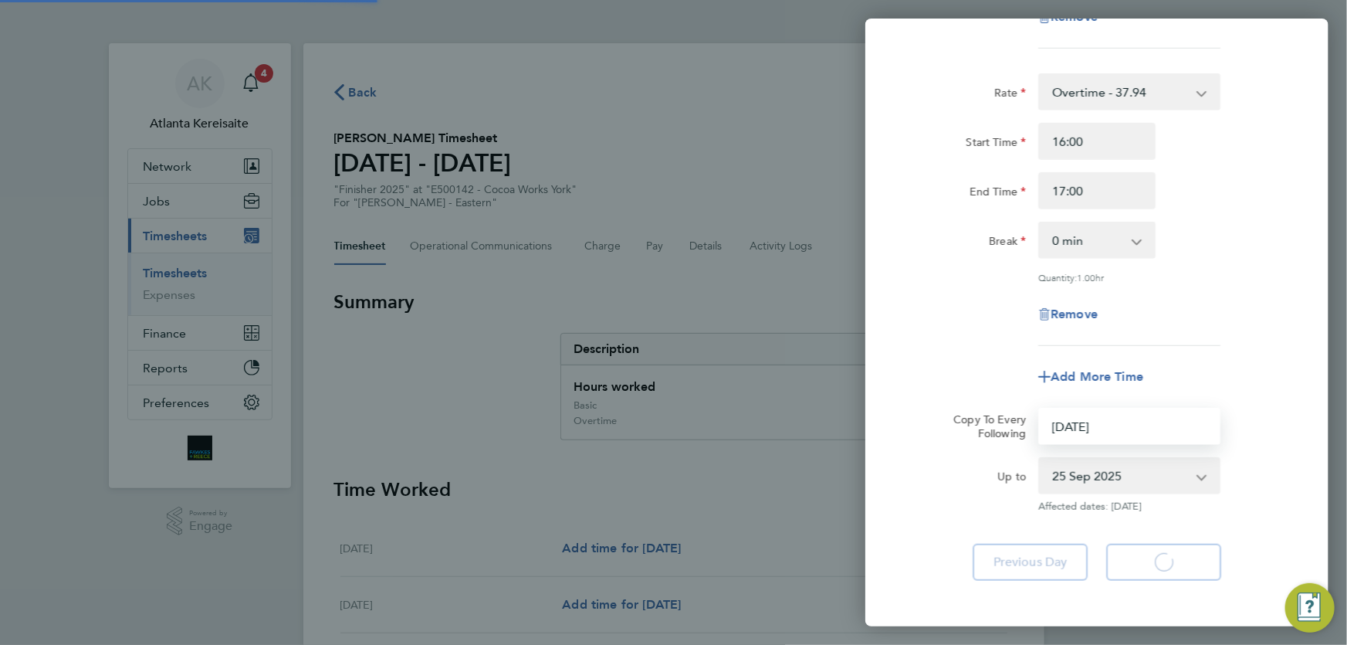
click at [1154, 423] on select "Select days Day [DATE] [DATE]" at bounding box center [1112, 426] width 144 height 34
select select "0: null"
select select "30"
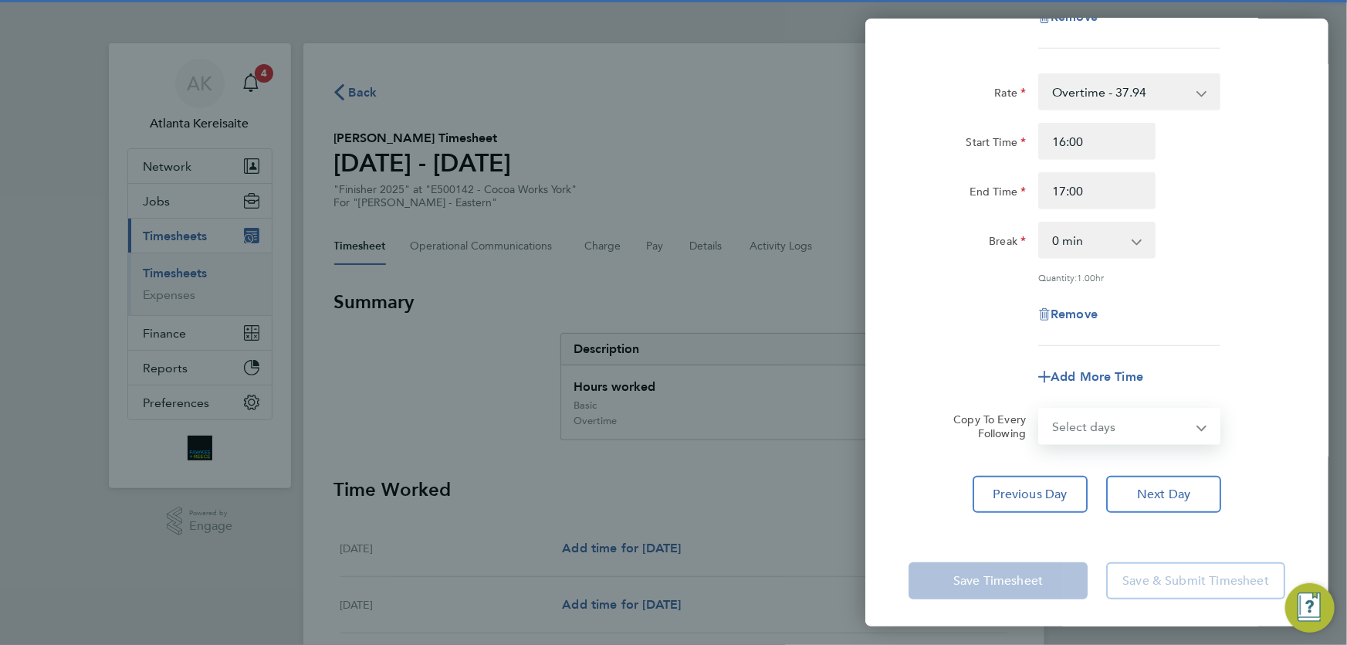
click at [1134, 424] on select "Select days [DATE]" at bounding box center [1121, 426] width 162 height 34
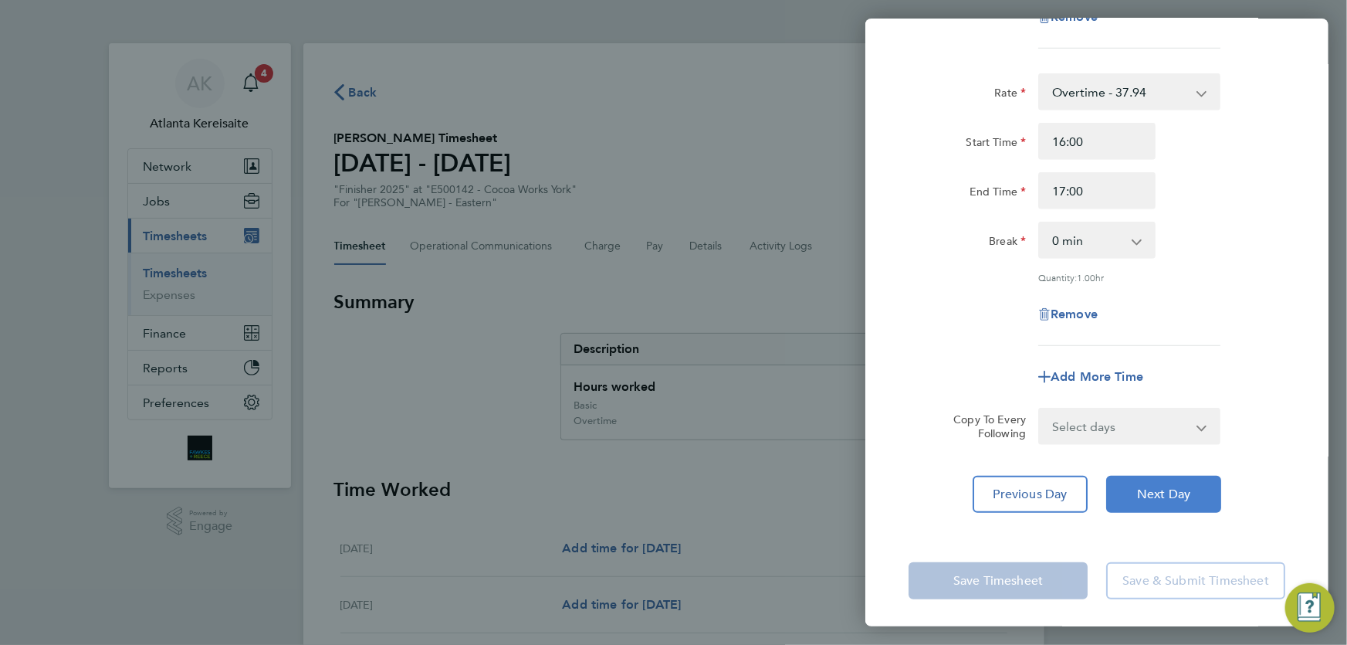
drag, startPoint x: 1108, startPoint y: 483, endPoint x: 1121, endPoint y: 484, distance: 13.1
click at [1109, 483] on button "Next Day" at bounding box center [1163, 494] width 115 height 37
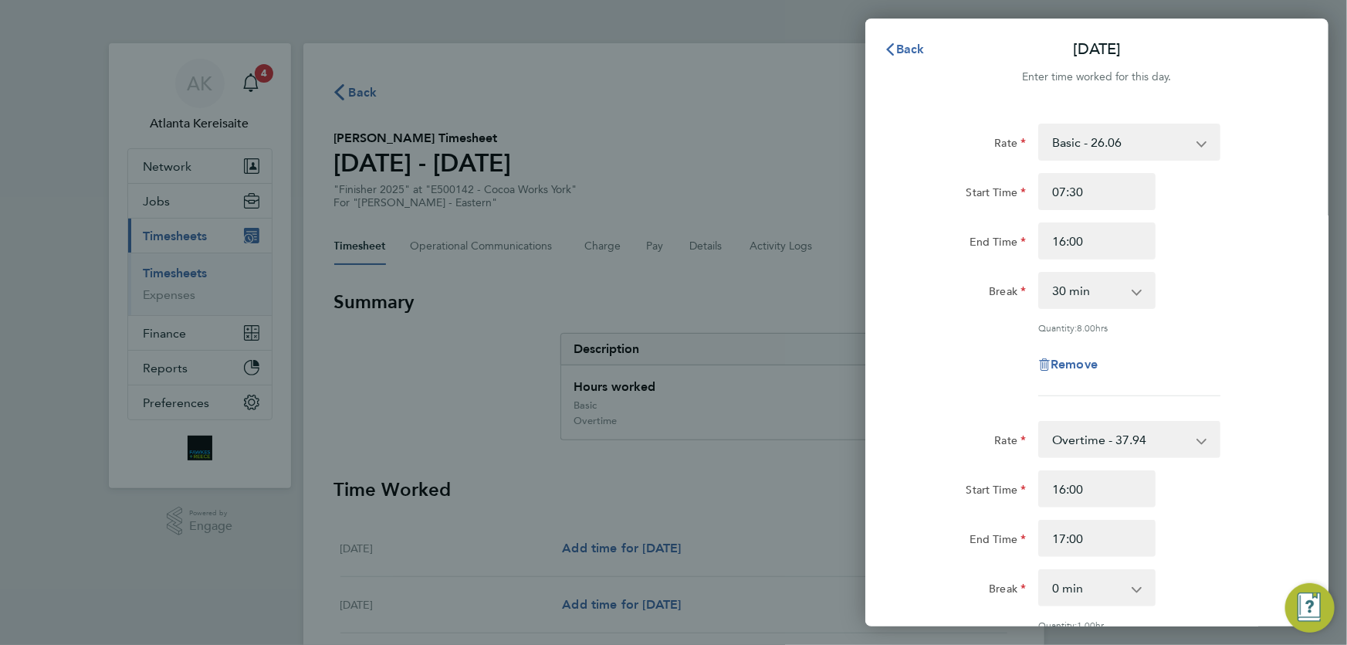
select select "60"
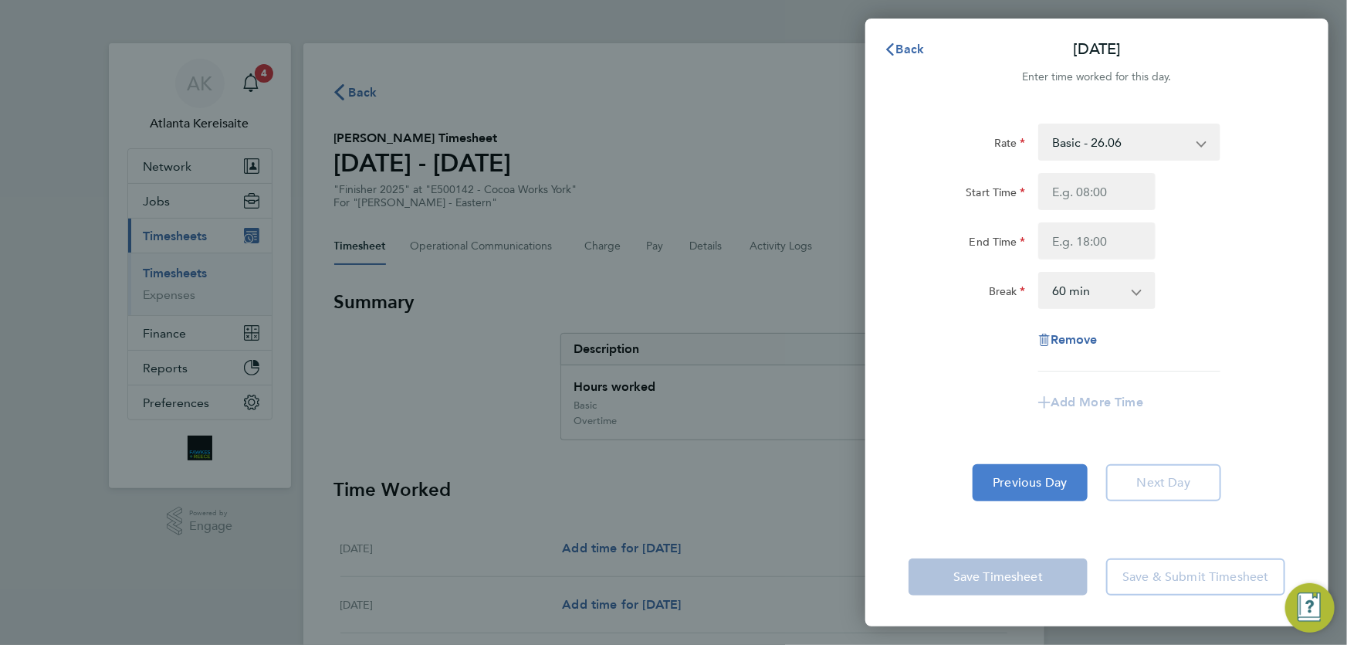
click at [1019, 485] on span "Previous Day" at bounding box center [1031, 482] width 74 height 15
select select "30"
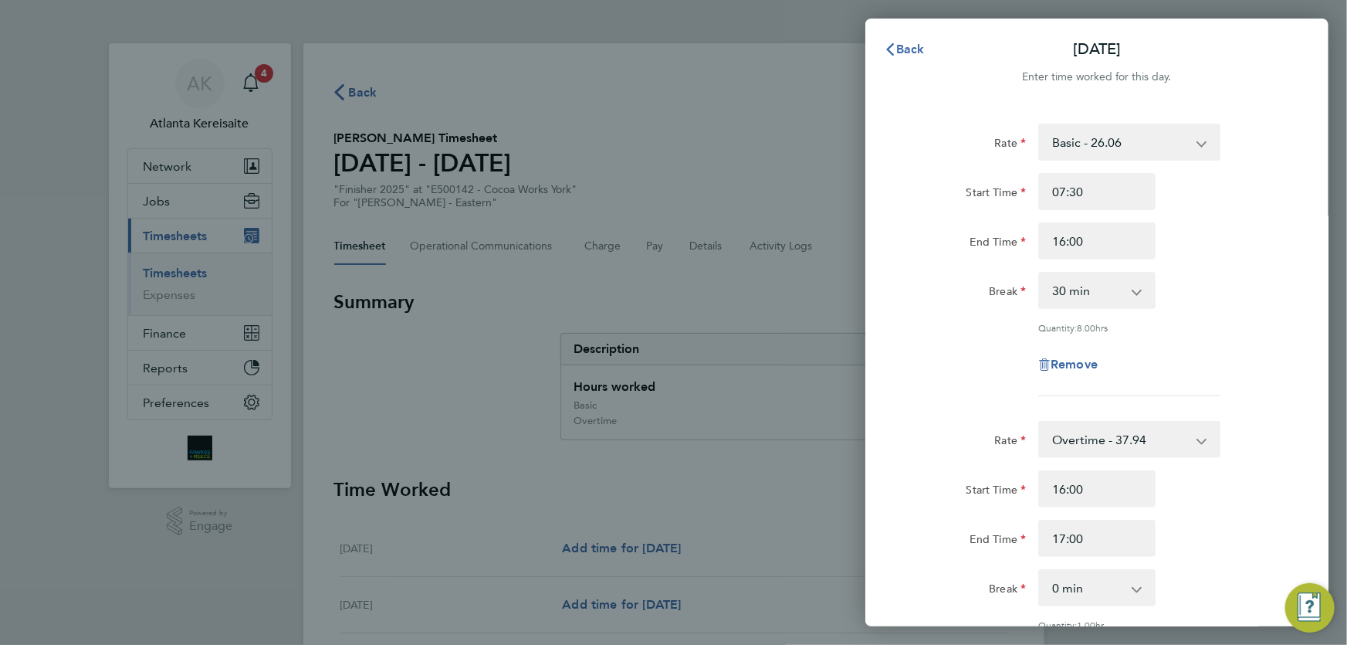
scroll to position [347, 0]
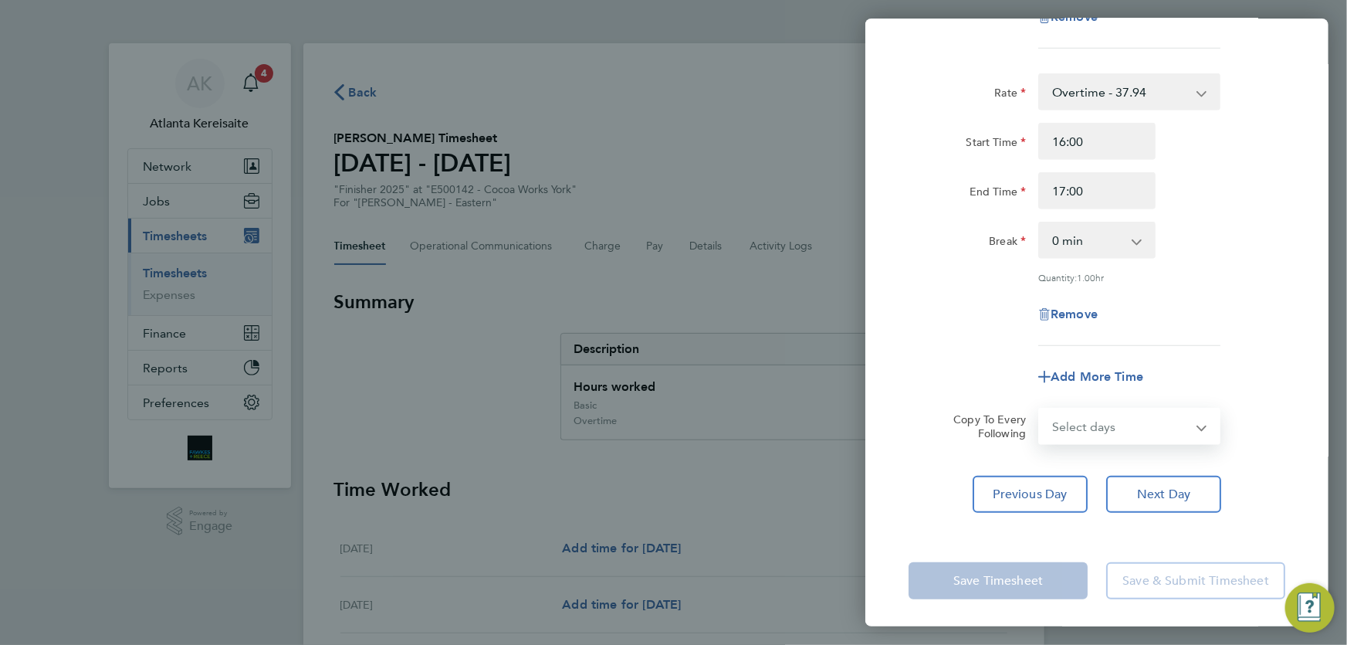
drag, startPoint x: 1112, startPoint y: 417, endPoint x: 1110, endPoint y: 437, distance: 20.2
click at [1112, 417] on select "Select days [DATE]" at bounding box center [1121, 426] width 162 height 34
select select "FRI"
click at [1040, 409] on select "Select days [DATE]" at bounding box center [1121, 426] width 162 height 34
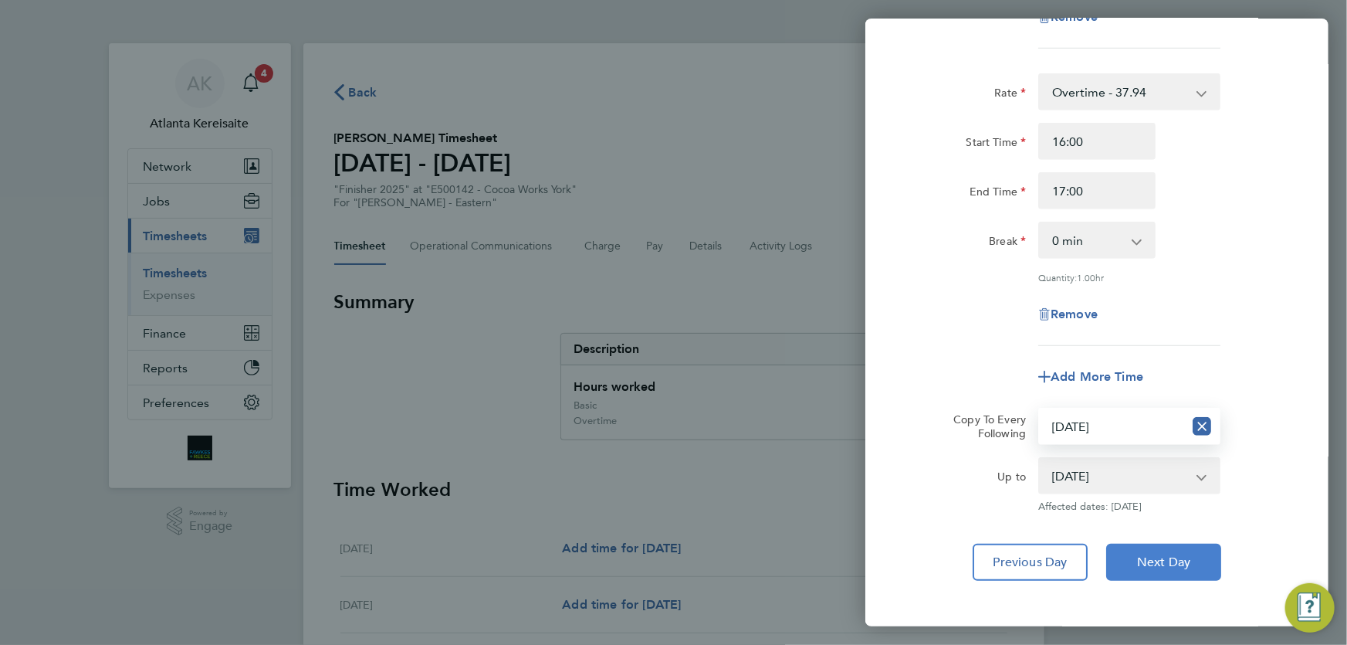
click at [1148, 554] on span "Next Day" at bounding box center [1163, 561] width 53 height 15
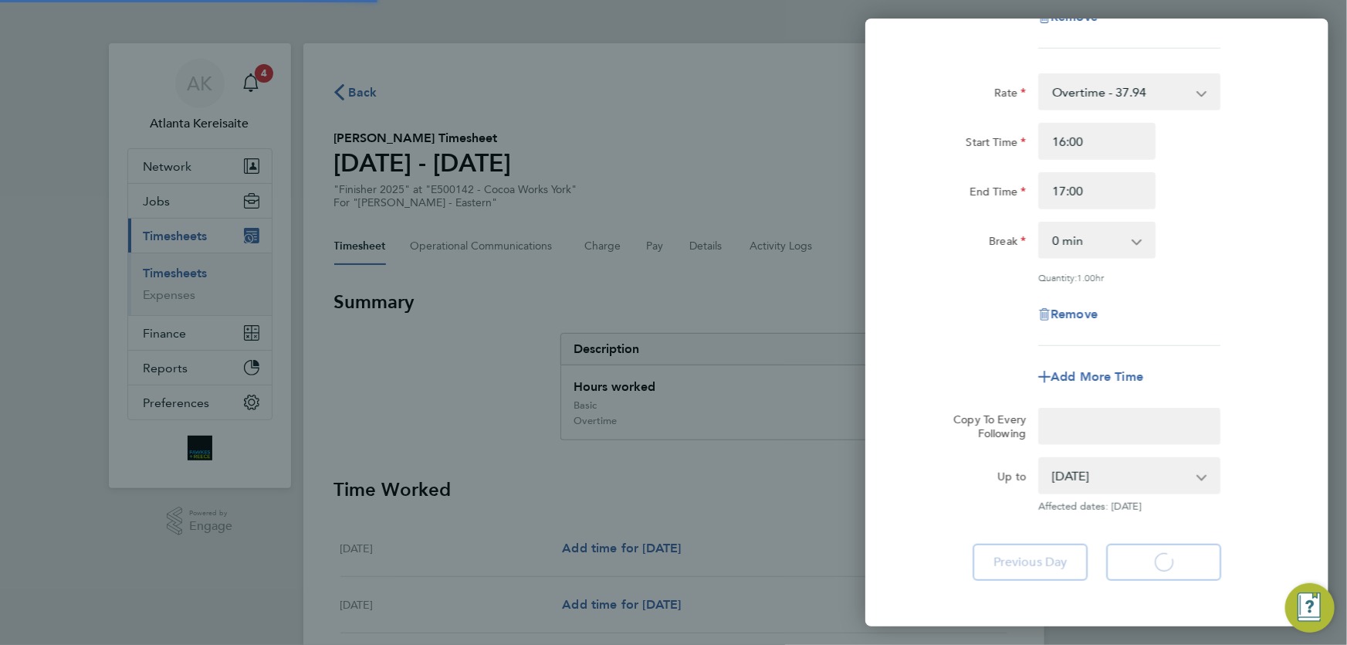
select select "30"
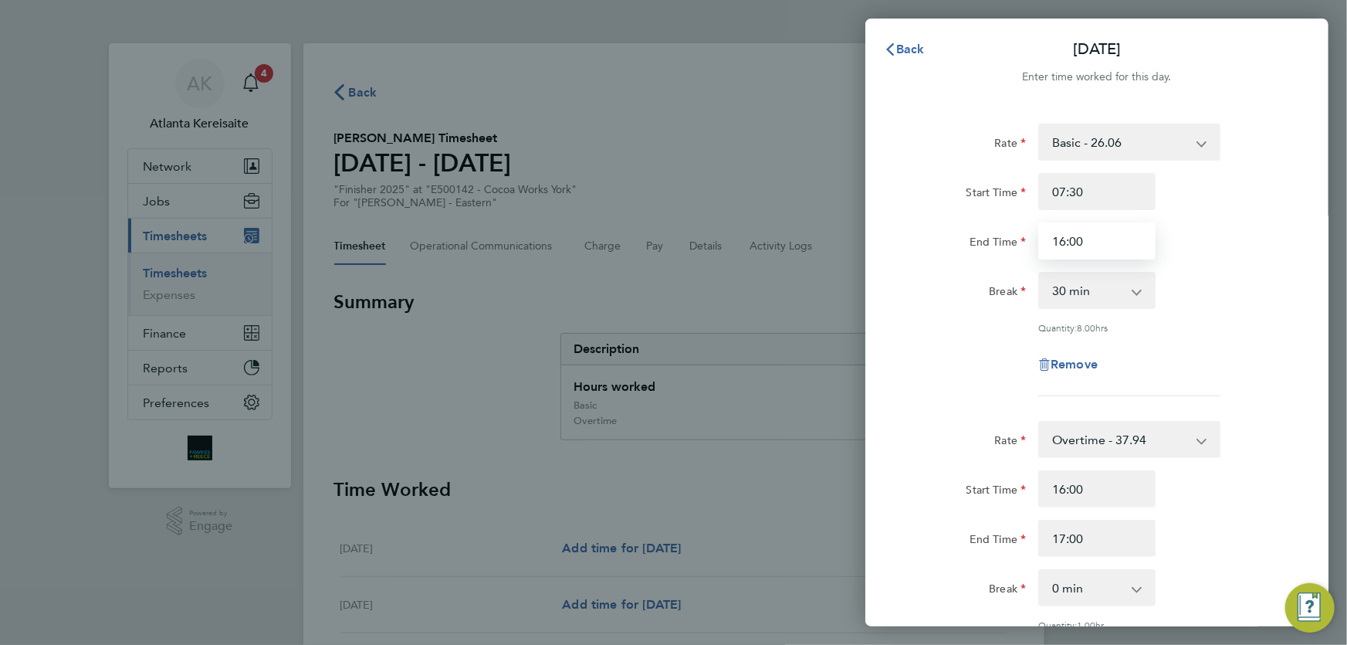
click at [1066, 241] on input "16:00" at bounding box center [1097, 240] width 117 height 37
type input "15:00"
click at [1066, 491] on input "16:00" at bounding box center [1097, 488] width 117 height 37
type input "15:00"
drag, startPoint x: 1086, startPoint y: 544, endPoint x: 1059, endPoint y: 536, distance: 27.6
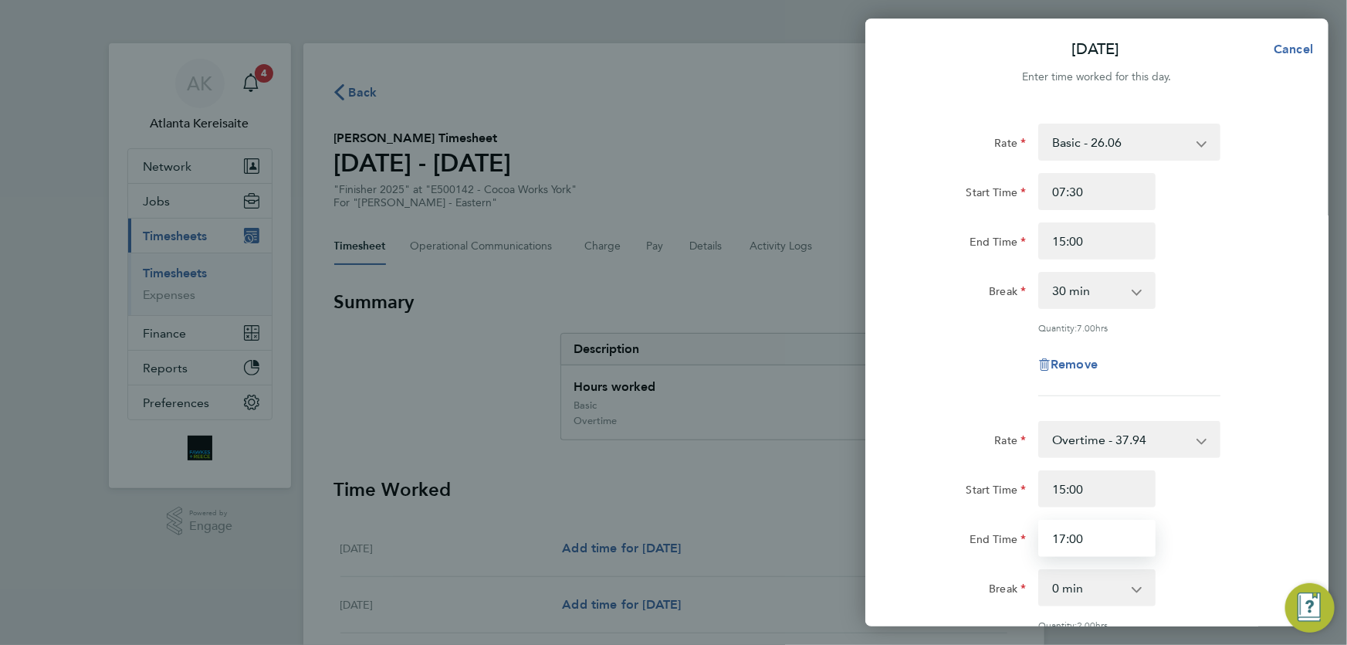
click at [1059, 536] on input "17:00" at bounding box center [1097, 538] width 117 height 37
type input "15:30"
click at [1104, 488] on input "15:00" at bounding box center [1097, 488] width 117 height 37
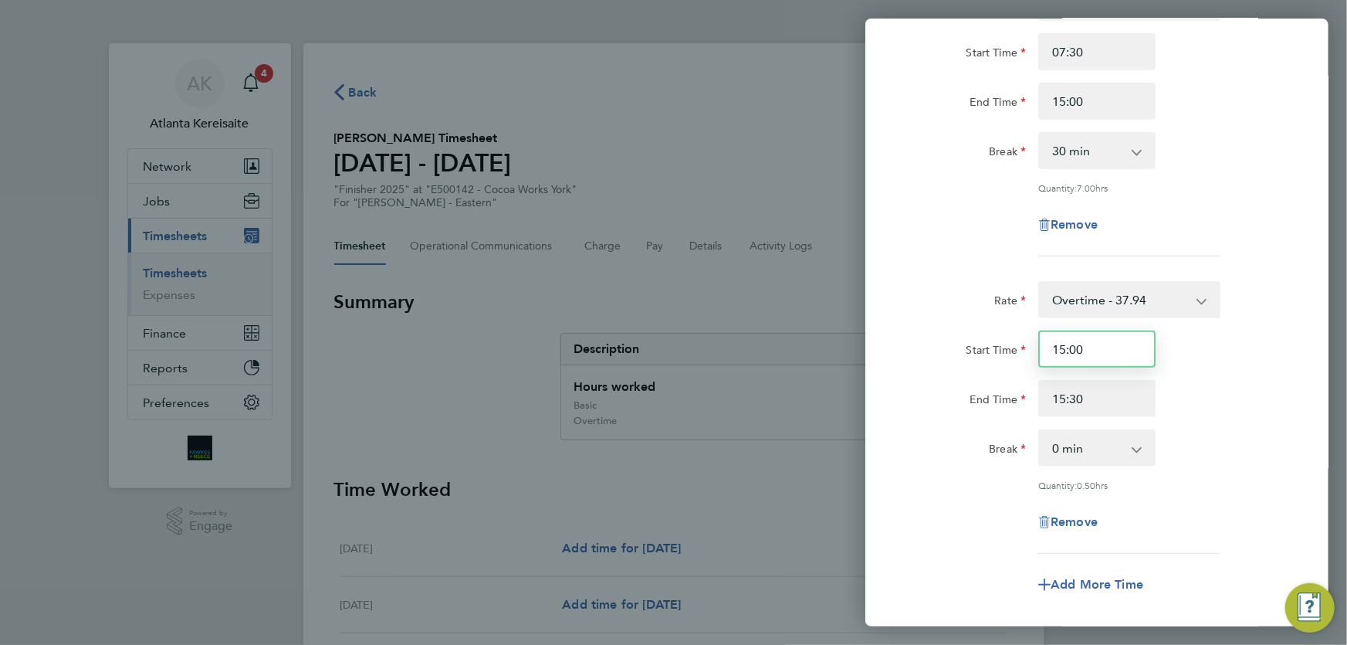
scroll to position [310, 0]
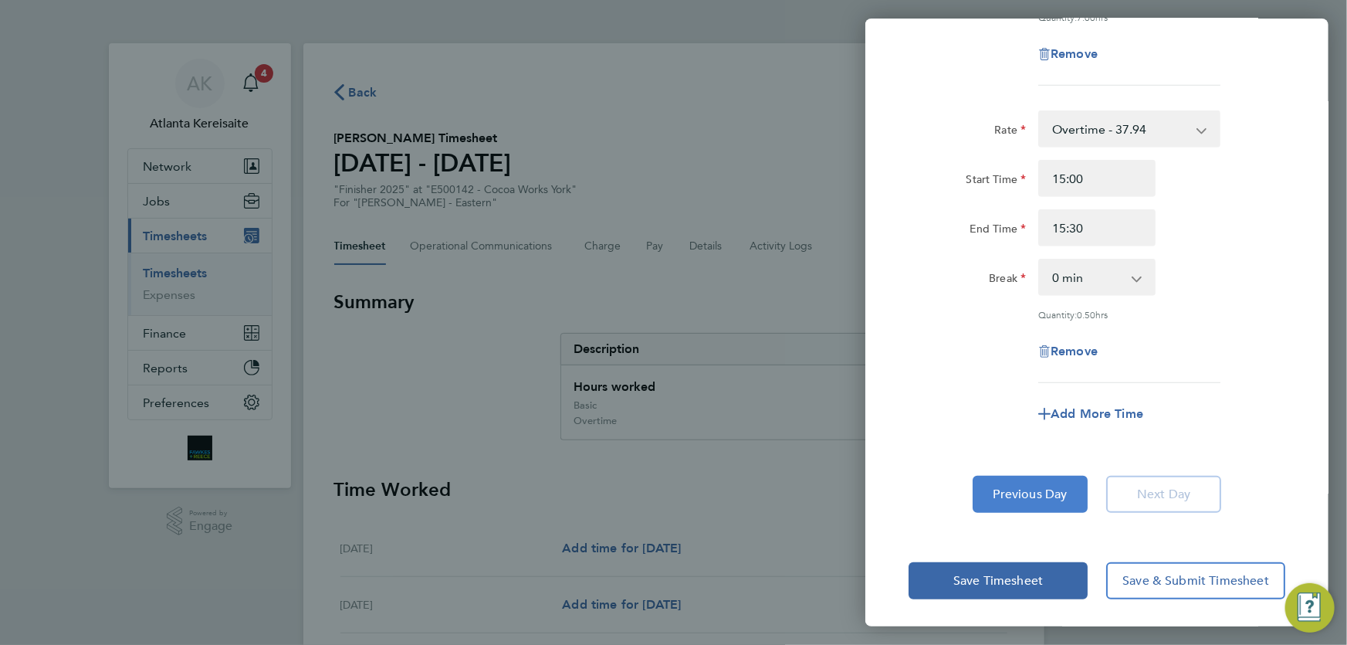
click at [1045, 490] on span "Previous Day" at bounding box center [1031, 493] width 74 height 15
select select "30"
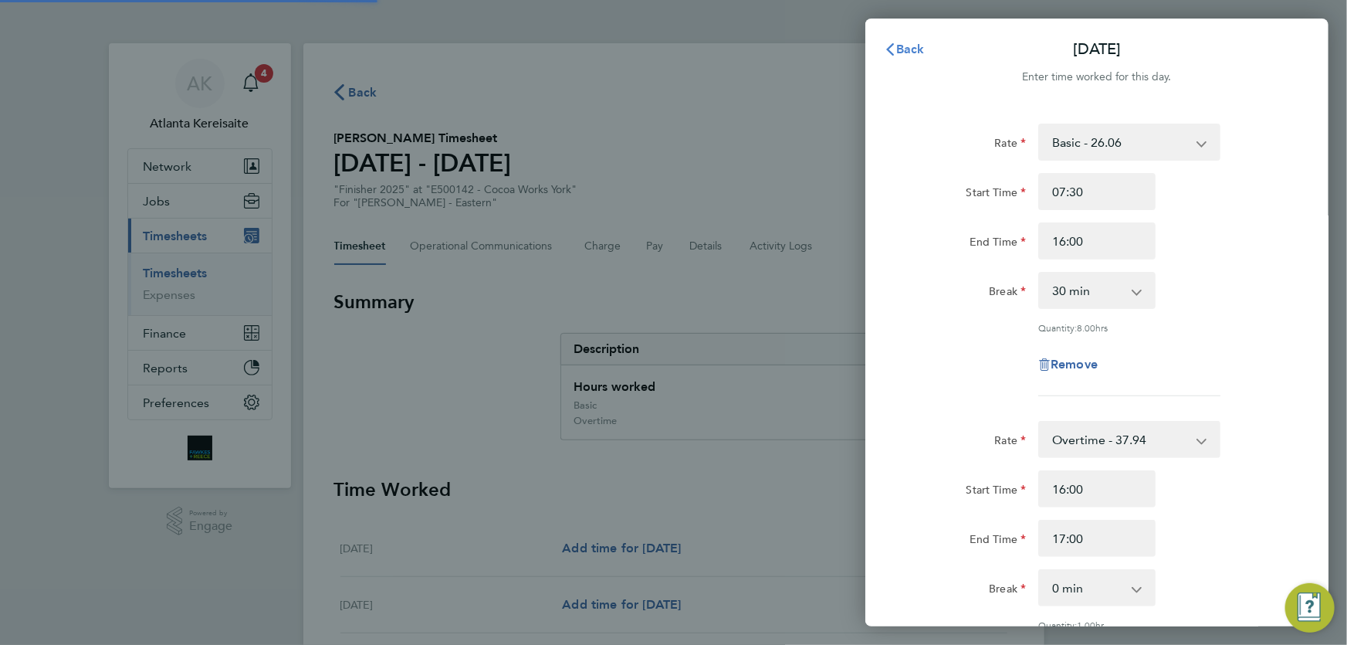
select select "30"
click at [900, 39] on button "Back" at bounding box center [905, 49] width 72 height 31
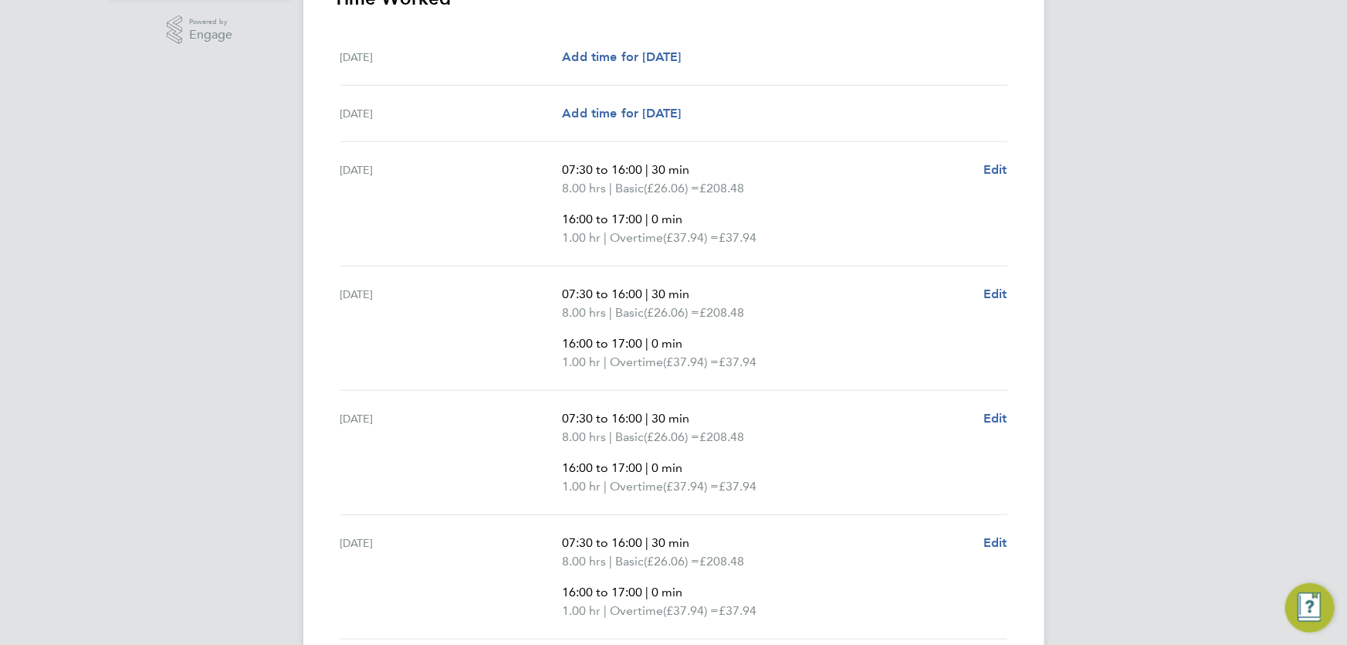
scroll to position [744, 0]
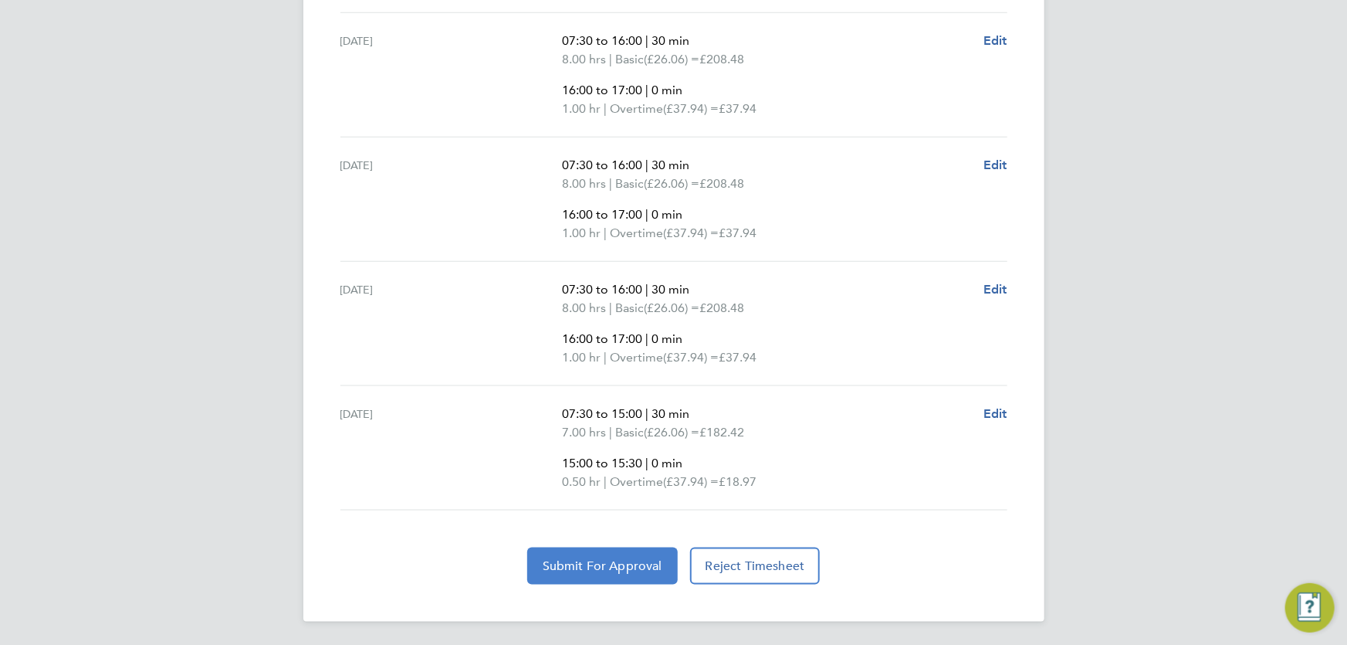
click at [638, 554] on button "Submit For Approval" at bounding box center [602, 565] width 151 height 37
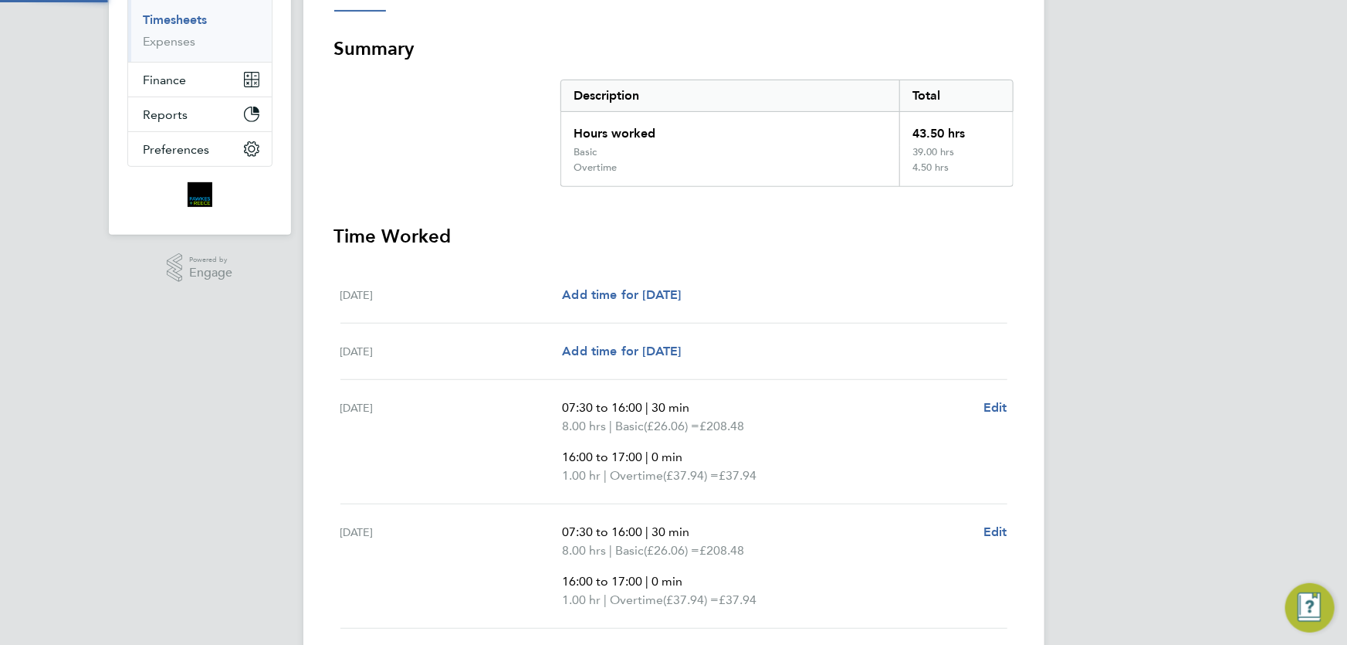
scroll to position [0, 0]
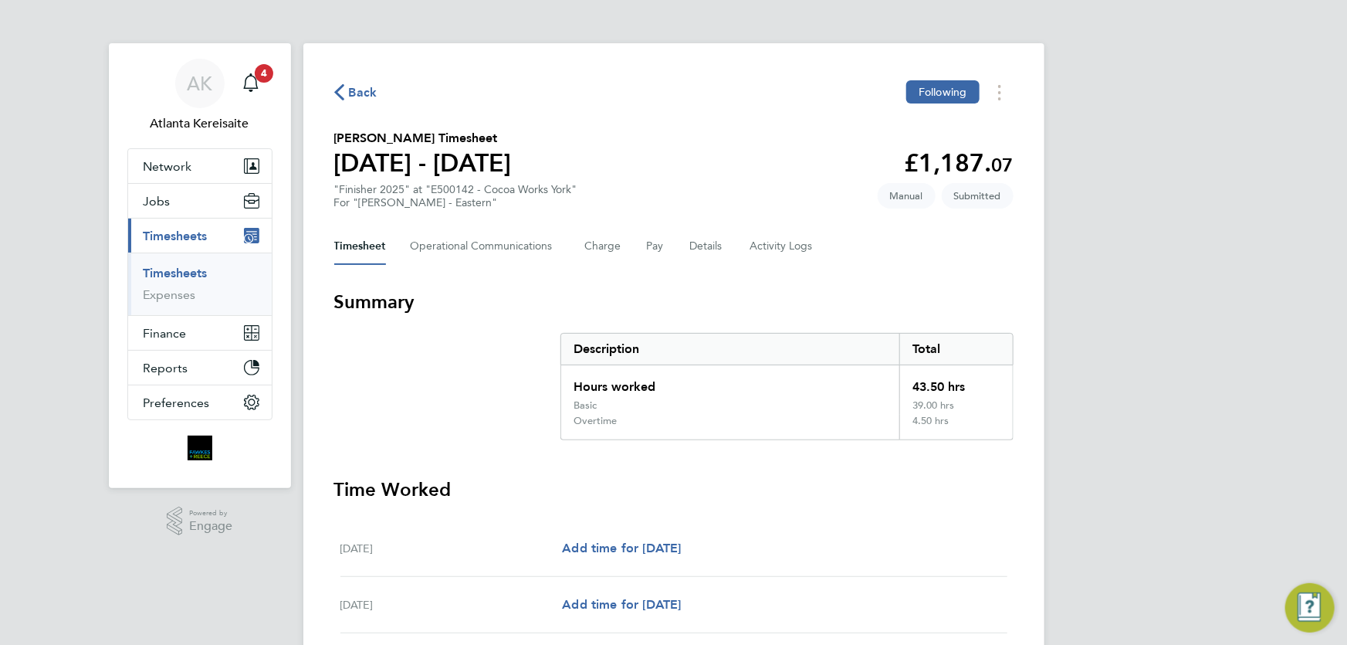
click at [361, 93] on span "Back" at bounding box center [363, 92] width 29 height 19
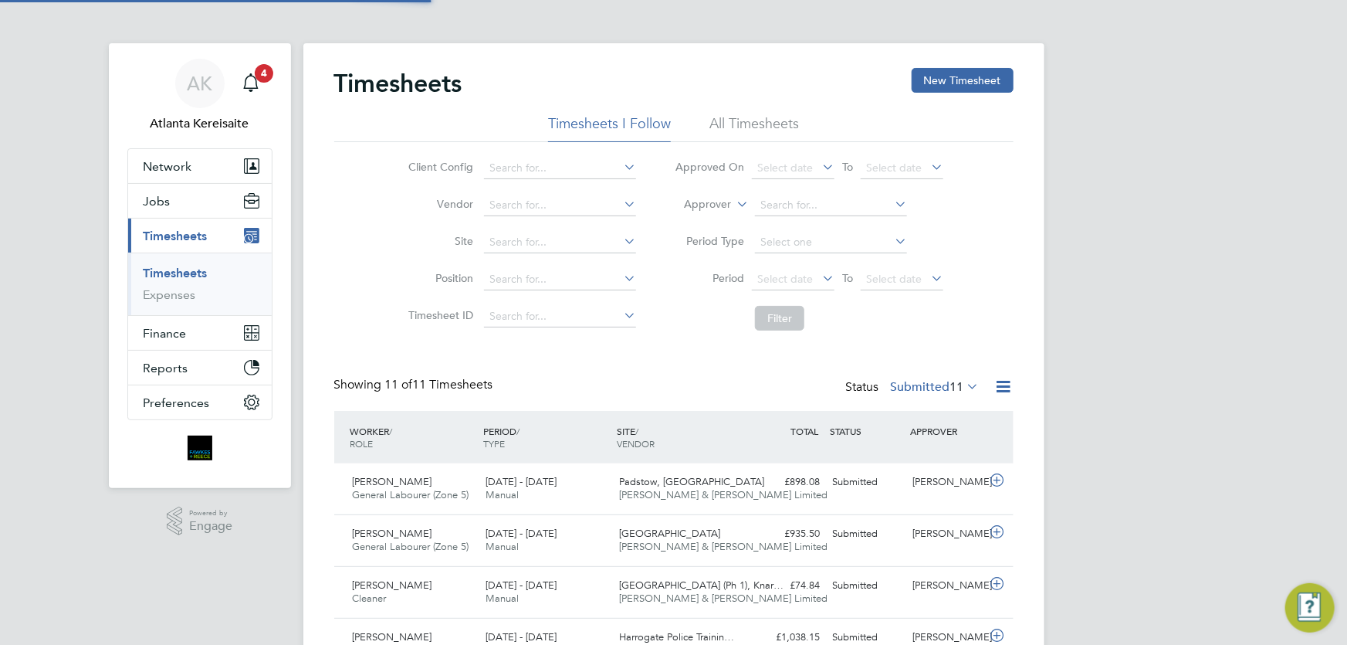
scroll to position [39, 134]
click at [927, 76] on button "New Timesheet" at bounding box center [963, 80] width 102 height 25
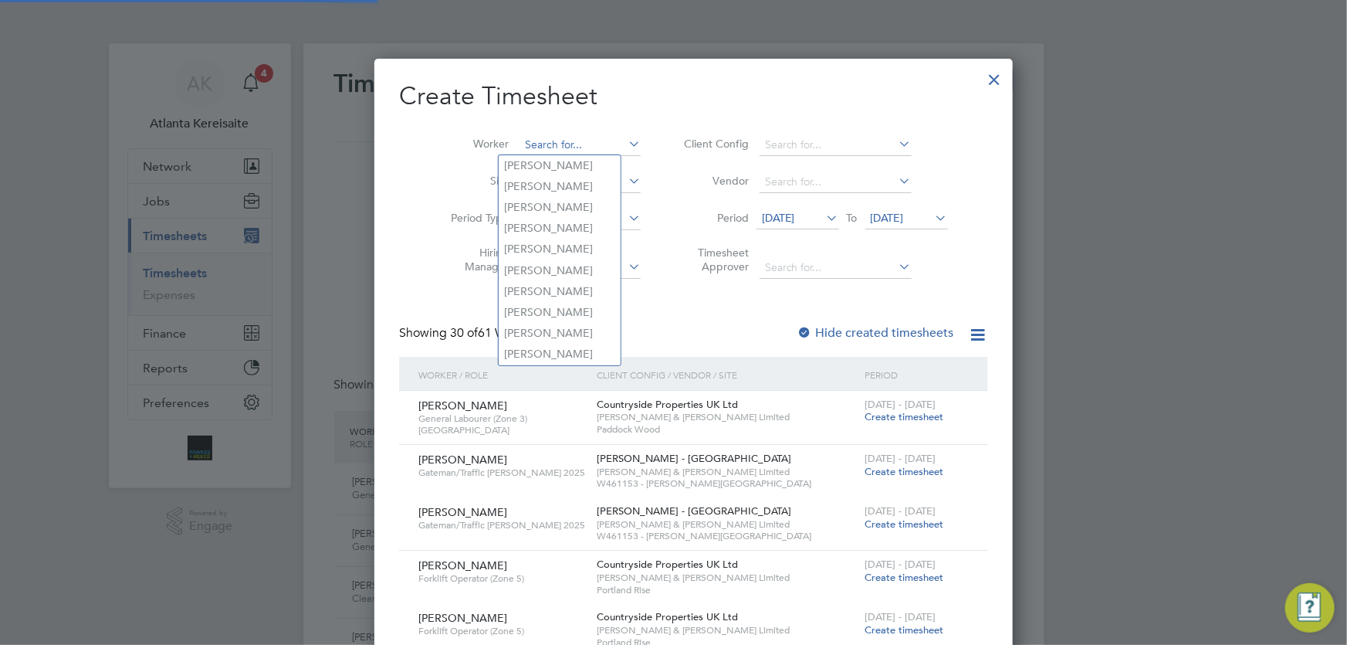
click at [531, 144] on input at bounding box center [580, 145] width 121 height 22
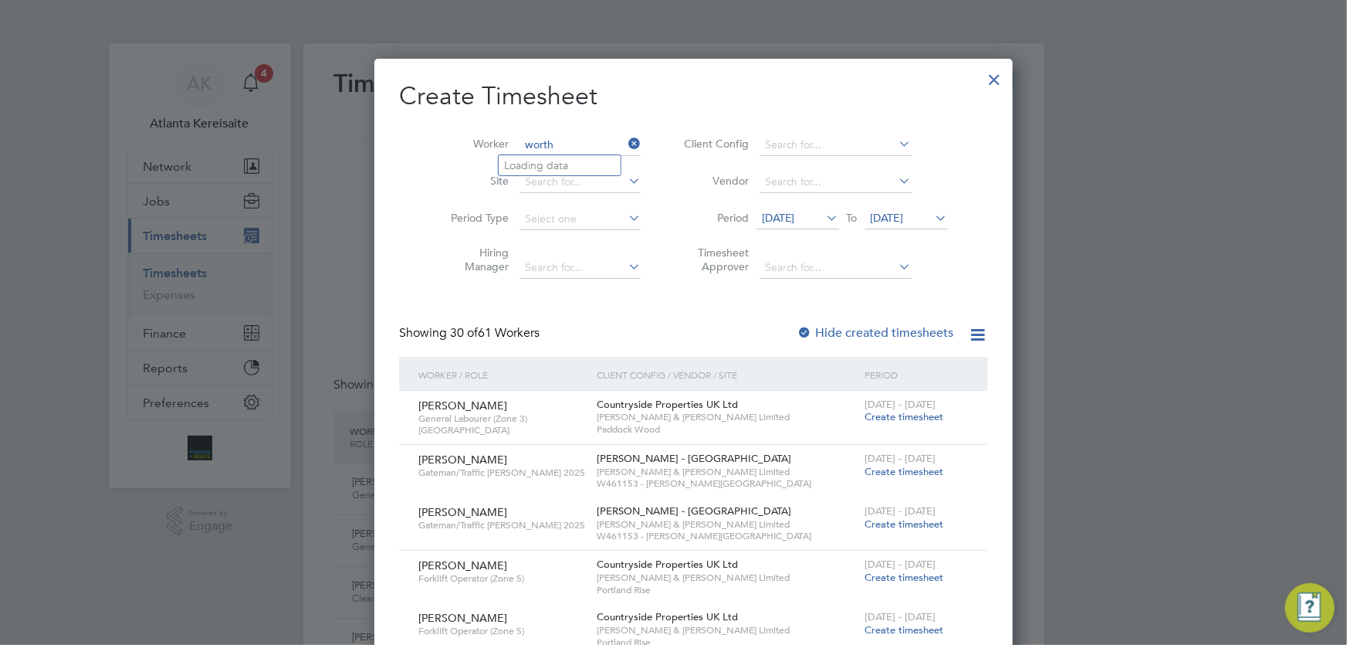
type input "worth"
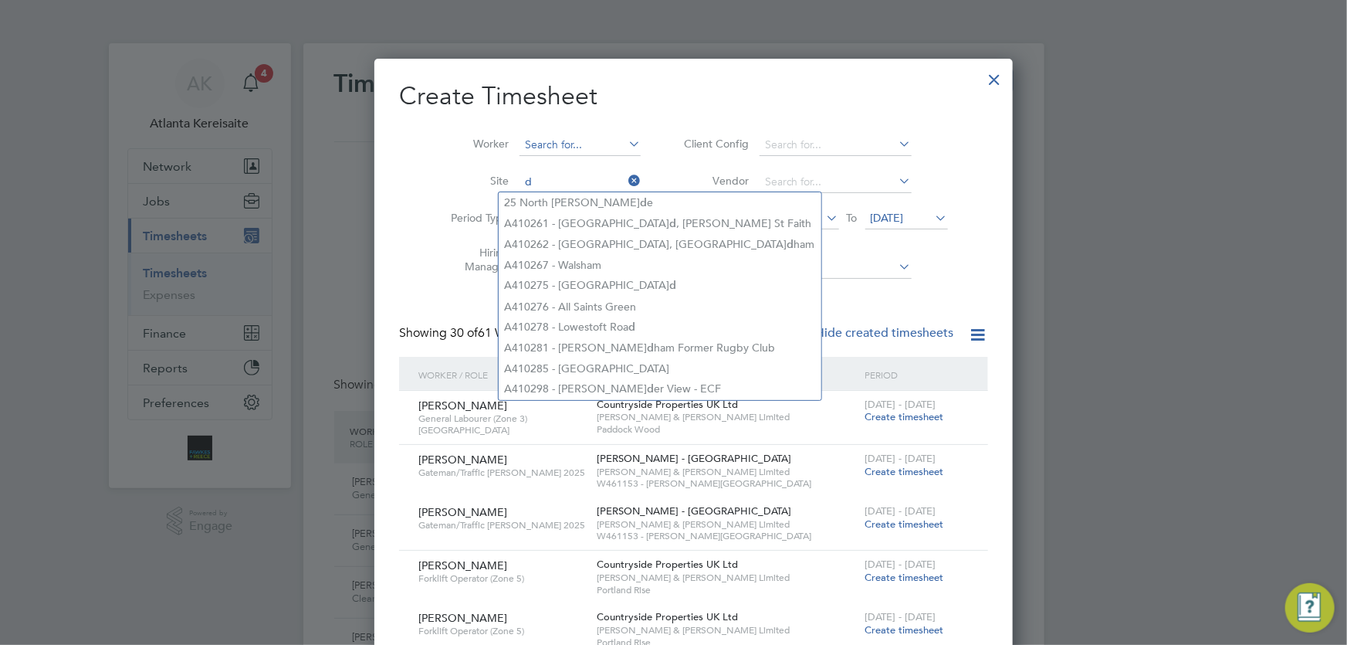
type input "d"
click at [546, 142] on input at bounding box center [580, 145] width 121 height 22
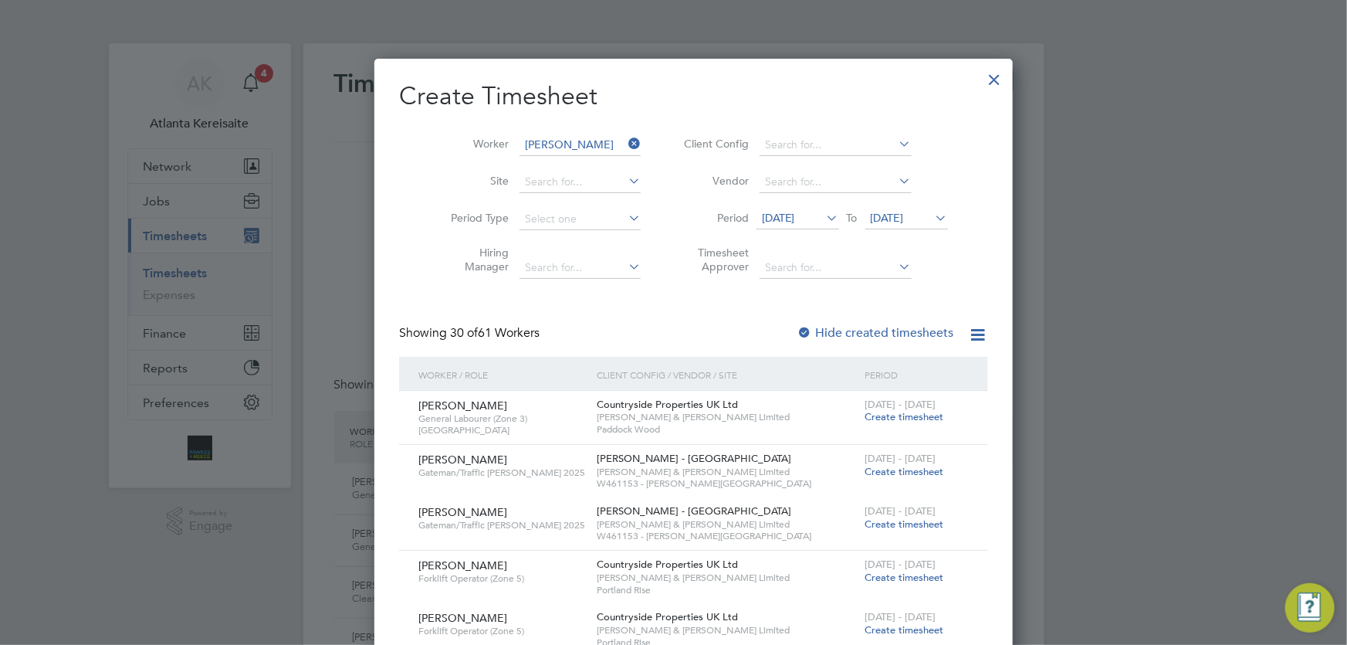
click at [555, 266] on li "[PERSON_NAME]" at bounding box center [601, 270] width 205 height 21
type input "[PERSON_NAME]"
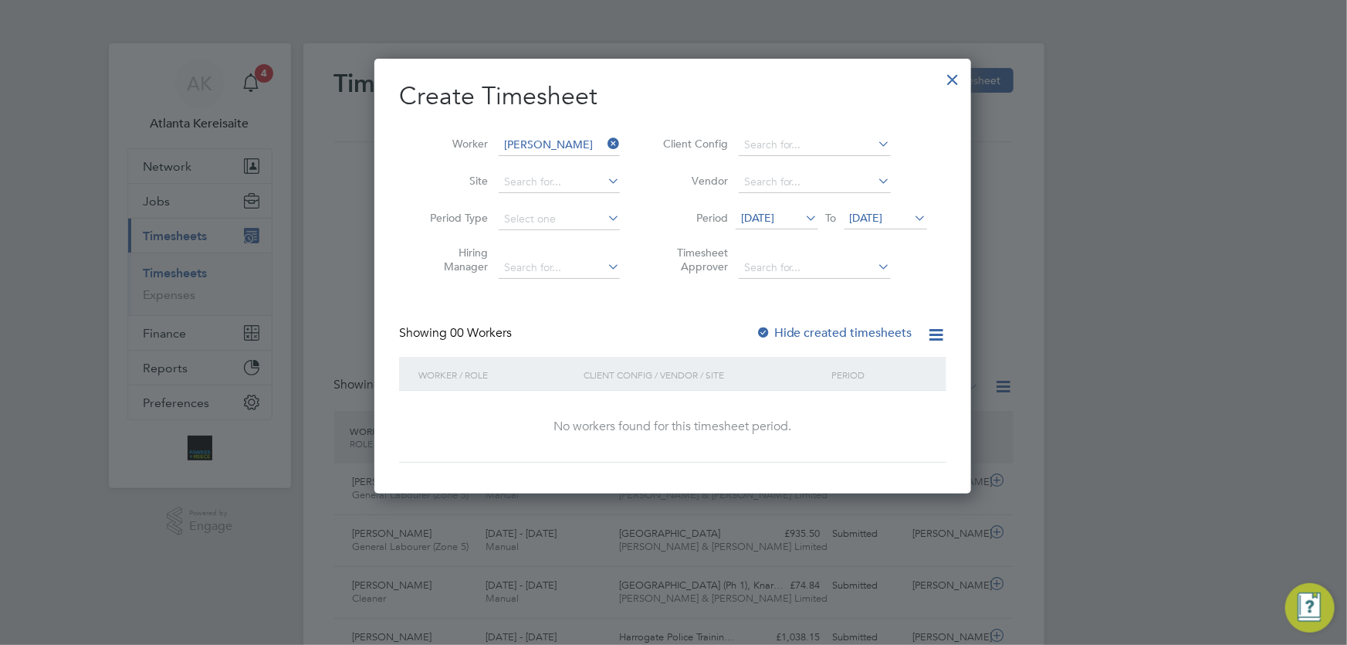
click at [804, 330] on label "Hide created timesheets" at bounding box center [834, 332] width 157 height 15
click at [814, 325] on label "Hide created timesheets" at bounding box center [834, 332] width 157 height 15
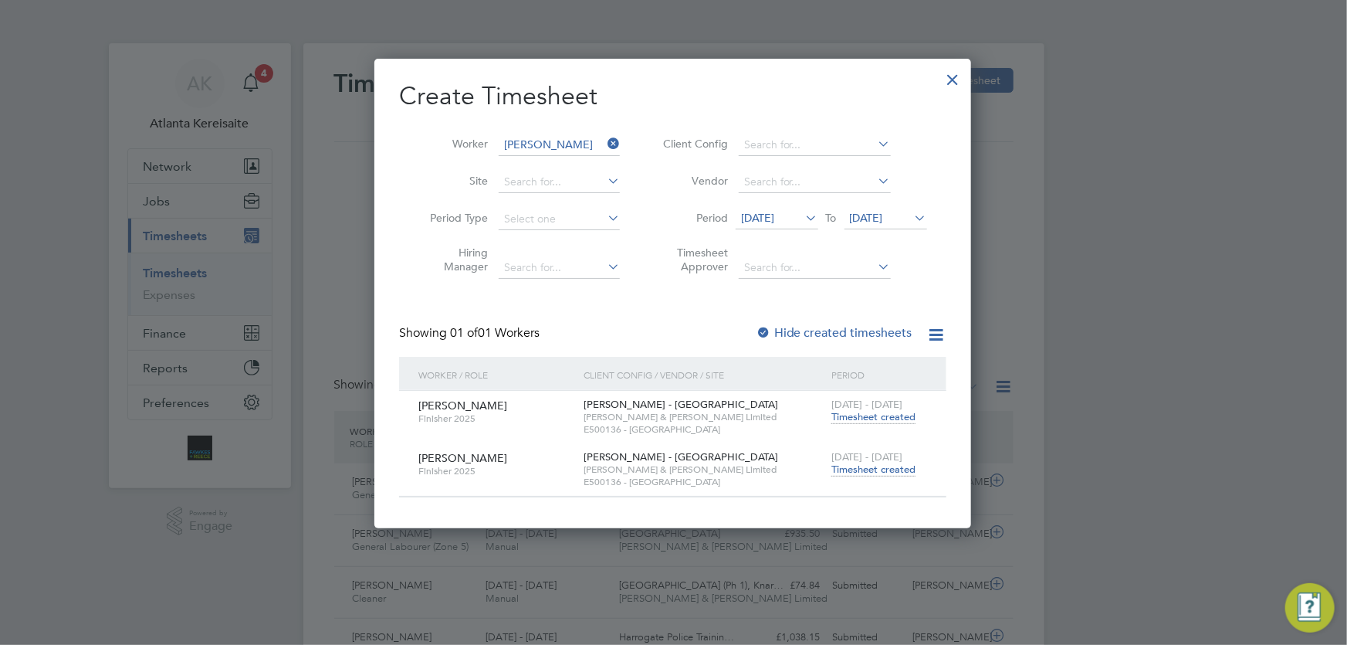
click at [882, 415] on span "Timesheet created" at bounding box center [874, 417] width 84 height 14
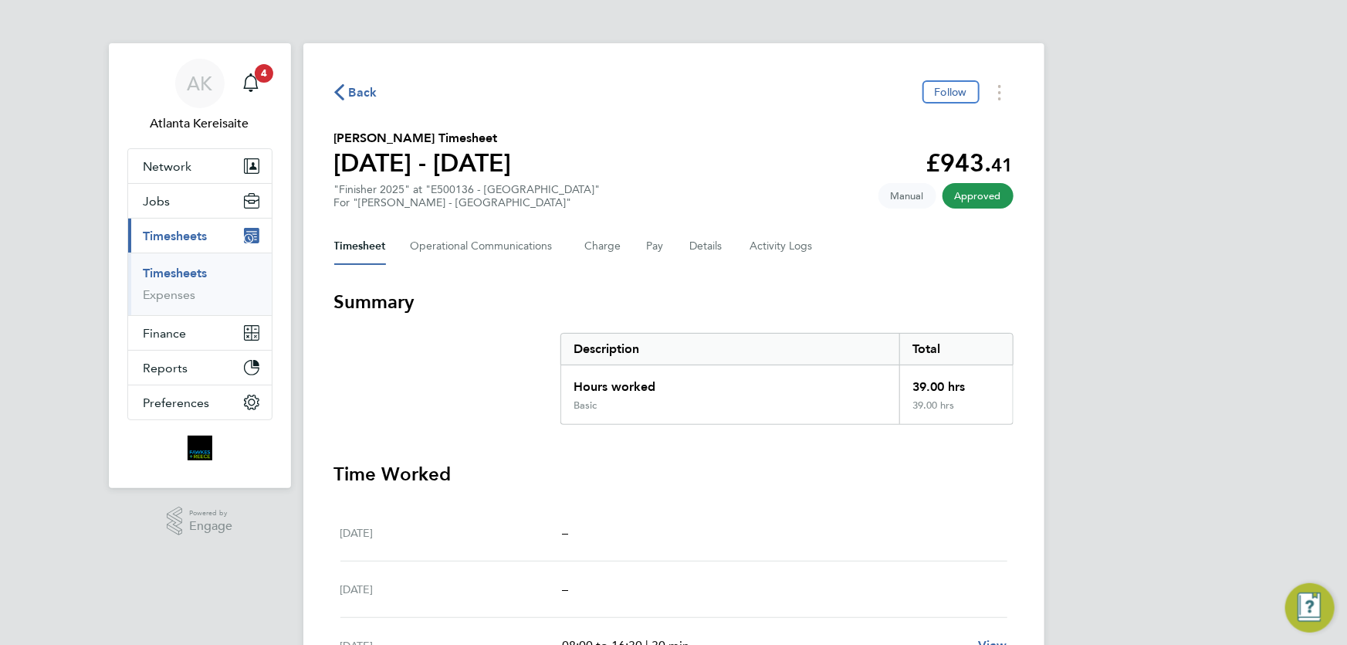
click at [351, 94] on span "Back" at bounding box center [363, 92] width 29 height 19
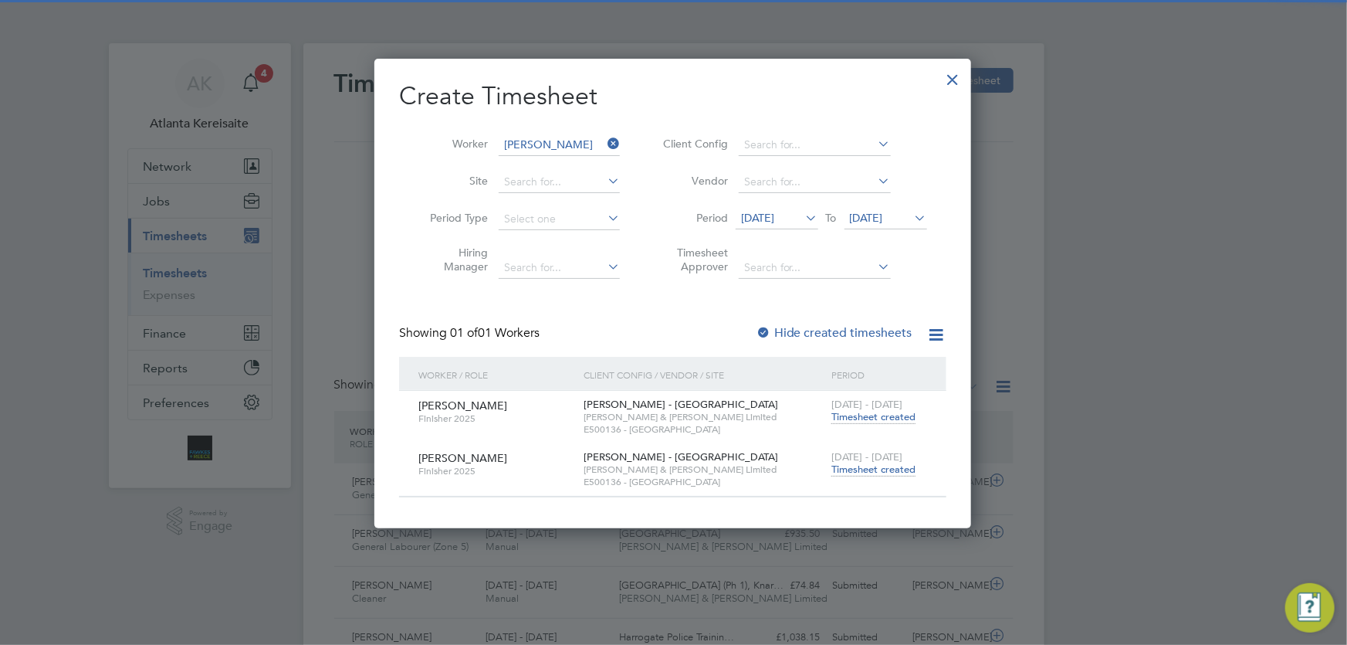
click at [873, 473] on span "Timesheet created" at bounding box center [874, 470] width 84 height 14
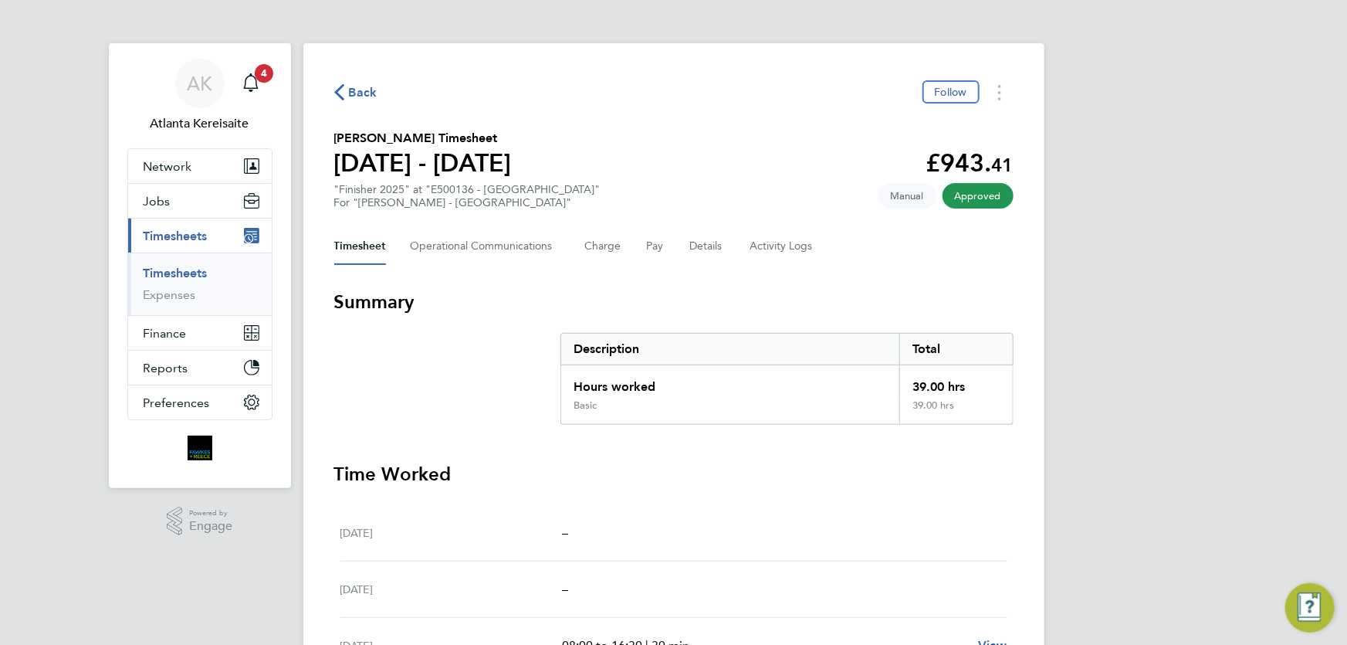
click at [339, 96] on icon "button" at bounding box center [339, 92] width 10 height 16
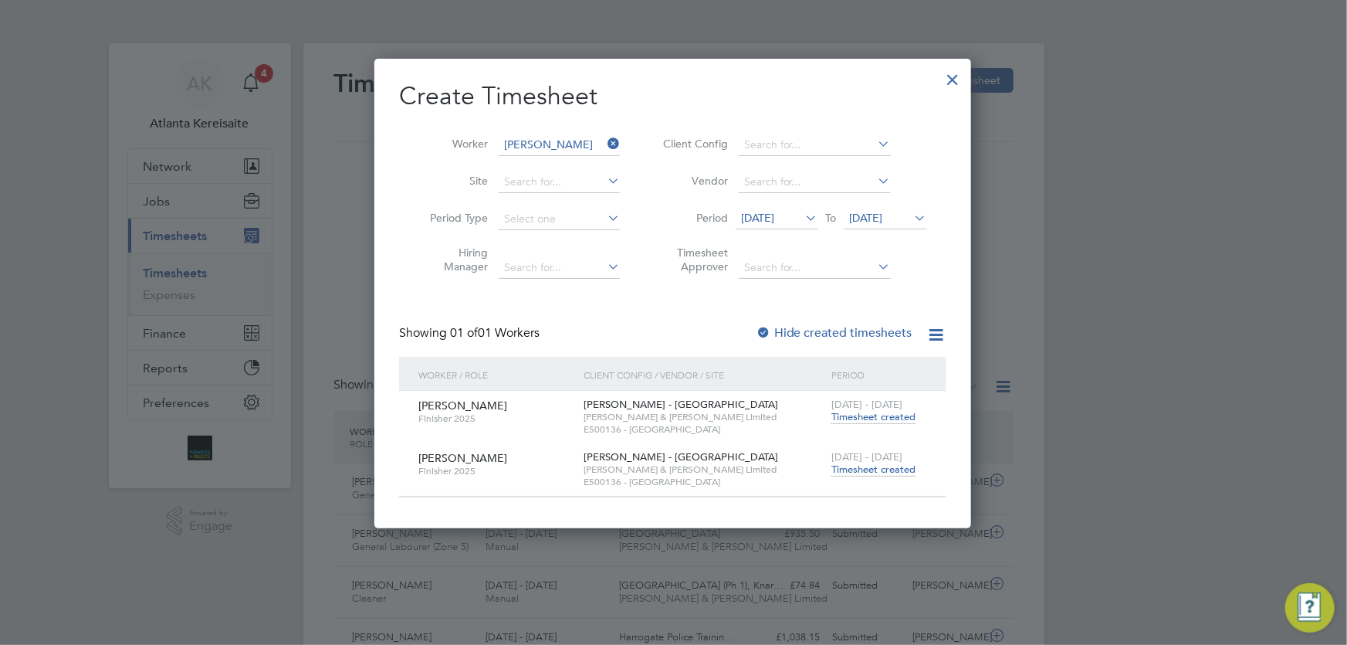
click at [957, 77] on div at bounding box center [954, 76] width 28 height 28
